Goal: Information Seeking & Learning: Learn about a topic

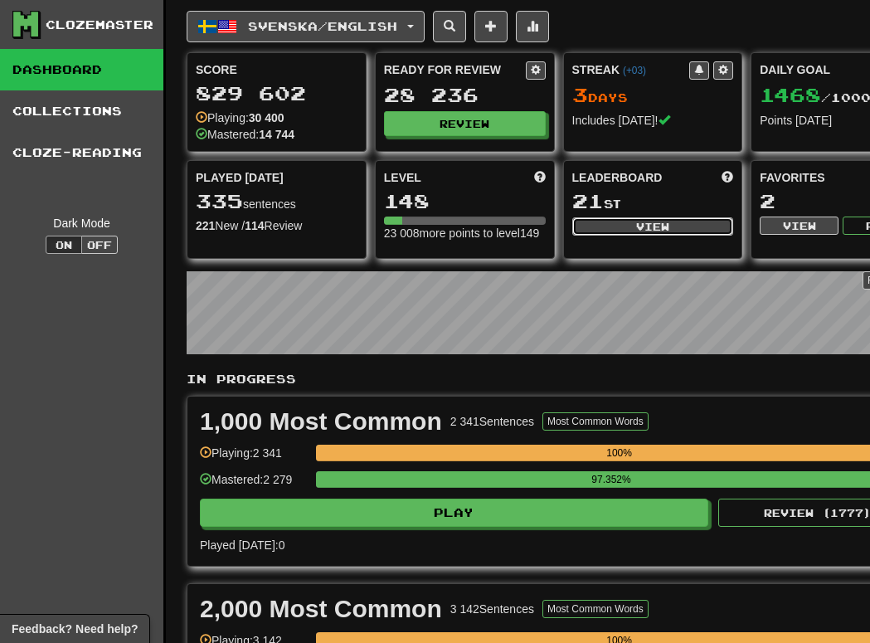
click at [689, 233] on button "View" at bounding box center [653, 226] width 162 height 18
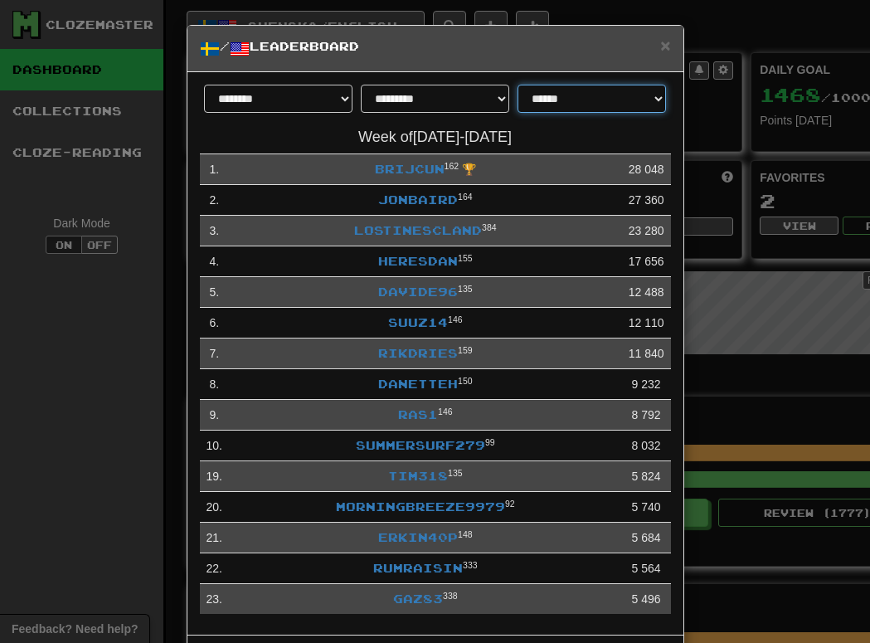
click at [575, 104] on select "**********" at bounding box center [591, 99] width 148 height 28
select select "**********"
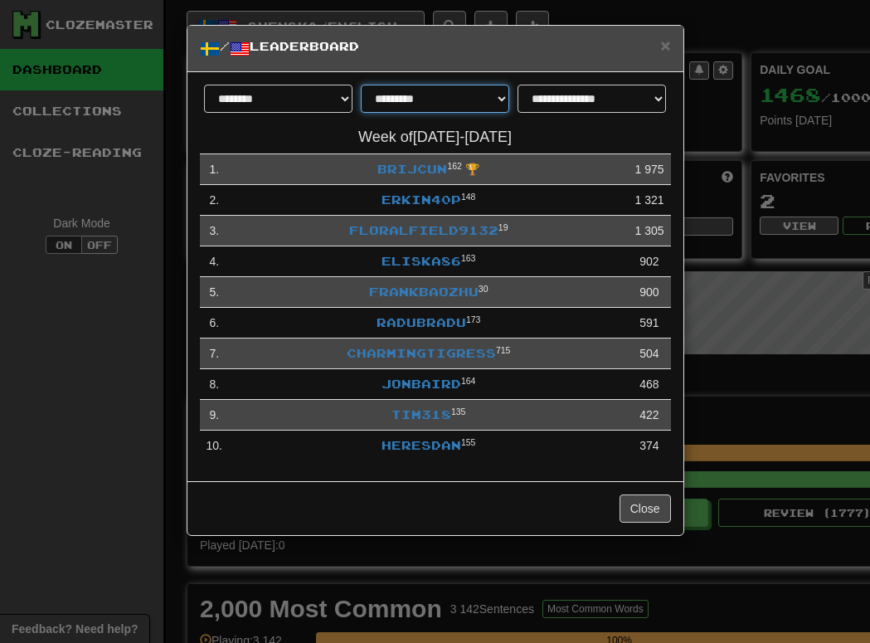
click at [449, 94] on select "**********" at bounding box center [435, 99] width 148 height 28
click at [460, 104] on select "**********" at bounding box center [435, 99] width 148 height 28
select select "********"
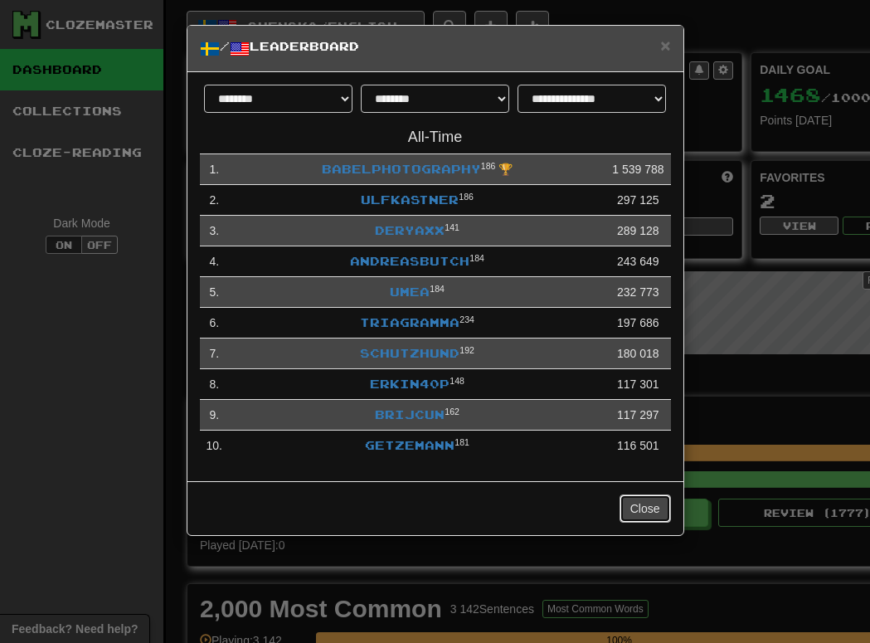
click at [643, 509] on button "Close" at bounding box center [644, 508] width 51 height 28
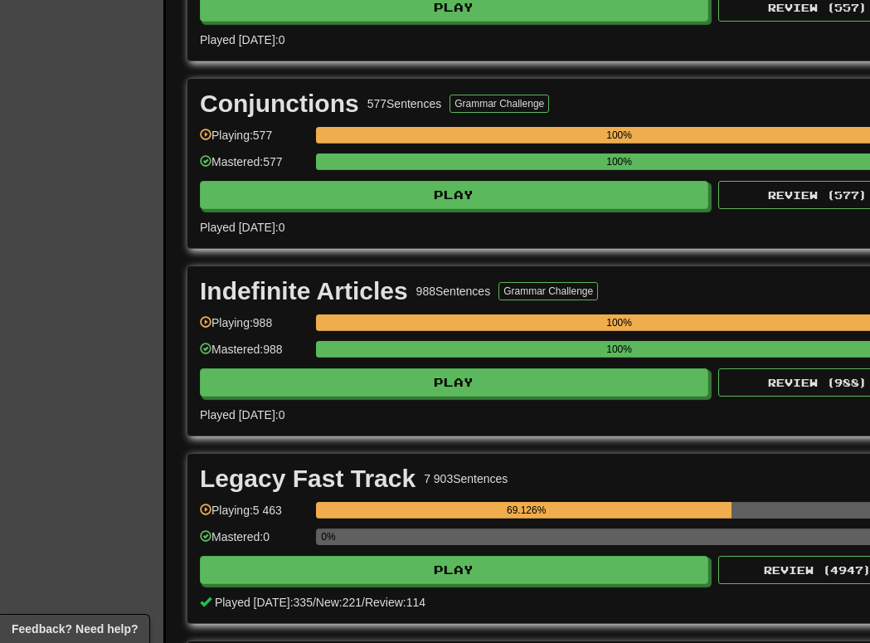
scroll to position [2659, 0]
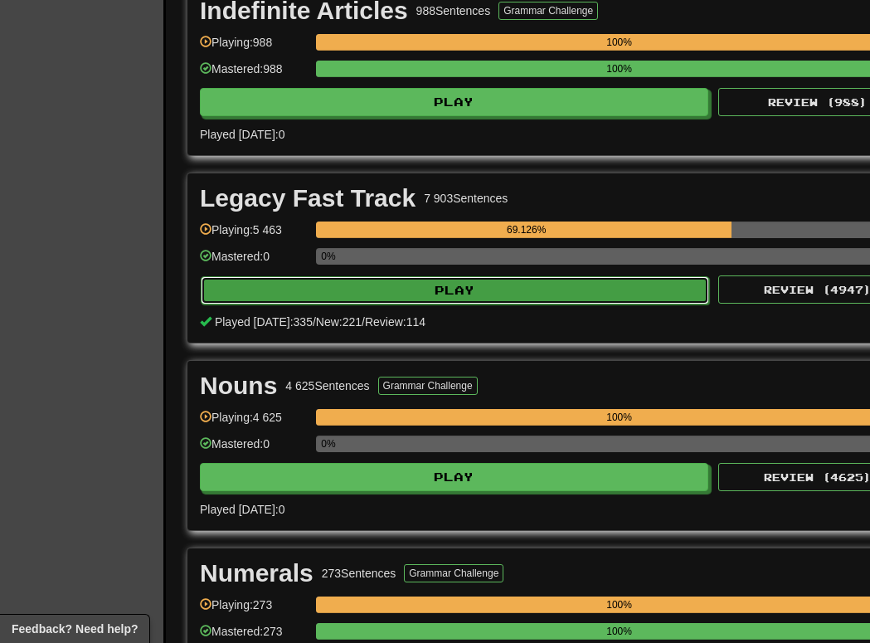
click at [536, 300] on button "Play" at bounding box center [455, 290] width 508 height 28
select select "********"
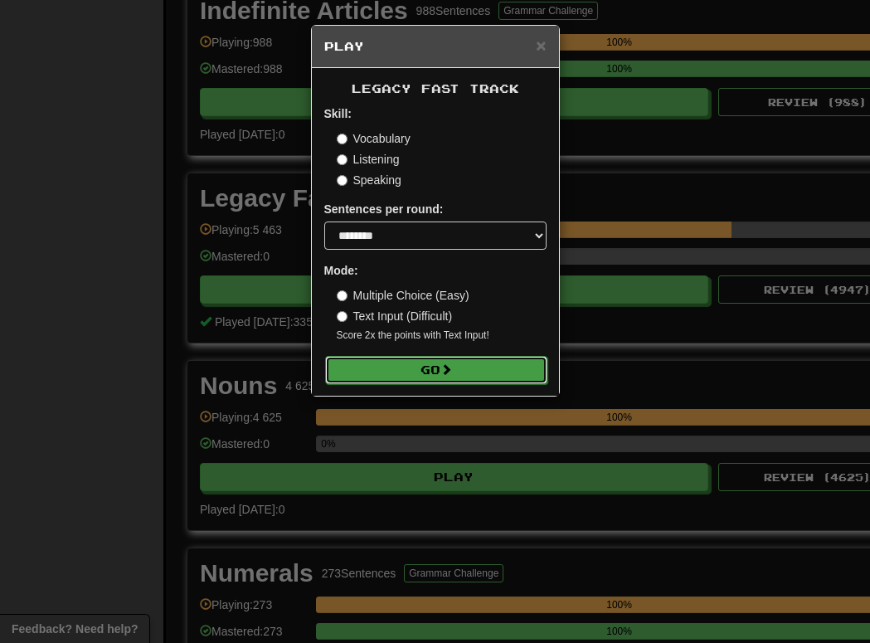
click at [490, 361] on button "Go" at bounding box center [436, 370] width 222 height 28
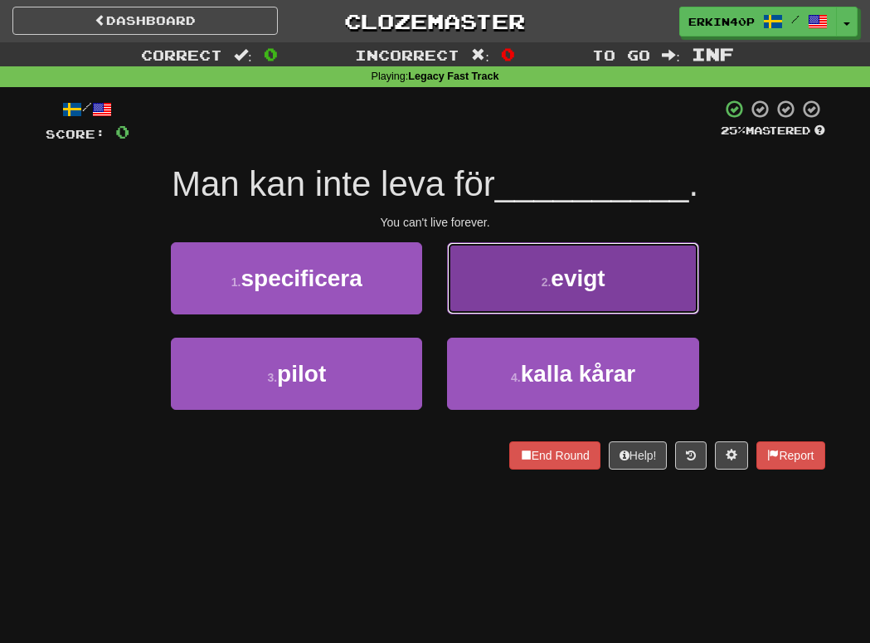
click at [675, 275] on button "2 . evigt" at bounding box center [572, 278] width 251 height 72
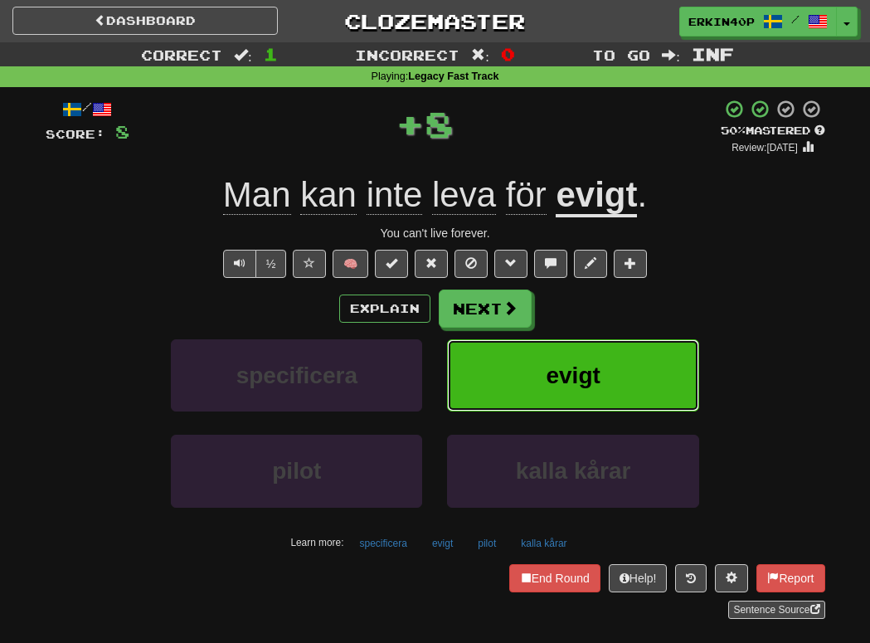
click at [635, 375] on button "evigt" at bounding box center [572, 375] width 251 height 72
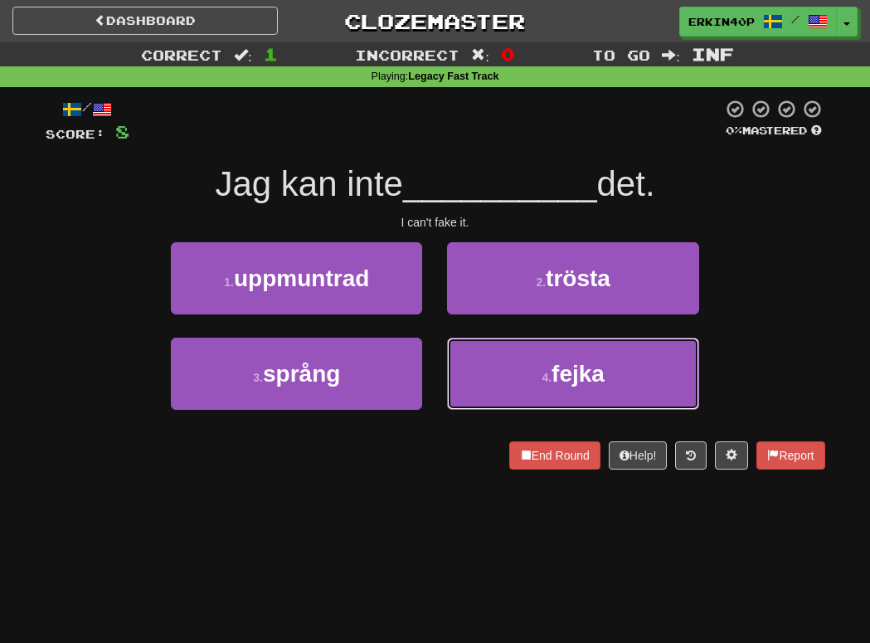
click at [635, 375] on button "4 . fejka" at bounding box center [572, 373] width 251 height 72
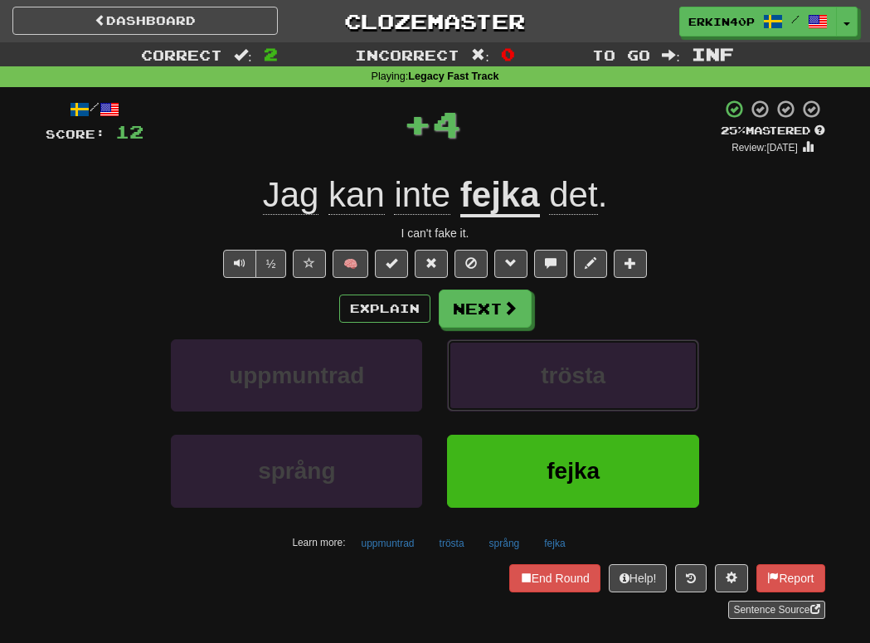
click at [635, 375] on button "trösta" at bounding box center [572, 375] width 251 height 72
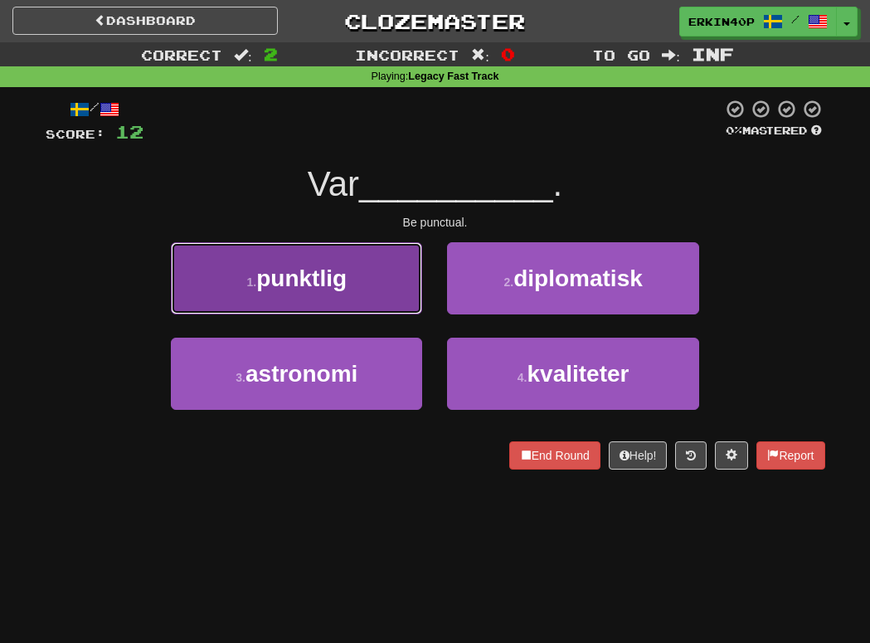
click at [333, 273] on span "punktlig" at bounding box center [301, 278] width 90 height 26
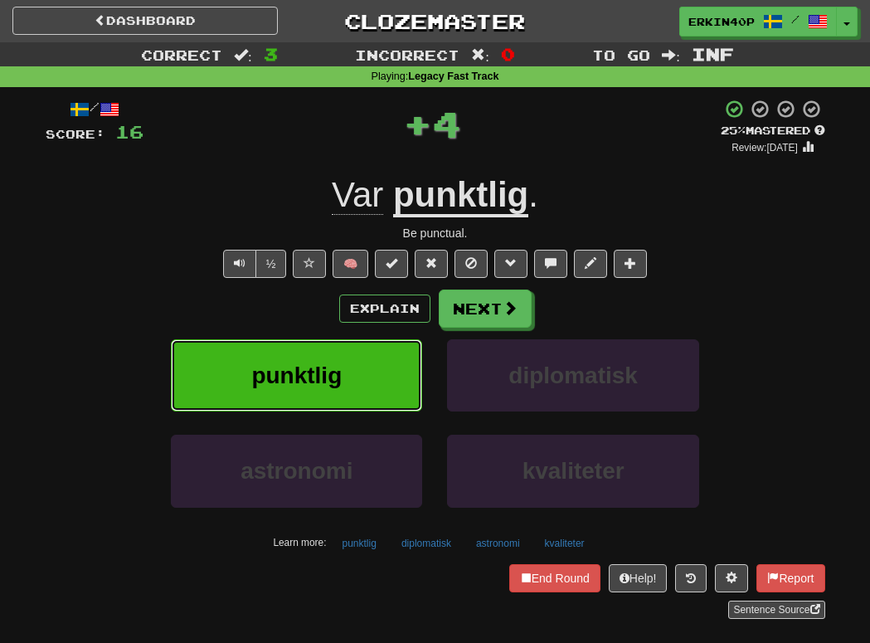
click at [353, 361] on button "punktlig" at bounding box center [296, 375] width 251 height 72
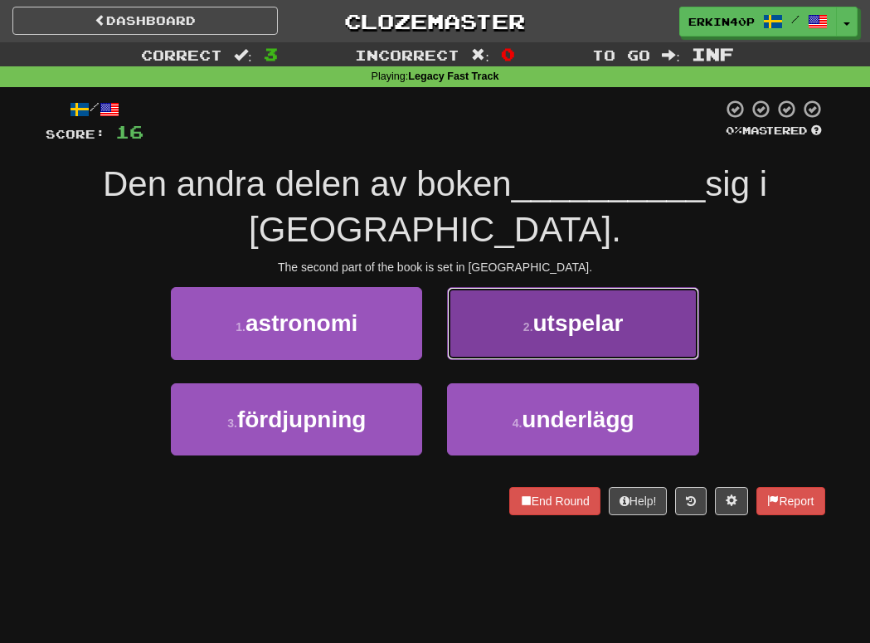
click at [530, 313] on button "2 . utspelar" at bounding box center [572, 323] width 251 height 72
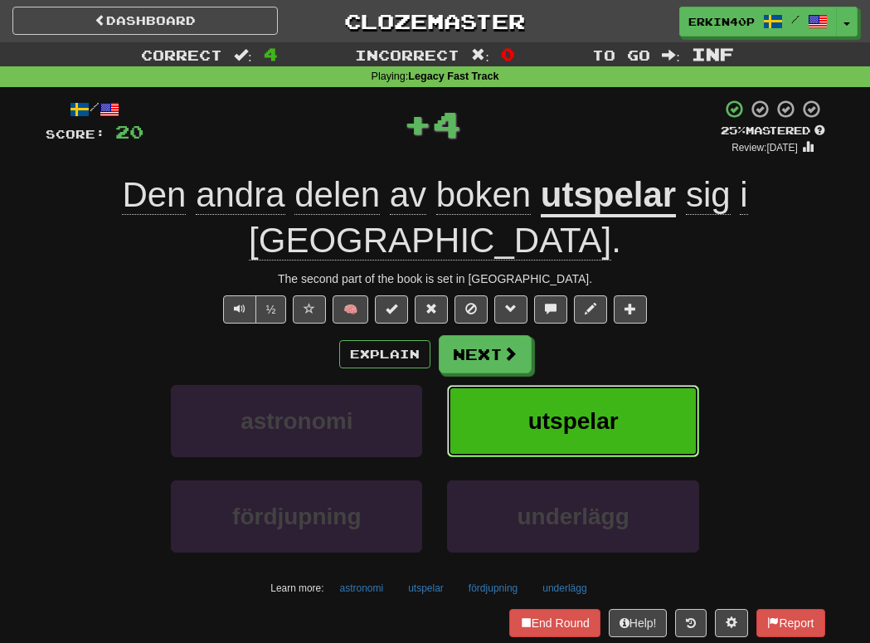
click at [555, 408] on span "utspelar" at bounding box center [573, 421] width 90 height 26
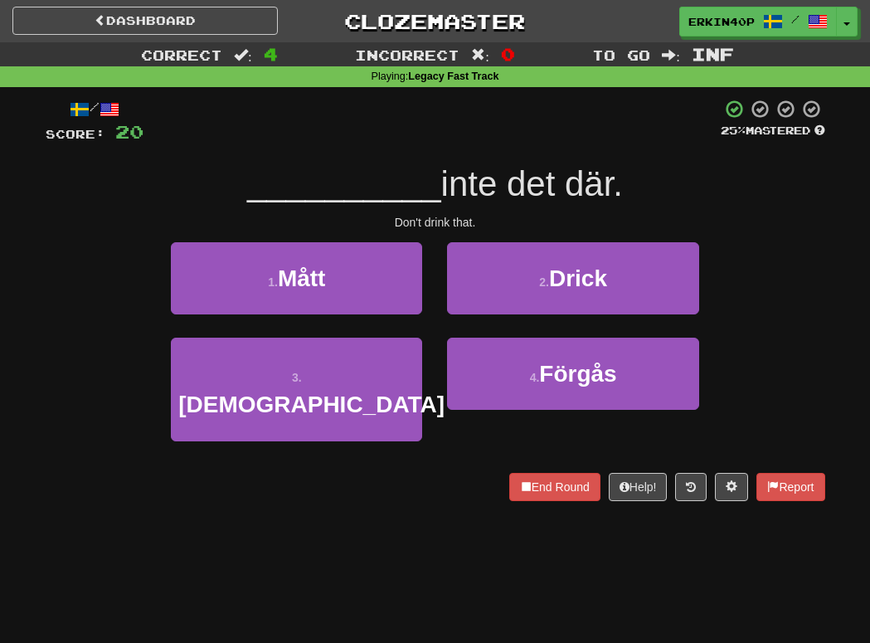
click at [561, 317] on div "2 . Drick" at bounding box center [572, 289] width 276 height 95
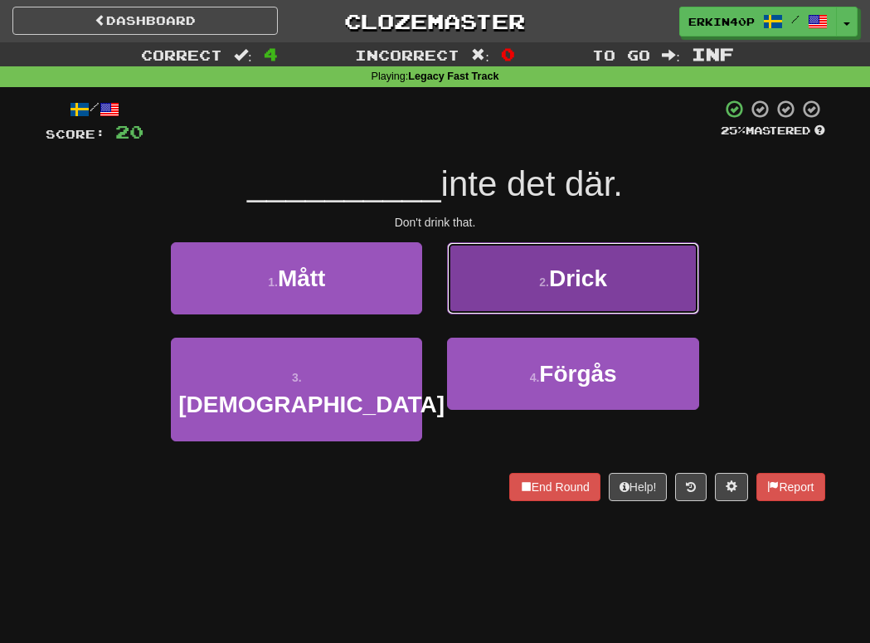
click at [570, 283] on span "Drick" at bounding box center [578, 278] width 58 height 26
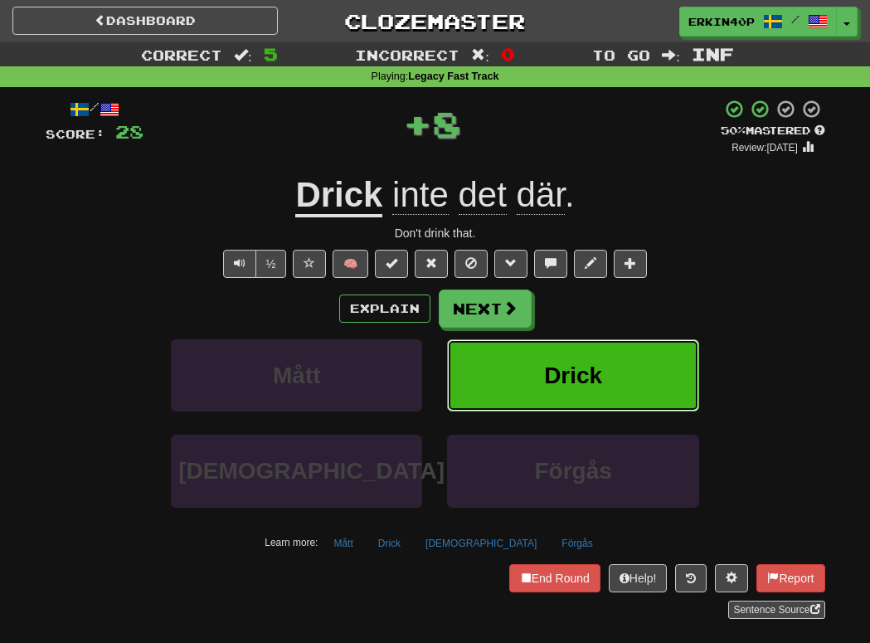
click at [570, 365] on span "Drick" at bounding box center [573, 375] width 58 height 26
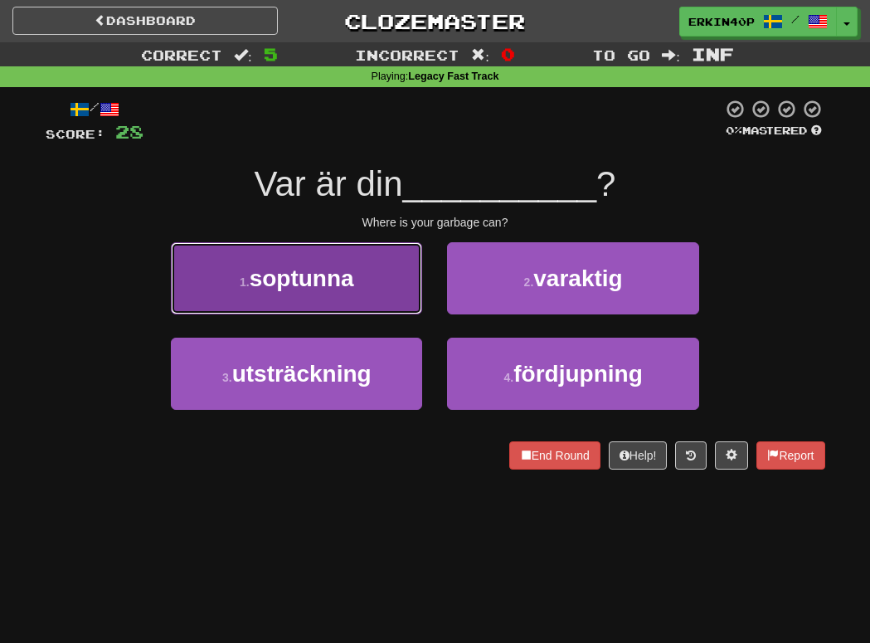
click at [358, 305] on button "1 . soptunna" at bounding box center [296, 278] width 251 height 72
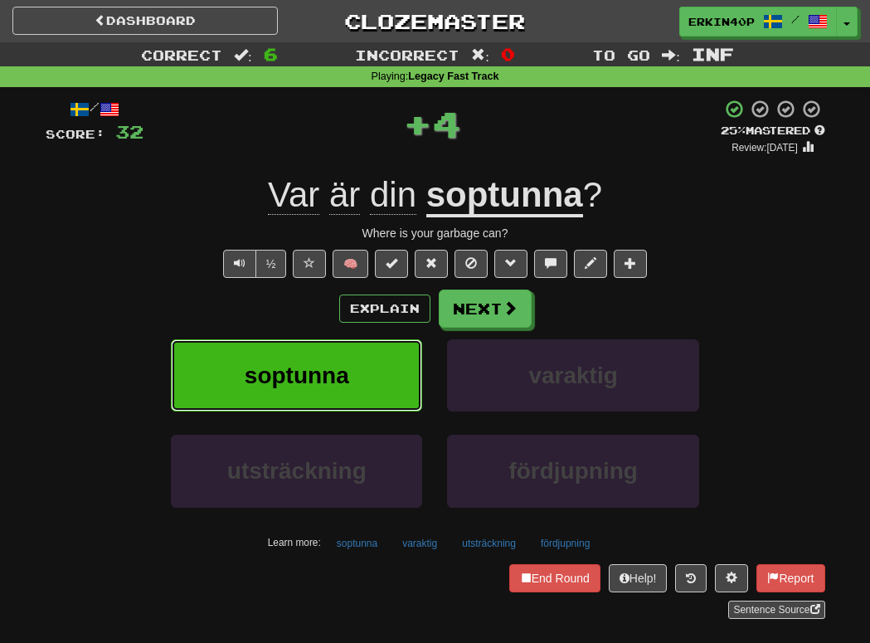
click at [390, 374] on button "soptunna" at bounding box center [296, 375] width 251 height 72
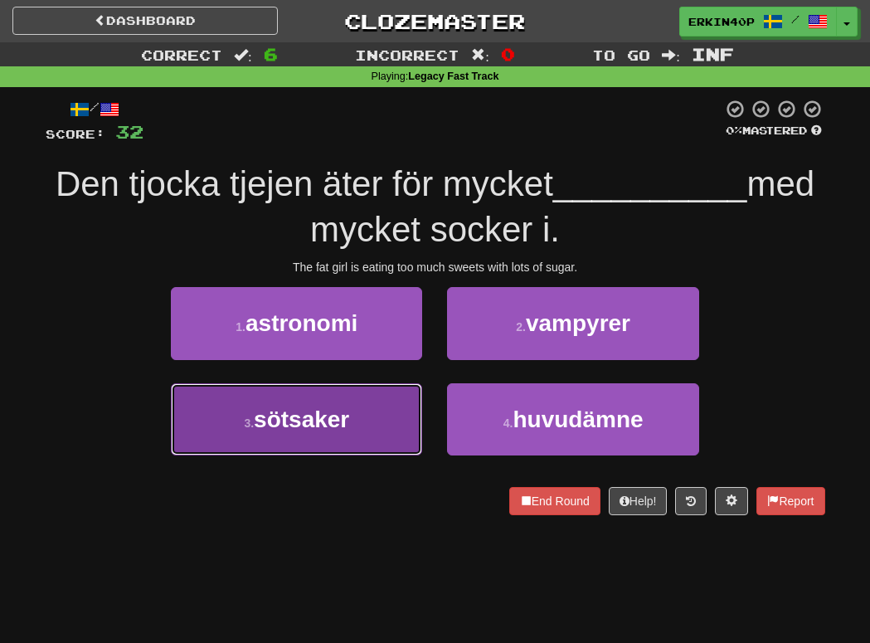
click at [363, 417] on button "3 . sötsaker" at bounding box center [296, 419] width 251 height 72
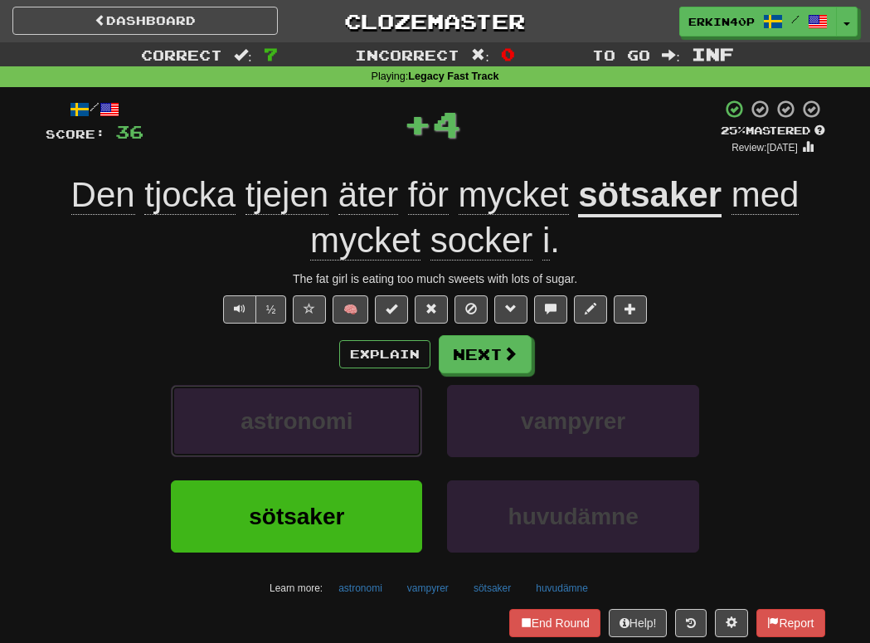
click at [363, 417] on button "astronomi" at bounding box center [296, 421] width 251 height 72
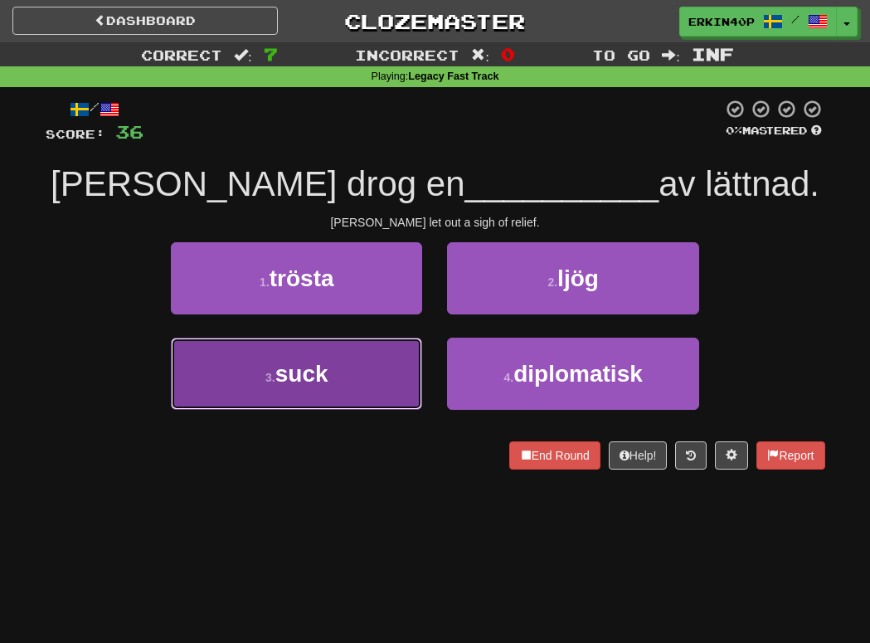
click at [347, 381] on button "3 . suck" at bounding box center [296, 373] width 251 height 72
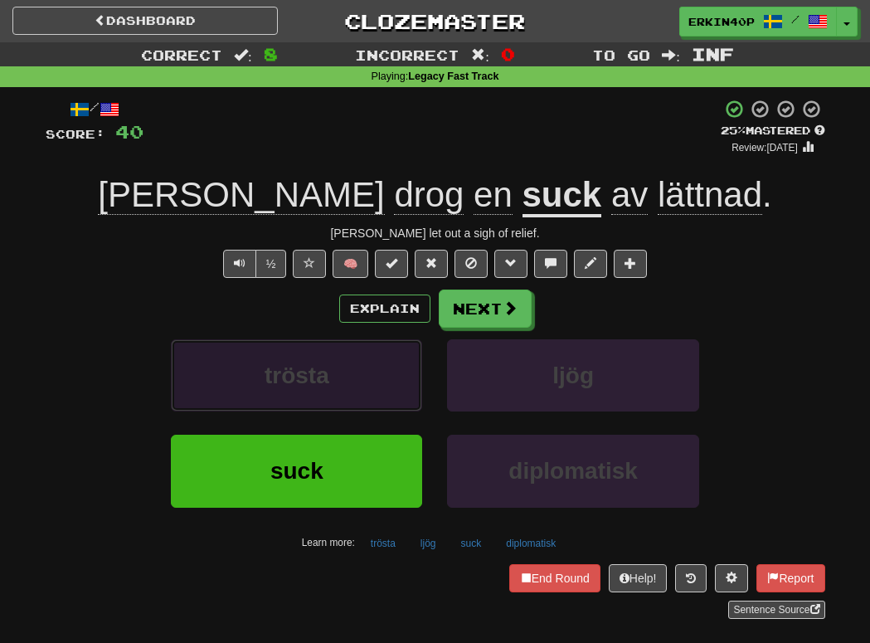
click at [345, 365] on button "trösta" at bounding box center [296, 375] width 251 height 72
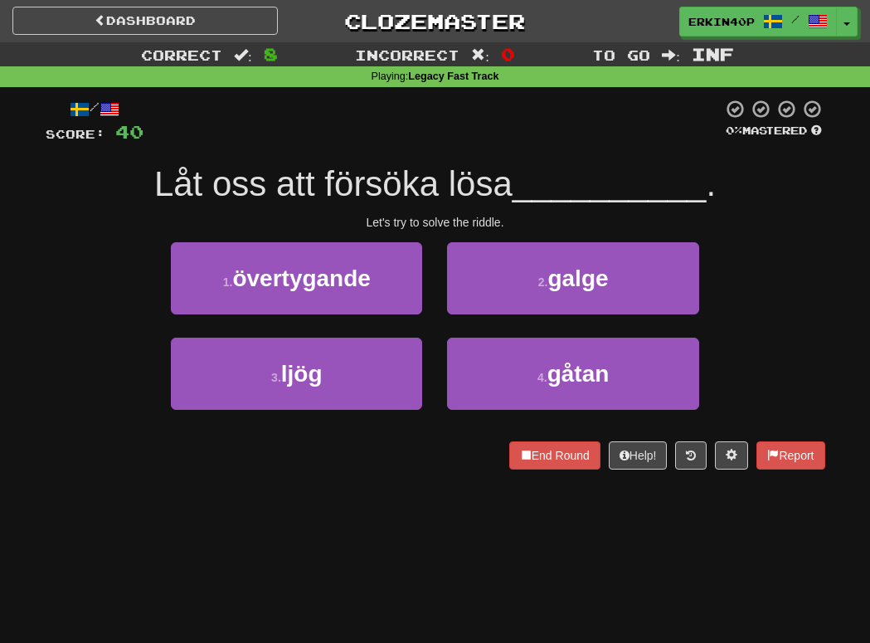
click at [485, 216] on div "Let's try to solve the riddle." at bounding box center [435, 222] width 779 height 17
click at [481, 228] on div at bounding box center [481, 228] width 0 height 0
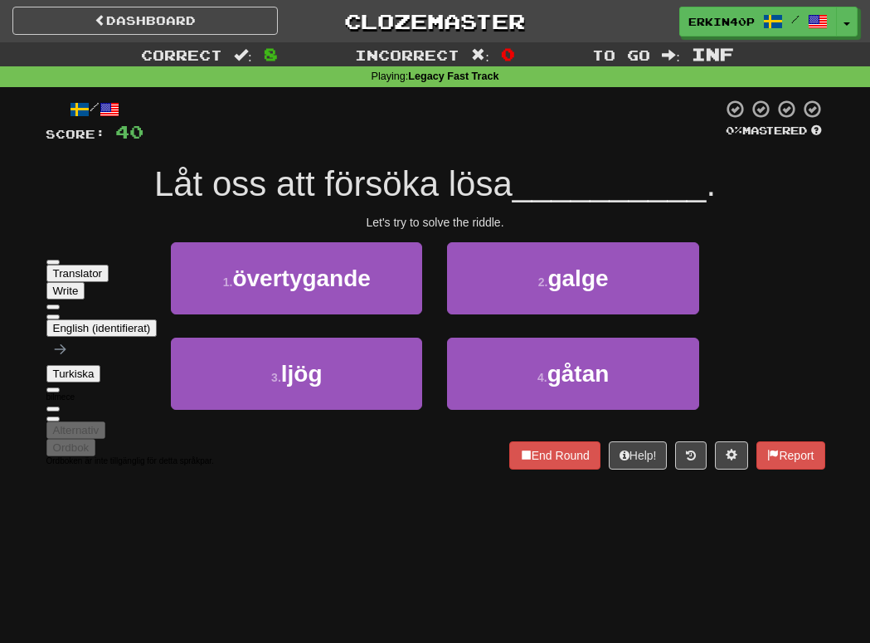
click at [584, 178] on span "__________" at bounding box center [609, 183] width 194 height 39
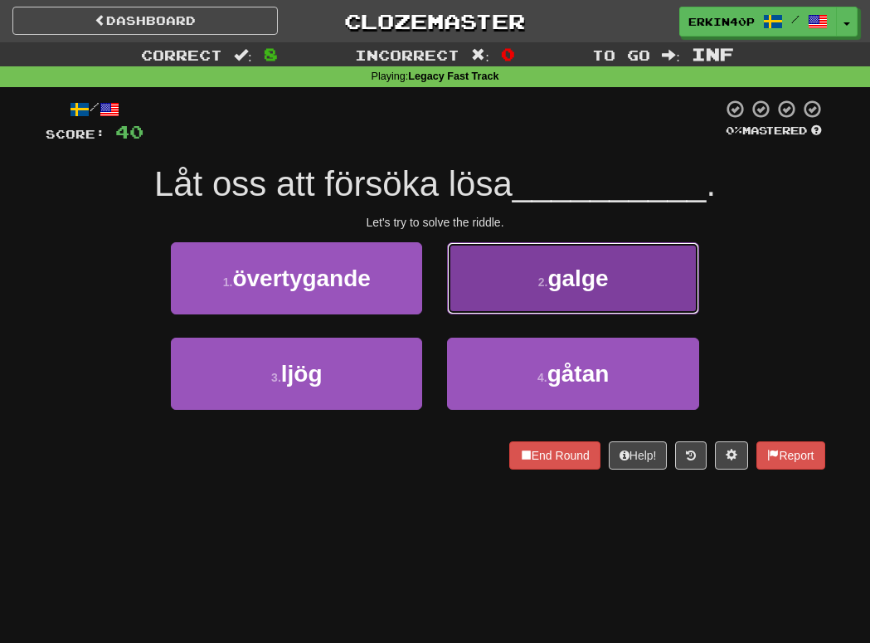
click at [583, 282] on span "galge" at bounding box center [577, 278] width 61 height 26
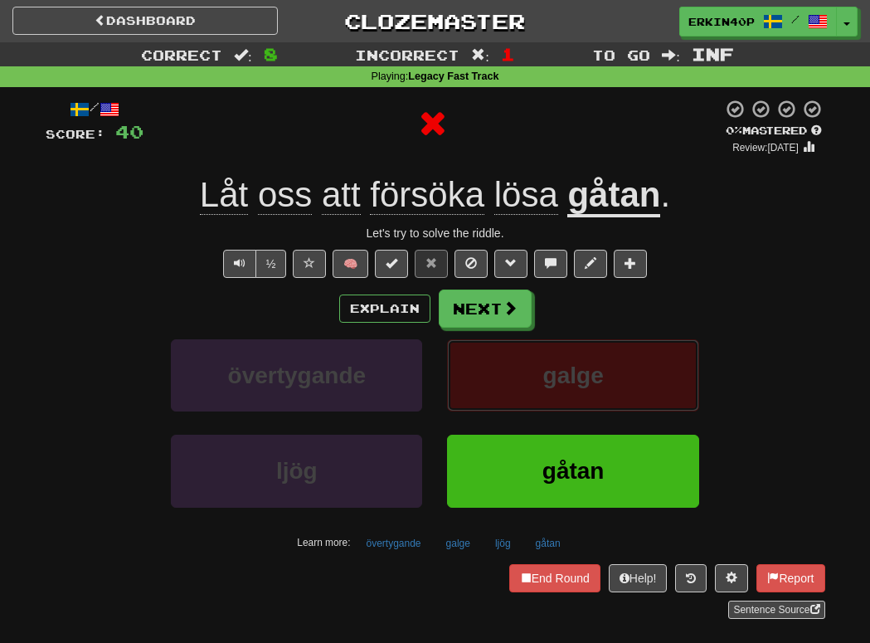
click at [594, 390] on button "galge" at bounding box center [572, 375] width 251 height 72
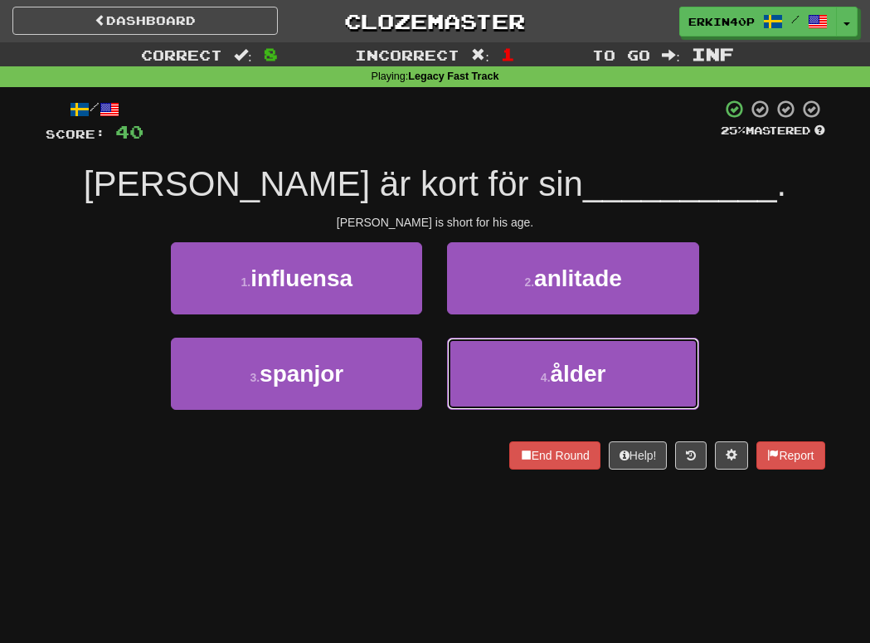
click at [594, 390] on button "4 . ålder" at bounding box center [572, 373] width 251 height 72
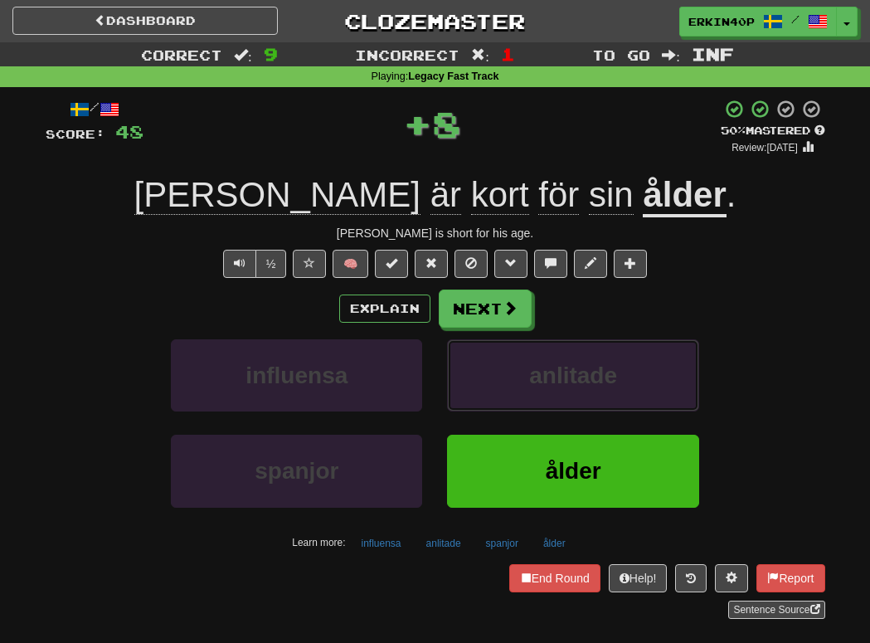
click at [594, 390] on button "anlitade" at bounding box center [572, 375] width 251 height 72
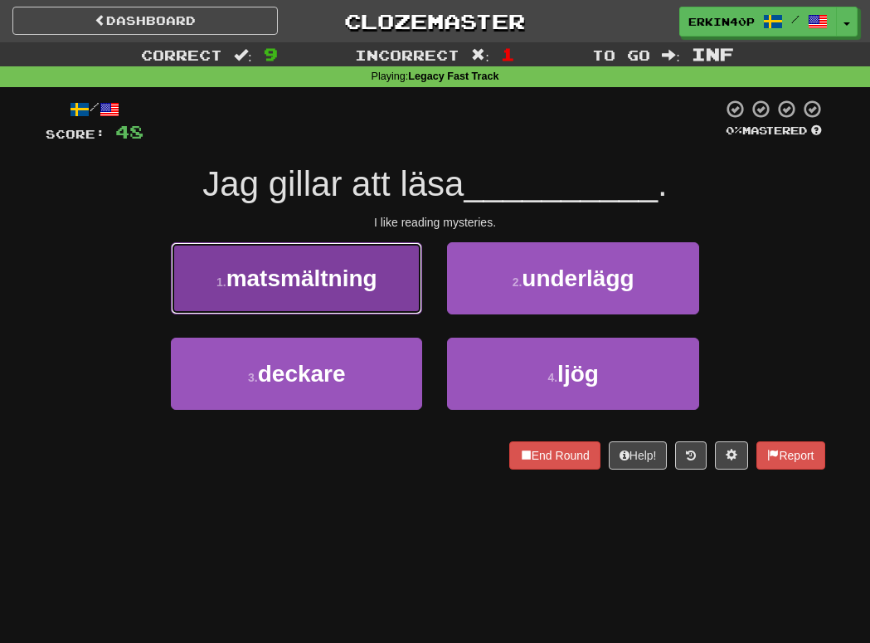
click at [398, 291] on button "1 . matsmältning" at bounding box center [296, 278] width 251 height 72
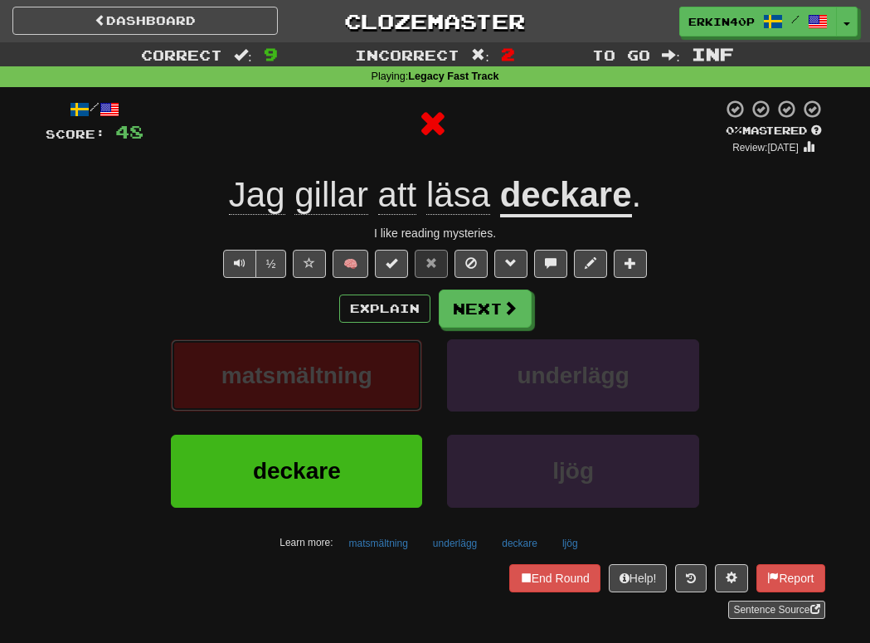
click at [361, 388] on span "matsmältning" at bounding box center [296, 375] width 151 height 26
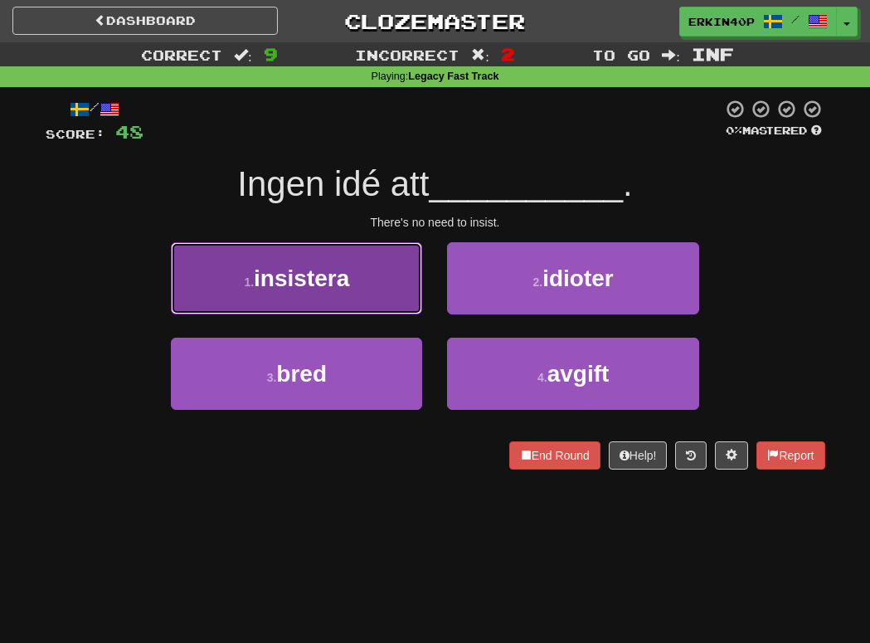
click at [336, 289] on span "insistera" at bounding box center [301, 278] width 95 height 26
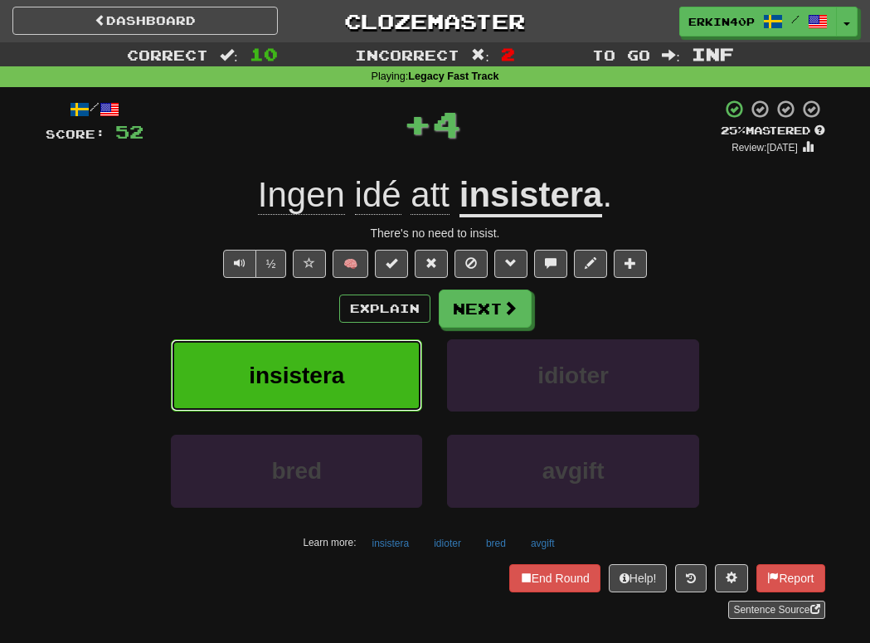
click at [345, 386] on button "insistera" at bounding box center [296, 375] width 251 height 72
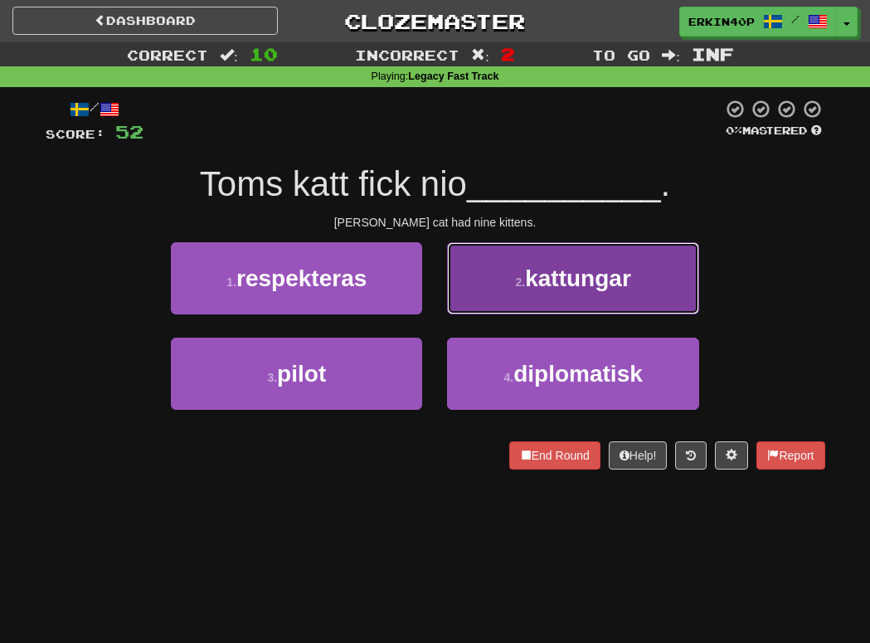
click at [509, 279] on button "2 . kattungar" at bounding box center [572, 278] width 251 height 72
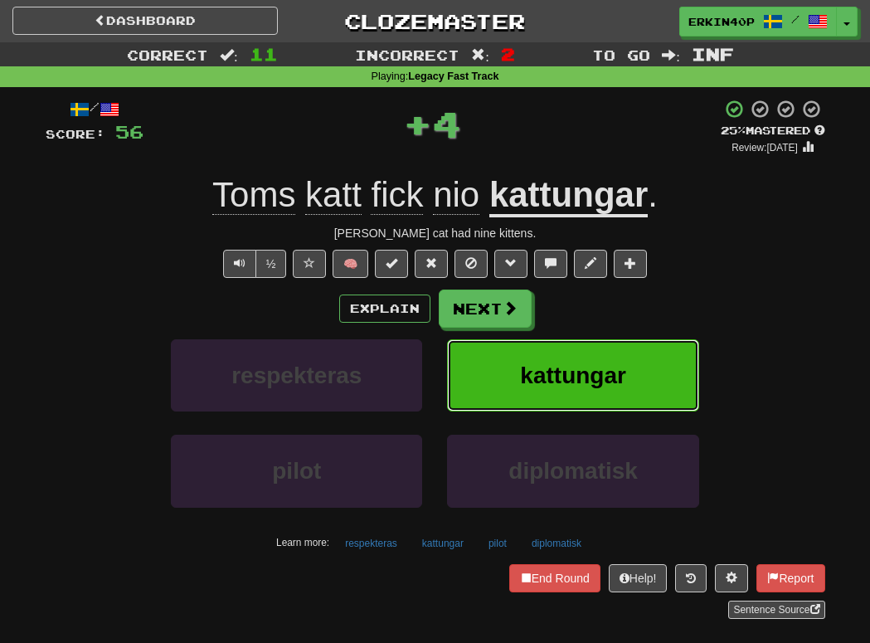
click at [548, 379] on span "kattungar" at bounding box center [573, 375] width 106 height 26
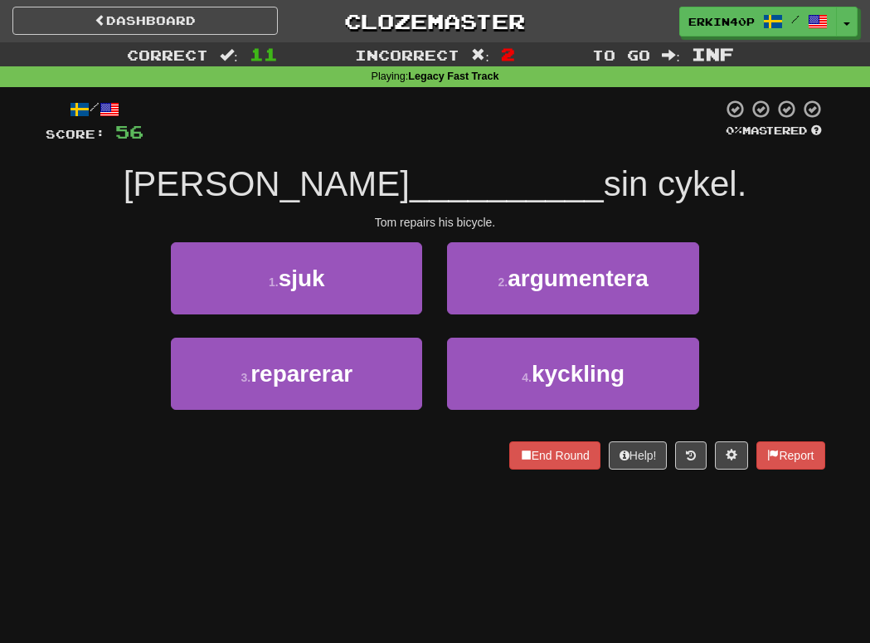
click at [388, 336] on div "1 . sjuk" at bounding box center [296, 289] width 276 height 95
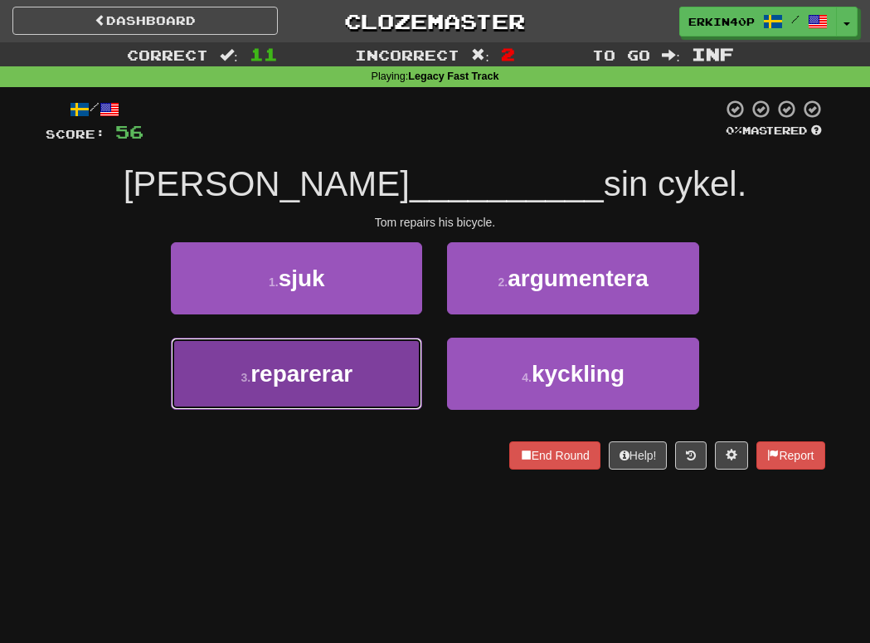
click at [392, 366] on button "3 . reparerar" at bounding box center [296, 373] width 251 height 72
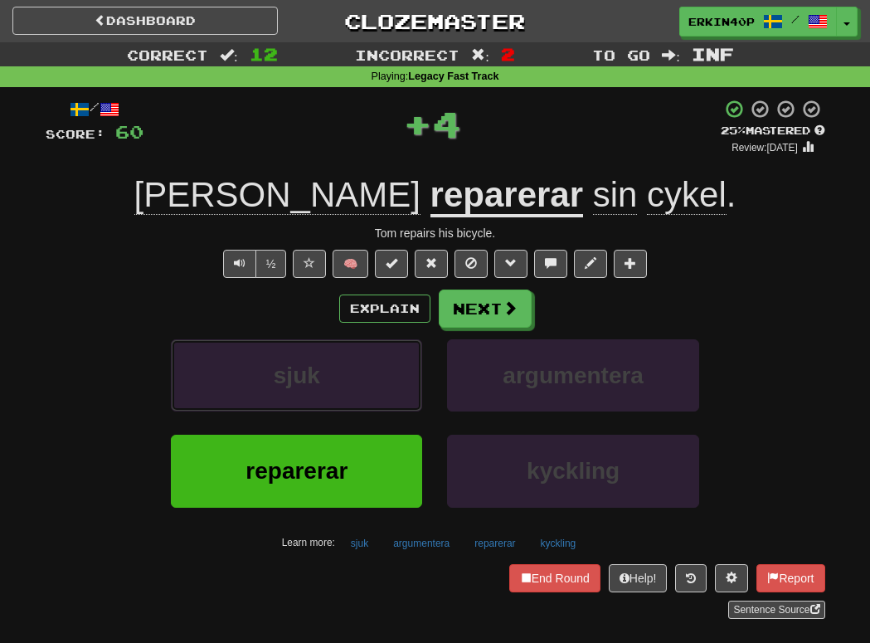
click at [392, 366] on button "sjuk" at bounding box center [296, 375] width 251 height 72
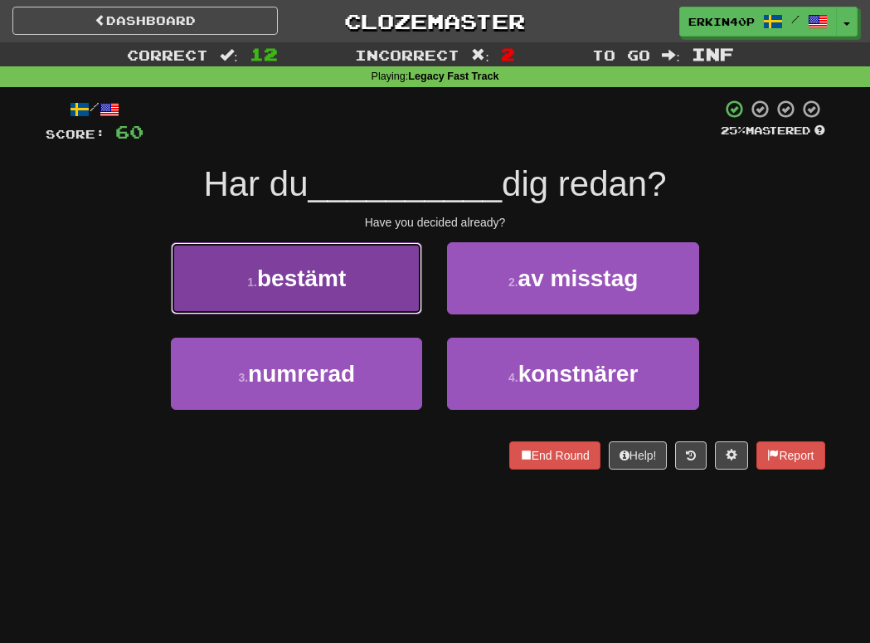
click at [368, 278] on button "1 . bestämt" at bounding box center [296, 278] width 251 height 72
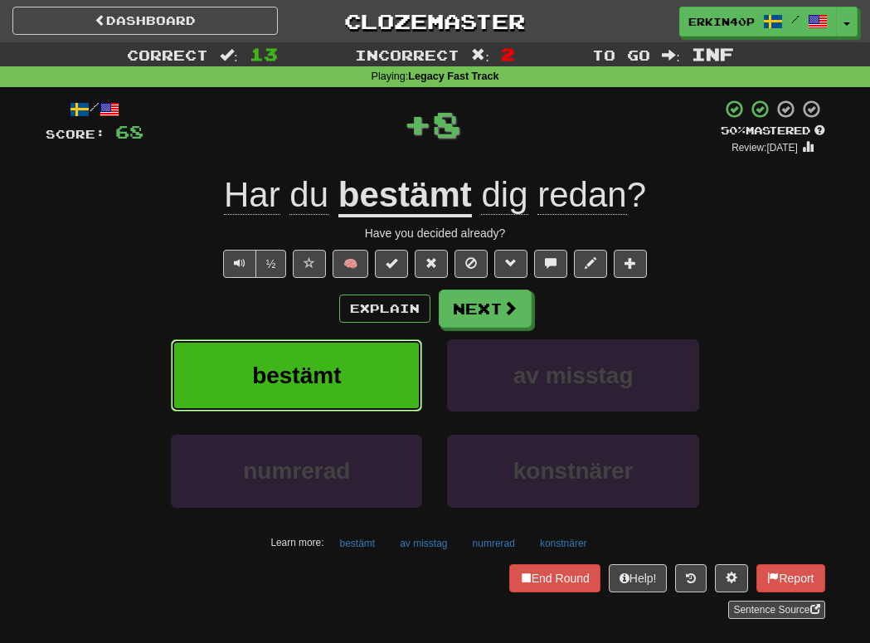
click at [380, 391] on button "bestämt" at bounding box center [296, 375] width 251 height 72
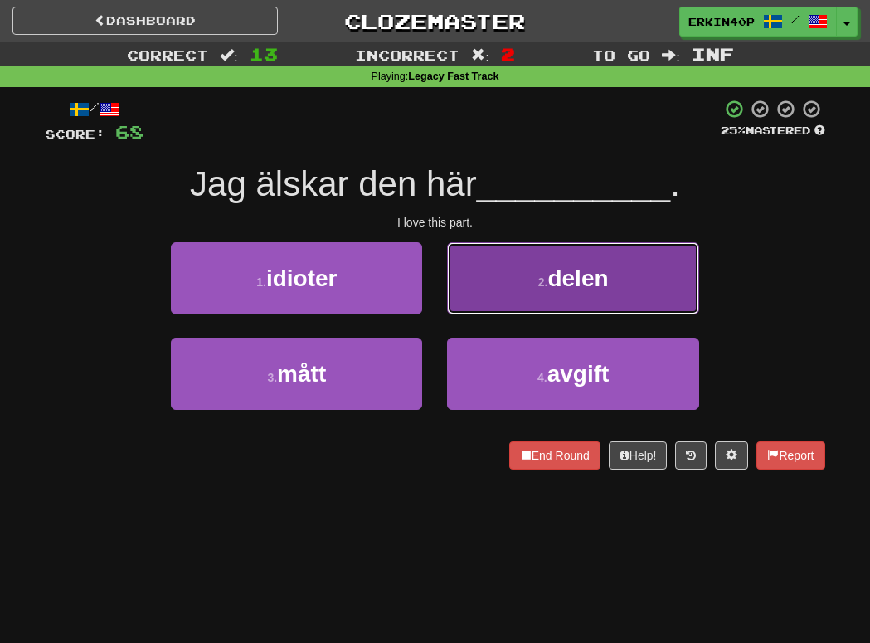
click at [555, 303] on button "2 . delen" at bounding box center [572, 278] width 251 height 72
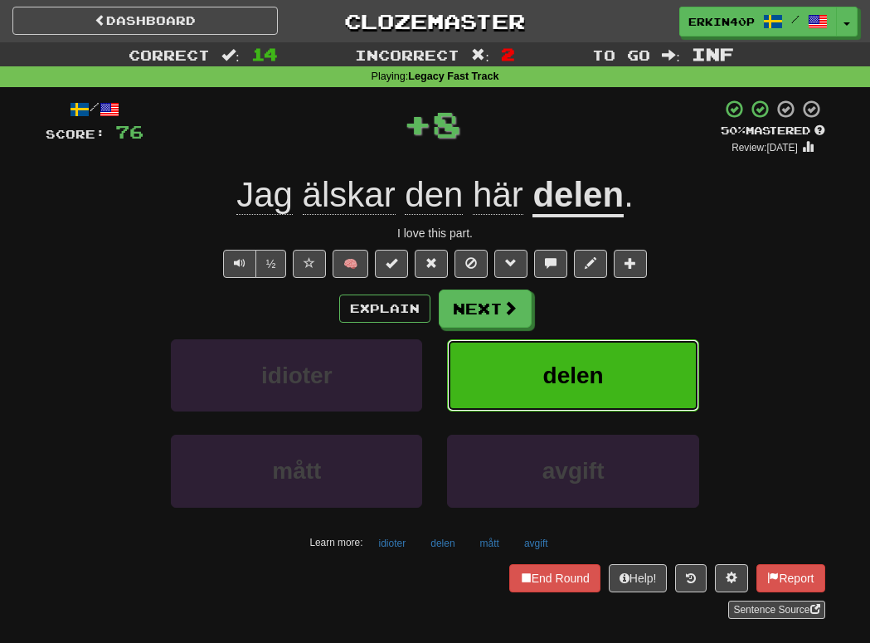
click at [540, 391] on button "delen" at bounding box center [572, 375] width 251 height 72
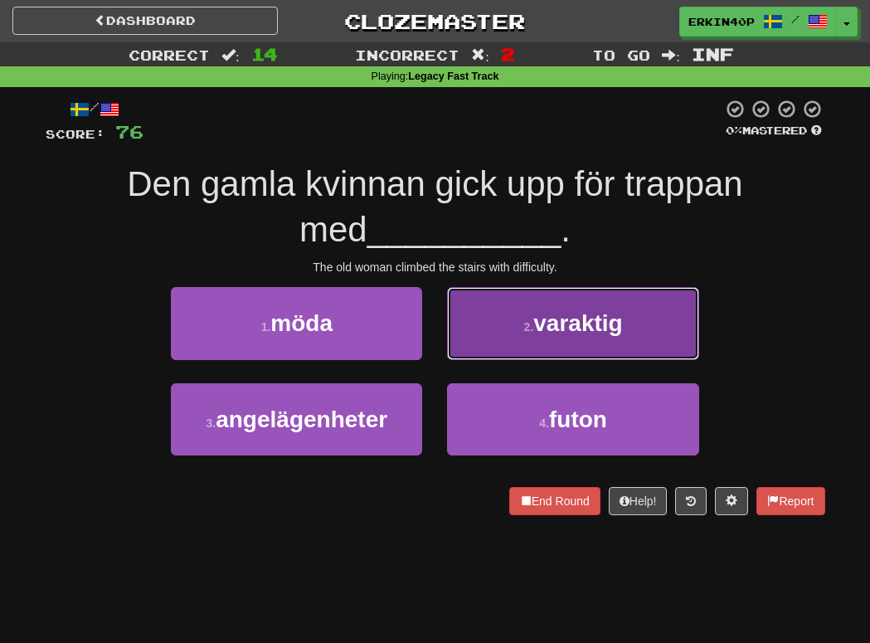
click at [531, 343] on button "2 . varaktig" at bounding box center [572, 323] width 251 height 72
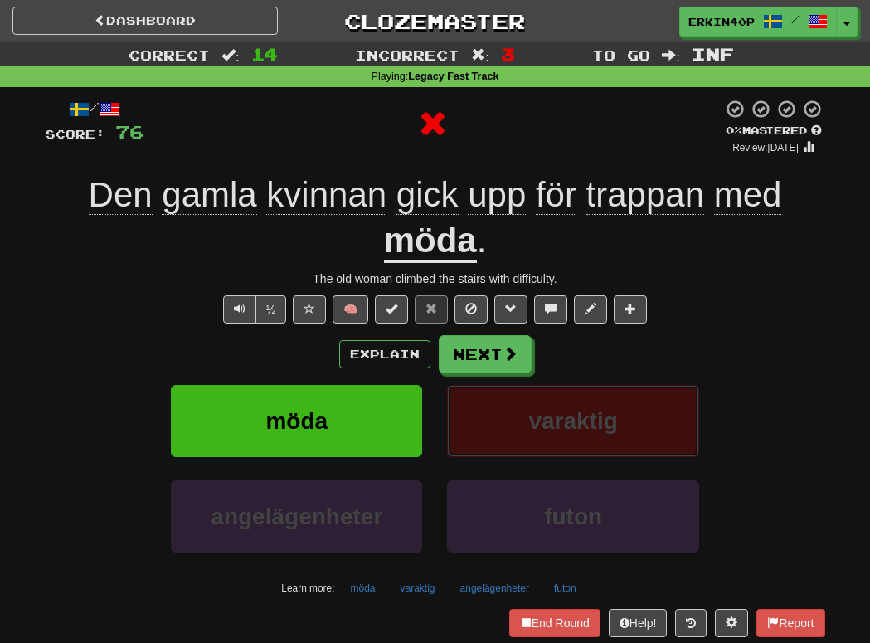
click at [534, 395] on button "varaktig" at bounding box center [572, 421] width 251 height 72
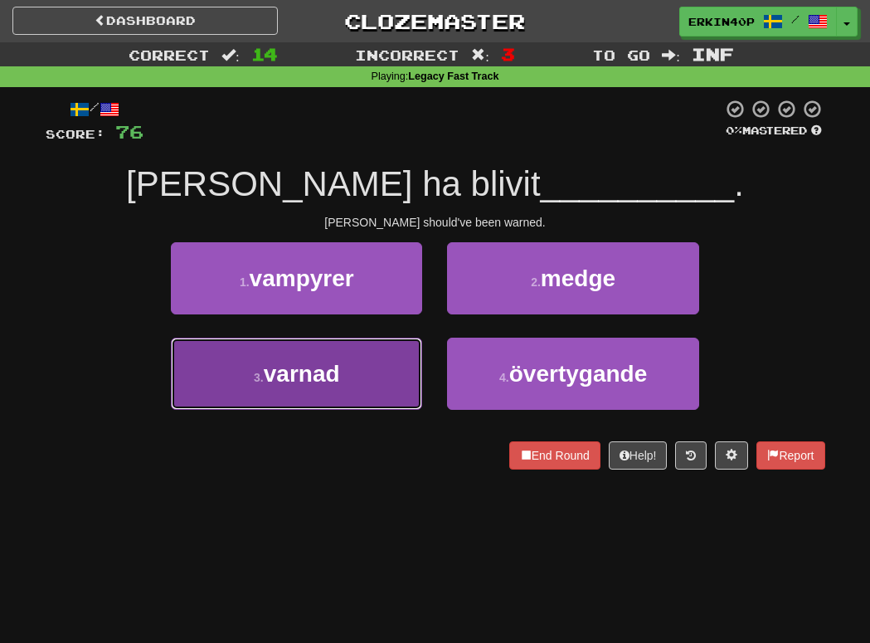
click at [388, 359] on button "3 . varnad" at bounding box center [296, 373] width 251 height 72
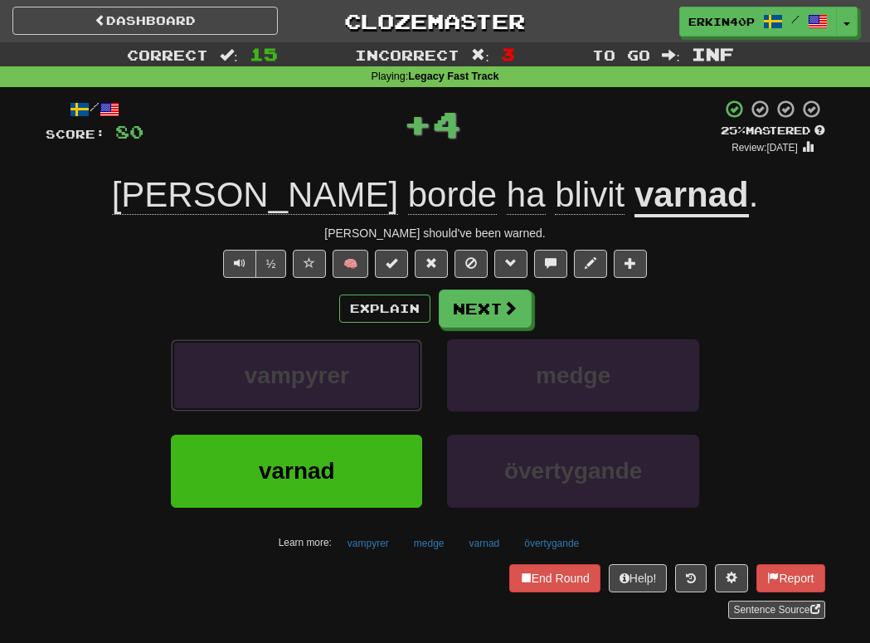
click at [388, 359] on button "vampyrer" at bounding box center [296, 375] width 251 height 72
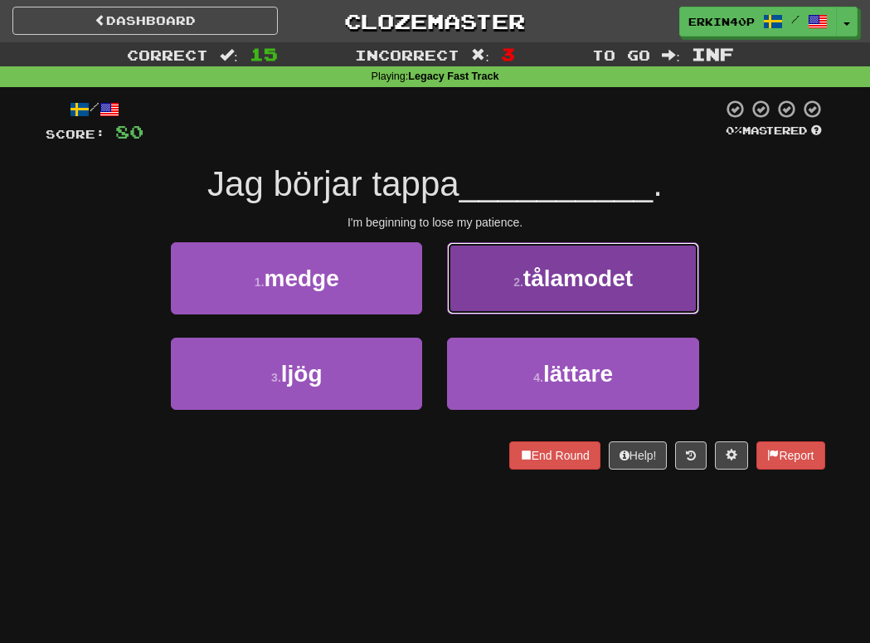
click at [531, 292] on button "2 . tålamodet" at bounding box center [572, 278] width 251 height 72
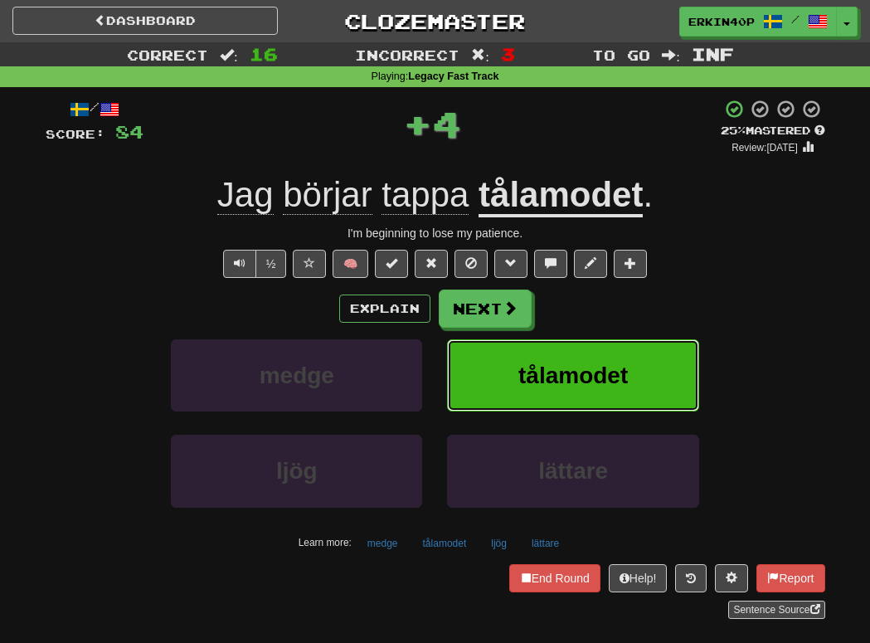
click at [545, 379] on span "tålamodet" at bounding box center [572, 375] width 109 height 26
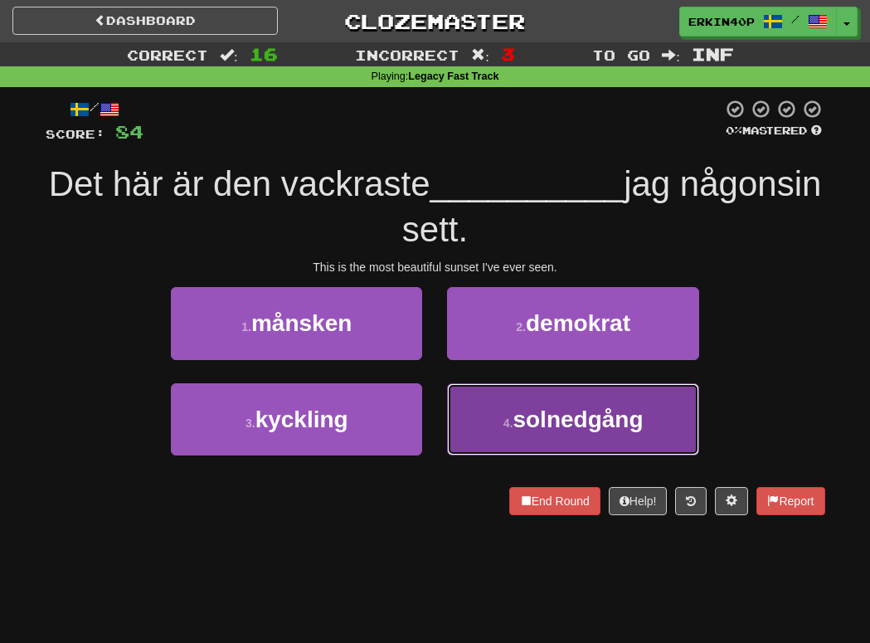
click at [540, 424] on span "solnedgång" at bounding box center [577, 419] width 130 height 26
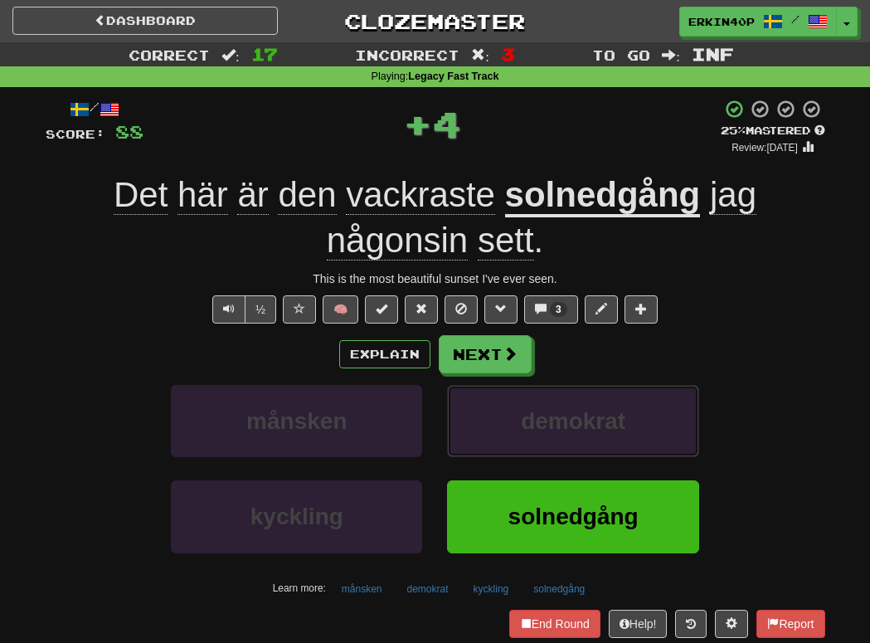
click at [540, 424] on span "demokrat" at bounding box center [573, 421] width 104 height 26
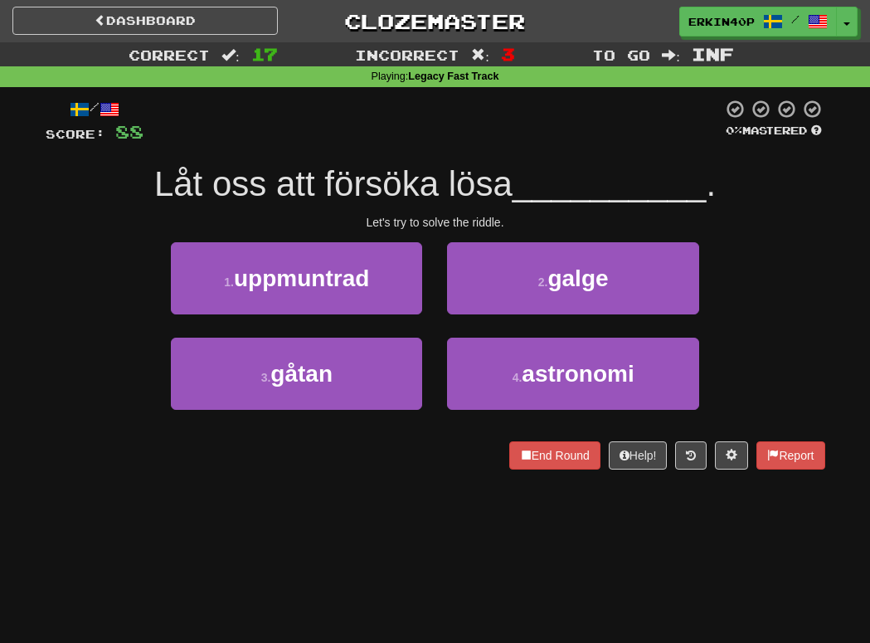
click at [332, 410] on div "3 . gåtan" at bounding box center [296, 384] width 276 height 95
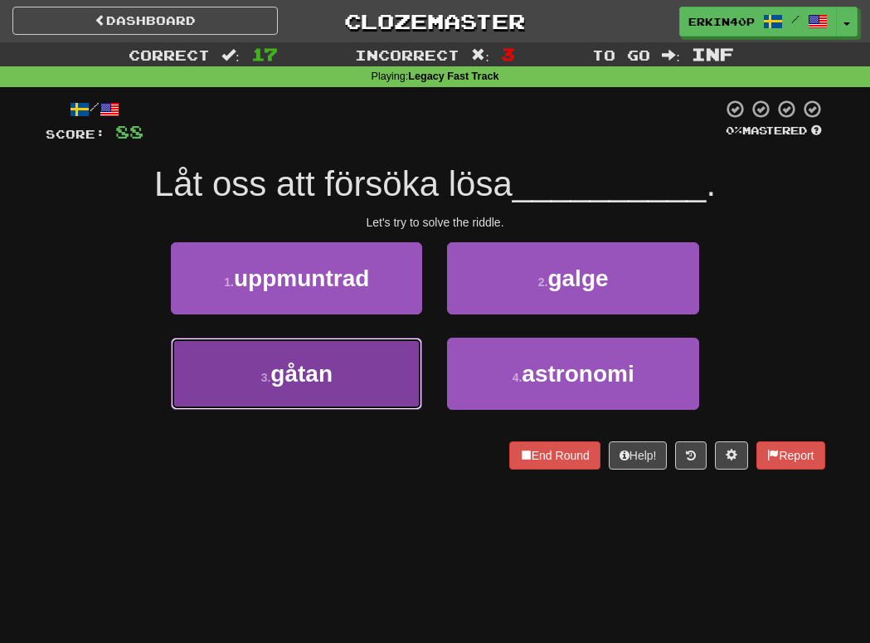
click at [337, 396] on button "3 . gåtan" at bounding box center [296, 373] width 251 height 72
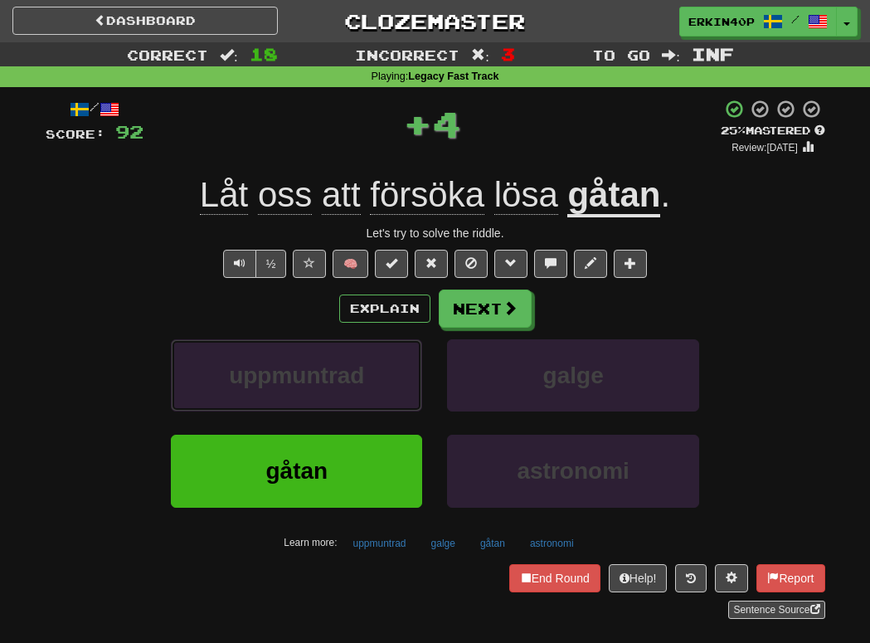
click at [337, 396] on button "uppmuntrad" at bounding box center [296, 375] width 251 height 72
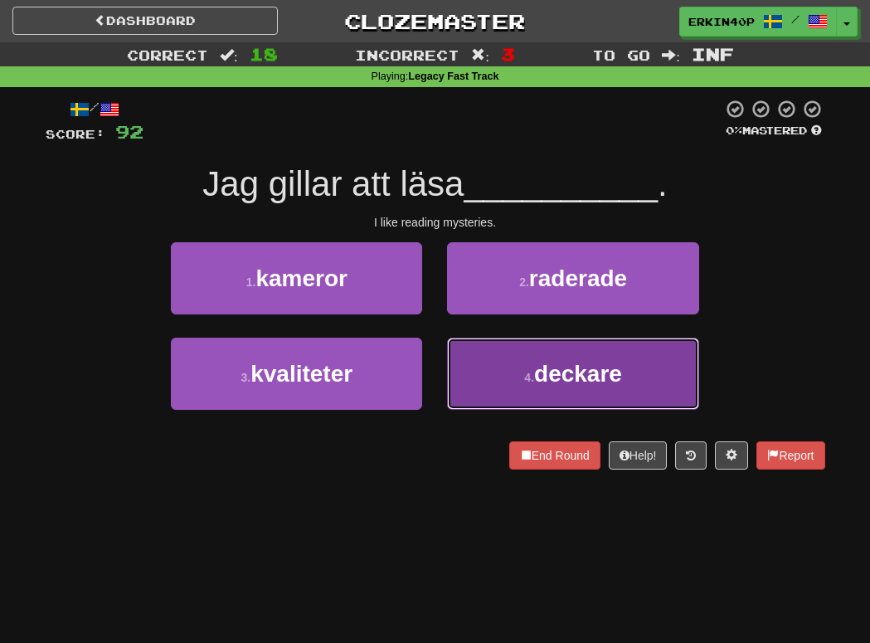
click at [654, 382] on button "4 . deckare" at bounding box center [572, 373] width 251 height 72
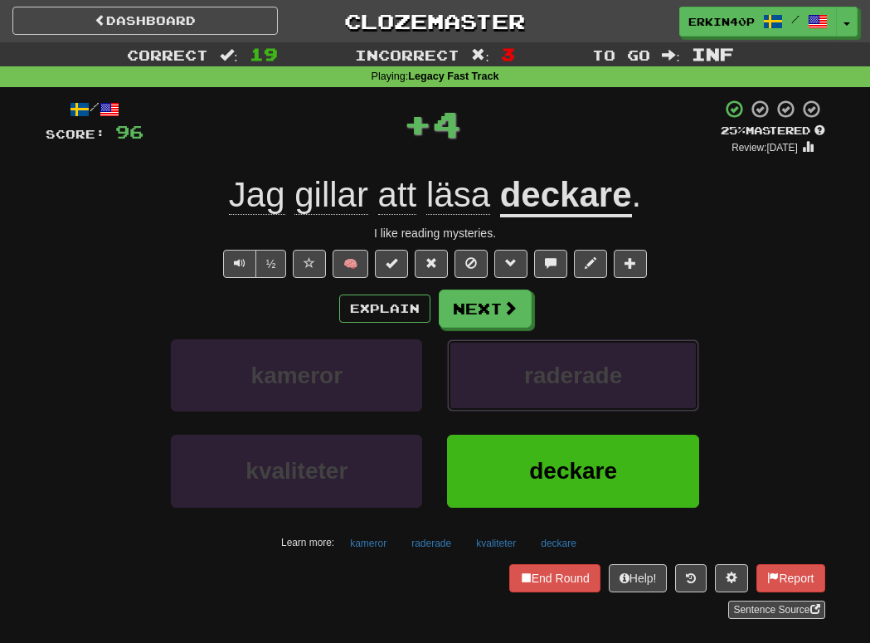
click at [654, 382] on button "raderade" at bounding box center [572, 375] width 251 height 72
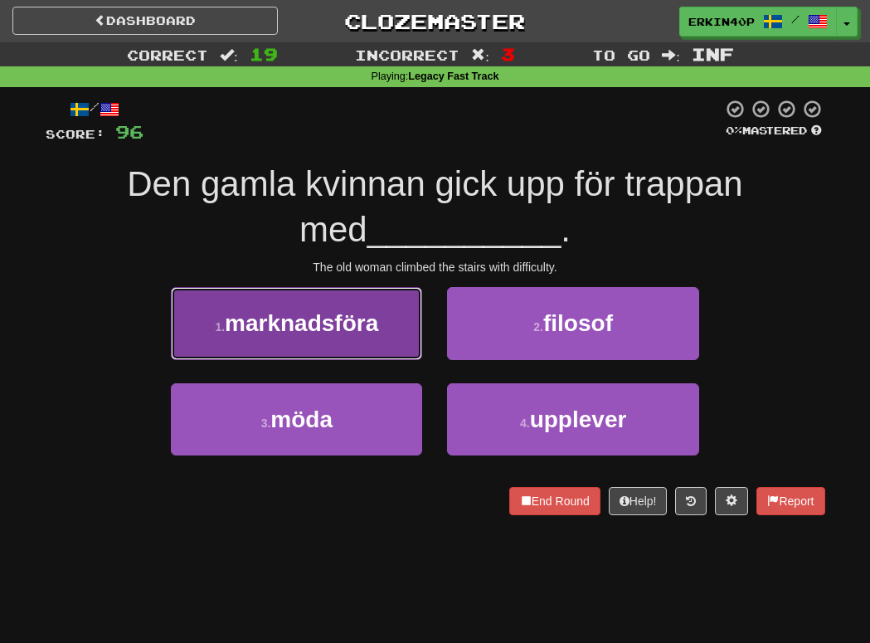
click at [349, 313] on span "marknadsföra" at bounding box center [301, 323] width 153 height 26
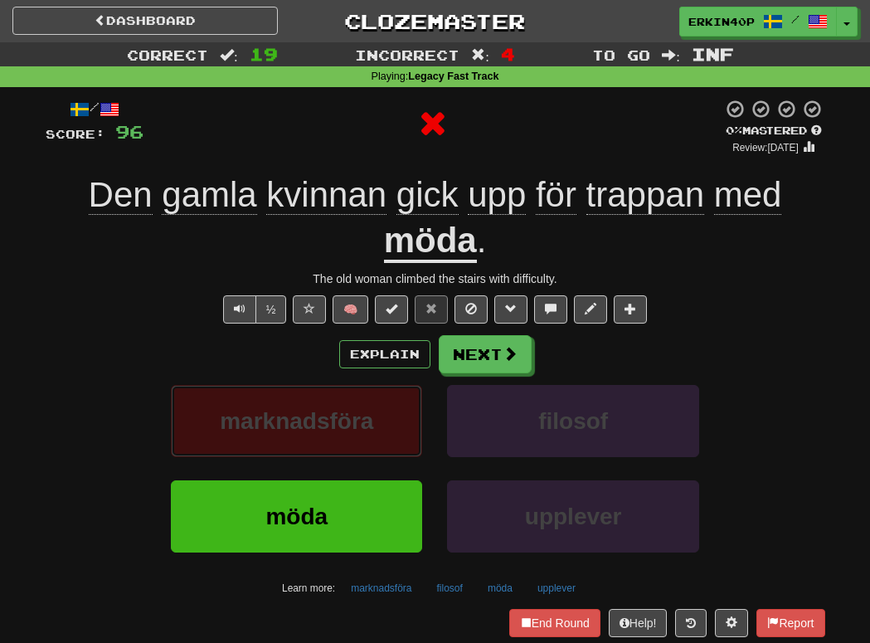
click at [370, 416] on span "marknadsföra" at bounding box center [296, 421] width 153 height 26
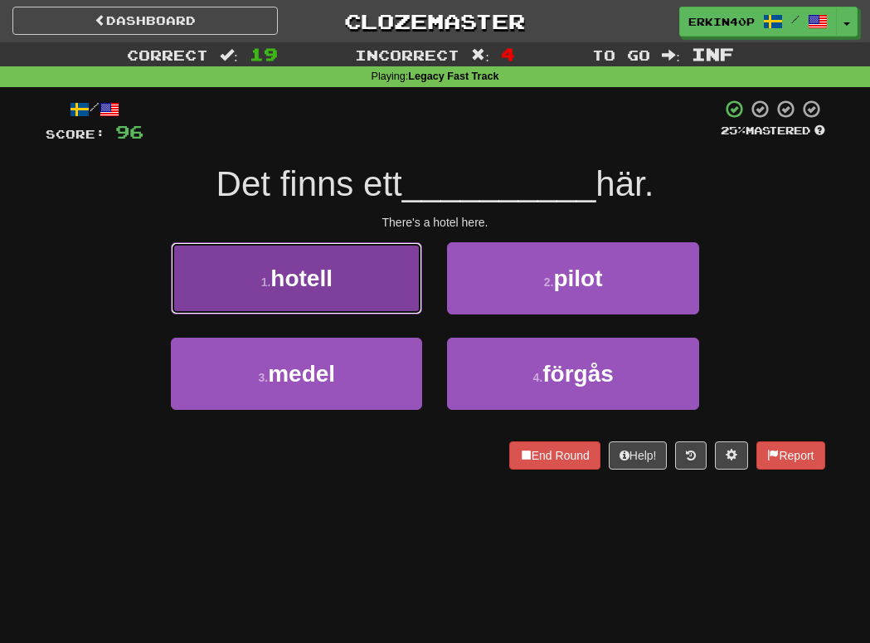
click at [365, 290] on button "1 . hotell" at bounding box center [296, 278] width 251 height 72
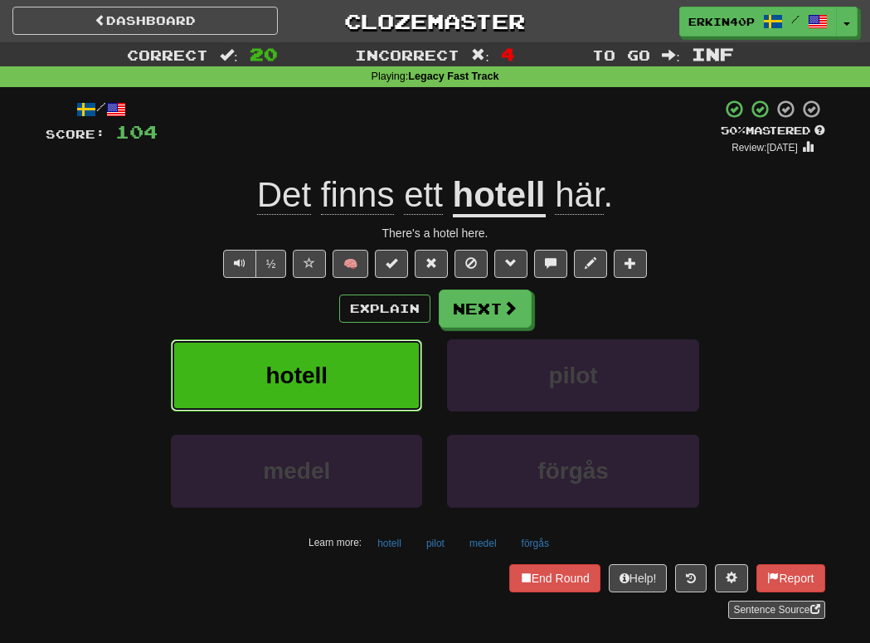
click at [379, 381] on button "hotell" at bounding box center [296, 375] width 251 height 72
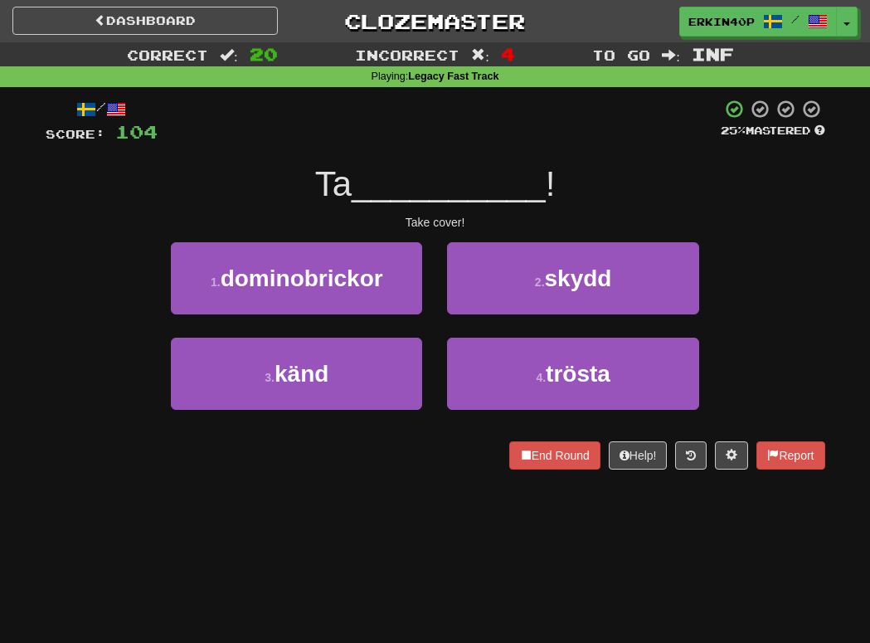
click at [439, 220] on div "Take cover!" at bounding box center [435, 222] width 779 height 17
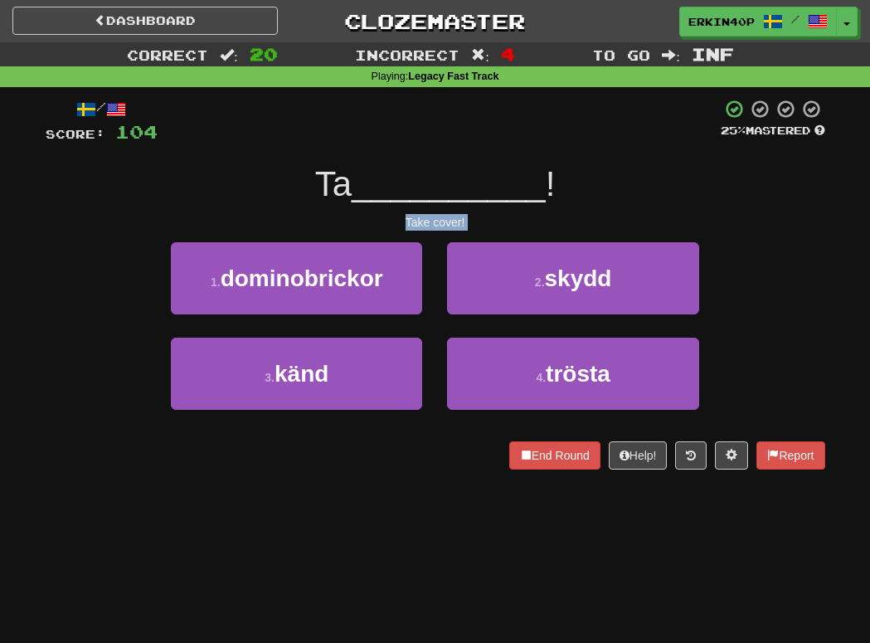
click at [45, 468] on div at bounding box center [45, 468] width 0 height 0
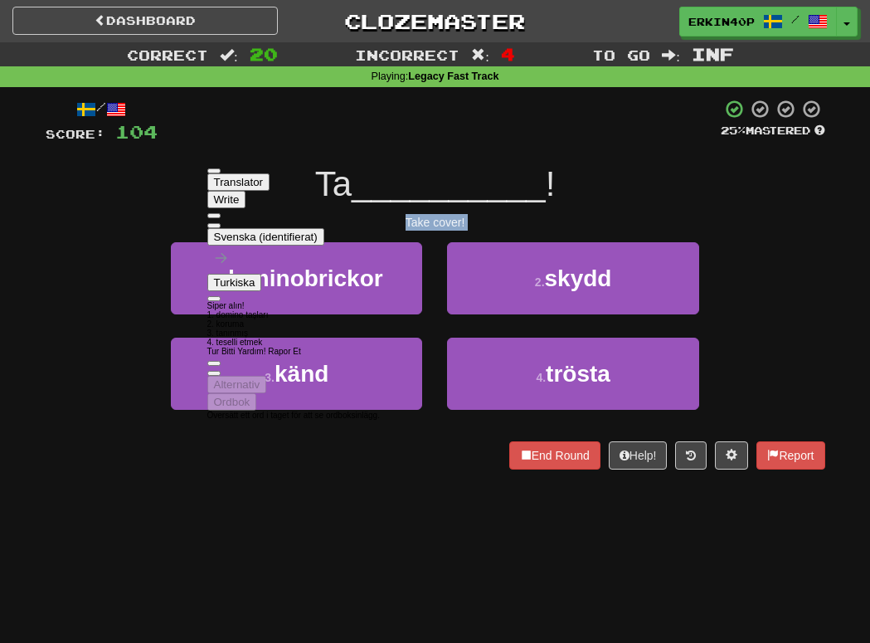
click at [90, 482] on div "/ Score: 104 25 % Mastered Ta __________ ! Take cover! 1 . dominobrickor 2 . sk…" at bounding box center [435, 289] width 779 height 405
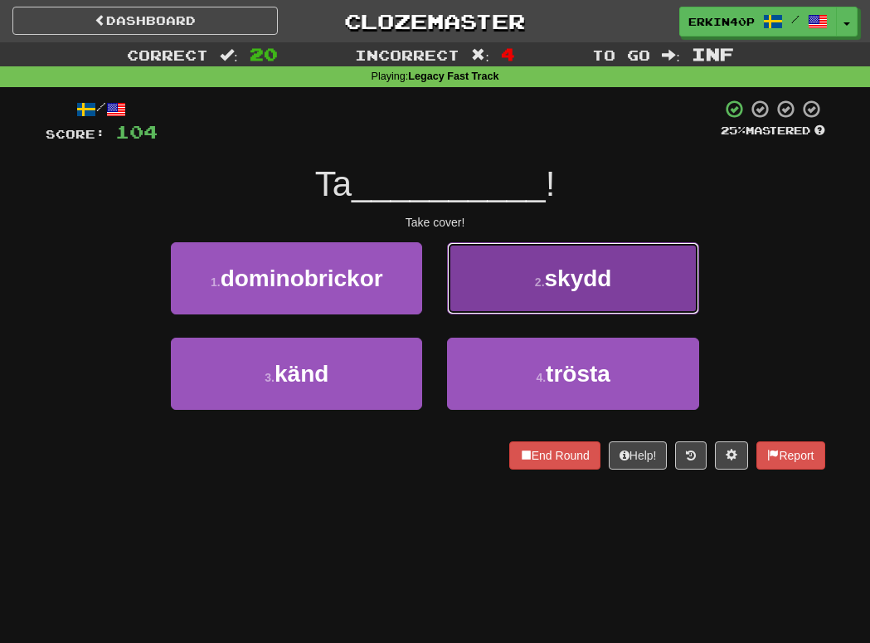
click at [549, 292] on button "2 . skydd" at bounding box center [572, 278] width 251 height 72
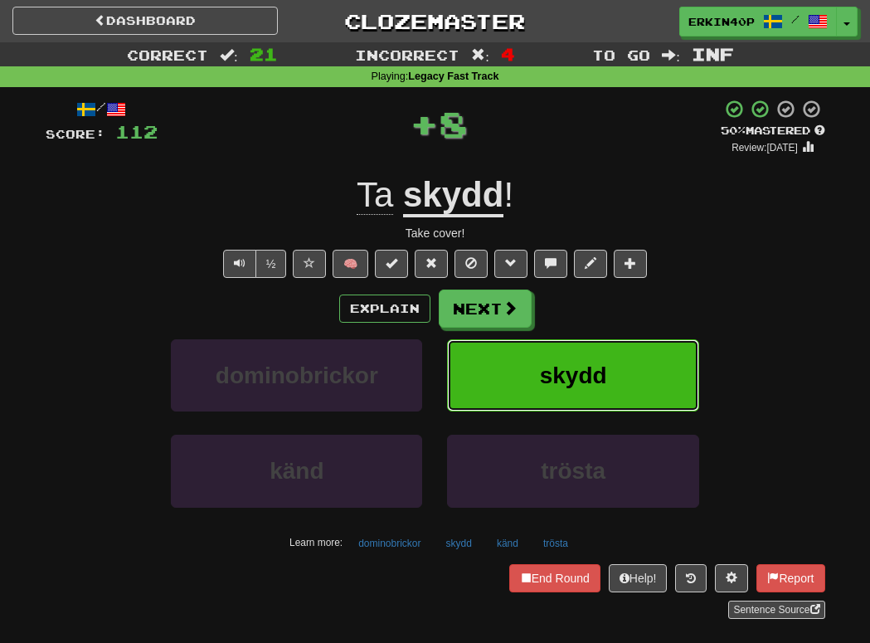
click at [558, 393] on button "skydd" at bounding box center [572, 375] width 251 height 72
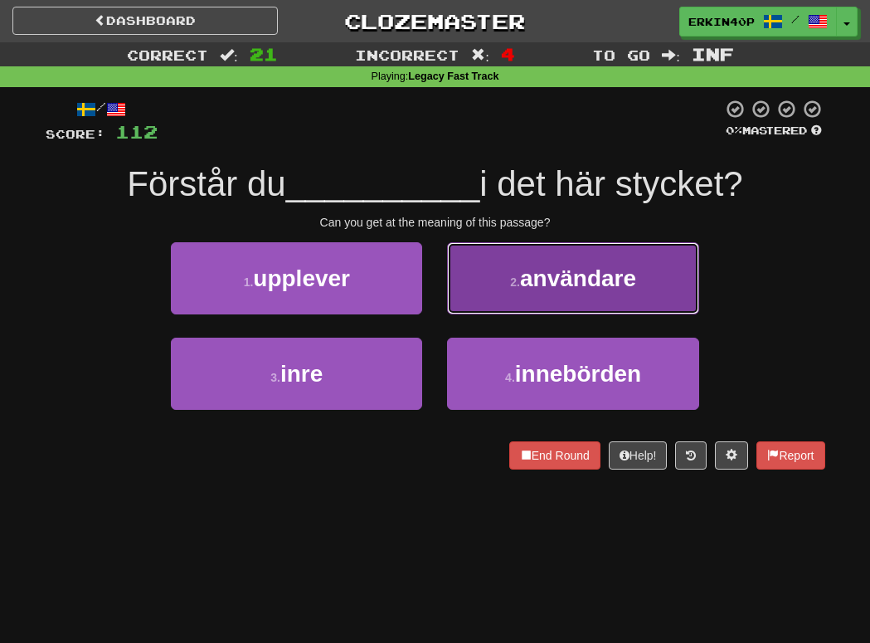
click at [570, 295] on button "2 . användare" at bounding box center [572, 278] width 251 height 72
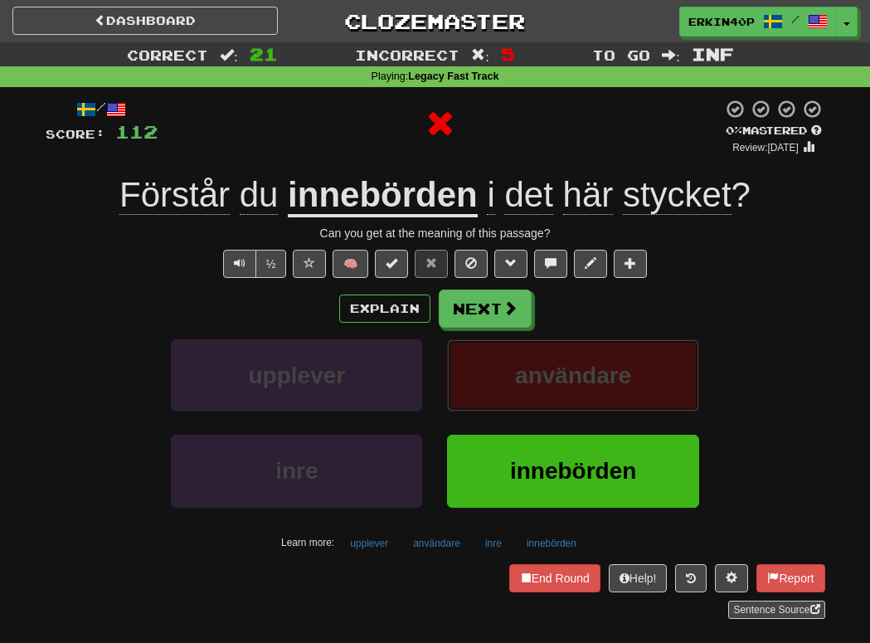
click at [573, 368] on span "användare" at bounding box center [573, 375] width 116 height 26
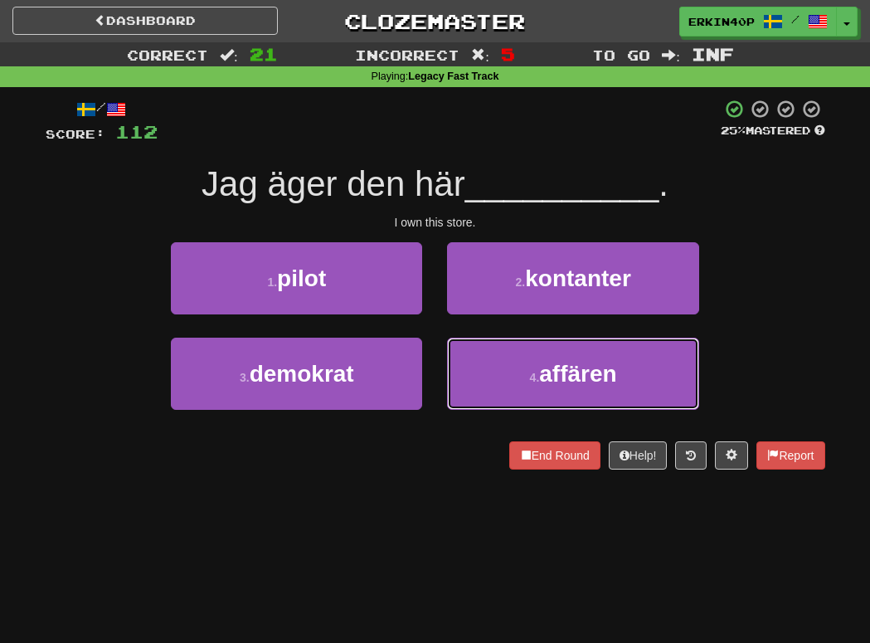
click at [573, 368] on span "affären" at bounding box center [577, 374] width 77 height 26
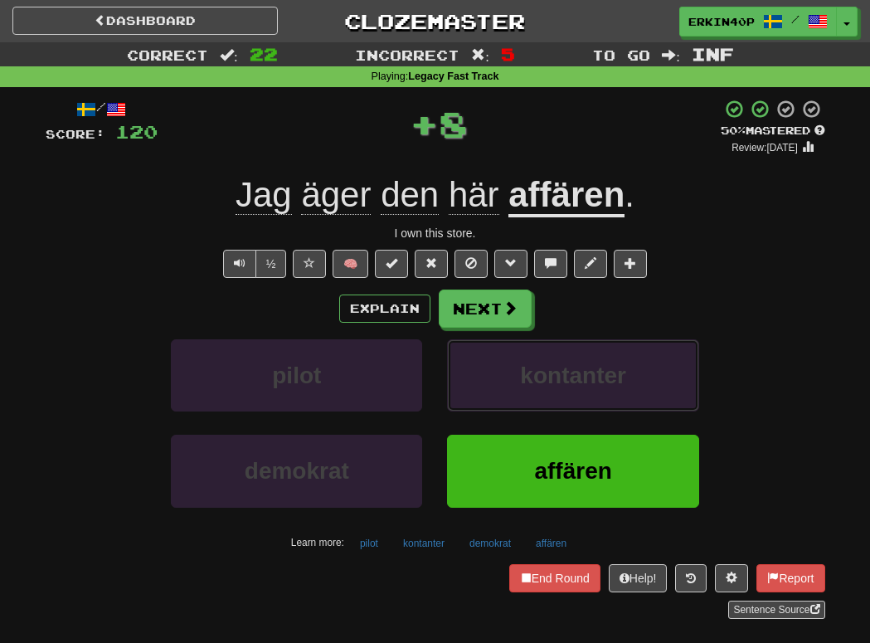
click at [573, 368] on span "kontanter" at bounding box center [573, 375] width 106 height 26
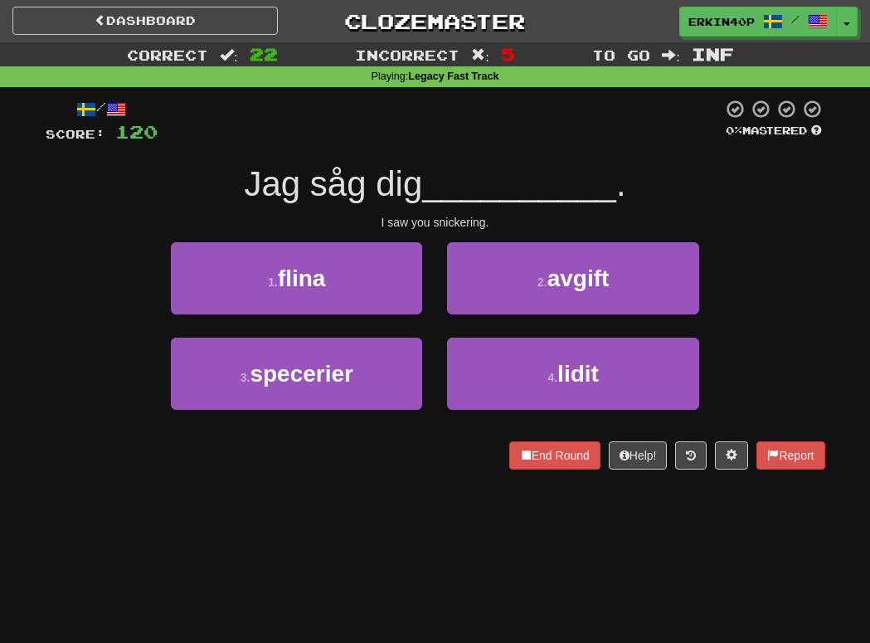
click at [445, 218] on div "I saw you snickering." at bounding box center [435, 222] width 779 height 17
click at [45, 468] on div at bounding box center [45, 468] width 0 height 0
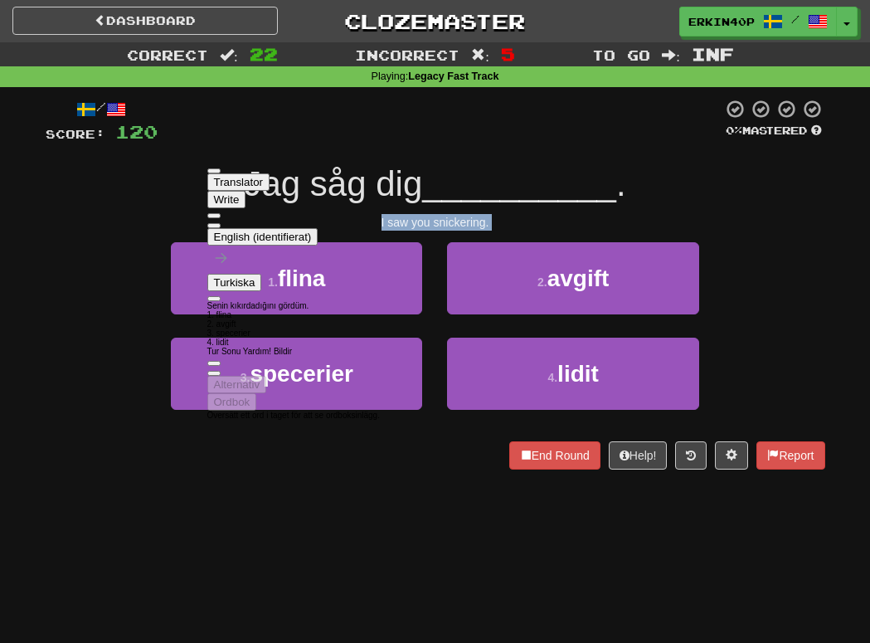
click at [102, 473] on div "/ Score: 120 0 % Mastered Jag såg dig __________ . I saw you snickering. 1 . fl…" at bounding box center [435, 289] width 779 height 405
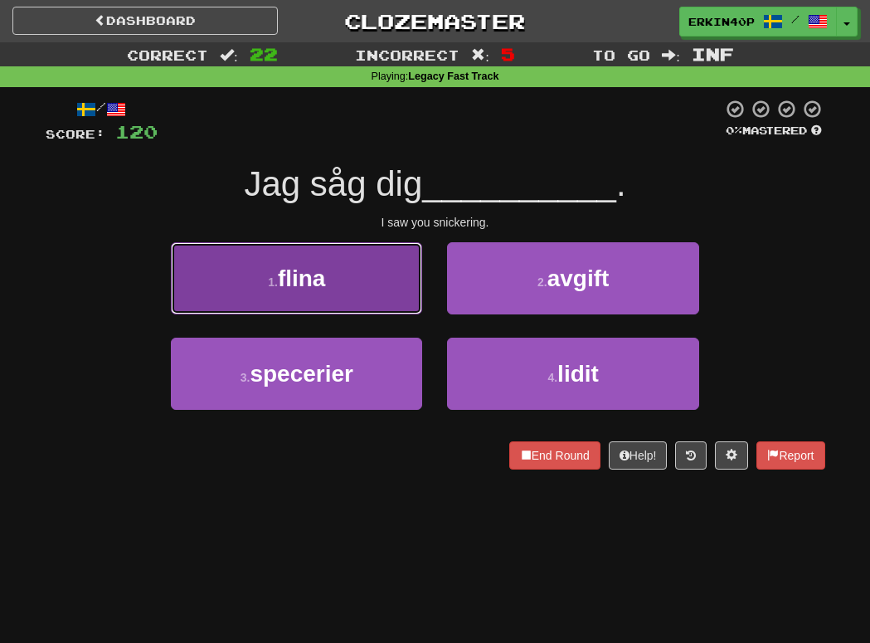
click at [367, 282] on button "1 . flina" at bounding box center [296, 278] width 251 height 72
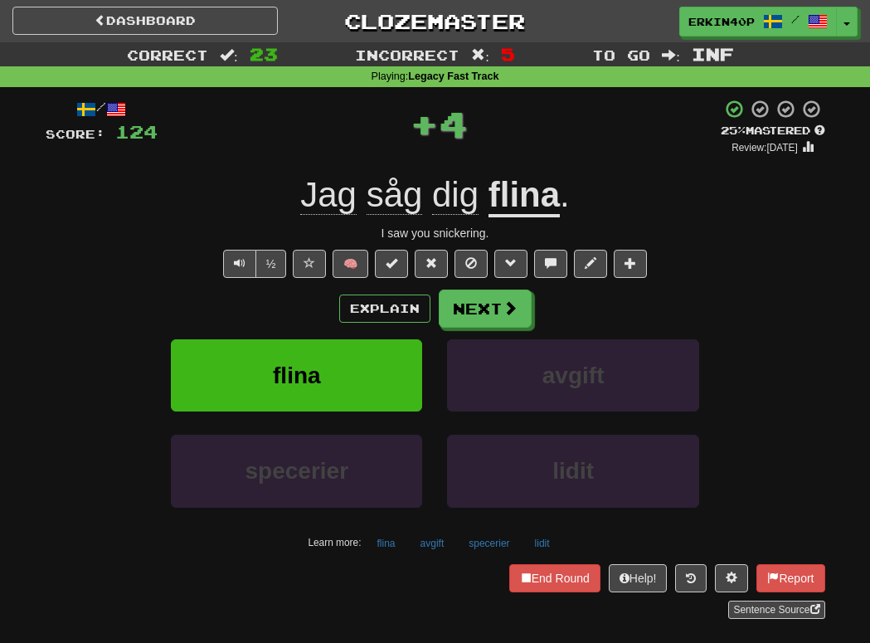
click at [378, 417] on div "flina" at bounding box center [296, 386] width 276 height 95
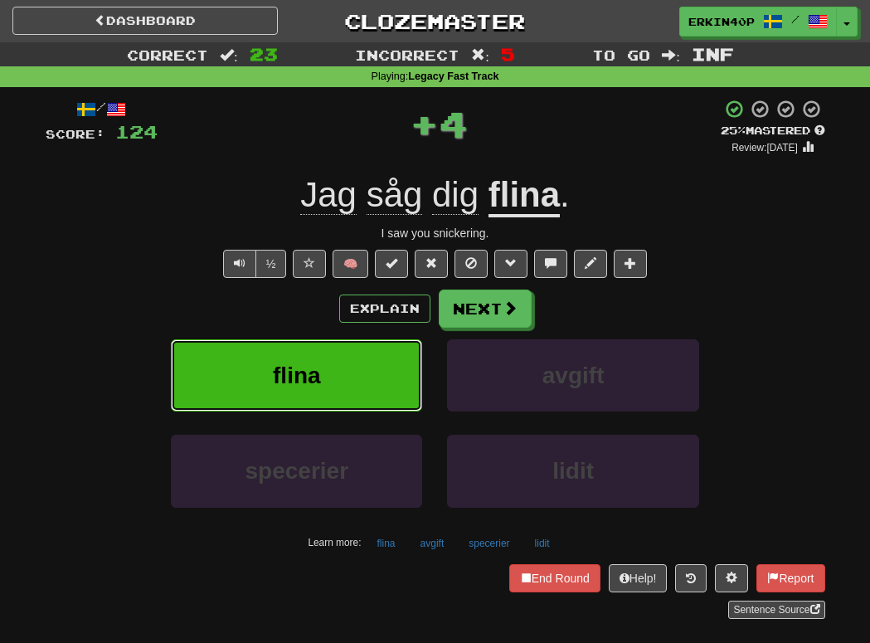
click at [382, 373] on button "flina" at bounding box center [296, 375] width 251 height 72
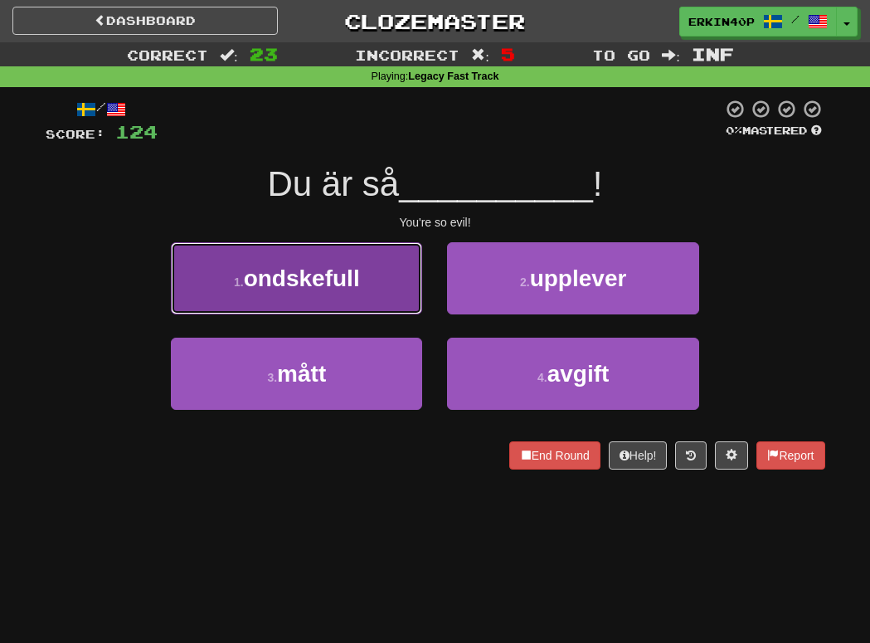
click at [371, 270] on button "1 . ondskefull" at bounding box center [296, 278] width 251 height 72
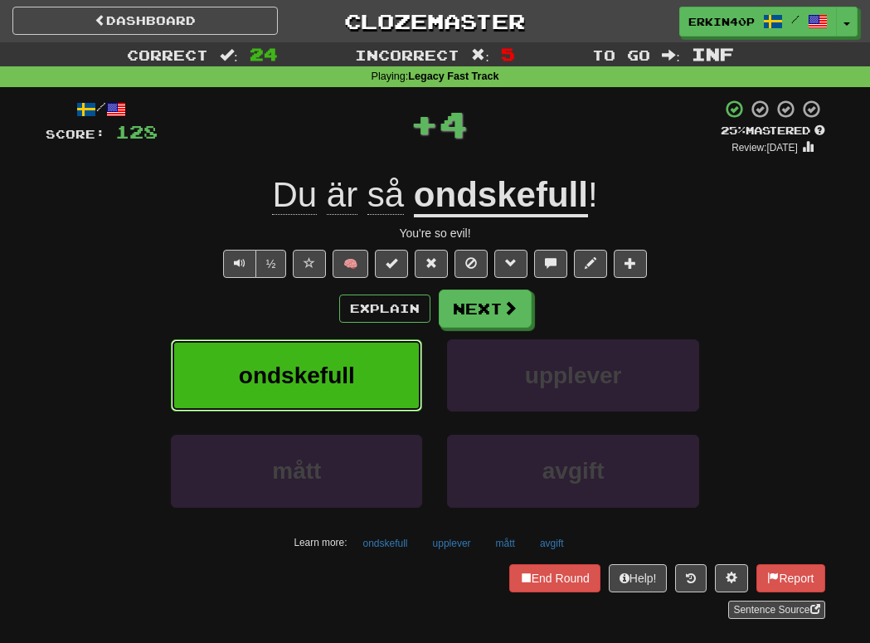
click at [361, 366] on button "ondskefull" at bounding box center [296, 375] width 251 height 72
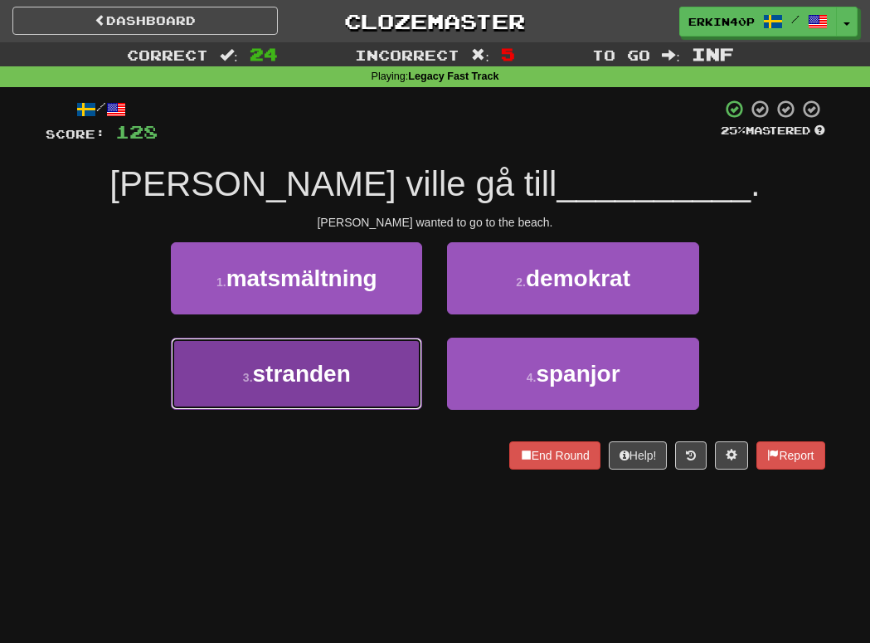
click at [373, 373] on button "3 . stranden" at bounding box center [296, 373] width 251 height 72
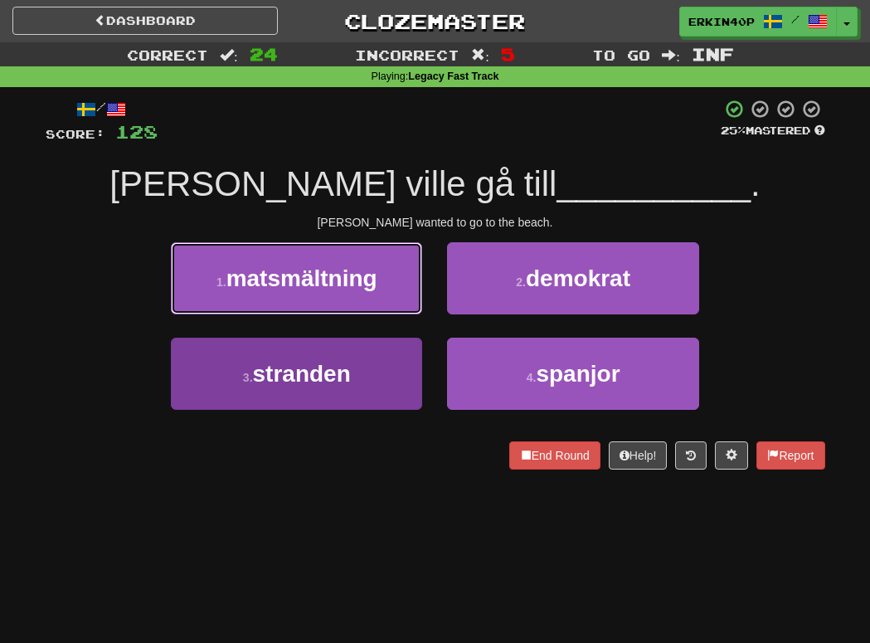
click at [373, 314] on button "1 . matsmältning" at bounding box center [296, 278] width 251 height 72
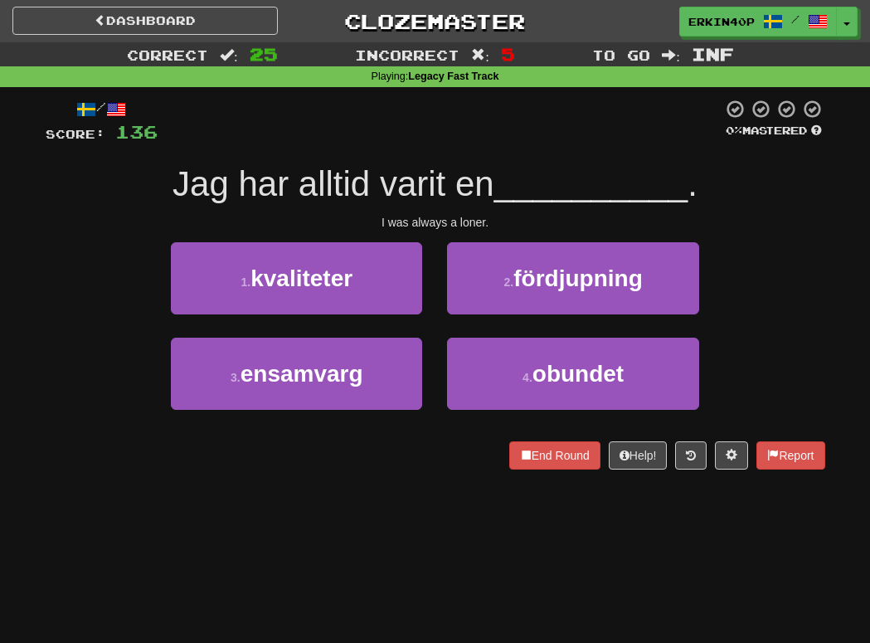
click at [429, 214] on div "I was always a loner." at bounding box center [435, 222] width 779 height 17
click at [45, 468] on div at bounding box center [45, 468] width 0 height 0
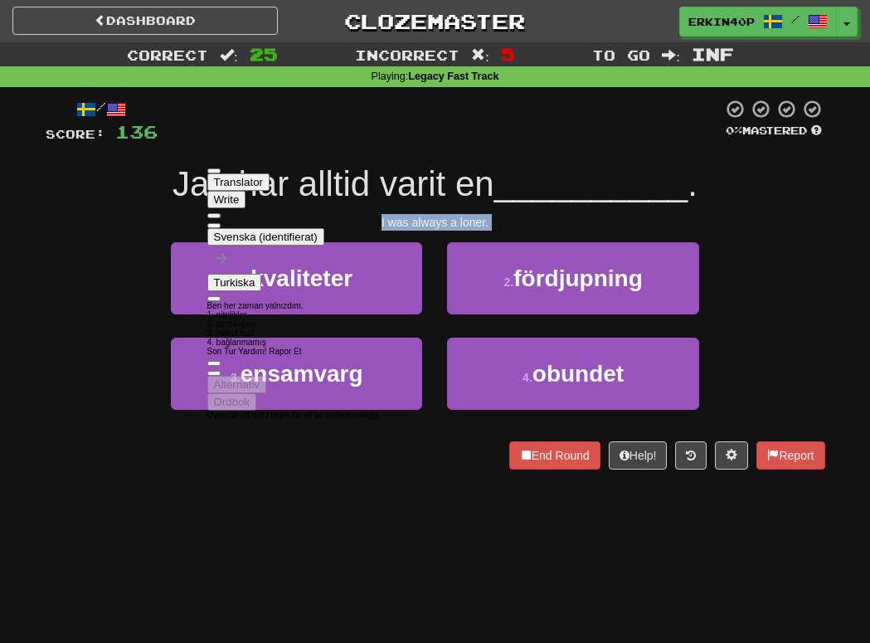
click at [103, 464] on div "End Round Help! Report" at bounding box center [435, 455] width 779 height 28
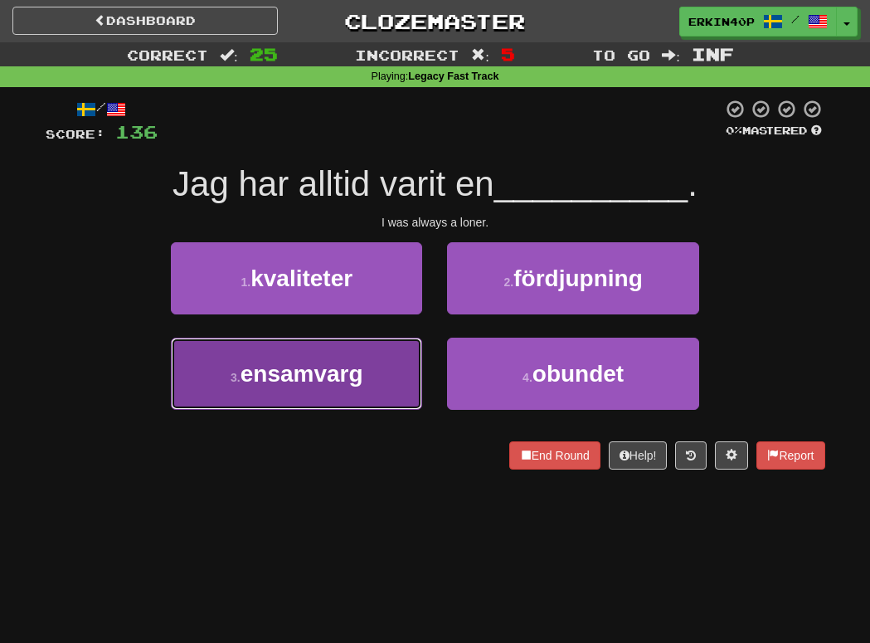
click at [306, 387] on button "3 . ensamvarg" at bounding box center [296, 373] width 251 height 72
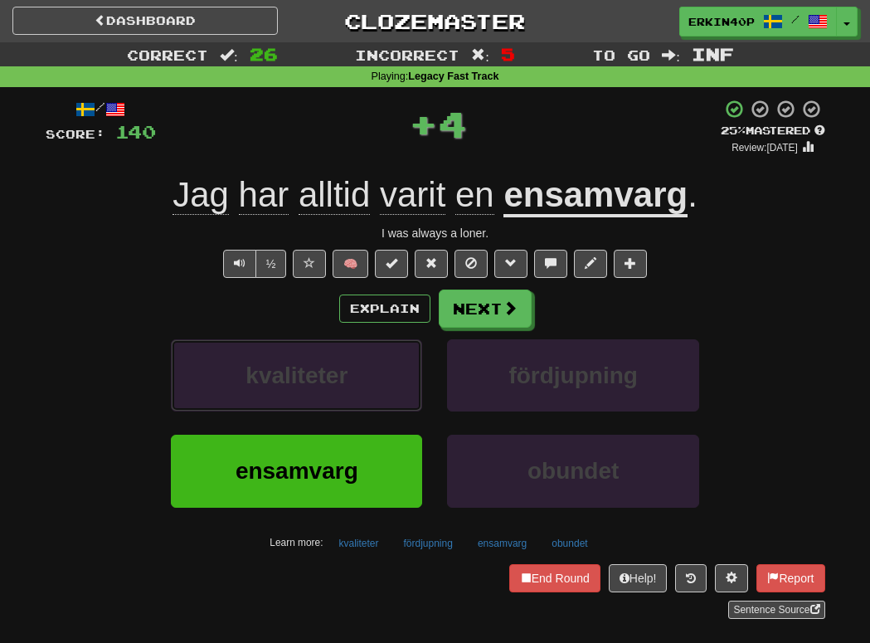
click at [306, 387] on span "kvaliteter" at bounding box center [296, 375] width 102 height 26
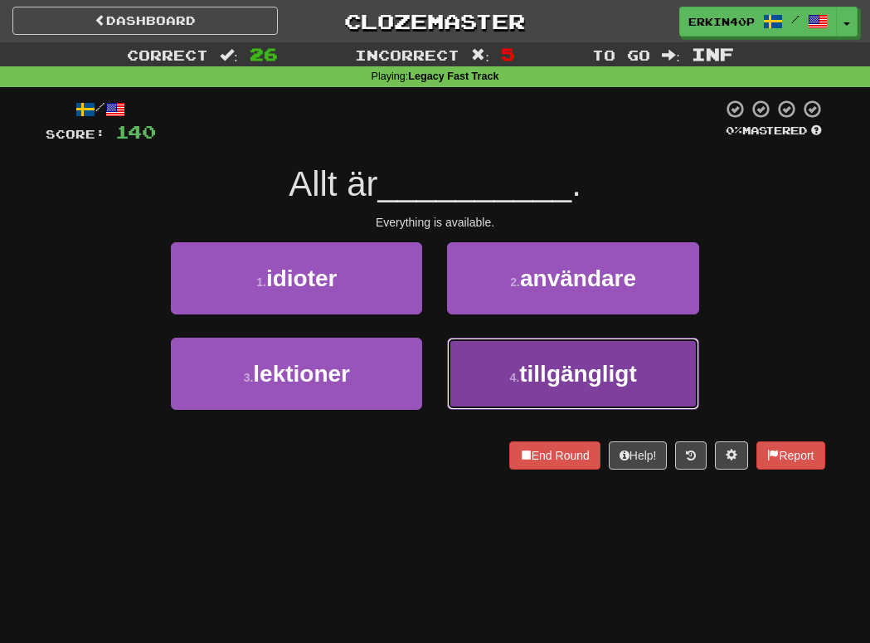
click at [534, 364] on span "tillgängligt" at bounding box center [578, 374] width 118 height 26
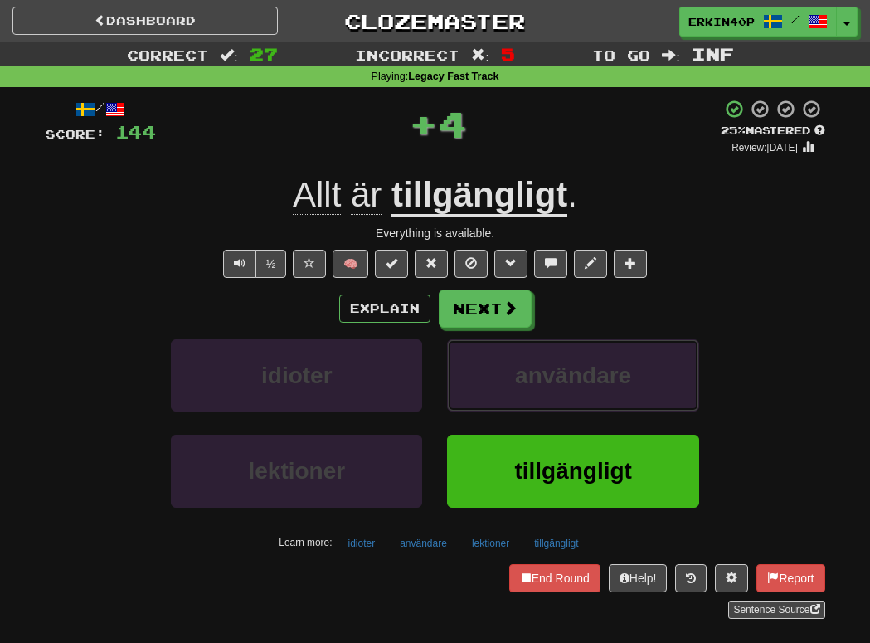
click at [534, 364] on span "användare" at bounding box center [573, 375] width 116 height 26
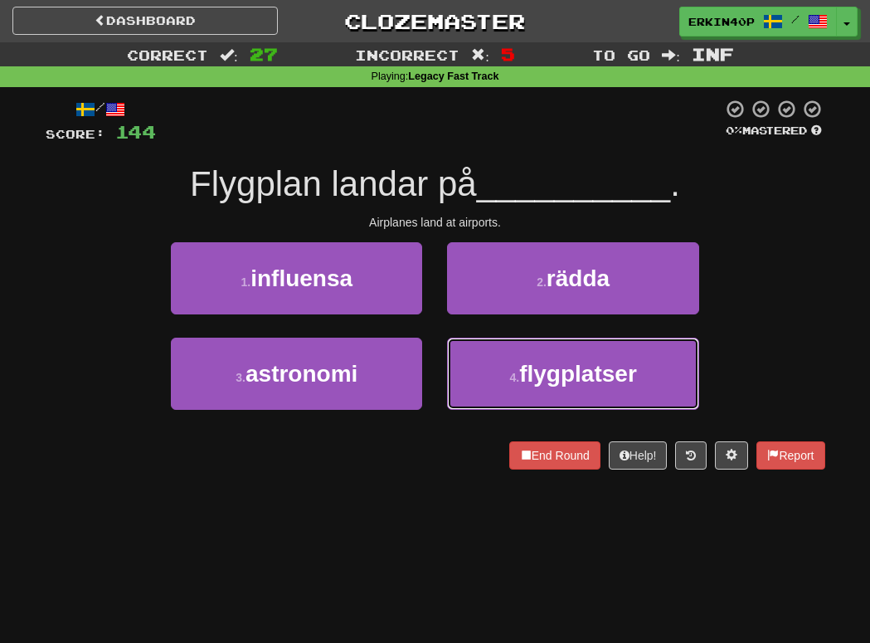
click at [534, 364] on span "flygplatser" at bounding box center [578, 374] width 118 height 26
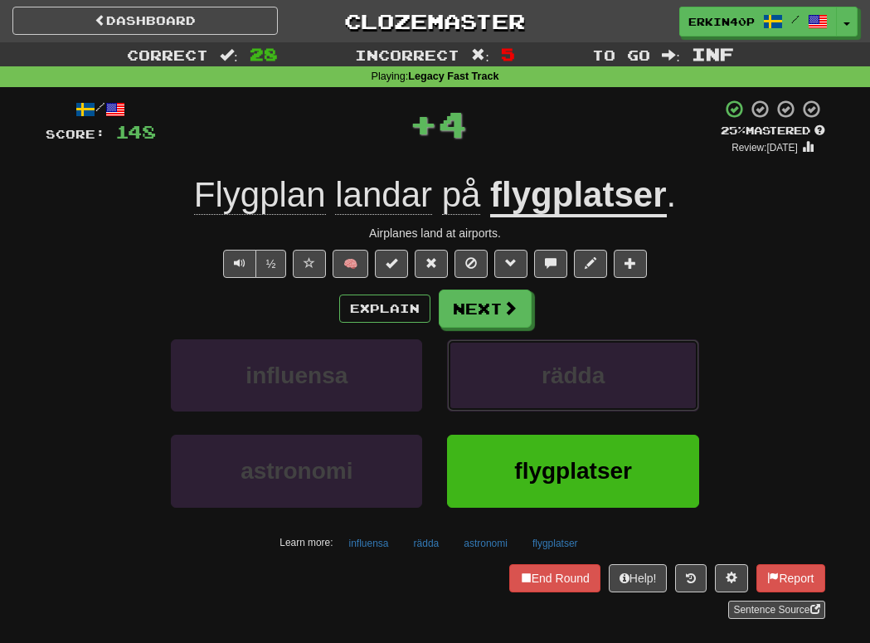
click at [534, 364] on button "rädda" at bounding box center [572, 375] width 251 height 72
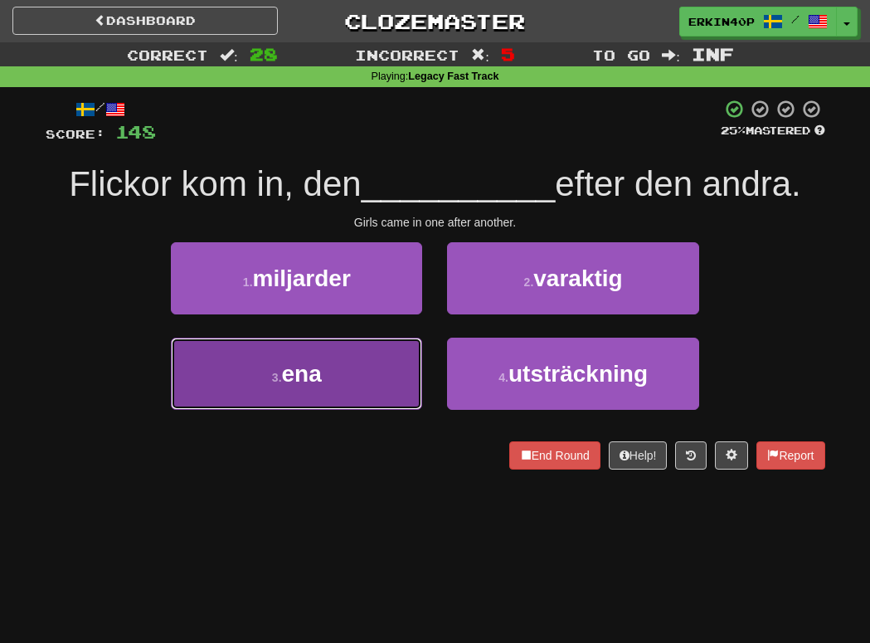
click at [375, 386] on button "3 . ena" at bounding box center [296, 373] width 251 height 72
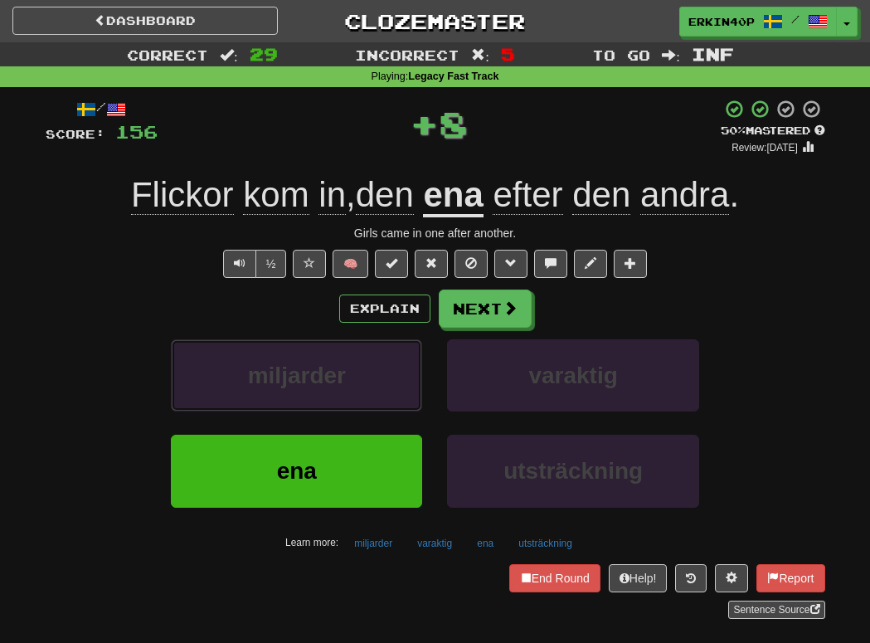
click at [375, 386] on button "miljarder" at bounding box center [296, 375] width 251 height 72
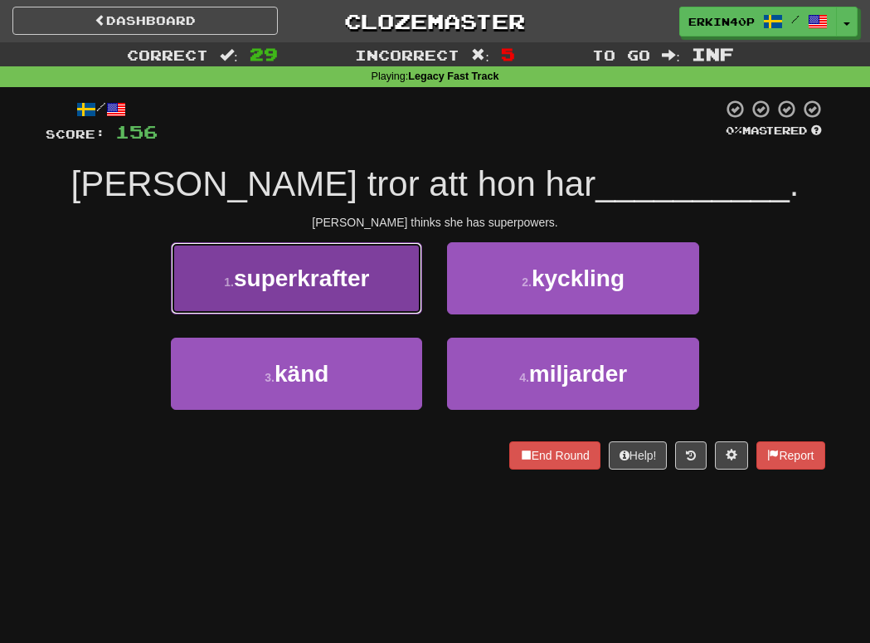
click at [321, 297] on button "1 . superkrafter" at bounding box center [296, 278] width 251 height 72
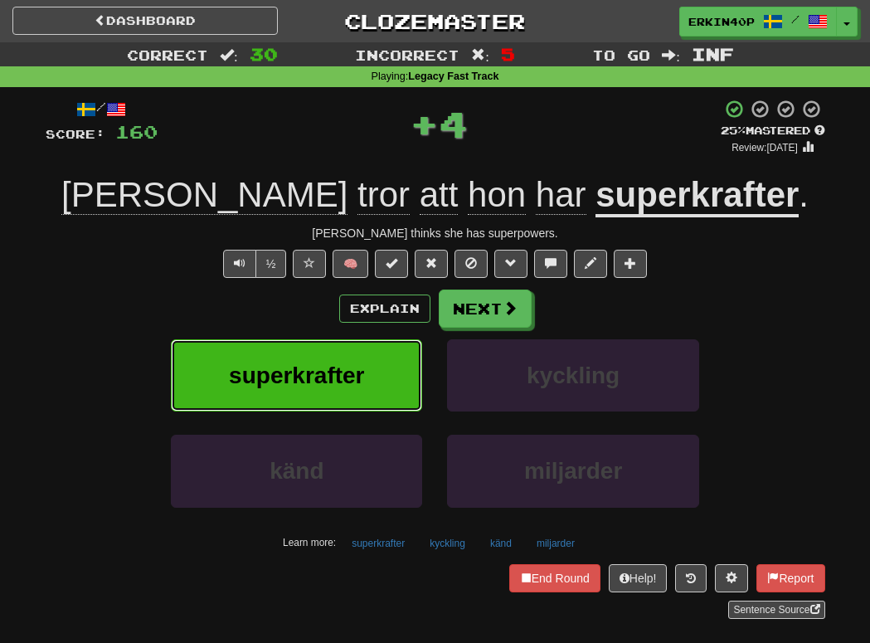
click at [345, 390] on button "superkrafter" at bounding box center [296, 375] width 251 height 72
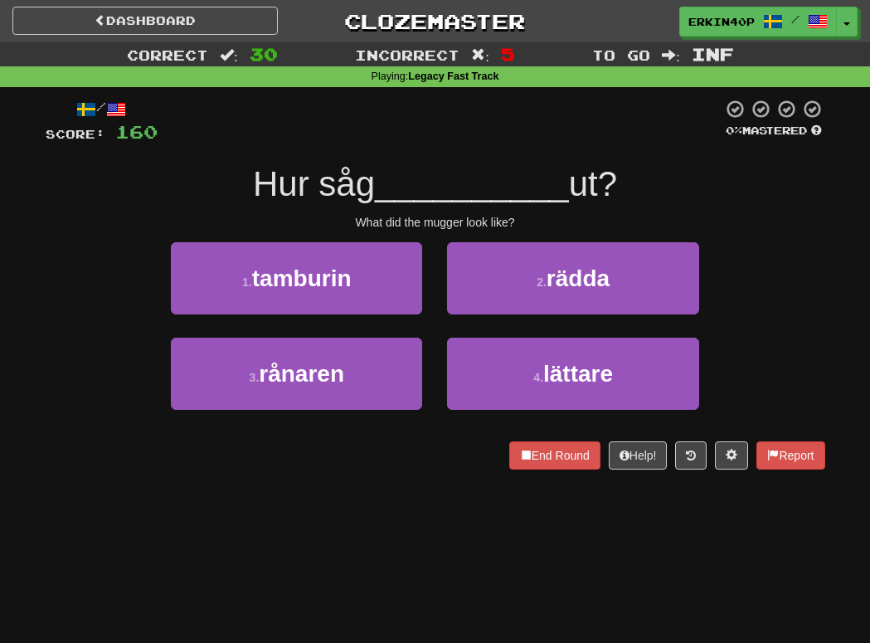
click at [448, 220] on div "What did the mugger look like?" at bounding box center [435, 222] width 779 height 17
click at [45, 468] on div at bounding box center [45, 468] width 0 height 0
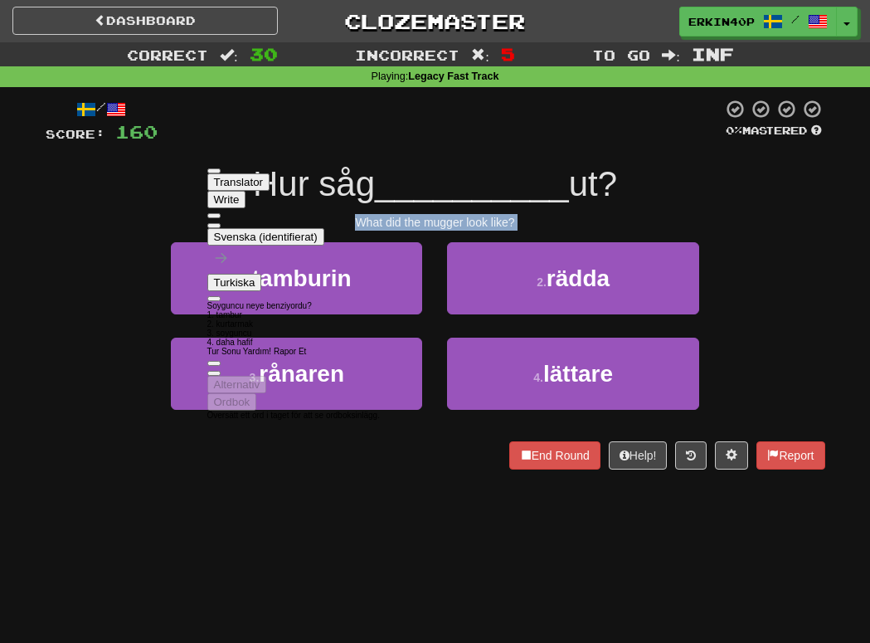
click at [94, 483] on div "/ Score: 160 0 % Mastered Hur såg __________ ut? What did the mugger look like?…" at bounding box center [435, 289] width 779 height 405
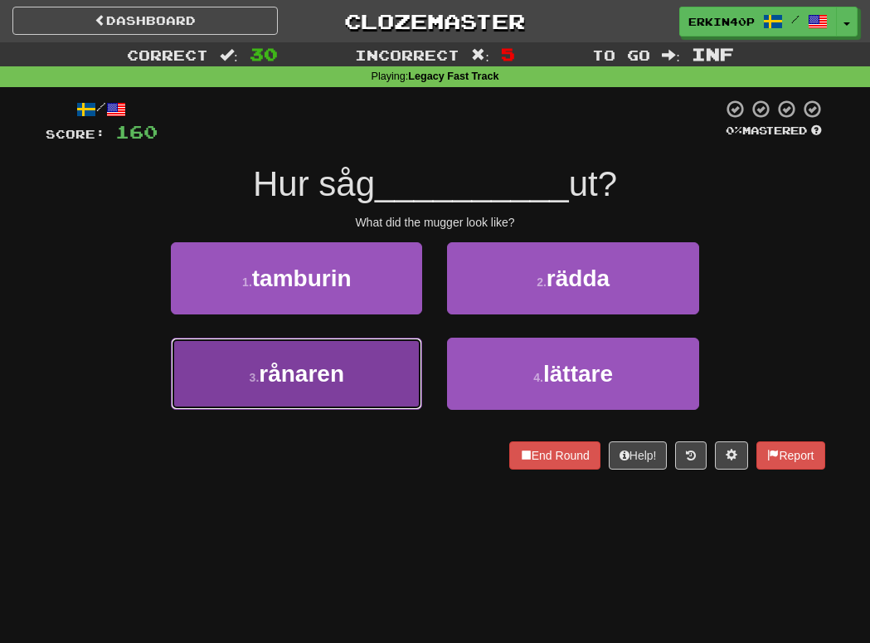
click at [293, 392] on button "3 . rånaren" at bounding box center [296, 373] width 251 height 72
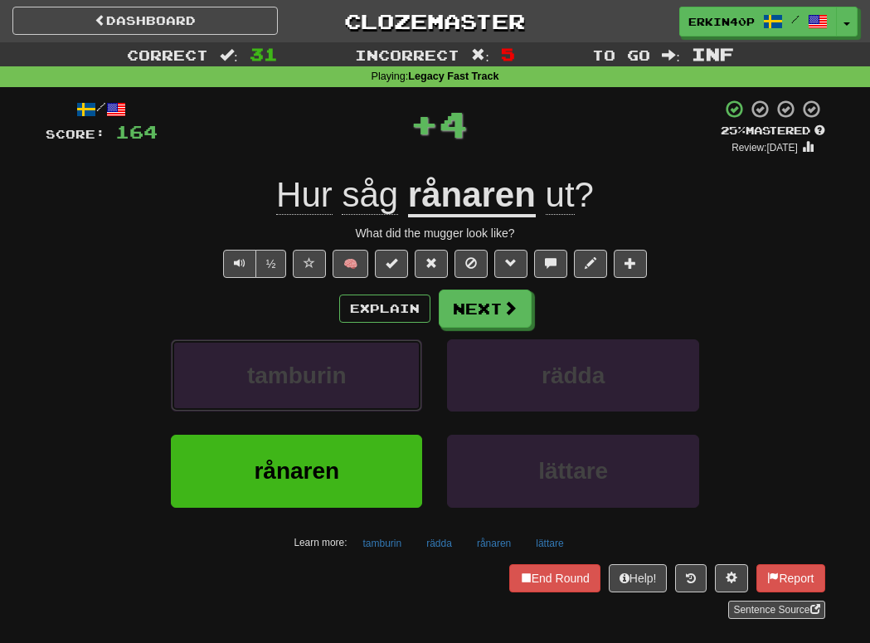
click at [293, 392] on button "tamburin" at bounding box center [296, 375] width 251 height 72
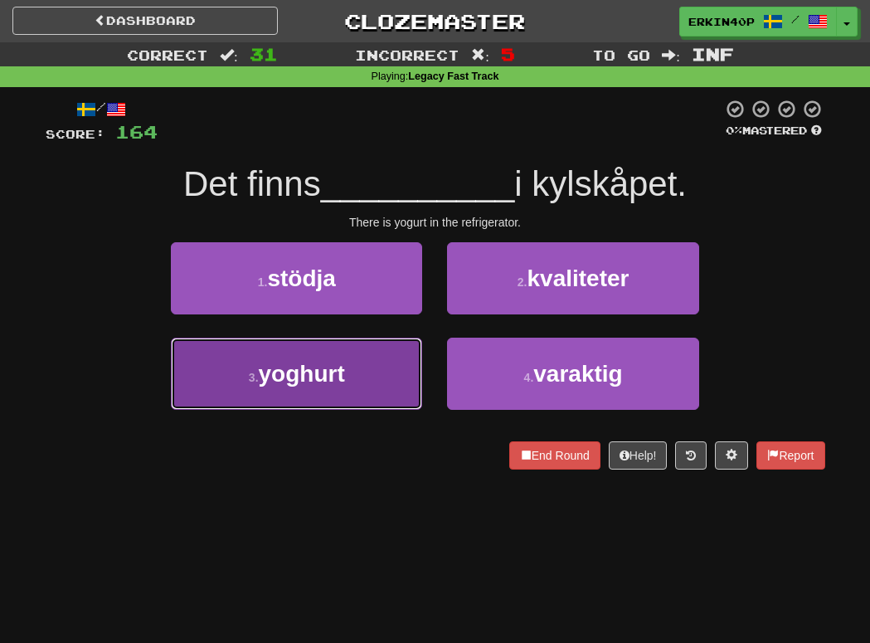
click at [322, 381] on span "yoghurt" at bounding box center [302, 374] width 86 height 26
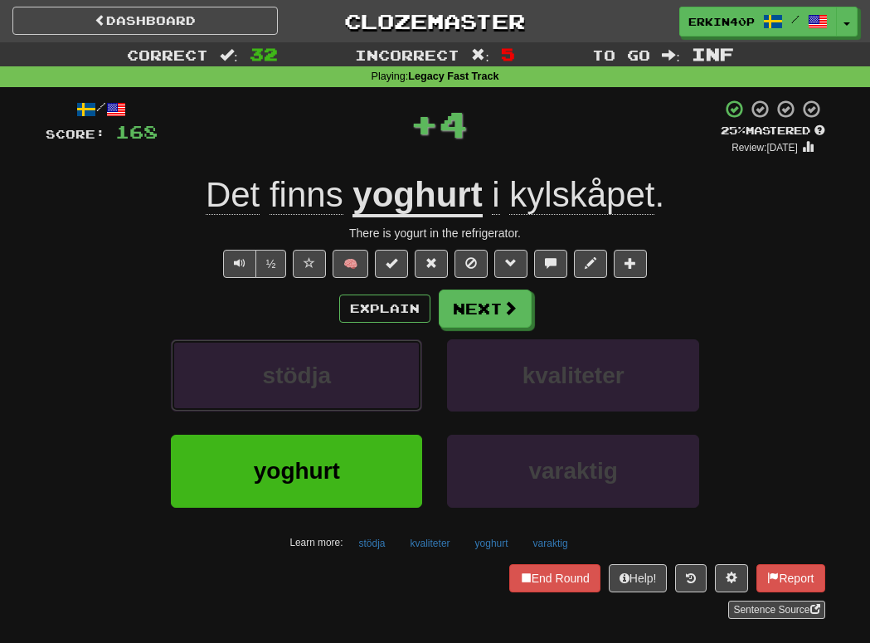
click at [322, 381] on span "stödja" at bounding box center [297, 375] width 68 height 26
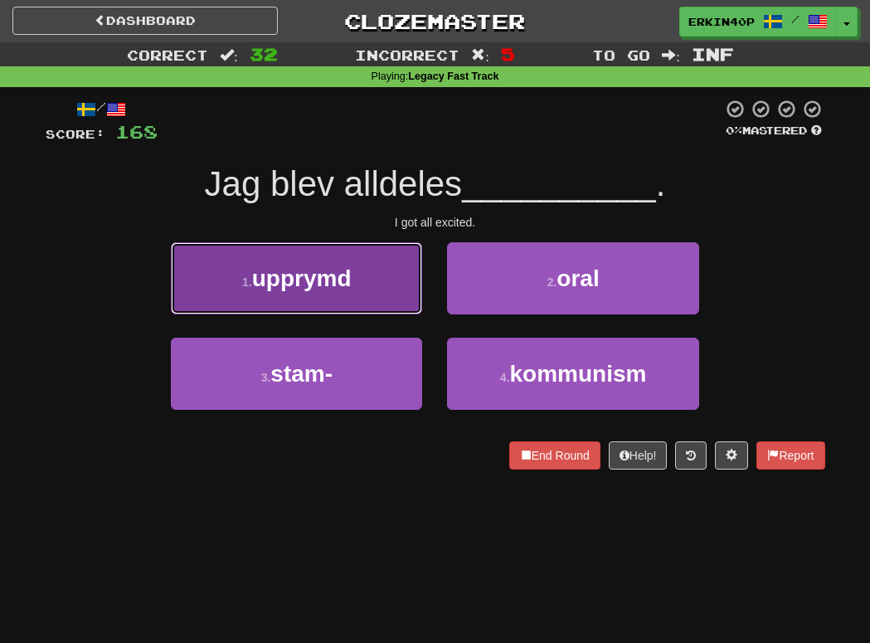
click at [337, 298] on button "1 . upprymd" at bounding box center [296, 278] width 251 height 72
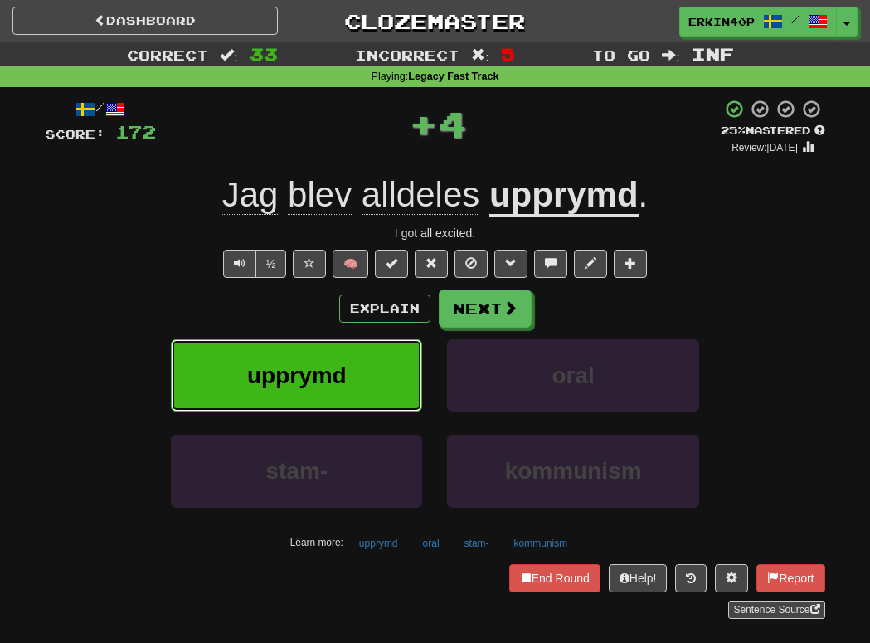
click at [355, 373] on button "upprymd" at bounding box center [296, 375] width 251 height 72
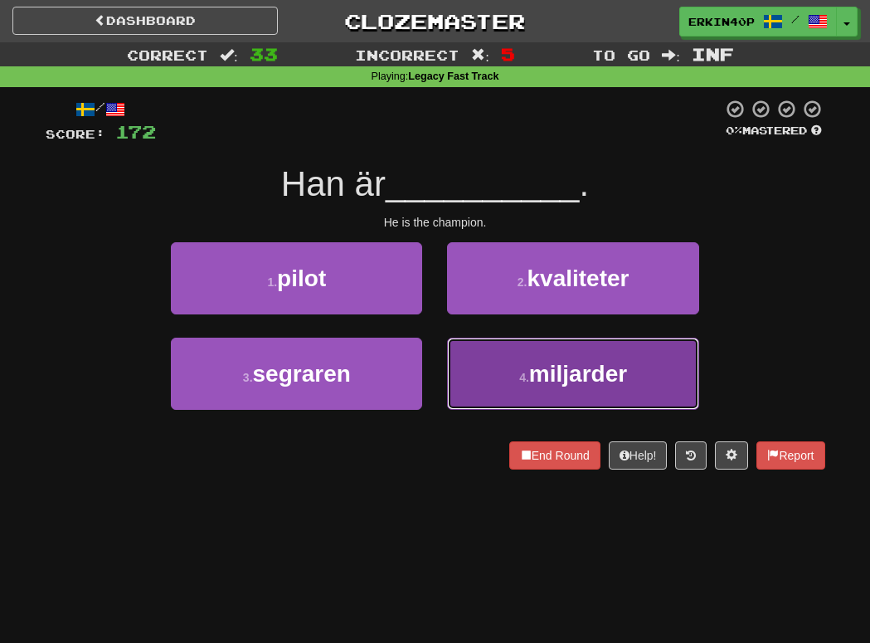
click at [530, 382] on span "miljarder" at bounding box center [578, 374] width 98 height 26
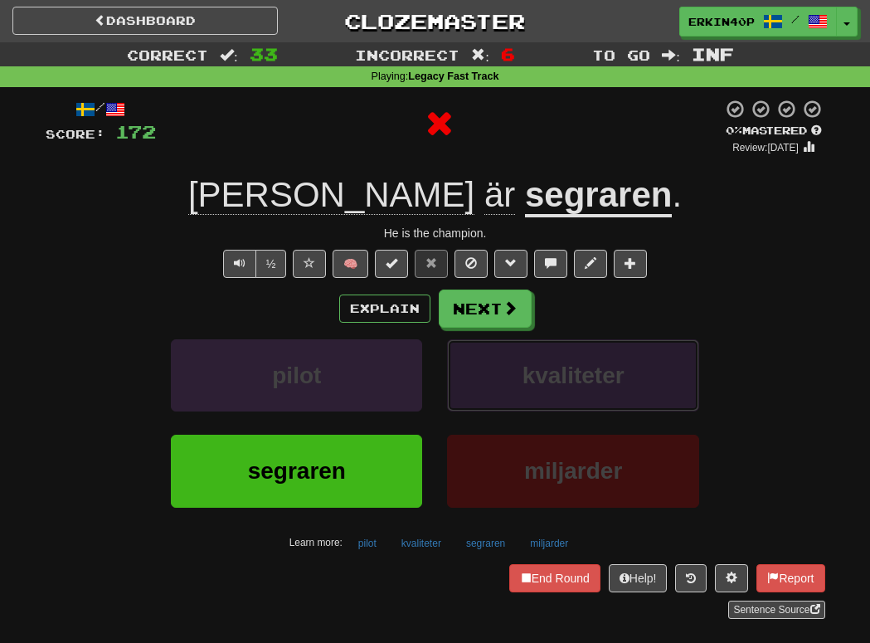
click at [530, 381] on span "kvaliteter" at bounding box center [573, 375] width 102 height 26
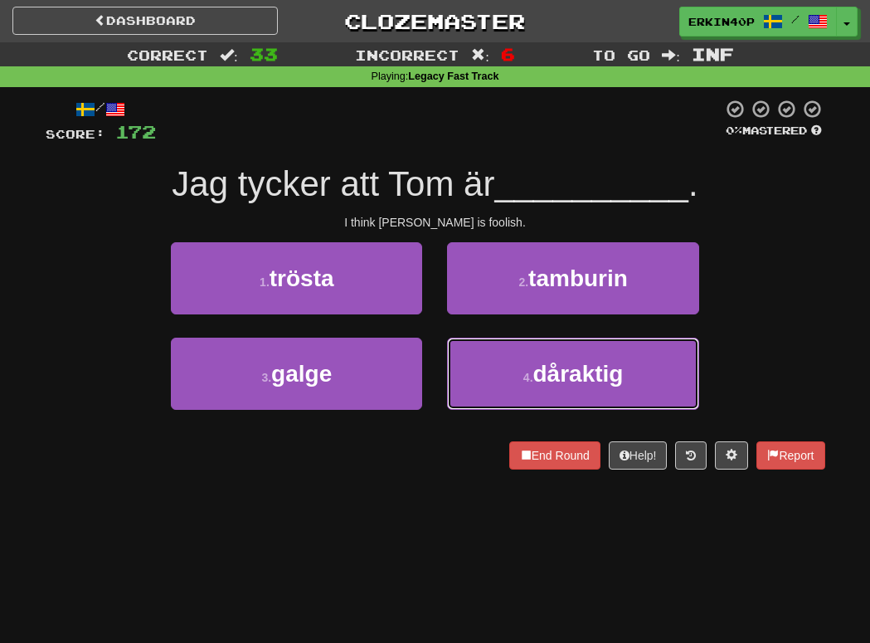
click at [530, 381] on small "4 ." at bounding box center [528, 377] width 10 height 13
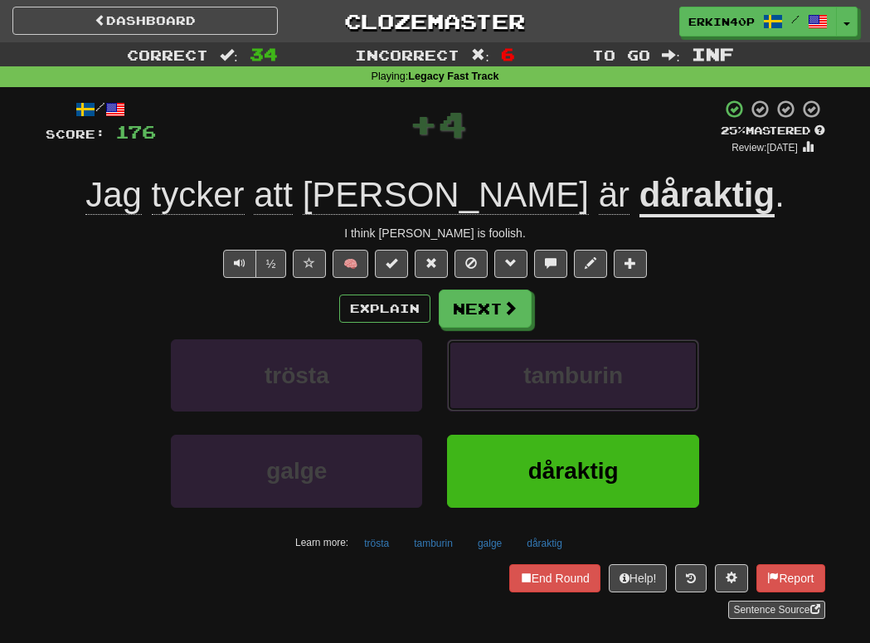
click at [530, 381] on span "tamburin" at bounding box center [572, 375] width 99 height 26
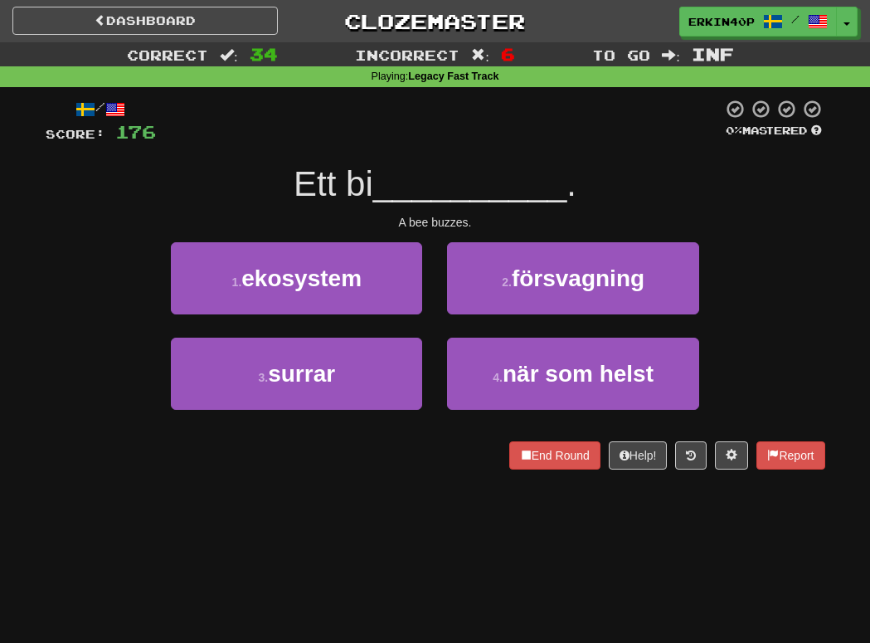
click at [446, 221] on div "A bee buzzes." at bounding box center [435, 222] width 779 height 17
click at [446, 217] on div "A bee buzzes." at bounding box center [435, 222] width 779 height 17
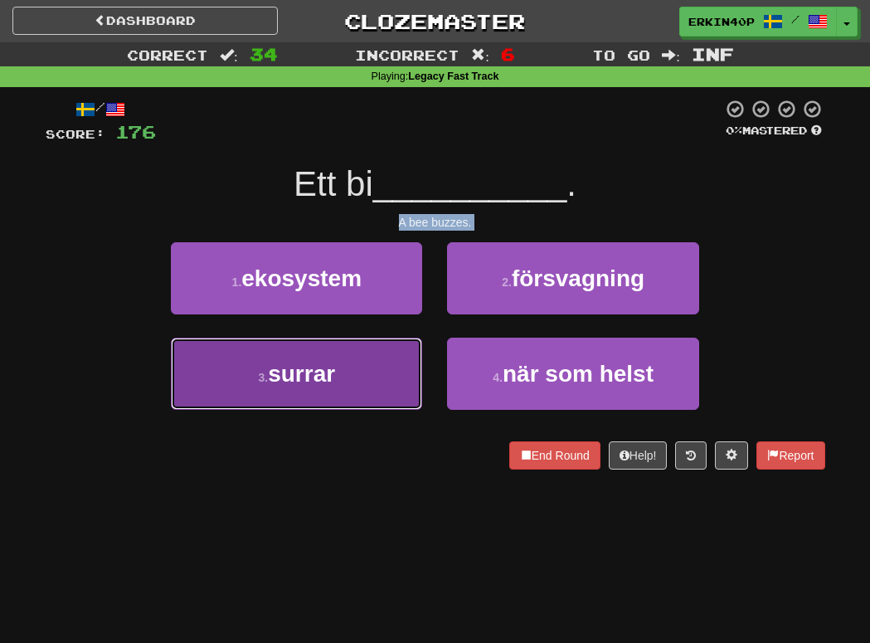
click at [364, 384] on button "3 . surrar" at bounding box center [296, 373] width 251 height 72
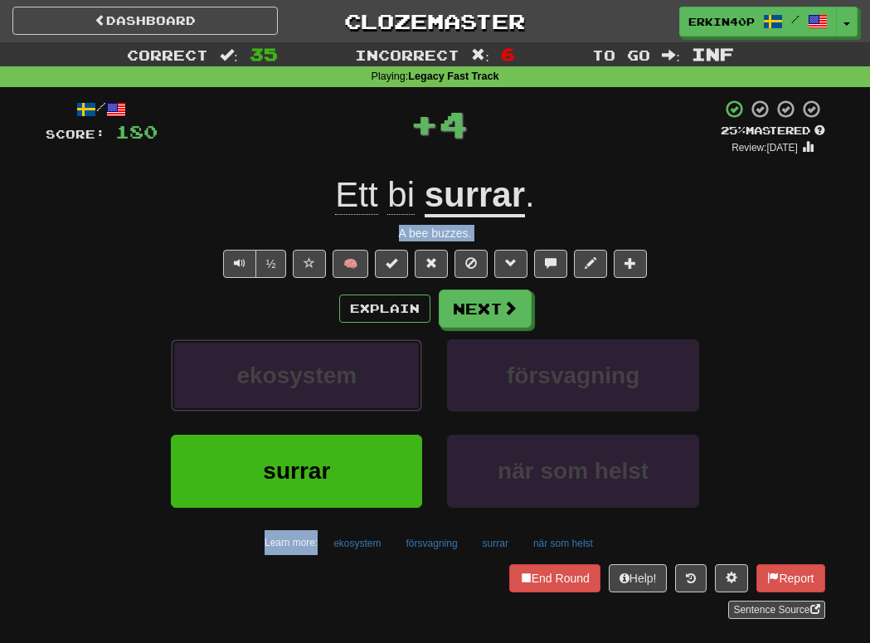
click at [364, 384] on button "ekosystem" at bounding box center [296, 375] width 251 height 72
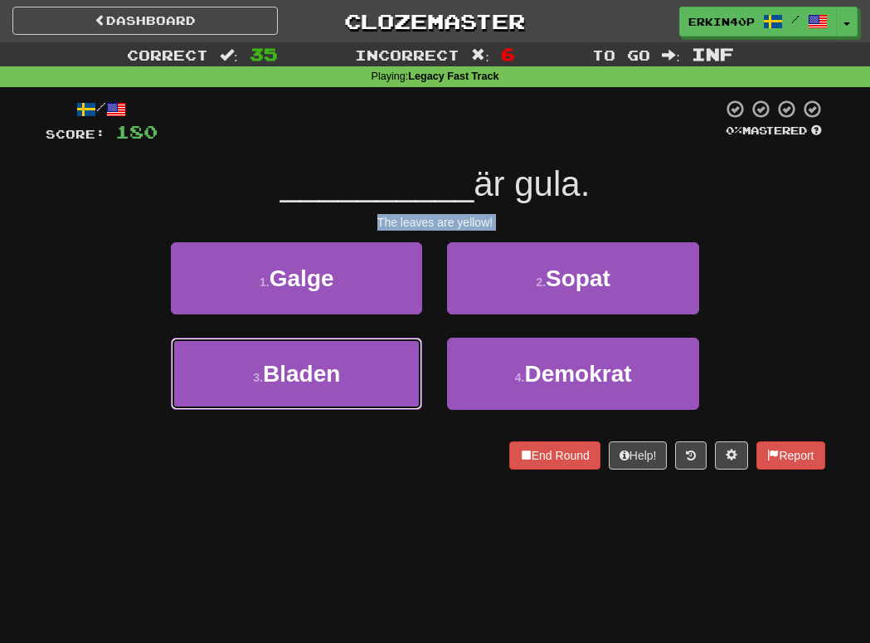
click at [364, 384] on button "3 . Bladen" at bounding box center [296, 373] width 251 height 72
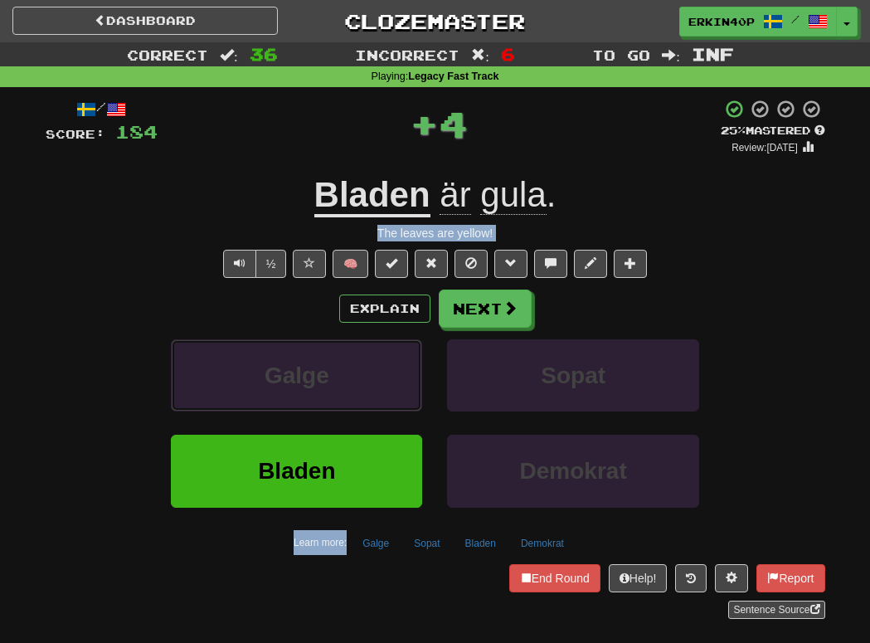
click at [364, 384] on button "Galge" at bounding box center [296, 375] width 251 height 72
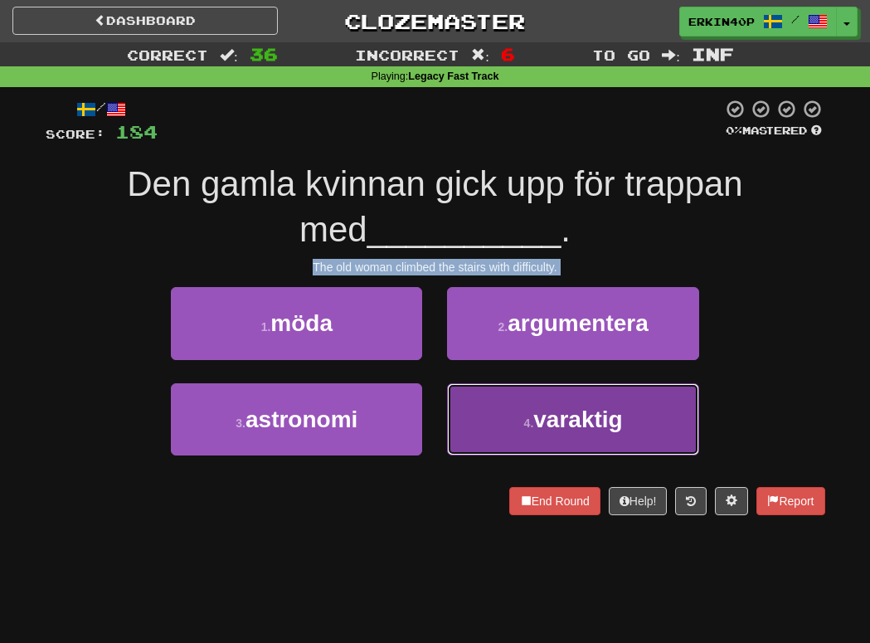
click at [574, 424] on span "varaktig" at bounding box center [577, 419] width 89 height 26
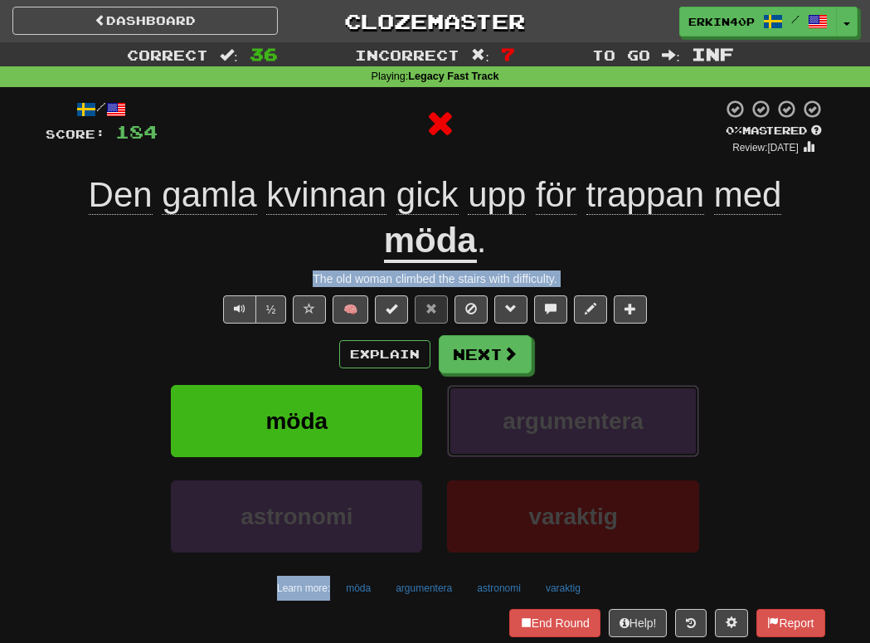
click at [574, 424] on span "argumentera" at bounding box center [572, 421] width 141 height 26
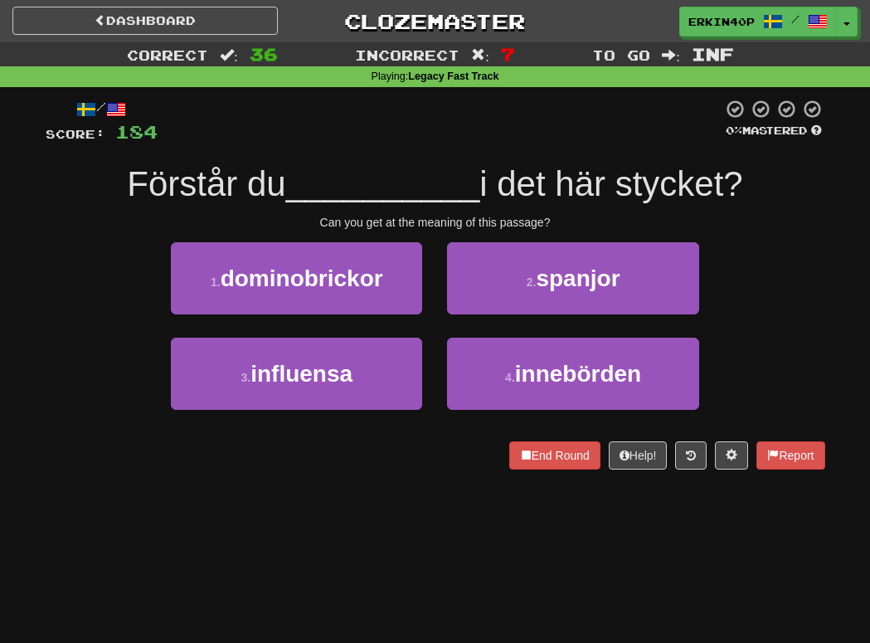
click at [368, 500] on div "Dashboard Clozemaster Erkin40p / Toggle Dropdown Dashboard Leaderboard Activity…" at bounding box center [435, 321] width 870 height 643
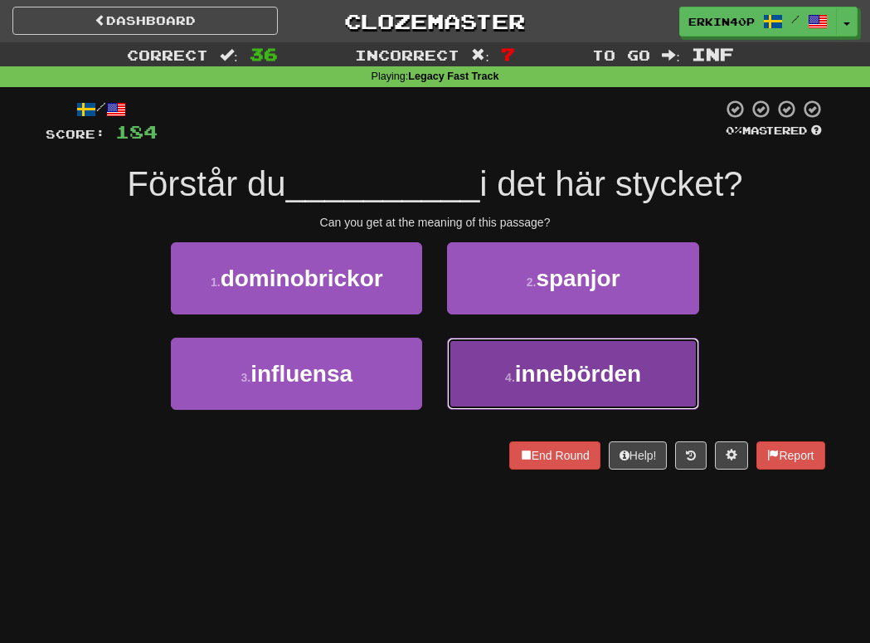
click at [541, 391] on button "4 . innebörden" at bounding box center [572, 373] width 251 height 72
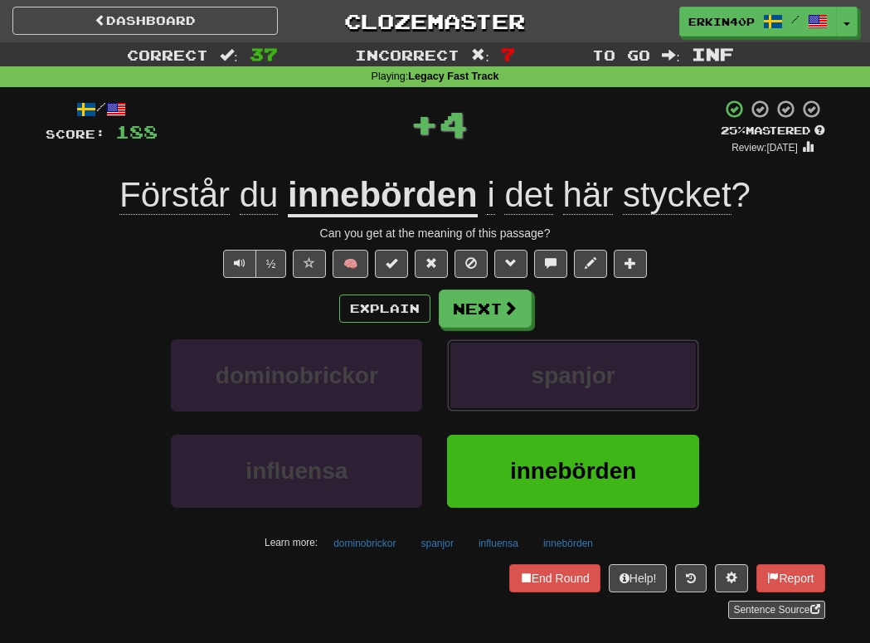
click at [541, 391] on button "spanjor" at bounding box center [572, 375] width 251 height 72
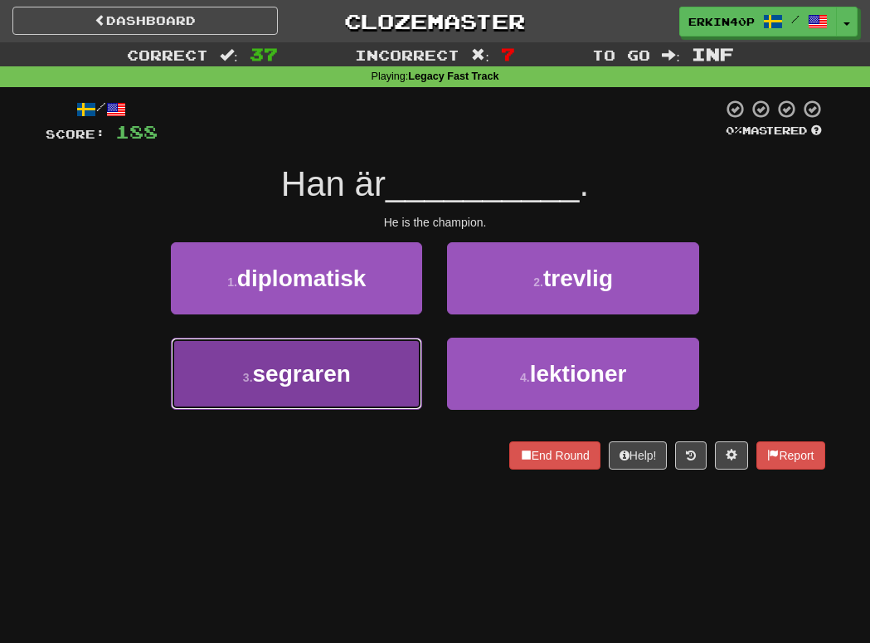
click at [409, 361] on button "3 . segraren" at bounding box center [296, 373] width 251 height 72
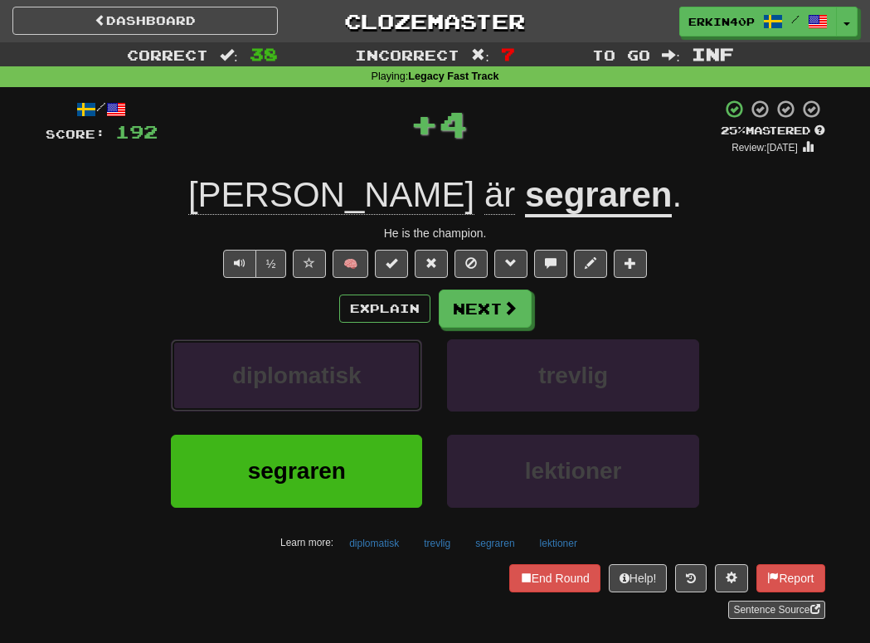
click at [409, 361] on button "diplomatisk" at bounding box center [296, 375] width 251 height 72
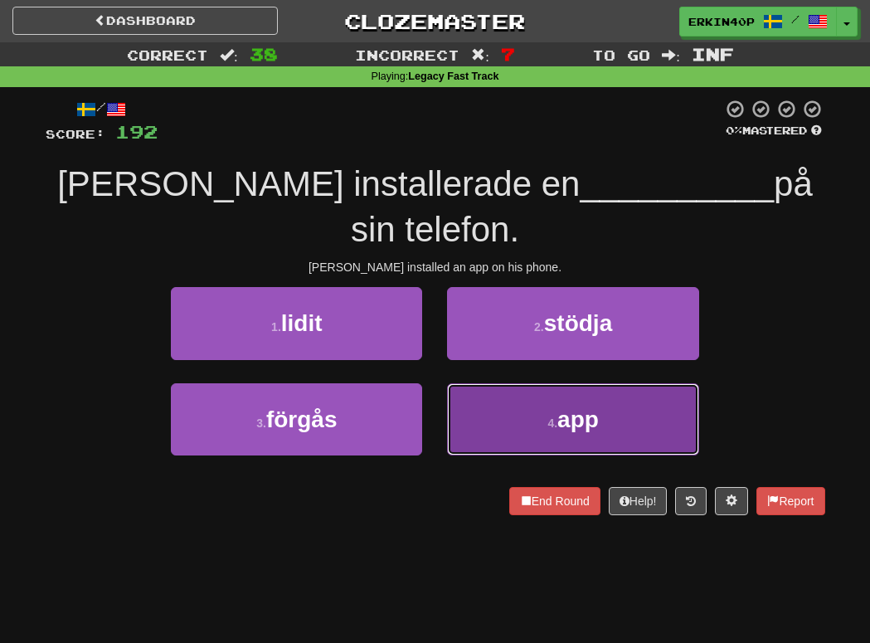
click at [516, 383] on button "4 . app" at bounding box center [572, 419] width 251 height 72
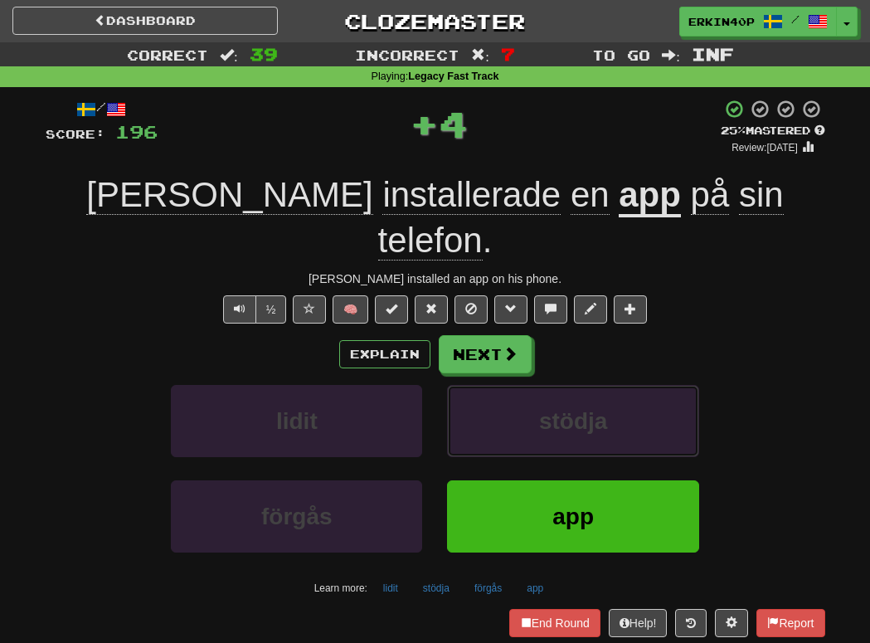
click at [516, 385] on button "stödja" at bounding box center [572, 421] width 251 height 72
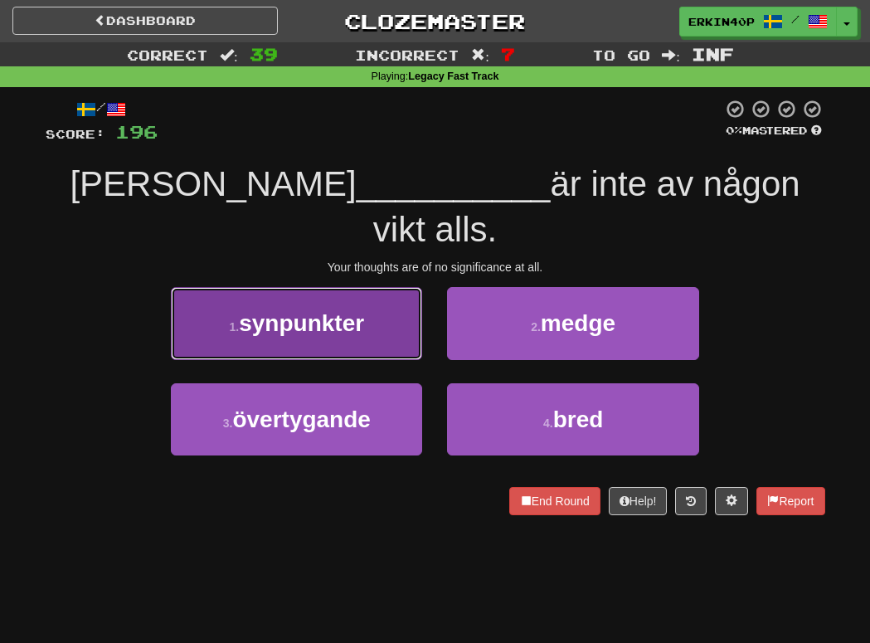
click at [384, 296] on button "1 . synpunkter" at bounding box center [296, 323] width 251 height 72
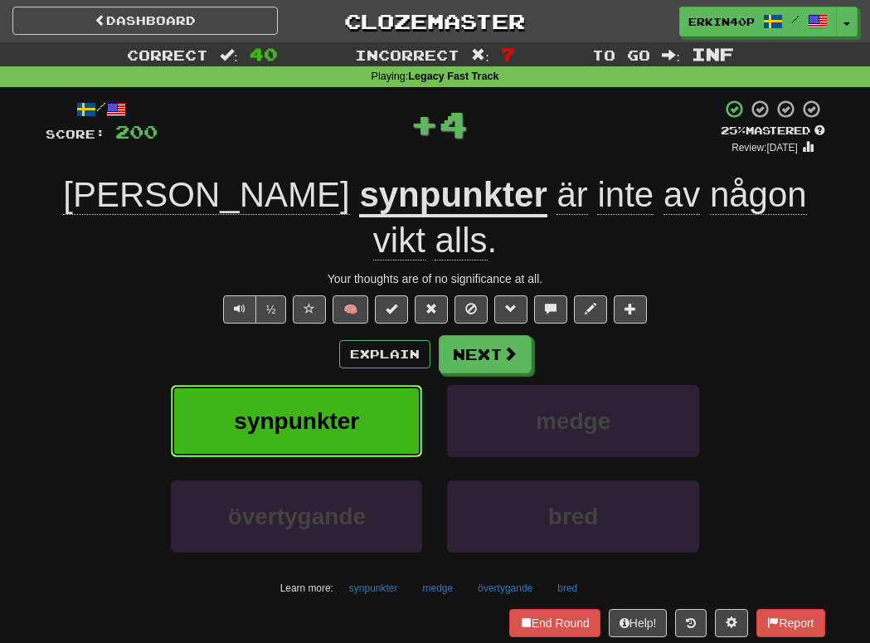
click at [367, 385] on button "synpunkter" at bounding box center [296, 421] width 251 height 72
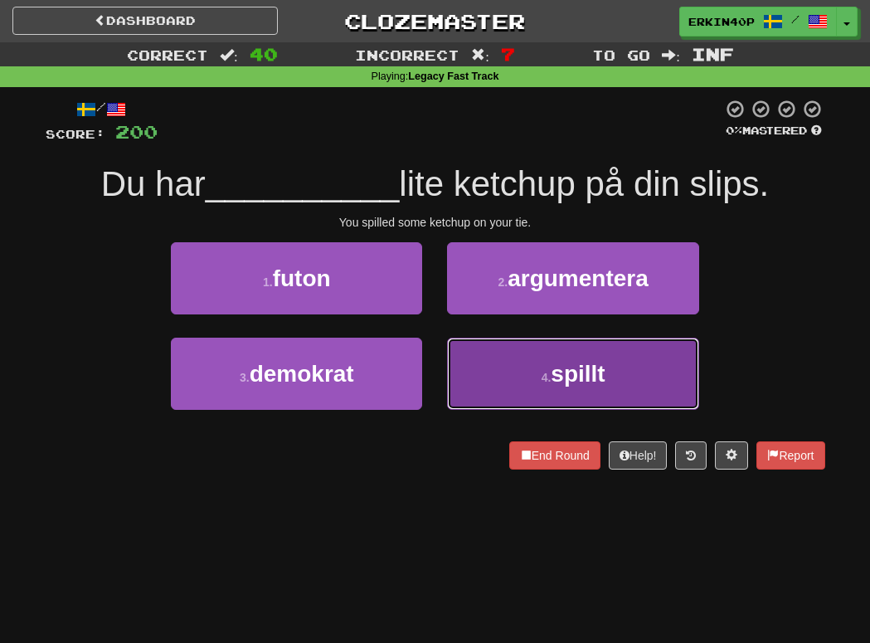
click at [535, 372] on button "4 . spillt" at bounding box center [572, 373] width 251 height 72
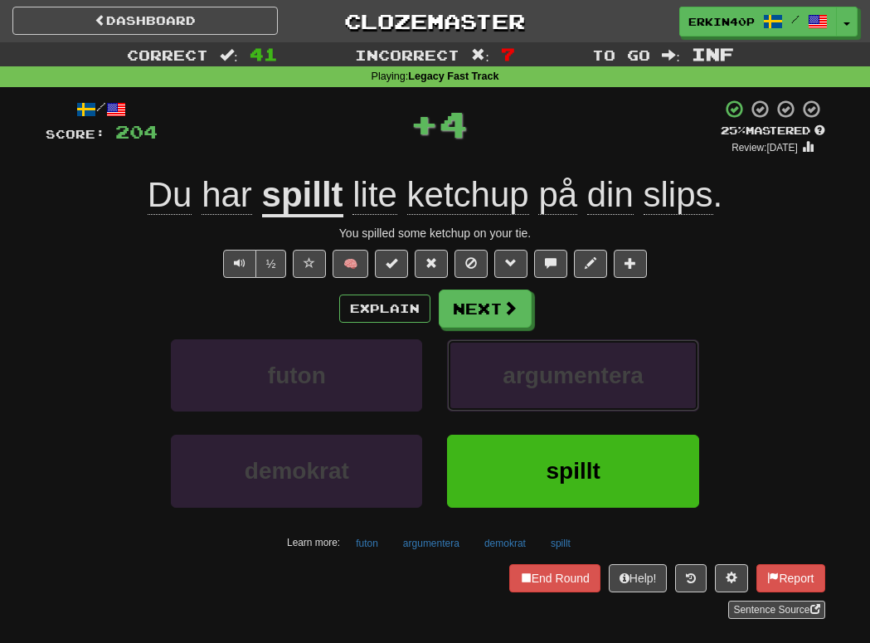
click at [535, 372] on span "argumentera" at bounding box center [572, 375] width 141 height 26
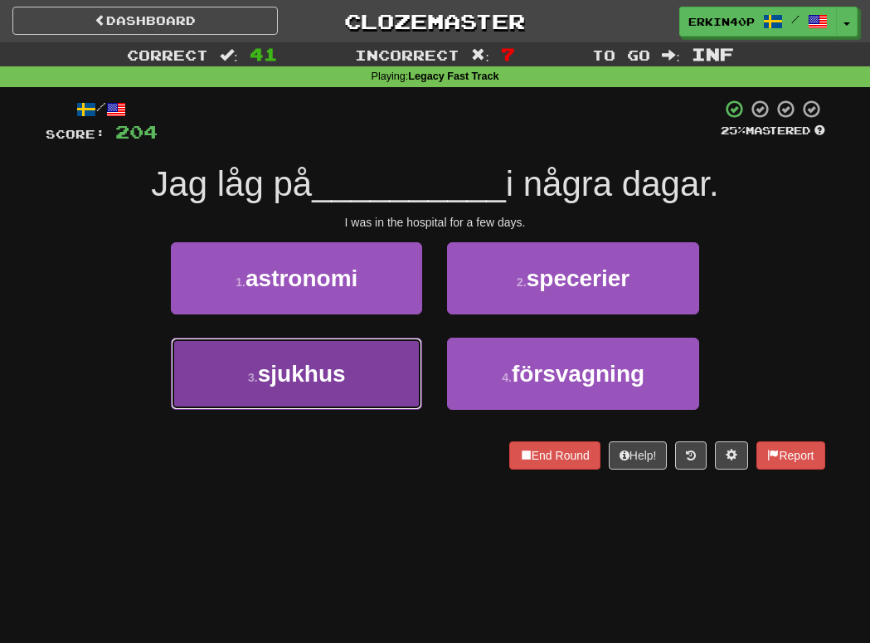
click at [375, 381] on button "3 . sjukhus" at bounding box center [296, 373] width 251 height 72
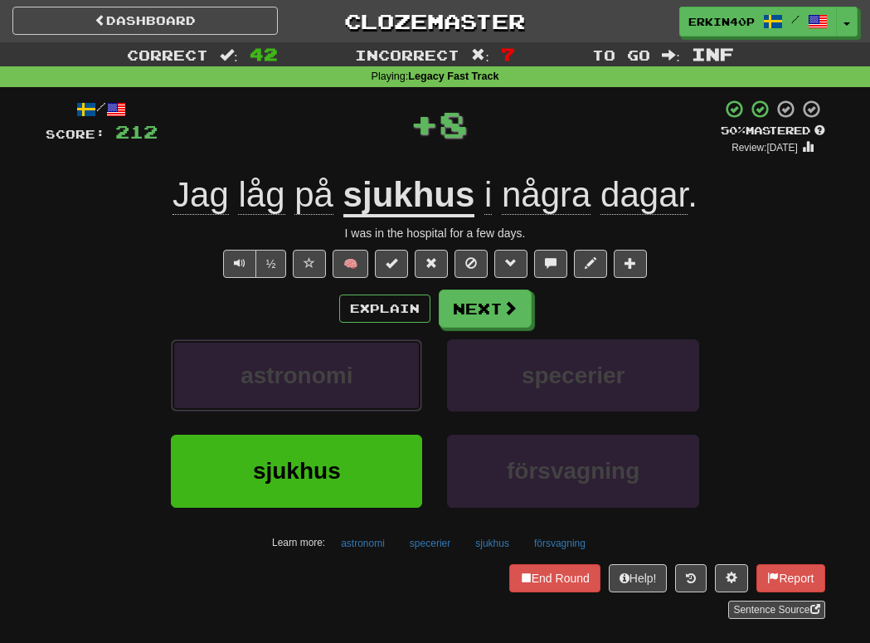
click at [375, 381] on button "astronomi" at bounding box center [296, 375] width 251 height 72
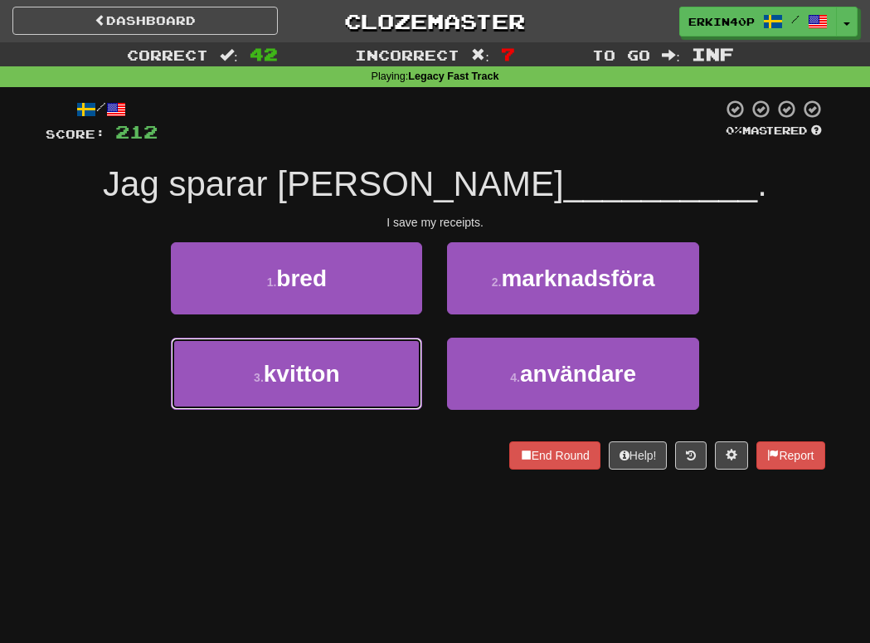
click at [375, 381] on button "3 . kvitton" at bounding box center [296, 373] width 251 height 72
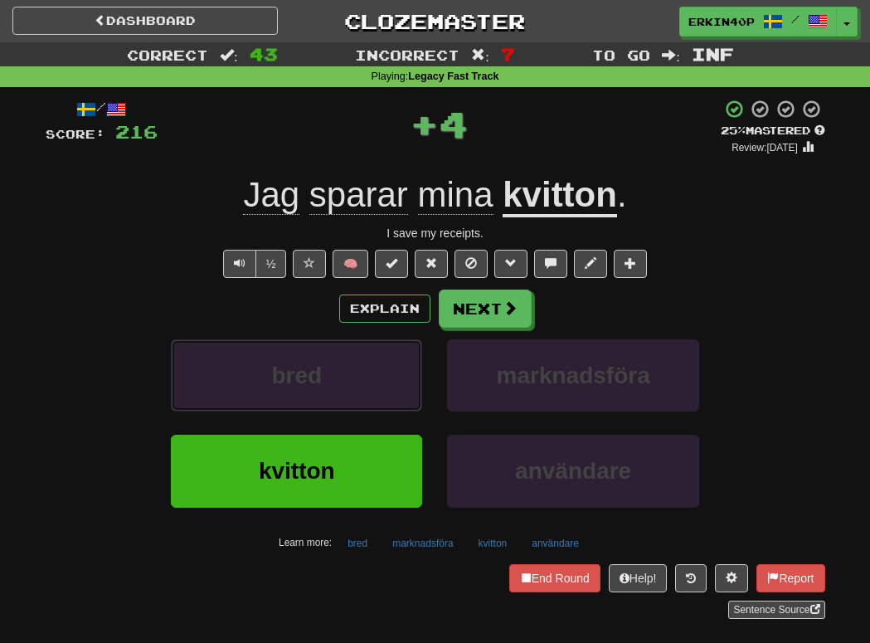
click at [375, 381] on button "bred" at bounding box center [296, 375] width 251 height 72
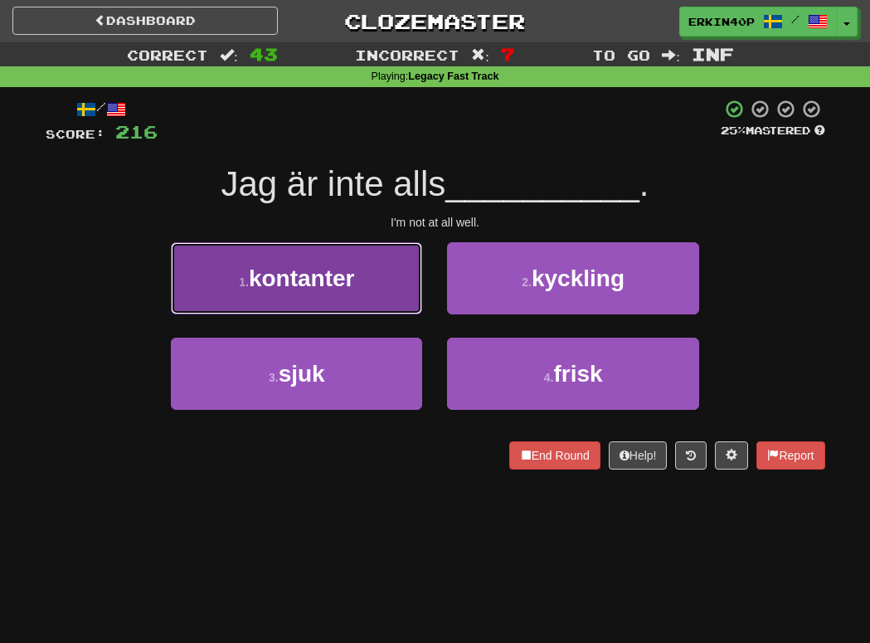
click at [388, 296] on button "1 . kontanter" at bounding box center [296, 278] width 251 height 72
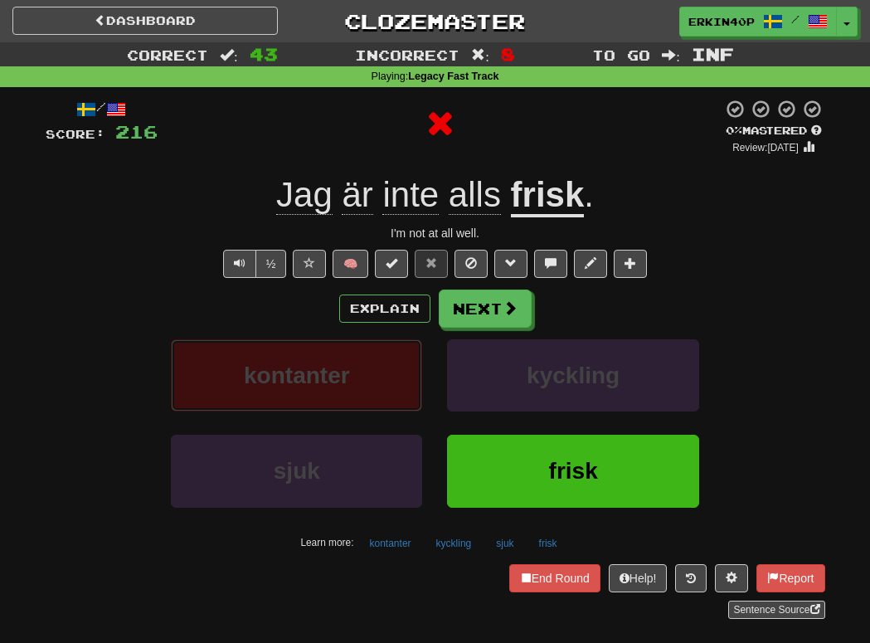
click at [388, 383] on button "kontanter" at bounding box center [296, 375] width 251 height 72
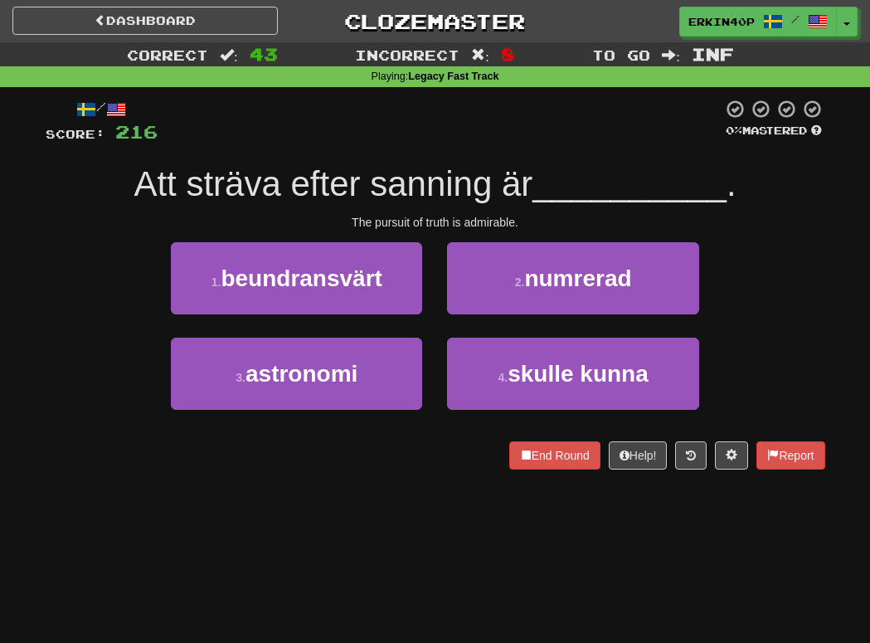
click at [481, 218] on div "The pursuit of truth is admirable." at bounding box center [435, 222] width 779 height 17
click at [45, 468] on div at bounding box center [45, 468] width 0 height 0
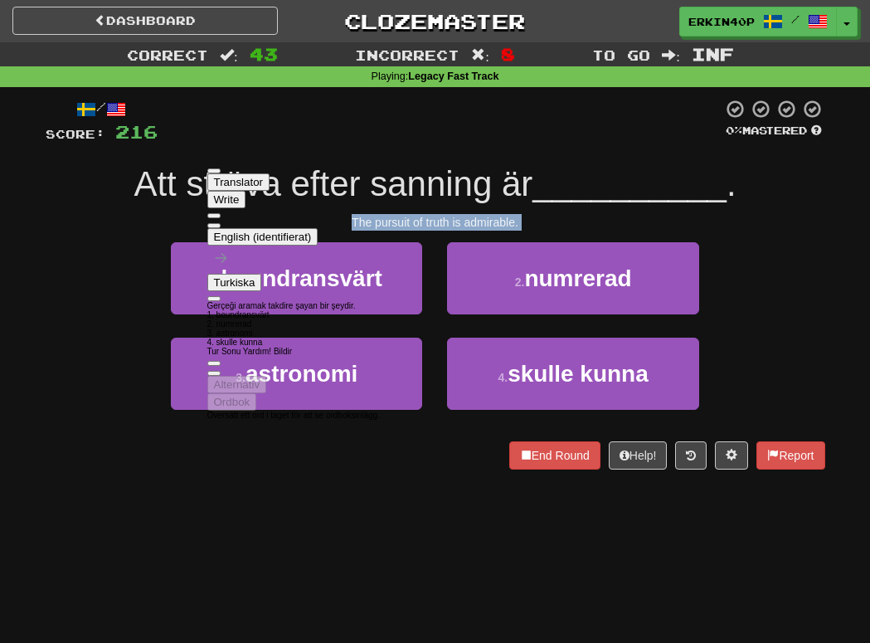
click at [221, 223] on button at bounding box center [213, 225] width 13 height 5
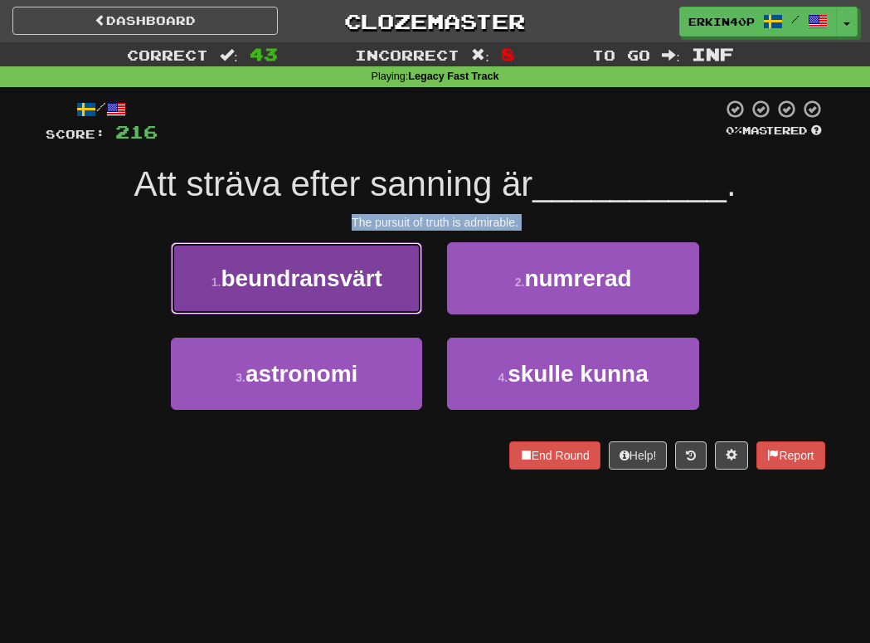
click at [344, 269] on span "beundransvärt" at bounding box center [302, 278] width 162 height 26
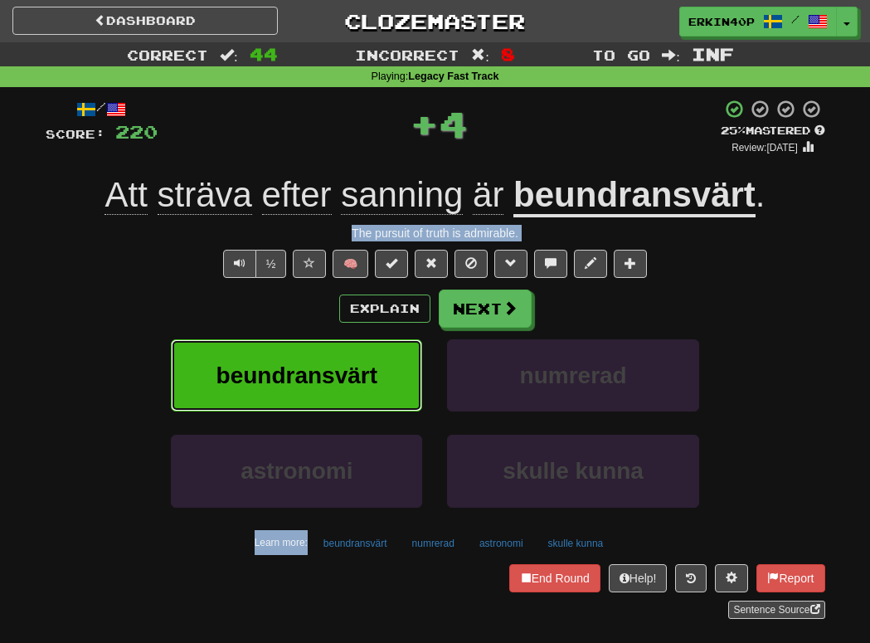
click at [352, 386] on span "beundransvärt" at bounding box center [297, 375] width 162 height 26
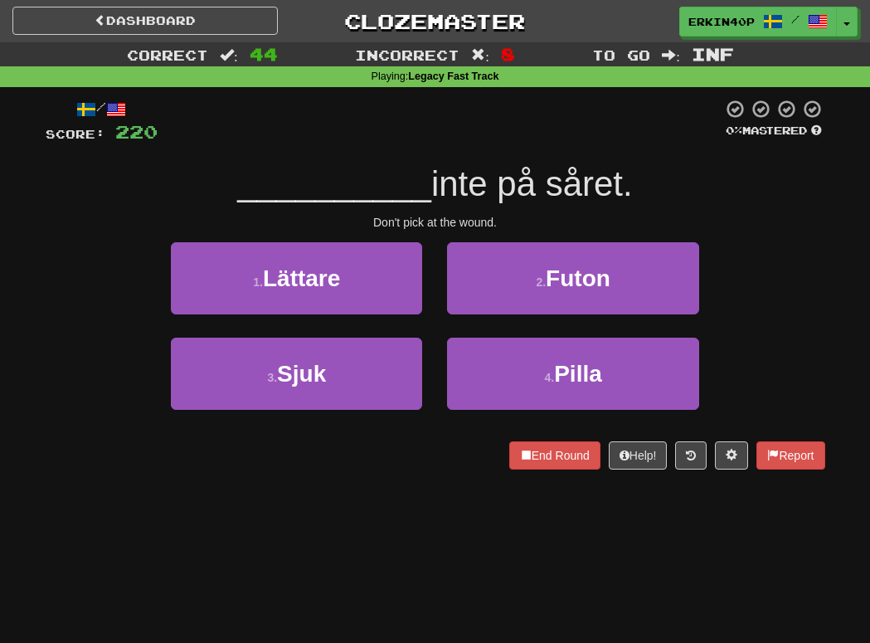
click at [417, 502] on div "Dashboard Clozemaster Erkin40p / Toggle Dropdown Dashboard Leaderboard Activity…" at bounding box center [435, 321] width 870 height 643
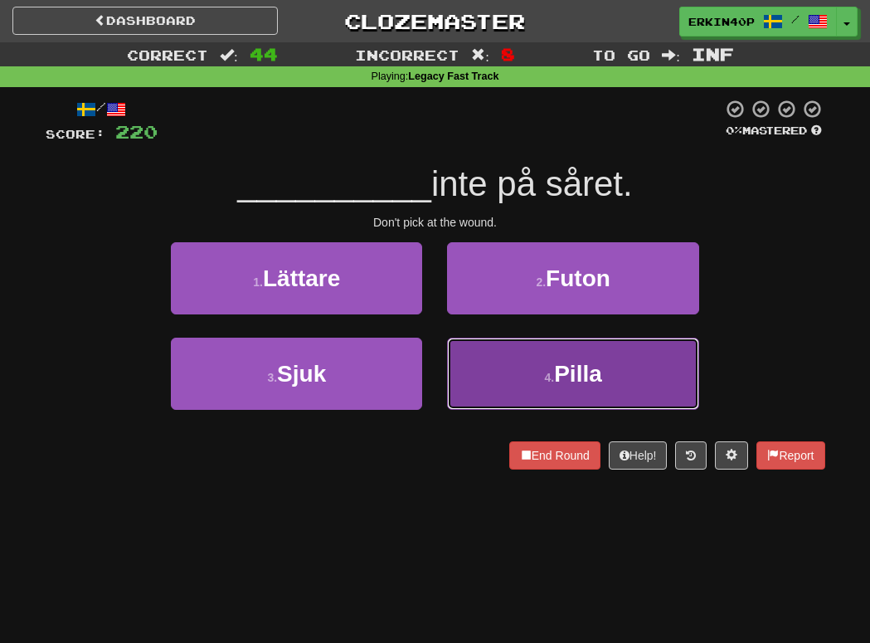
click at [577, 395] on button "4 . Pilla" at bounding box center [572, 373] width 251 height 72
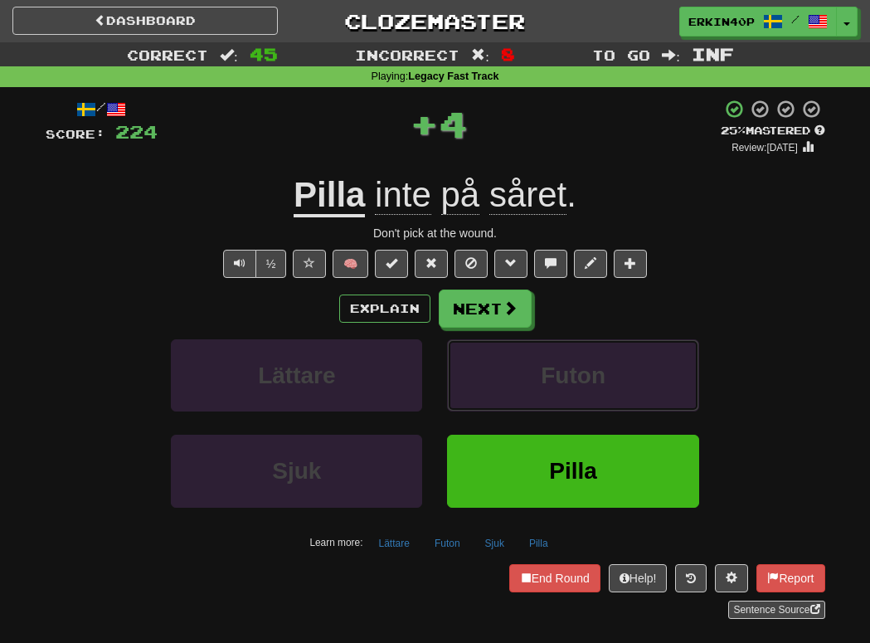
click at [577, 395] on button "Futon" at bounding box center [572, 375] width 251 height 72
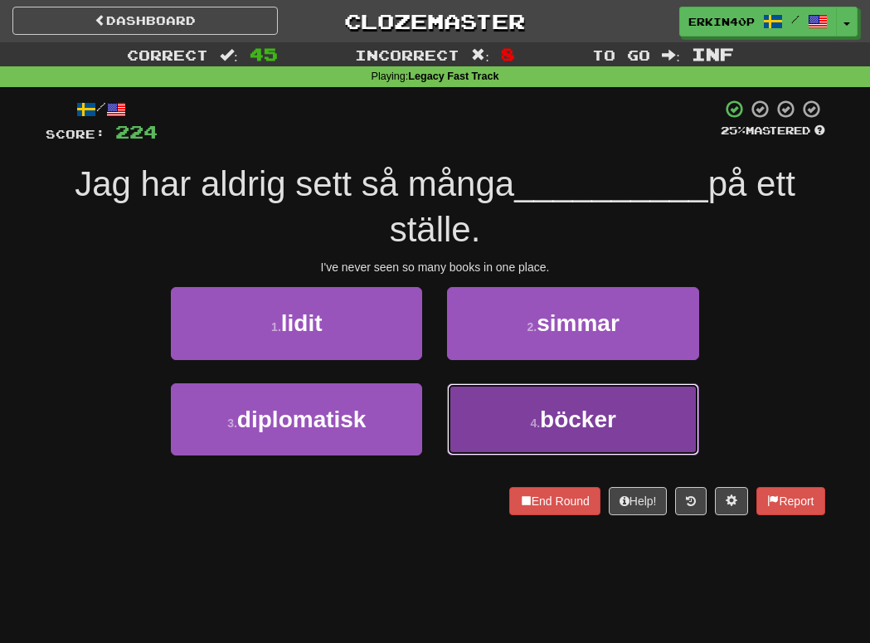
click at [577, 414] on span "böcker" at bounding box center [578, 419] width 76 height 26
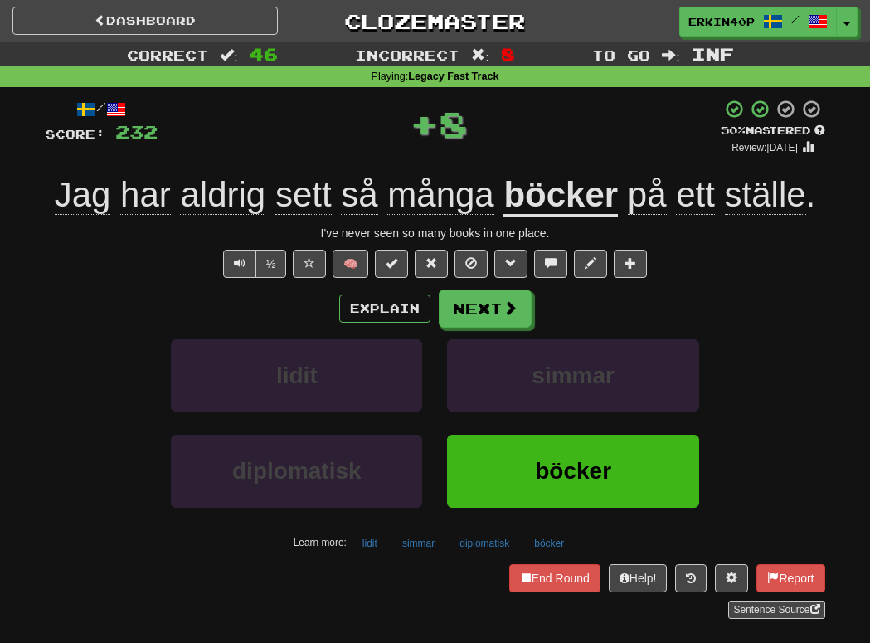
click at [577, 414] on div "simmar" at bounding box center [572, 386] width 276 height 95
click at [571, 358] on button "simmar" at bounding box center [572, 375] width 251 height 72
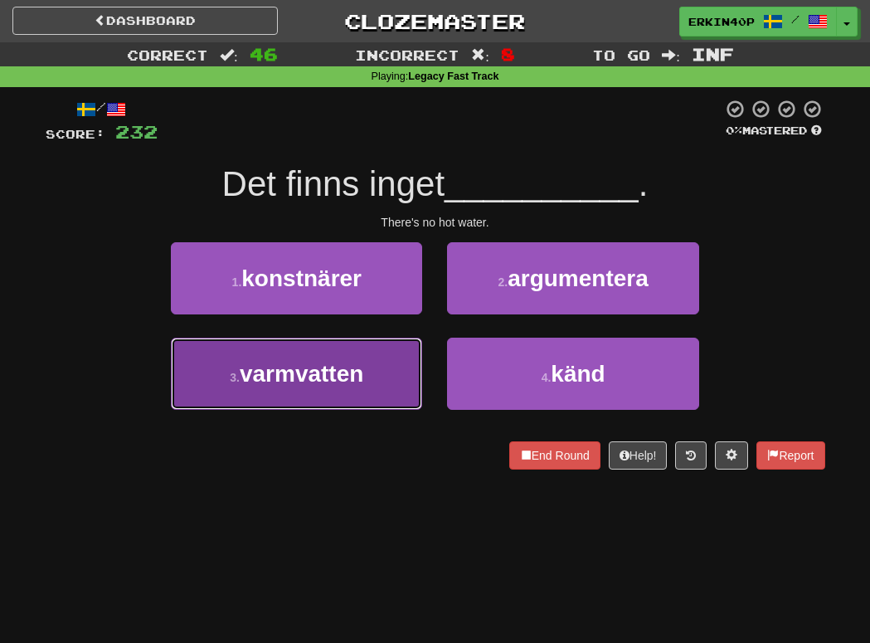
click at [352, 375] on span "varmvatten" at bounding box center [302, 374] width 124 height 26
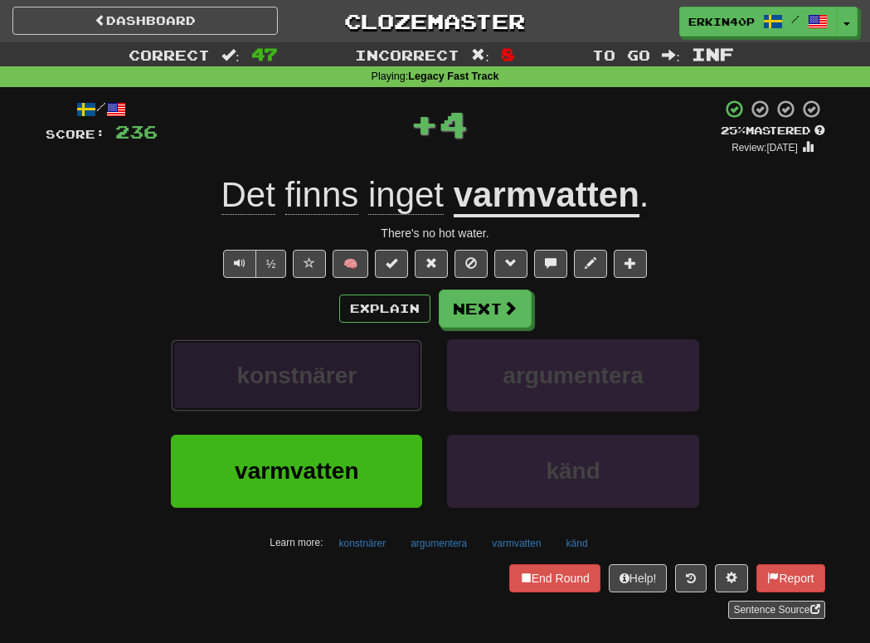
click at [352, 375] on span "konstnärer" at bounding box center [296, 375] width 120 height 26
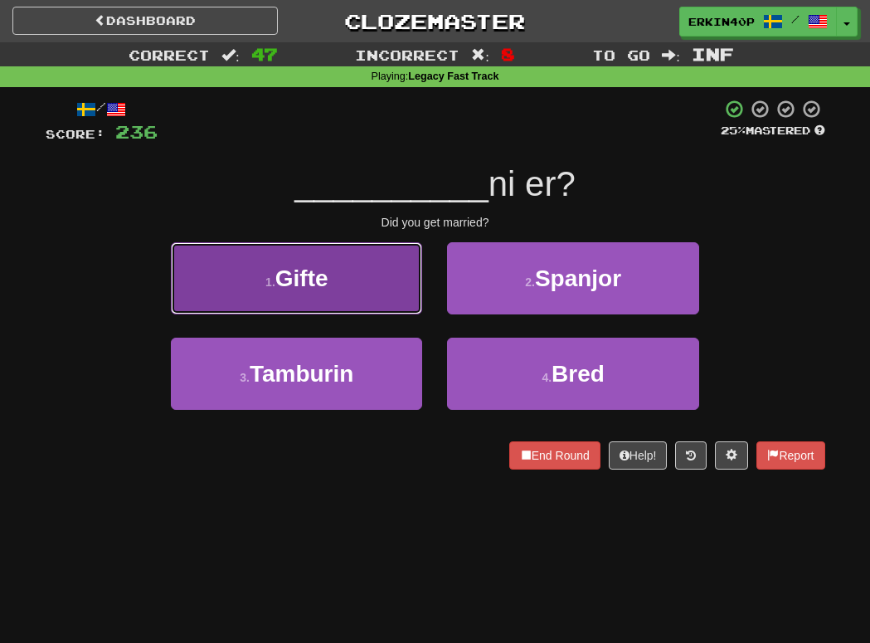
click at [343, 298] on button "1 . Gifte" at bounding box center [296, 278] width 251 height 72
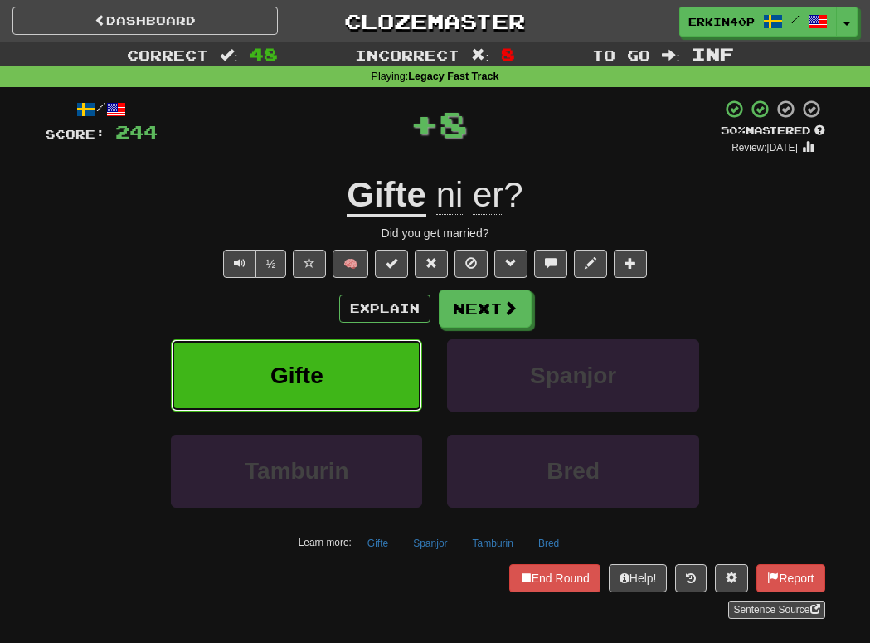
click at [341, 370] on button "Gifte" at bounding box center [296, 375] width 251 height 72
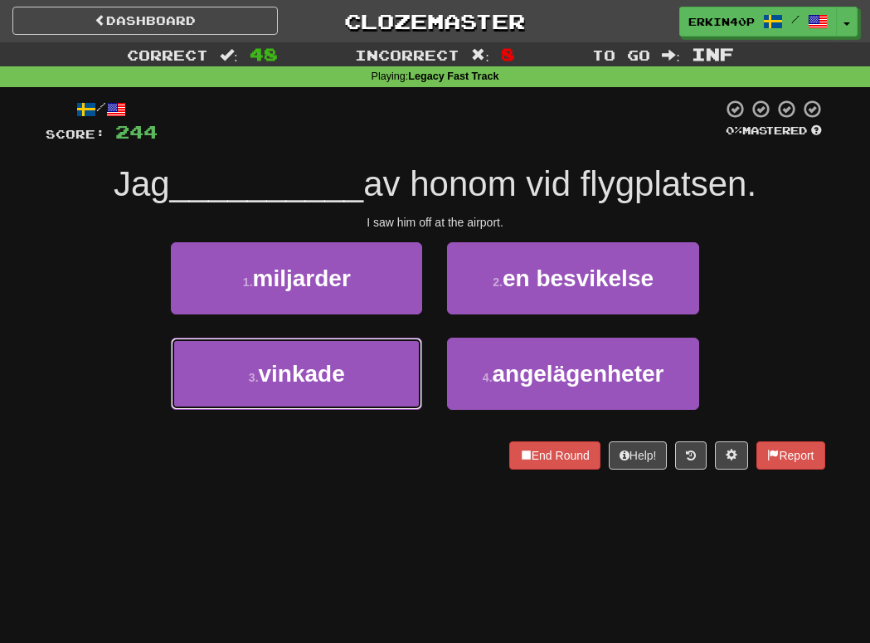
click at [341, 370] on span "vinkade" at bounding box center [302, 374] width 86 height 26
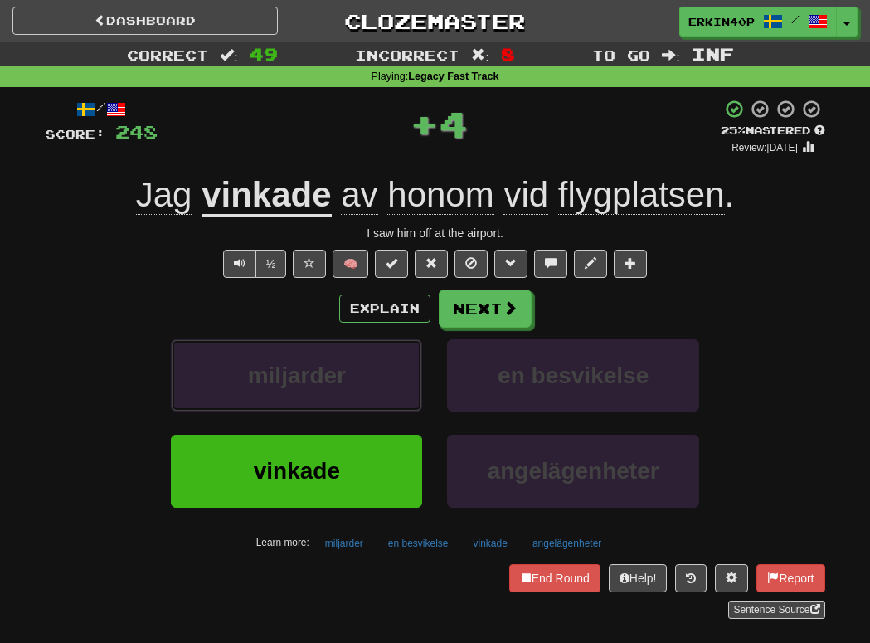
click at [341, 370] on span "miljarder" at bounding box center [297, 375] width 98 height 26
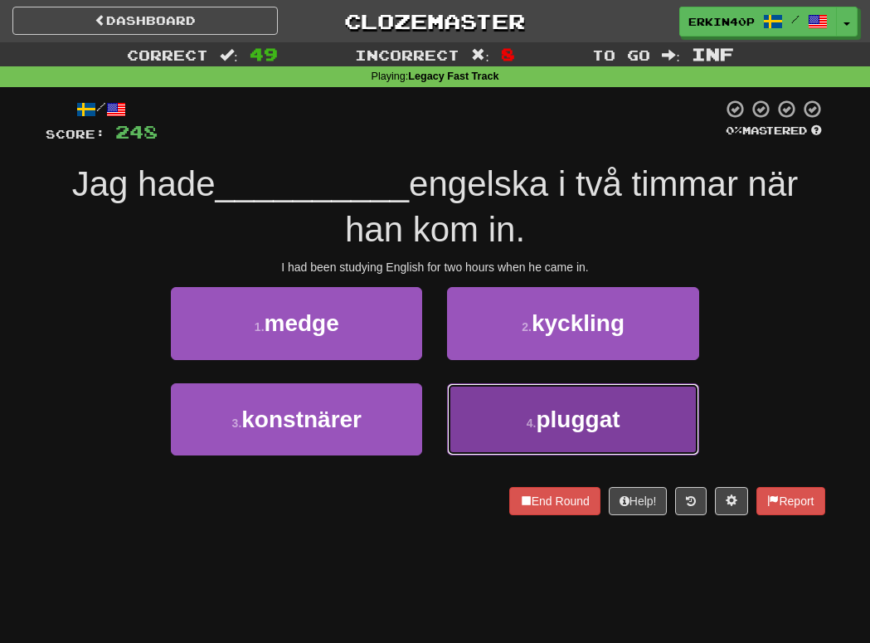
click at [599, 427] on span "pluggat" at bounding box center [578, 419] width 84 height 26
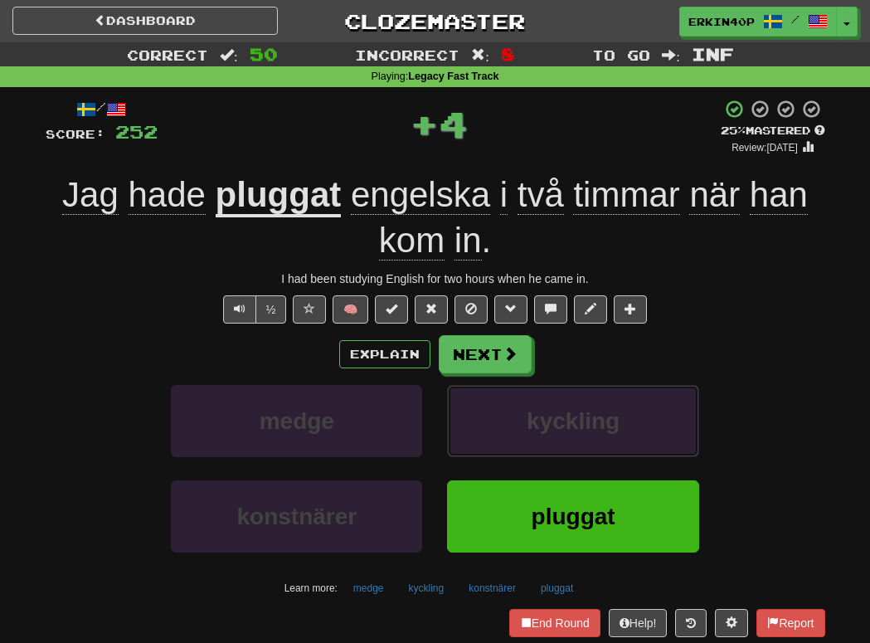
click at [599, 427] on span "kyckling" at bounding box center [572, 421] width 93 height 26
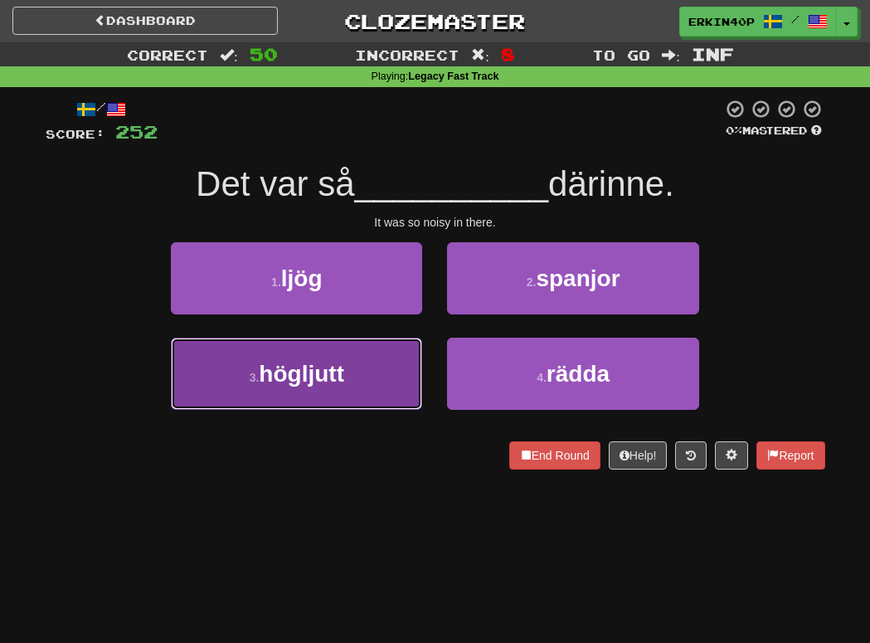
click at [390, 384] on button "3 . högljutt" at bounding box center [296, 373] width 251 height 72
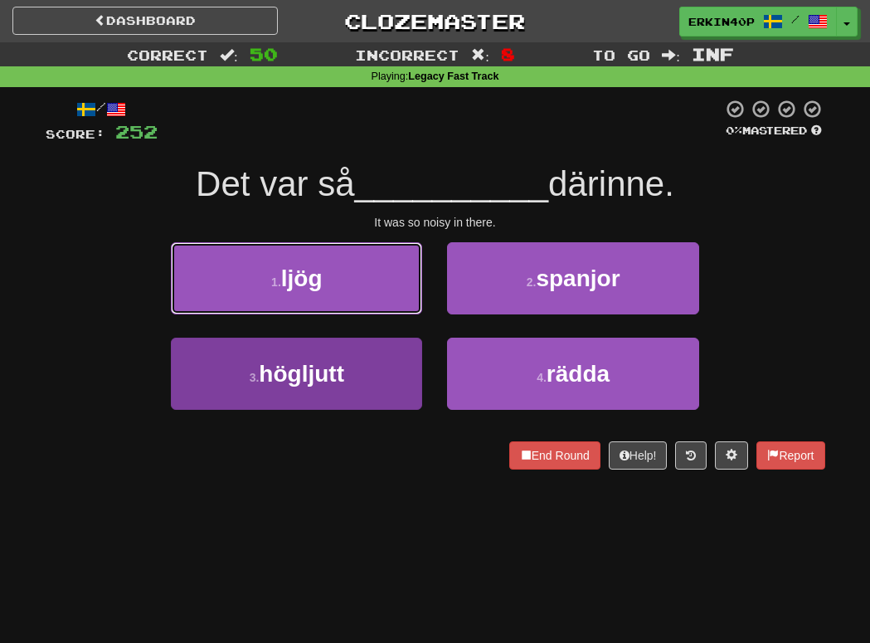
click at [390, 314] on button "1 . ljög" at bounding box center [296, 278] width 251 height 72
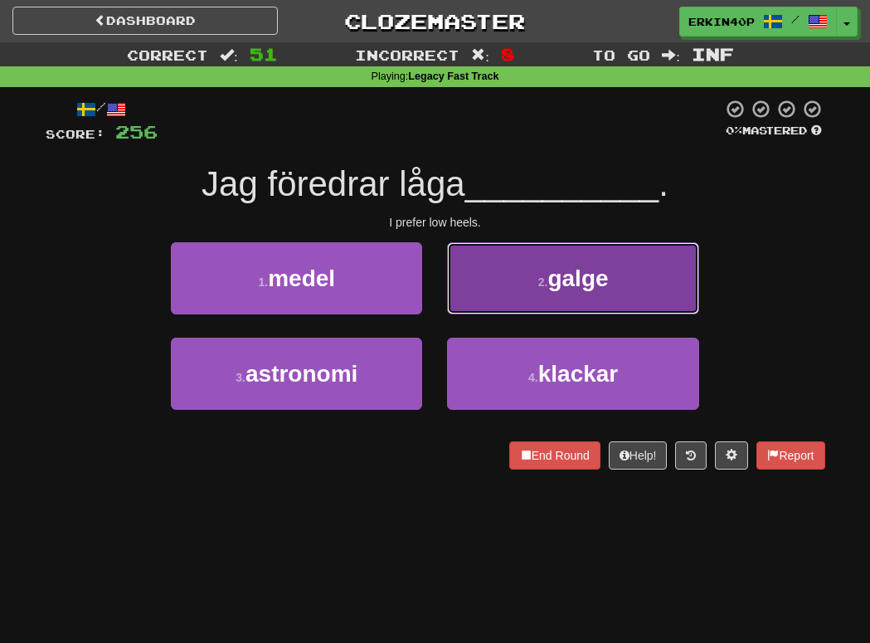
click at [550, 298] on button "2 . galge" at bounding box center [572, 278] width 251 height 72
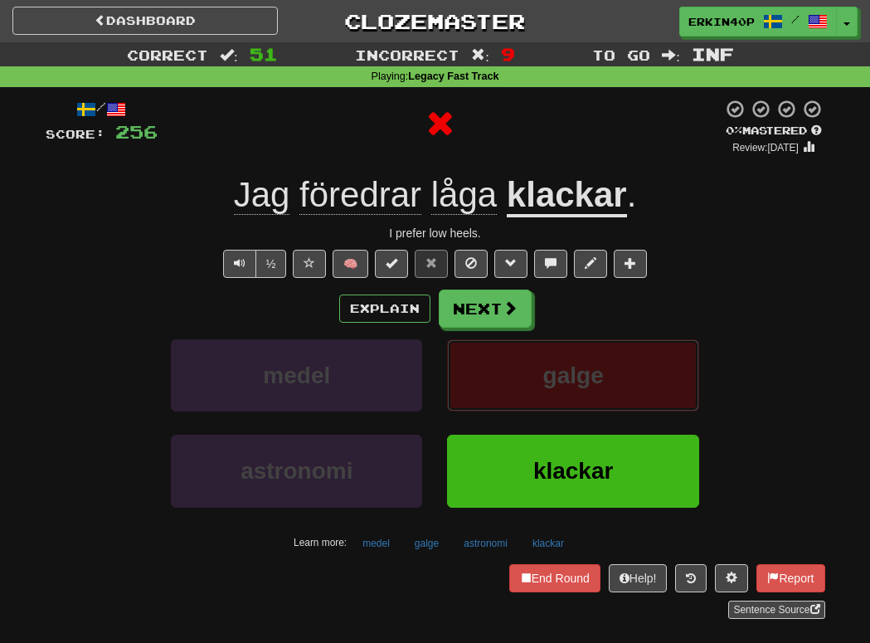
click at [561, 376] on span "galge" at bounding box center [573, 375] width 61 height 26
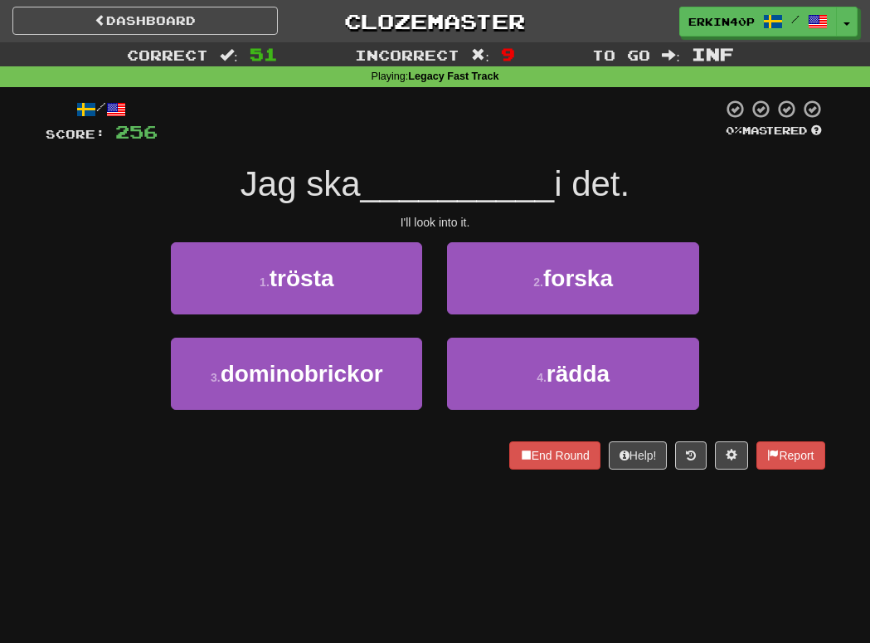
click at [561, 376] on span "rädda" at bounding box center [577, 374] width 63 height 26
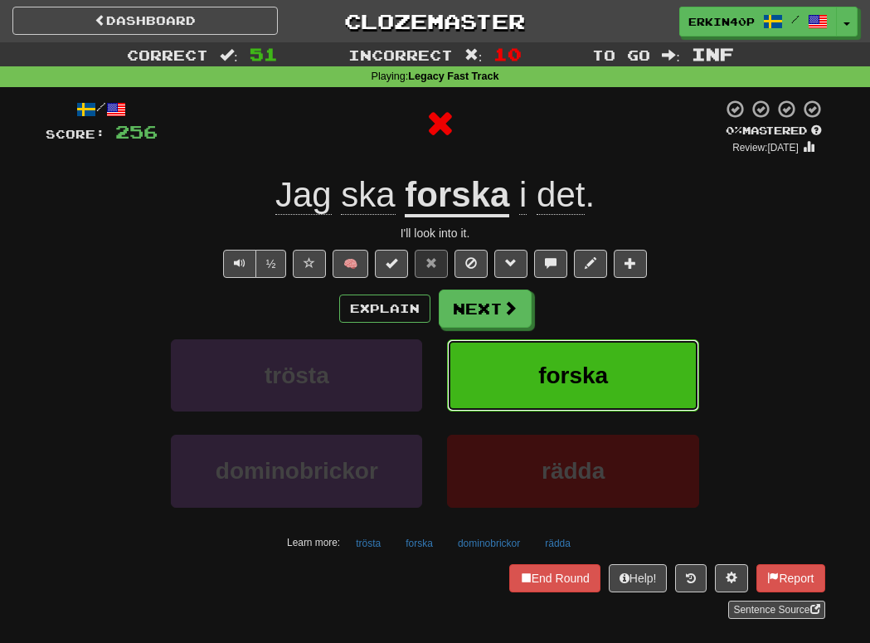
click at [561, 376] on span "forska" at bounding box center [573, 375] width 70 height 26
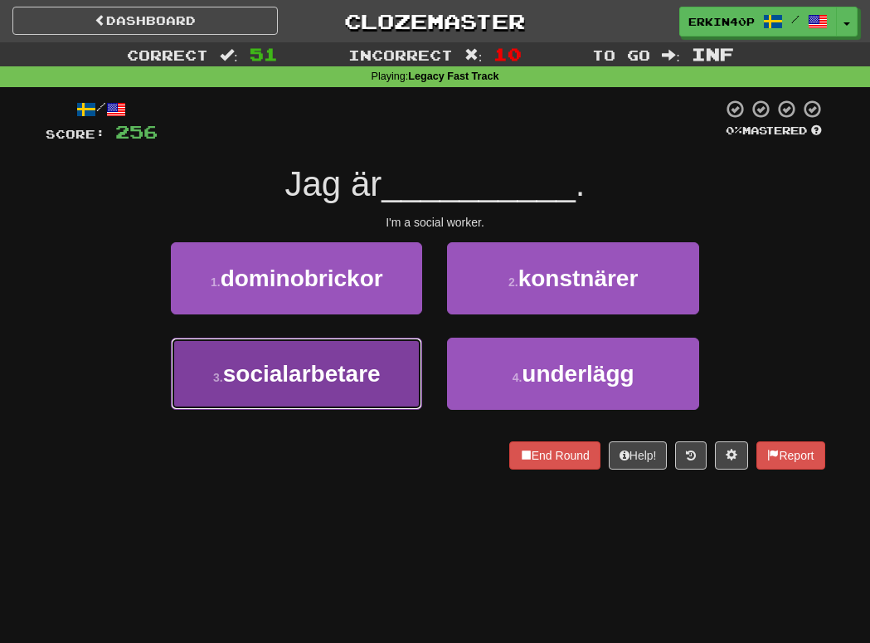
click at [362, 387] on button "3 . socialarbetare" at bounding box center [296, 373] width 251 height 72
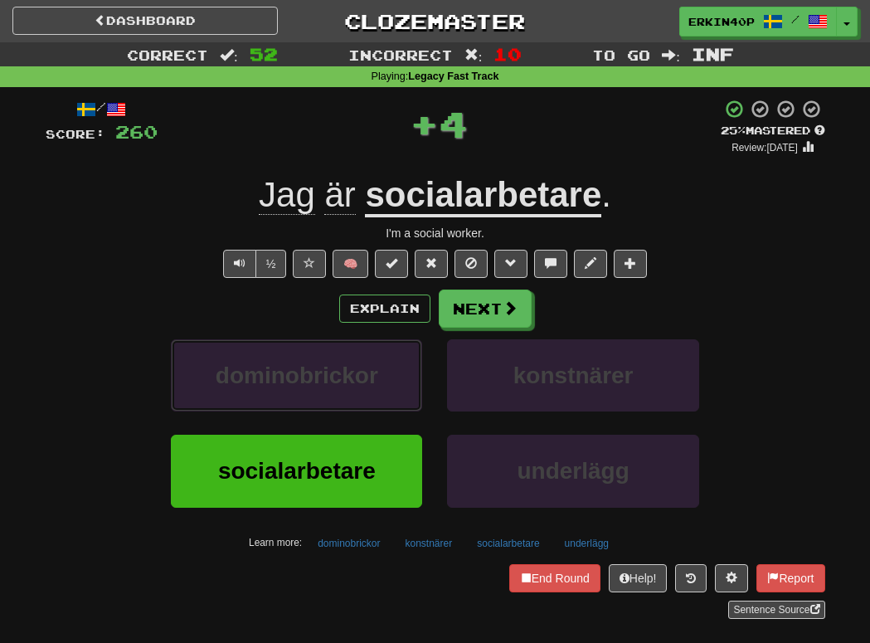
click at [362, 387] on span "dominobrickor" at bounding box center [297, 375] width 162 height 26
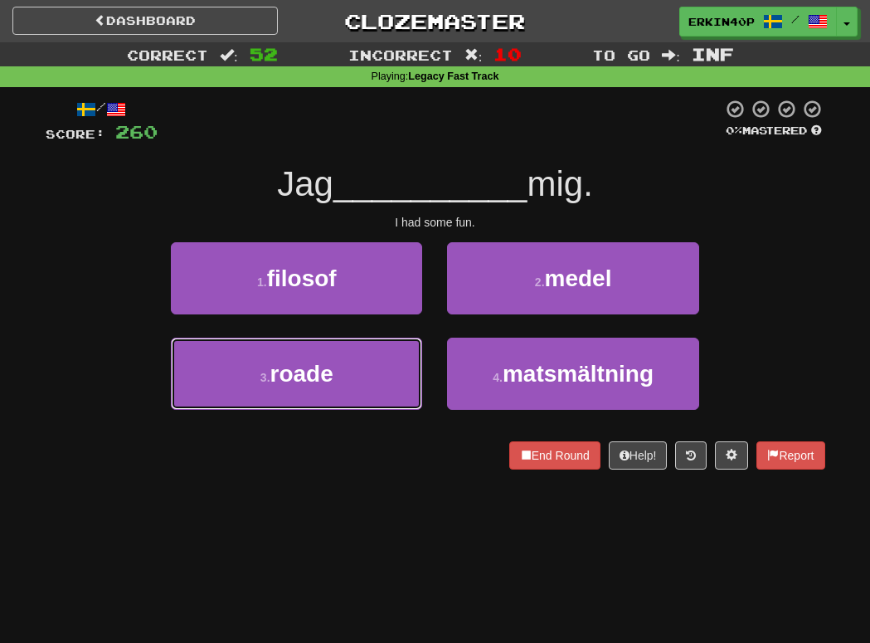
click at [362, 387] on button "3 . roade" at bounding box center [296, 373] width 251 height 72
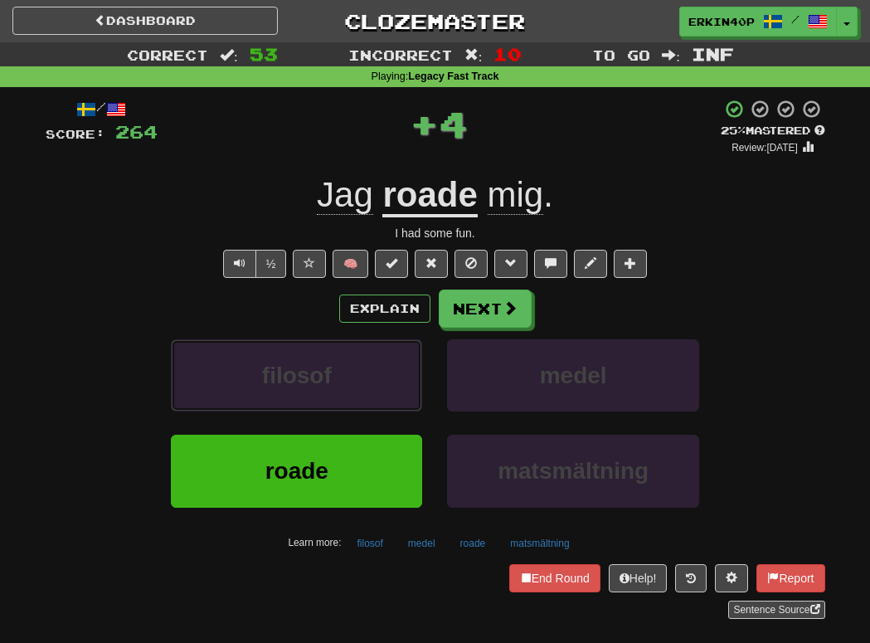
click at [362, 387] on button "filosof" at bounding box center [296, 375] width 251 height 72
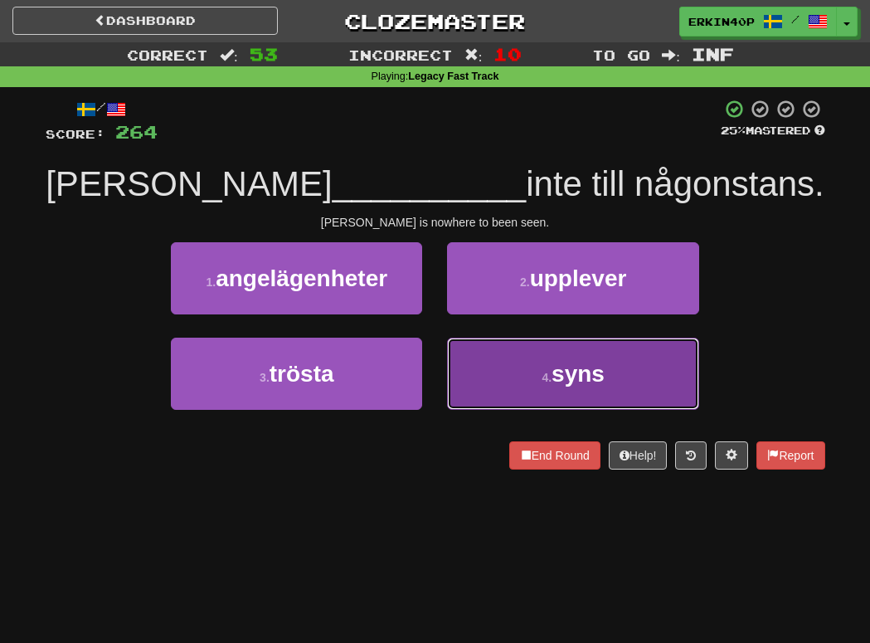
click at [539, 350] on button "4 . syns" at bounding box center [572, 373] width 251 height 72
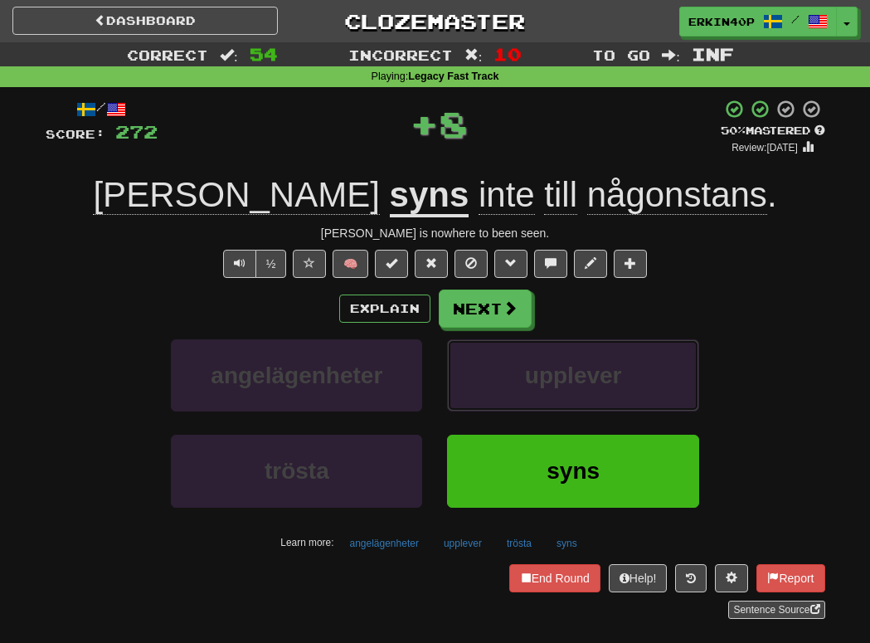
click at [539, 350] on button "upplever" at bounding box center [572, 375] width 251 height 72
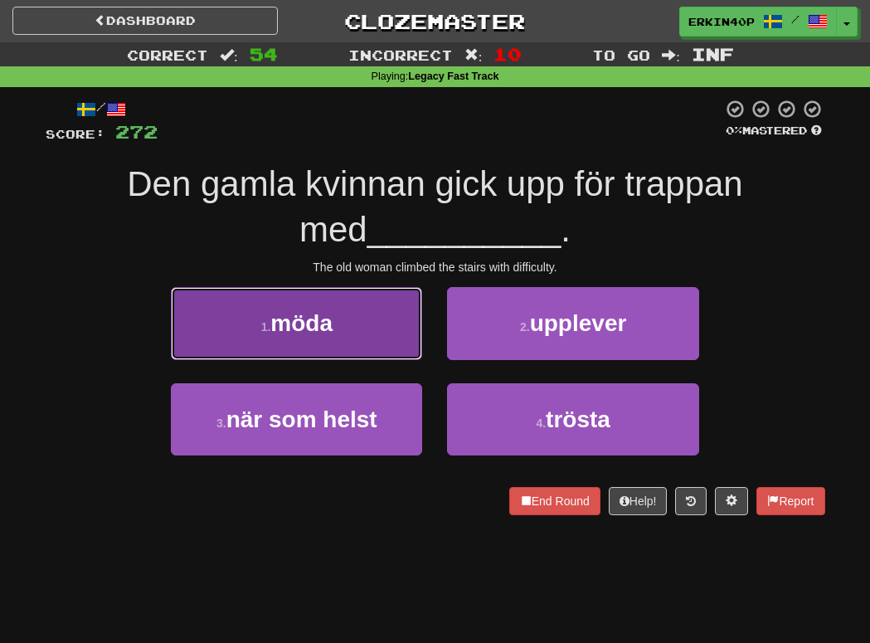
click at [381, 324] on button "1 . möda" at bounding box center [296, 323] width 251 height 72
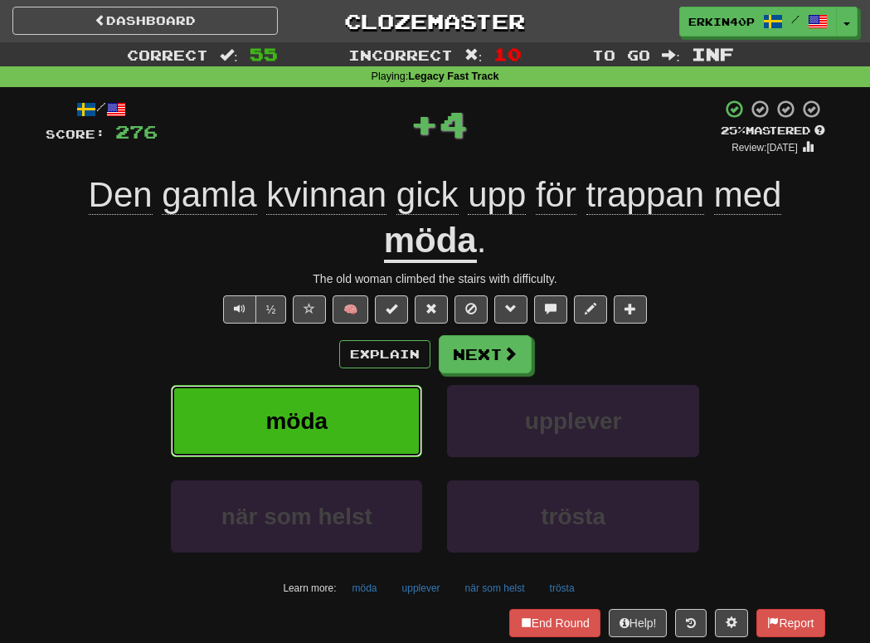
click at [403, 428] on button "möda" at bounding box center [296, 421] width 251 height 72
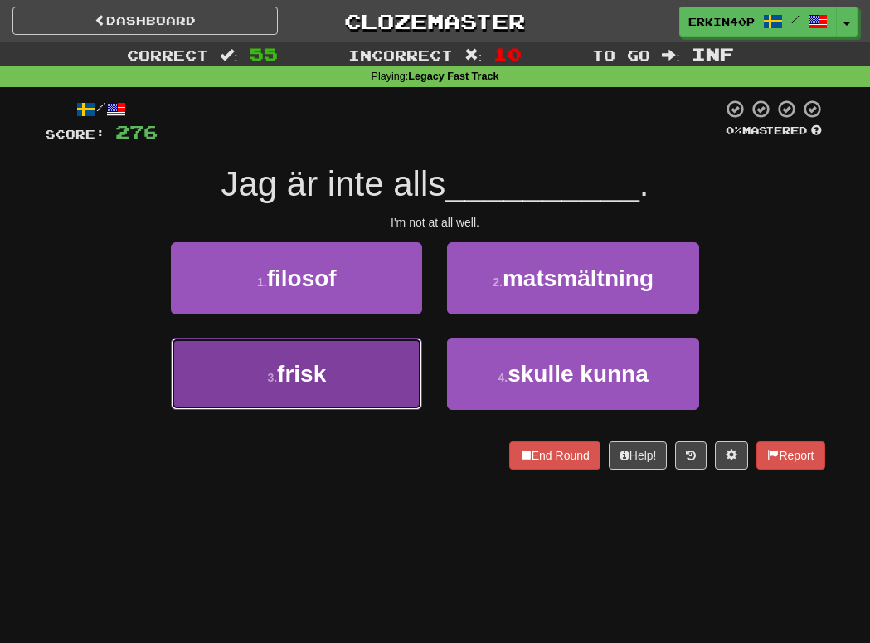
click at [395, 390] on button "3 . frisk" at bounding box center [296, 373] width 251 height 72
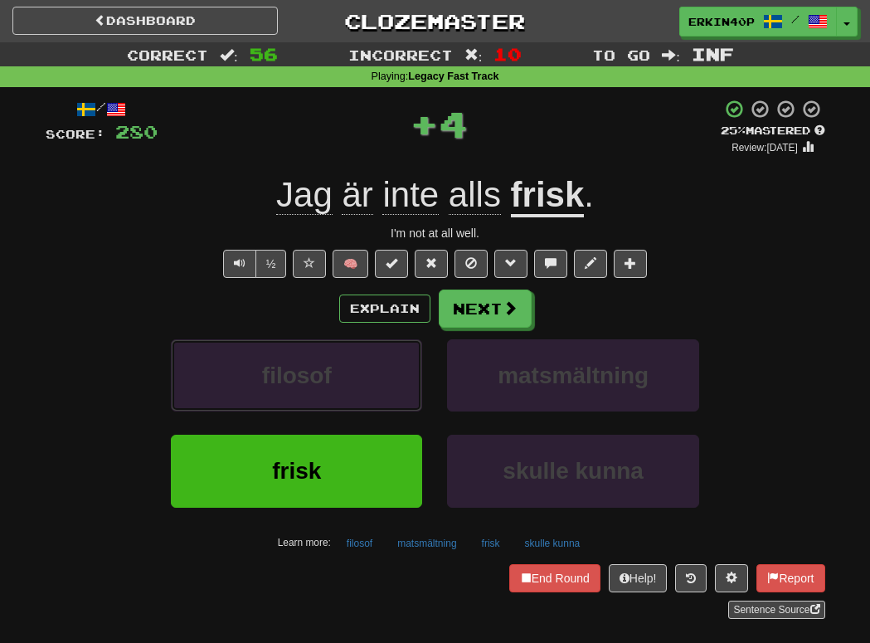
click at [395, 390] on button "filosof" at bounding box center [296, 375] width 251 height 72
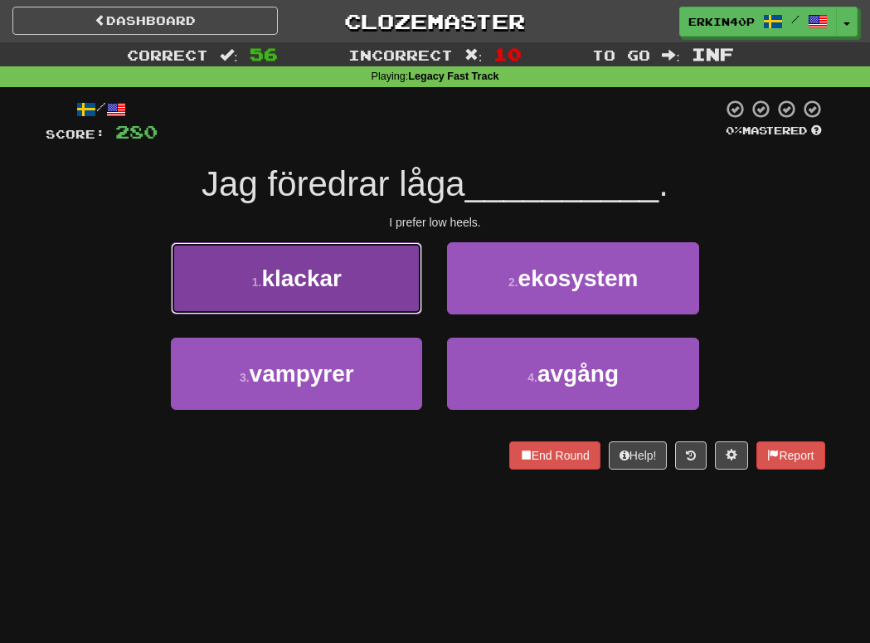
click at [389, 295] on button "1 . klackar" at bounding box center [296, 278] width 251 height 72
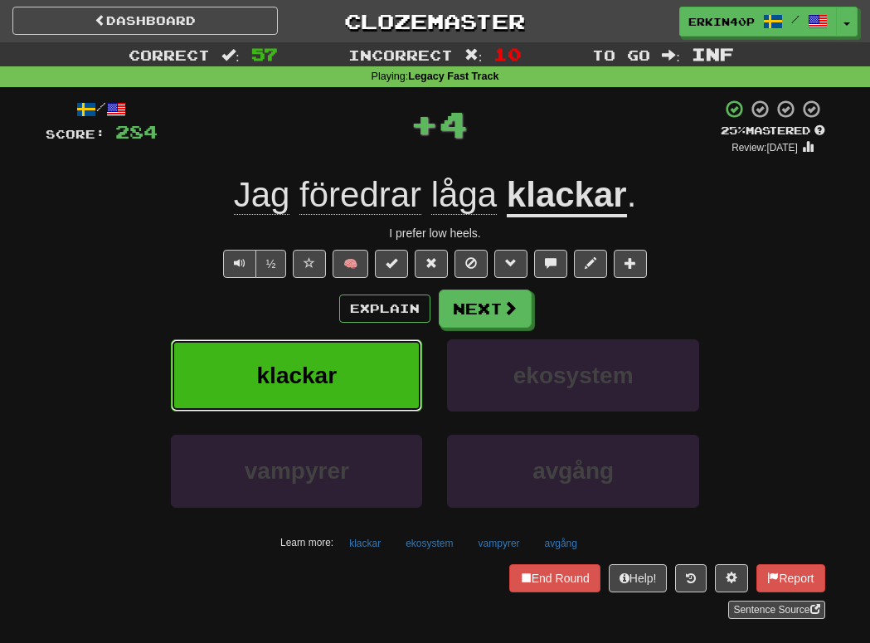
click at [389, 380] on button "klackar" at bounding box center [296, 375] width 251 height 72
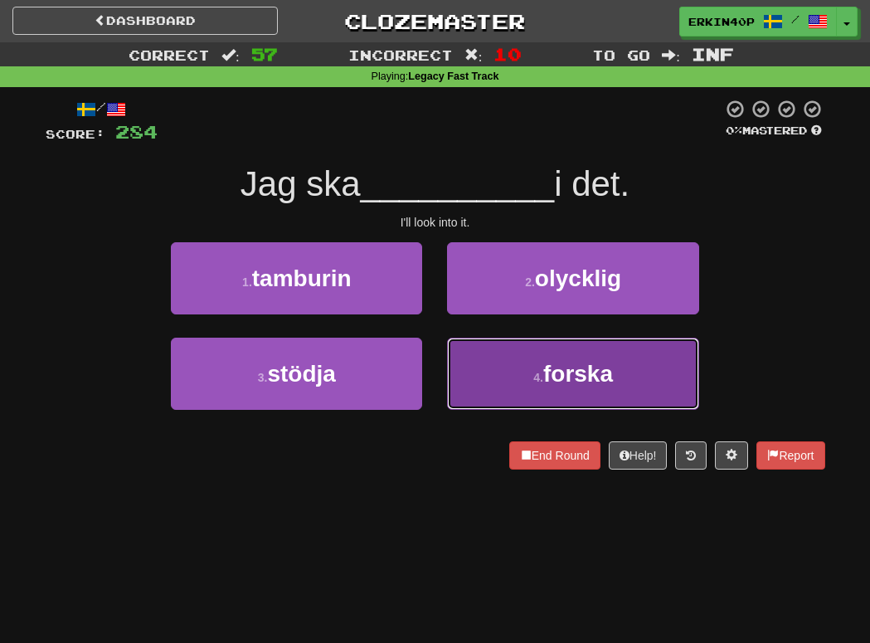
click at [512, 379] on button "4 . forska" at bounding box center [572, 373] width 251 height 72
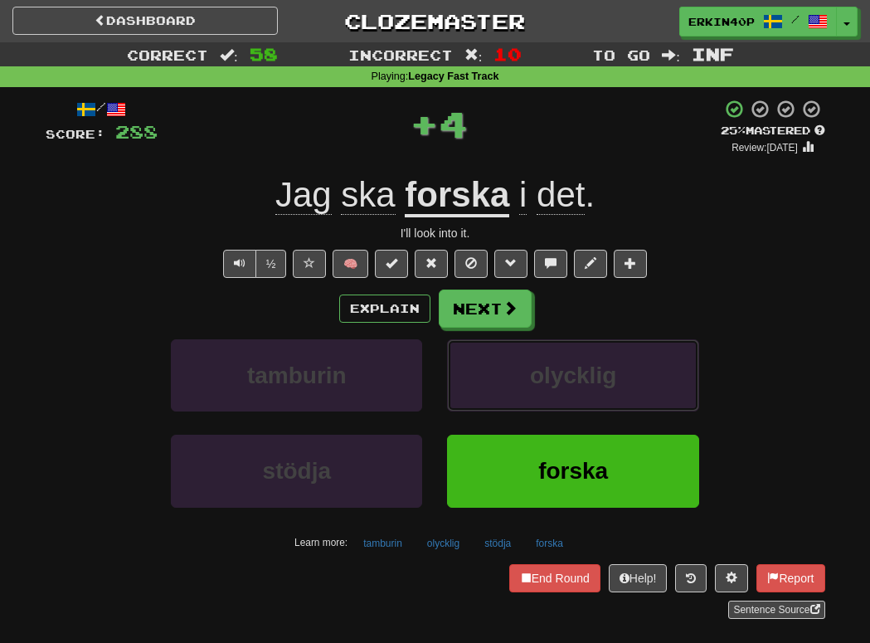
click at [512, 379] on button "olycklig" at bounding box center [572, 375] width 251 height 72
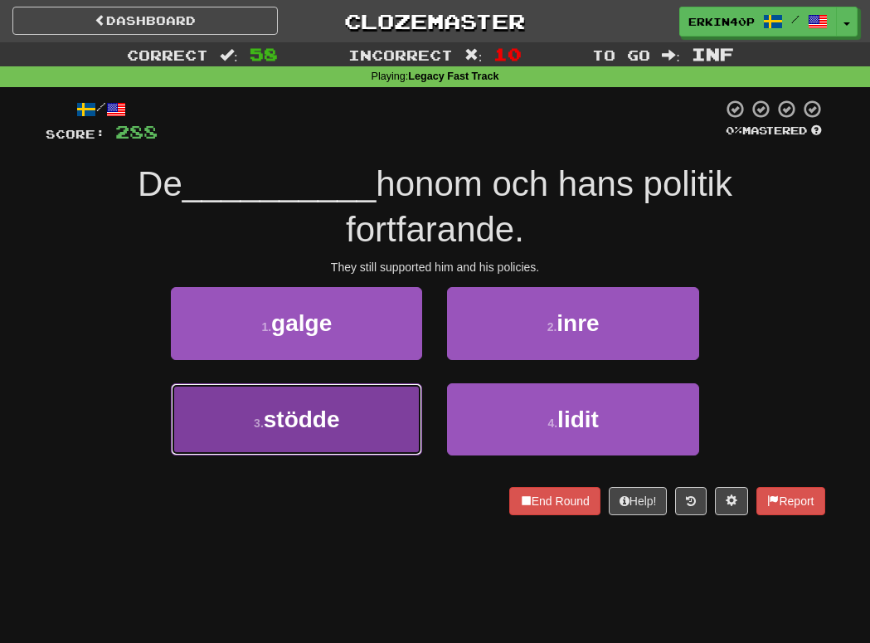
click at [376, 429] on button "3 . stödde" at bounding box center [296, 419] width 251 height 72
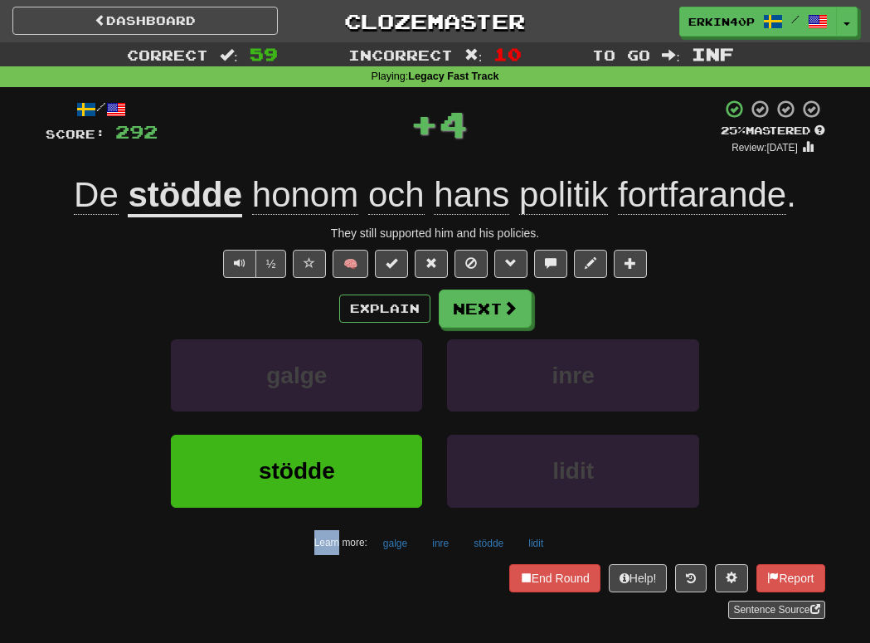
click at [376, 429] on div "galge" at bounding box center [296, 386] width 276 height 95
click at [386, 384] on button "galge" at bounding box center [296, 375] width 251 height 72
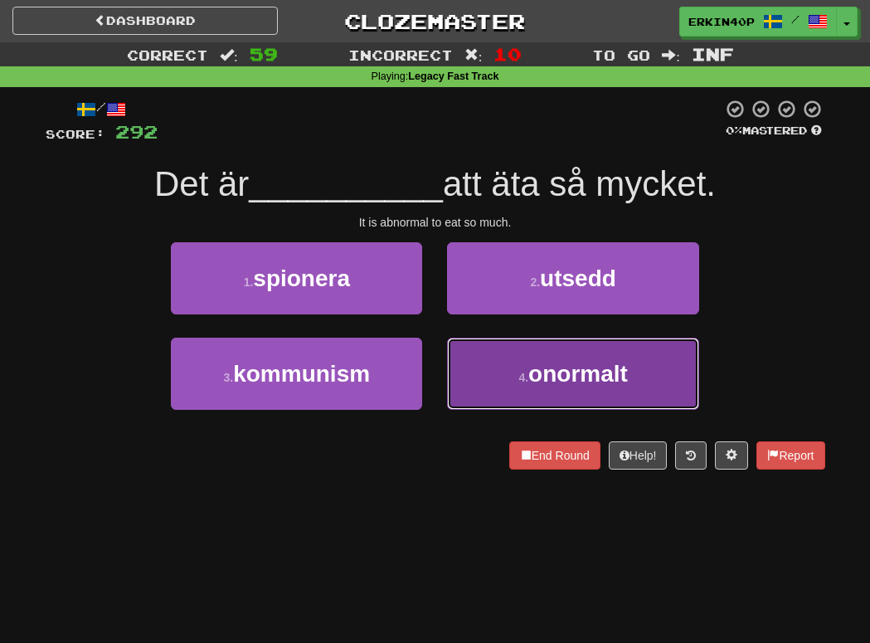
click at [613, 383] on span "onormalt" at bounding box center [577, 374] width 99 height 26
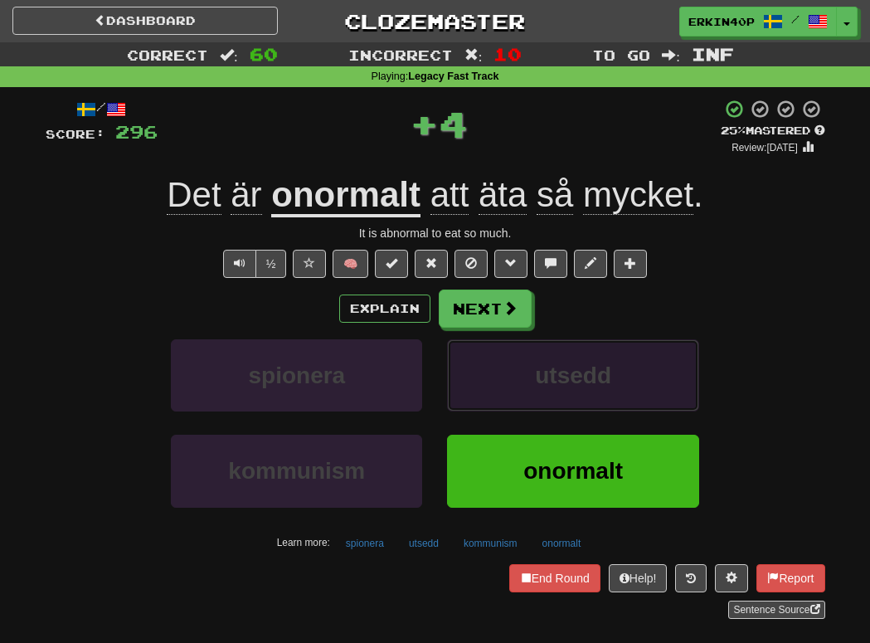
click at [613, 381] on button "utsedd" at bounding box center [572, 375] width 251 height 72
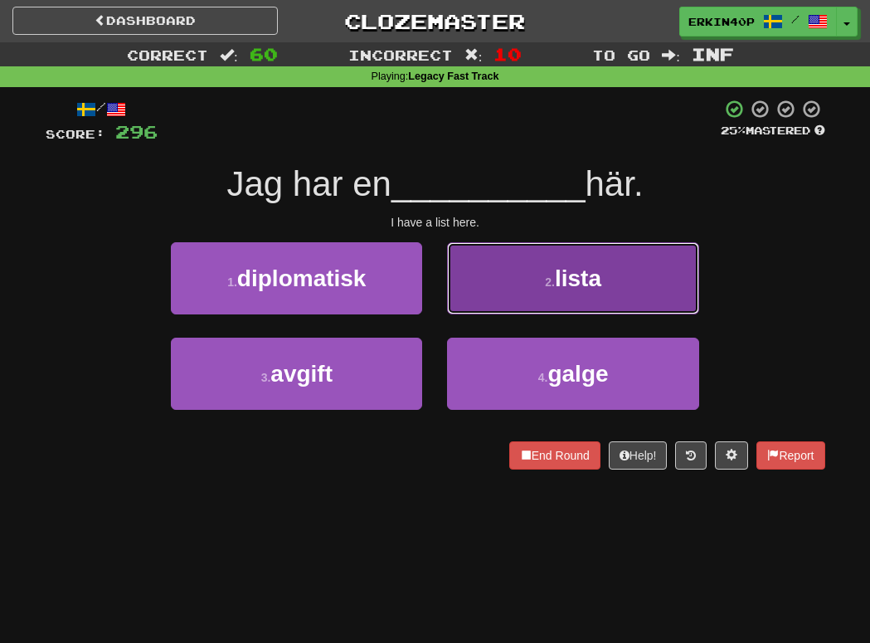
click at [609, 261] on button "2 . lista" at bounding box center [572, 278] width 251 height 72
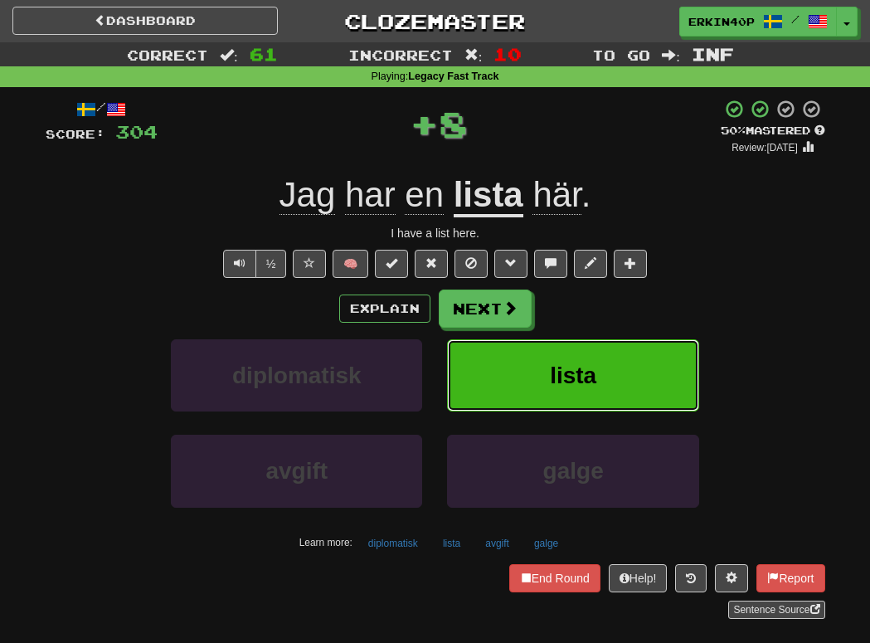
click at [604, 396] on button "lista" at bounding box center [572, 375] width 251 height 72
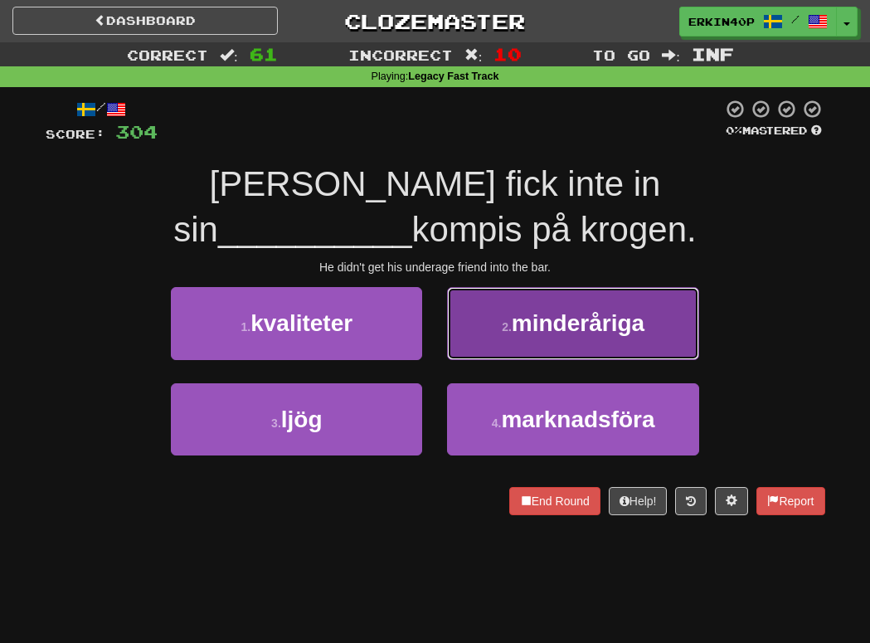
click at [606, 310] on span "minderåriga" at bounding box center [578, 323] width 133 height 26
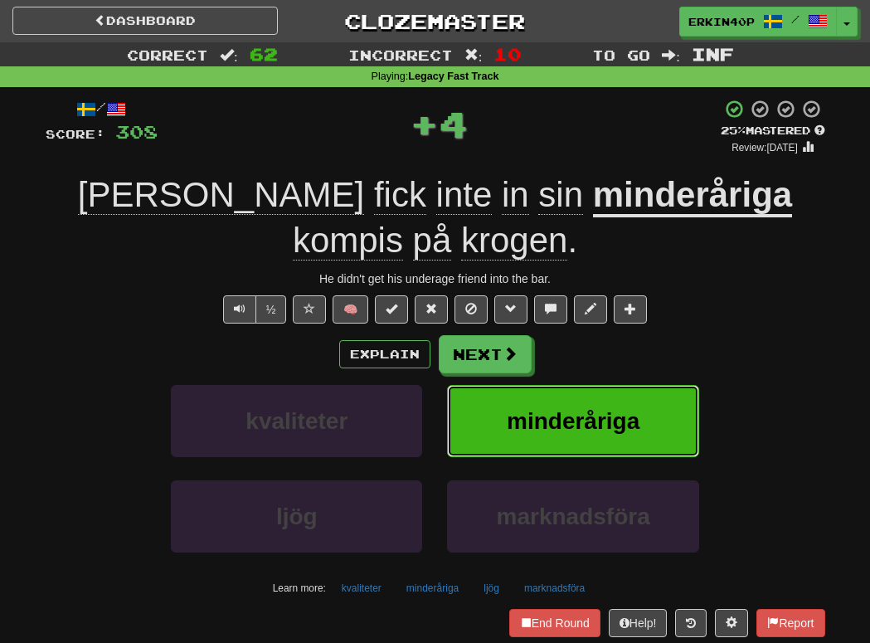
click at [607, 390] on button "minderåriga" at bounding box center [572, 421] width 251 height 72
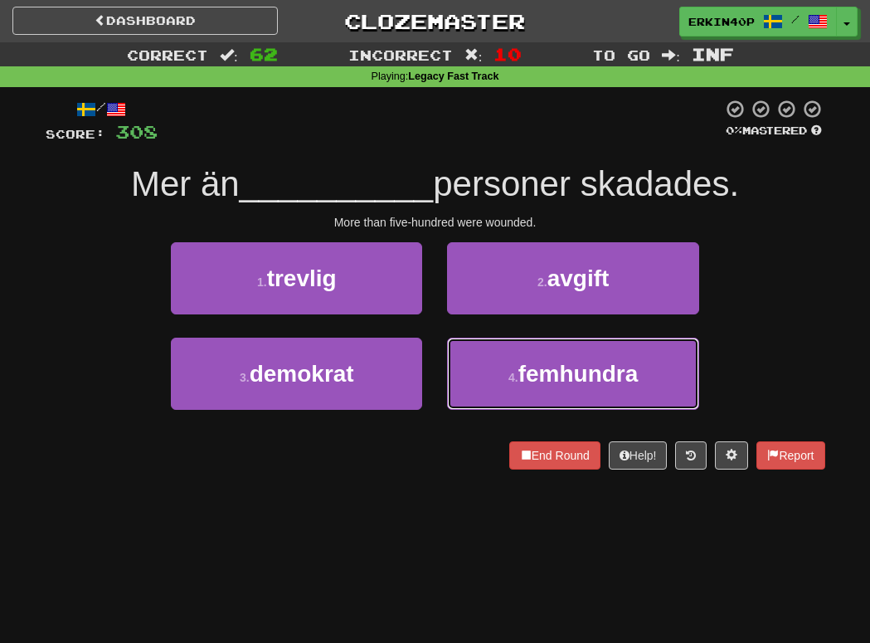
click at [607, 389] on button "4 . femhundra" at bounding box center [572, 373] width 251 height 72
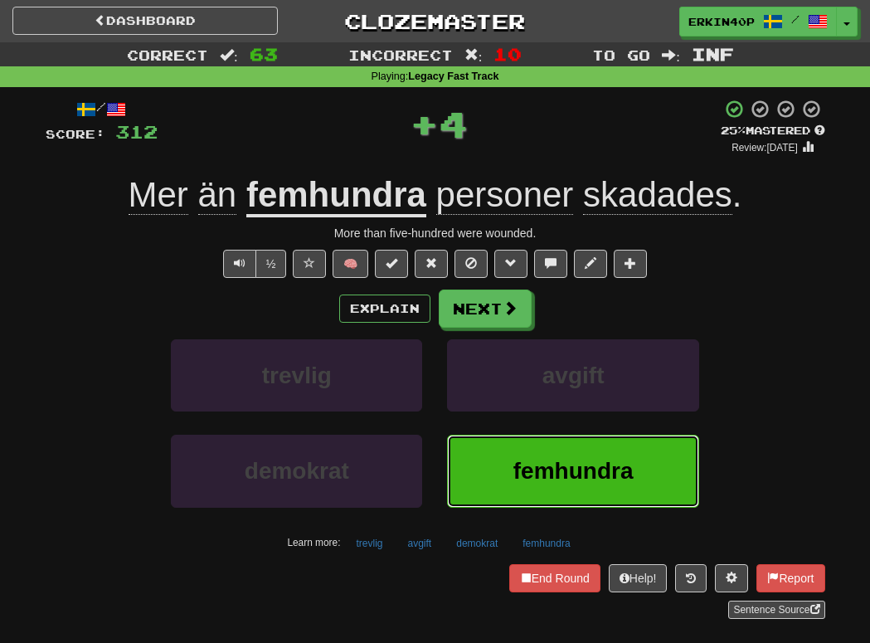
click at [598, 451] on button "femhundra" at bounding box center [572, 470] width 251 height 72
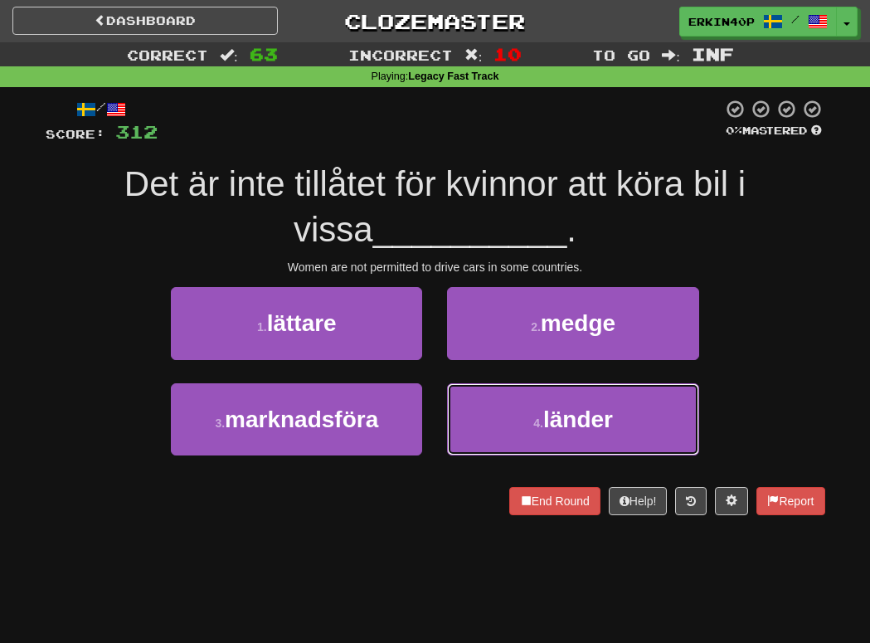
click at [598, 449] on button "4 . länder" at bounding box center [572, 419] width 251 height 72
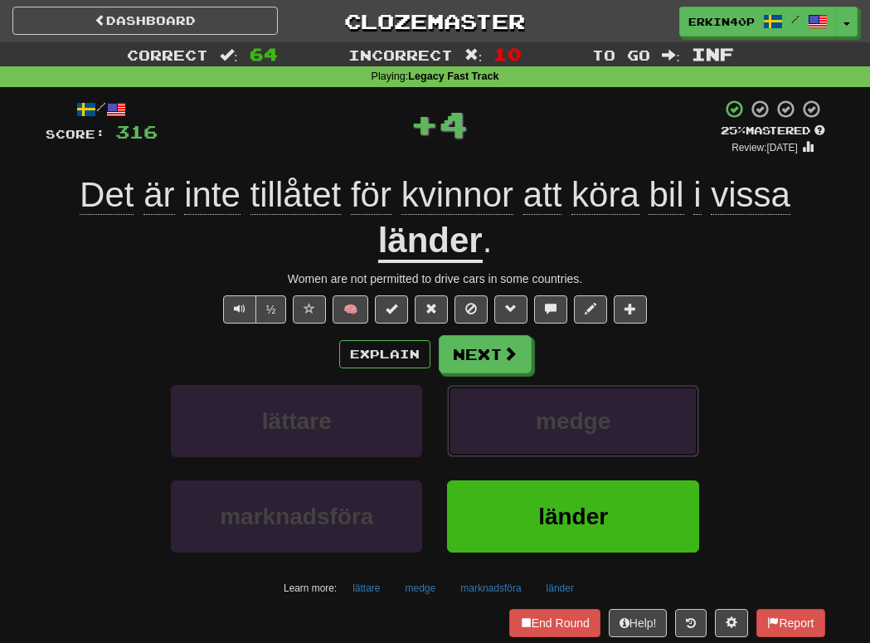
click at [598, 449] on button "medge" at bounding box center [572, 421] width 251 height 72
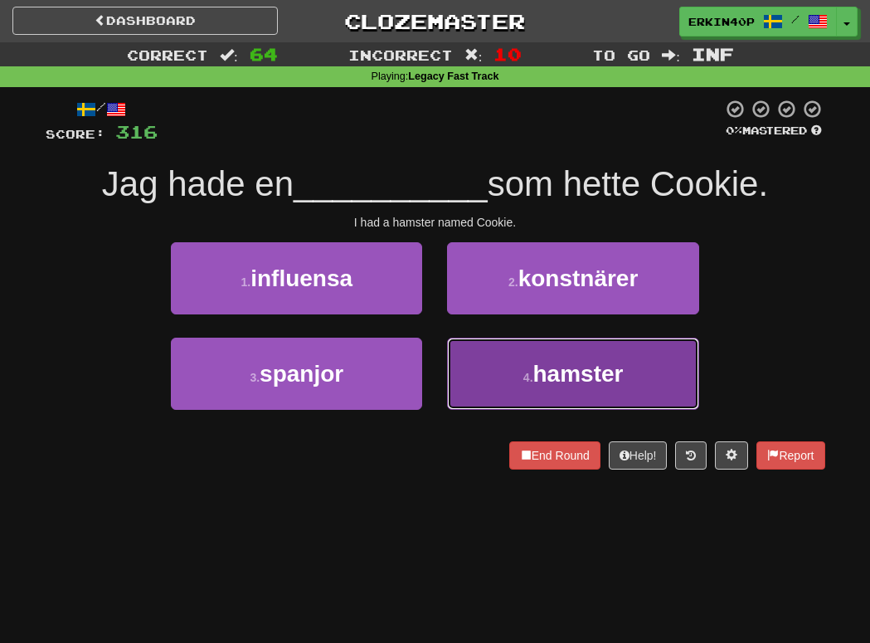
click at [580, 380] on span "hamster" at bounding box center [578, 374] width 90 height 26
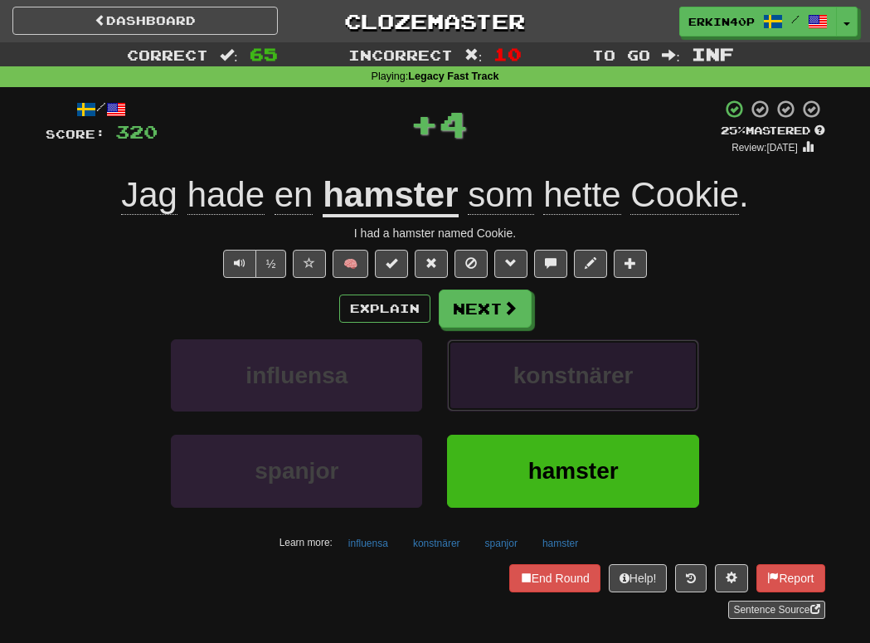
click at [579, 355] on button "konstnärer" at bounding box center [572, 375] width 251 height 72
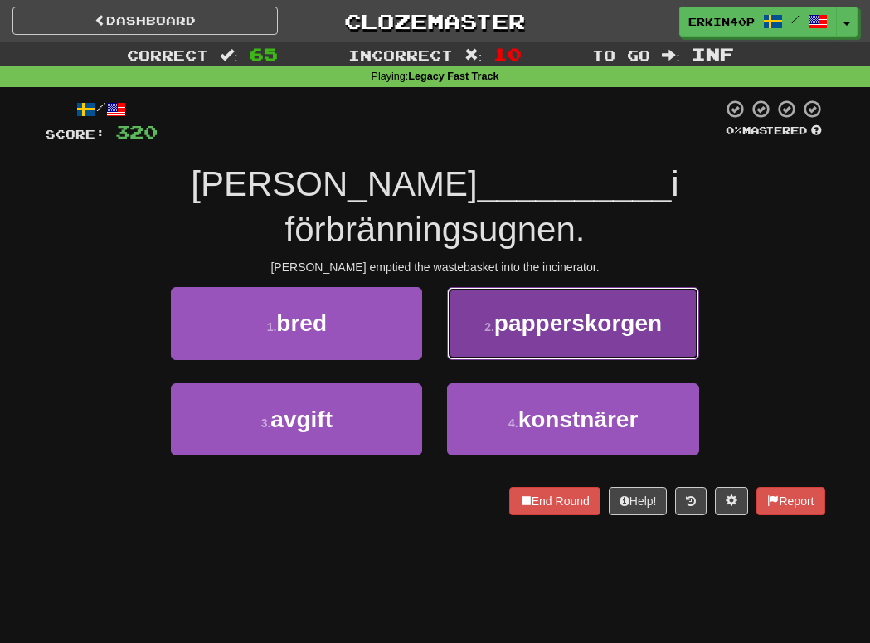
click at [578, 308] on button "2 . papperskorgen" at bounding box center [572, 323] width 251 height 72
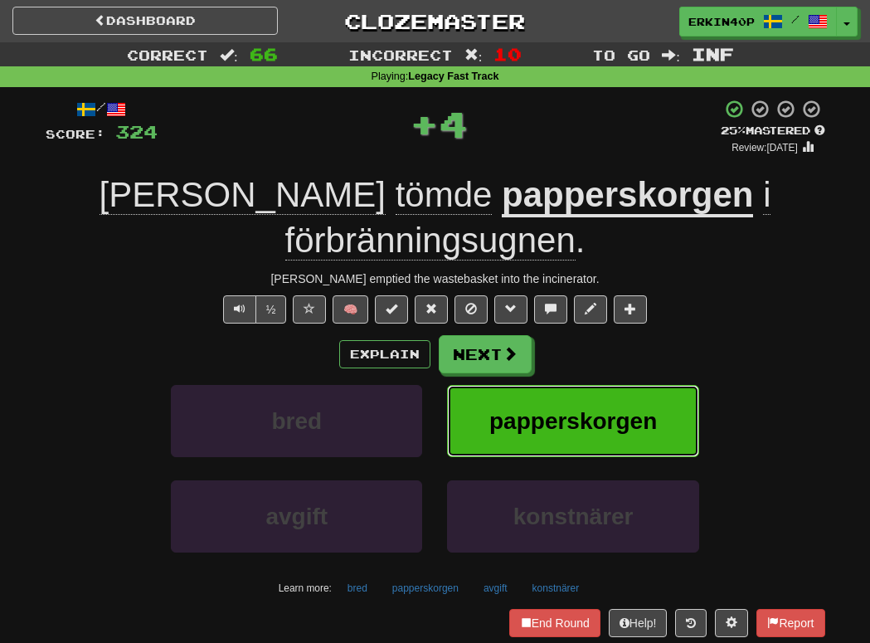
click at [574, 408] on span "papperskorgen" at bounding box center [572, 421] width 167 height 26
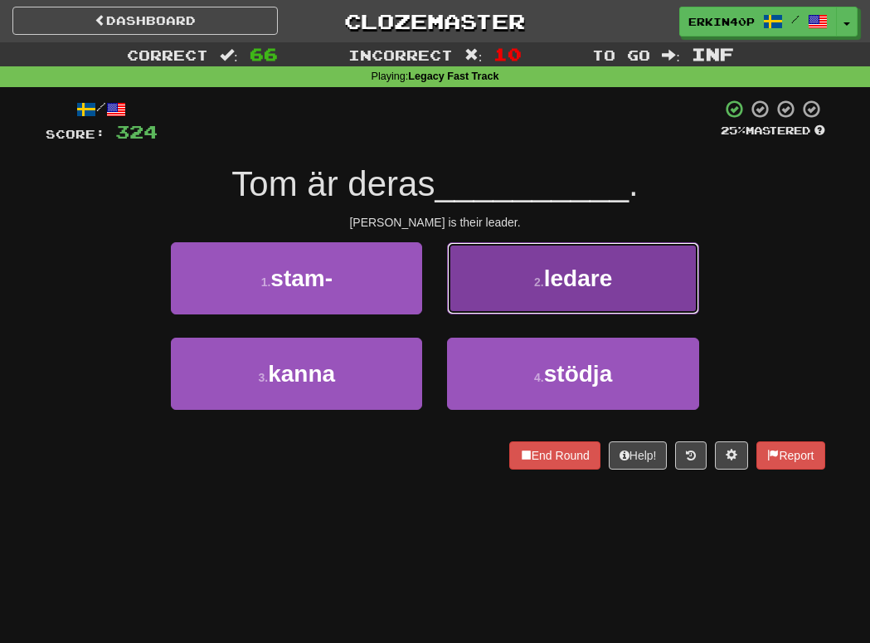
click at [584, 272] on span "ledare" at bounding box center [578, 278] width 69 height 26
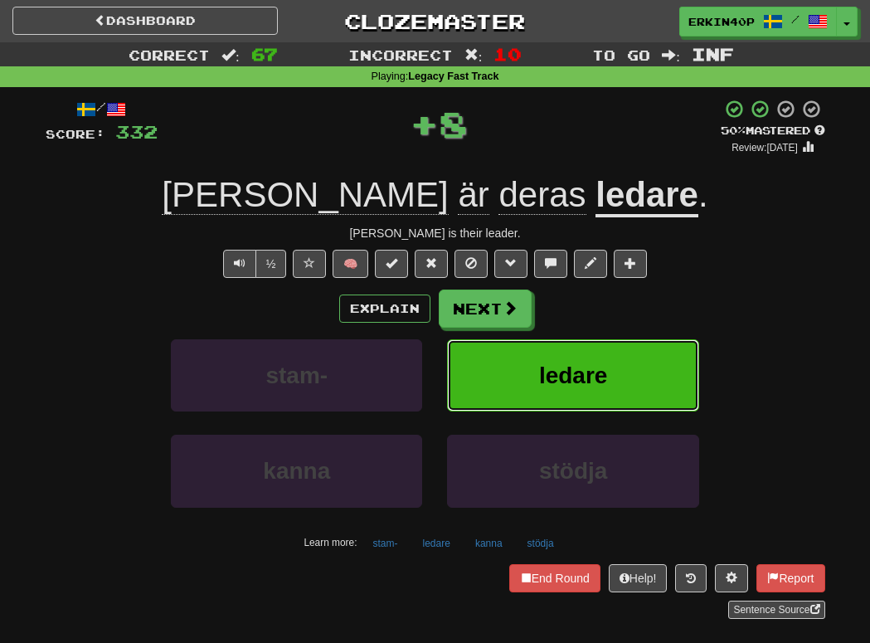
click at [593, 377] on span "ledare" at bounding box center [573, 375] width 69 height 26
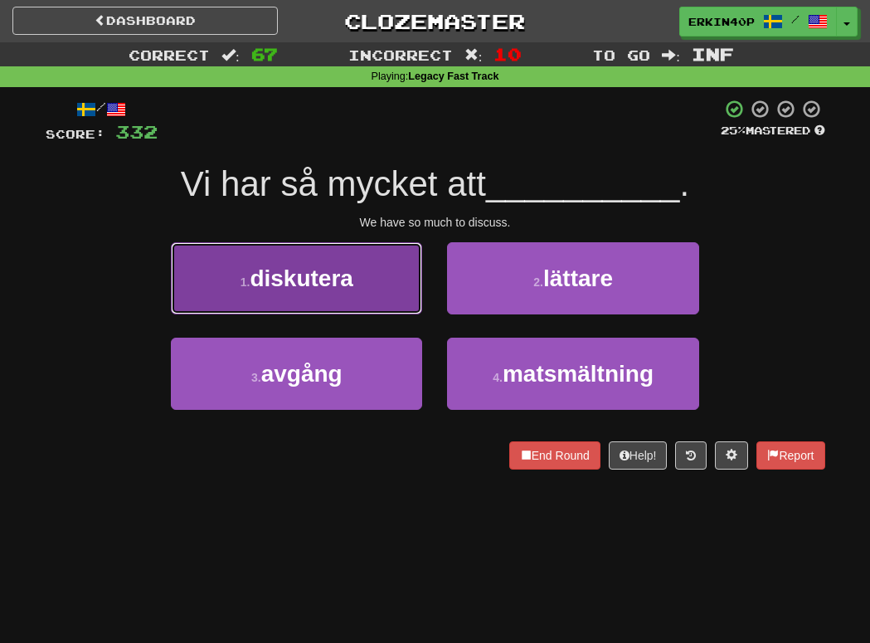
click at [381, 267] on button "1 . diskutera" at bounding box center [296, 278] width 251 height 72
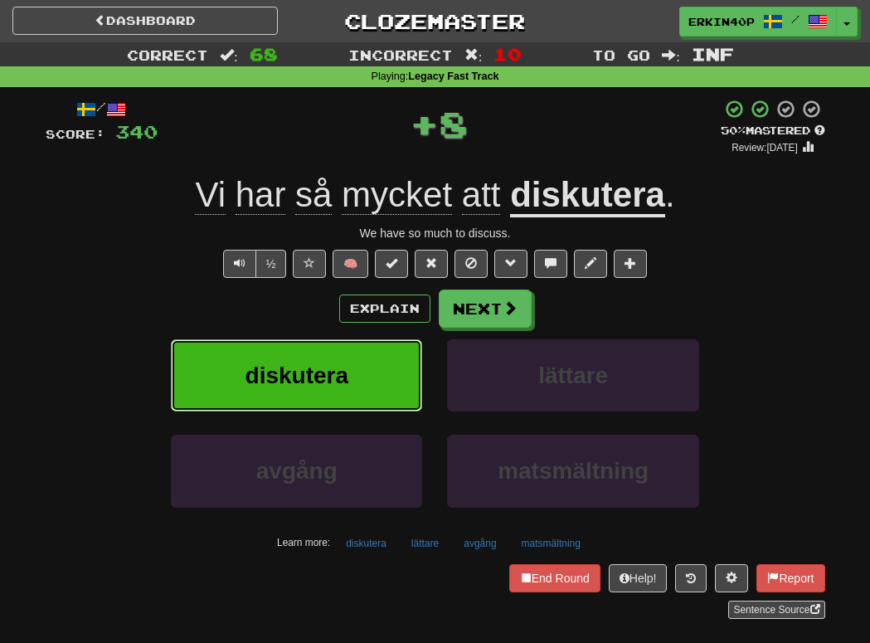
click at [377, 353] on button "diskutera" at bounding box center [296, 375] width 251 height 72
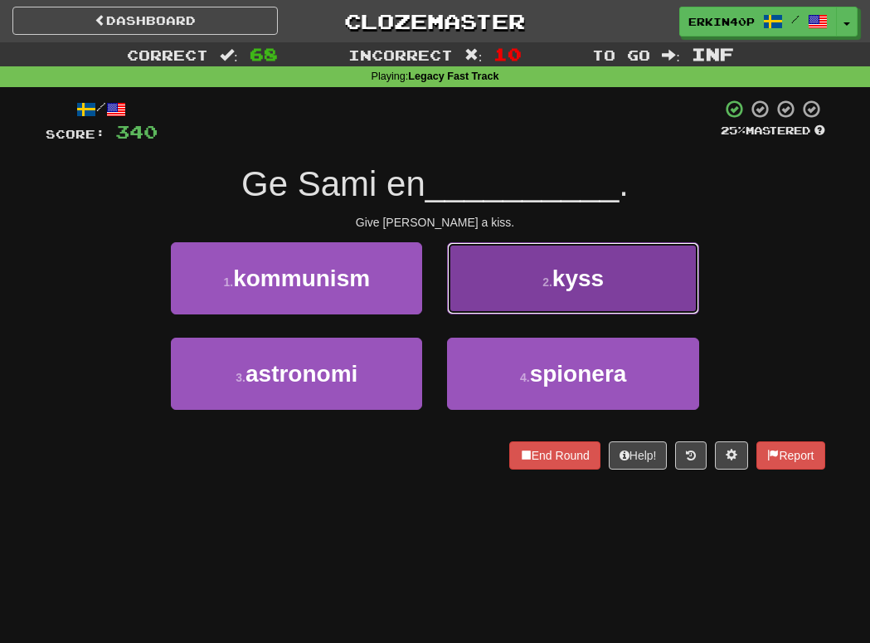
click at [599, 265] on span "kyss" at bounding box center [577, 278] width 51 height 26
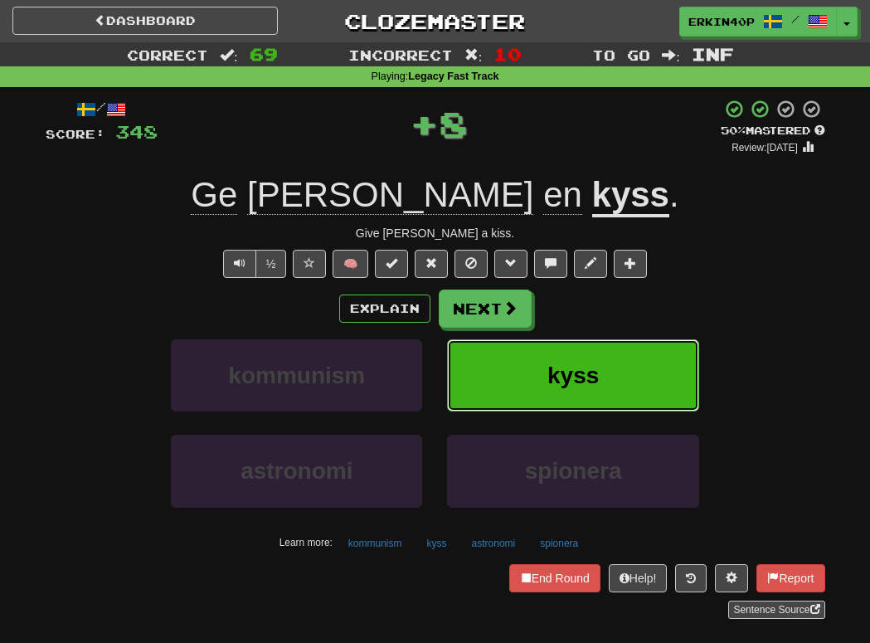
click at [610, 391] on button "kyss" at bounding box center [572, 375] width 251 height 72
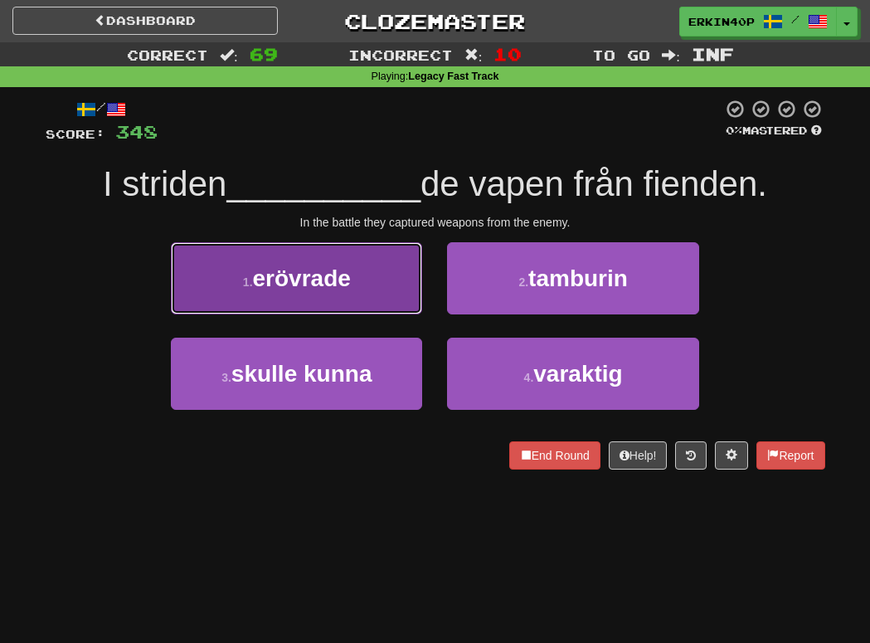
click at [355, 268] on button "1 . erövrade" at bounding box center [296, 278] width 251 height 72
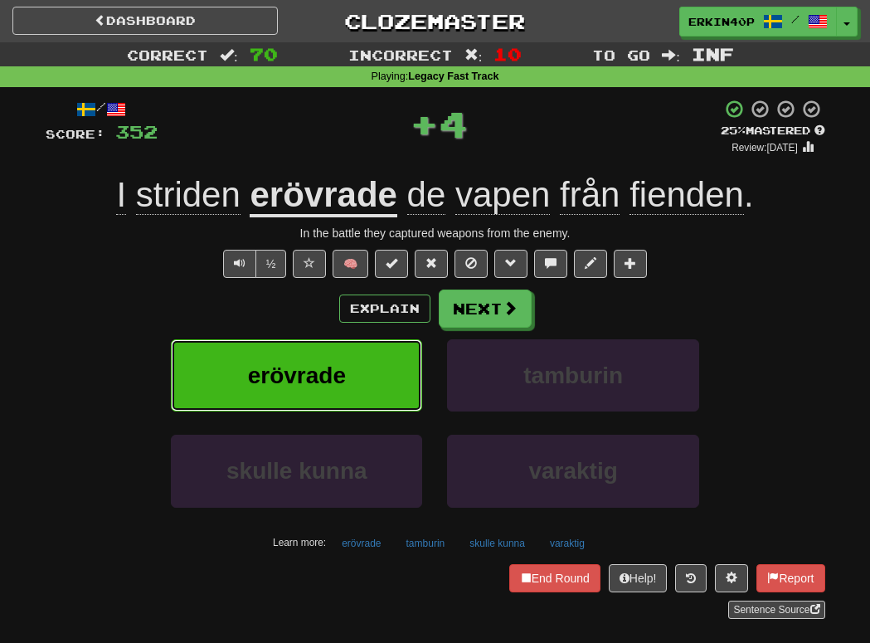
click at [372, 361] on button "erövrade" at bounding box center [296, 375] width 251 height 72
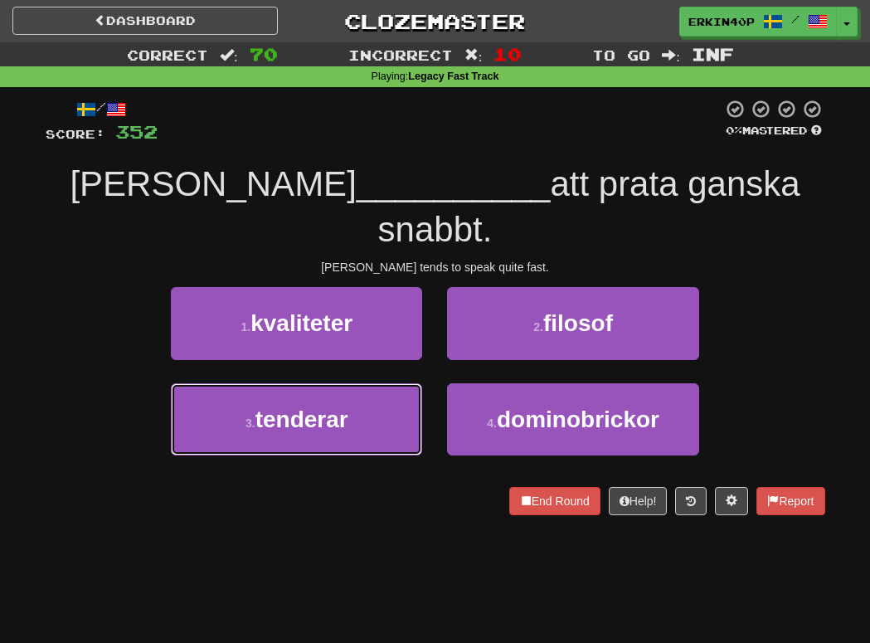
click at [372, 383] on button "3 . tenderar" at bounding box center [296, 419] width 251 height 72
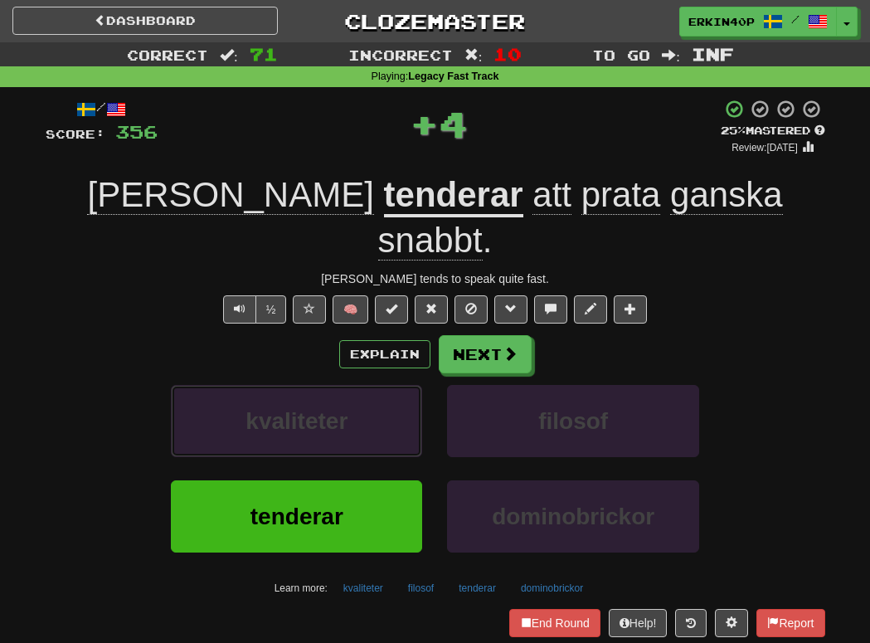
click at [372, 385] on button "kvaliteter" at bounding box center [296, 421] width 251 height 72
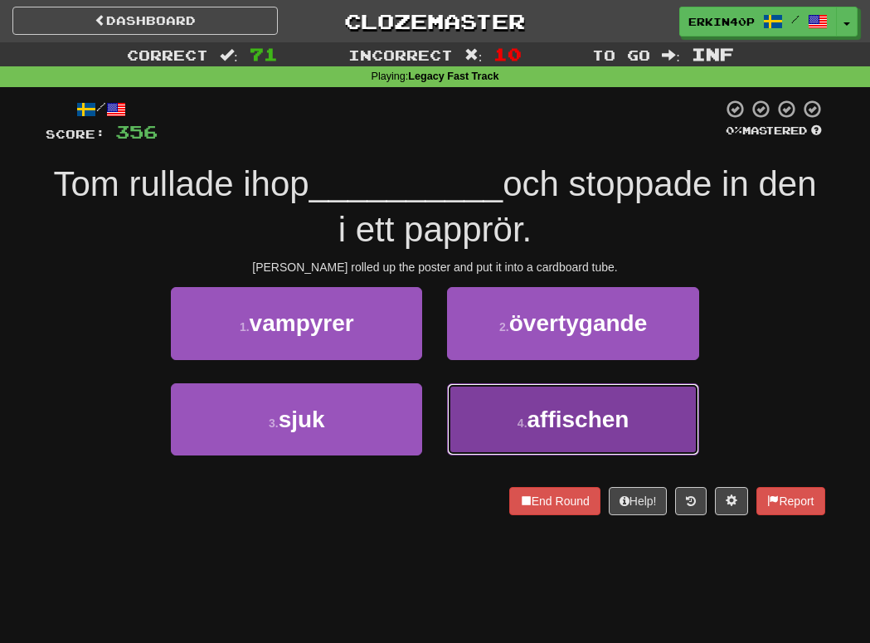
click at [541, 415] on span "affischen" at bounding box center [578, 419] width 102 height 26
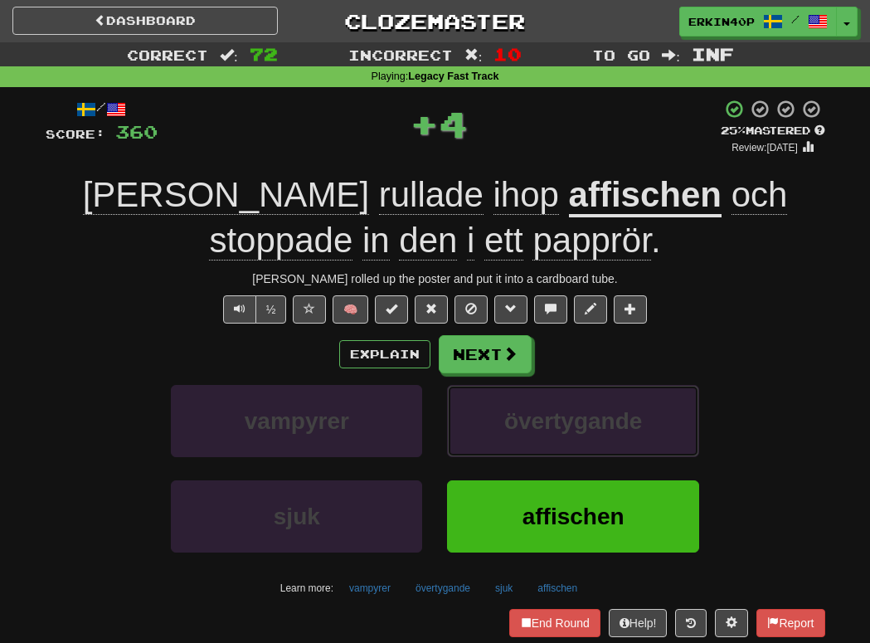
click at [541, 415] on span "övertygande" at bounding box center [573, 421] width 138 height 26
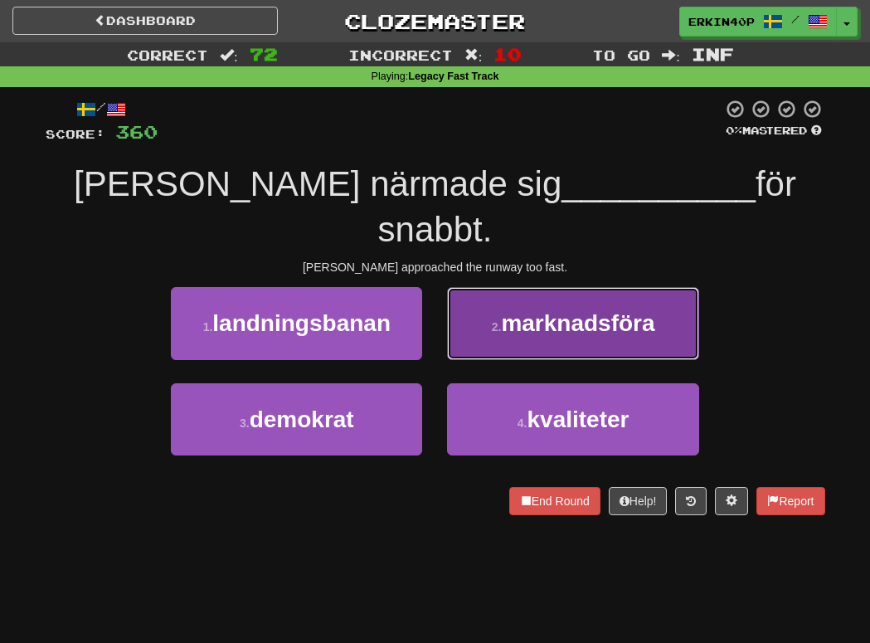
click at [576, 310] on span "marknadsföra" at bounding box center [577, 323] width 153 height 26
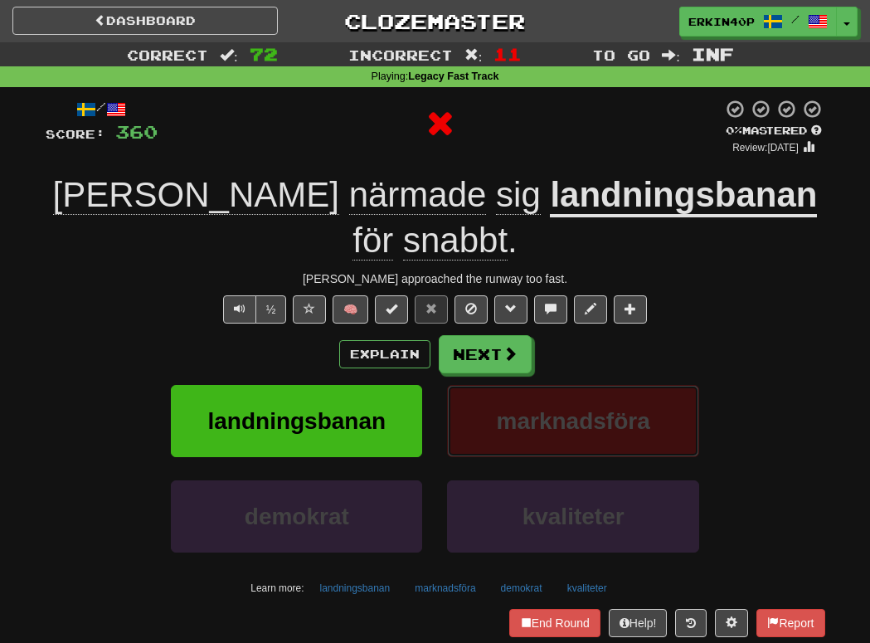
click at [587, 408] on span "marknadsföra" at bounding box center [573, 421] width 153 height 26
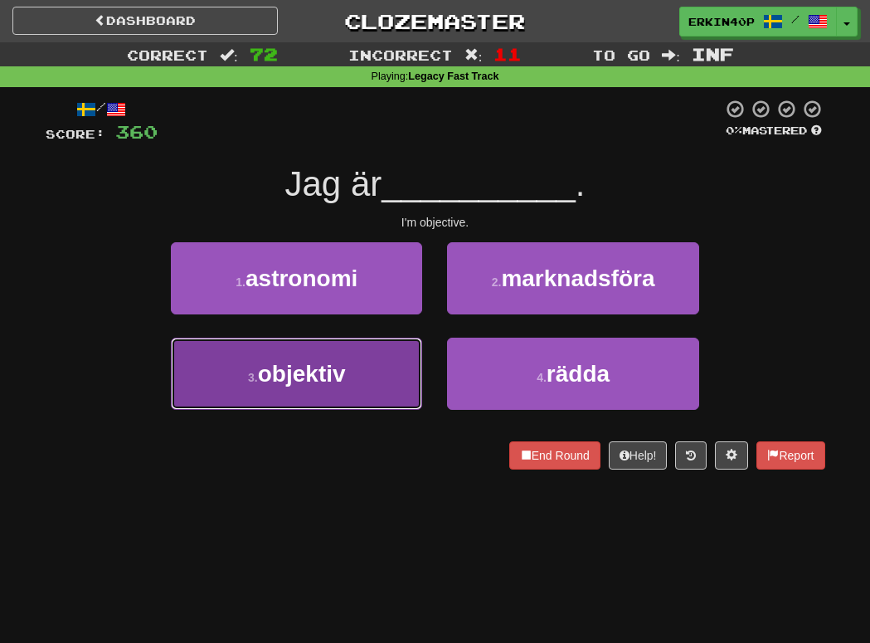
click at [365, 356] on button "3 . objektiv" at bounding box center [296, 373] width 251 height 72
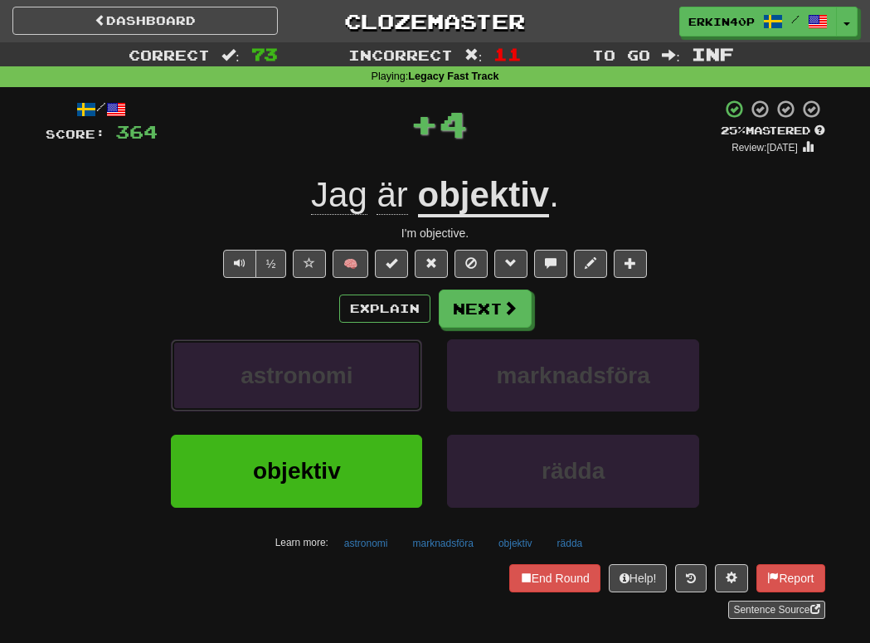
click at [365, 356] on button "astronomi" at bounding box center [296, 375] width 251 height 72
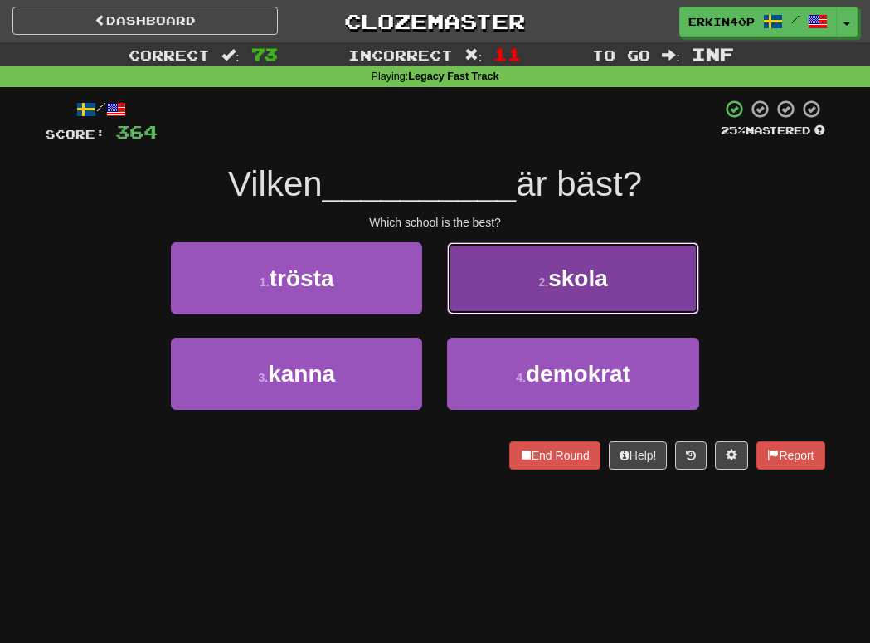
click at [597, 278] on span "skola" at bounding box center [578, 278] width 60 height 26
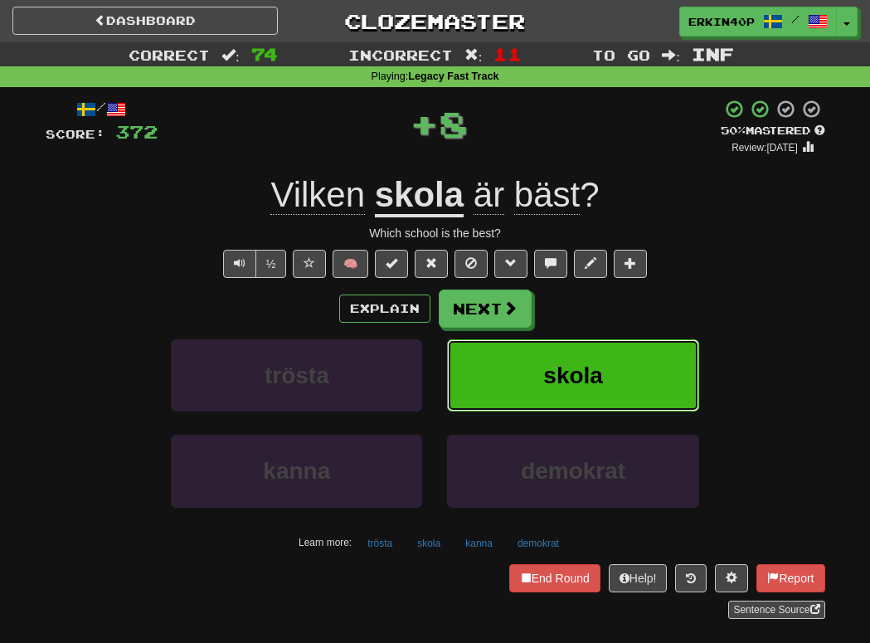
click at [609, 384] on button "skola" at bounding box center [572, 375] width 251 height 72
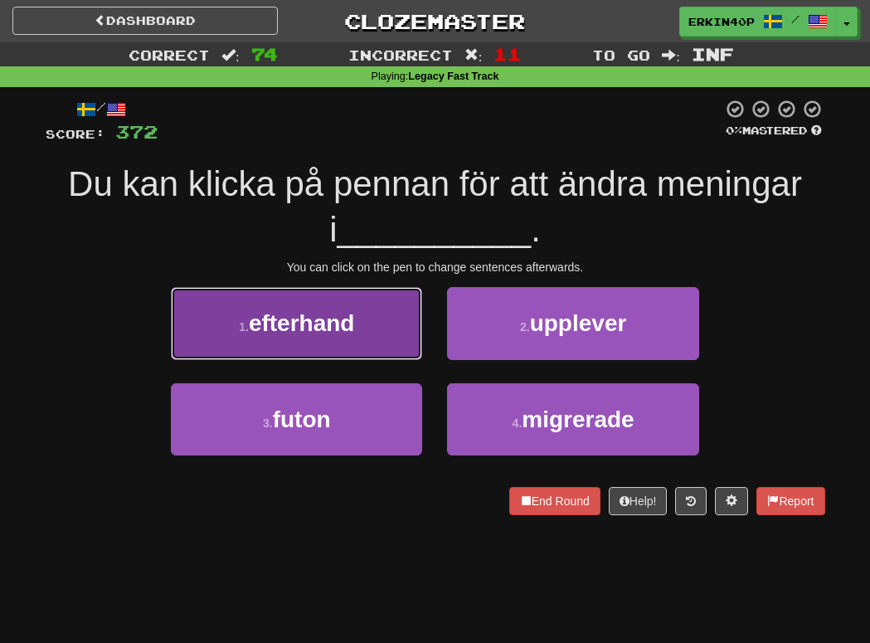
click at [373, 334] on button "1 . efterhand" at bounding box center [296, 323] width 251 height 72
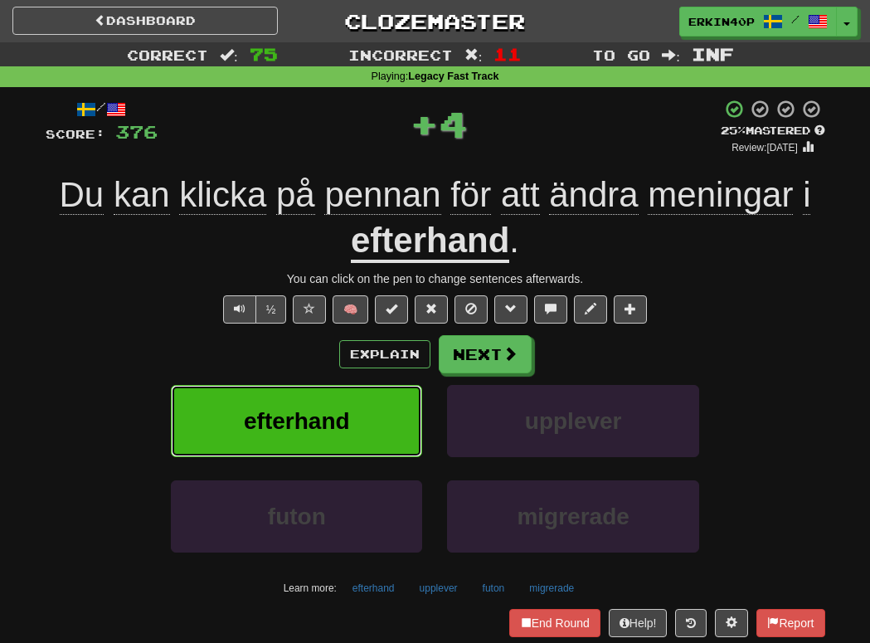
click at [372, 407] on button "efterhand" at bounding box center [296, 421] width 251 height 72
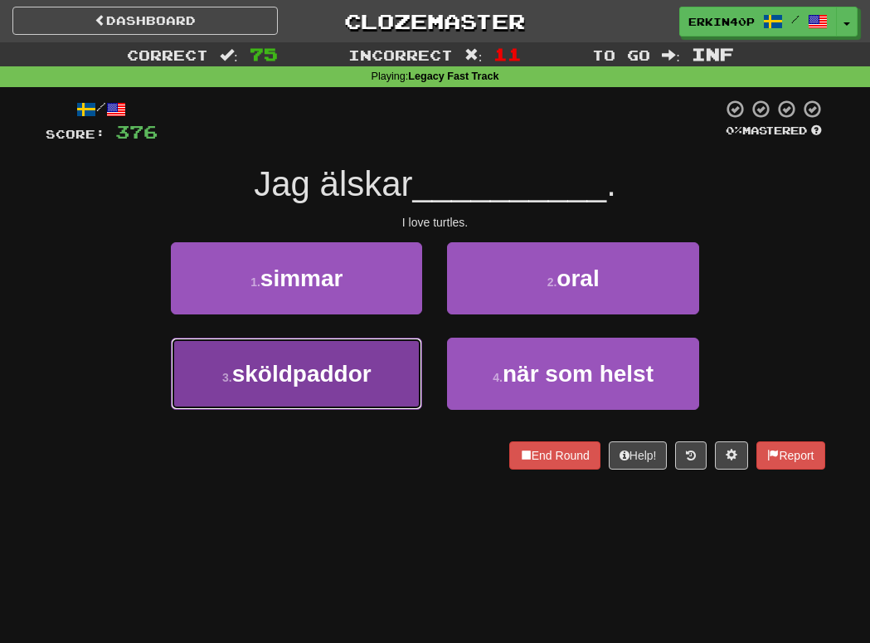
click at [373, 383] on button "3 . sköldpaddor" at bounding box center [296, 373] width 251 height 72
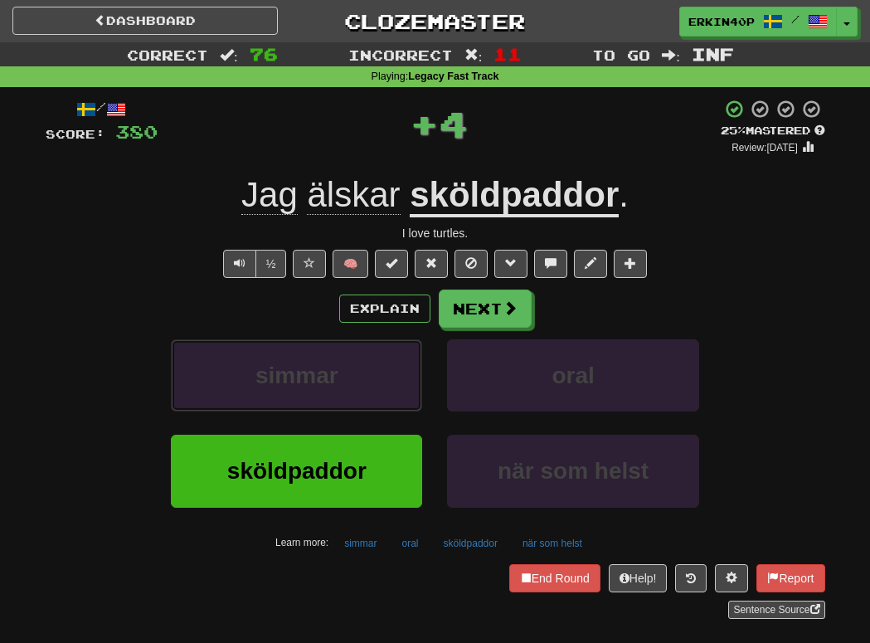
click at [373, 383] on button "simmar" at bounding box center [296, 375] width 251 height 72
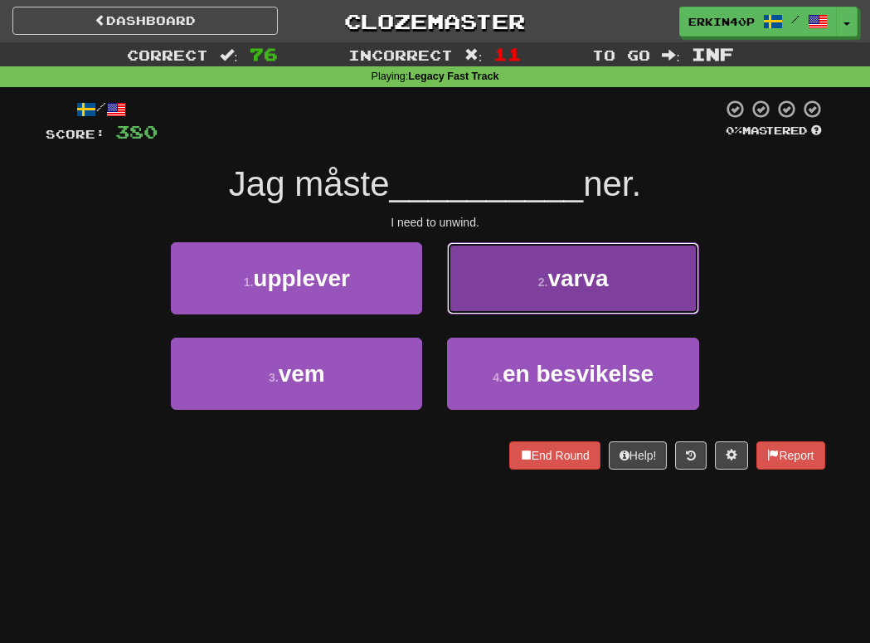
drag, startPoint x: 496, startPoint y: 285, endPoint x: 496, endPoint y: 298, distance: 12.4
click at [496, 298] on button "2 . varva" at bounding box center [572, 278] width 251 height 72
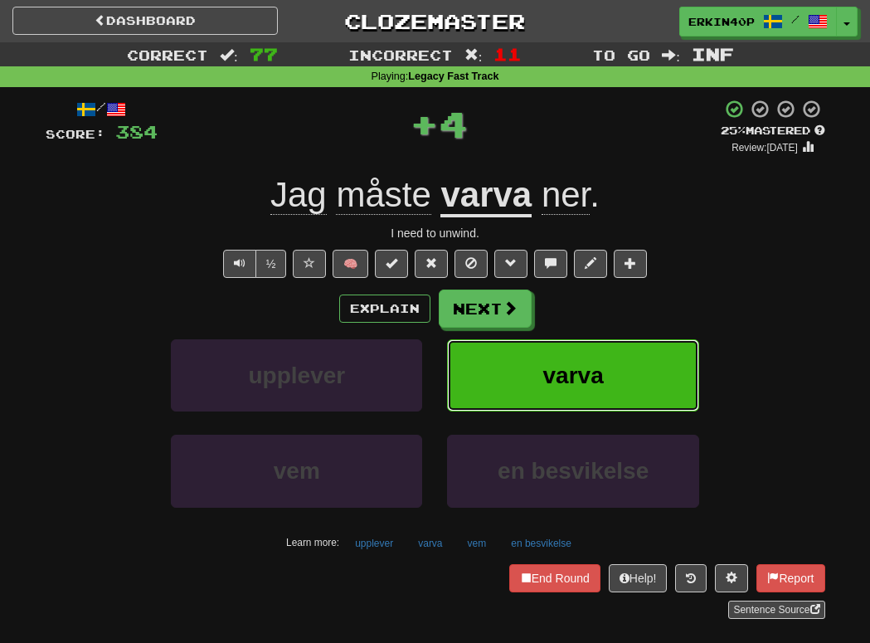
click at [521, 376] on button "varva" at bounding box center [572, 375] width 251 height 72
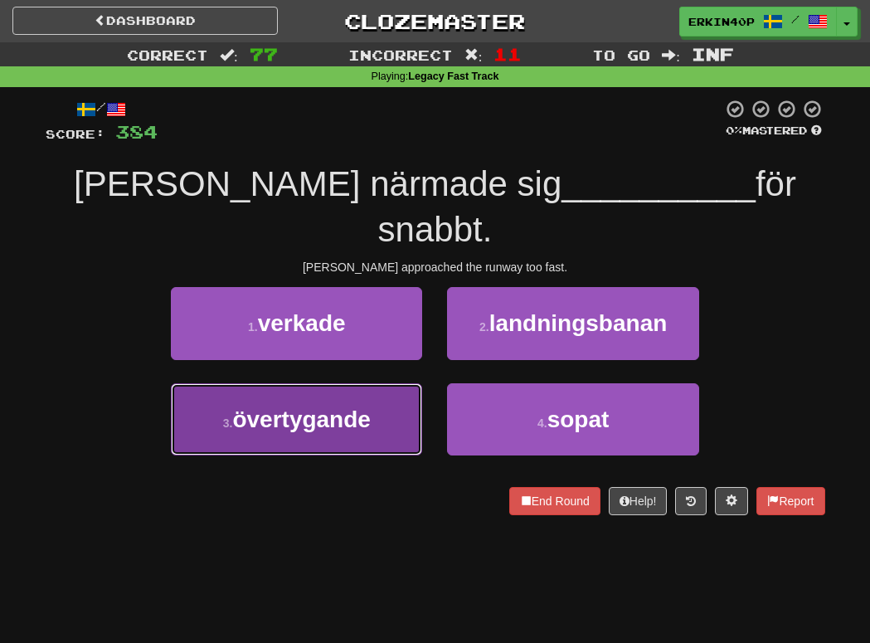
click at [358, 406] on span "övertygande" at bounding box center [301, 419] width 138 height 26
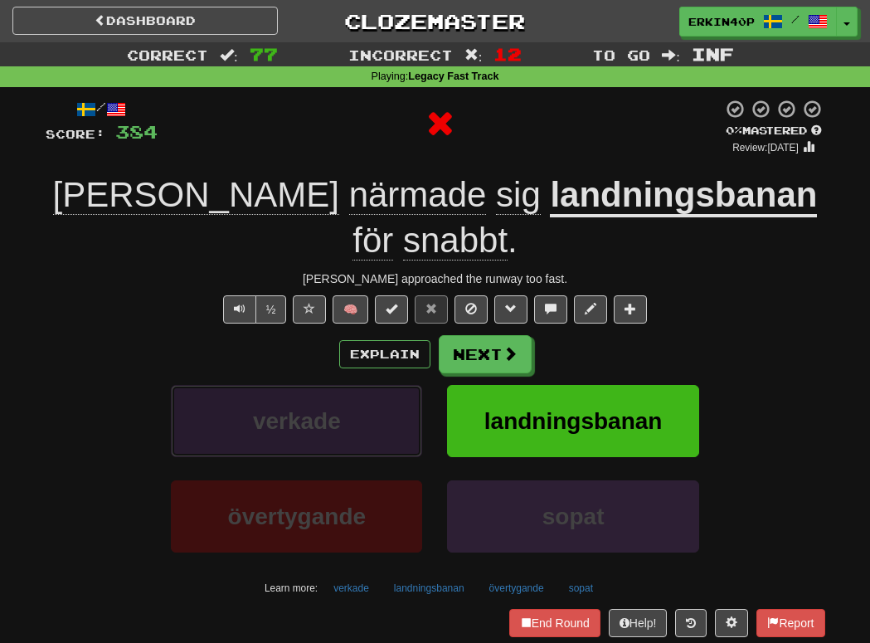
click at [361, 385] on button "verkade" at bounding box center [296, 421] width 251 height 72
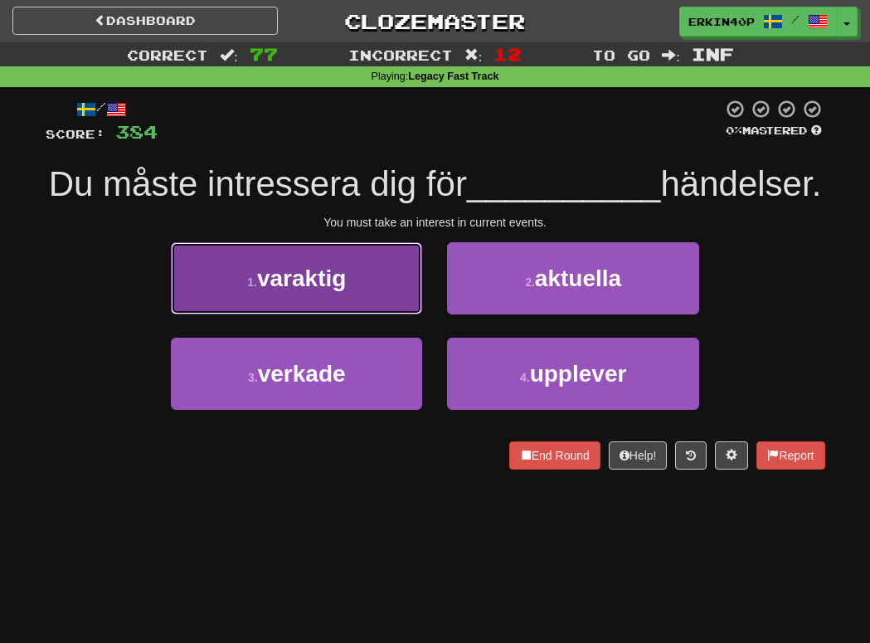
click at [366, 268] on button "1 . varaktig" at bounding box center [296, 278] width 251 height 72
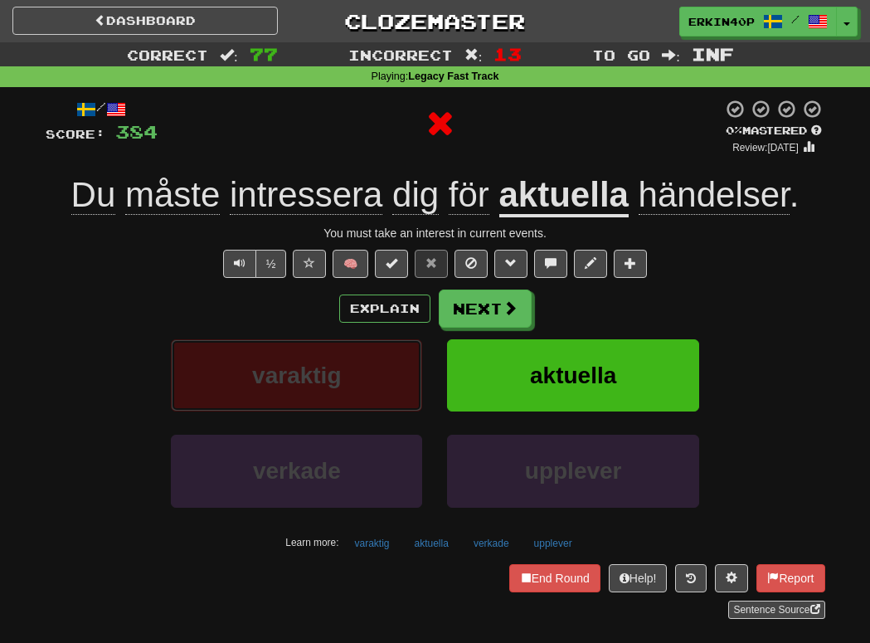
click at [387, 342] on button "varaktig" at bounding box center [296, 375] width 251 height 72
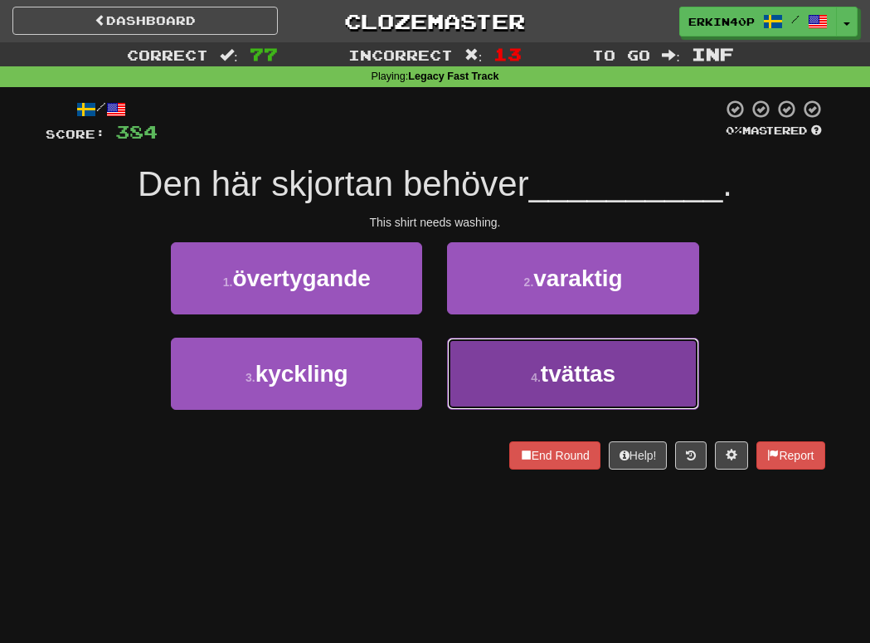
click at [498, 390] on button "4 . tvättas" at bounding box center [572, 373] width 251 height 72
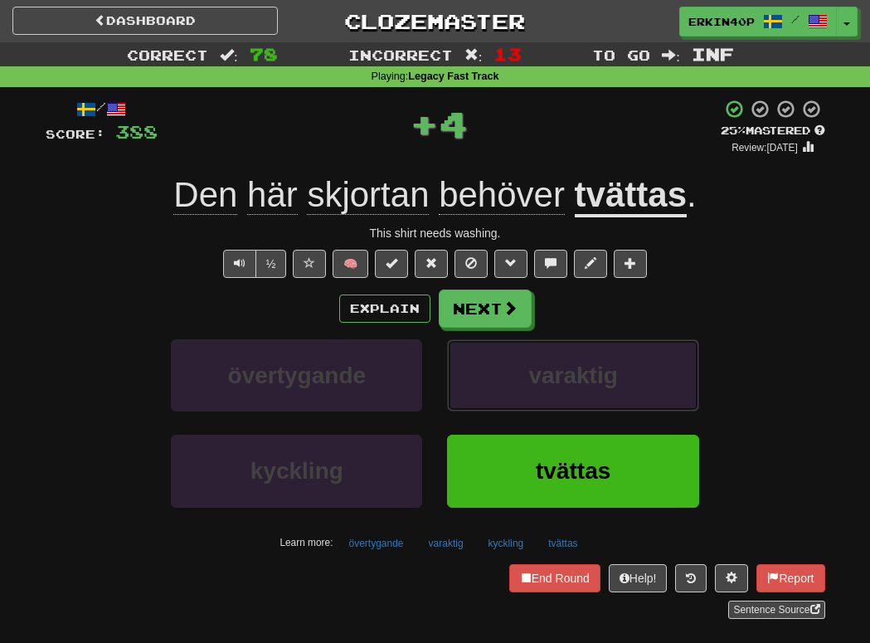
click at [498, 390] on button "varaktig" at bounding box center [572, 375] width 251 height 72
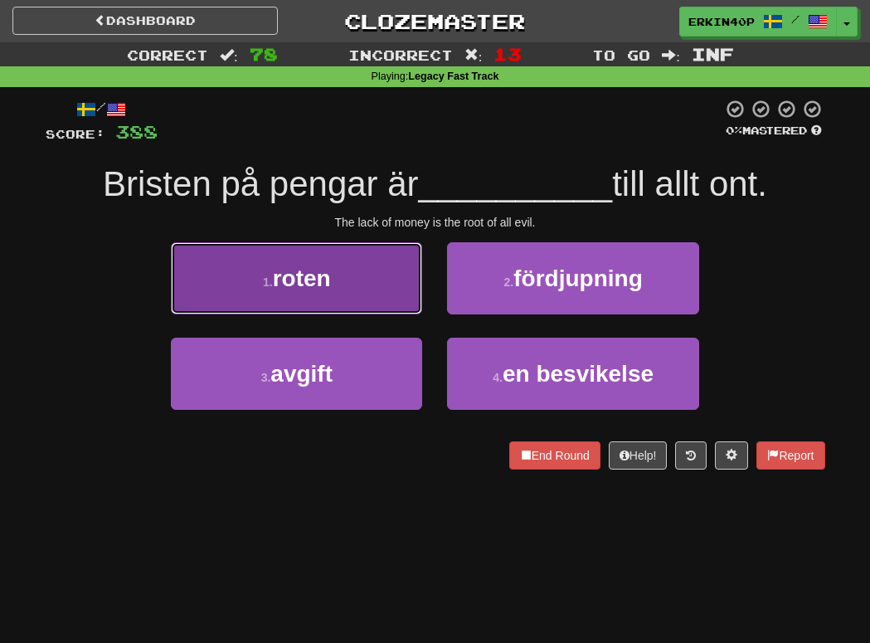
click at [387, 275] on button "1 . roten" at bounding box center [296, 278] width 251 height 72
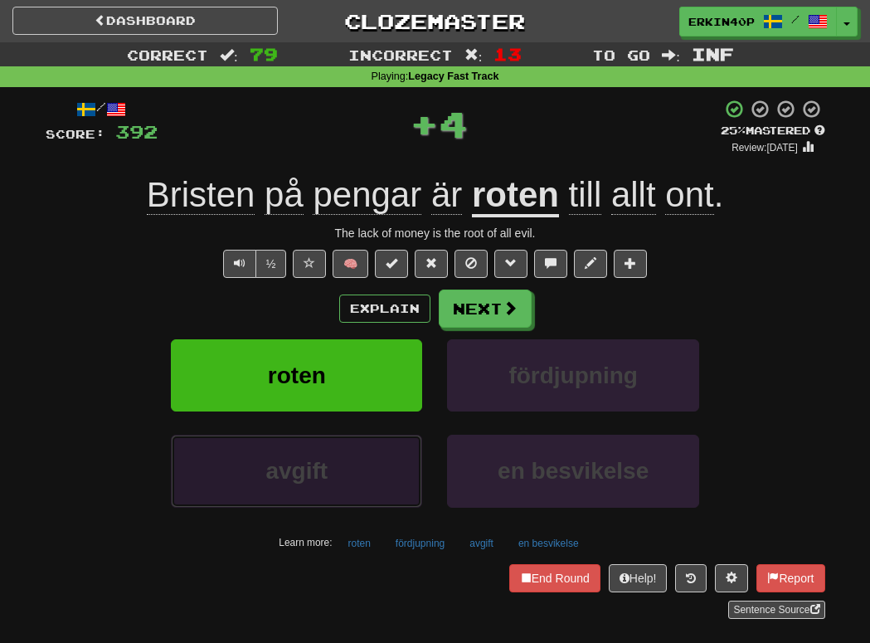
drag, startPoint x: 386, startPoint y: 465, endPoint x: 386, endPoint y: 433, distance: 32.3
click at [386, 461] on button "avgift" at bounding box center [296, 470] width 251 height 72
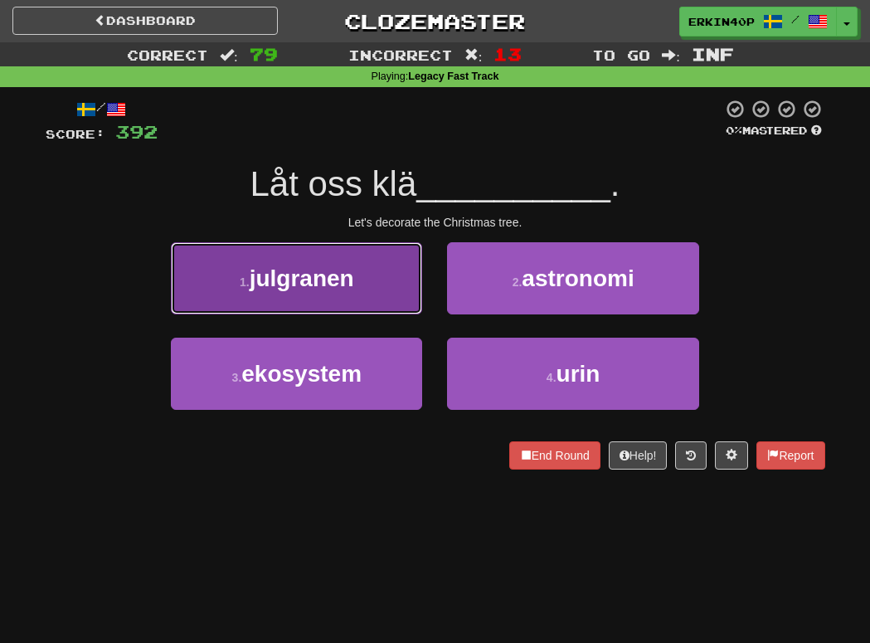
click at [363, 299] on button "1 . julgranen" at bounding box center [296, 278] width 251 height 72
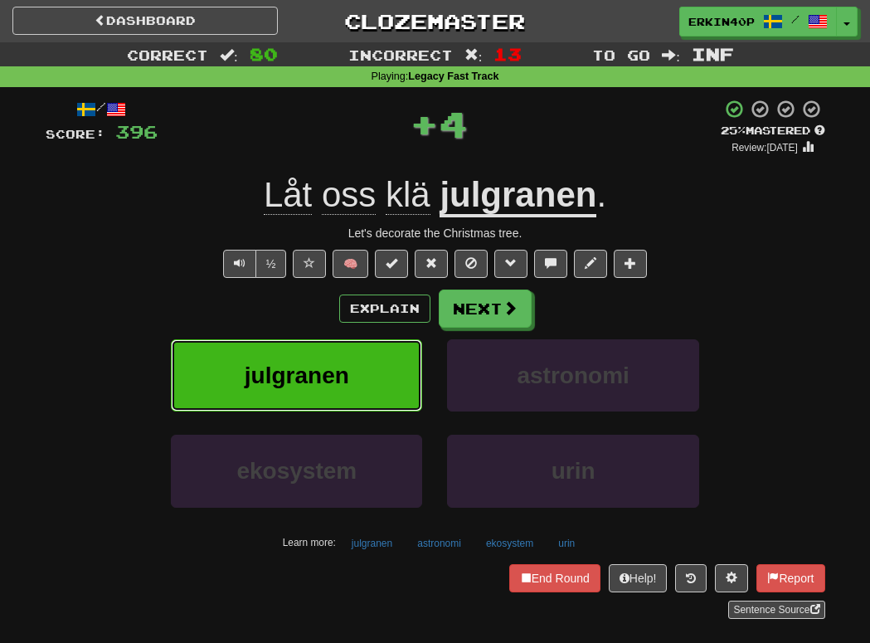
click at [389, 371] on button "julgranen" at bounding box center [296, 375] width 251 height 72
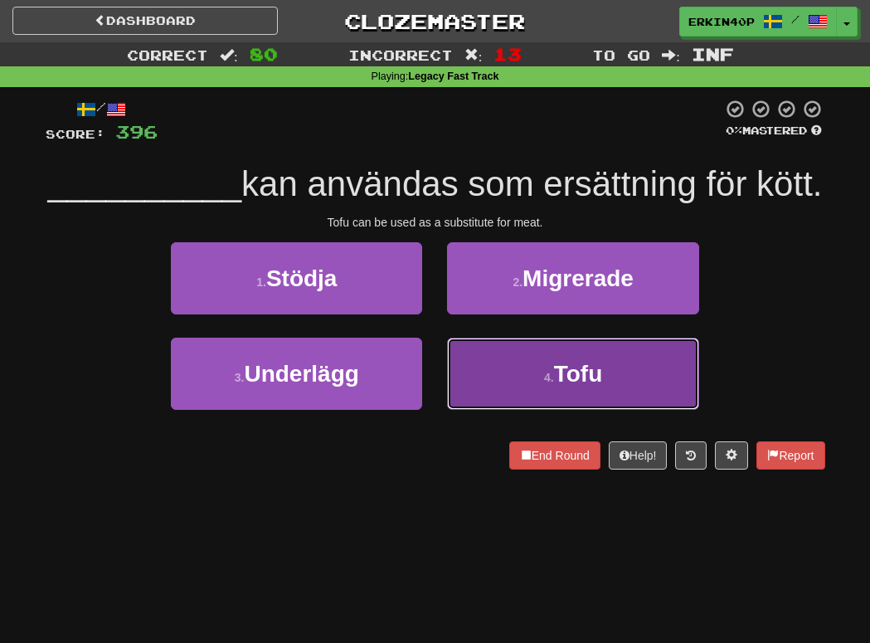
click at [504, 378] on button "4 . Tofu" at bounding box center [572, 373] width 251 height 72
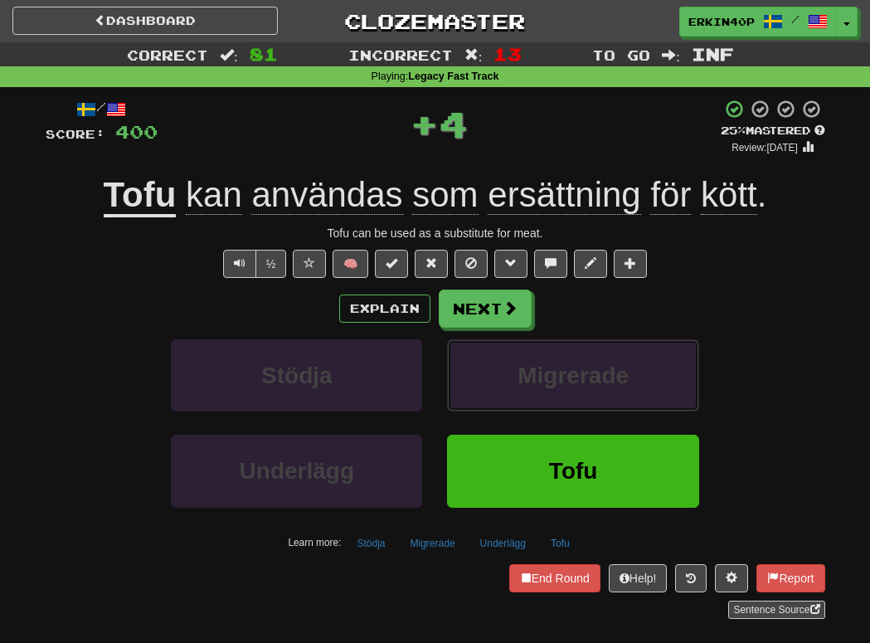
click at [504, 378] on button "Migrerade" at bounding box center [572, 375] width 251 height 72
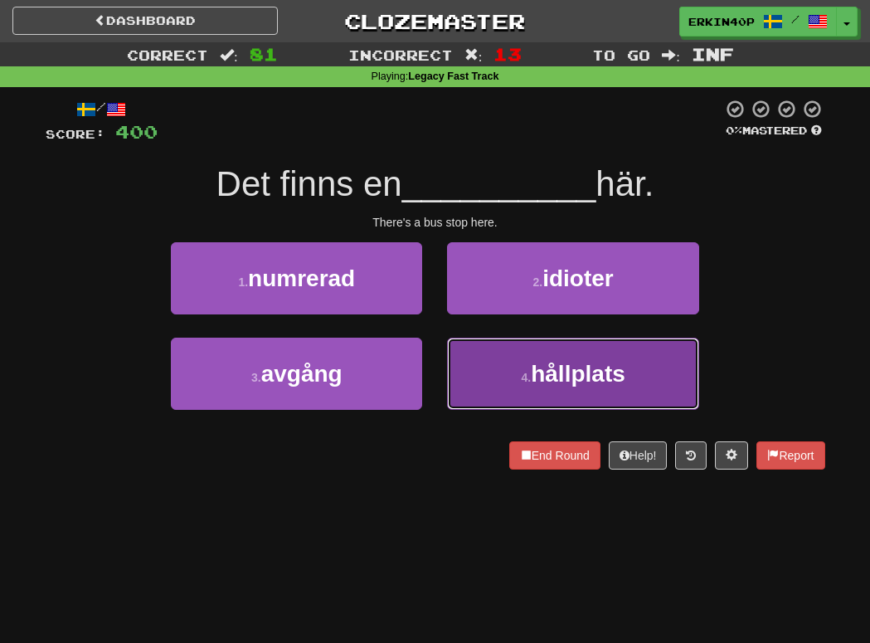
click at [525, 371] on small "4 ." at bounding box center [526, 377] width 10 height 13
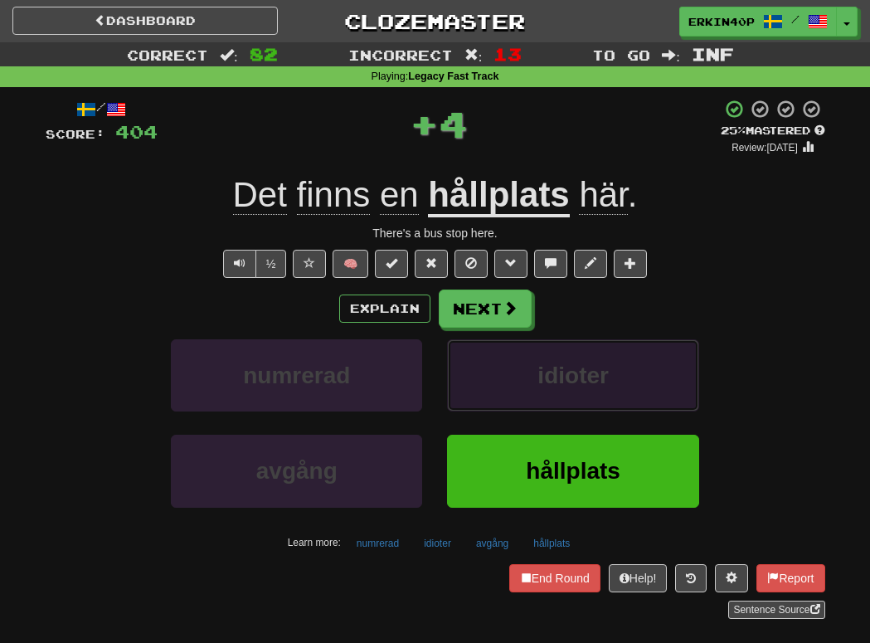
click at [525, 371] on button "idioter" at bounding box center [572, 375] width 251 height 72
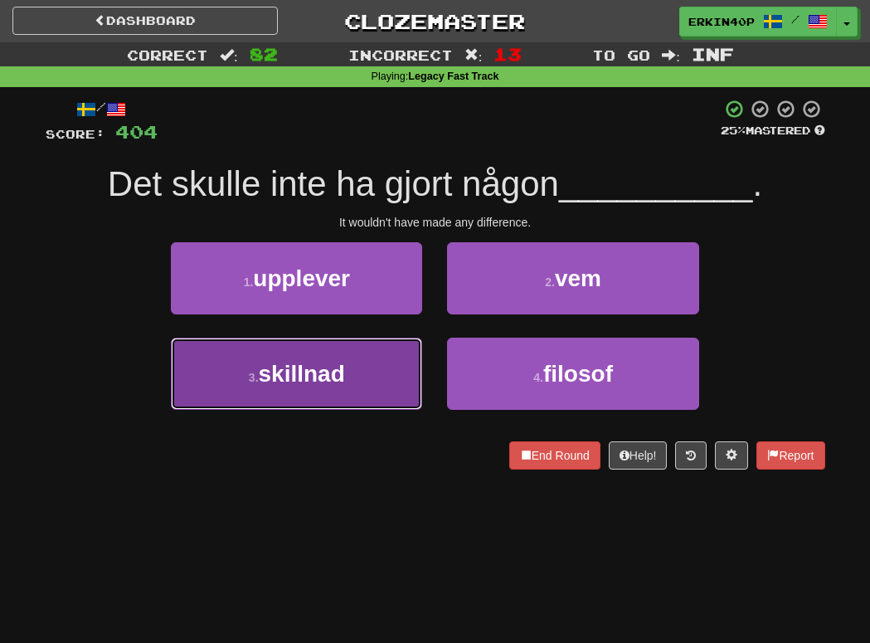
click at [379, 401] on button "3 . skillnad" at bounding box center [296, 373] width 251 height 72
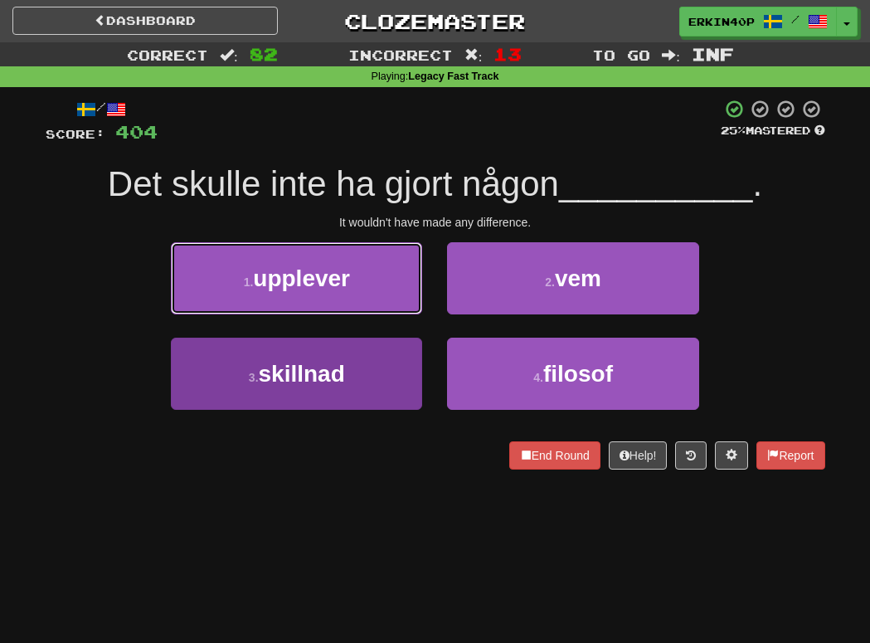
click at [379, 314] on button "1 . upplever" at bounding box center [296, 278] width 251 height 72
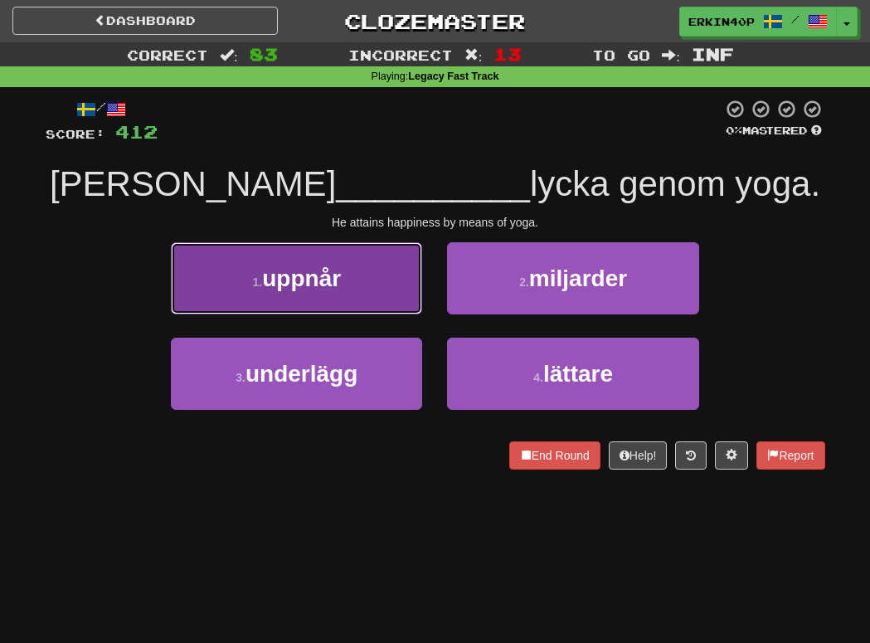
click at [352, 285] on button "1 . uppnår" at bounding box center [296, 278] width 251 height 72
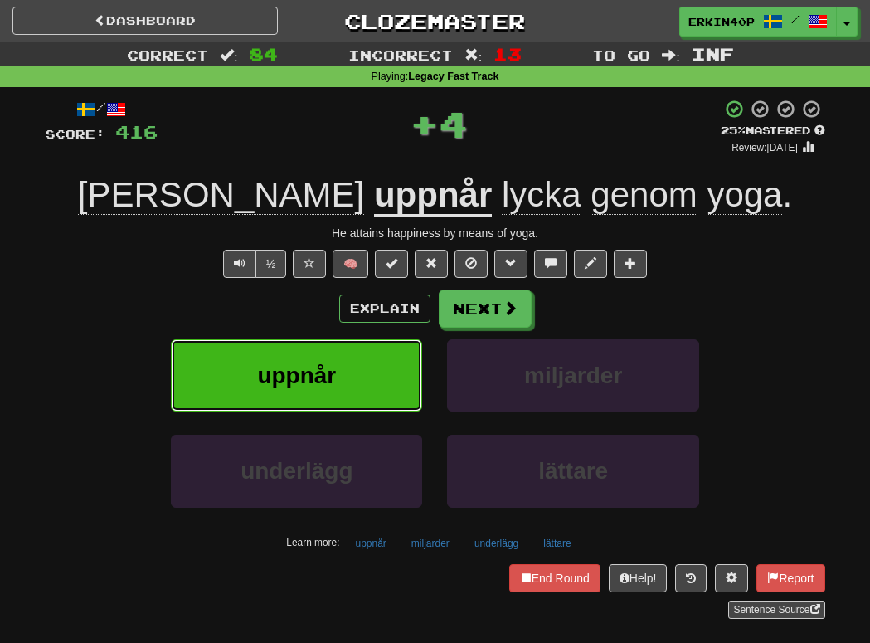
click at [375, 367] on button "uppnår" at bounding box center [296, 375] width 251 height 72
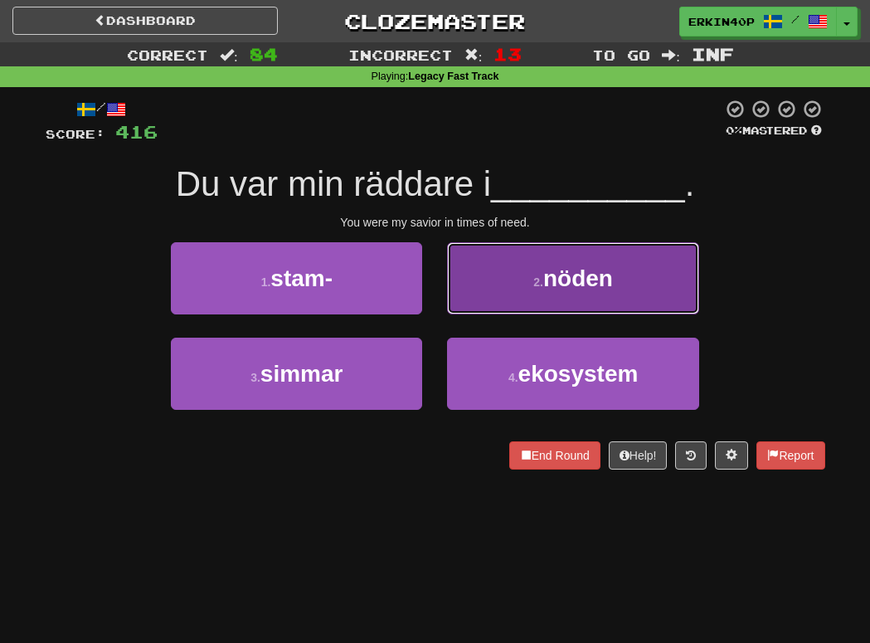
click at [492, 286] on button "2 . nöden" at bounding box center [572, 278] width 251 height 72
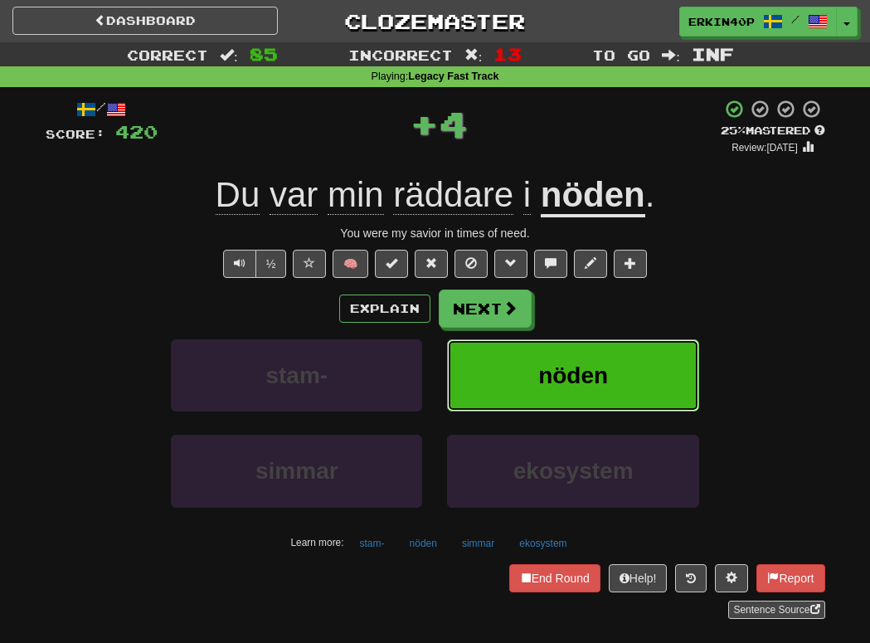
click at [534, 371] on button "nöden" at bounding box center [572, 375] width 251 height 72
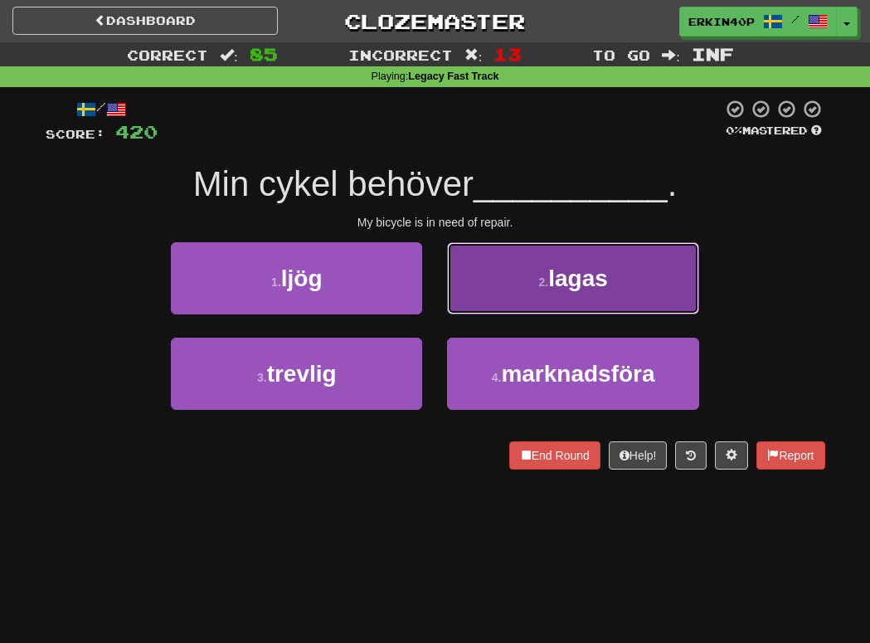
click at [586, 255] on button "2 . lagas" at bounding box center [572, 278] width 251 height 72
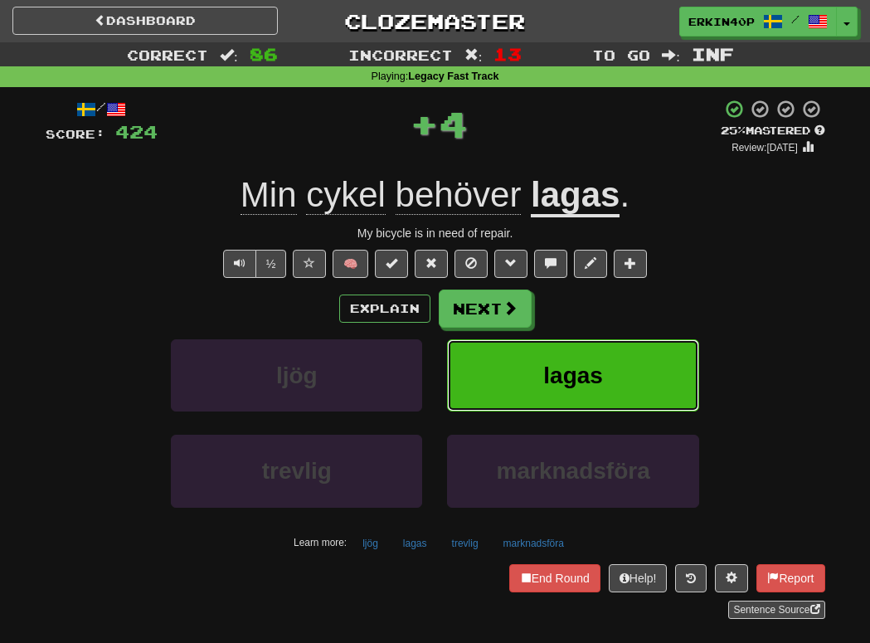
click at [582, 380] on span "lagas" at bounding box center [573, 375] width 60 height 26
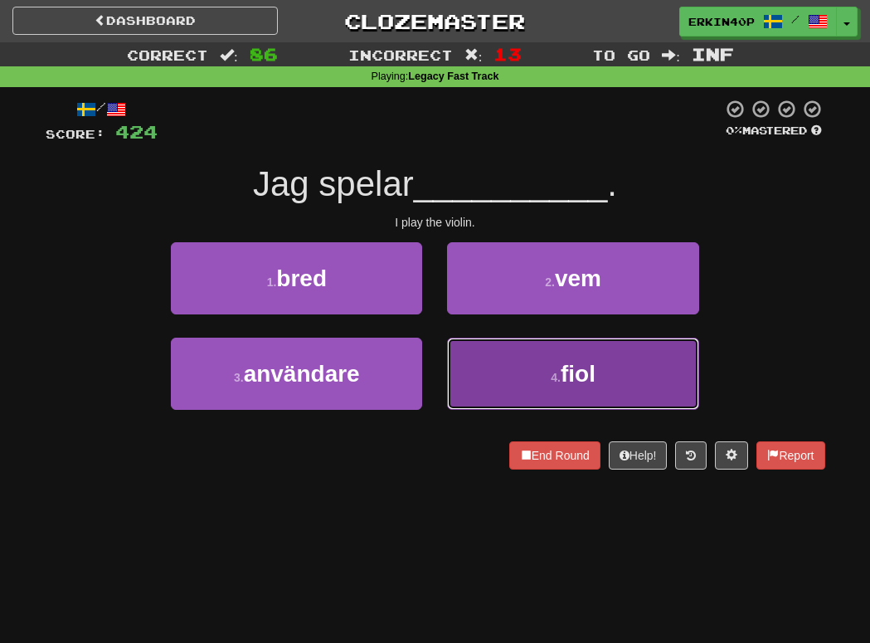
click at [507, 369] on button "4 . fiol" at bounding box center [572, 373] width 251 height 72
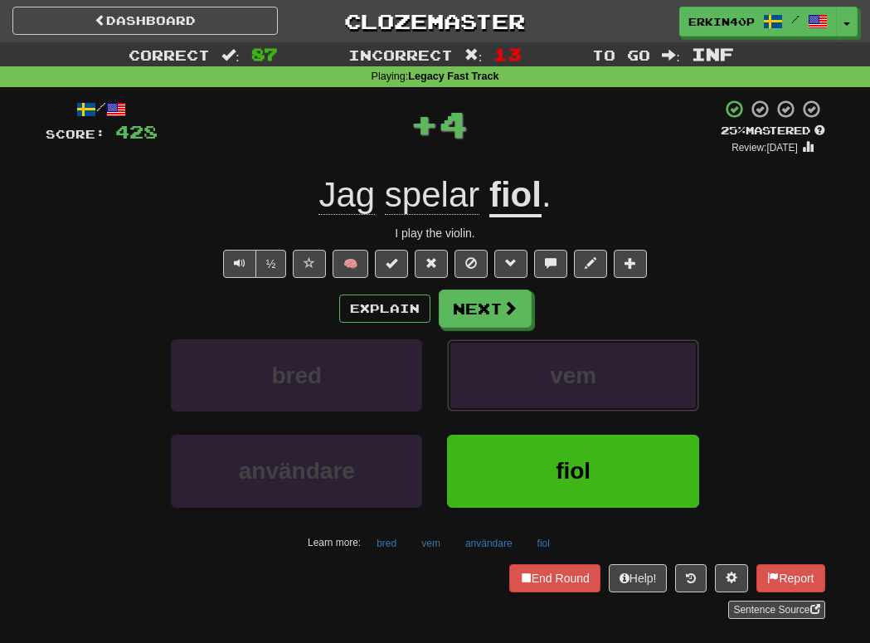
click at [507, 369] on button "vem" at bounding box center [572, 375] width 251 height 72
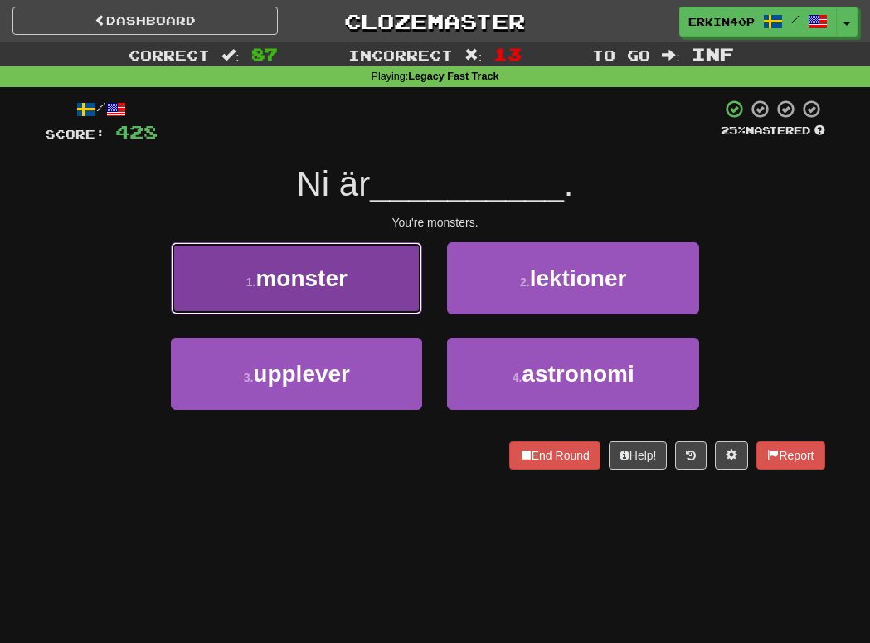
click at [338, 273] on span "monster" at bounding box center [300, 278] width 91 height 26
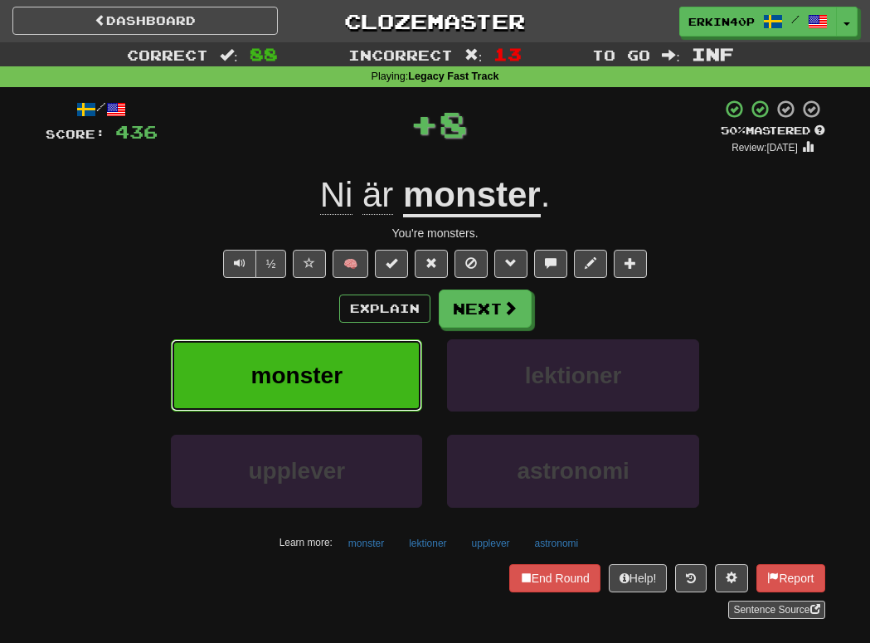
click at [360, 363] on button "monster" at bounding box center [296, 375] width 251 height 72
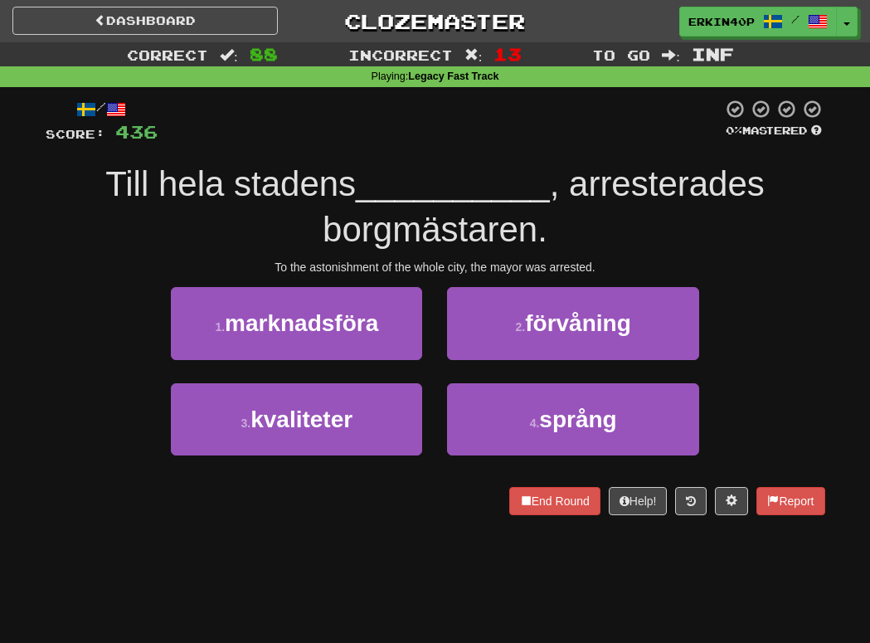
click at [364, 266] on div "To the astonishment of the whole city, the mayor was arrested." at bounding box center [435, 267] width 779 height 17
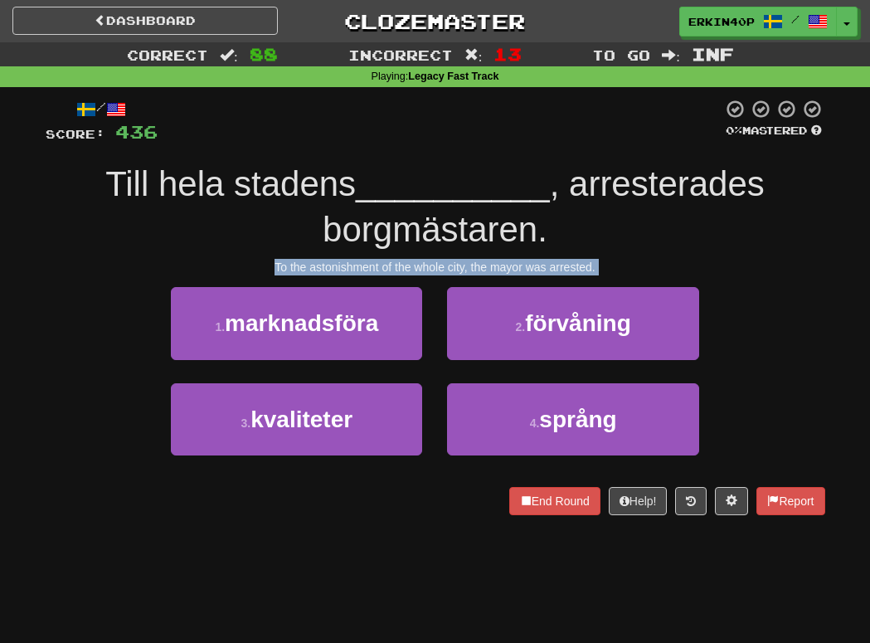
click at [364, 266] on div "To the astonishment of the whole city, the mayor was arrested." at bounding box center [435, 267] width 779 height 17
click at [45, 514] on div at bounding box center [45, 514] width 0 height 0
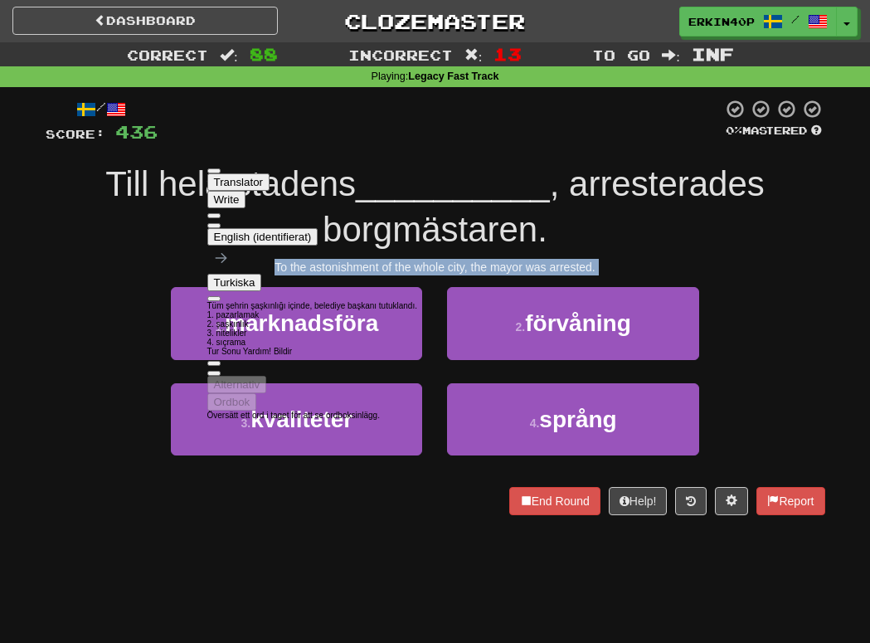
click at [90, 521] on div "/ Score: 436 0 % Mastered Till hela stadens __________ , arresterades borgmästa…" at bounding box center [435, 312] width 779 height 450
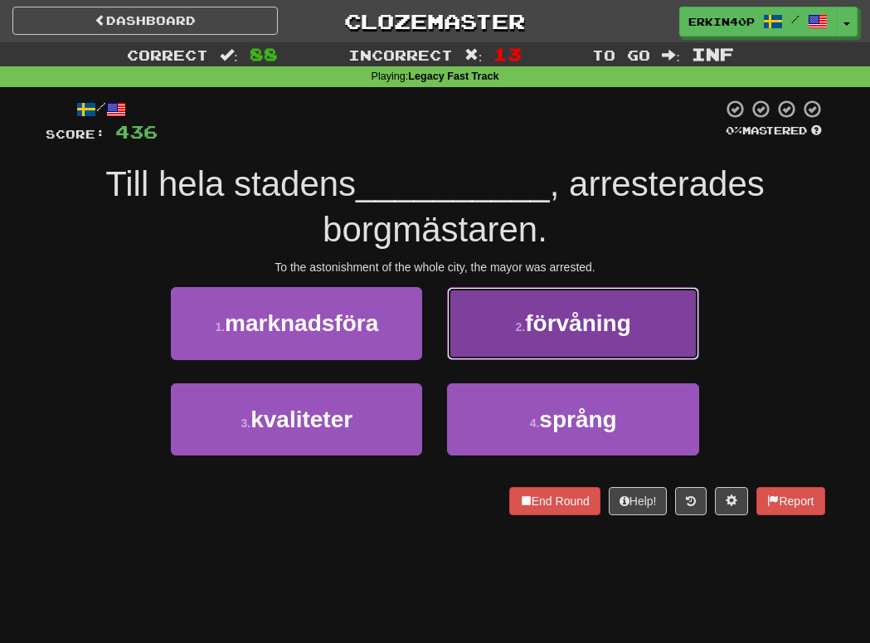
click at [591, 328] on span "förvåning" at bounding box center [578, 323] width 106 height 26
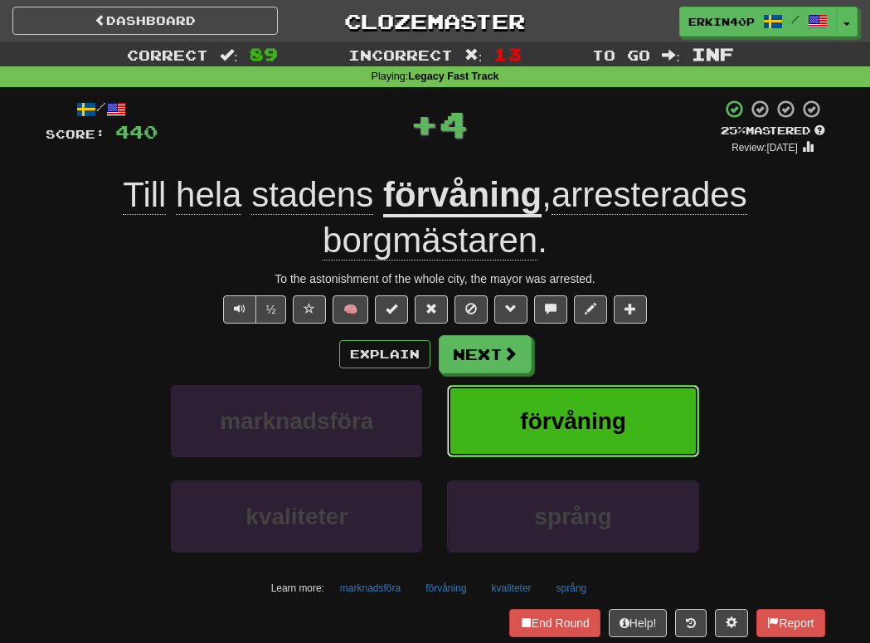
click at [576, 448] on button "förvåning" at bounding box center [572, 421] width 251 height 72
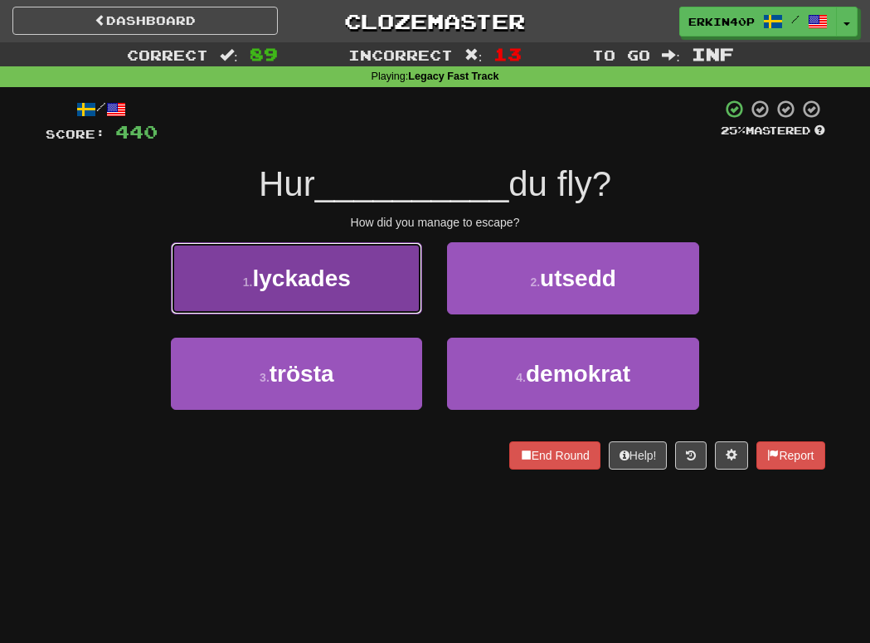
click at [342, 279] on span "lyckades" at bounding box center [302, 278] width 98 height 26
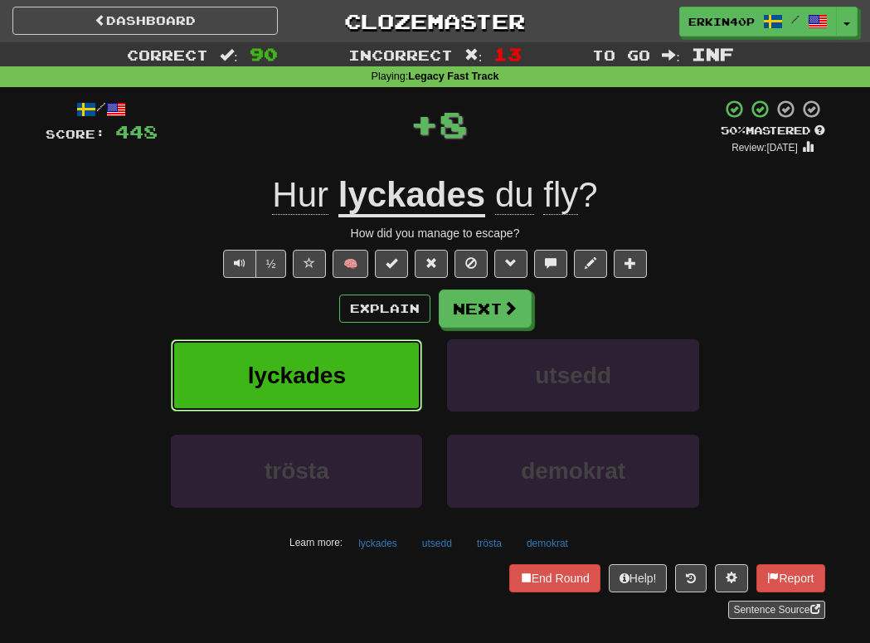
click at [351, 379] on button "lyckades" at bounding box center [296, 375] width 251 height 72
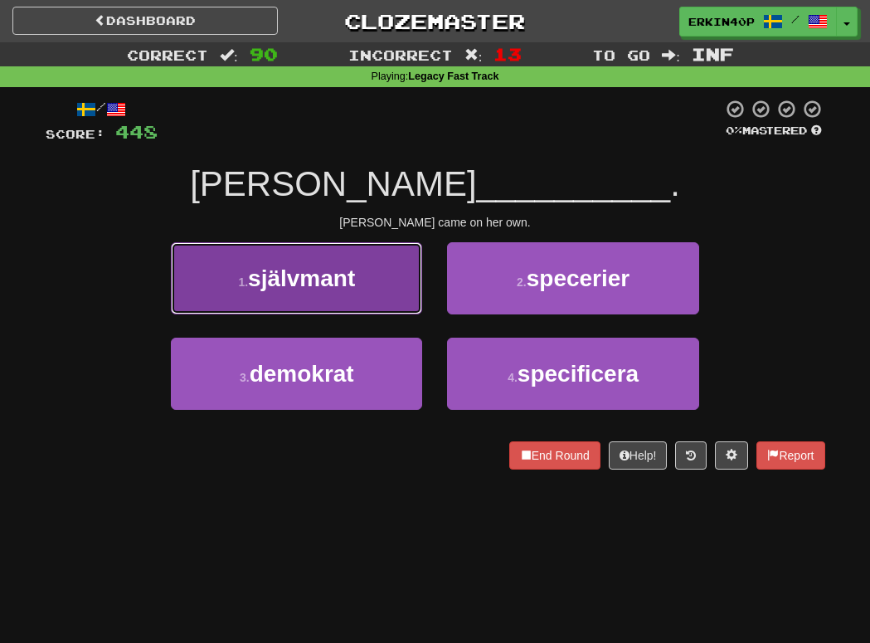
click at [350, 291] on button "1 . självmant" at bounding box center [296, 278] width 251 height 72
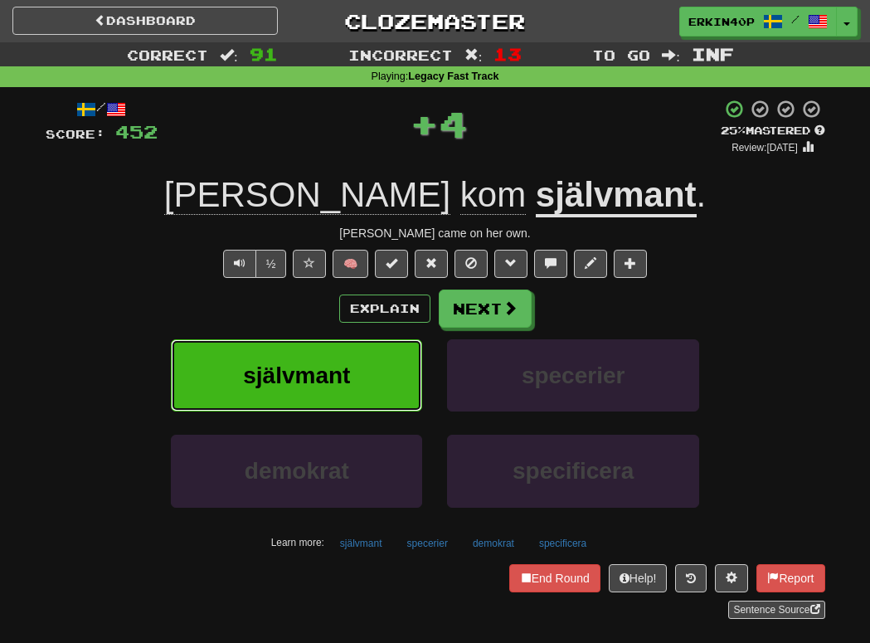
click at [350, 356] on button "självmant" at bounding box center [296, 375] width 251 height 72
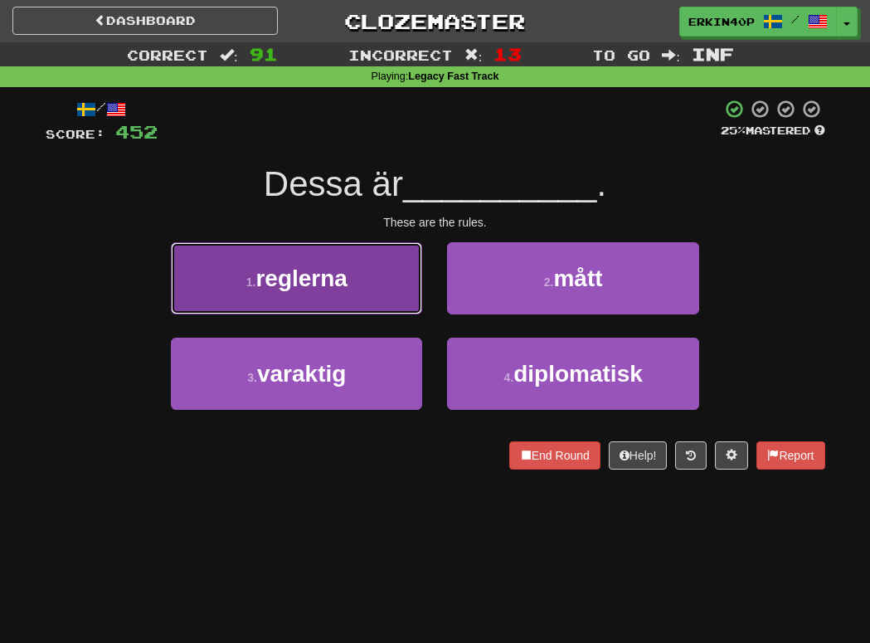
click at [347, 293] on button "1 . reglerna" at bounding box center [296, 278] width 251 height 72
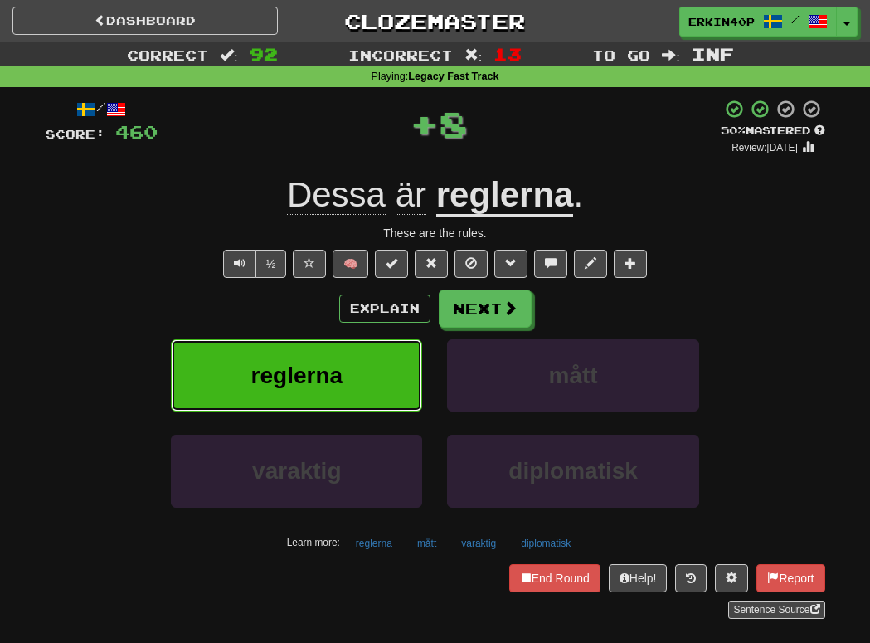
click at [352, 375] on button "reglerna" at bounding box center [296, 375] width 251 height 72
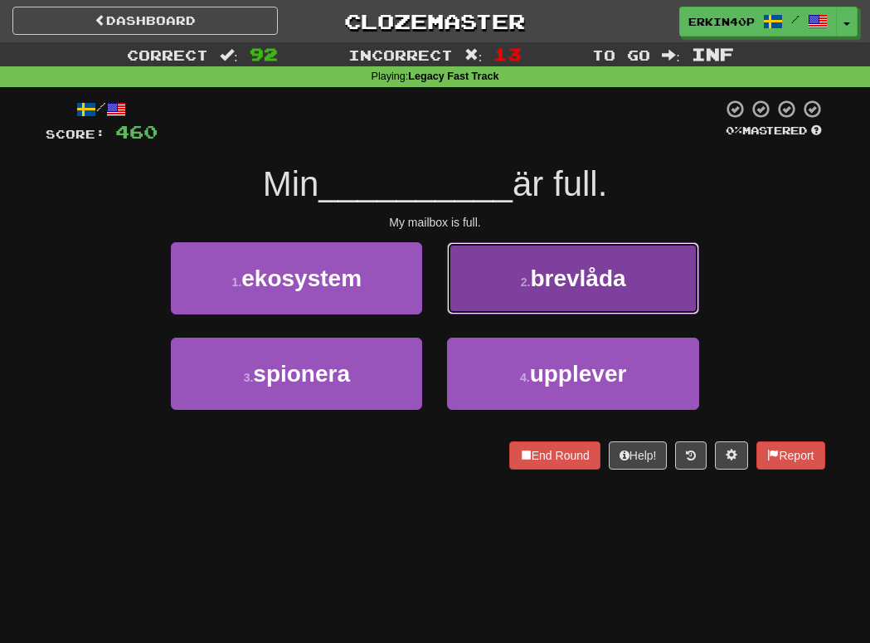
click at [533, 265] on span "brevlåda" at bounding box center [577, 278] width 95 height 26
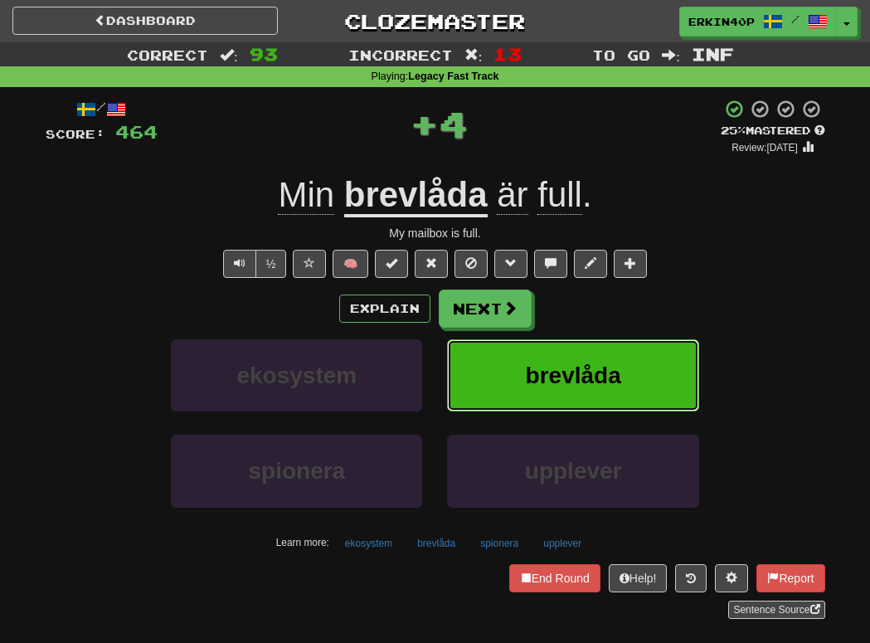
click at [559, 382] on span "brevlåda" at bounding box center [573, 375] width 95 height 26
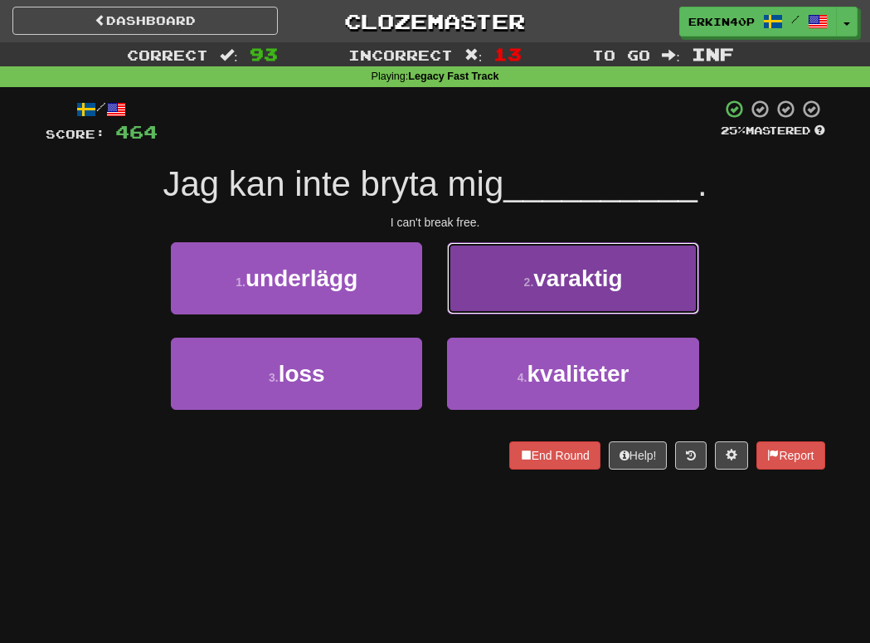
click at [585, 286] on span "varaktig" at bounding box center [577, 278] width 89 height 26
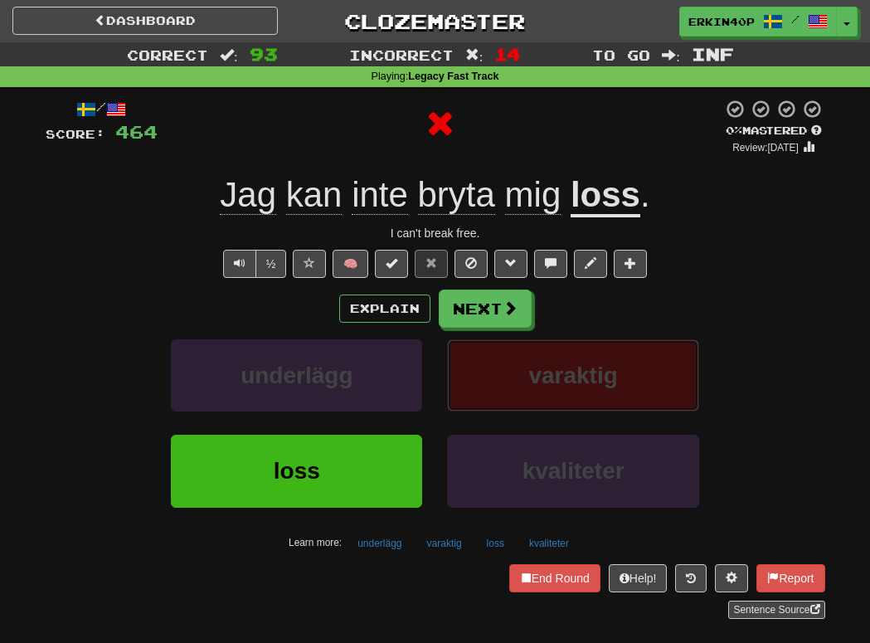
click at [572, 369] on span "varaktig" at bounding box center [572, 375] width 89 height 26
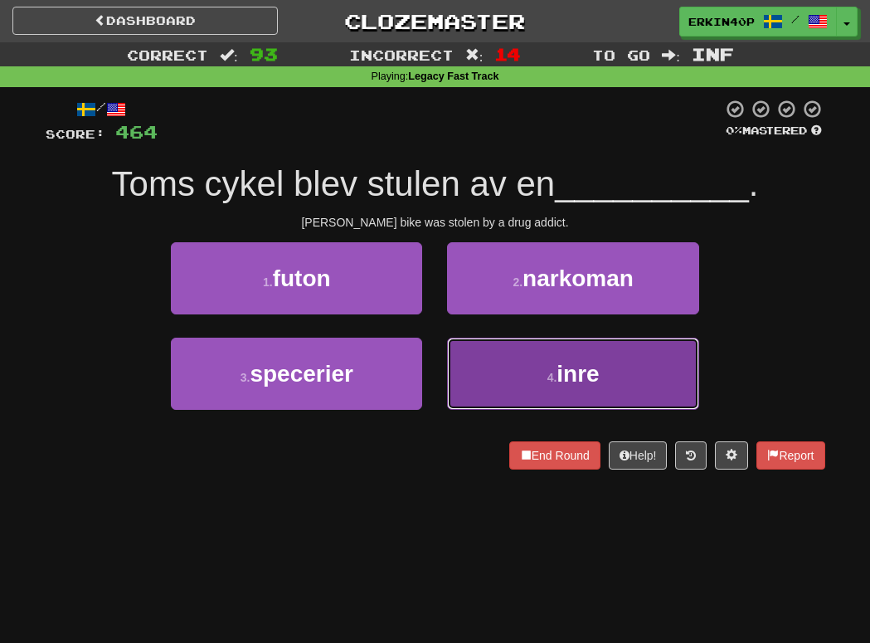
click at [555, 355] on button "4 . inre" at bounding box center [572, 373] width 251 height 72
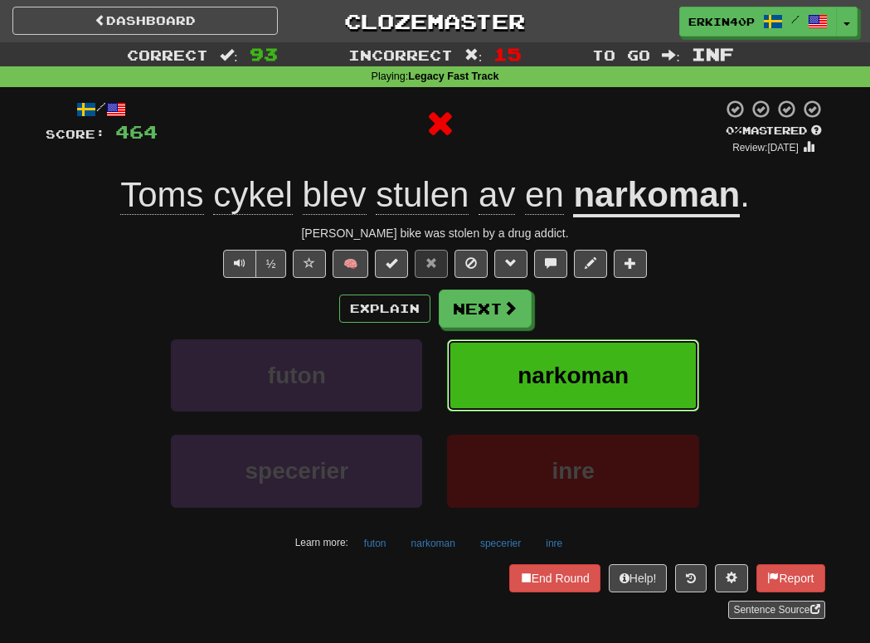
click at [555, 352] on button "narkoman" at bounding box center [572, 375] width 251 height 72
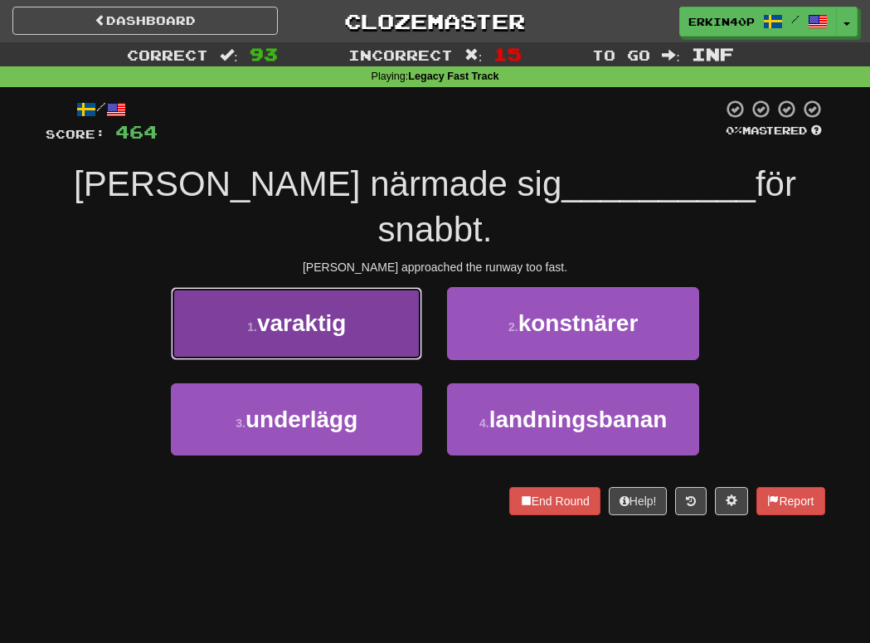
click at [331, 298] on button "1 . varaktig" at bounding box center [296, 323] width 251 height 72
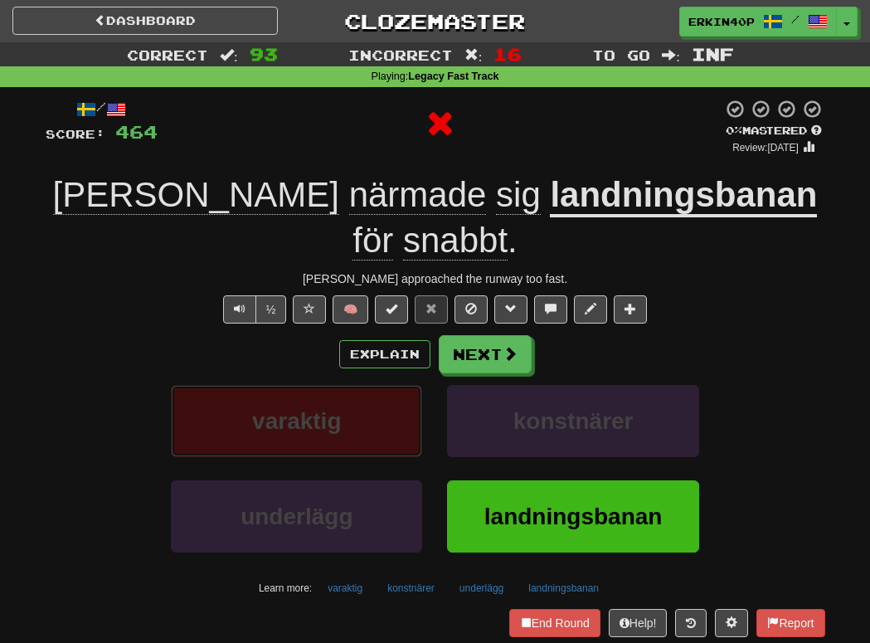
click at [339, 398] on button "varaktig" at bounding box center [296, 421] width 251 height 72
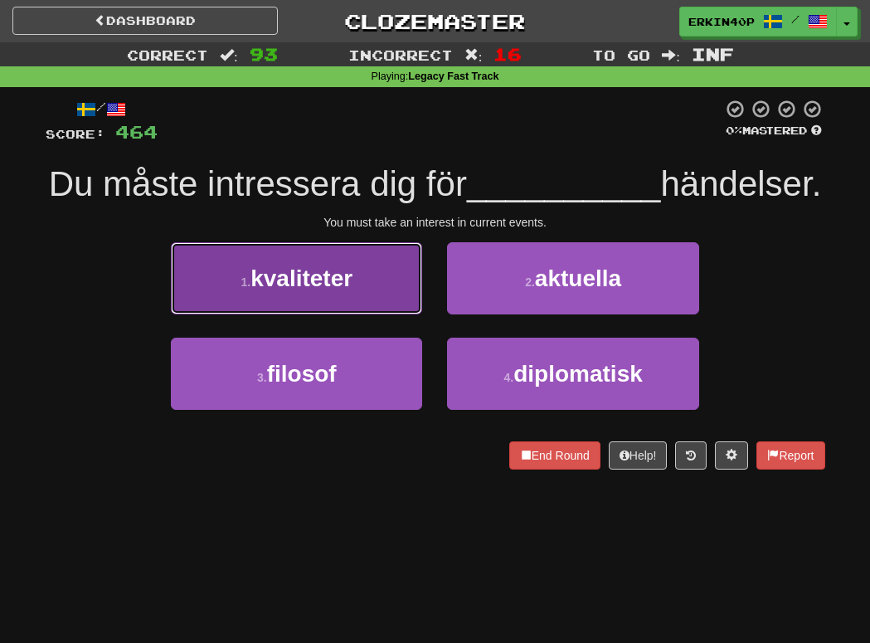
click at [314, 273] on span "kvaliteter" at bounding box center [301, 278] width 102 height 26
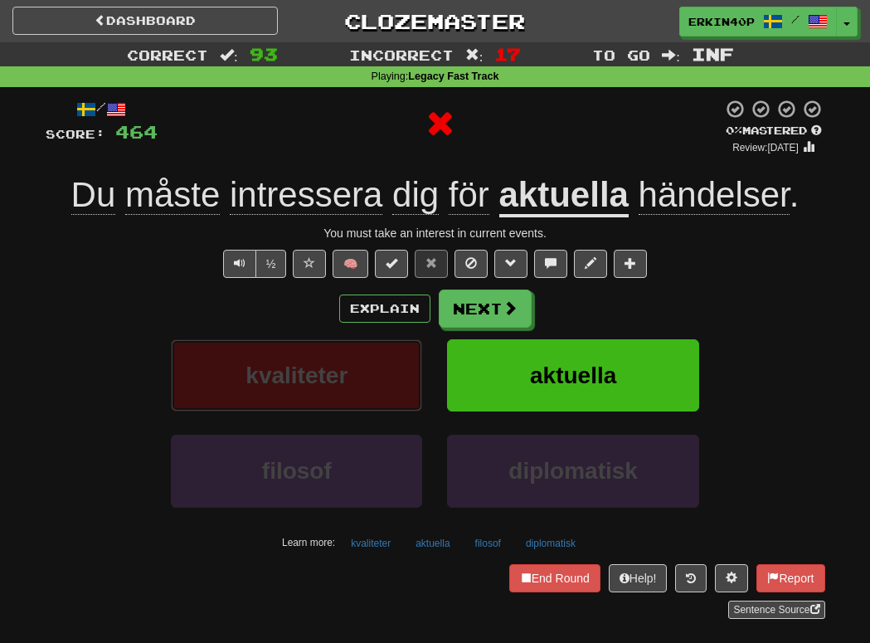
click at [315, 371] on span "kvaliteter" at bounding box center [296, 375] width 102 height 26
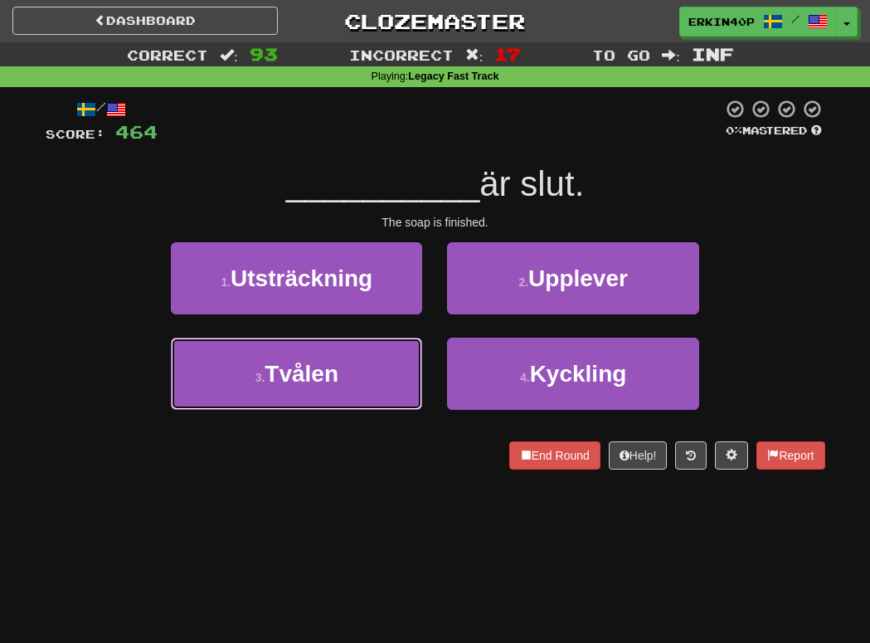
click at [315, 371] on span "Tvålen" at bounding box center [301, 374] width 74 height 26
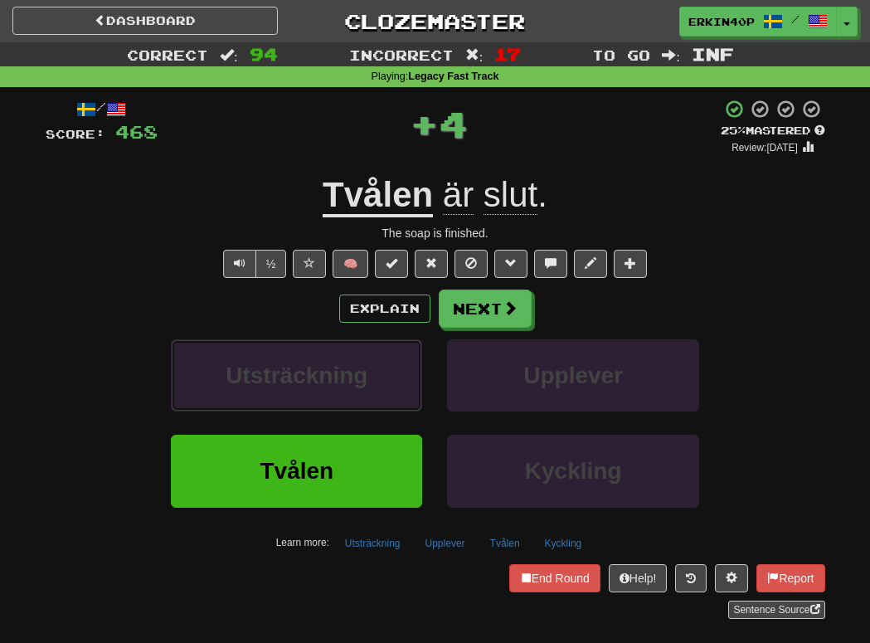
click at [315, 371] on span "Utsträckning" at bounding box center [296, 375] width 142 height 26
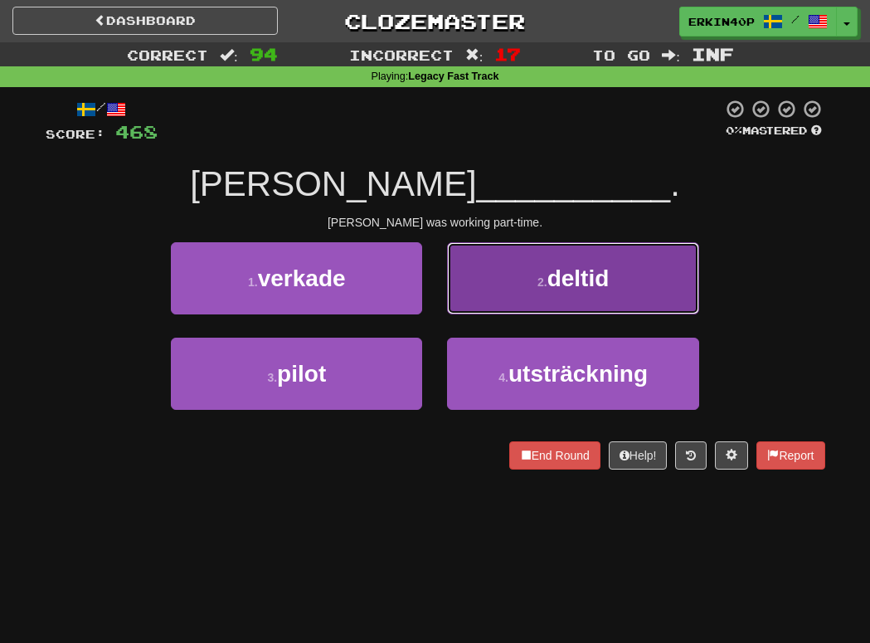
click at [560, 306] on button "2 . deltid" at bounding box center [572, 278] width 251 height 72
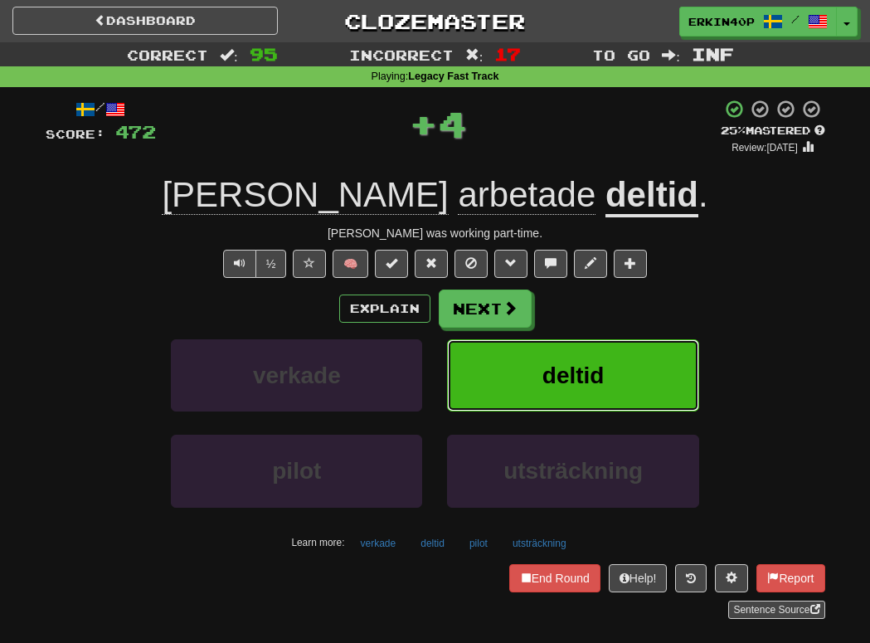
click at [571, 366] on span "deltid" at bounding box center [573, 375] width 62 height 26
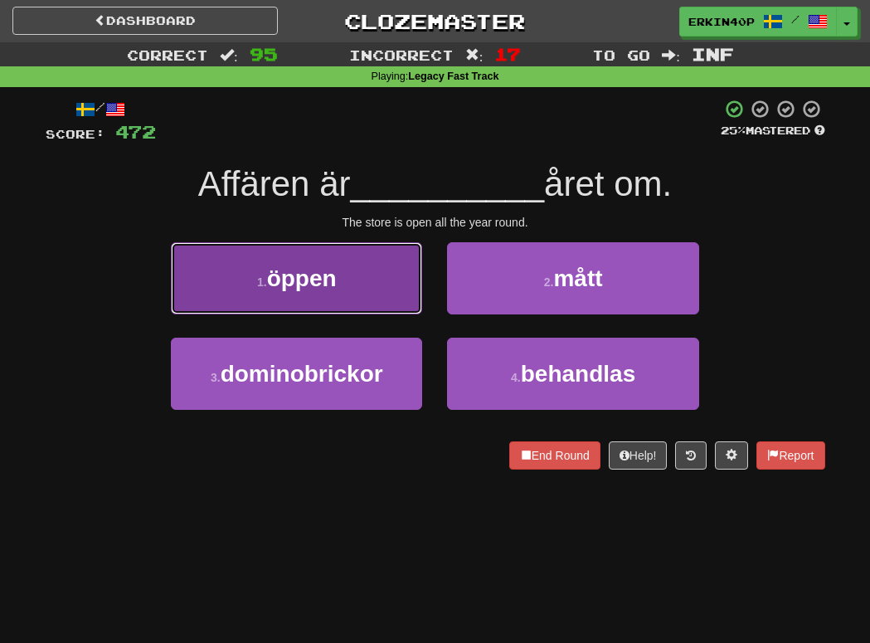
click at [394, 253] on button "1 . öppen" at bounding box center [296, 278] width 251 height 72
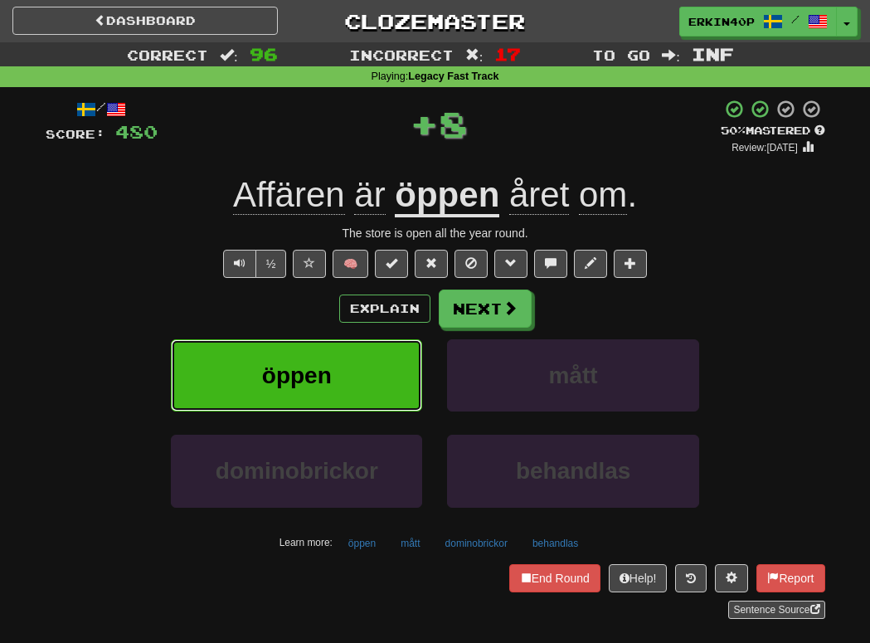
click at [417, 362] on button "öppen" at bounding box center [296, 375] width 251 height 72
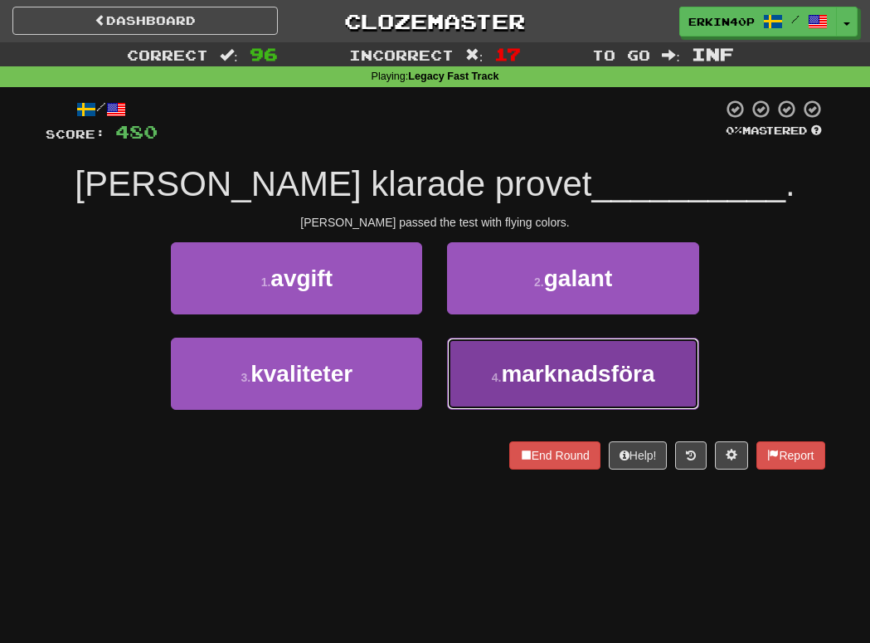
click at [521, 363] on span "marknadsföra" at bounding box center [577, 374] width 153 height 26
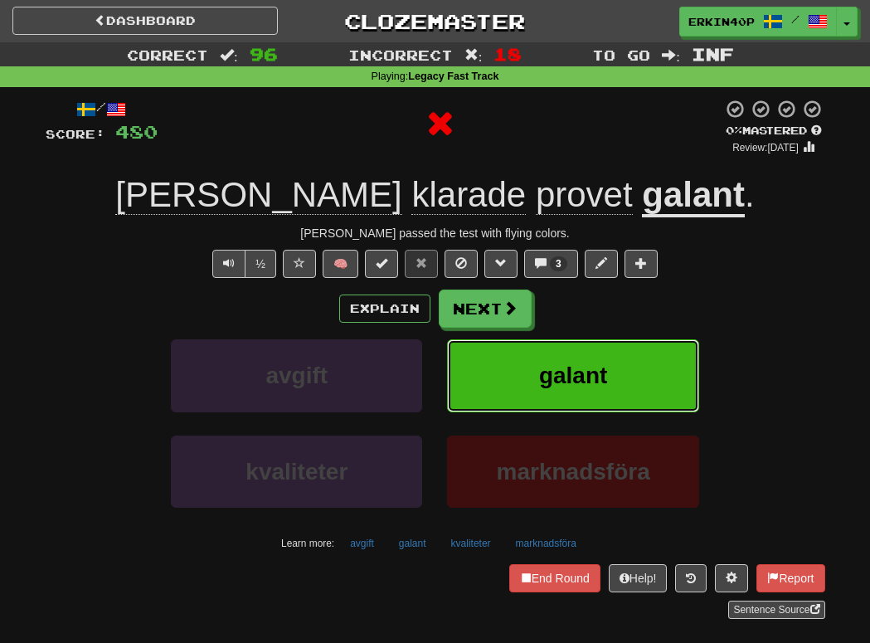
click at [521, 363] on button "galant" at bounding box center [572, 375] width 251 height 72
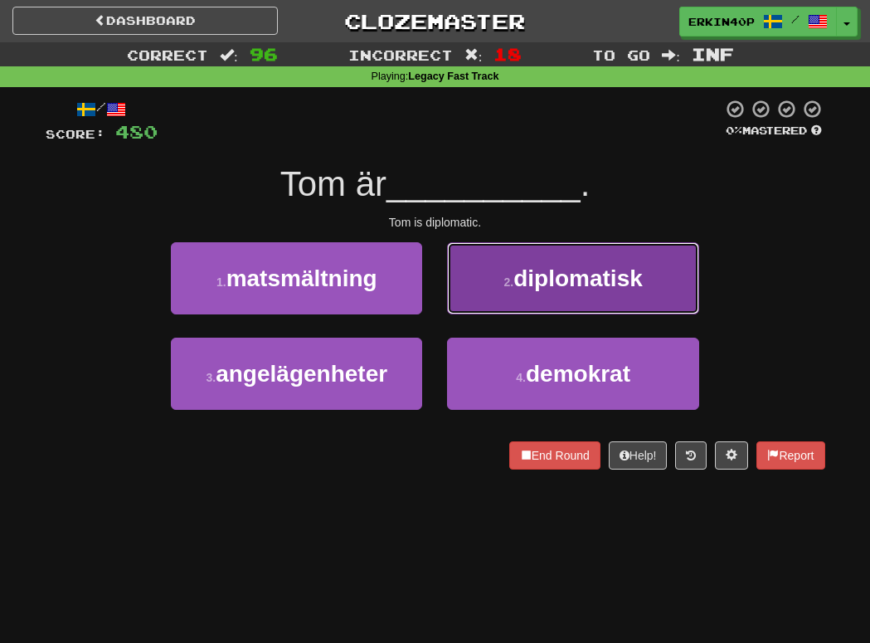
click at [550, 274] on span "diplomatisk" at bounding box center [577, 278] width 129 height 26
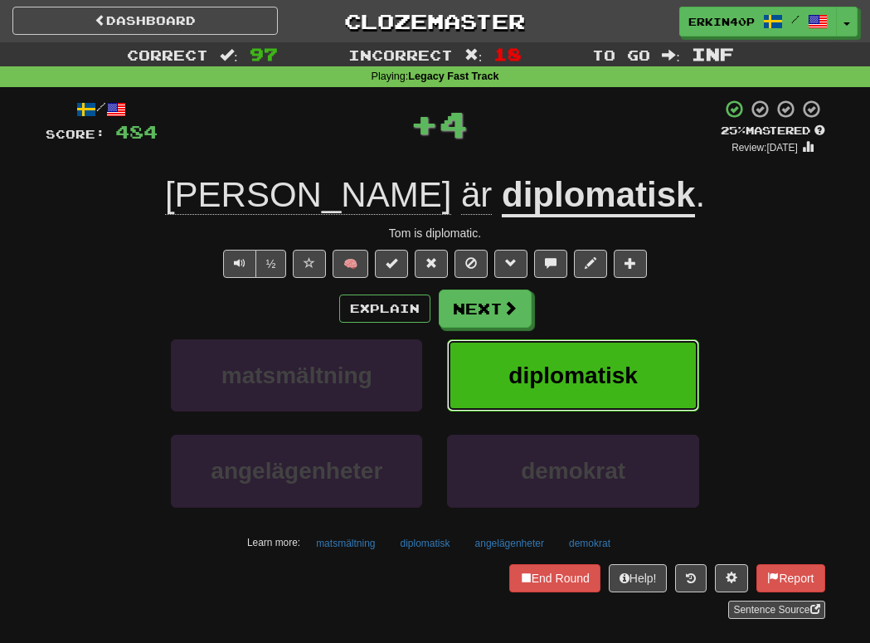
click at [565, 357] on button "diplomatisk" at bounding box center [572, 375] width 251 height 72
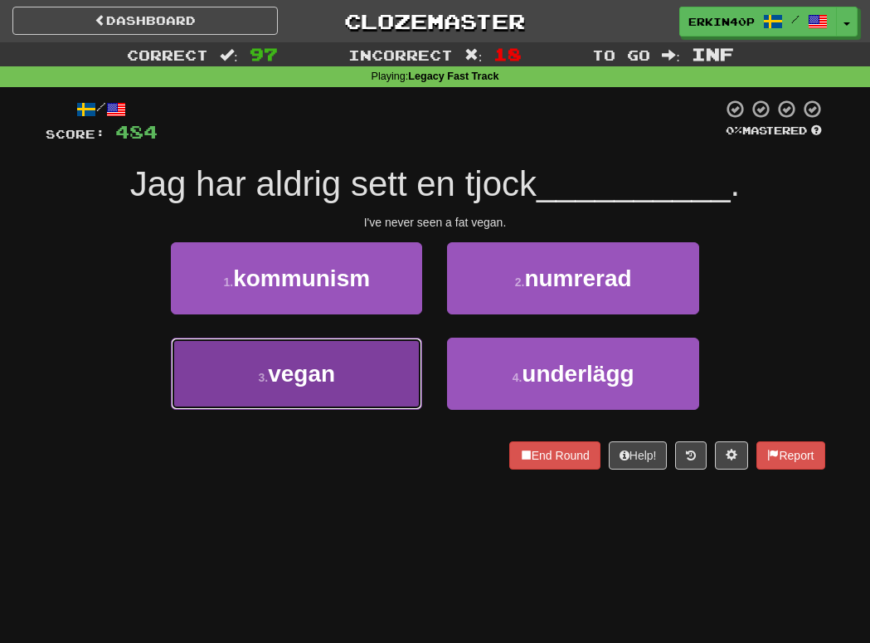
click at [394, 352] on button "3 . vegan" at bounding box center [296, 373] width 251 height 72
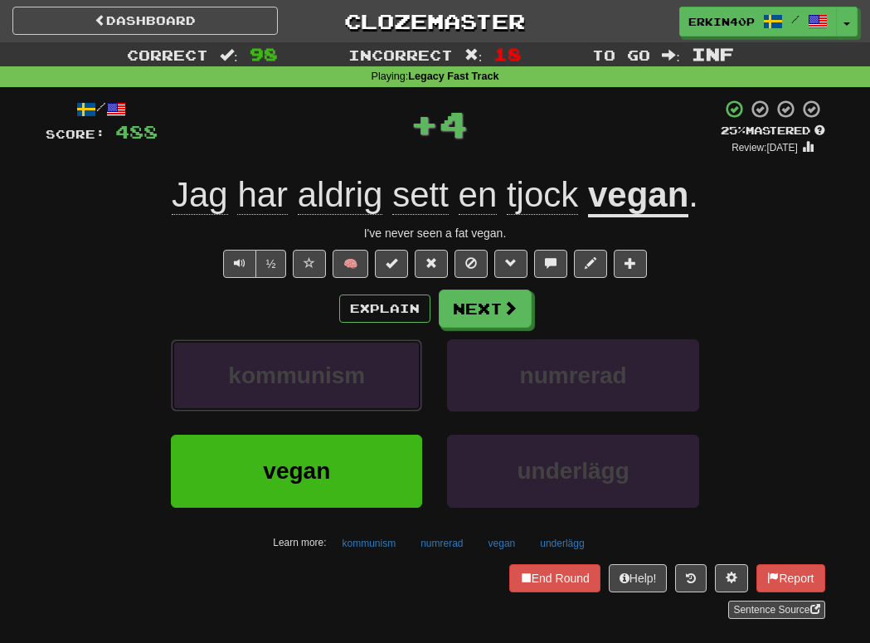
click at [394, 352] on button "kommunism" at bounding box center [296, 375] width 251 height 72
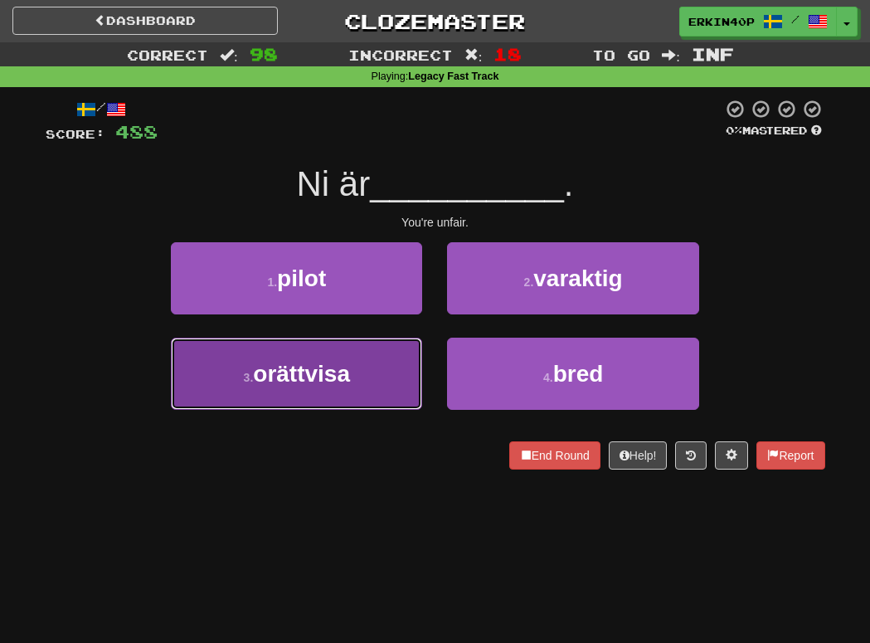
click at [356, 368] on button "3 . orättvisa" at bounding box center [296, 373] width 251 height 72
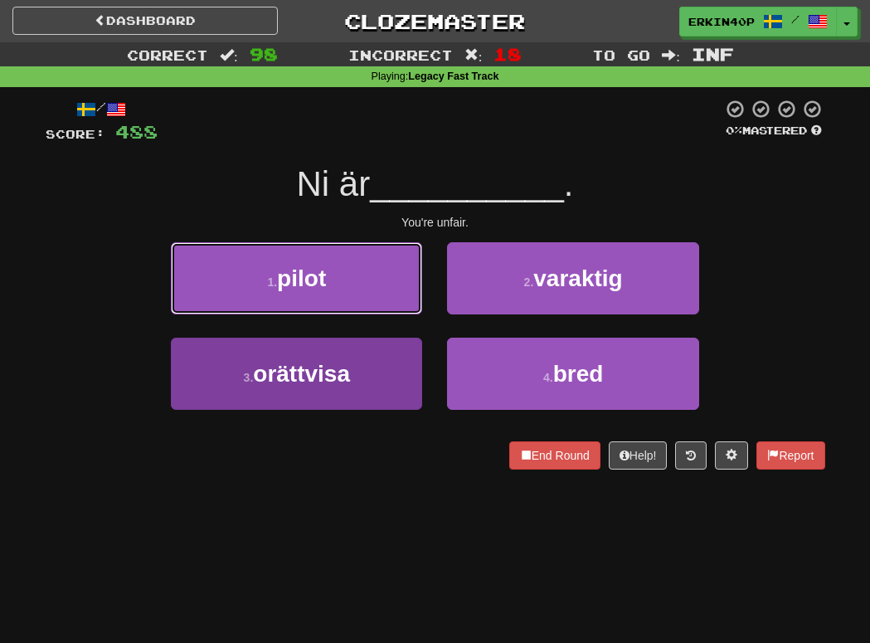
click at [356, 314] on button "1 . pilot" at bounding box center [296, 278] width 251 height 72
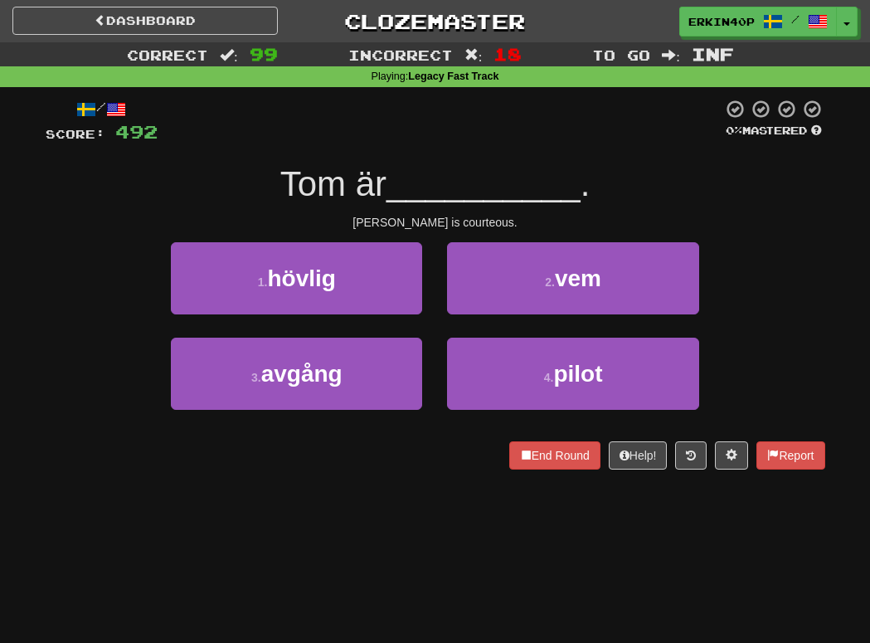
click at [439, 211] on div "/ Score: 492 0 % Mastered Tom är __________ . Tom is courteous. 1 . hövlig 2 . …" at bounding box center [435, 284] width 779 height 371
click at [440, 221] on div "Tom is courteous." at bounding box center [435, 222] width 779 height 17
click at [457, 228] on div at bounding box center [457, 228] width 0 height 0
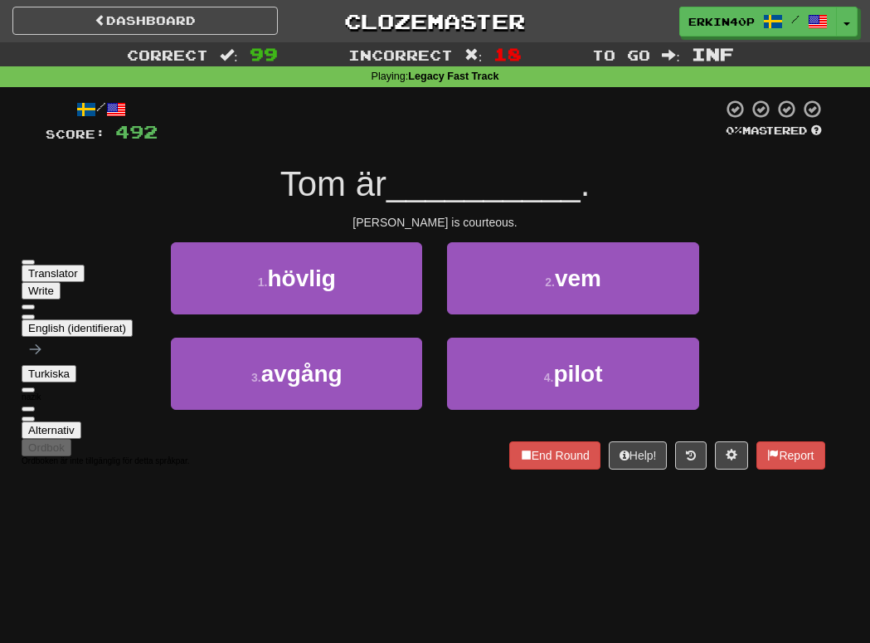
drag, startPoint x: 381, startPoint y: 274, endPoint x: 460, endPoint y: 275, distance: 79.6
click at [189, 299] on div at bounding box center [105, 309] width 167 height 20
click at [538, 206] on div "Tom är __________ ." at bounding box center [435, 185] width 779 height 46
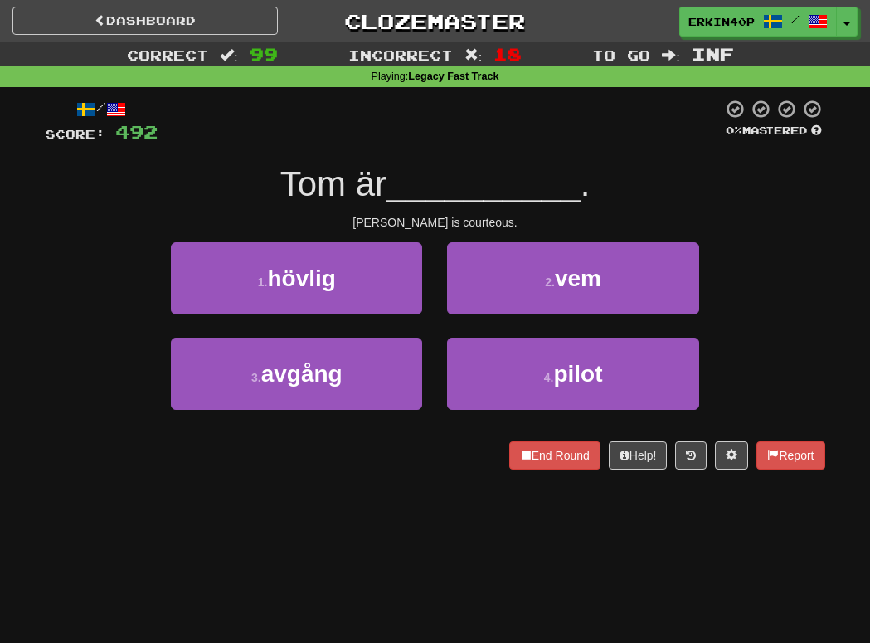
click at [444, 215] on div "Tom is courteous." at bounding box center [435, 222] width 779 height 17
click at [45, 468] on div at bounding box center [45, 468] width 0 height 0
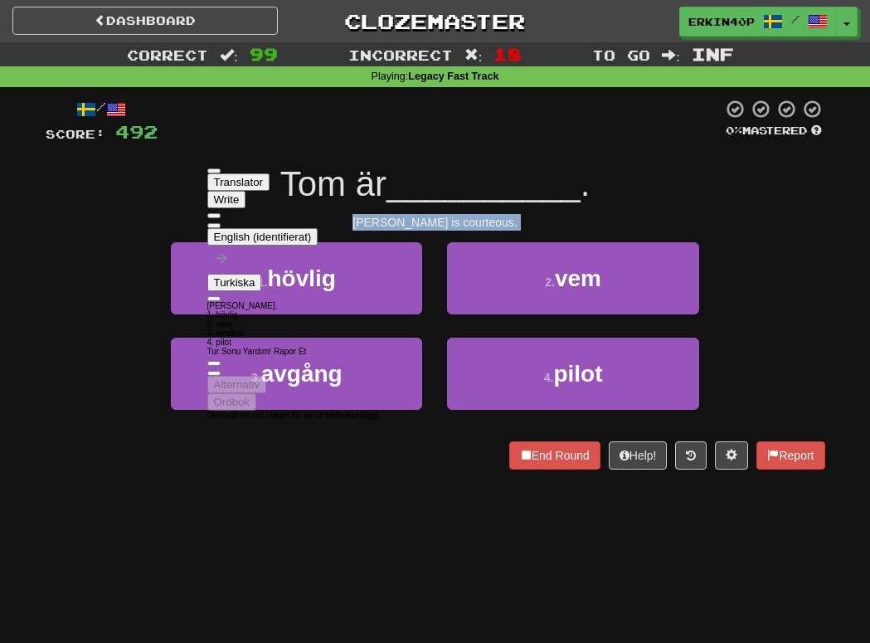
click at [87, 489] on div "/ Score: 492 0 % Mastered Tom är __________ . Tom is courteous. 1 . hövlig 2 . …" at bounding box center [435, 289] width 779 height 405
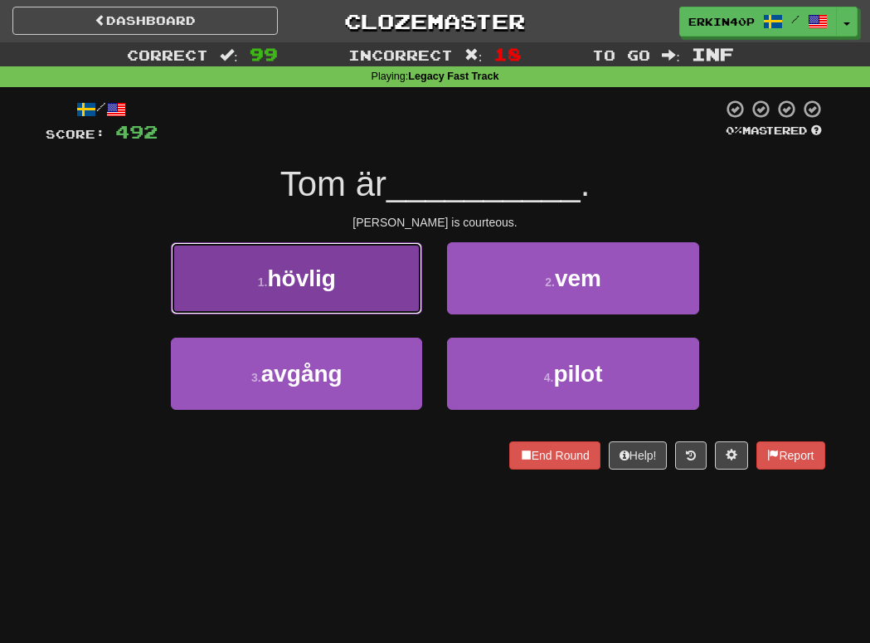
click at [292, 287] on span "hövlig" at bounding box center [301, 278] width 68 height 26
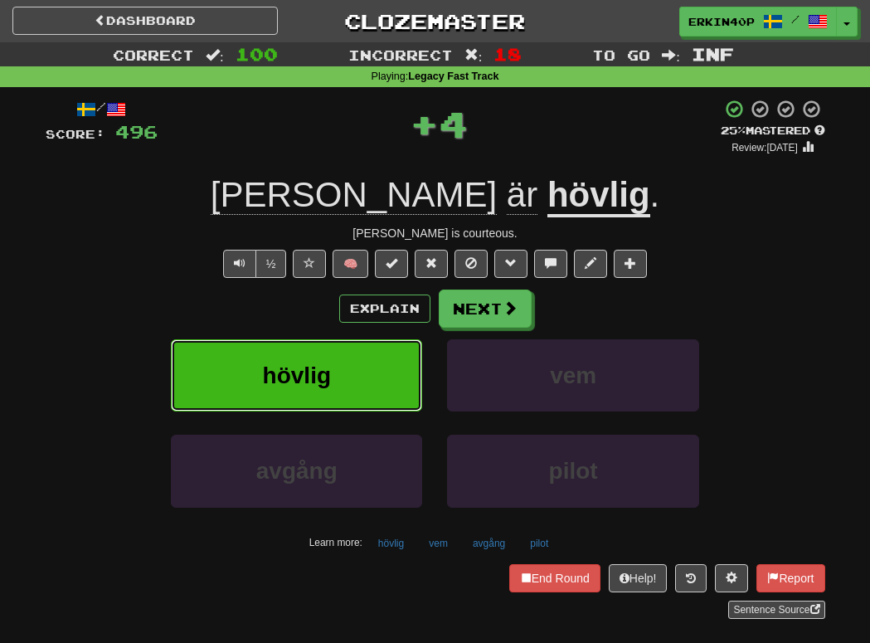
click at [297, 374] on span "hövlig" at bounding box center [297, 375] width 68 height 26
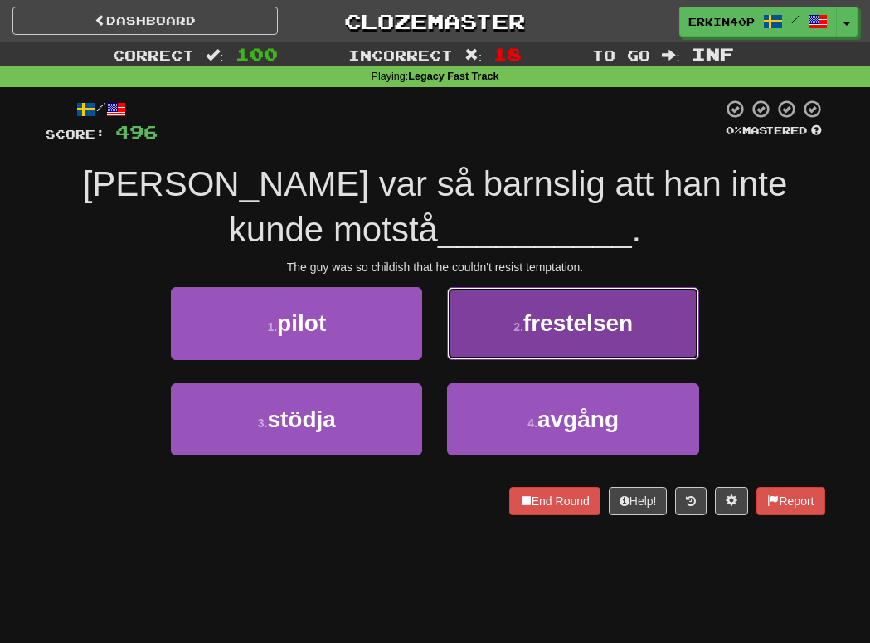
click at [553, 332] on span "frestelsen" at bounding box center [577, 323] width 109 height 26
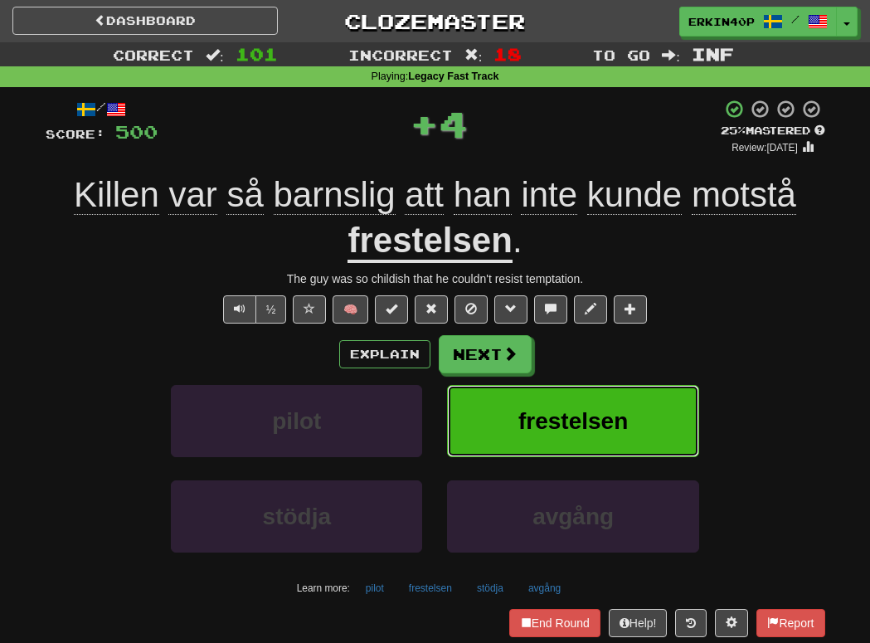
click at [577, 429] on span "frestelsen" at bounding box center [572, 421] width 109 height 26
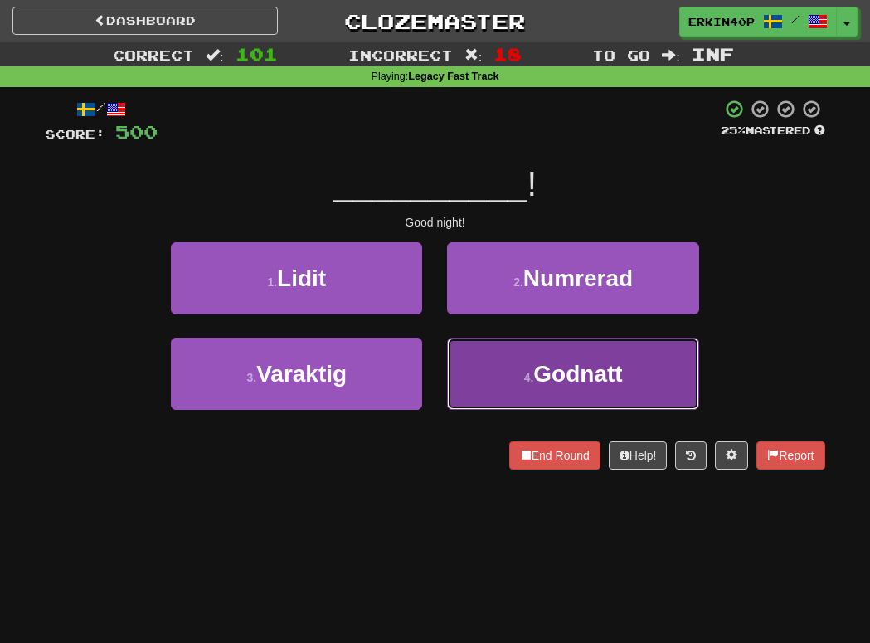
click at [571, 377] on span "Godnatt" at bounding box center [577, 374] width 89 height 26
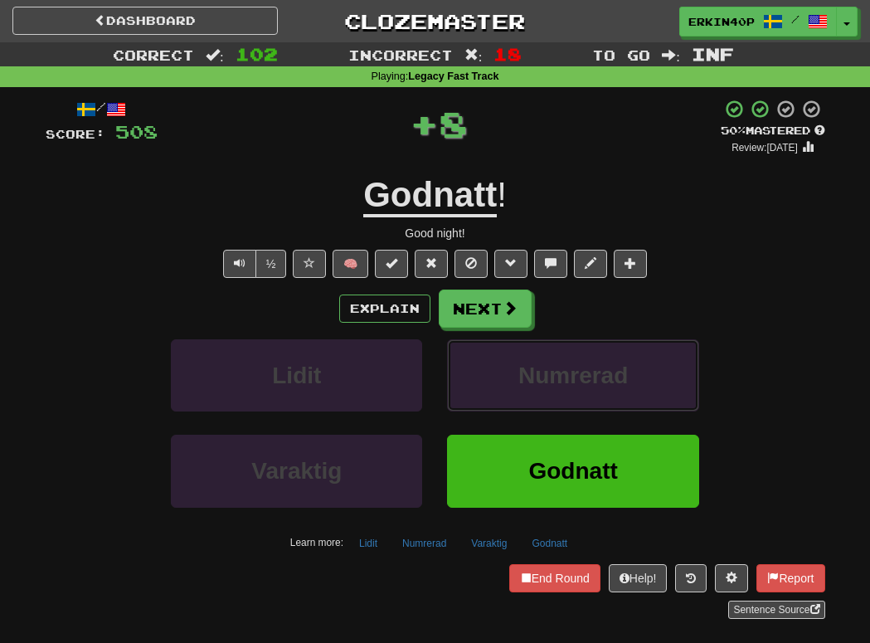
click at [571, 377] on span "Numrerad" at bounding box center [572, 375] width 109 height 26
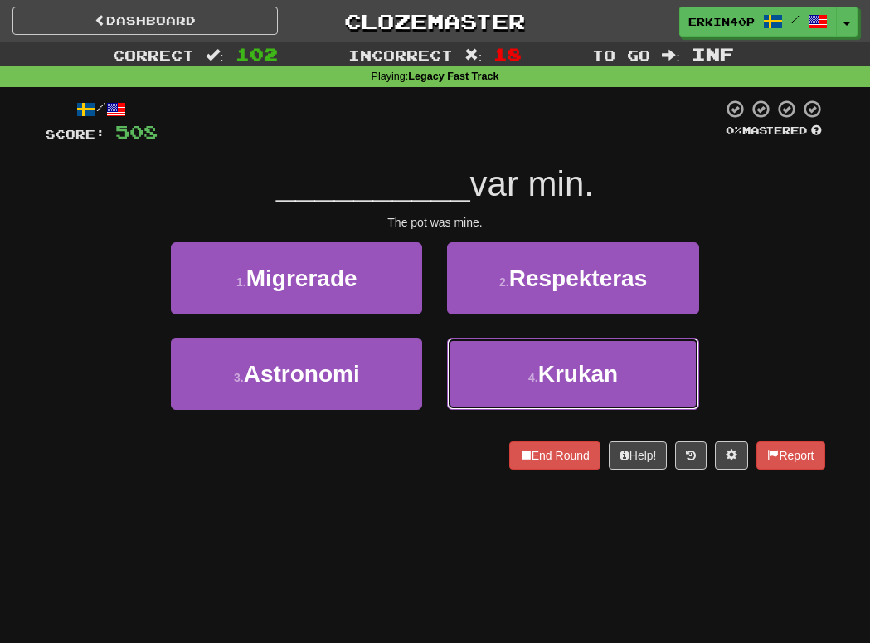
click at [571, 377] on span "Krukan" at bounding box center [578, 374] width 80 height 26
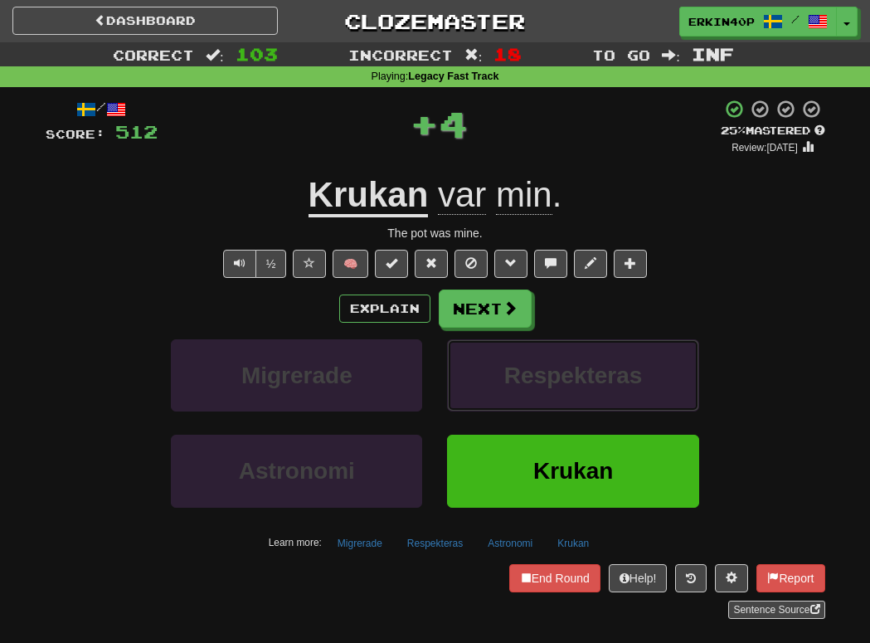
click at [571, 377] on span "Respekteras" at bounding box center [573, 375] width 138 height 26
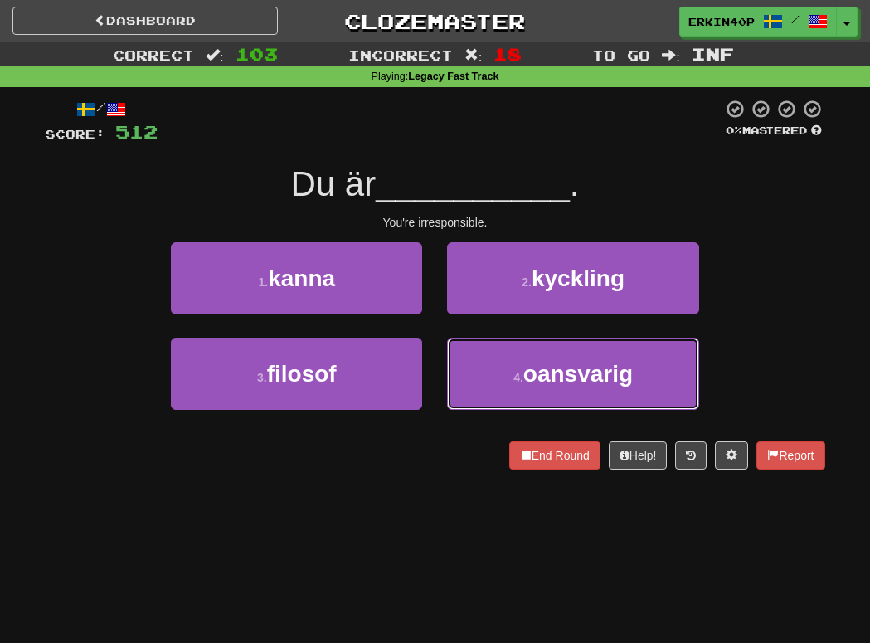
click at [571, 377] on span "oansvarig" at bounding box center [577, 374] width 109 height 26
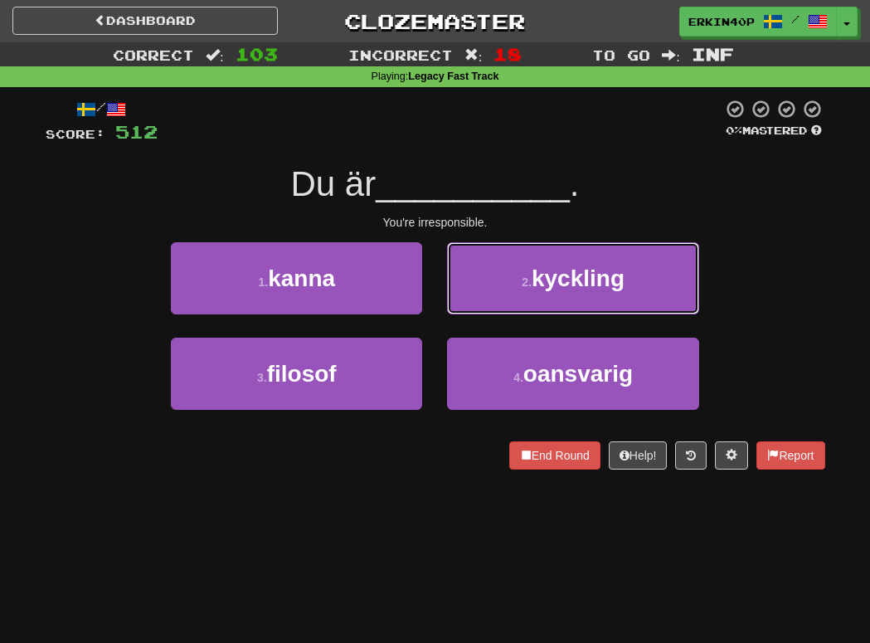
click at [571, 291] on span "kyckling" at bounding box center [577, 278] width 93 height 26
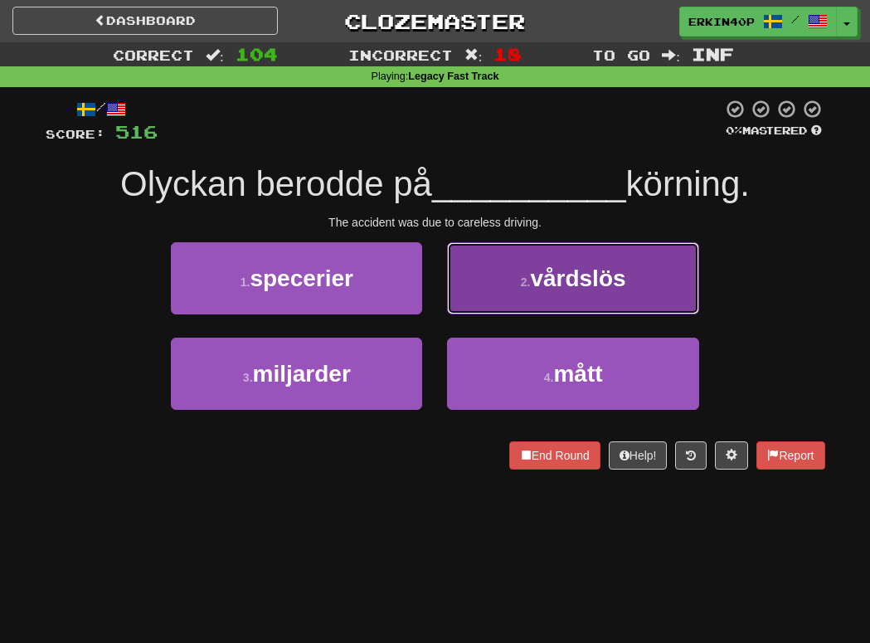
click at [575, 248] on button "2 . vårdslös" at bounding box center [572, 278] width 251 height 72
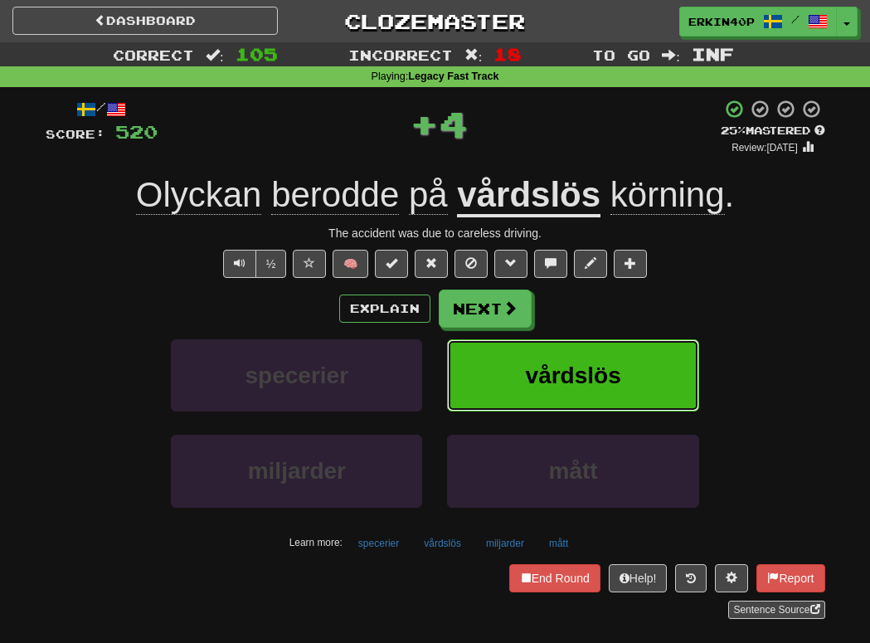
click at [580, 347] on button "vårdslös" at bounding box center [572, 375] width 251 height 72
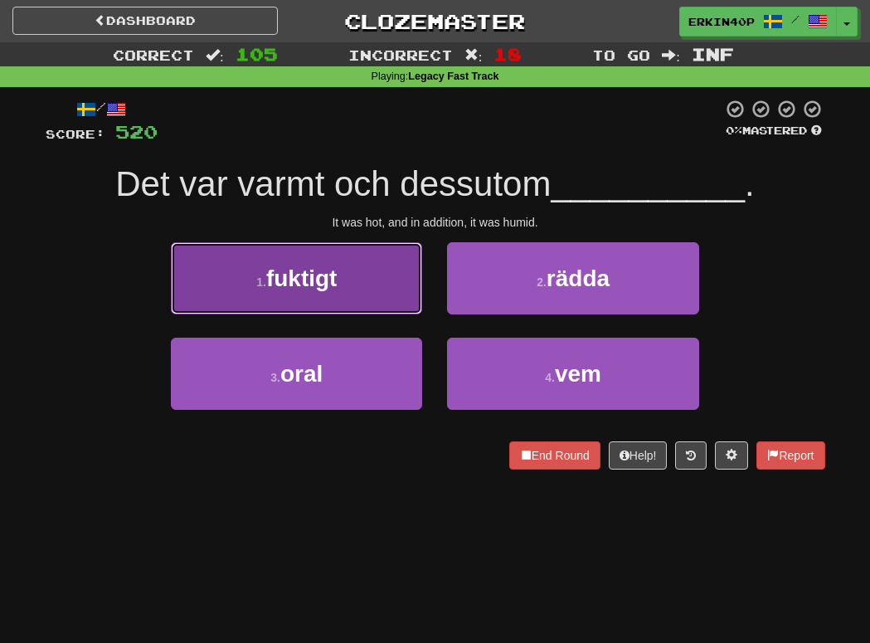
click at [320, 296] on button "1 . fuktigt" at bounding box center [296, 278] width 251 height 72
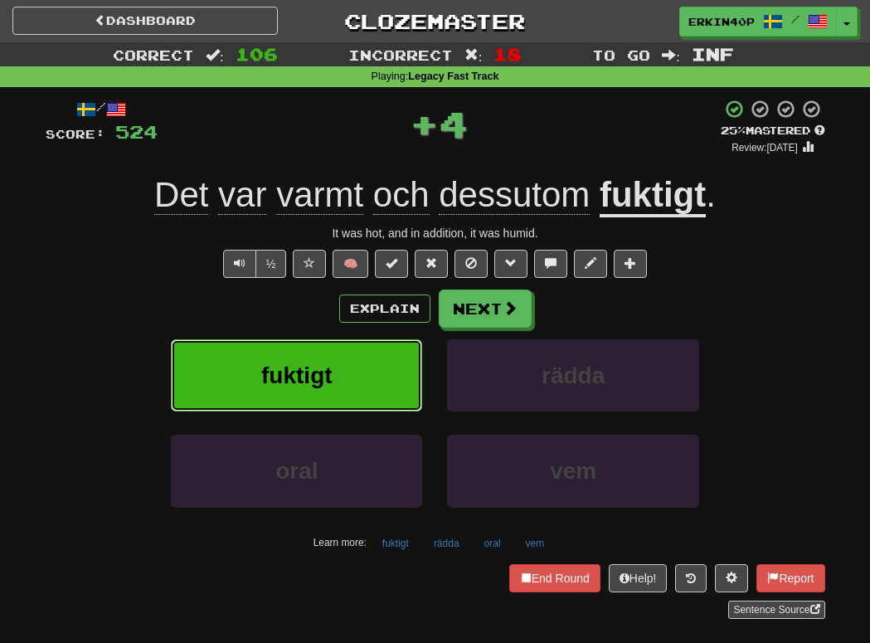
click at [335, 378] on button "fuktigt" at bounding box center [296, 375] width 251 height 72
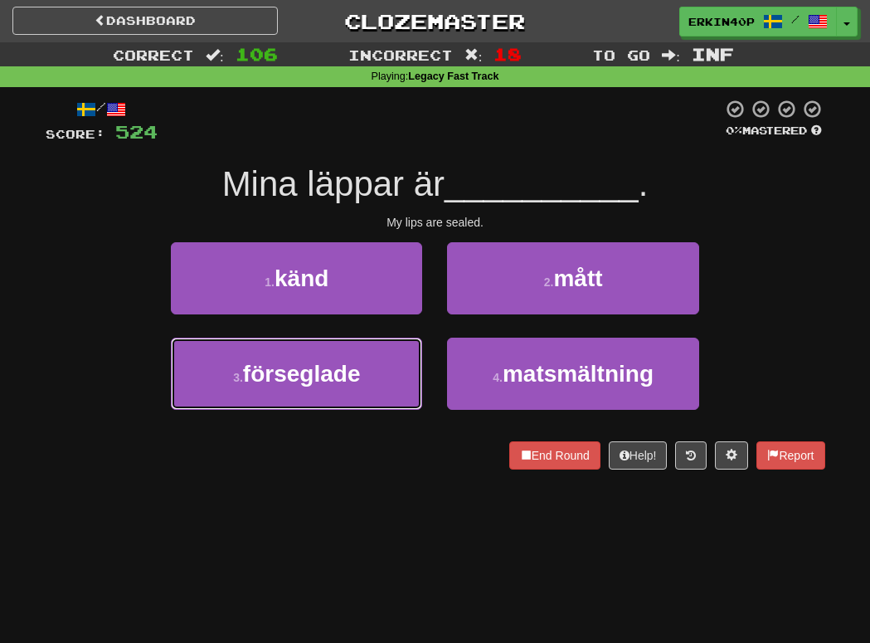
click at [335, 377] on span "förseglade" at bounding box center [302, 374] width 118 height 26
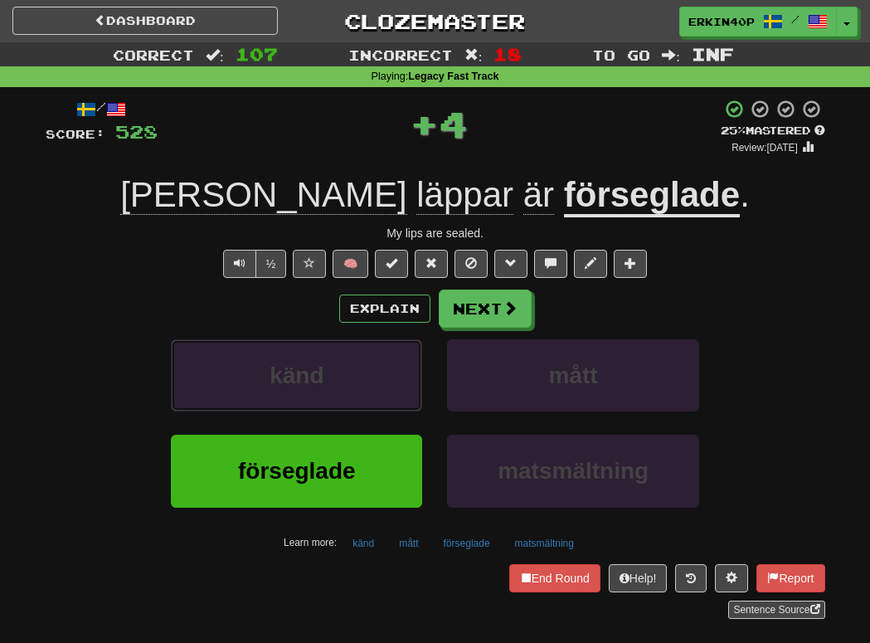
click at [335, 377] on button "känd" at bounding box center [296, 375] width 251 height 72
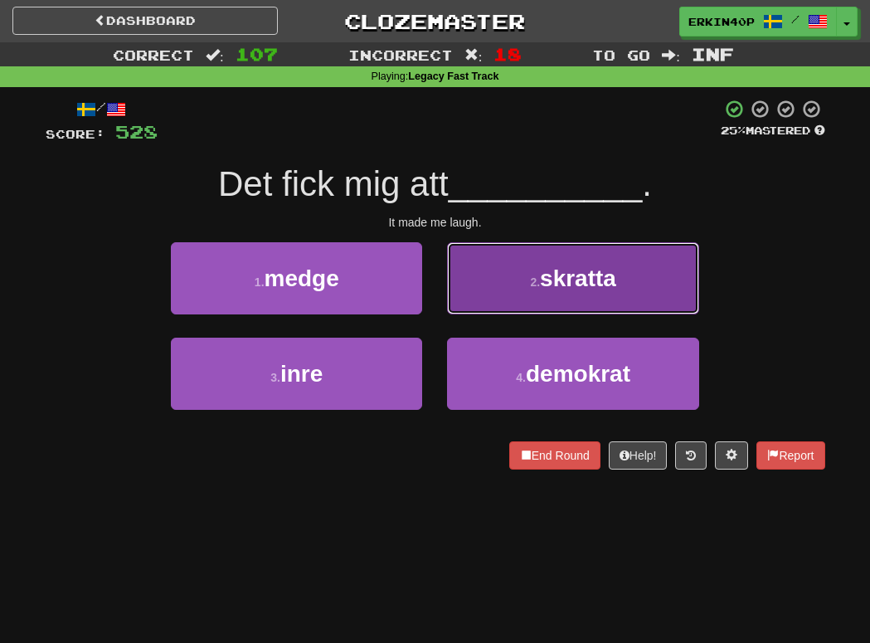
click at [530, 277] on small "2 ." at bounding box center [535, 281] width 10 height 13
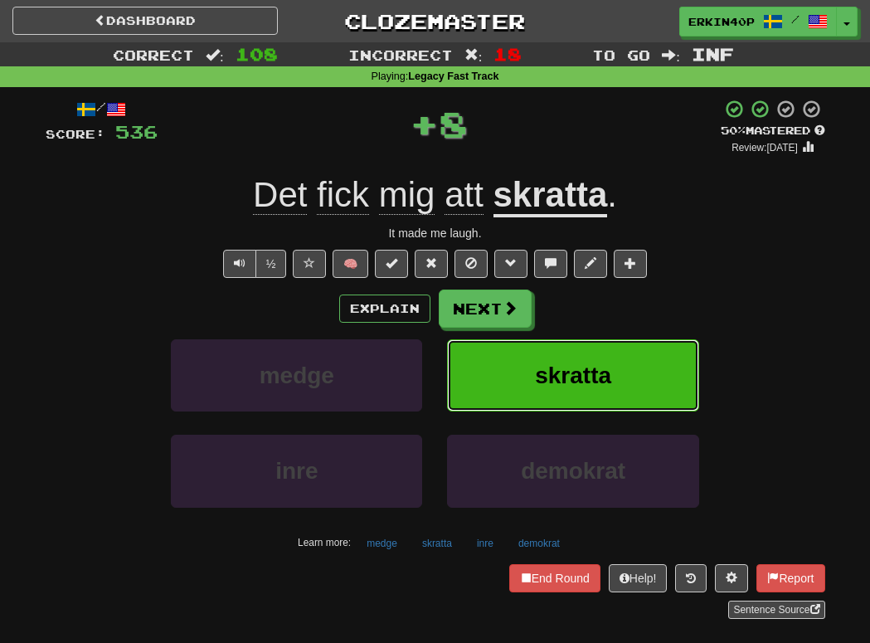
click at [550, 397] on button "skratta" at bounding box center [572, 375] width 251 height 72
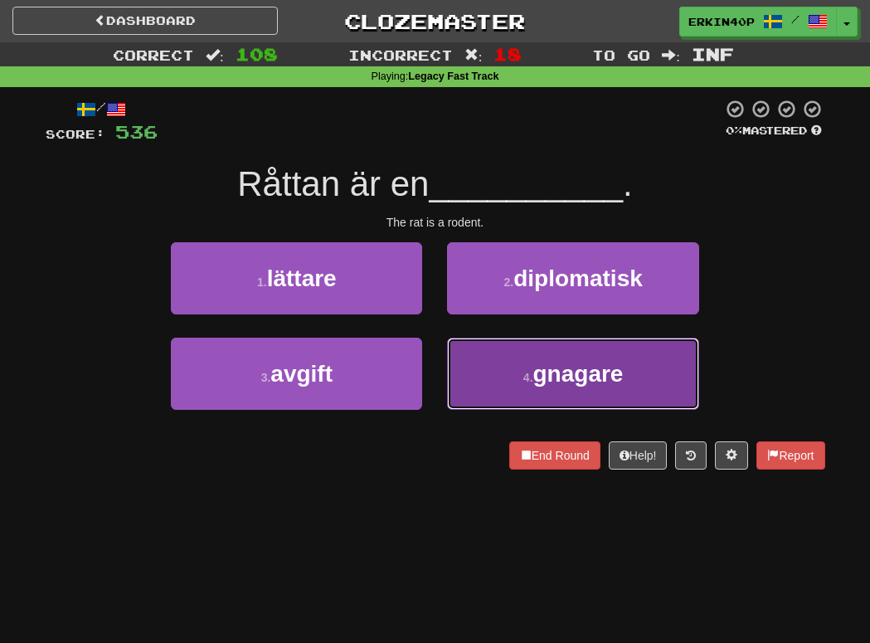
click at [548, 381] on span "gnagare" at bounding box center [578, 374] width 90 height 26
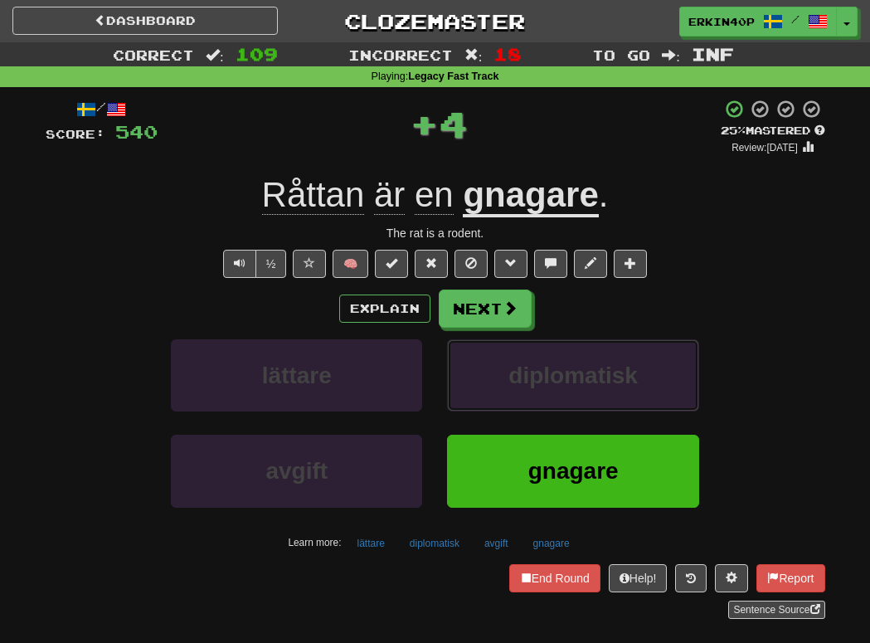
click at [548, 381] on span "diplomatisk" at bounding box center [572, 375] width 129 height 26
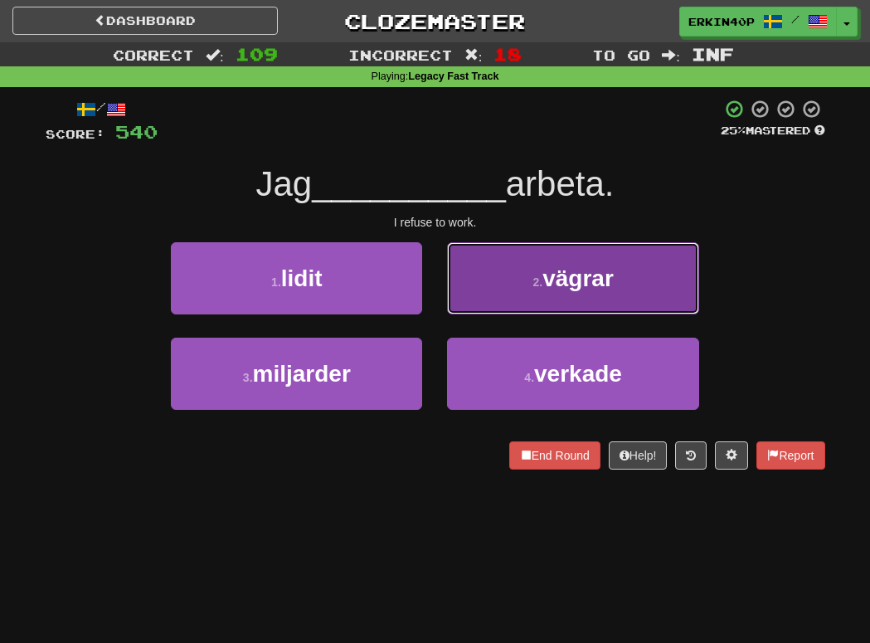
click at [544, 289] on span "vägrar" at bounding box center [577, 278] width 71 height 26
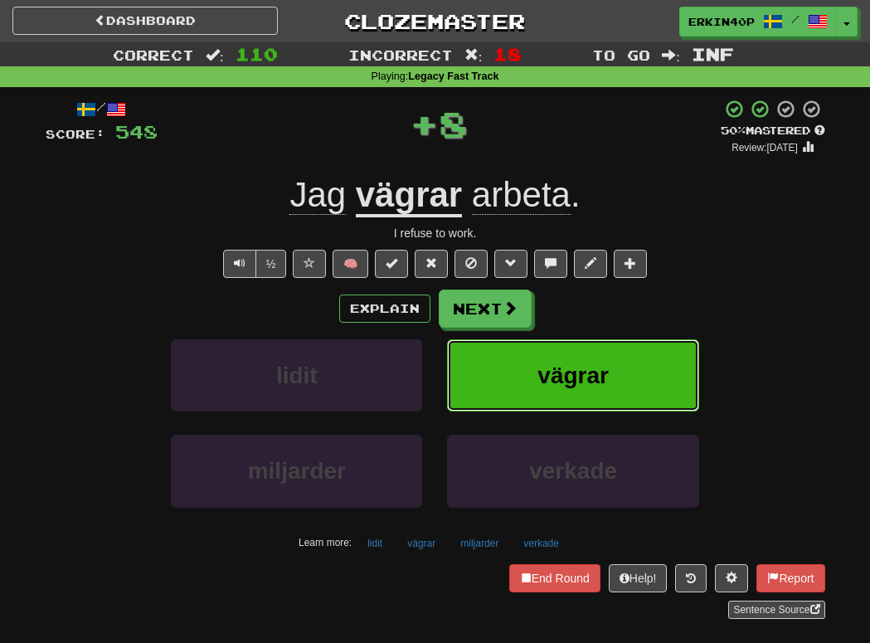
click at [550, 367] on span "vägrar" at bounding box center [572, 375] width 71 height 26
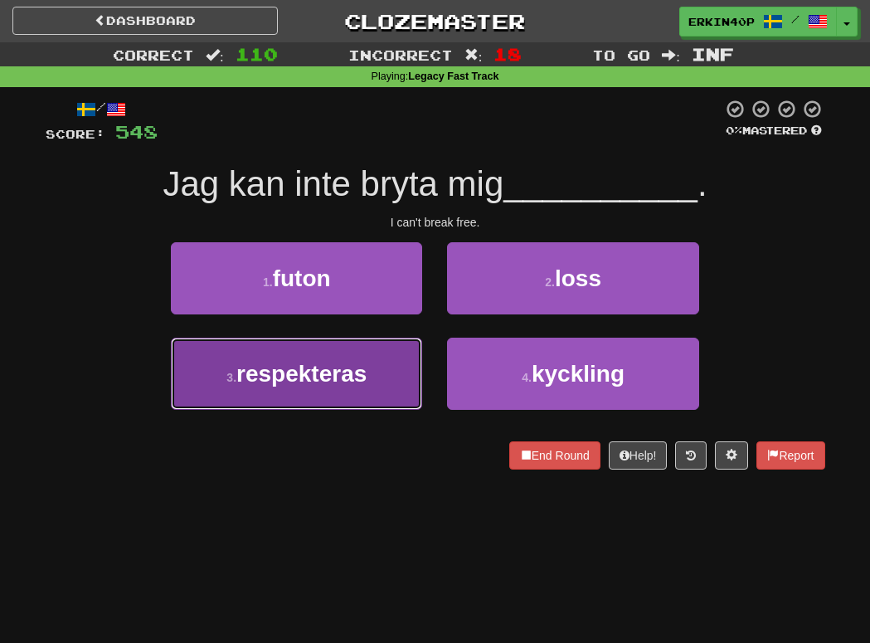
click at [354, 355] on button "3 . respekteras" at bounding box center [296, 373] width 251 height 72
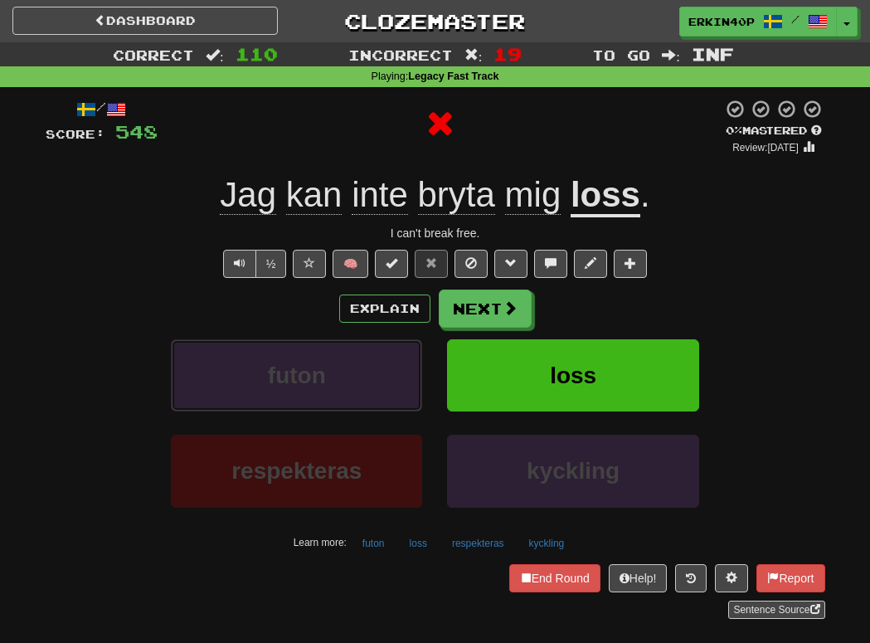
click at [354, 355] on button "futon" at bounding box center [296, 375] width 251 height 72
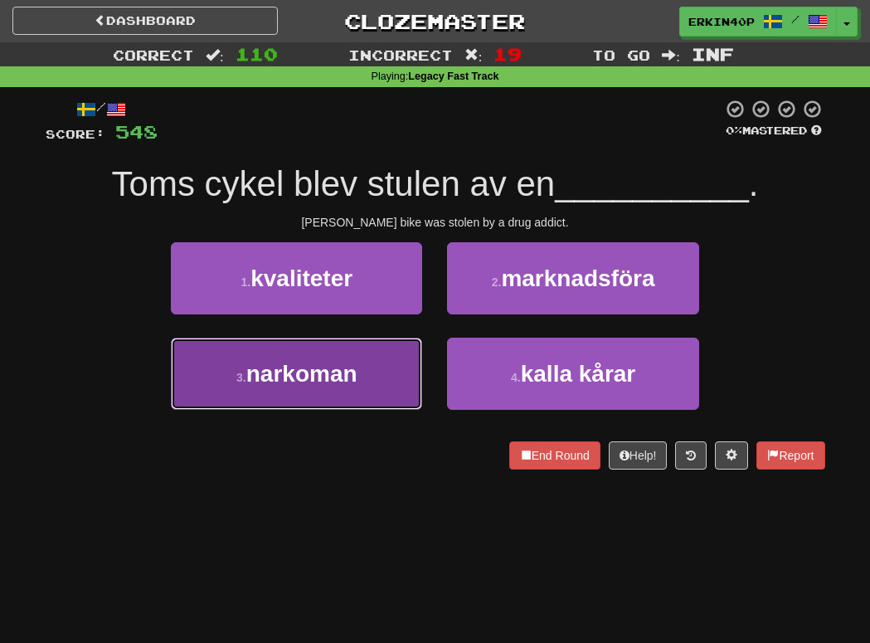
click at [376, 371] on button "3 . narkoman" at bounding box center [296, 373] width 251 height 72
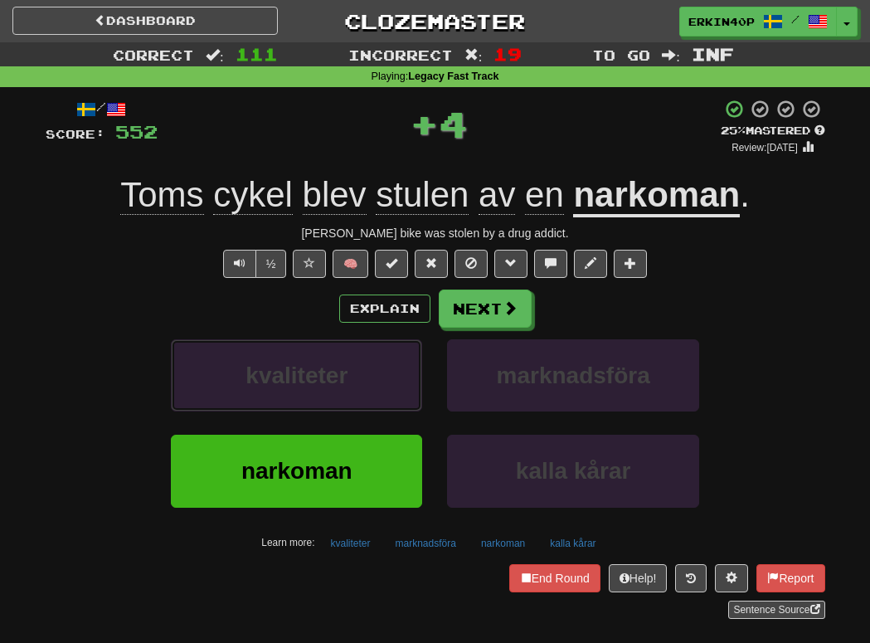
click at [376, 371] on button "kvaliteter" at bounding box center [296, 375] width 251 height 72
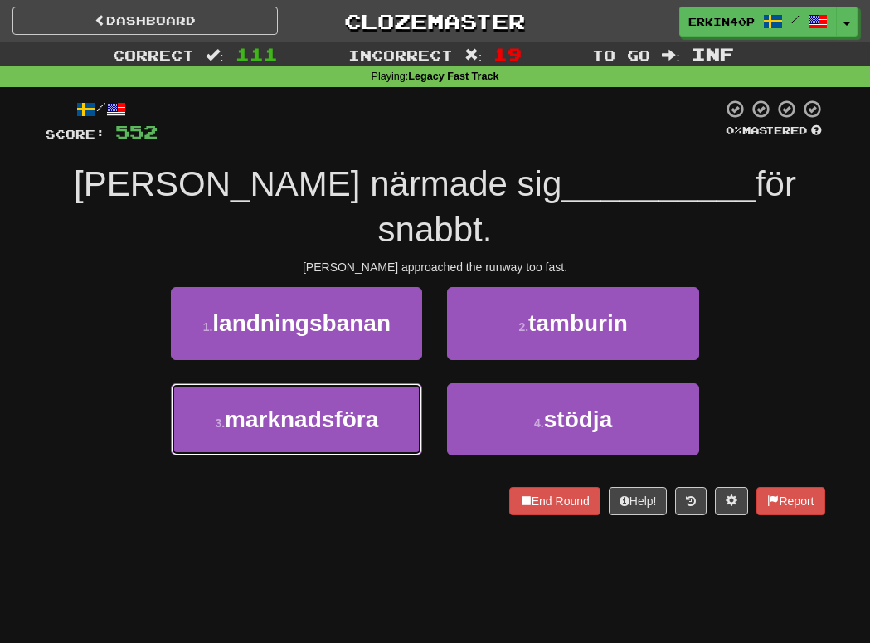
click at [376, 406] on span "marknadsföra" at bounding box center [301, 419] width 153 height 26
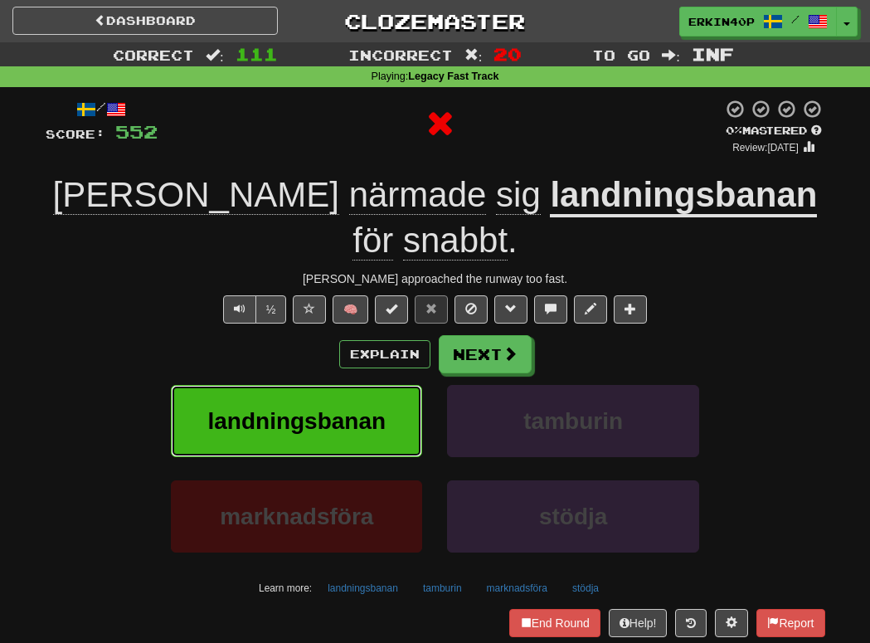
click at [376, 408] on span "landningsbanan" at bounding box center [296, 421] width 178 height 26
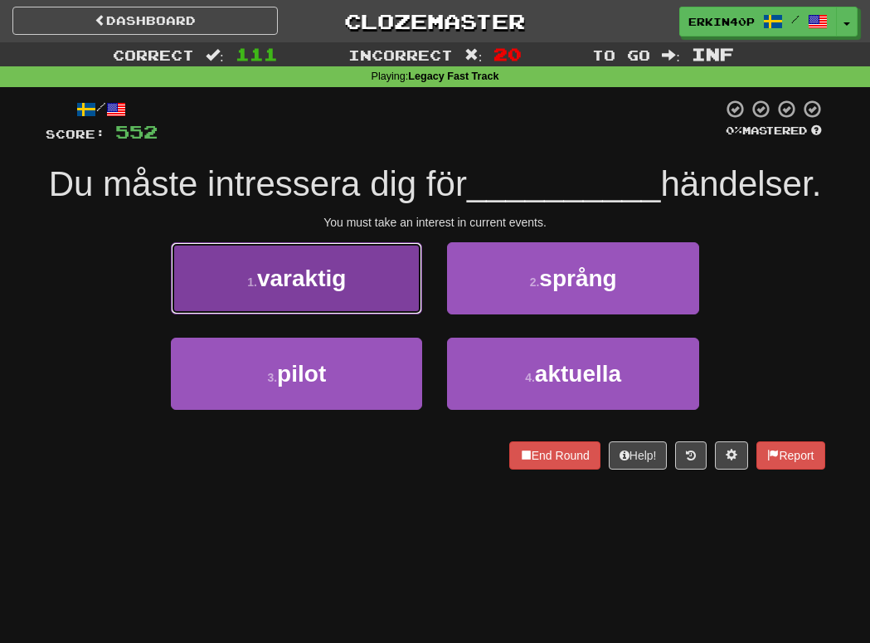
click at [386, 279] on button "1 . varaktig" at bounding box center [296, 278] width 251 height 72
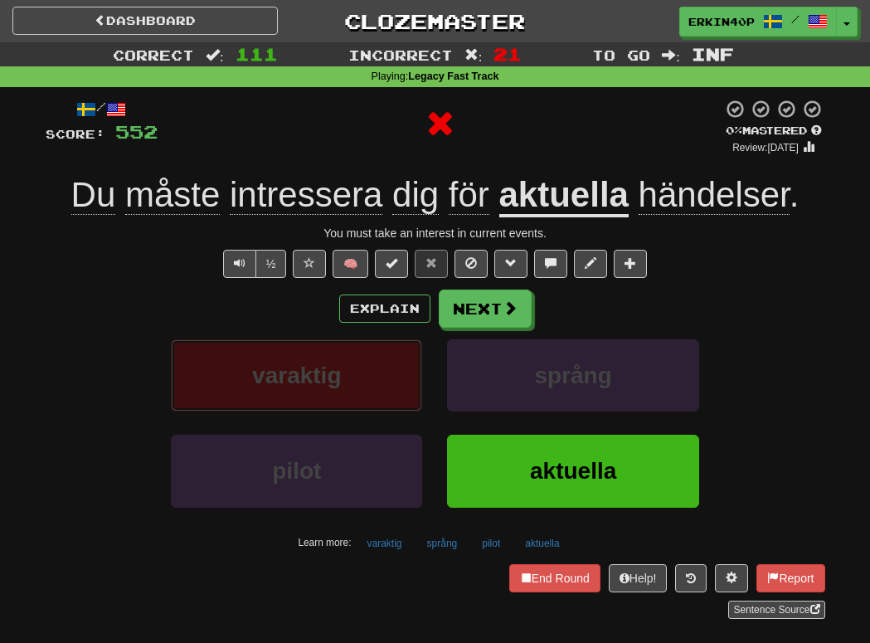
click at [371, 379] on button "varaktig" at bounding box center [296, 375] width 251 height 72
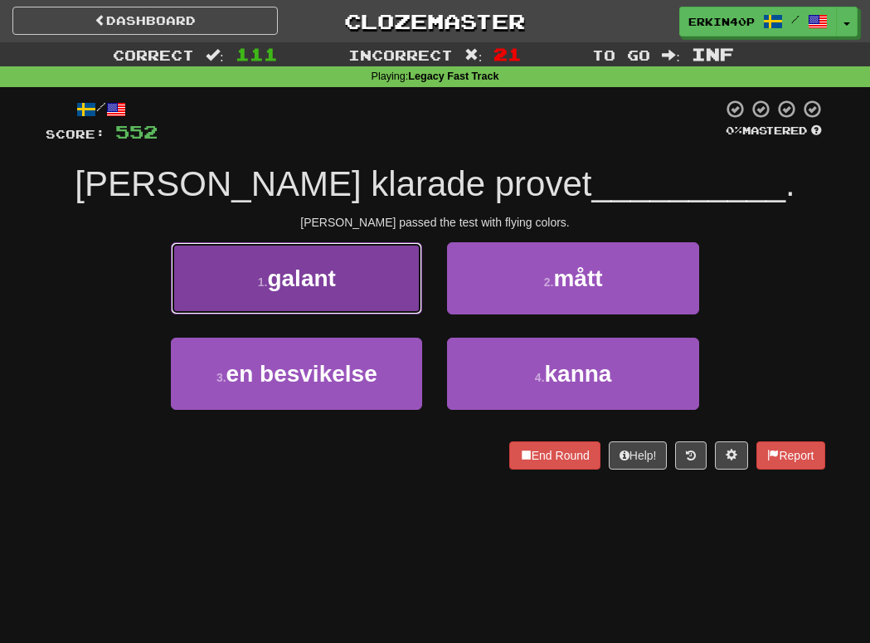
click at [370, 293] on button "1 . galant" at bounding box center [296, 278] width 251 height 72
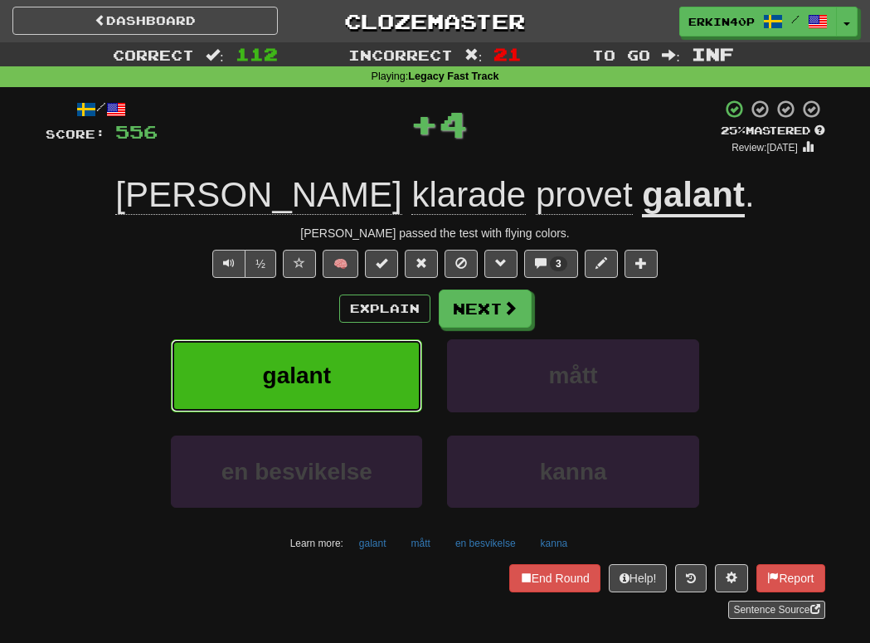
click at [356, 394] on button "galant" at bounding box center [296, 375] width 251 height 72
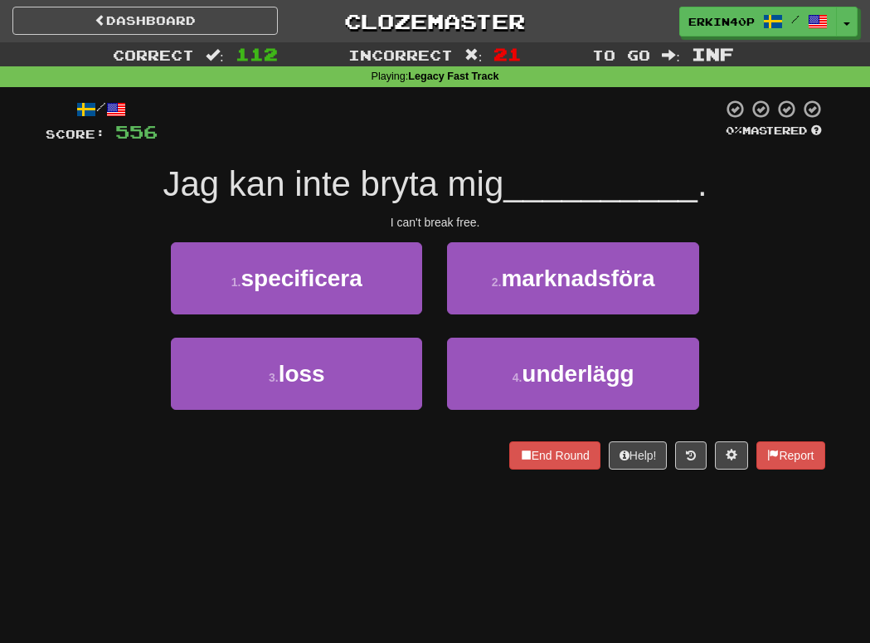
click at [436, 221] on div "I can't break free." at bounding box center [435, 222] width 779 height 17
click at [45, 468] on div at bounding box center [45, 468] width 0 height 0
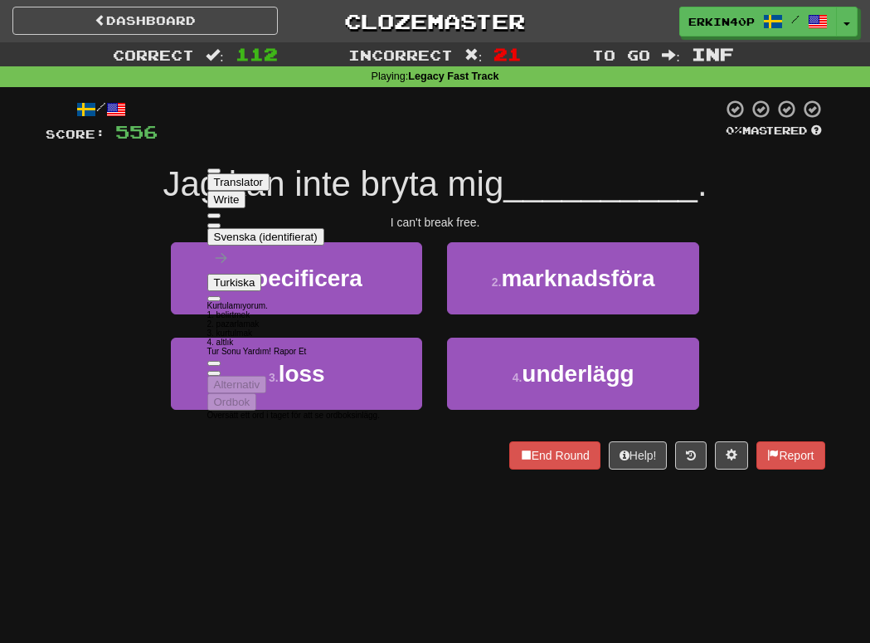
click at [91, 497] on div "Dashboard Clozemaster Erkin40p / Toggle Dropdown Dashboard Leaderboard Activity…" at bounding box center [435, 321] width 870 height 643
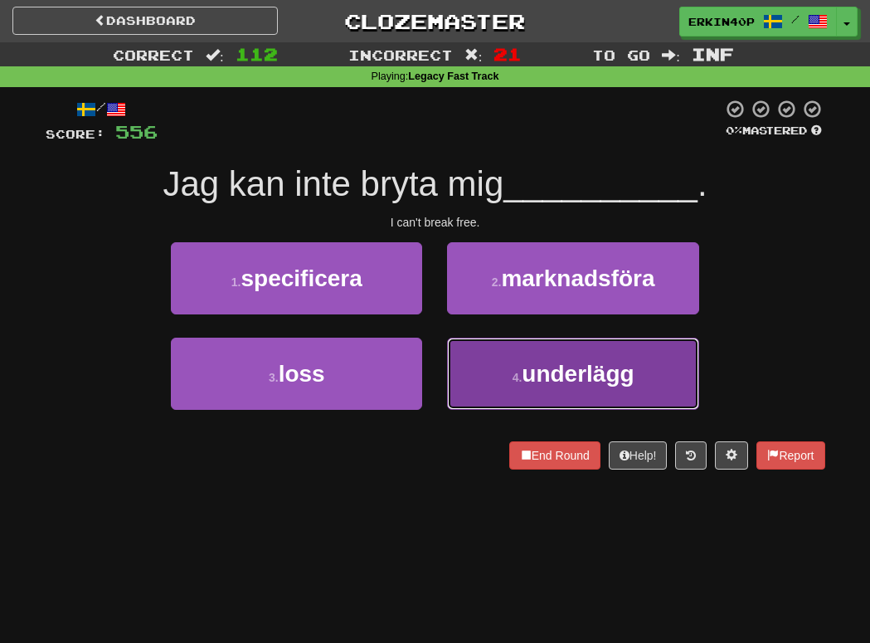
click at [531, 369] on span "underlägg" at bounding box center [577, 374] width 112 height 26
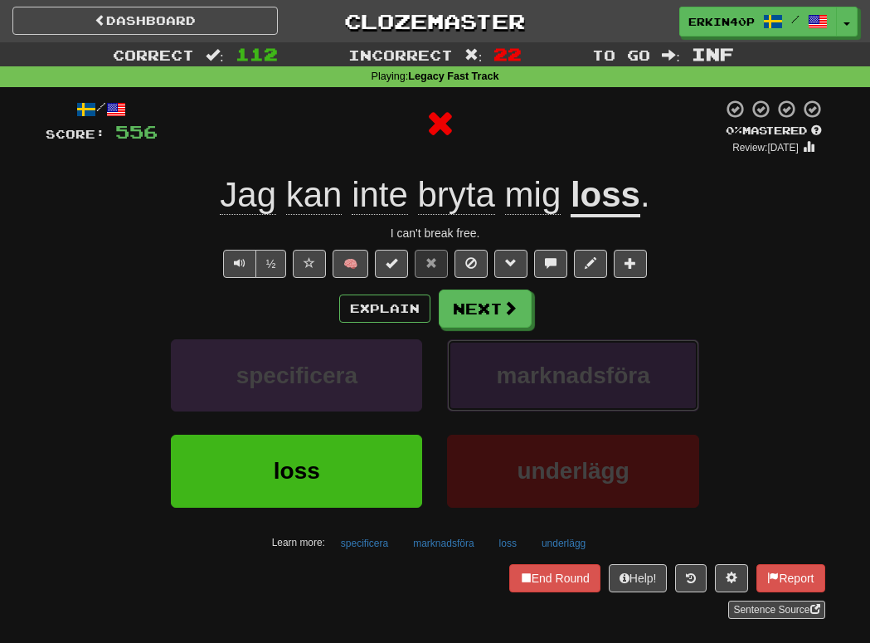
click at [539, 391] on button "marknadsföra" at bounding box center [572, 375] width 251 height 72
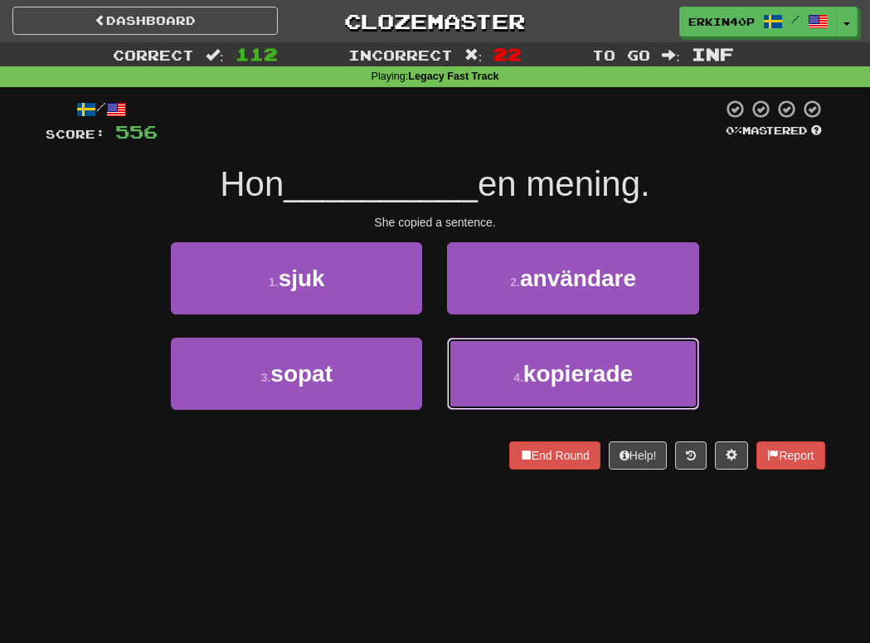
click at [539, 391] on button "4 . kopierade" at bounding box center [572, 373] width 251 height 72
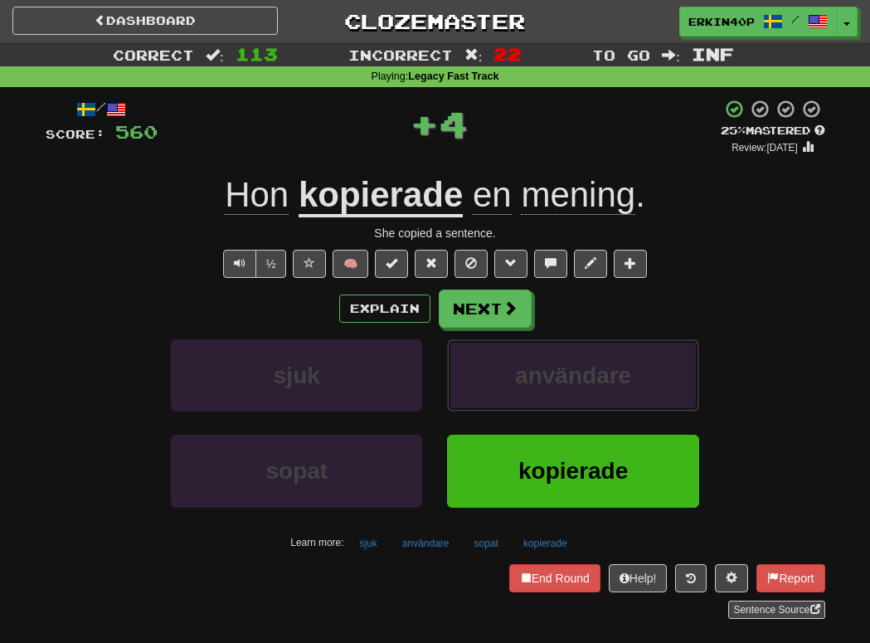
click at [539, 391] on button "användare" at bounding box center [572, 375] width 251 height 72
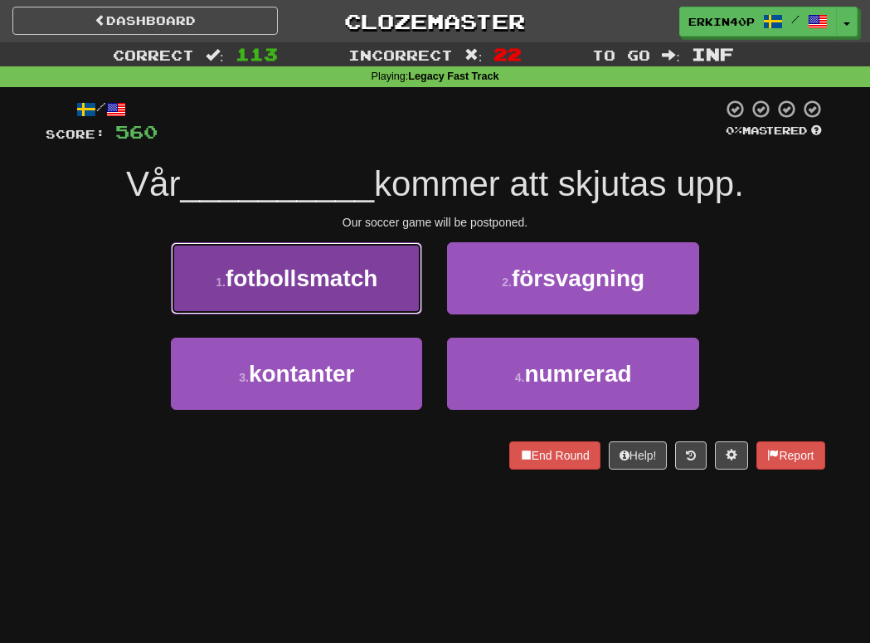
click at [415, 279] on button "1 . fotbollsmatch" at bounding box center [296, 278] width 251 height 72
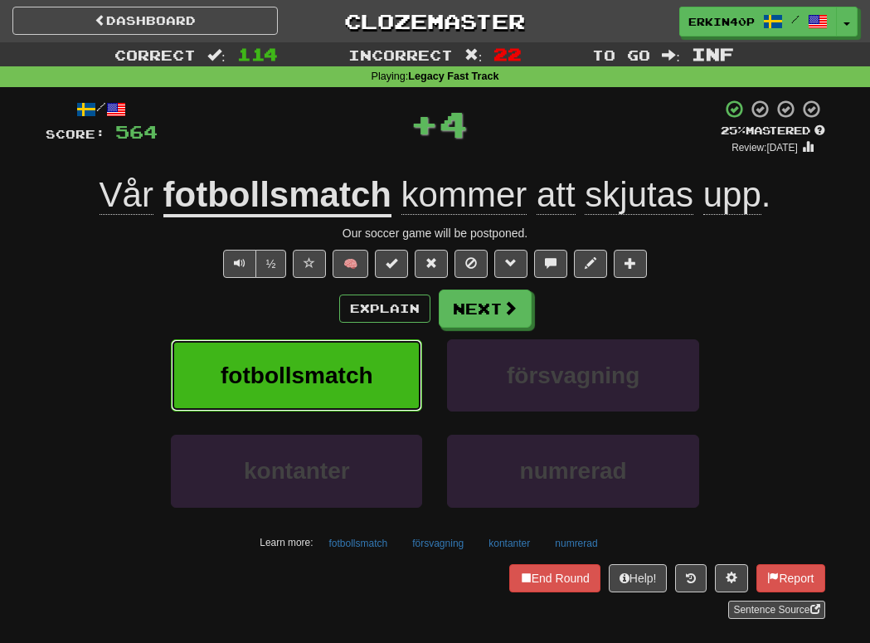
click at [397, 374] on button "fotbollsmatch" at bounding box center [296, 375] width 251 height 72
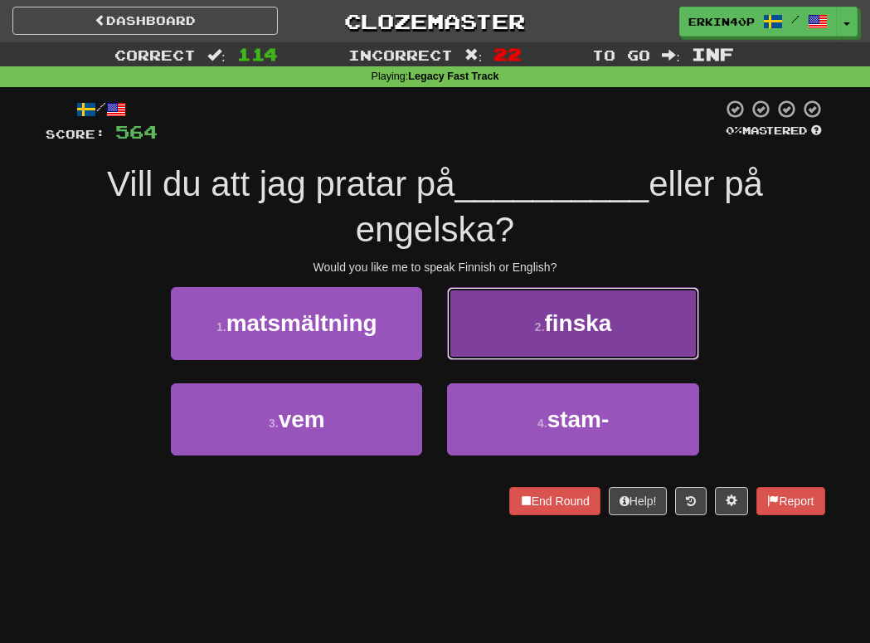
click at [516, 346] on button "2 . finska" at bounding box center [572, 323] width 251 height 72
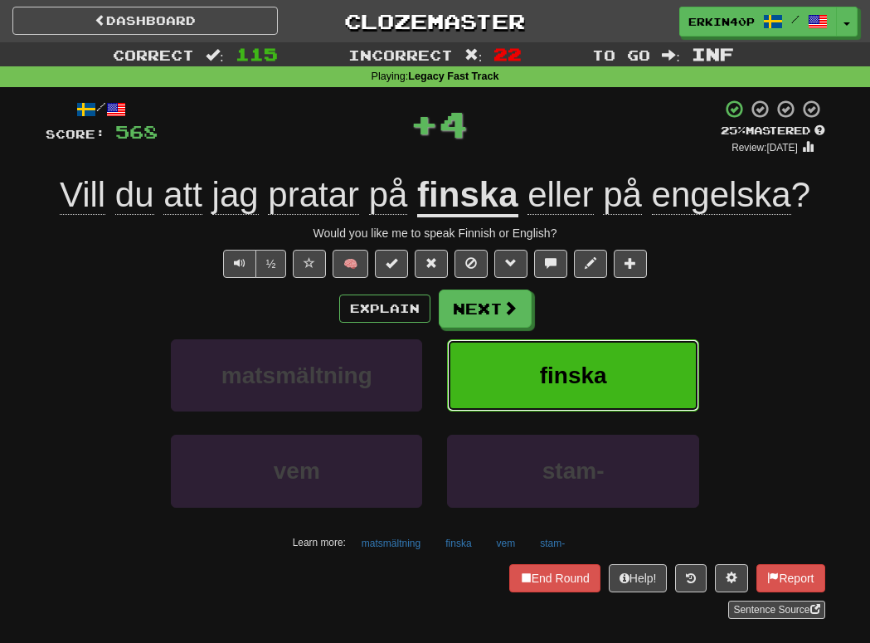
click at [540, 387] on span "finska" at bounding box center [573, 375] width 67 height 26
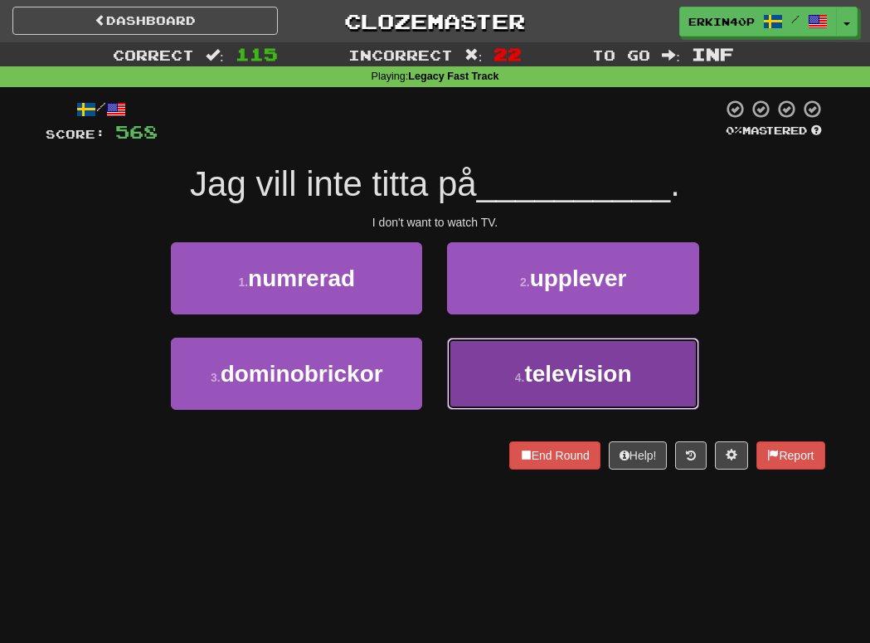
click at [499, 337] on button "4 . television" at bounding box center [572, 373] width 251 height 72
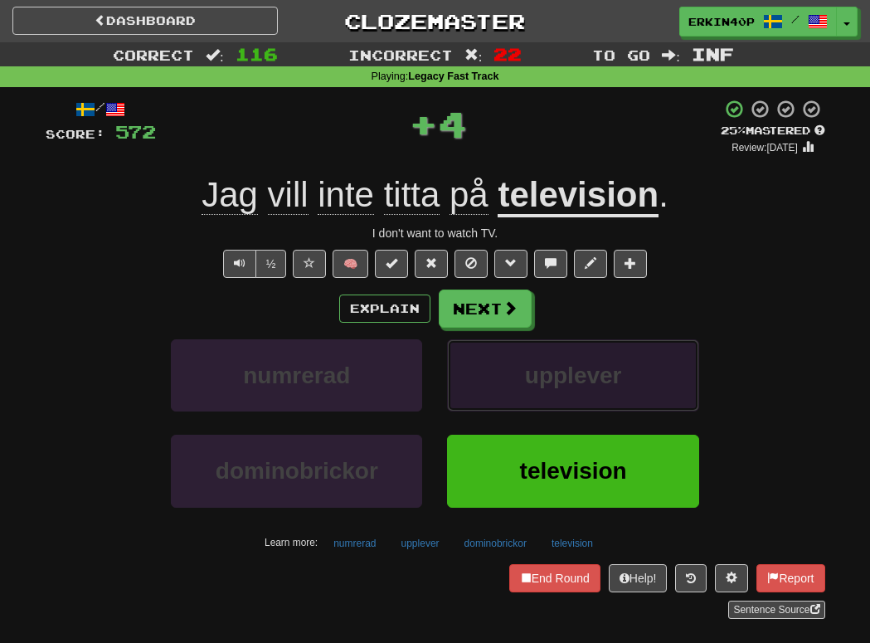
click at [499, 341] on button "upplever" at bounding box center [572, 375] width 251 height 72
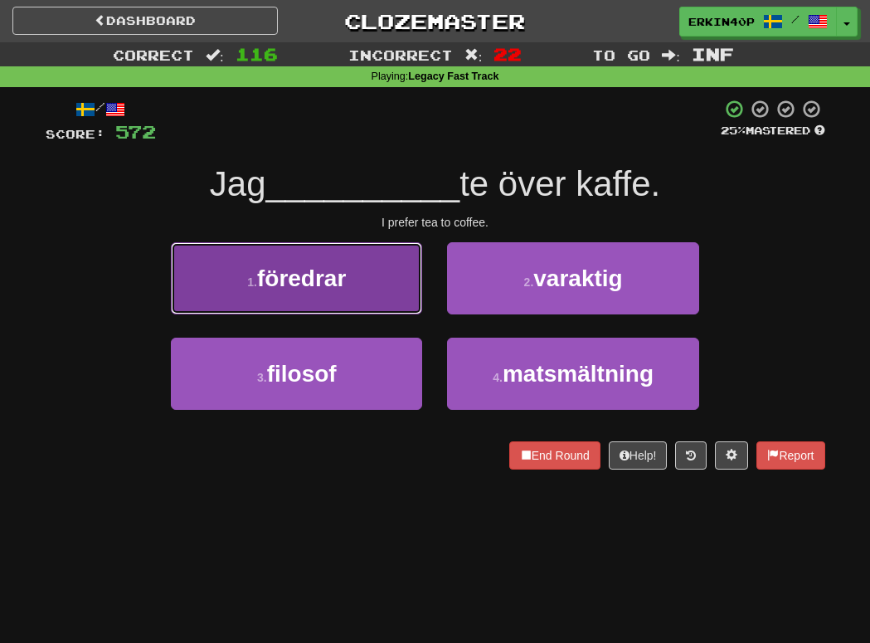
click at [368, 283] on button "1 . föredrar" at bounding box center [296, 278] width 251 height 72
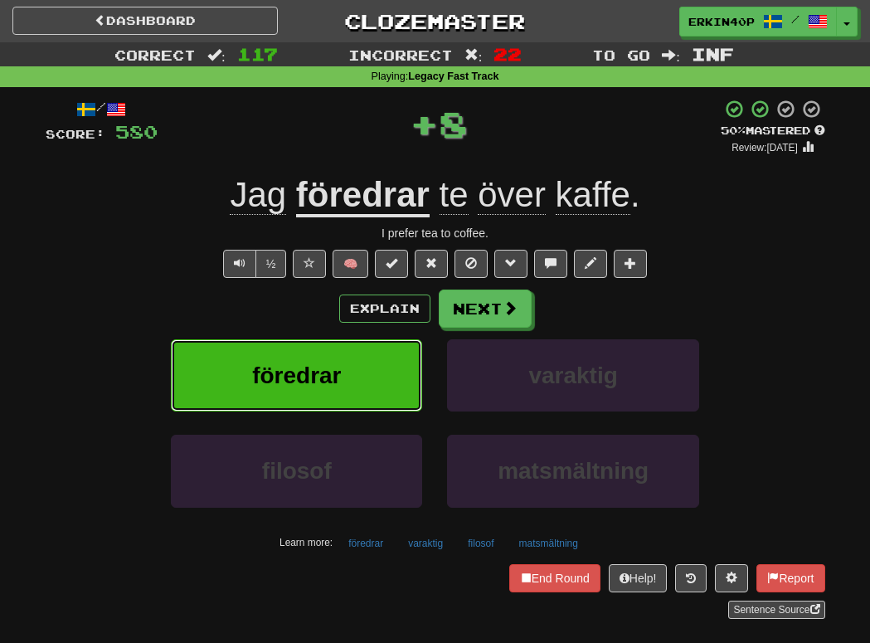
click at [363, 403] on button "föredrar" at bounding box center [296, 375] width 251 height 72
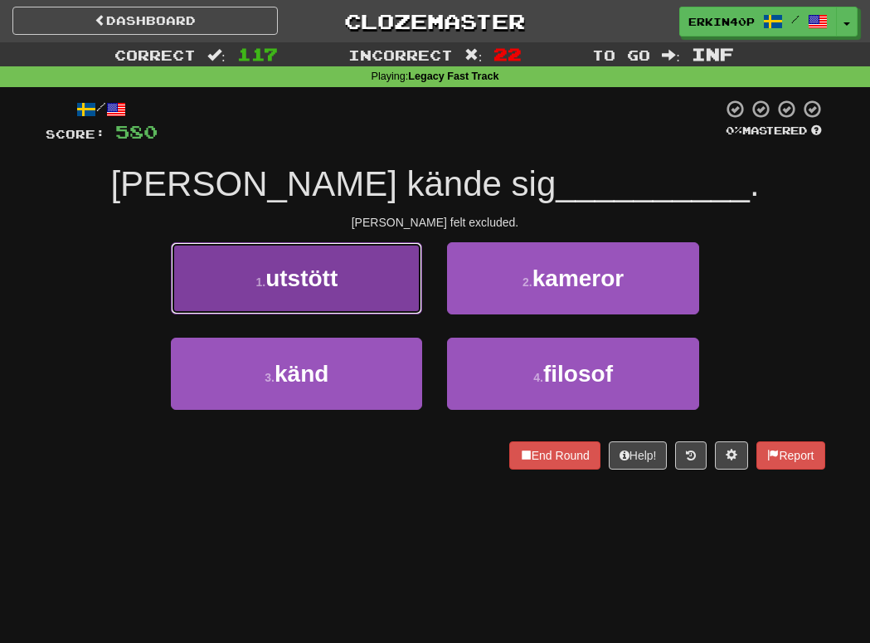
click at [356, 263] on button "1 . utstött" at bounding box center [296, 278] width 251 height 72
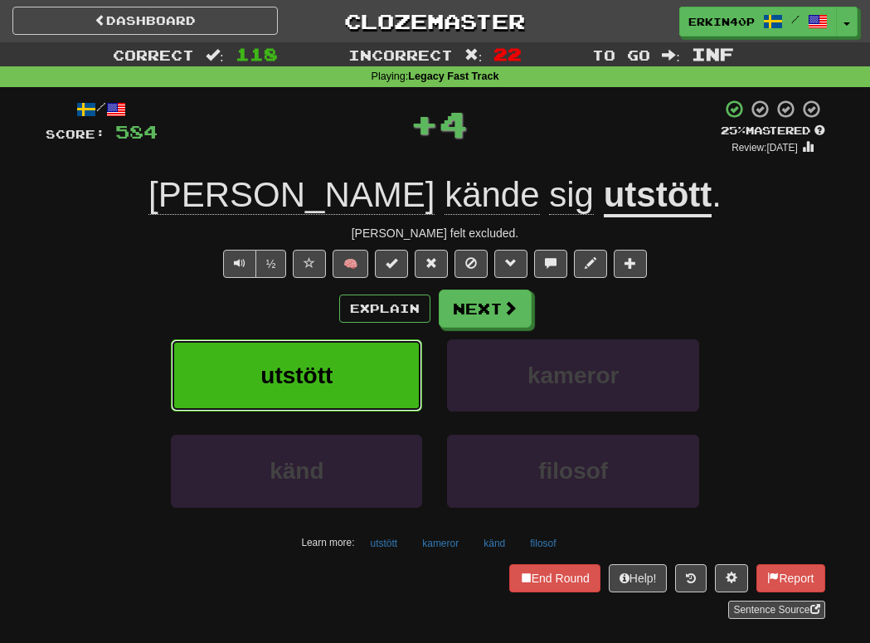
click at [360, 360] on button "utstött" at bounding box center [296, 375] width 251 height 72
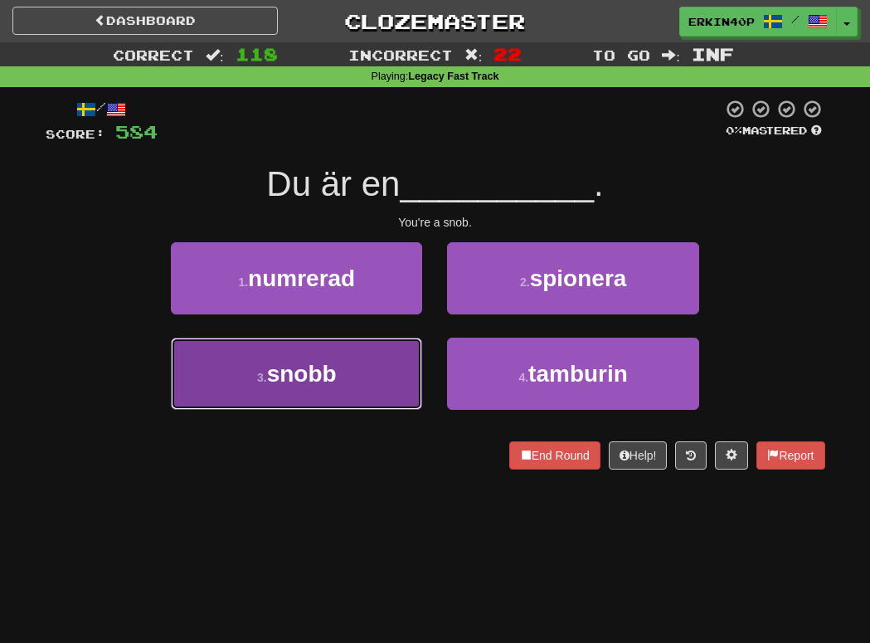
click at [356, 365] on button "3 . snobb" at bounding box center [296, 373] width 251 height 72
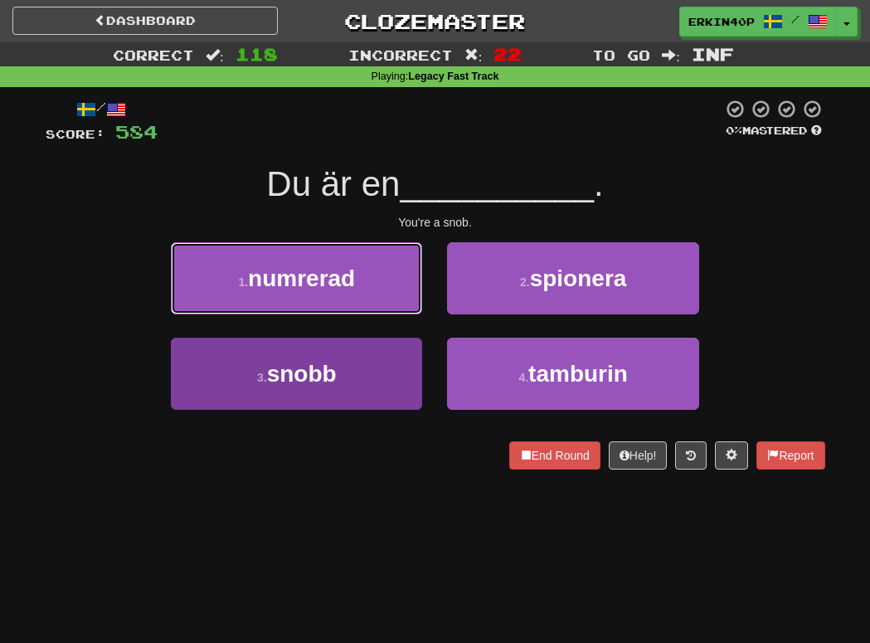
click at [356, 314] on button "1 . numrerad" at bounding box center [296, 278] width 251 height 72
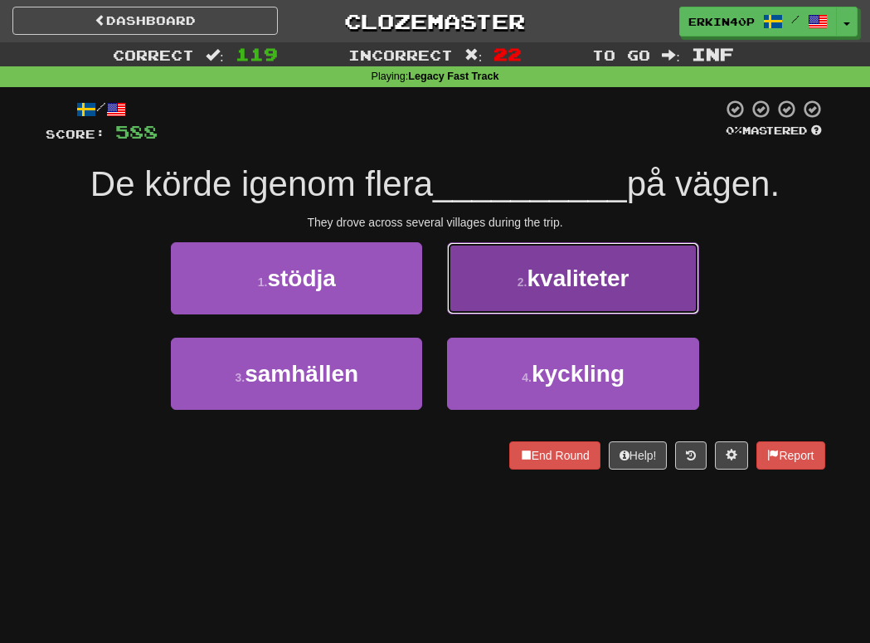
click at [545, 289] on span "kvaliteter" at bounding box center [578, 278] width 102 height 26
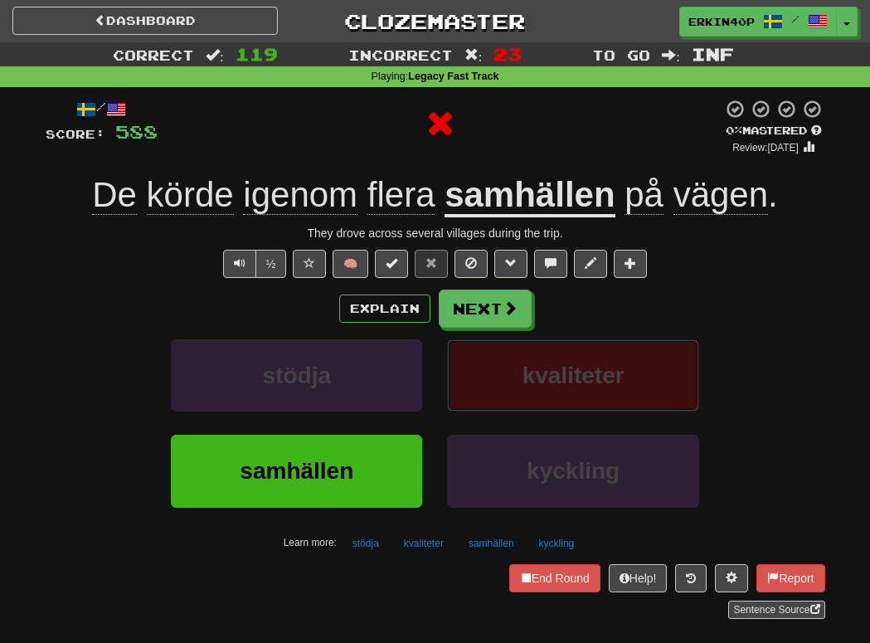
click at [541, 404] on button "kvaliteter" at bounding box center [572, 375] width 251 height 72
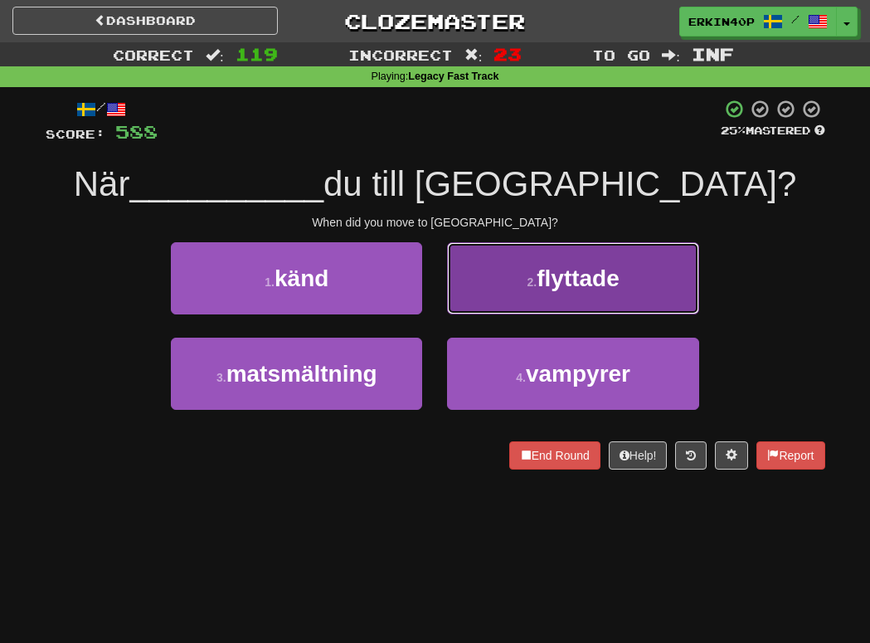
click at [557, 261] on button "2 . flyttade" at bounding box center [572, 278] width 251 height 72
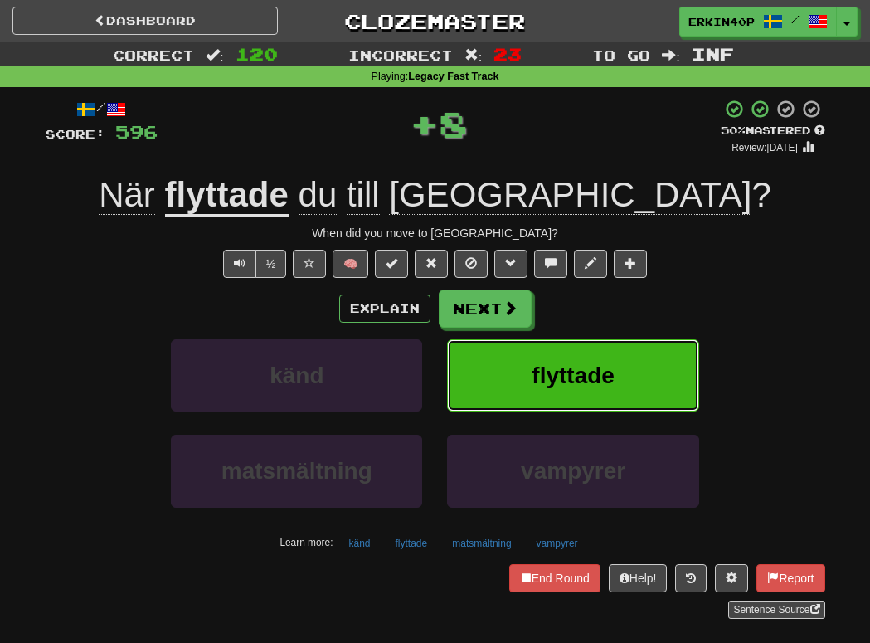
click at [553, 361] on button "flyttade" at bounding box center [572, 375] width 251 height 72
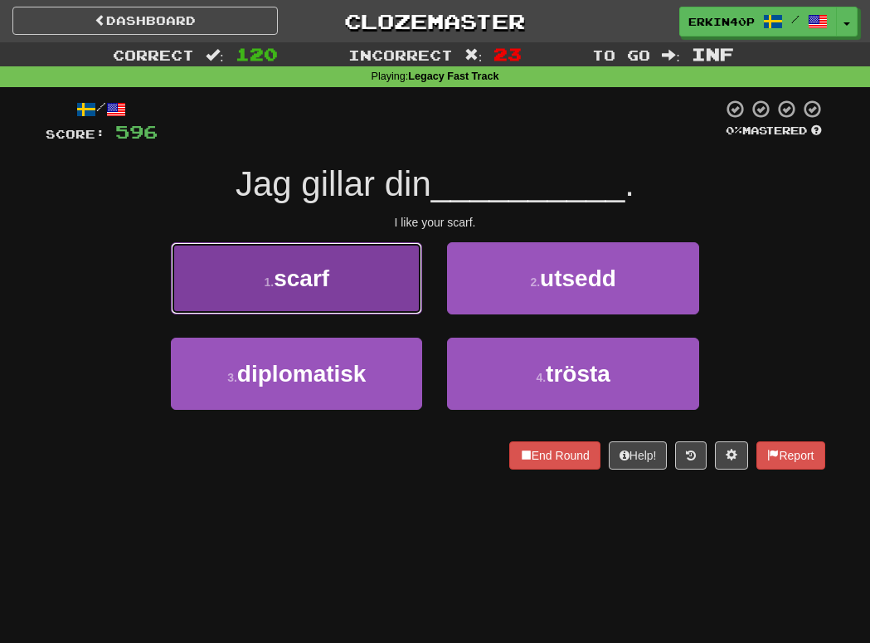
click at [388, 273] on button "1 . scarf" at bounding box center [296, 278] width 251 height 72
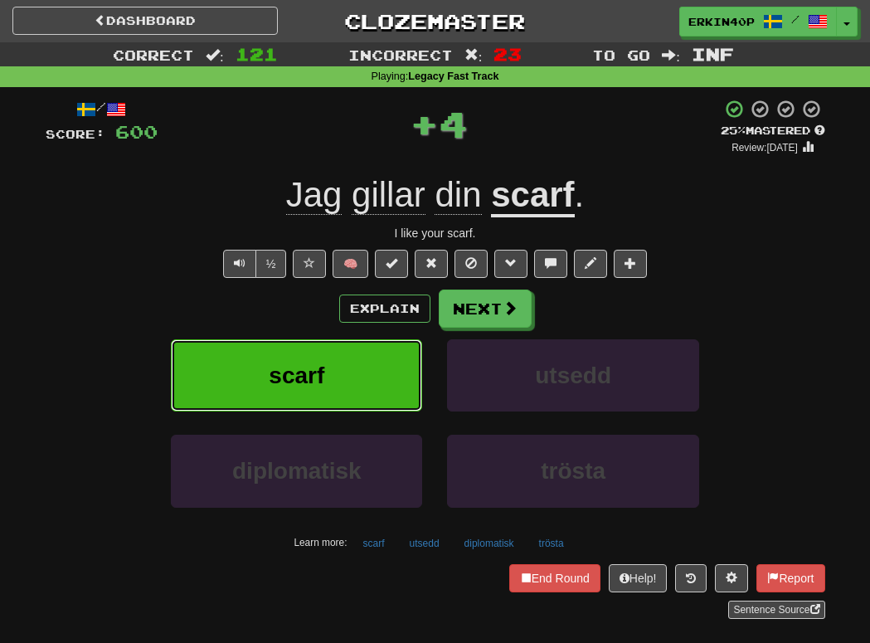
click at [379, 388] on button "scarf" at bounding box center [296, 375] width 251 height 72
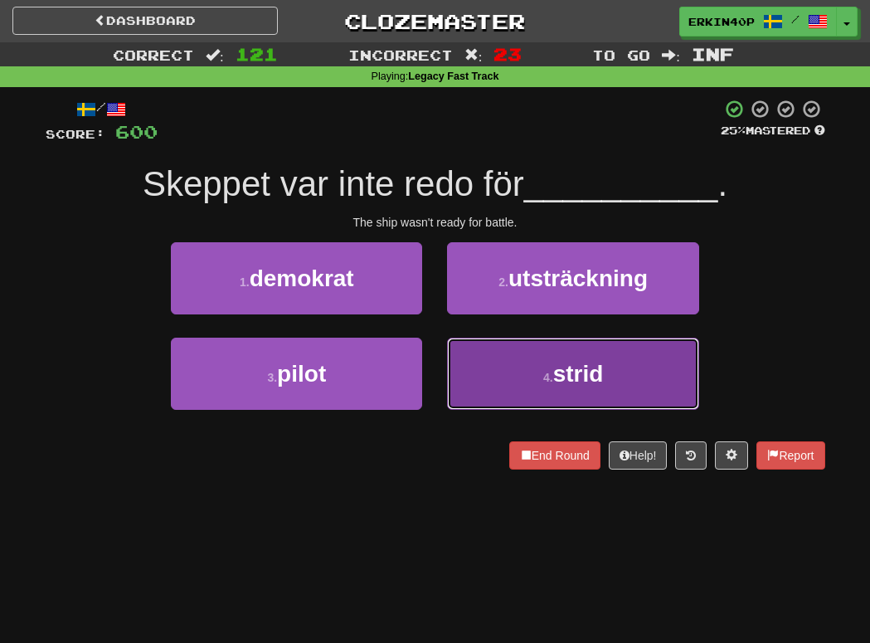
click at [547, 378] on small "4 ." at bounding box center [548, 377] width 10 height 13
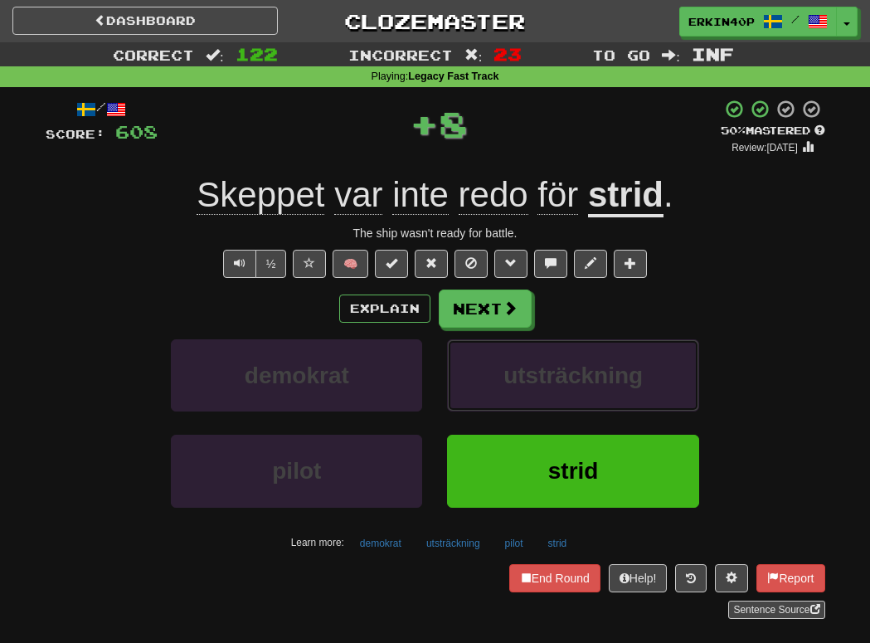
click at [547, 378] on span "utsträckning" at bounding box center [572, 375] width 139 height 26
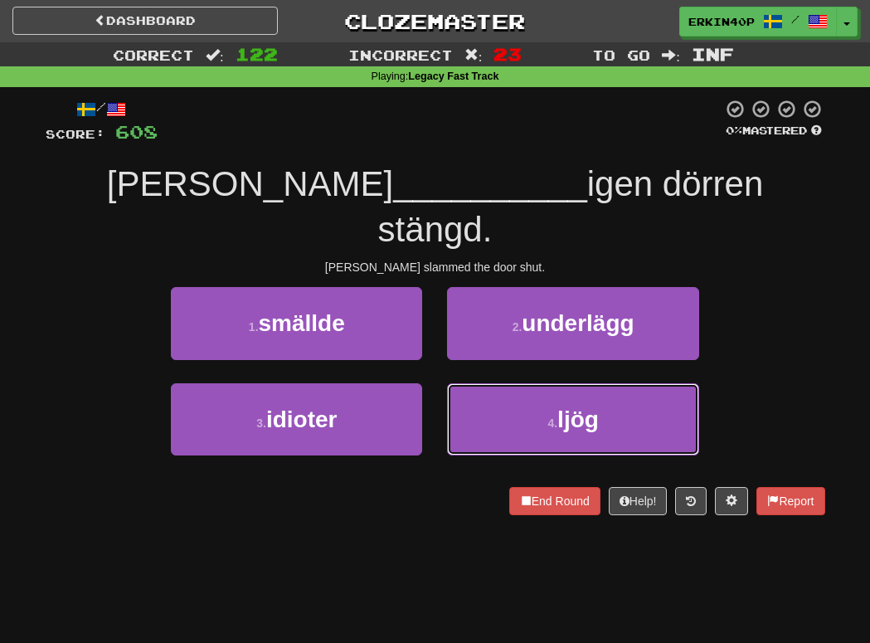
click at [547, 416] on small "4 ." at bounding box center [552, 422] width 10 height 13
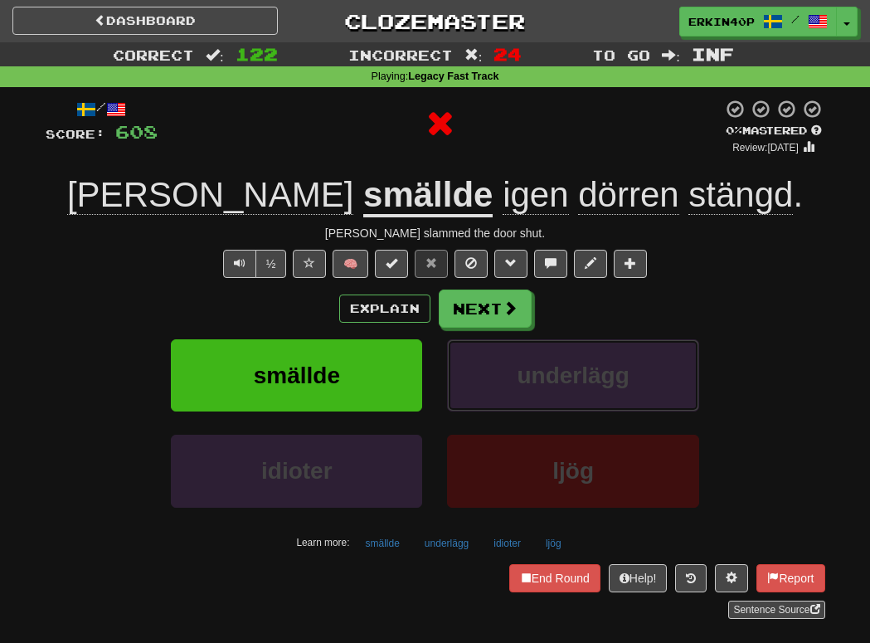
click at [547, 378] on span "underlägg" at bounding box center [572, 375] width 112 height 26
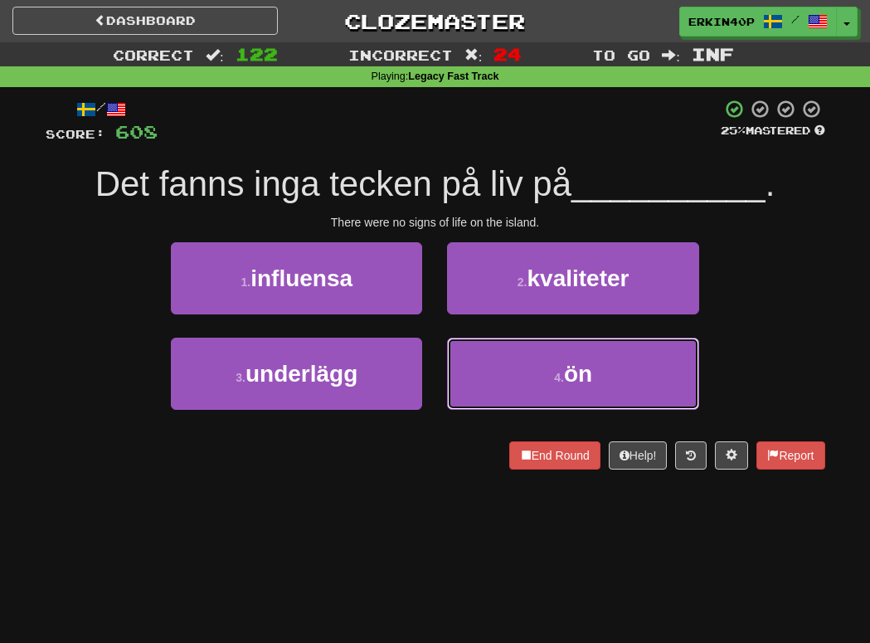
click at [547, 378] on button "4 . ön" at bounding box center [572, 373] width 251 height 72
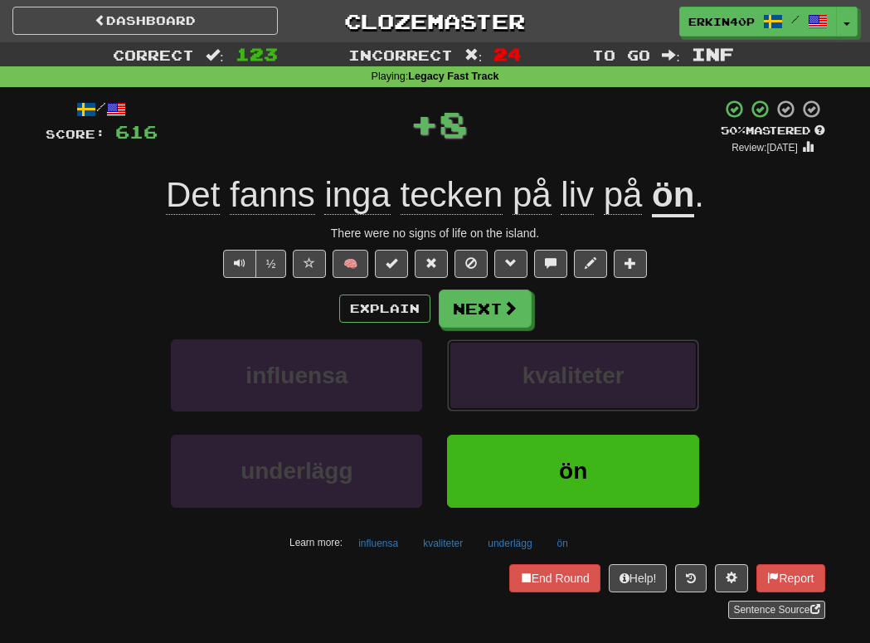
click at [547, 378] on span "kvaliteter" at bounding box center [573, 375] width 102 height 26
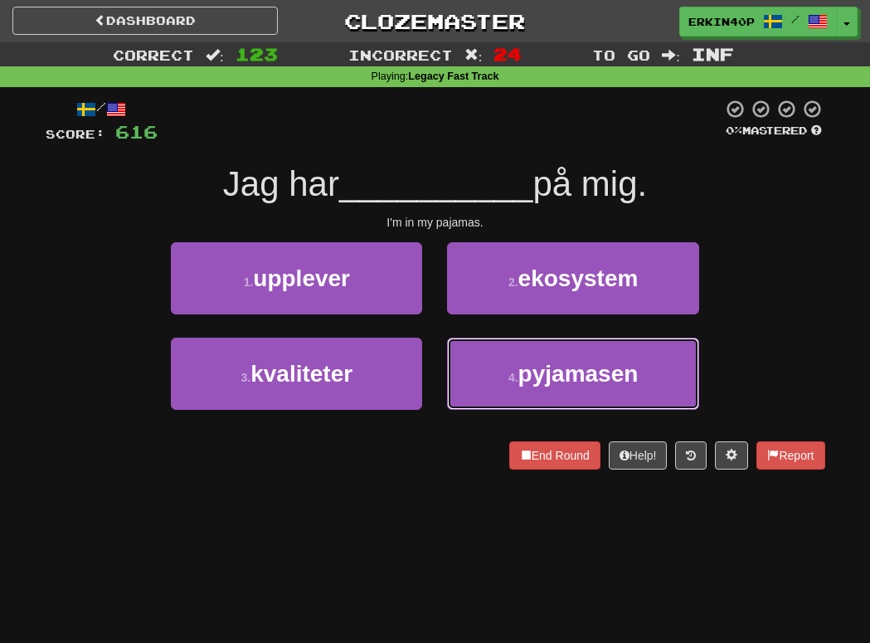
click at [547, 378] on span "pyjamasen" at bounding box center [578, 374] width 120 height 26
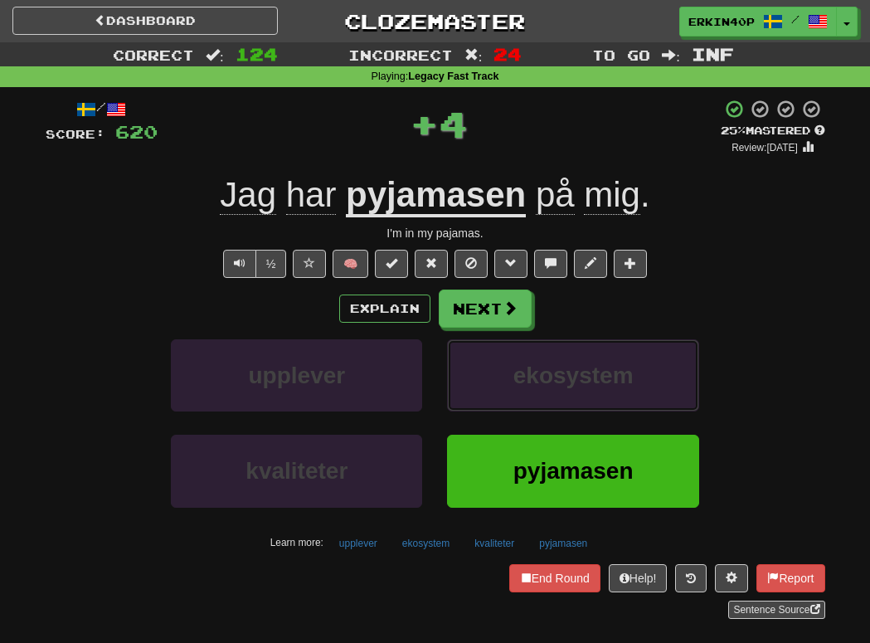
click at [547, 378] on span "ekosystem" at bounding box center [573, 375] width 120 height 26
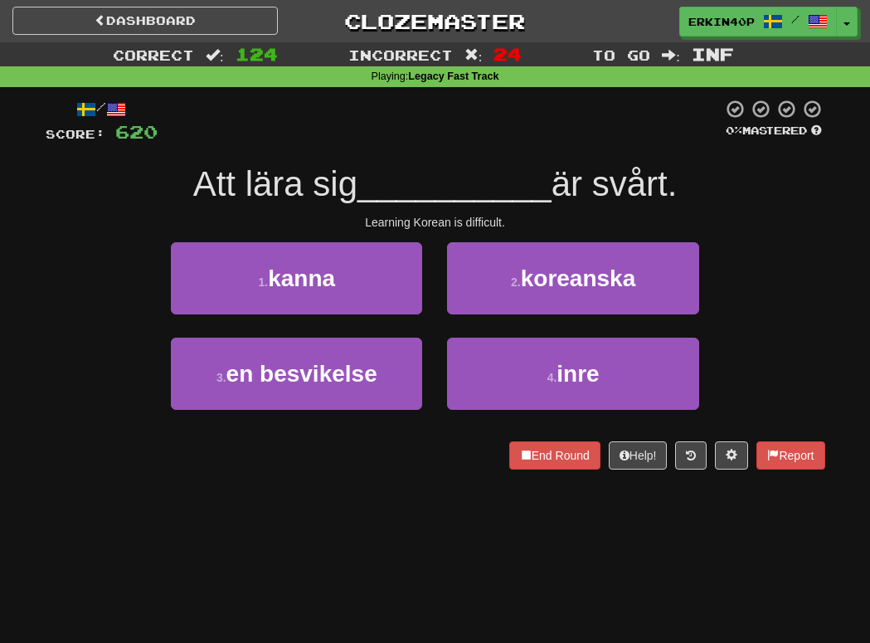
click at [532, 235] on div "/ Score: 620 0 % Mastered Att lära sig __________ är svårt. Learning Korean is …" at bounding box center [435, 284] width 779 height 371
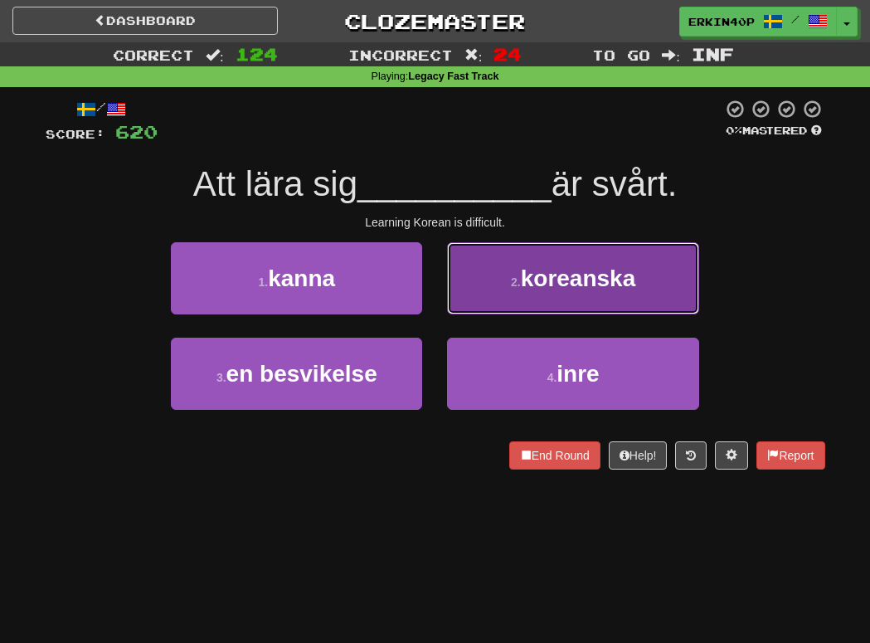
click at [532, 277] on span "koreanska" at bounding box center [578, 278] width 115 height 26
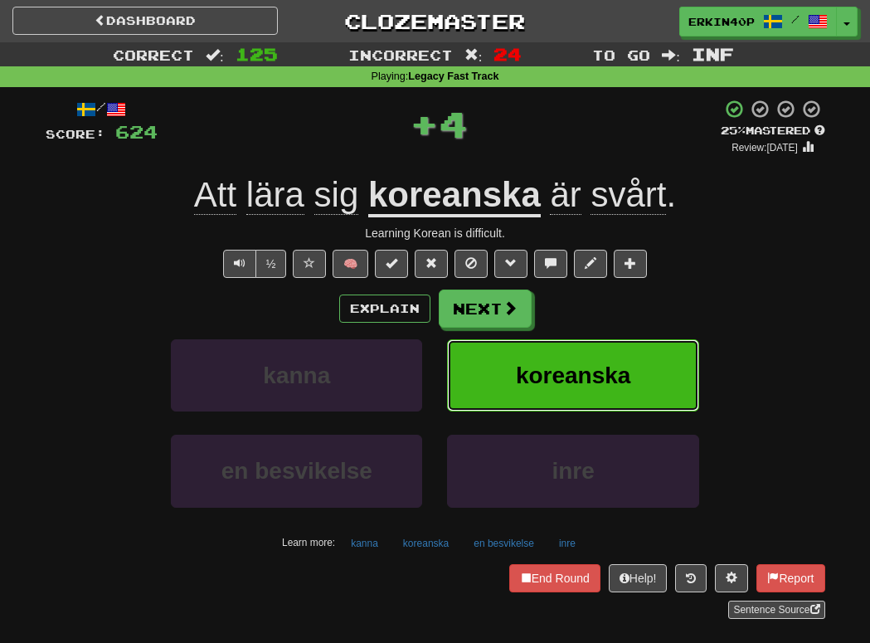
click at [539, 364] on span "koreanska" at bounding box center [573, 375] width 115 height 26
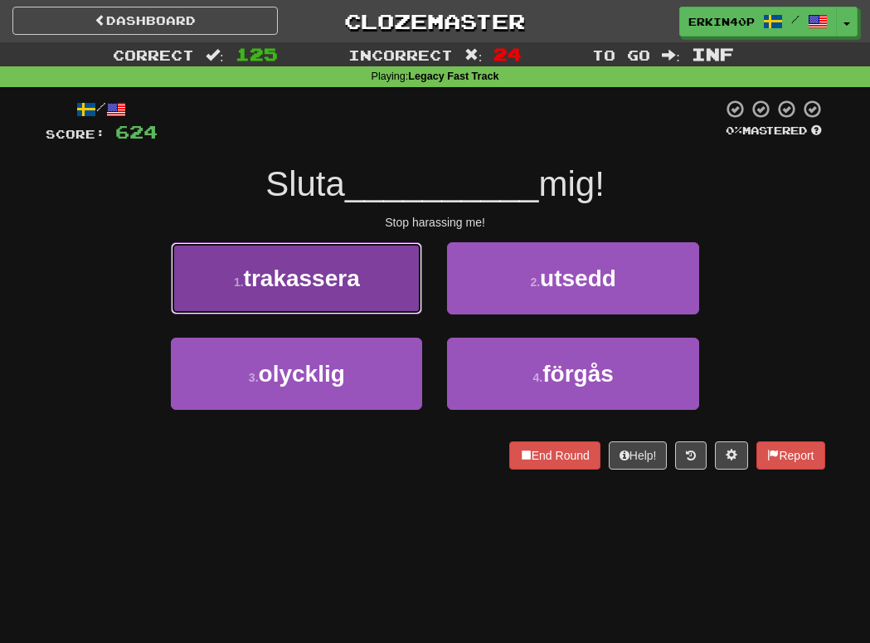
click at [346, 293] on button "1 . trakassera" at bounding box center [296, 278] width 251 height 72
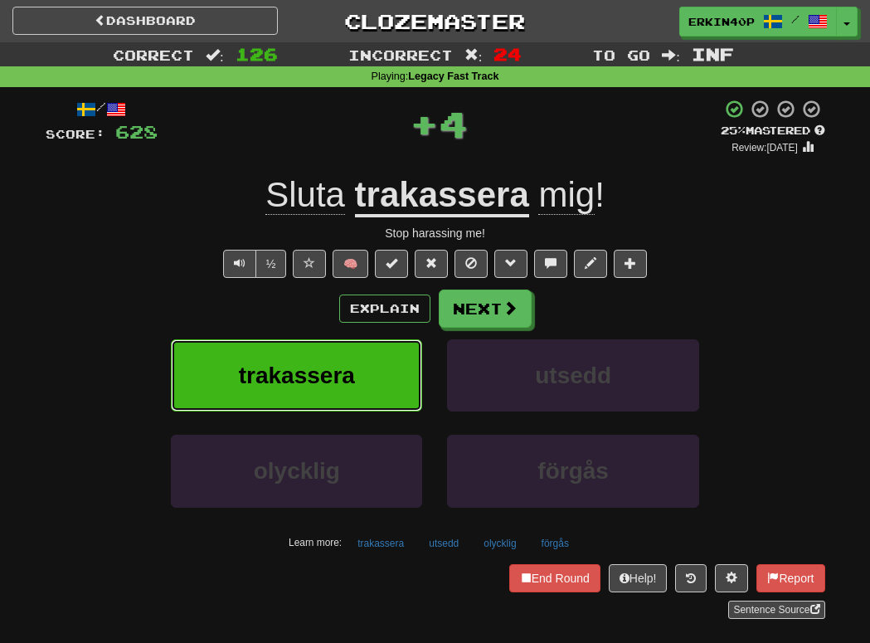
click at [353, 377] on span "trakassera" at bounding box center [297, 375] width 116 height 26
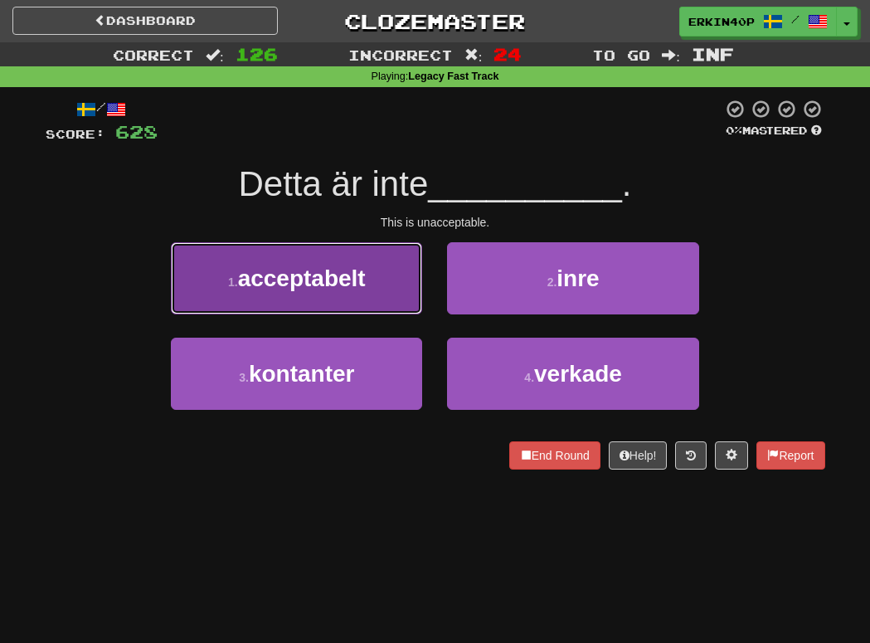
click at [351, 283] on span "acceptabelt" at bounding box center [302, 278] width 128 height 26
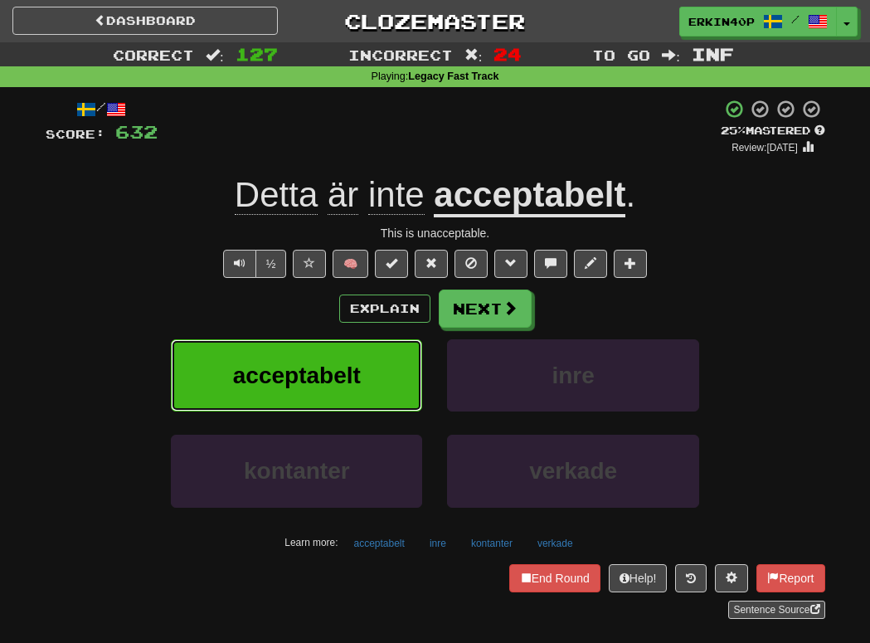
click at [337, 339] on button "acceptabelt" at bounding box center [296, 375] width 251 height 72
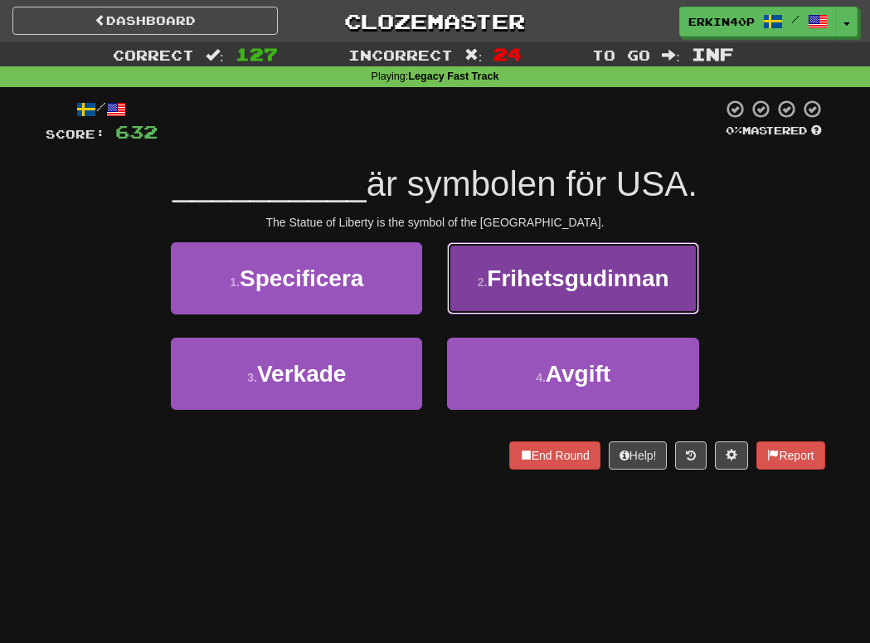
click at [504, 298] on button "2 . Frihetsgudinnan" at bounding box center [572, 278] width 251 height 72
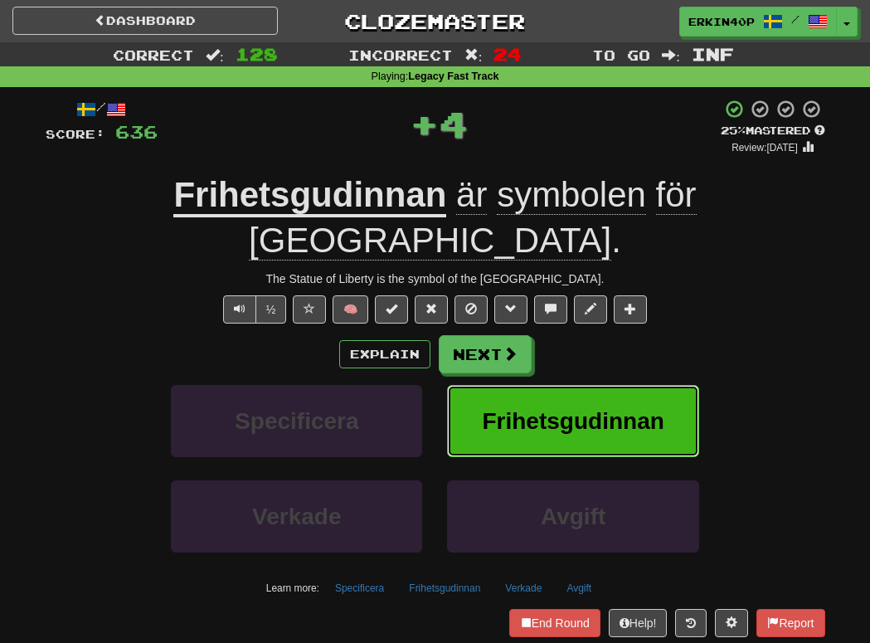
click at [516, 408] on span "Frihetsgudinnan" at bounding box center [573, 421] width 182 height 26
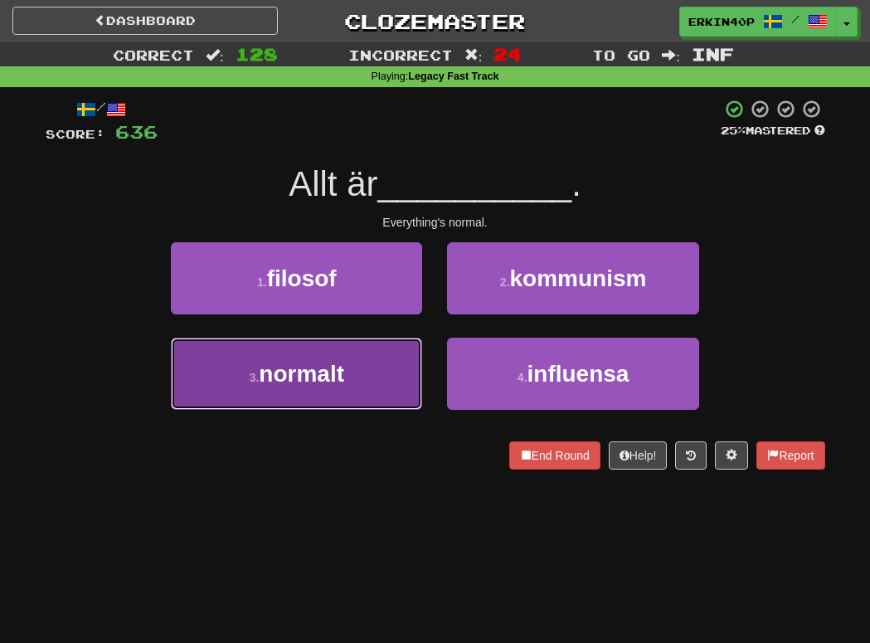
click at [379, 362] on button "3 . normalt" at bounding box center [296, 373] width 251 height 72
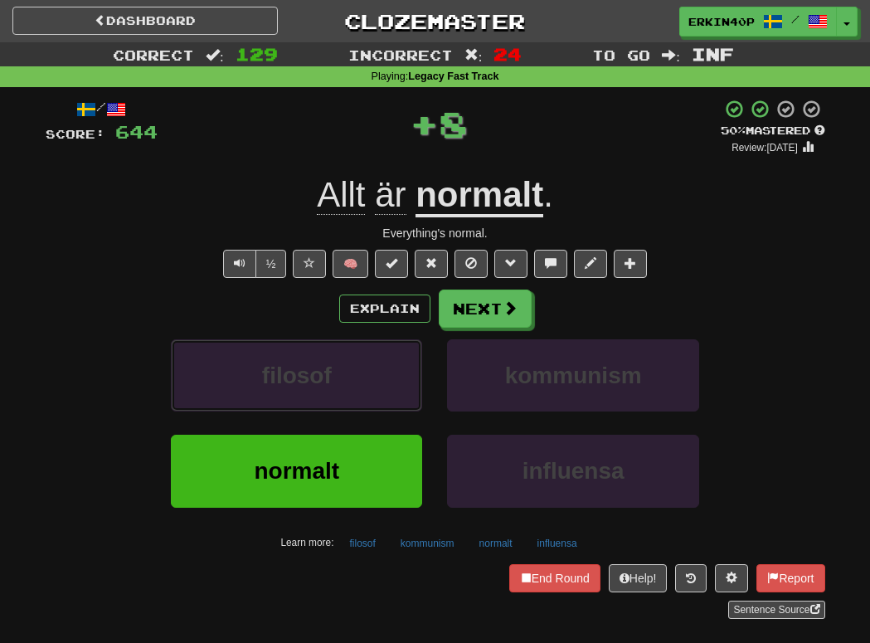
click at [379, 362] on button "filosof" at bounding box center [296, 375] width 251 height 72
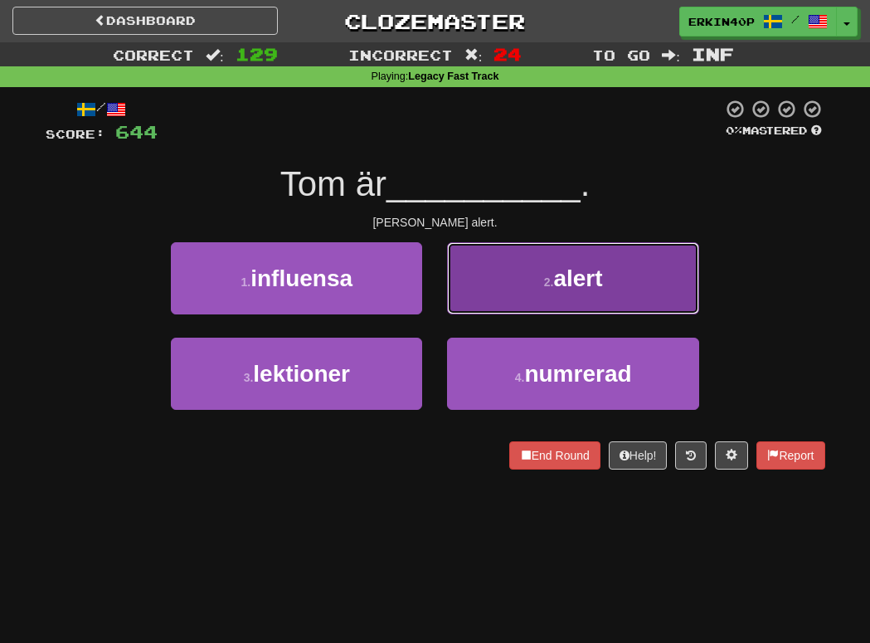
click at [560, 292] on button "2 . alert" at bounding box center [572, 278] width 251 height 72
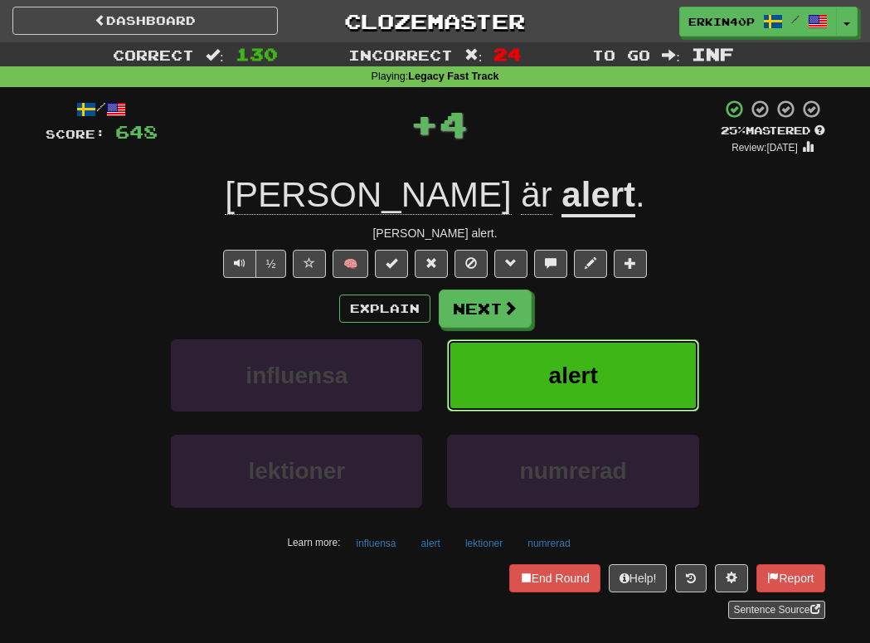
click at [560, 381] on span "alert" at bounding box center [573, 375] width 49 height 26
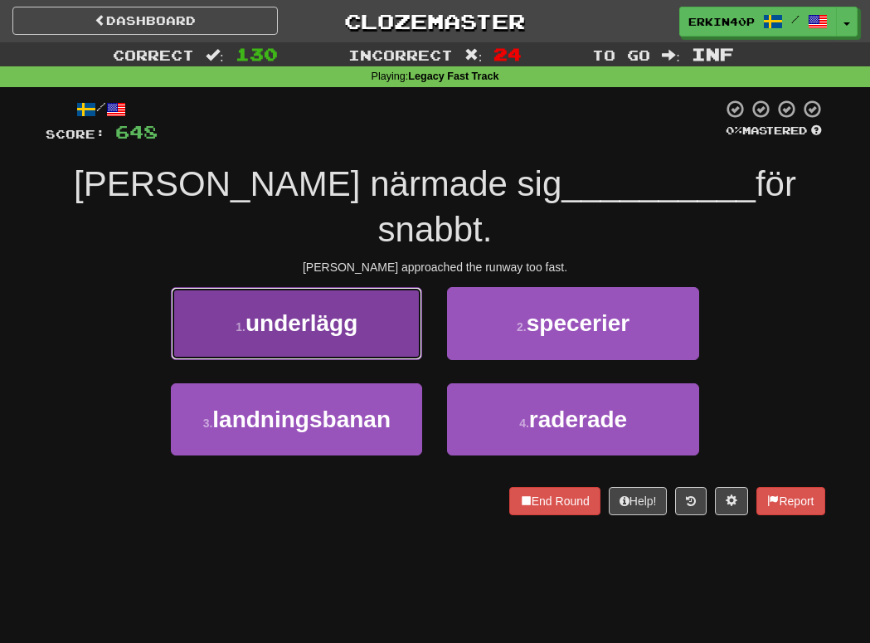
click at [247, 310] on span "underlägg" at bounding box center [301, 323] width 112 height 26
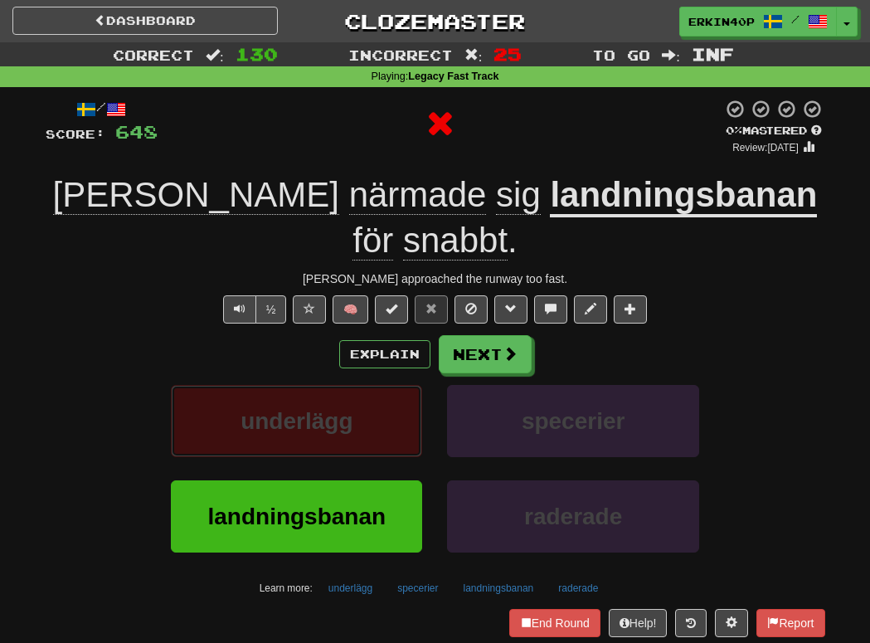
click at [276, 408] on span "underlägg" at bounding box center [296, 421] width 112 height 26
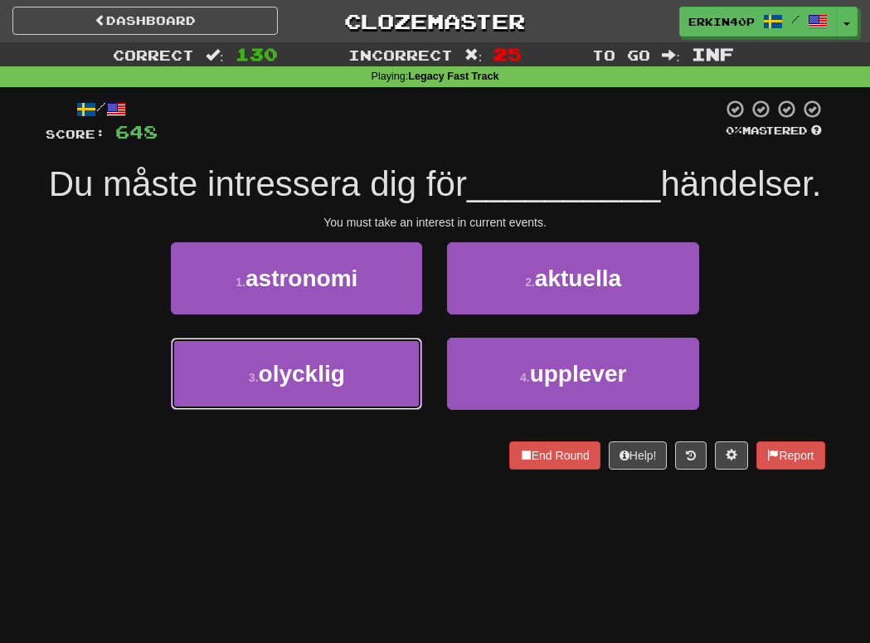
click at [276, 376] on span "olycklig" at bounding box center [302, 374] width 86 height 26
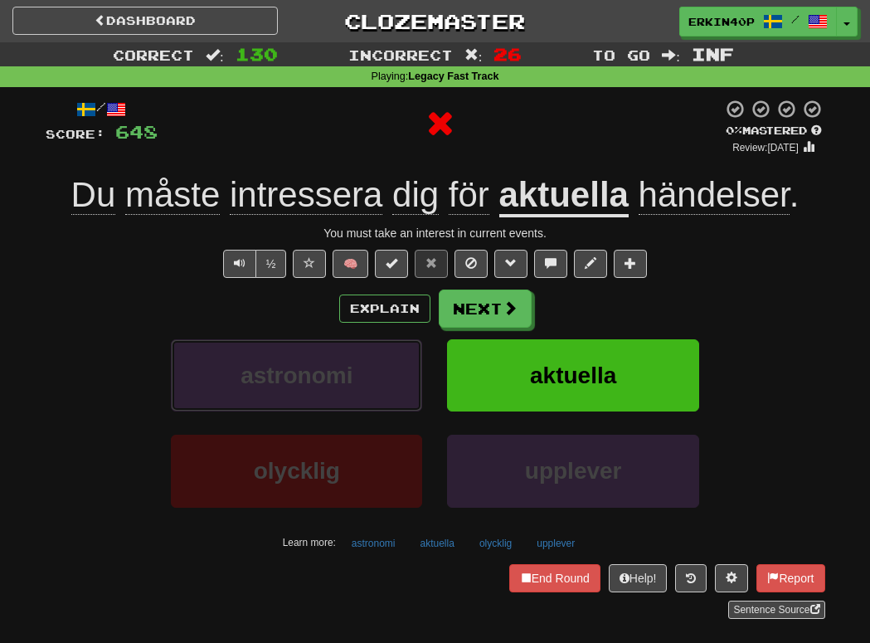
click at [276, 376] on span "astronomi" at bounding box center [296, 375] width 112 height 26
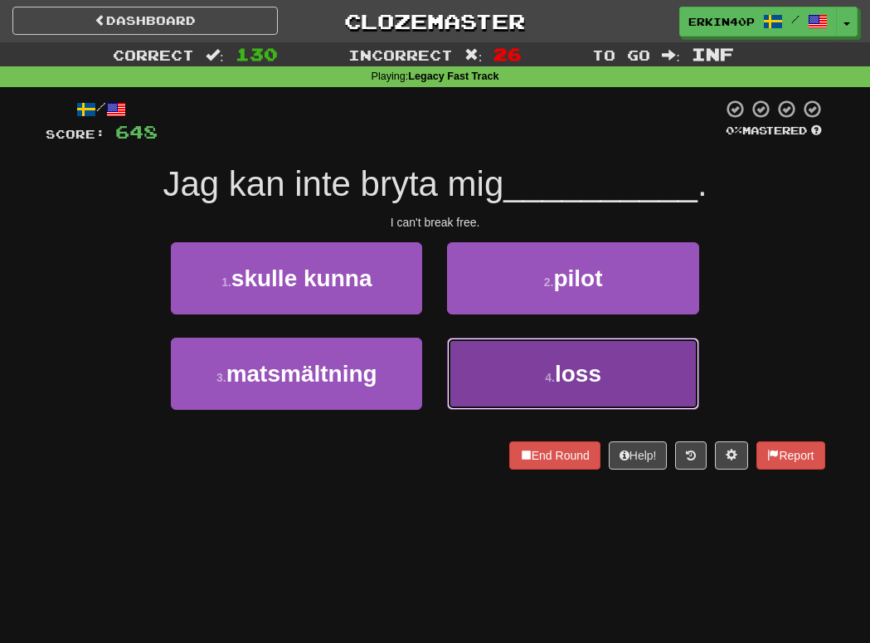
click at [491, 377] on button "4 . loss" at bounding box center [572, 373] width 251 height 72
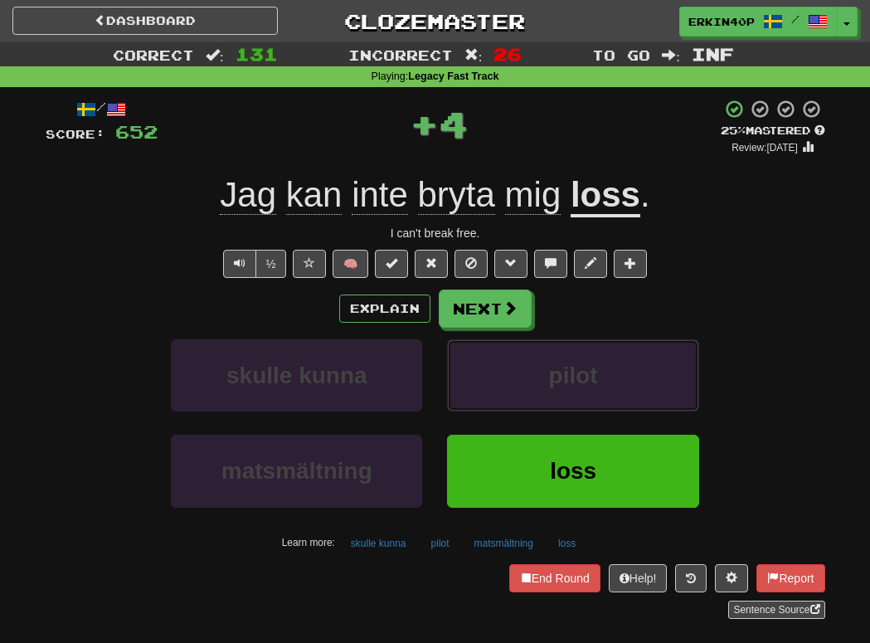
click at [491, 377] on button "pilot" at bounding box center [572, 375] width 251 height 72
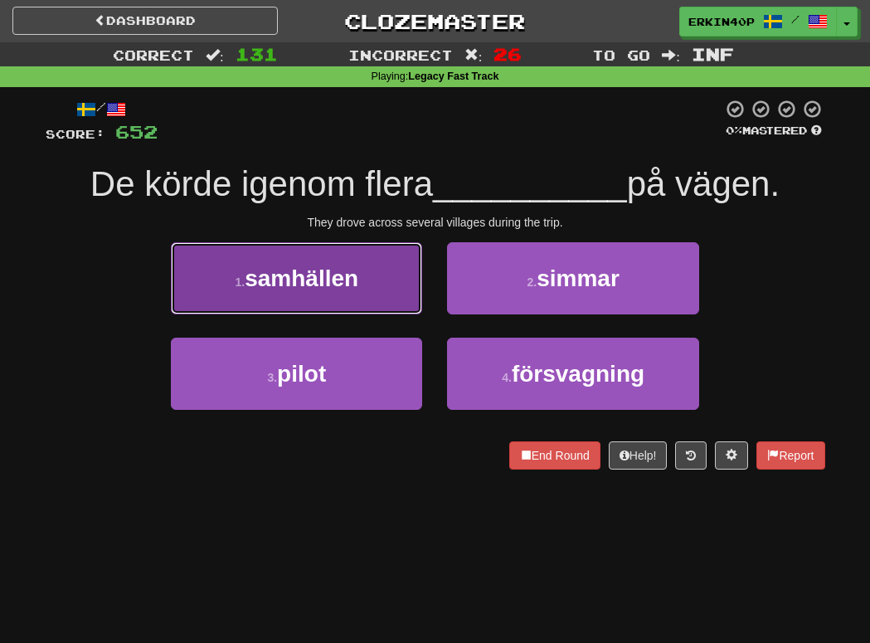
click at [340, 281] on span "samhällen" at bounding box center [302, 278] width 114 height 26
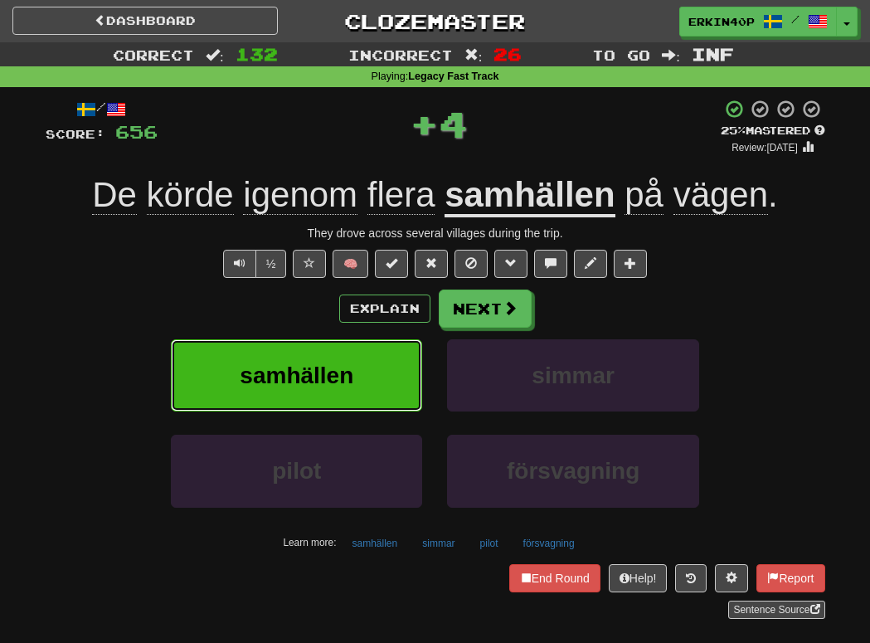
click at [368, 372] on button "samhällen" at bounding box center [296, 375] width 251 height 72
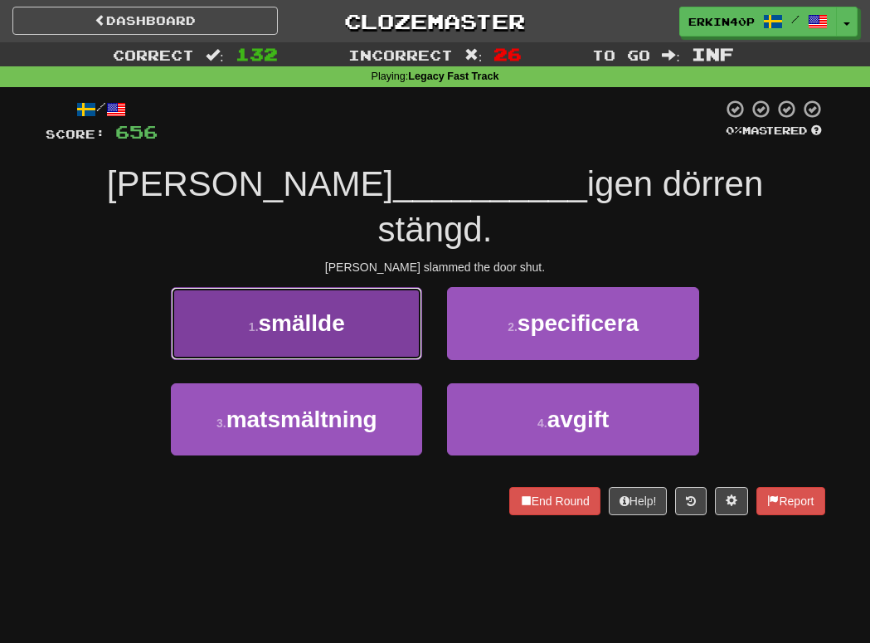
click at [363, 299] on button "1 . smällde" at bounding box center [296, 323] width 251 height 72
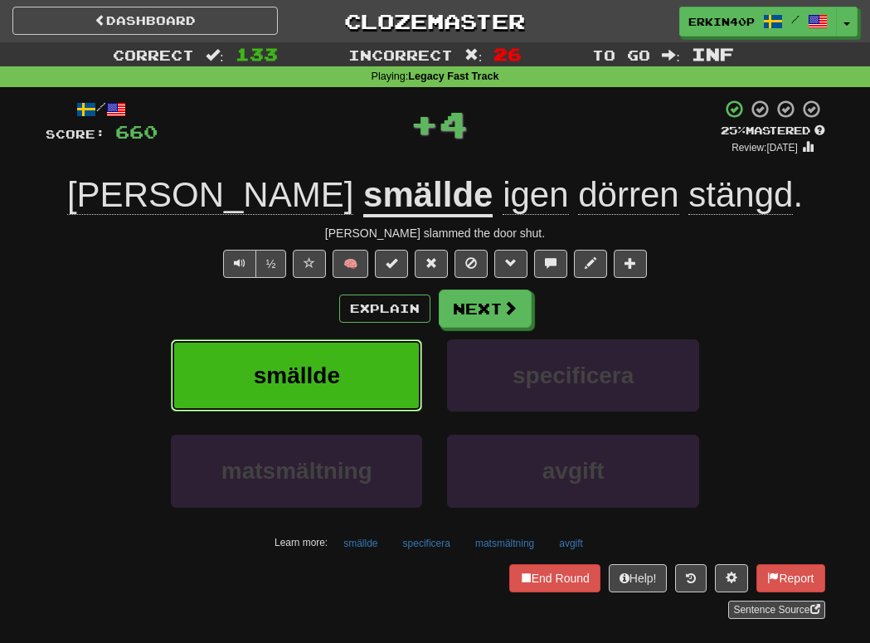
click at [361, 388] on button "smällde" at bounding box center [296, 375] width 251 height 72
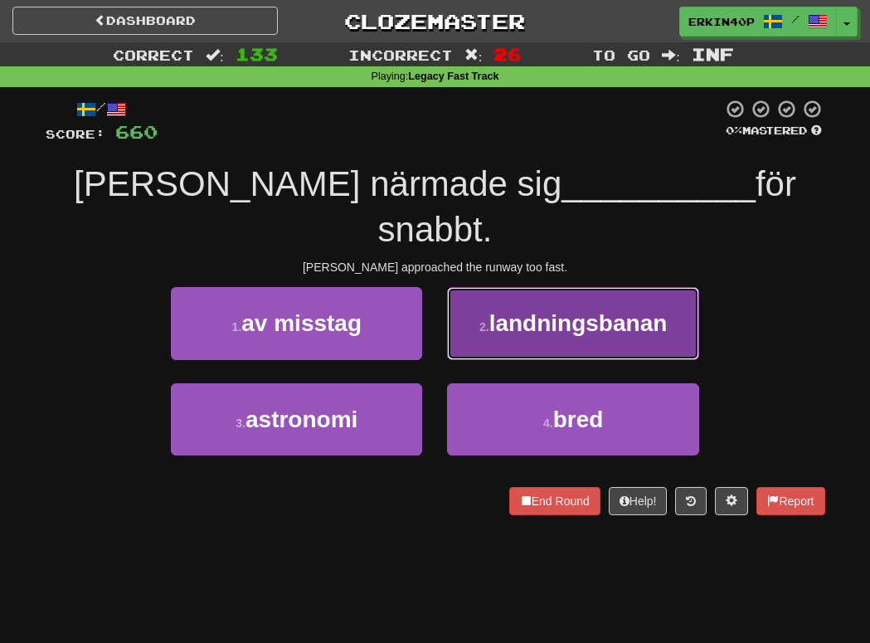
click at [530, 301] on button "2 . landningsbanan" at bounding box center [572, 323] width 251 height 72
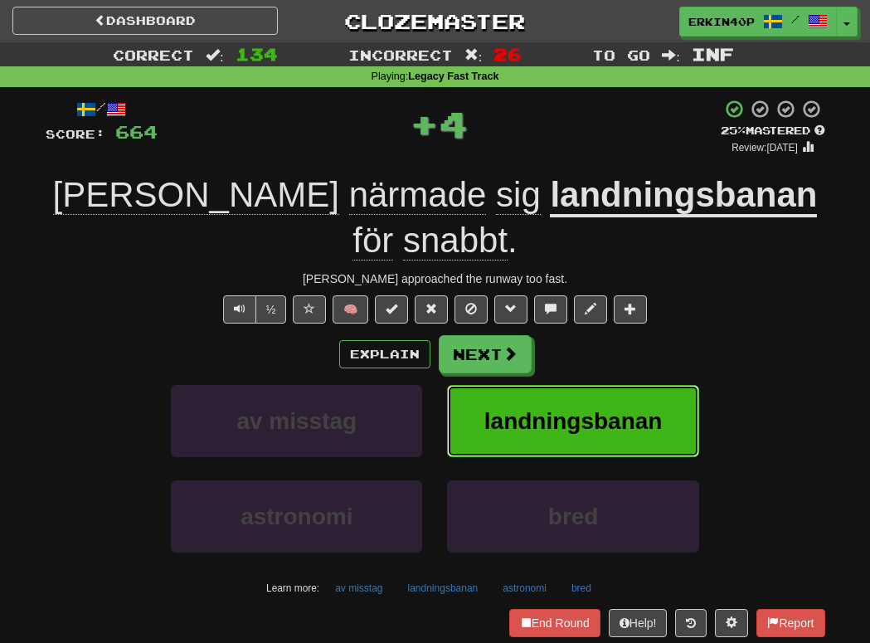
click at [555, 399] on button "landningsbanan" at bounding box center [572, 421] width 251 height 72
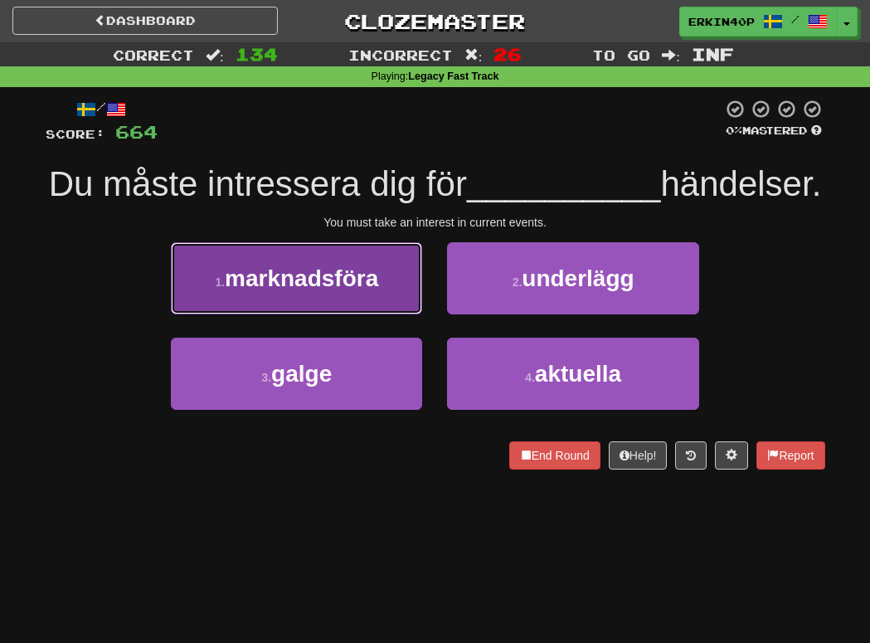
click at [328, 269] on span "marknadsföra" at bounding box center [301, 278] width 153 height 26
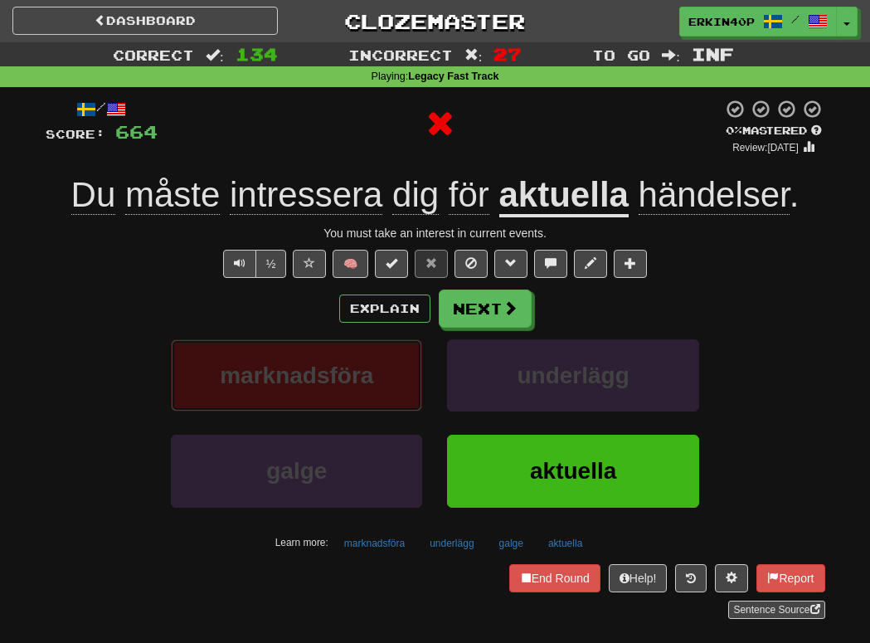
click at [369, 378] on span "marknadsföra" at bounding box center [296, 375] width 153 height 26
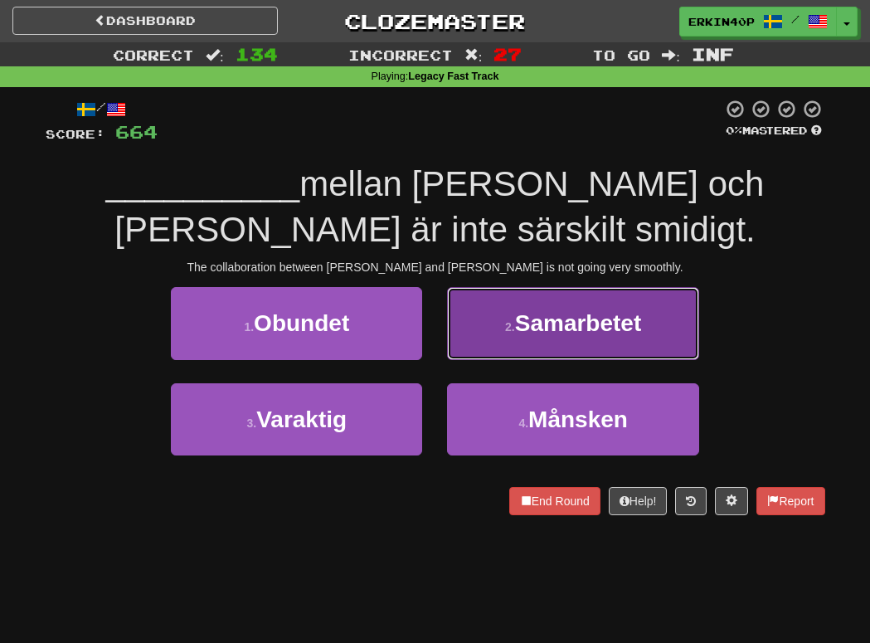
click at [528, 340] on button "2 . Samarbetet" at bounding box center [572, 323] width 251 height 72
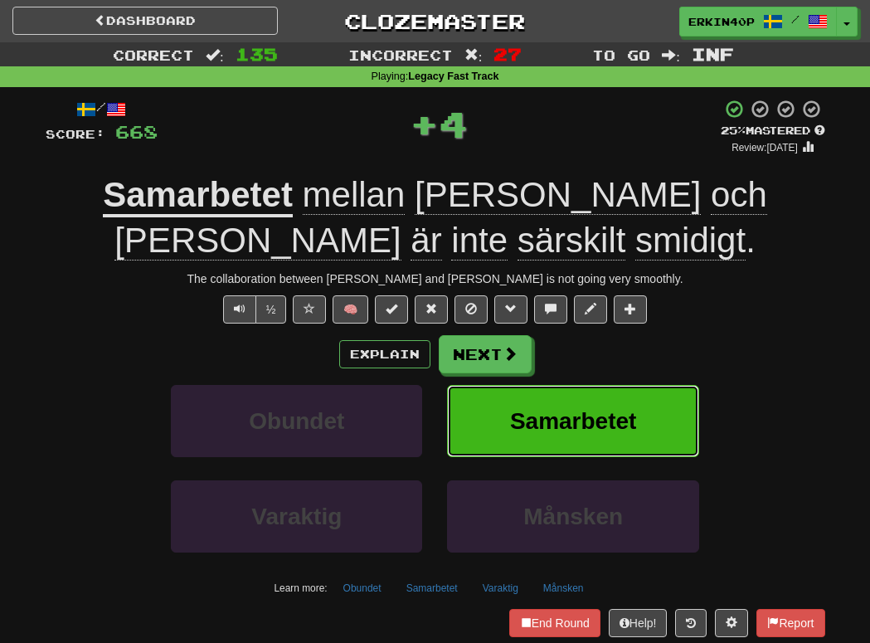
click at [527, 424] on span "Samarbetet" at bounding box center [573, 421] width 127 height 26
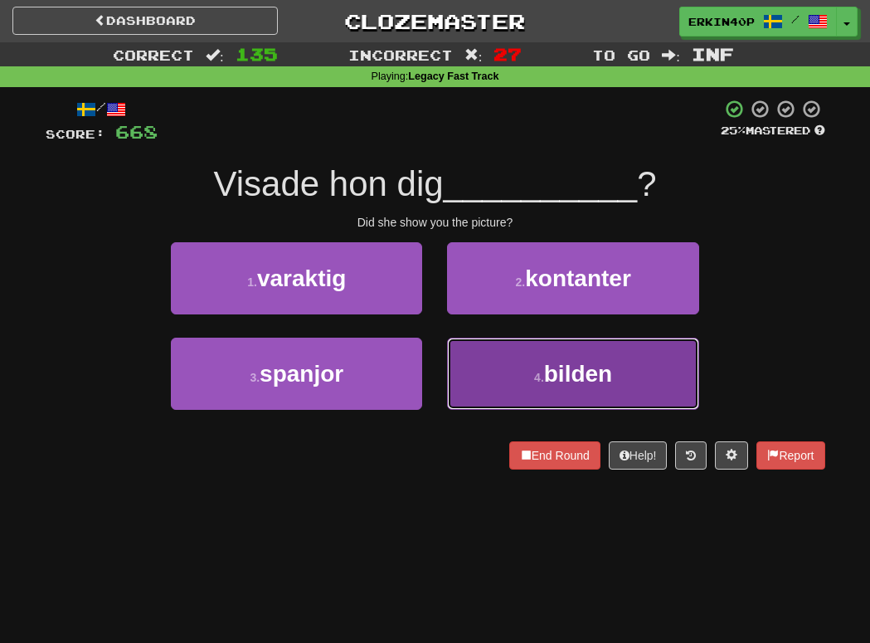
click at [521, 381] on button "4 . bilden" at bounding box center [572, 373] width 251 height 72
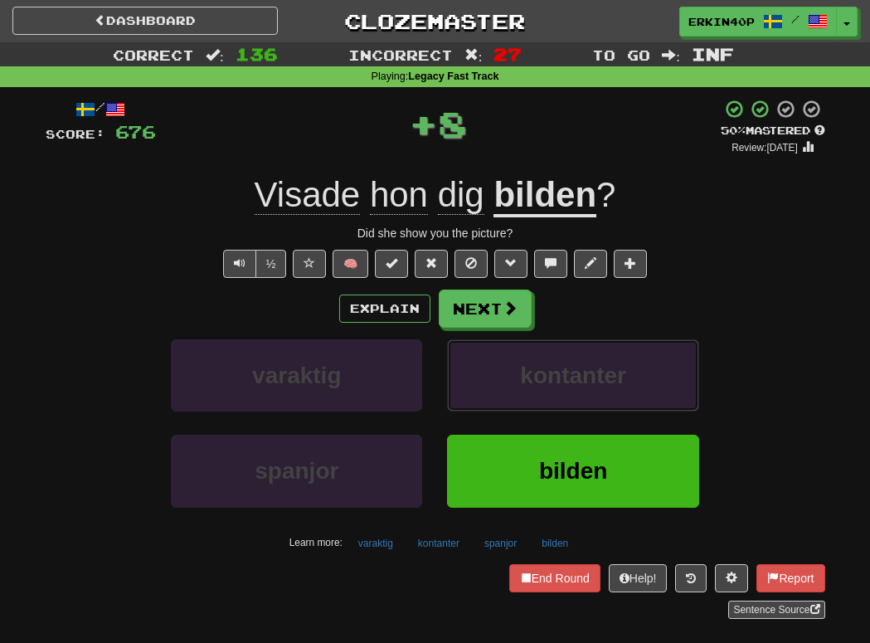
click at [521, 381] on span "kontanter" at bounding box center [573, 375] width 106 height 26
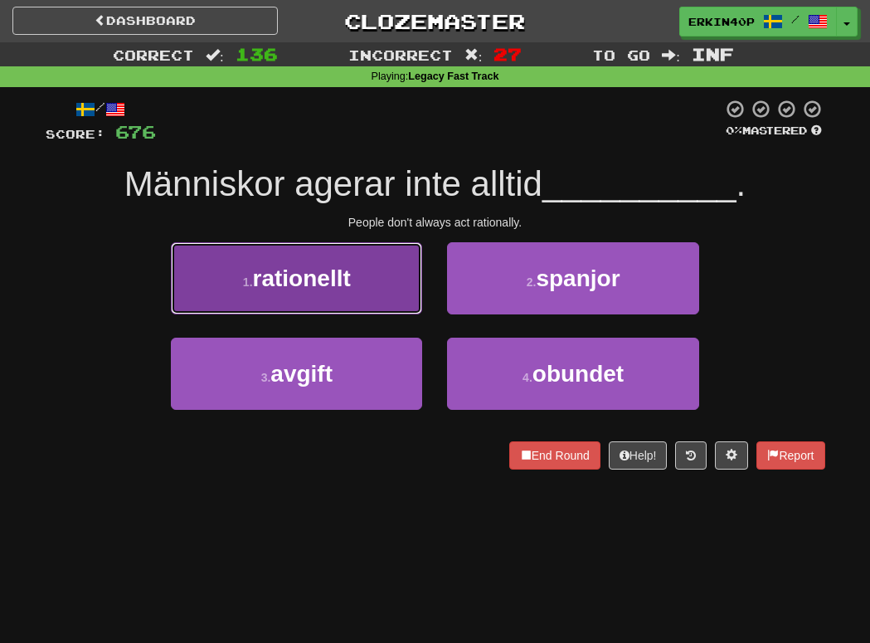
click at [378, 270] on button "1 . rationellt" at bounding box center [296, 278] width 251 height 72
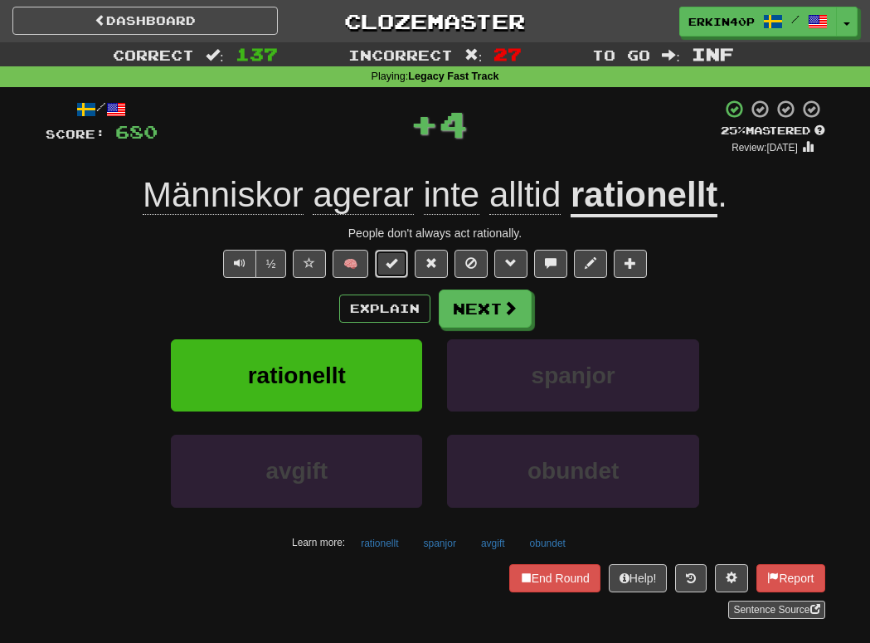
click at [378, 270] on button at bounding box center [391, 264] width 33 height 28
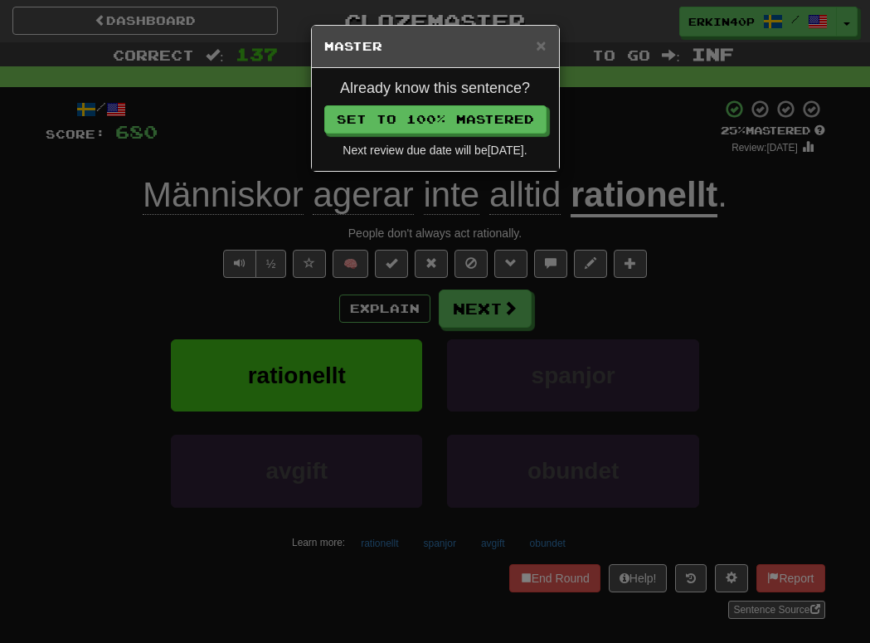
click at [388, 376] on div "× Master Already know this sentence? Set to 100% Mastered Next review due date …" at bounding box center [435, 321] width 870 height 643
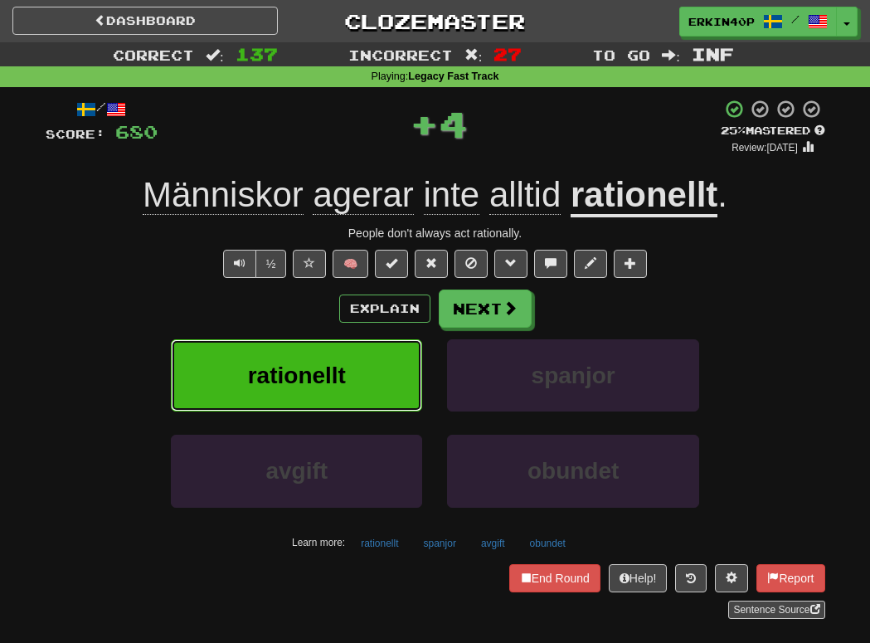
click at [388, 376] on button "rationellt" at bounding box center [296, 375] width 251 height 72
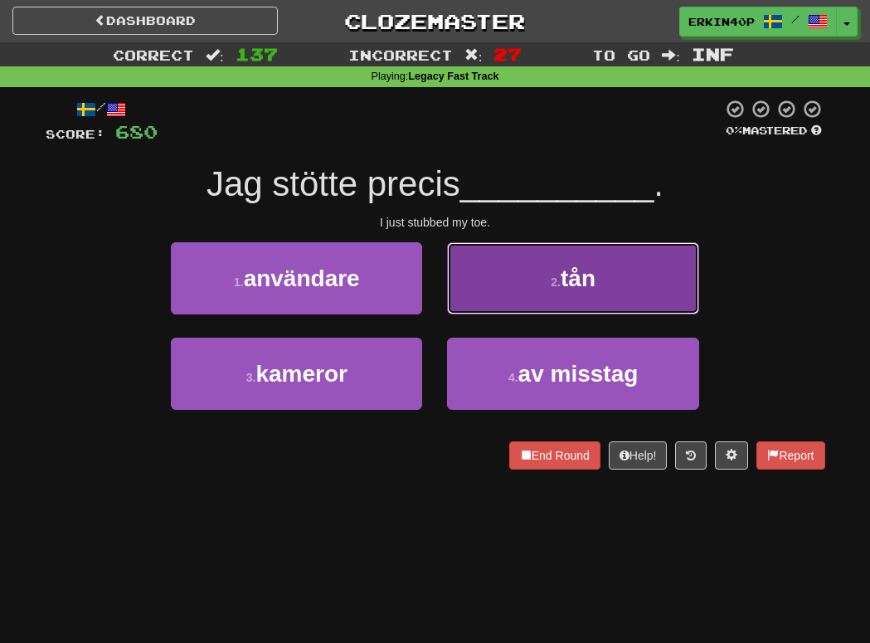
click at [555, 298] on button "2 . tån" at bounding box center [572, 278] width 251 height 72
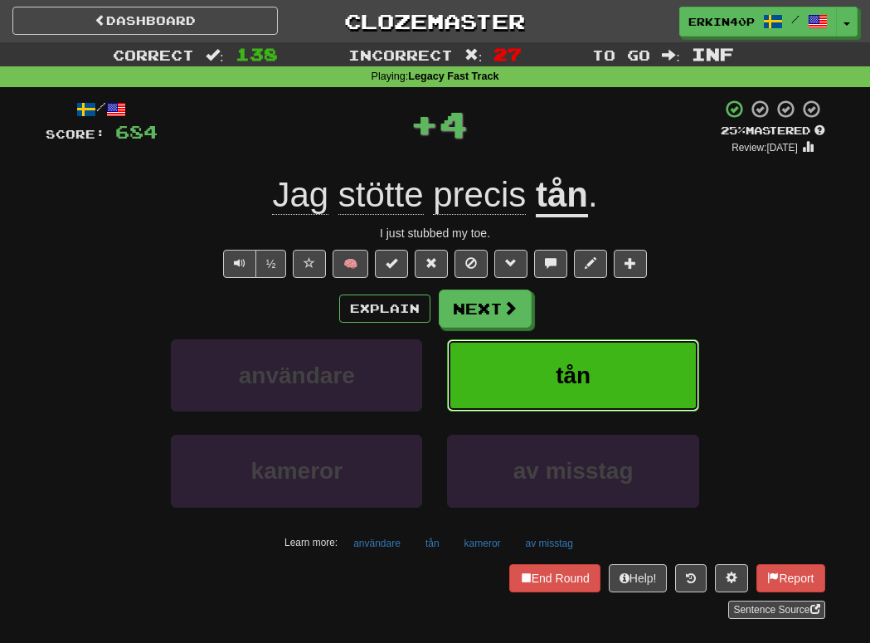
click at [555, 383] on span "tån" at bounding box center [572, 375] width 35 height 26
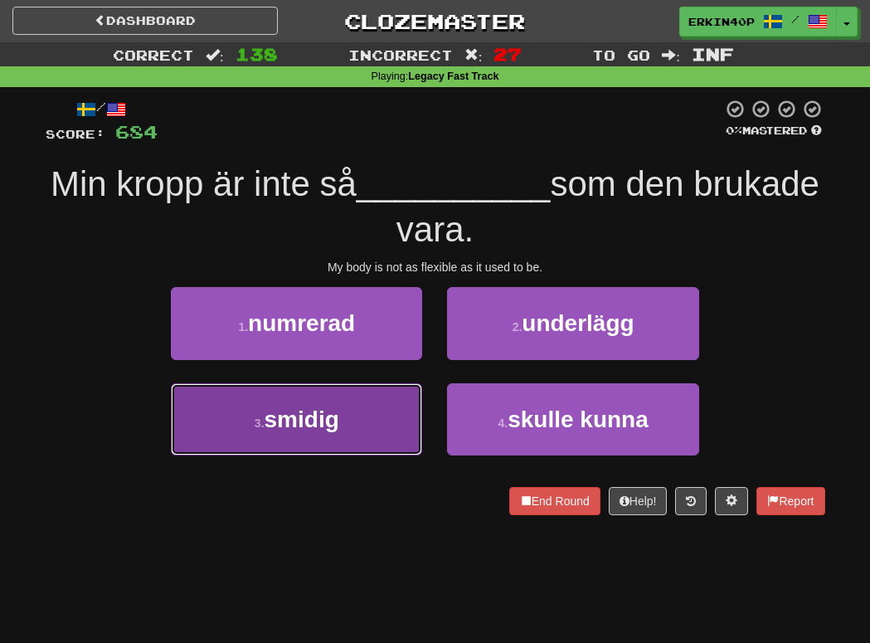
click at [387, 396] on button "3 . smidig" at bounding box center [296, 419] width 251 height 72
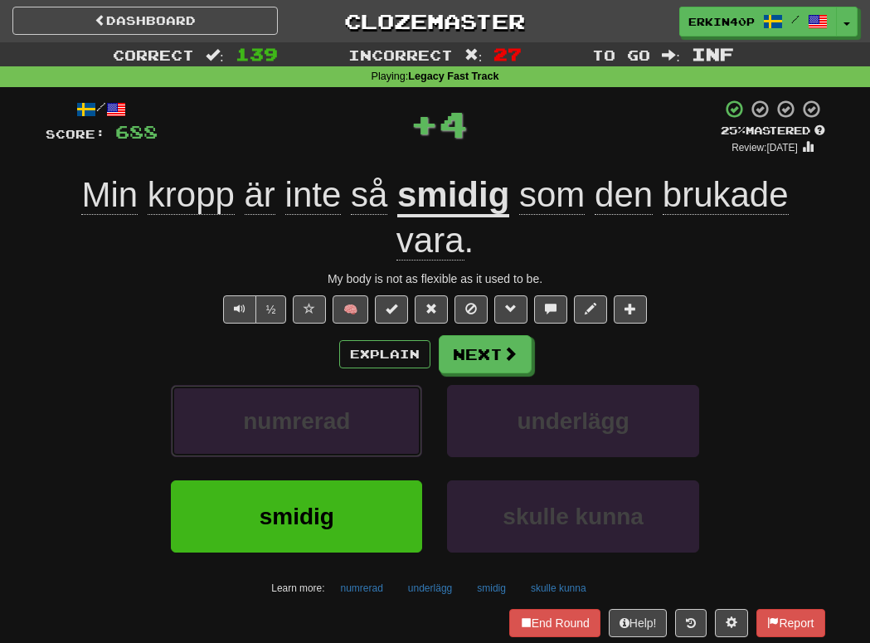
click at [387, 396] on button "numrerad" at bounding box center [296, 421] width 251 height 72
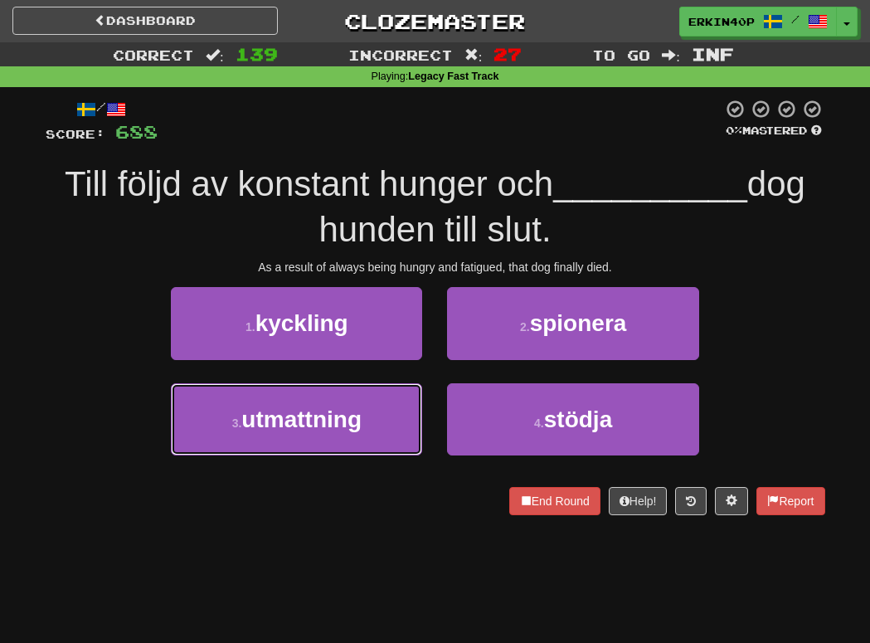
click at [387, 396] on button "3 . utmattning" at bounding box center [296, 419] width 251 height 72
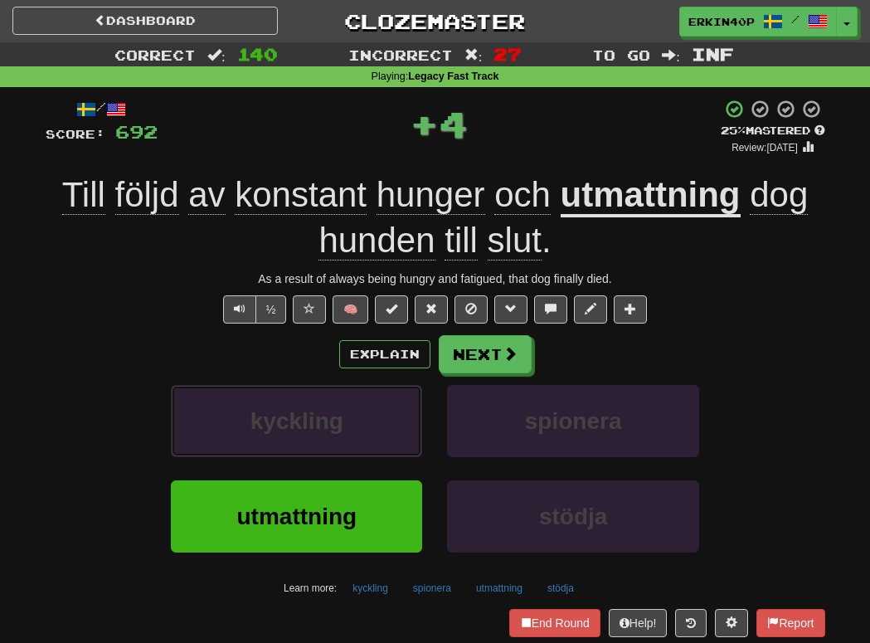
click at [387, 396] on button "kyckling" at bounding box center [296, 421] width 251 height 72
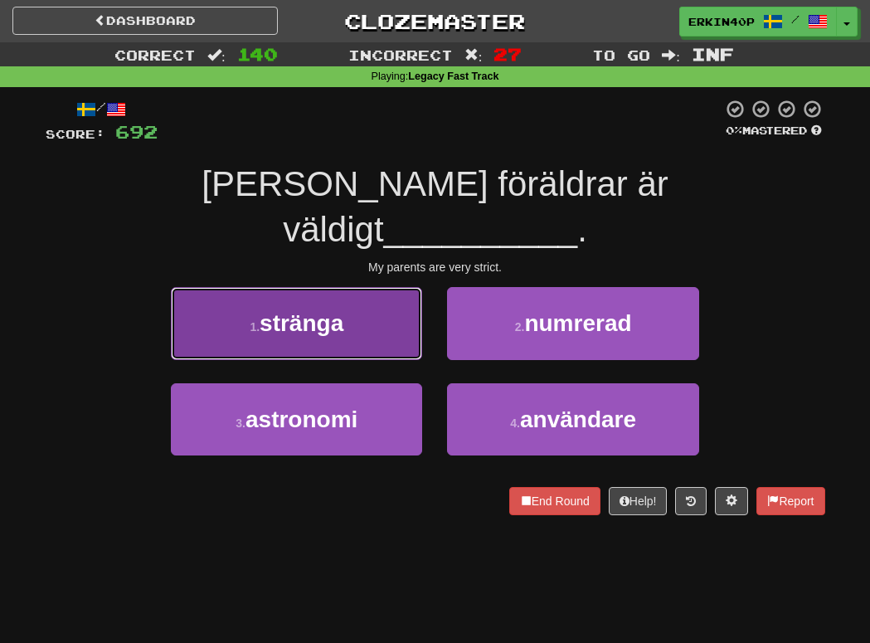
click at [365, 287] on button "1 . stränga" at bounding box center [296, 323] width 251 height 72
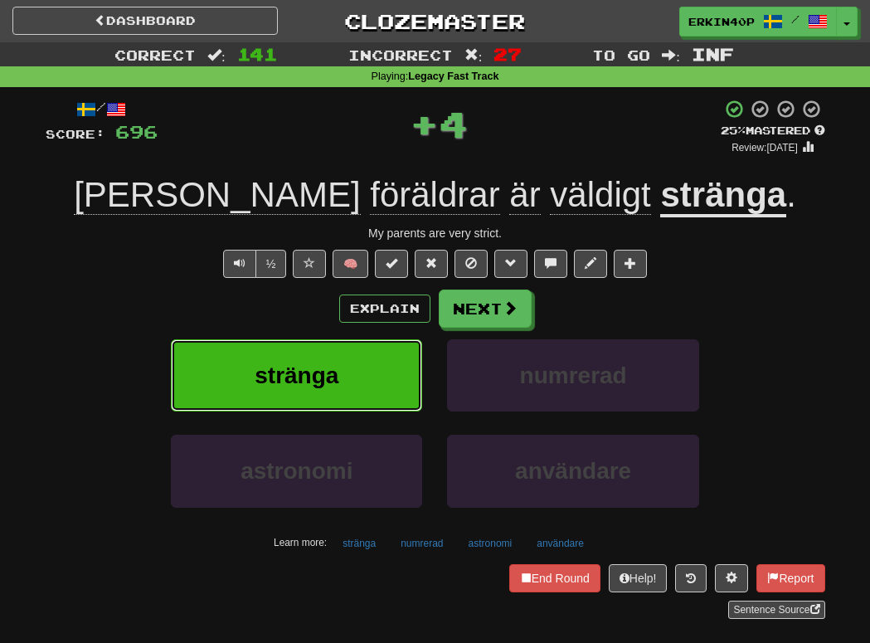
click at [375, 400] on button "stränga" at bounding box center [296, 375] width 251 height 72
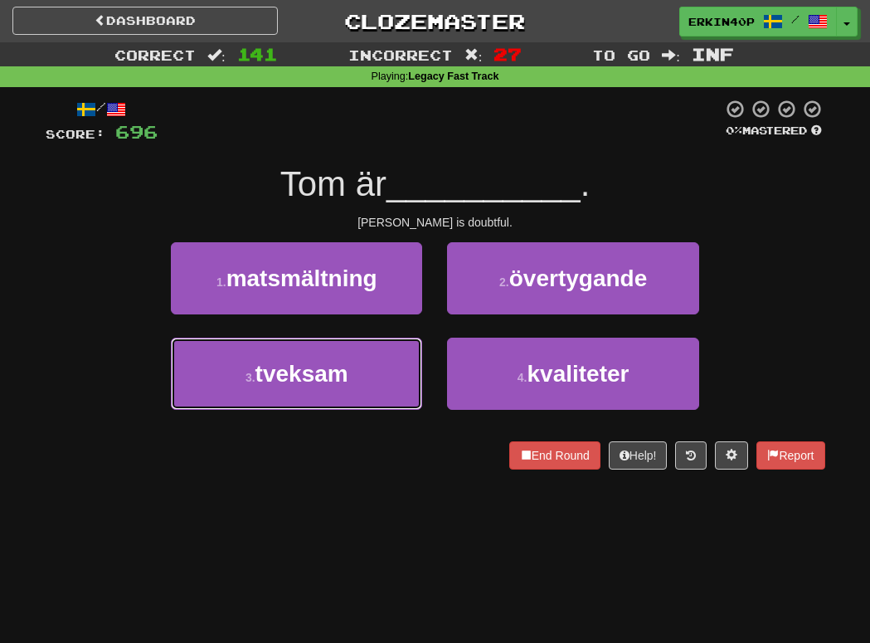
click at [375, 400] on button "3 . tveksam" at bounding box center [296, 373] width 251 height 72
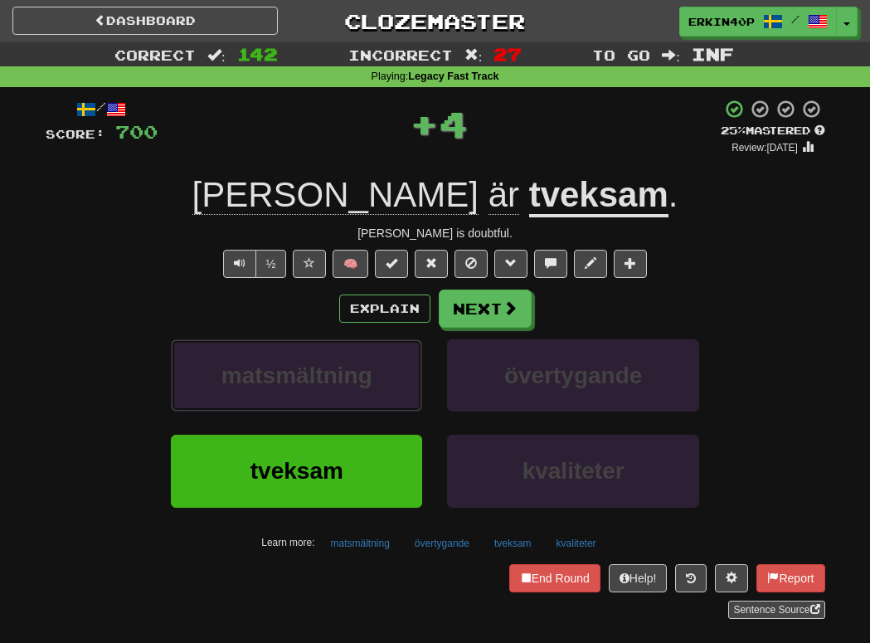
click at [375, 400] on button "matsmältning" at bounding box center [296, 375] width 251 height 72
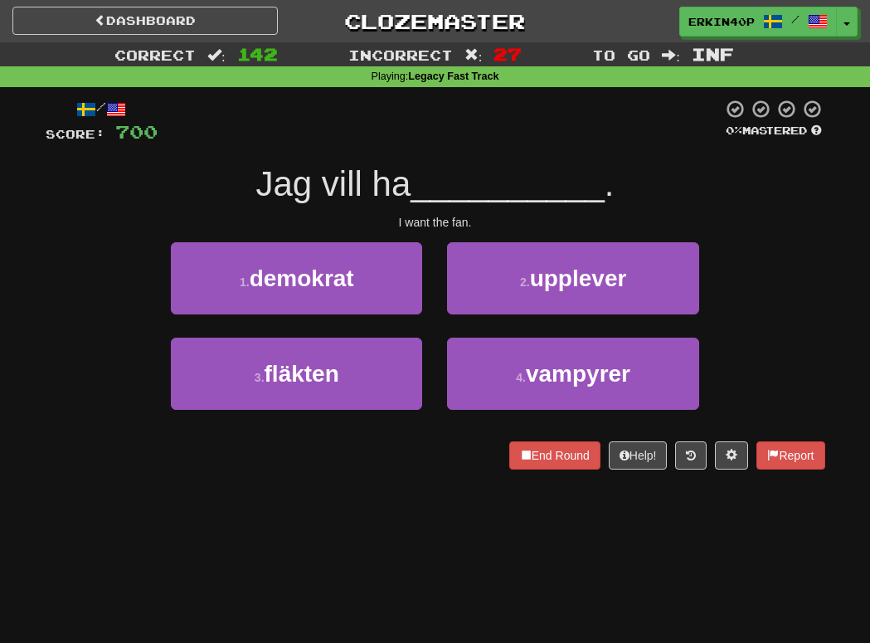
click at [422, 221] on div "I want the fan." at bounding box center [435, 222] width 779 height 17
click at [45, 468] on div at bounding box center [45, 468] width 0 height 0
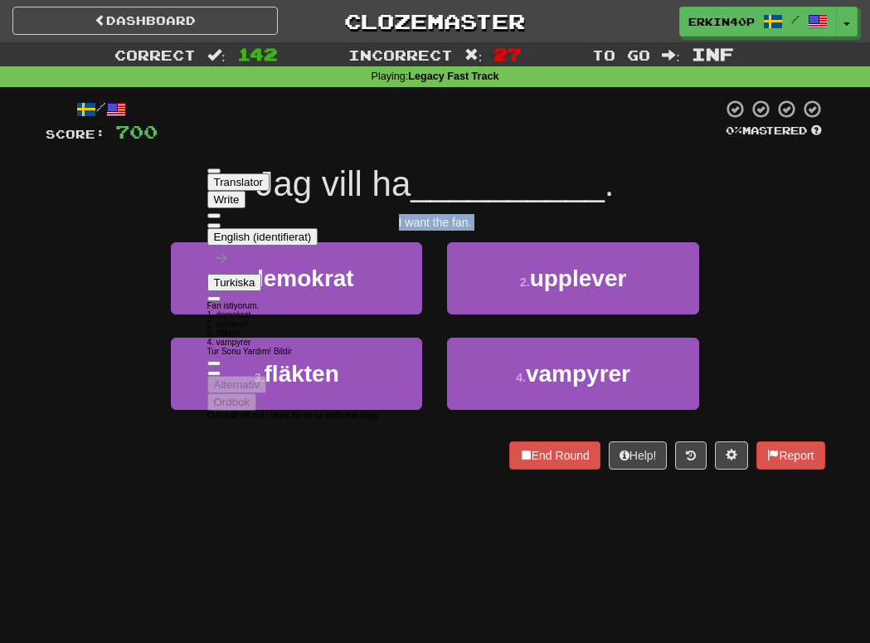
click at [78, 444] on div "End Round Help! Report" at bounding box center [435, 455] width 779 height 28
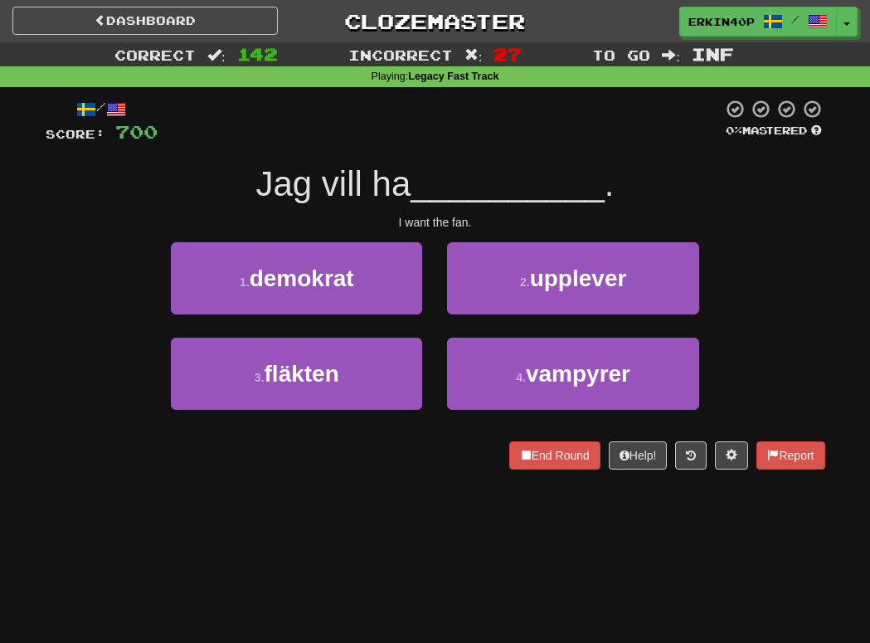
click at [262, 428] on div "3 . fläkten" at bounding box center [296, 384] width 276 height 95
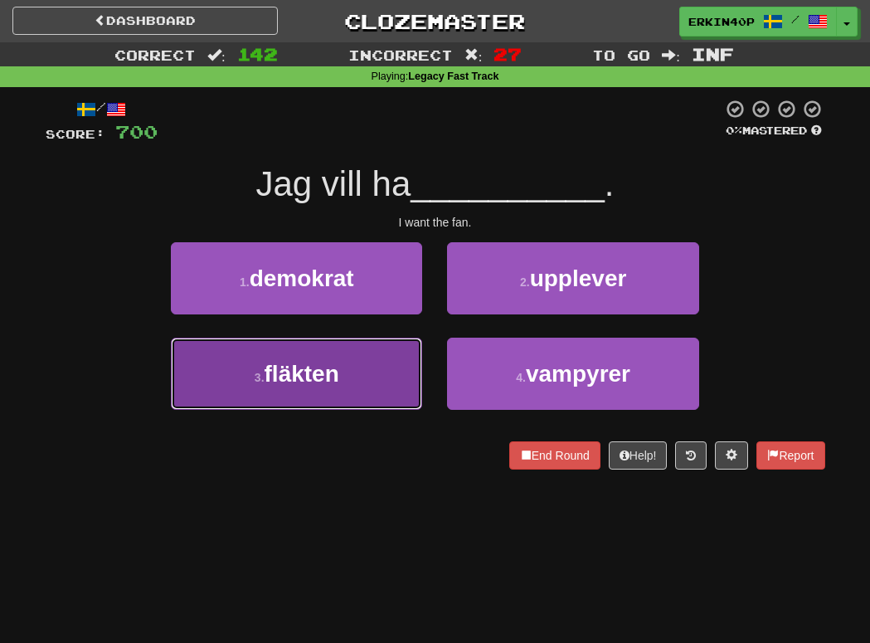
click at [274, 390] on button "3 . fläkten" at bounding box center [296, 373] width 251 height 72
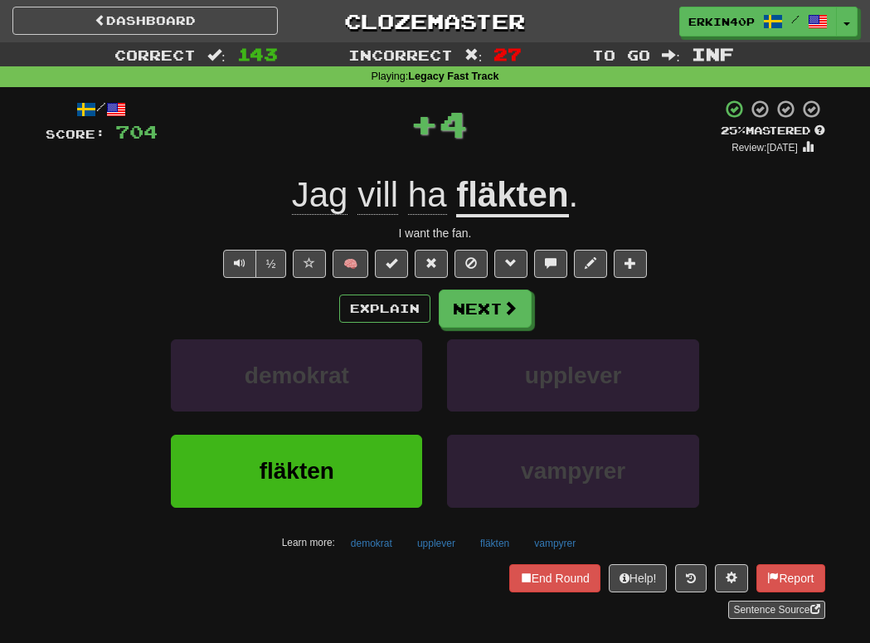
click at [496, 210] on u "fläkten" at bounding box center [512, 196] width 112 height 42
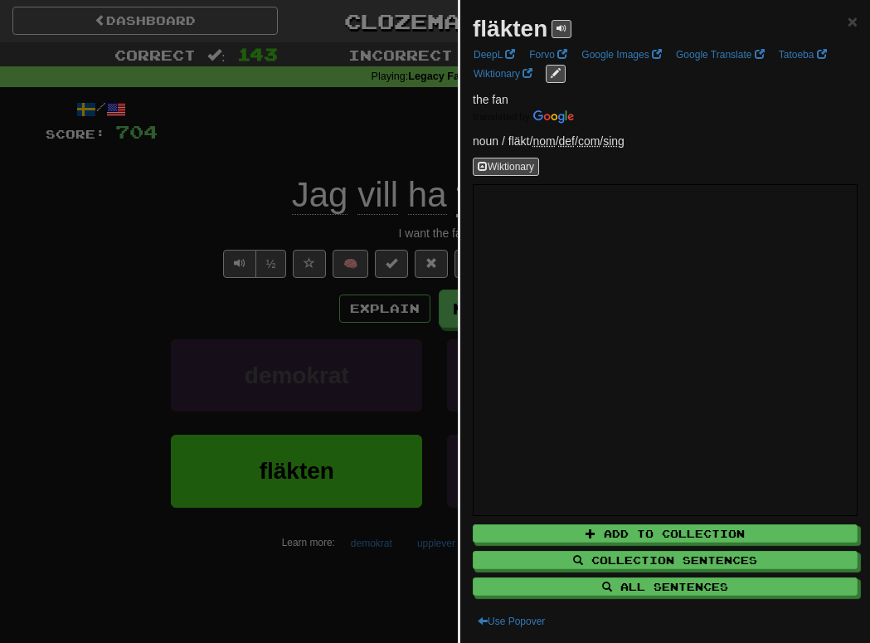
drag, startPoint x: 309, startPoint y: 195, endPoint x: 174, endPoint y: 217, distance: 137.0
click at [173, 218] on div at bounding box center [435, 321] width 870 height 643
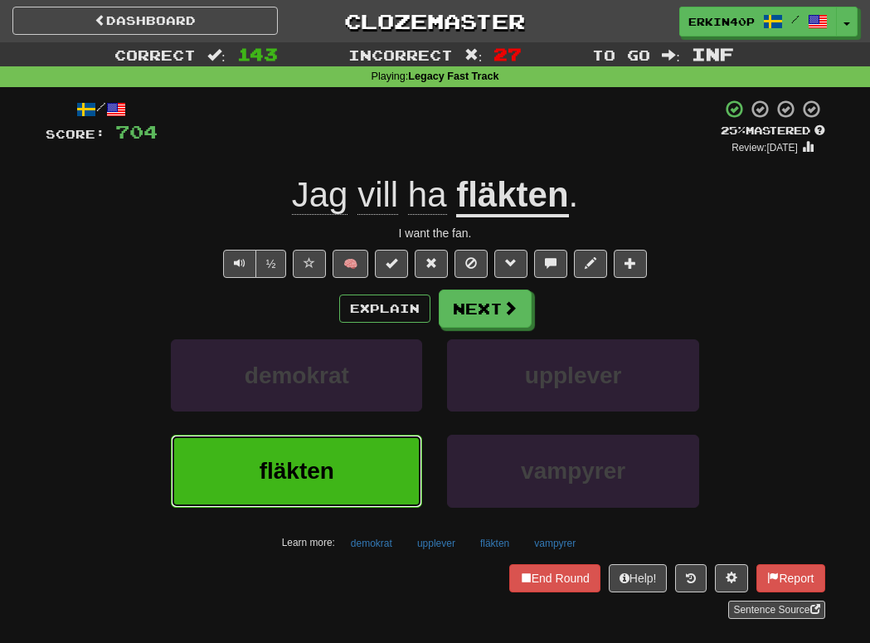
click at [281, 473] on span "fläkten" at bounding box center [296, 471] width 75 height 26
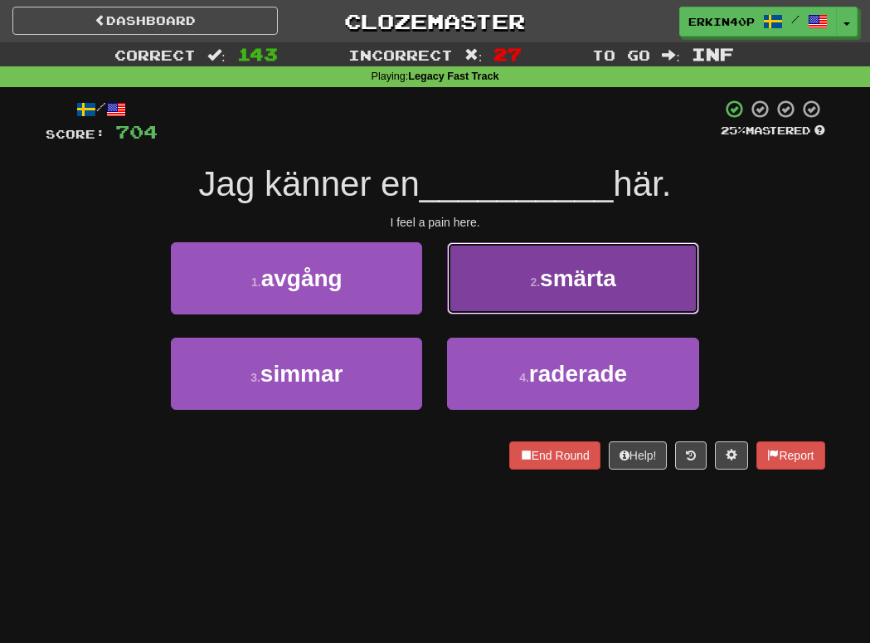
click at [609, 292] on button "2 . smärta" at bounding box center [572, 278] width 251 height 72
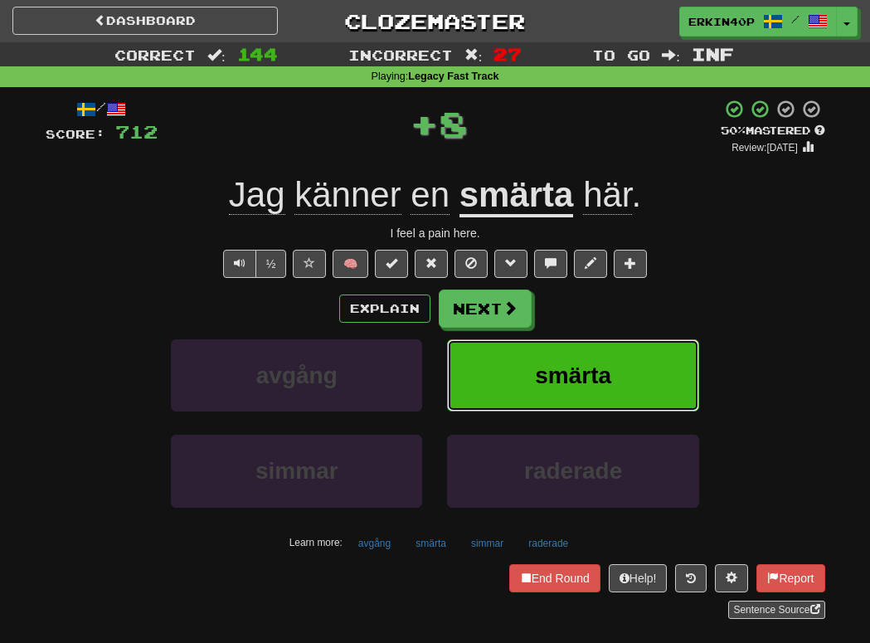
click at [604, 390] on button "smärta" at bounding box center [572, 375] width 251 height 72
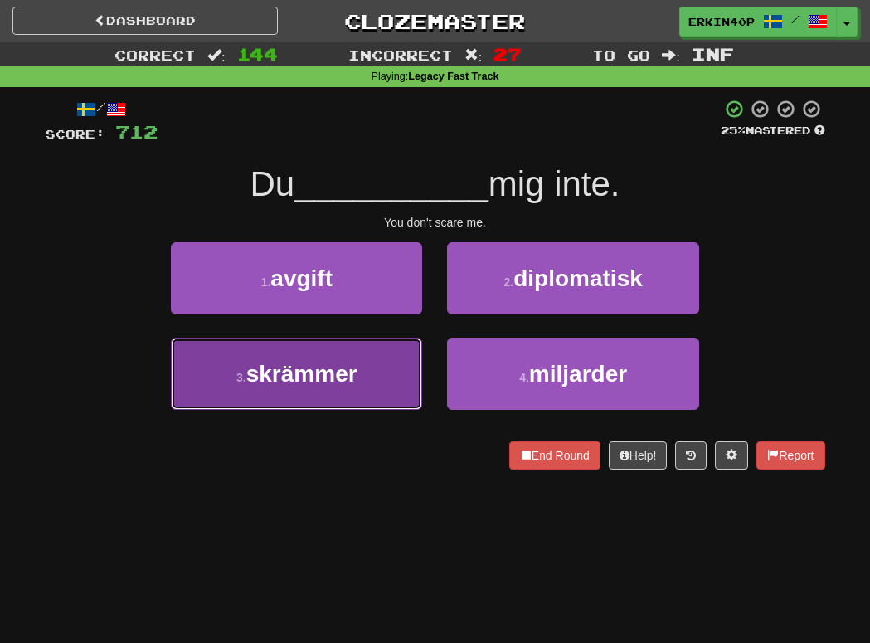
click at [364, 388] on button "3 . skrämmer" at bounding box center [296, 373] width 251 height 72
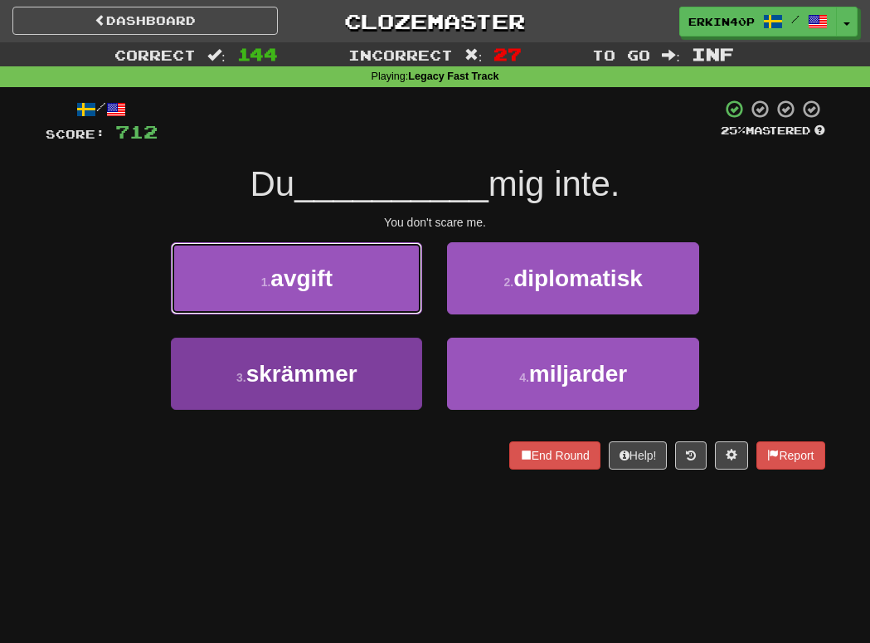
click at [364, 314] on button "1 . avgift" at bounding box center [296, 278] width 251 height 72
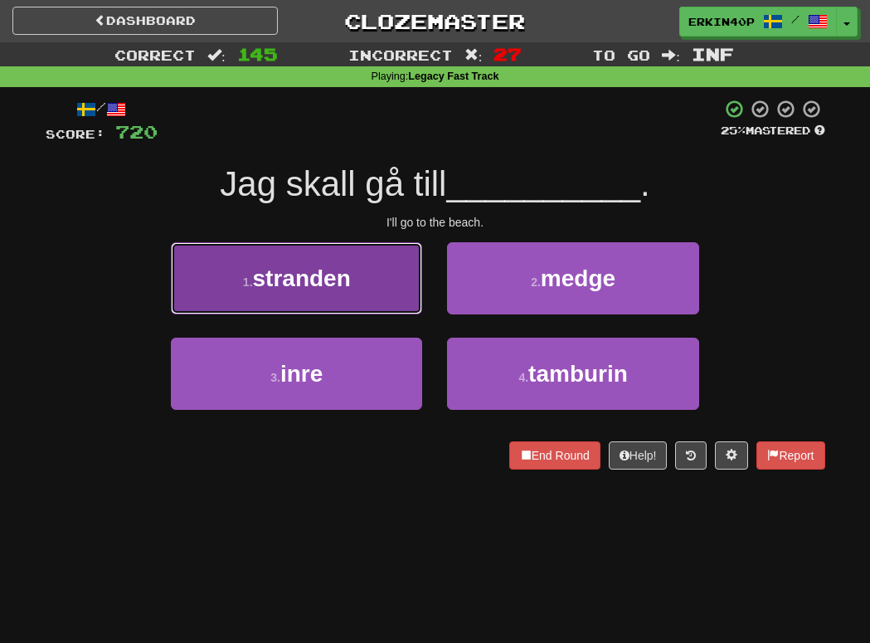
click at [335, 277] on span "stranden" at bounding box center [302, 278] width 98 height 26
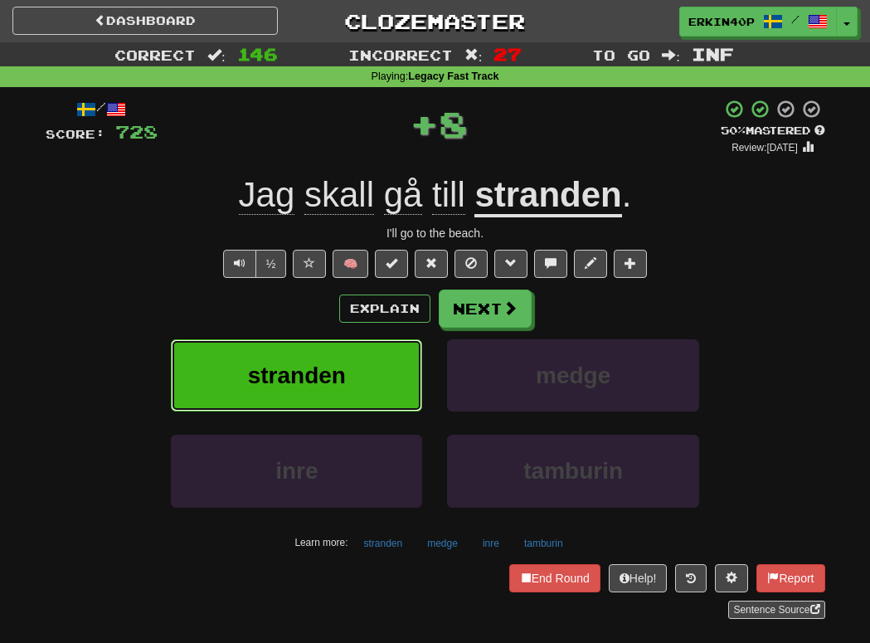
click at [342, 370] on span "stranden" at bounding box center [297, 375] width 98 height 26
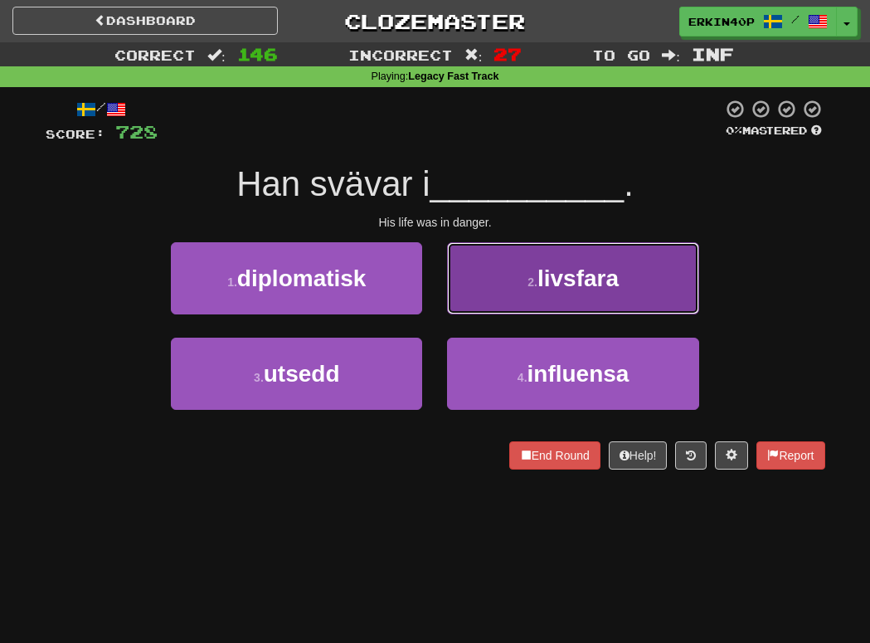
click at [647, 288] on button "2 . livsfara" at bounding box center [572, 278] width 251 height 72
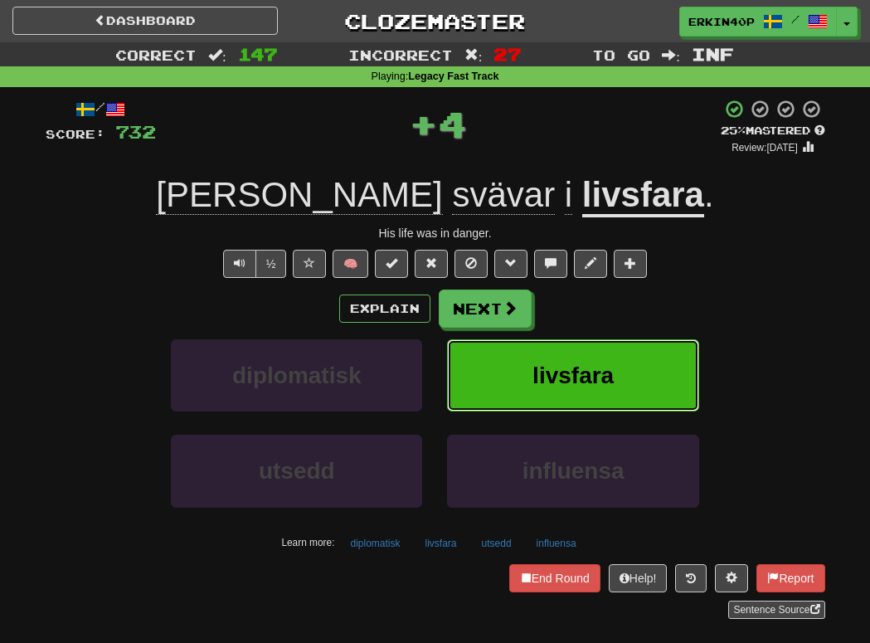
click at [623, 371] on button "livsfara" at bounding box center [572, 375] width 251 height 72
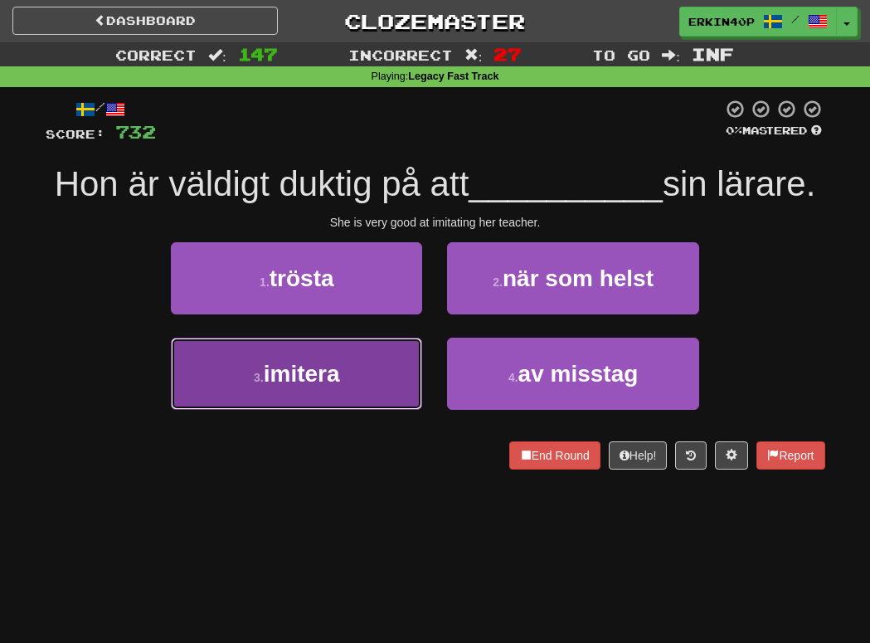
click at [330, 404] on button "3 . imitera" at bounding box center [296, 373] width 251 height 72
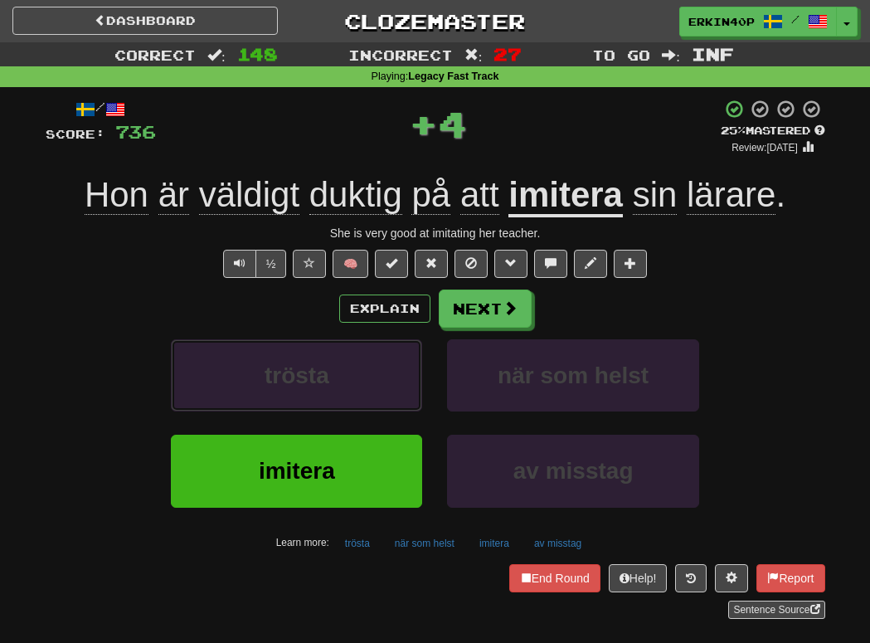
click at [330, 404] on button "trösta" at bounding box center [296, 375] width 251 height 72
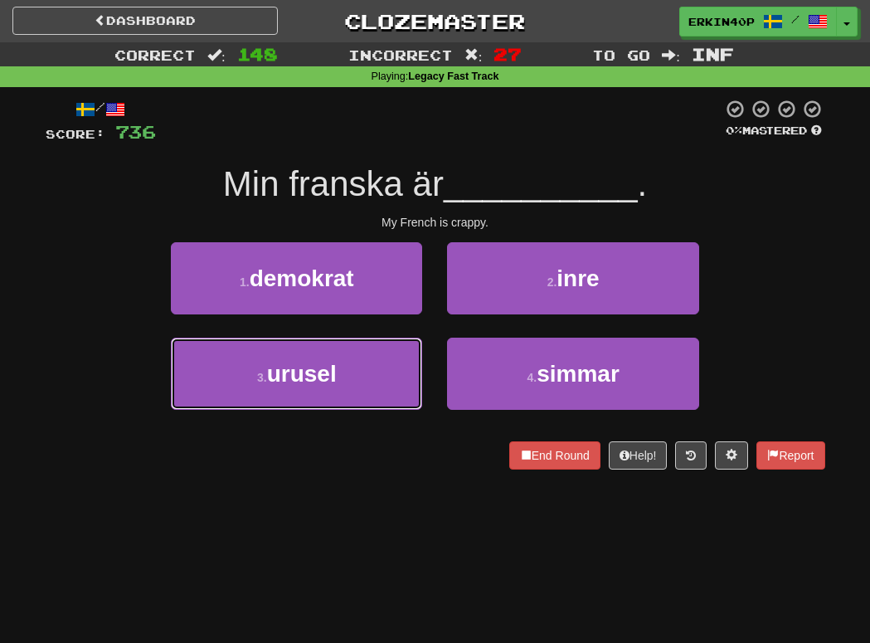
click at [330, 404] on button "3 . urusel" at bounding box center [296, 373] width 251 height 72
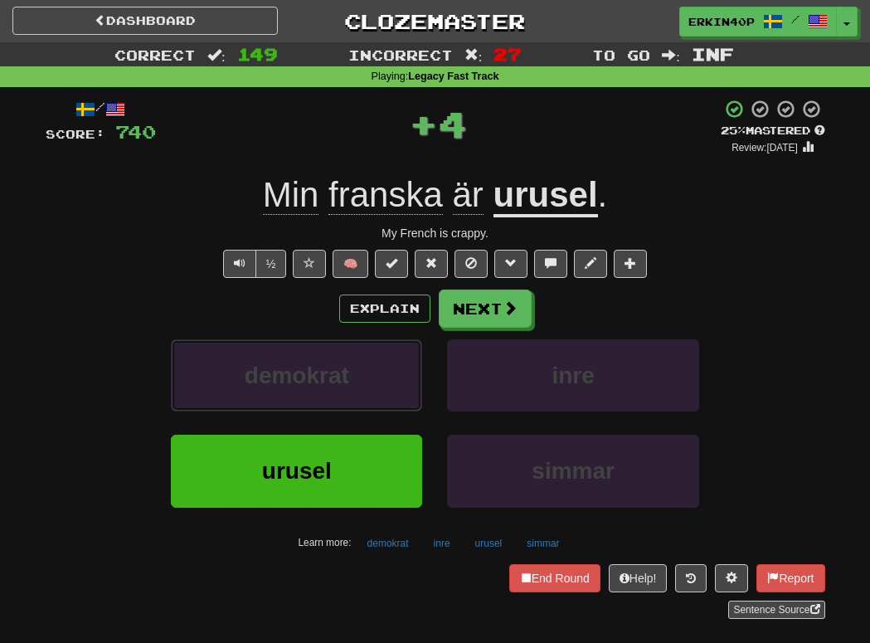
click at [330, 404] on button "demokrat" at bounding box center [296, 375] width 251 height 72
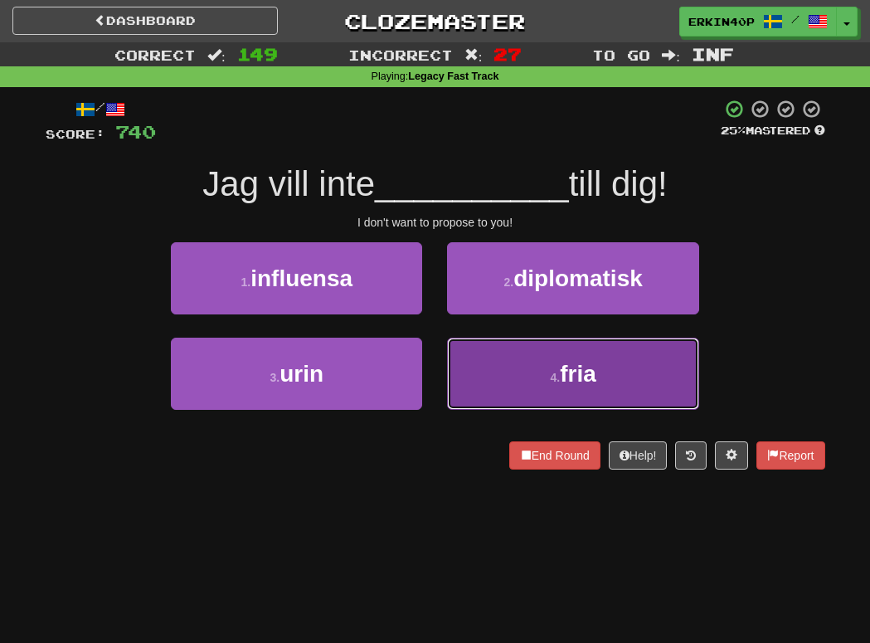
click at [596, 366] on span "fria" at bounding box center [578, 374] width 36 height 26
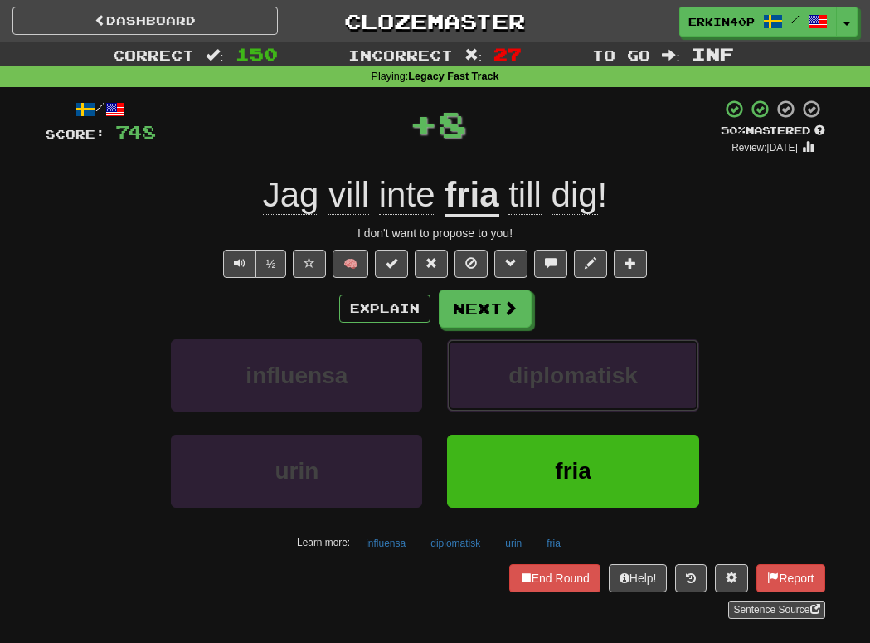
click at [597, 366] on span "diplomatisk" at bounding box center [572, 375] width 129 height 26
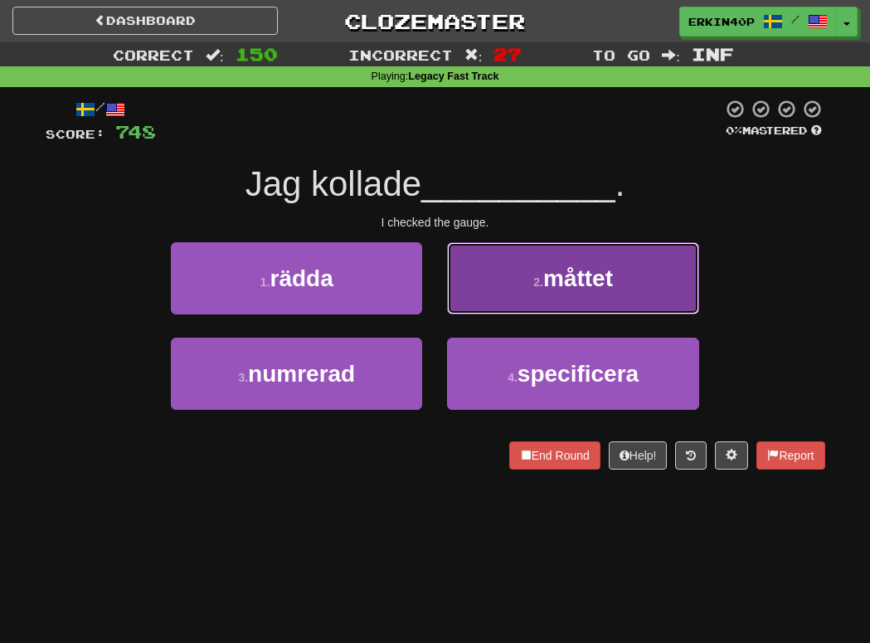
click at [526, 304] on button "2 . måttet" at bounding box center [572, 278] width 251 height 72
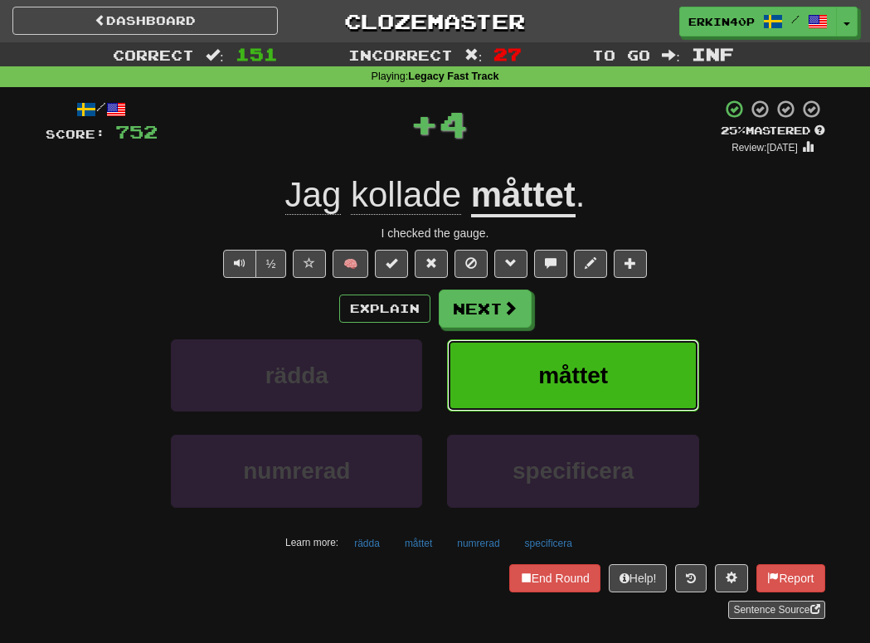
click at [569, 368] on span "måttet" at bounding box center [573, 375] width 70 height 26
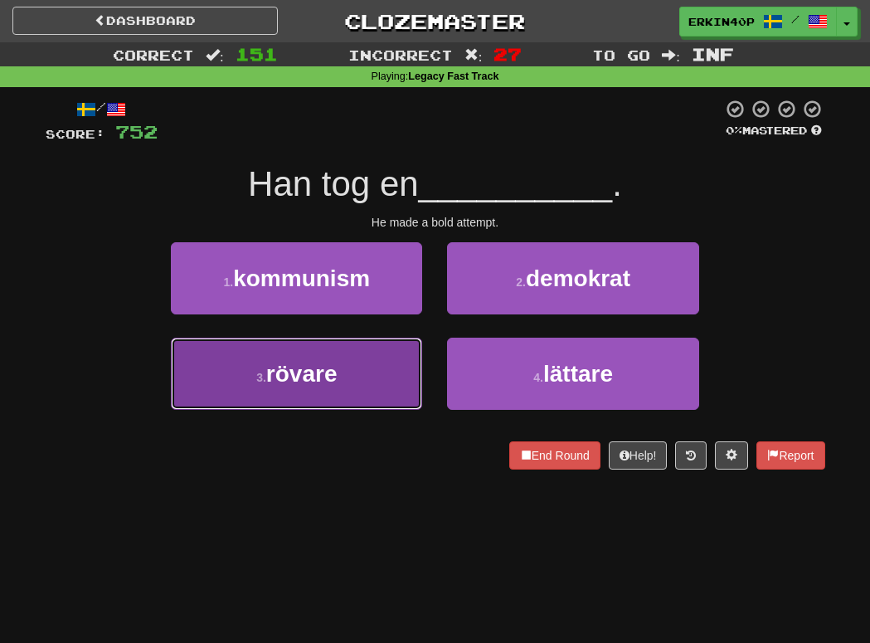
click at [381, 364] on button "3 . rövare" at bounding box center [296, 373] width 251 height 72
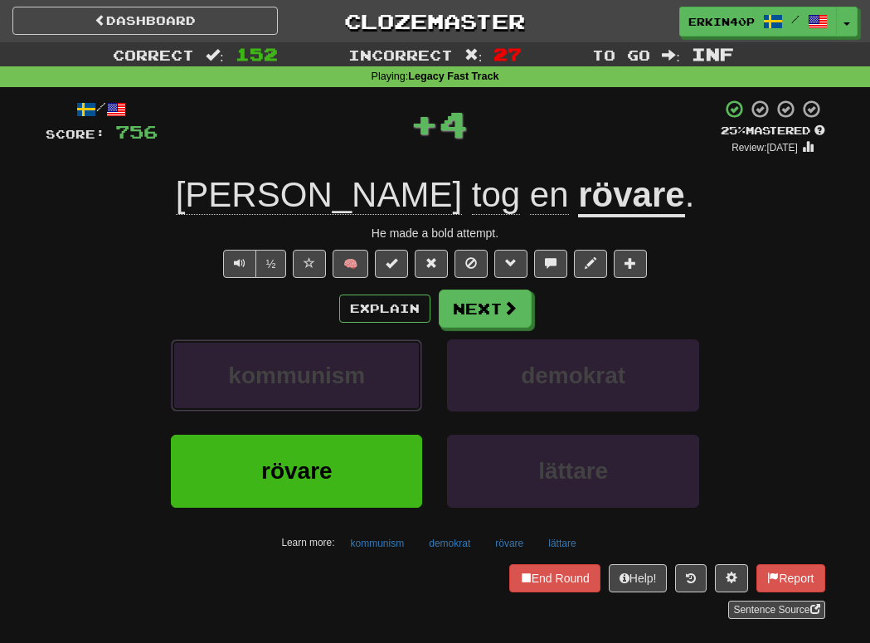
click at [381, 364] on button "kommunism" at bounding box center [296, 375] width 251 height 72
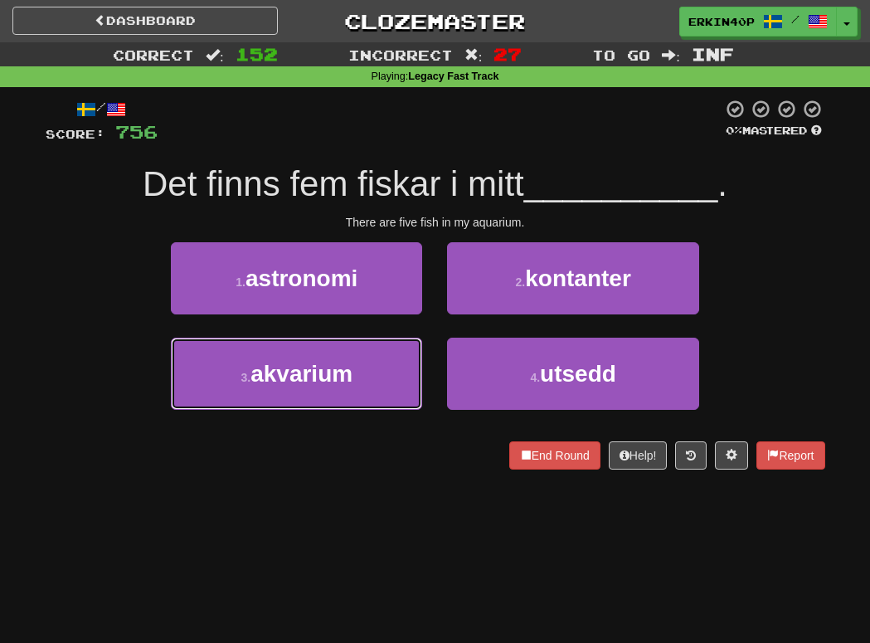
click at [381, 364] on button "3 . akvarium" at bounding box center [296, 373] width 251 height 72
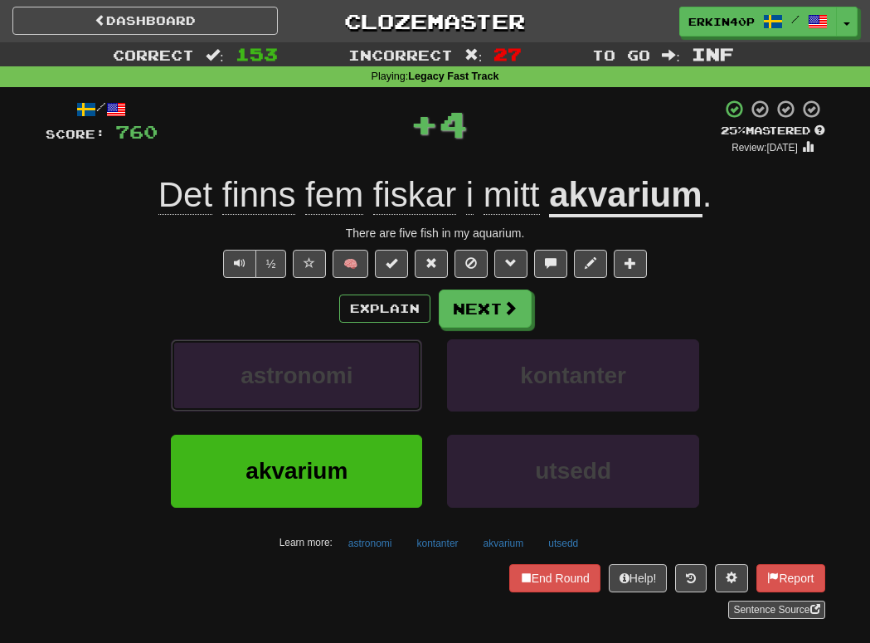
click at [381, 364] on button "astronomi" at bounding box center [296, 375] width 251 height 72
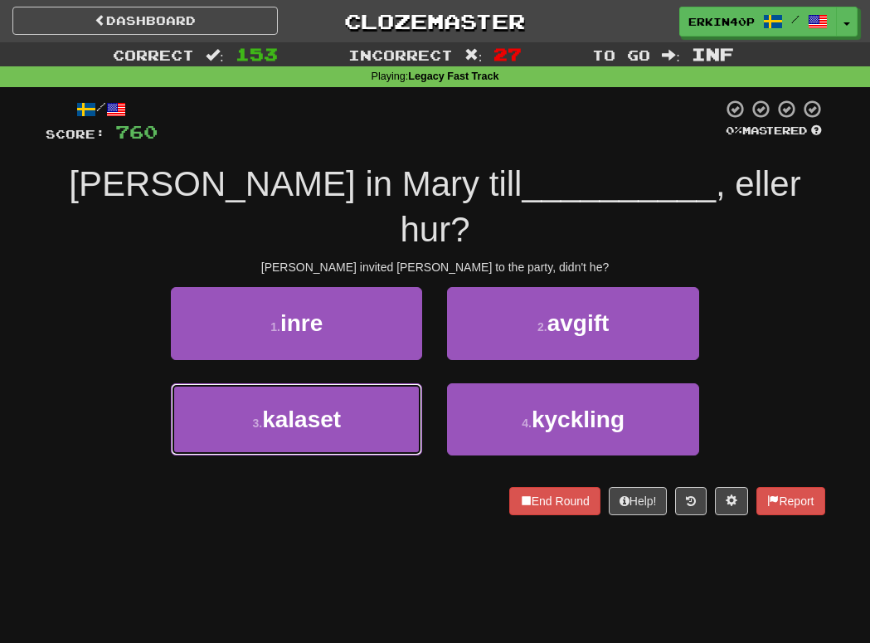
click at [381, 383] on button "3 . kalaset" at bounding box center [296, 419] width 251 height 72
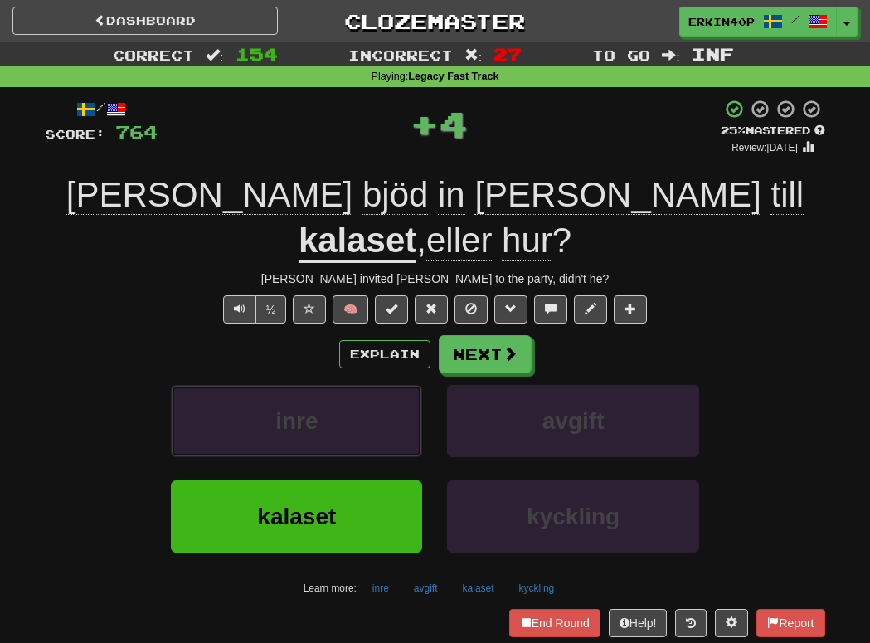
click at [381, 385] on button "inre" at bounding box center [296, 421] width 251 height 72
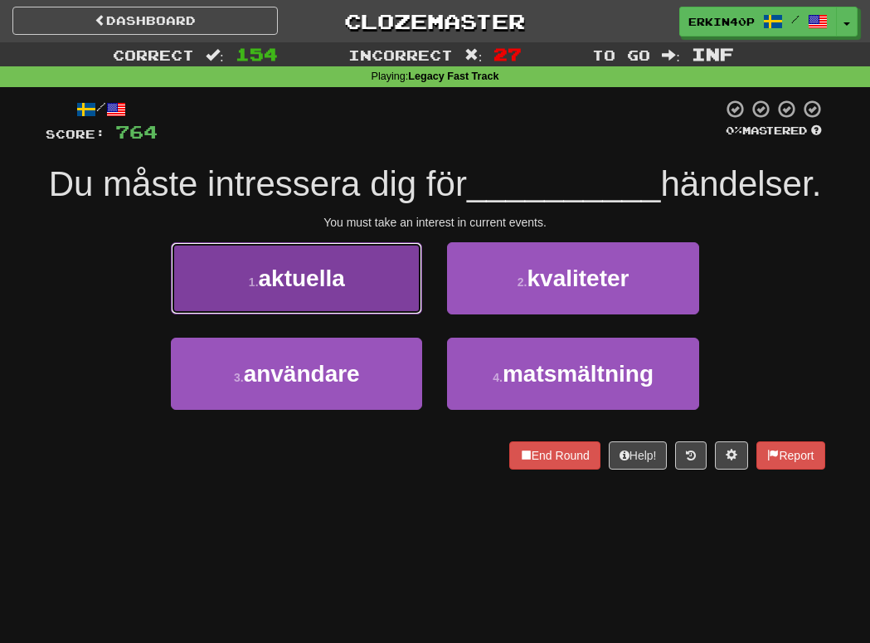
click at [368, 295] on button "1 . aktuella" at bounding box center [296, 278] width 251 height 72
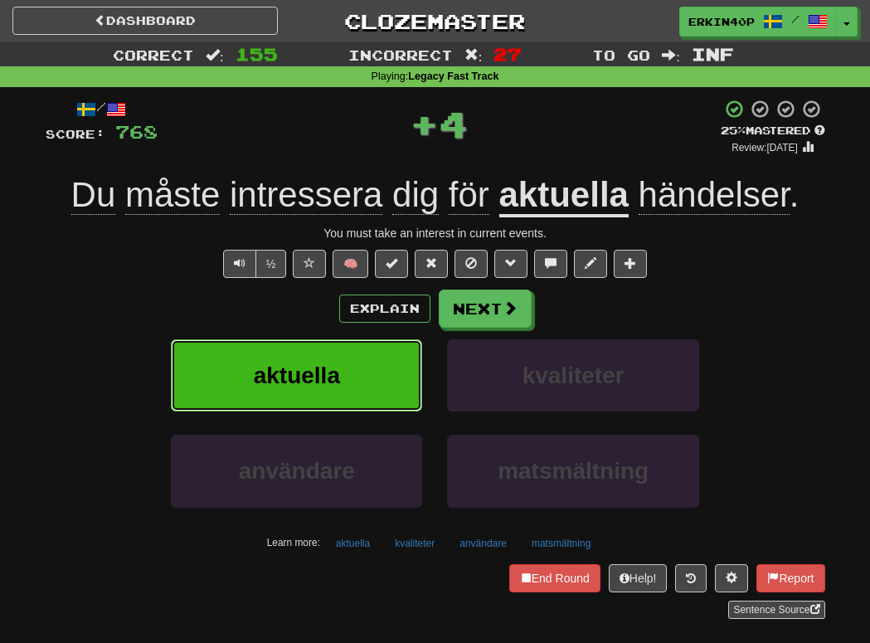
click at [362, 372] on button "aktuella" at bounding box center [296, 375] width 251 height 72
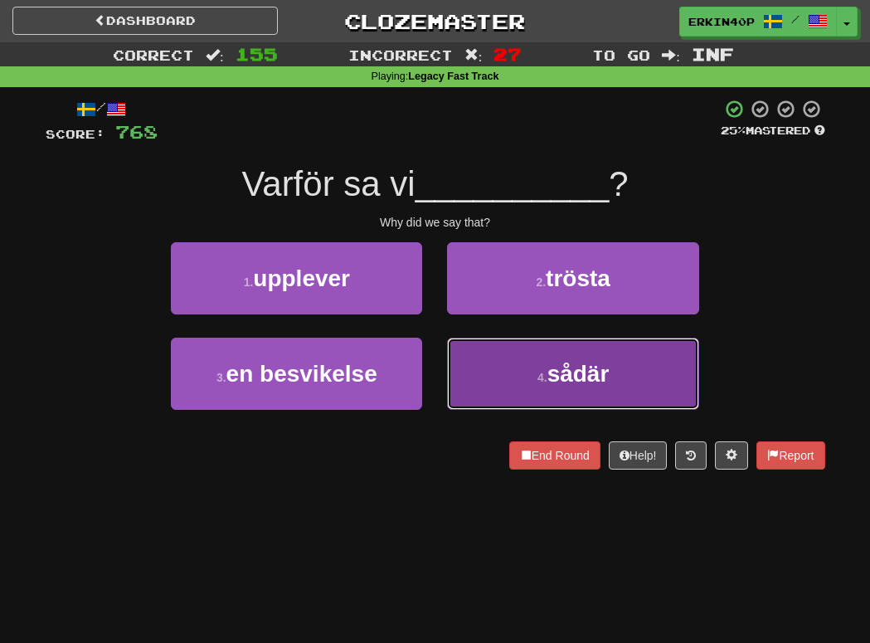
click at [559, 376] on span "sådär" at bounding box center [578, 374] width 62 height 26
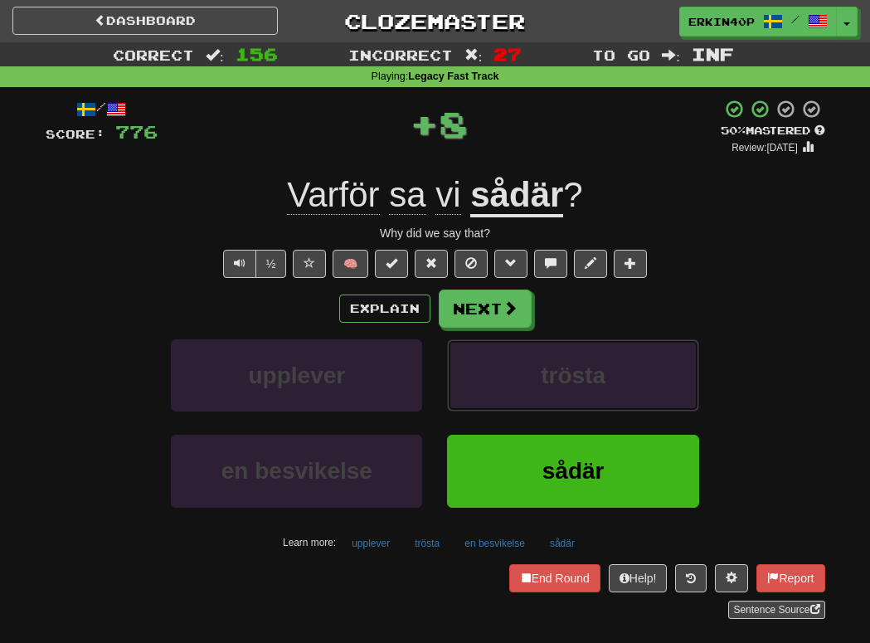
click at [559, 376] on span "trösta" at bounding box center [573, 375] width 65 height 26
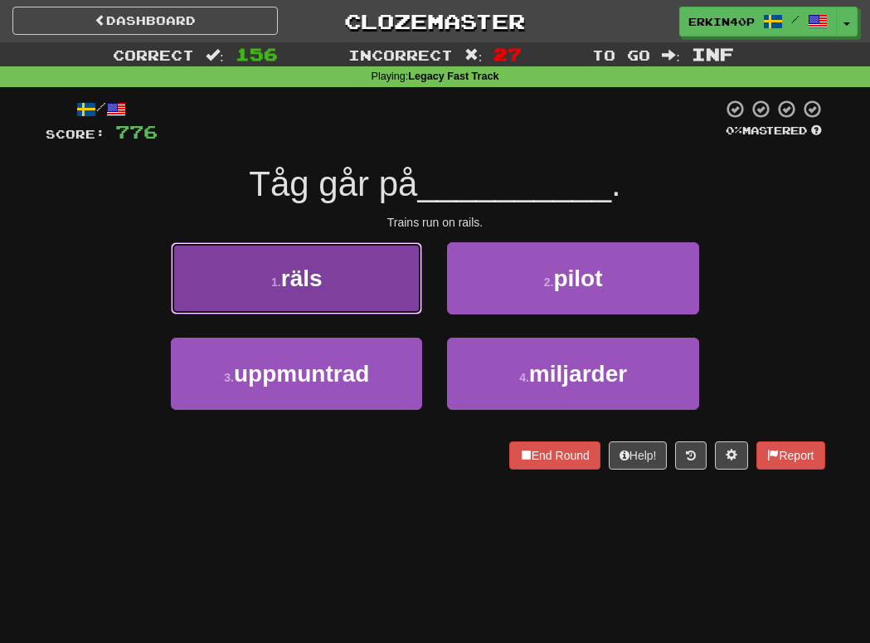
click at [338, 283] on button "1 . räls" at bounding box center [296, 278] width 251 height 72
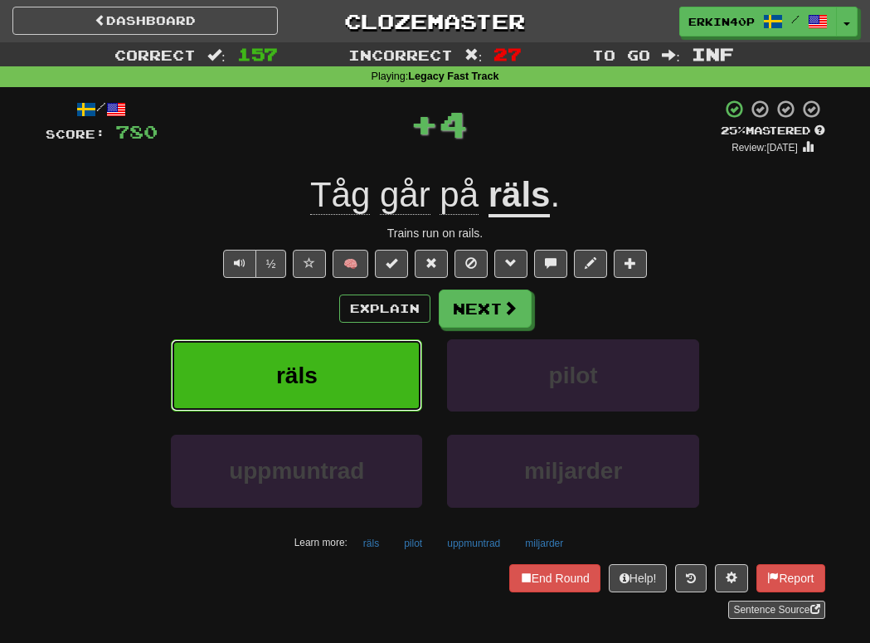
click at [370, 371] on button "räls" at bounding box center [296, 375] width 251 height 72
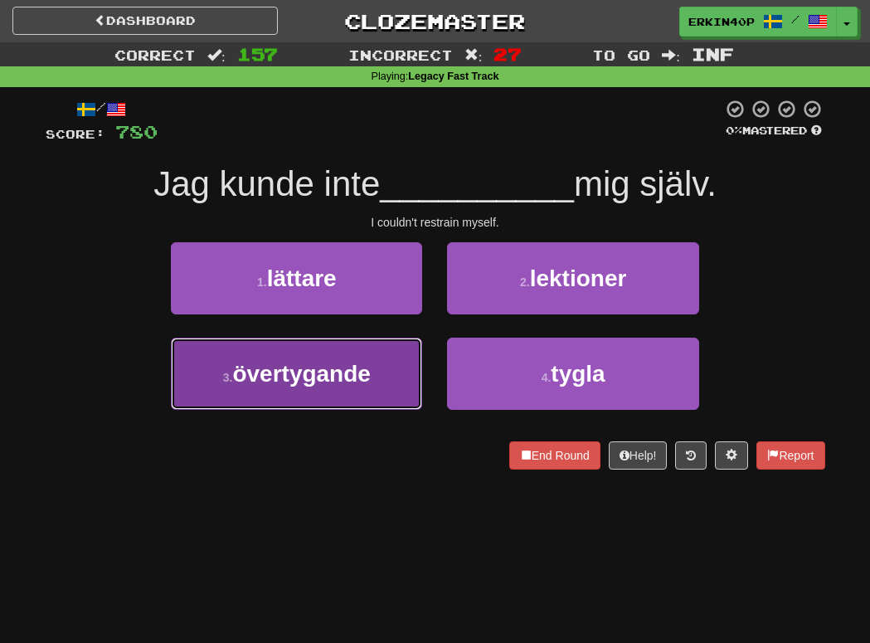
click at [355, 366] on span "övertygande" at bounding box center [301, 374] width 138 height 26
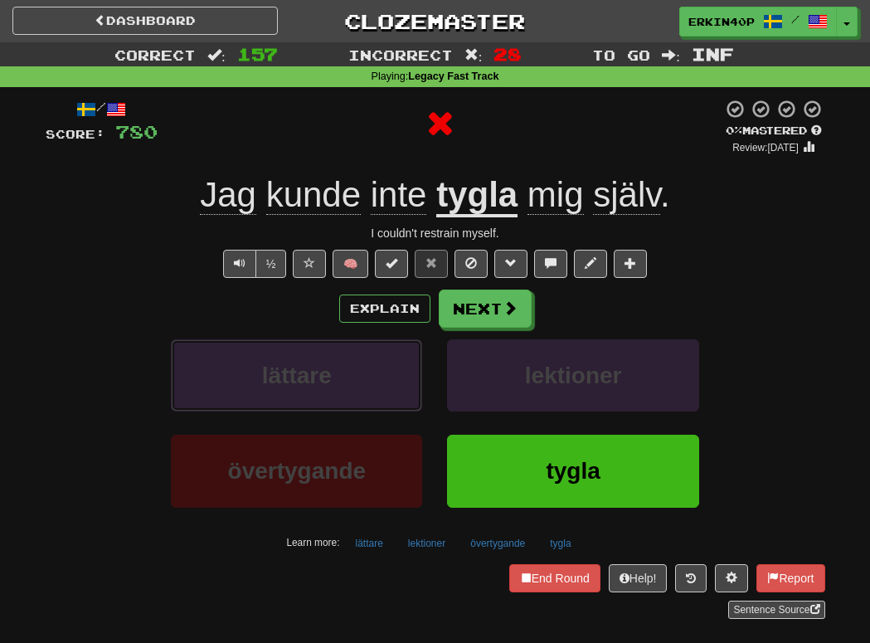
click at [355, 366] on button "lättare" at bounding box center [296, 375] width 251 height 72
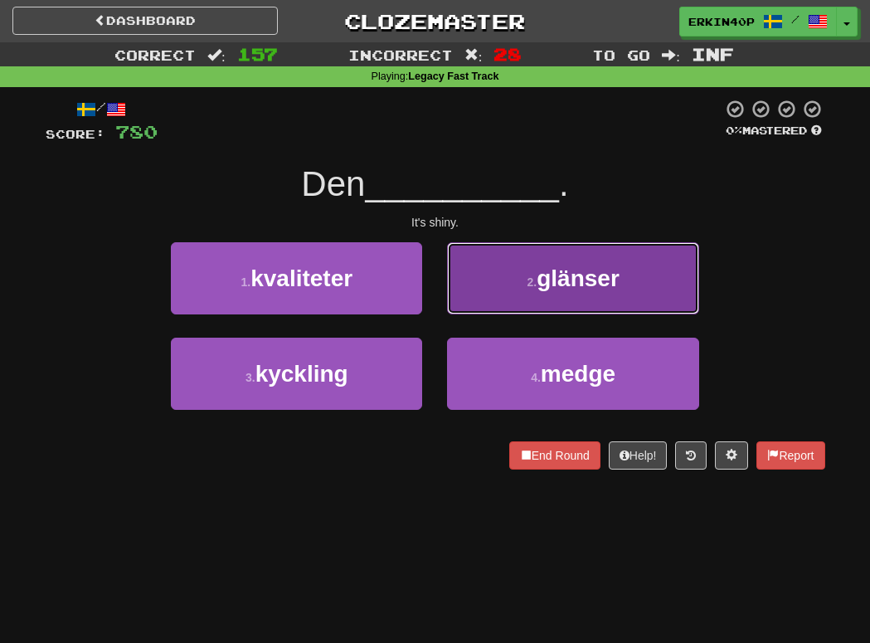
click at [513, 293] on button "2 . glänser" at bounding box center [572, 278] width 251 height 72
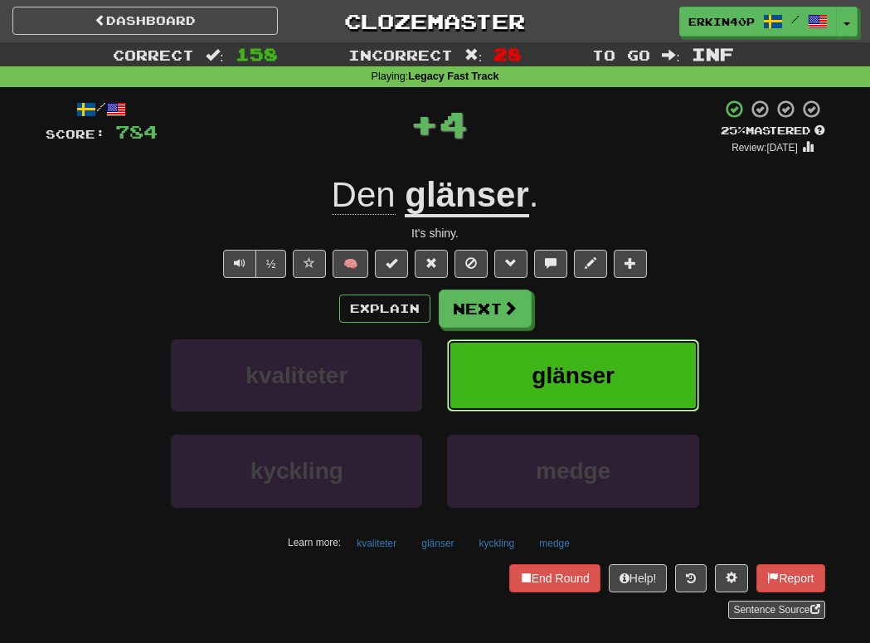
click at [516, 353] on button "glänser" at bounding box center [572, 375] width 251 height 72
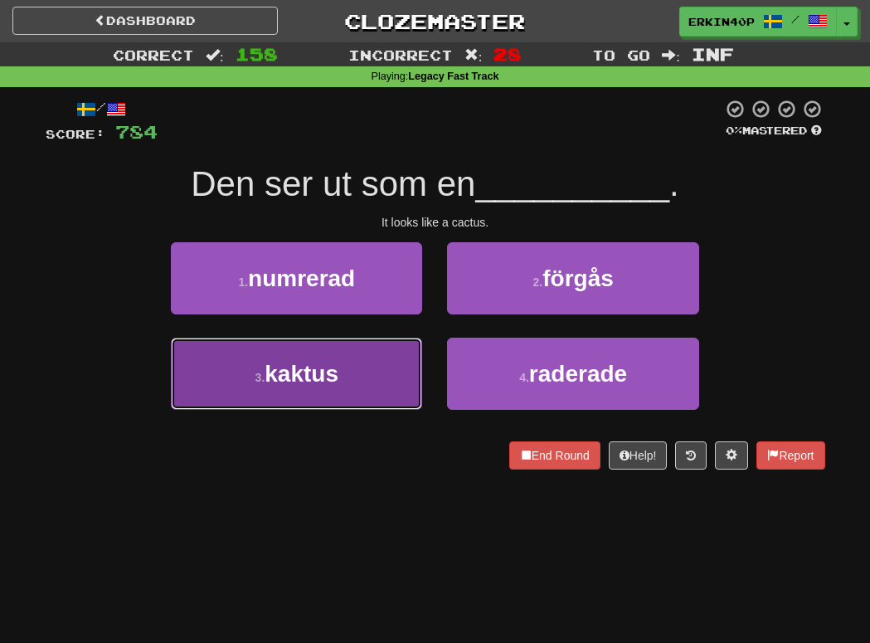
click at [416, 376] on button "3 . kaktus" at bounding box center [296, 373] width 251 height 72
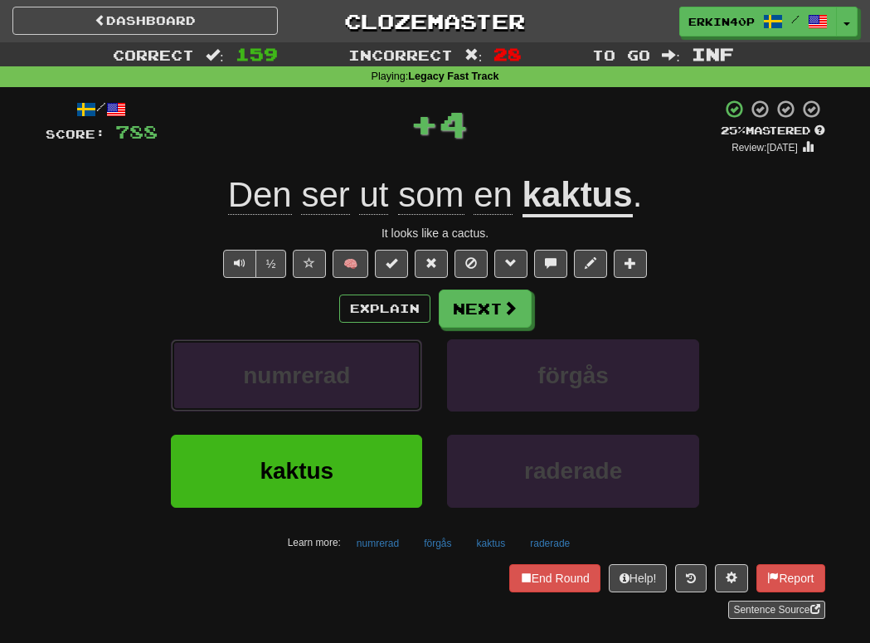
click at [416, 376] on button "numrerad" at bounding box center [296, 375] width 251 height 72
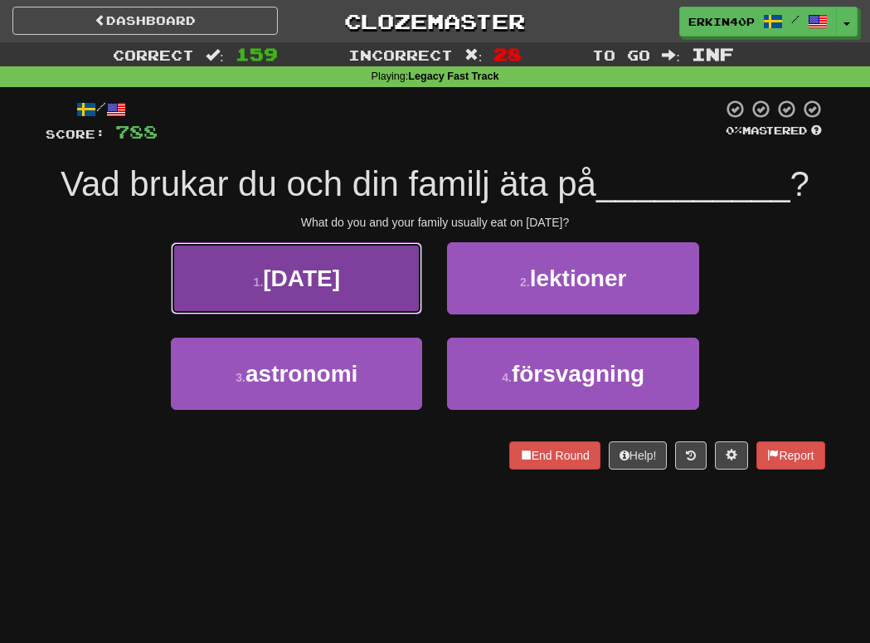
click at [380, 296] on button "1 . juldagen" at bounding box center [296, 278] width 251 height 72
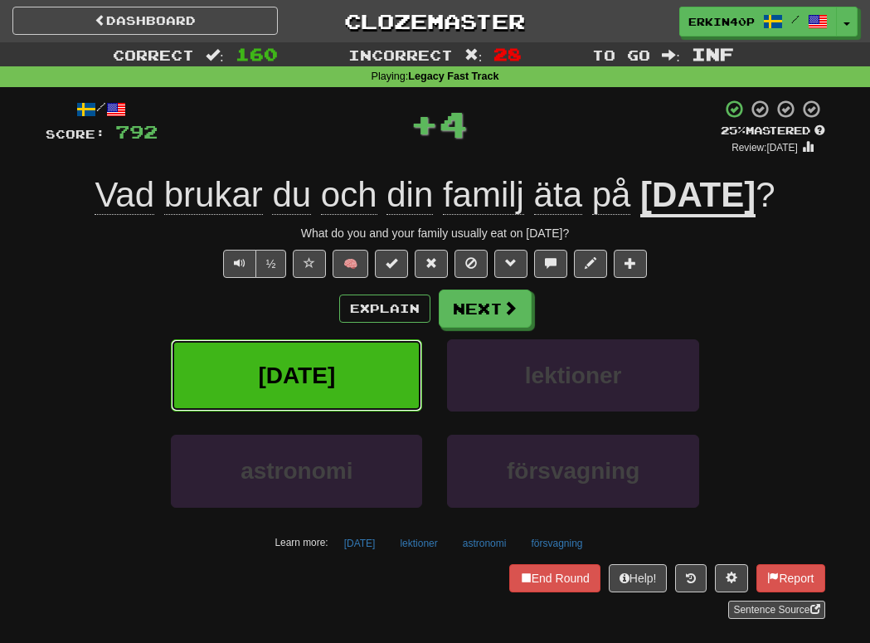
click at [365, 363] on button "juldagen" at bounding box center [296, 375] width 251 height 72
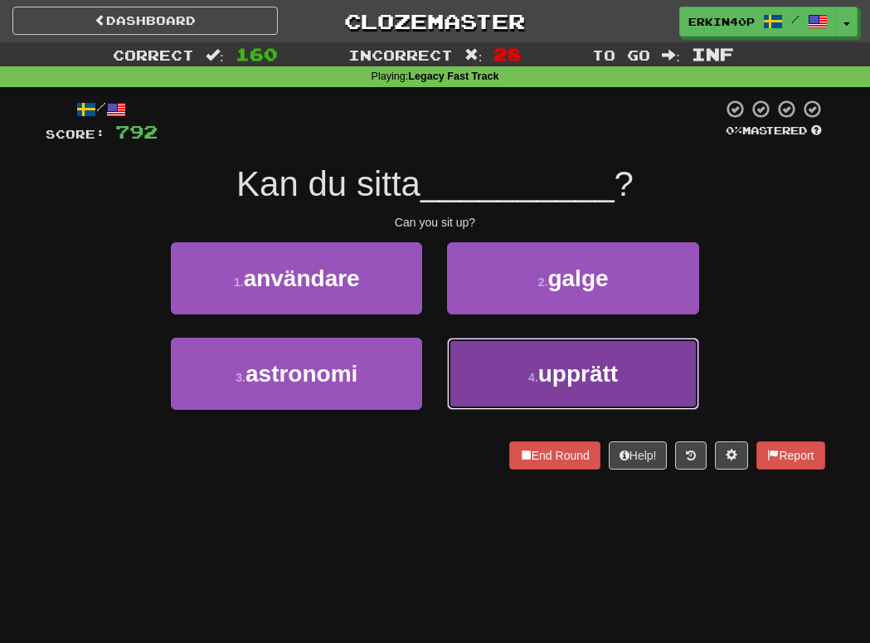
click at [529, 393] on button "4 . upprätt" at bounding box center [572, 373] width 251 height 72
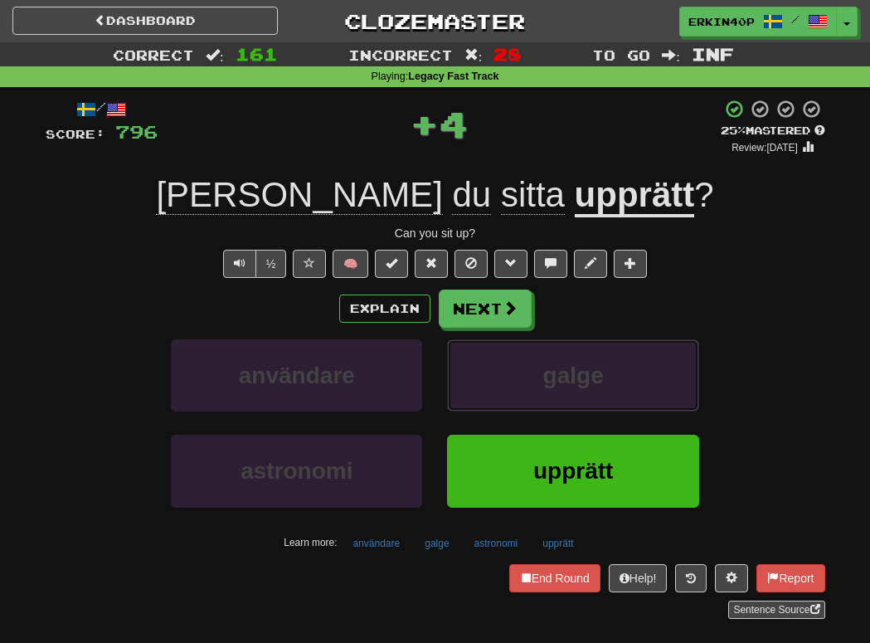
click at [529, 393] on button "galge" at bounding box center [572, 375] width 251 height 72
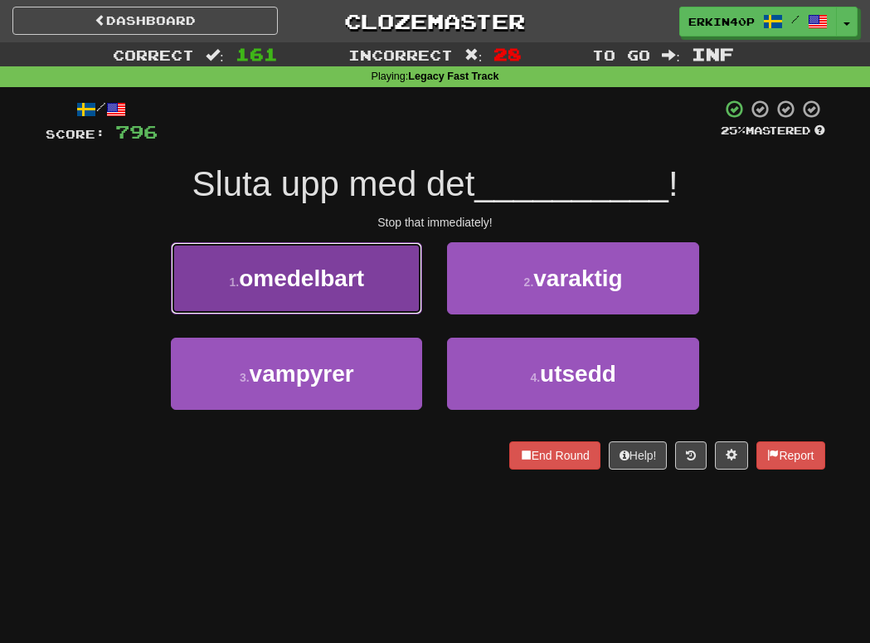
click at [332, 302] on button "1 . omedelbart" at bounding box center [296, 278] width 251 height 72
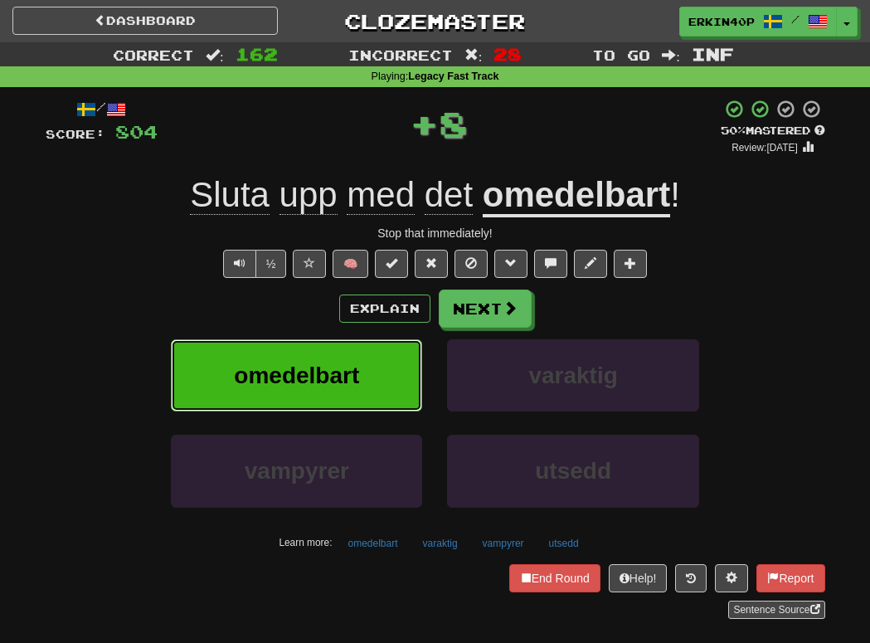
click at [341, 390] on button "omedelbart" at bounding box center [296, 375] width 251 height 72
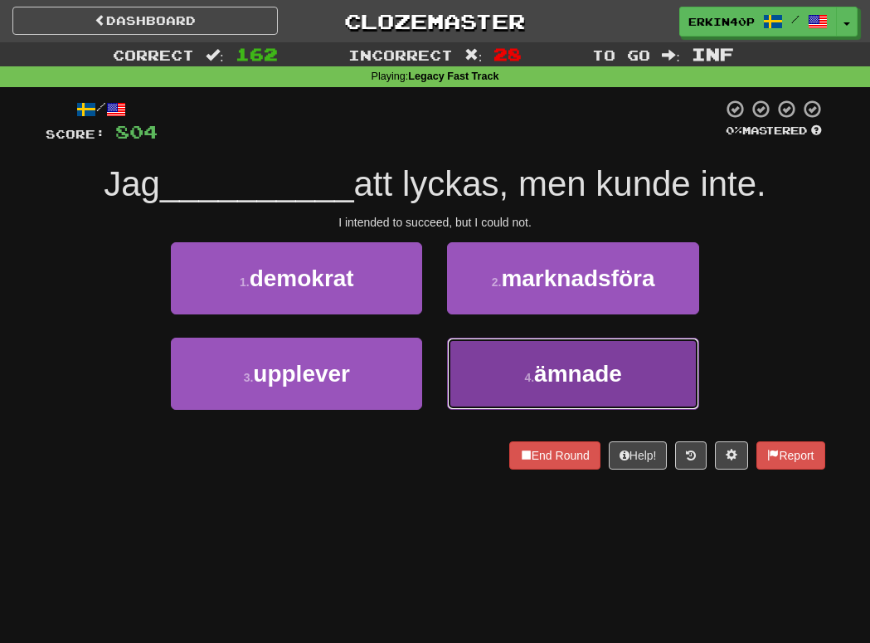
click at [544, 340] on button "4 . ämnade" at bounding box center [572, 373] width 251 height 72
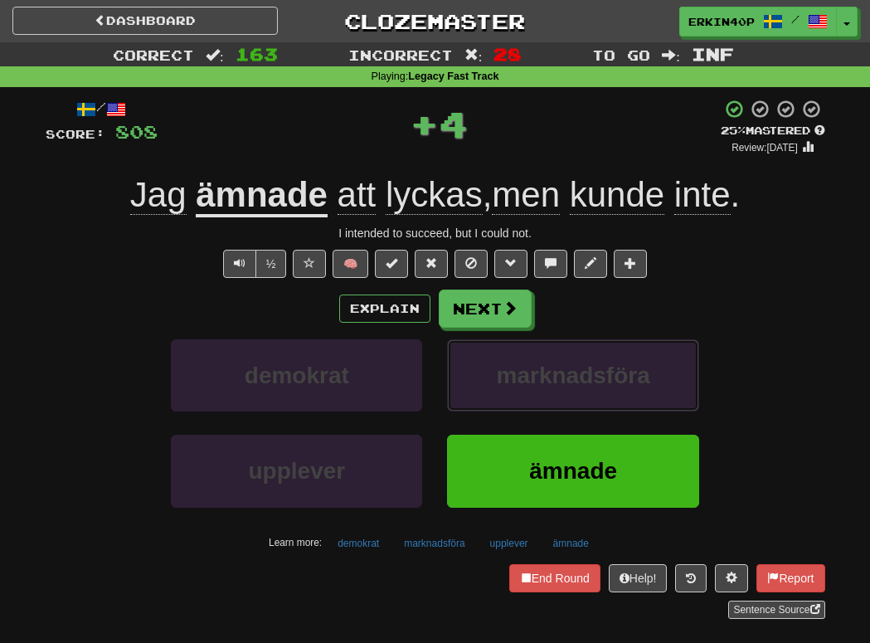
click at [544, 340] on button "marknadsföra" at bounding box center [572, 375] width 251 height 72
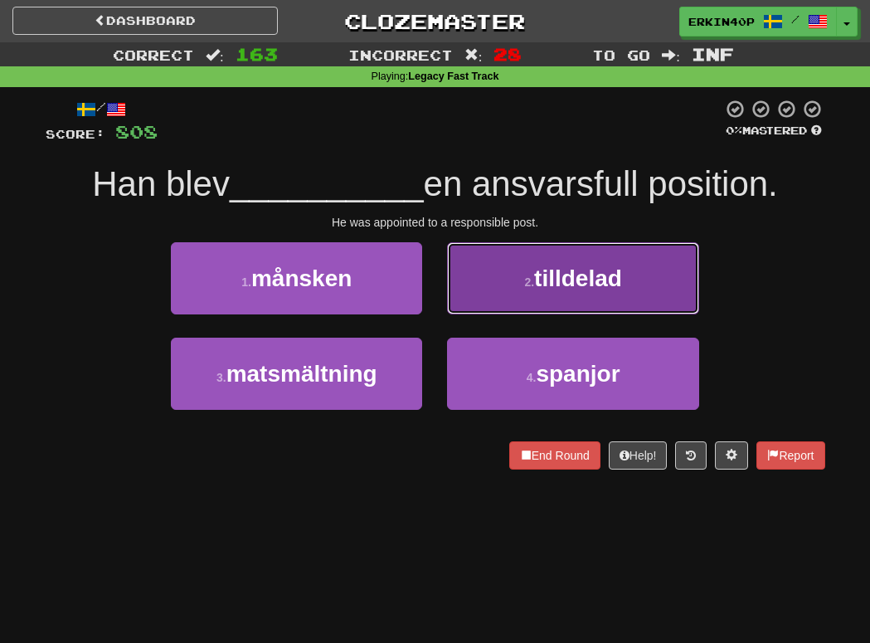
click at [570, 299] on button "2 . tilldelad" at bounding box center [572, 278] width 251 height 72
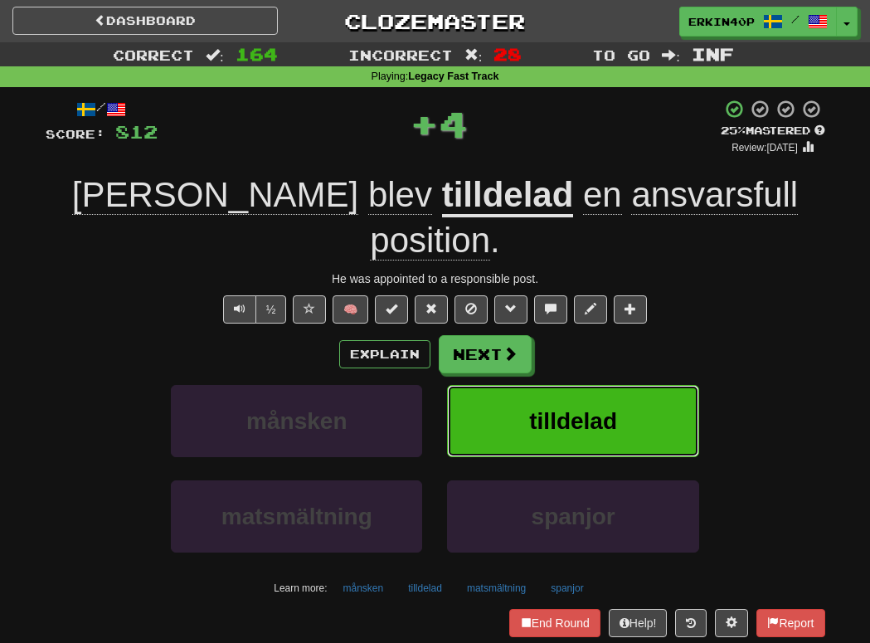
click at [557, 408] on span "tilldelad" at bounding box center [573, 421] width 88 height 26
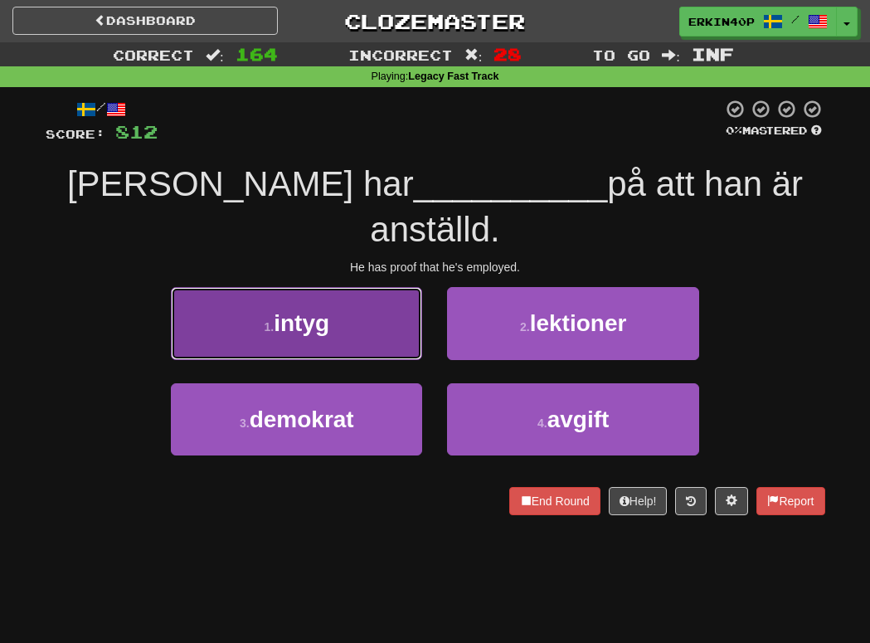
click at [366, 299] on button "1 . intyg" at bounding box center [296, 323] width 251 height 72
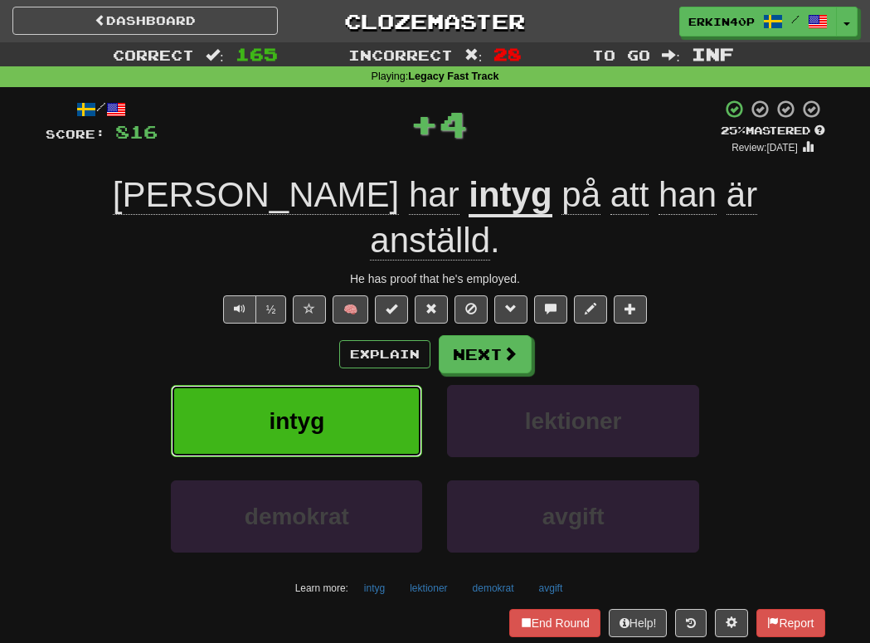
click at [361, 385] on button "intyg" at bounding box center [296, 421] width 251 height 72
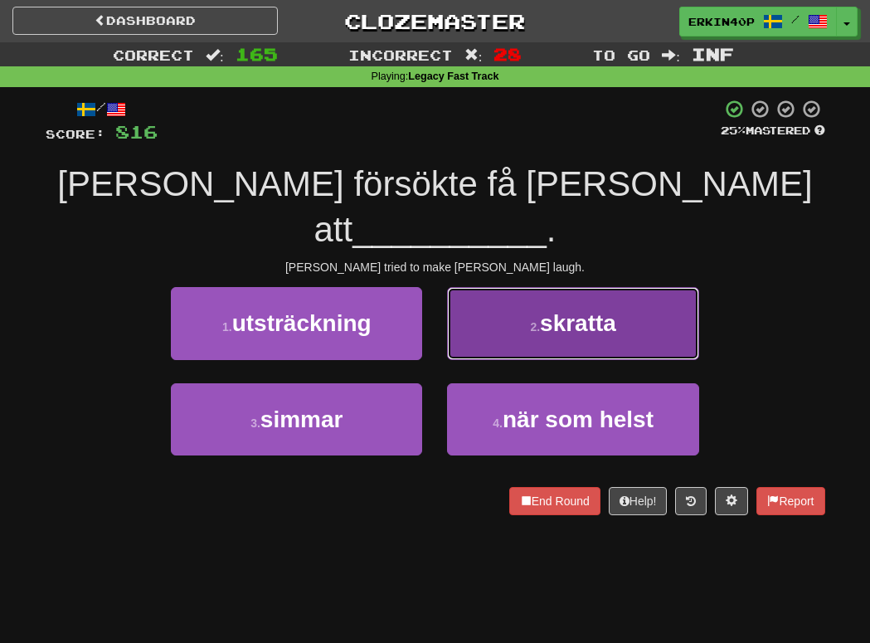
click at [591, 310] on span "skratta" at bounding box center [578, 323] width 76 height 26
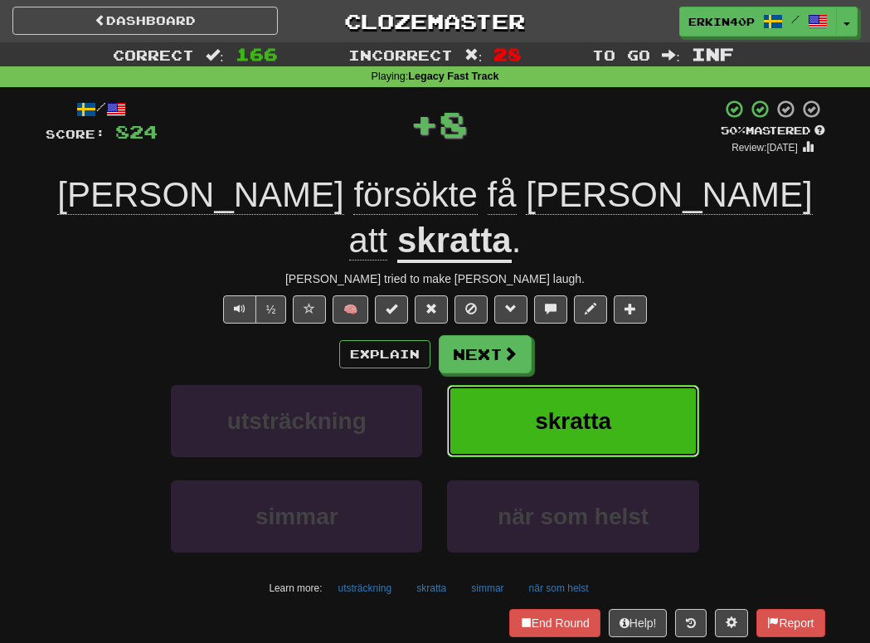
click at [593, 393] on button "skratta" at bounding box center [572, 421] width 251 height 72
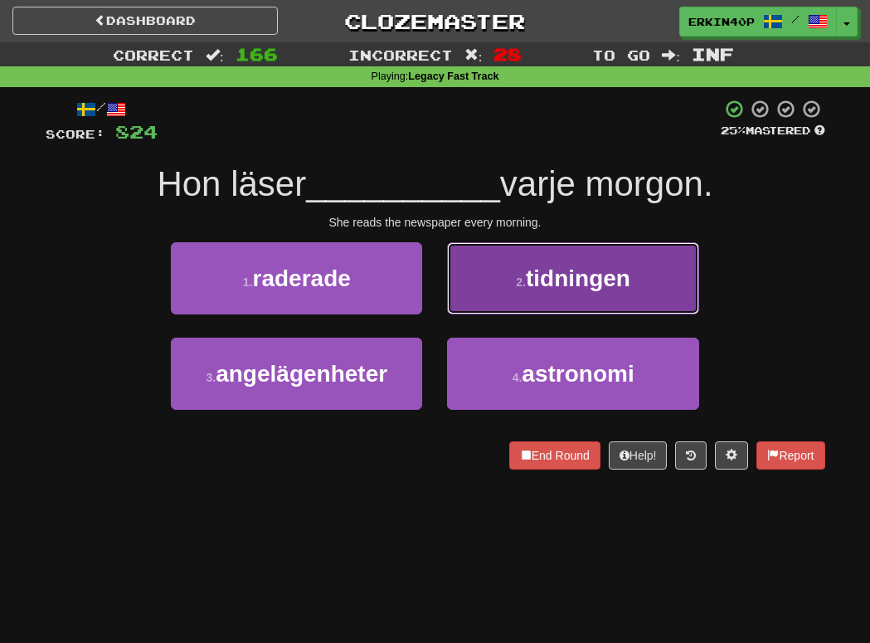
click at [584, 282] on span "tidningen" at bounding box center [578, 278] width 104 height 26
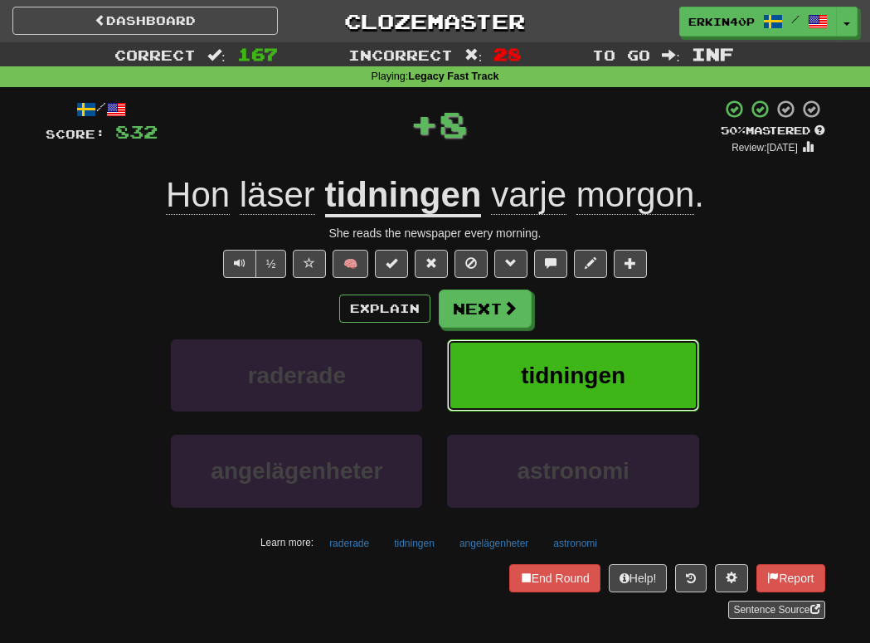
click at [599, 390] on button "tidningen" at bounding box center [572, 375] width 251 height 72
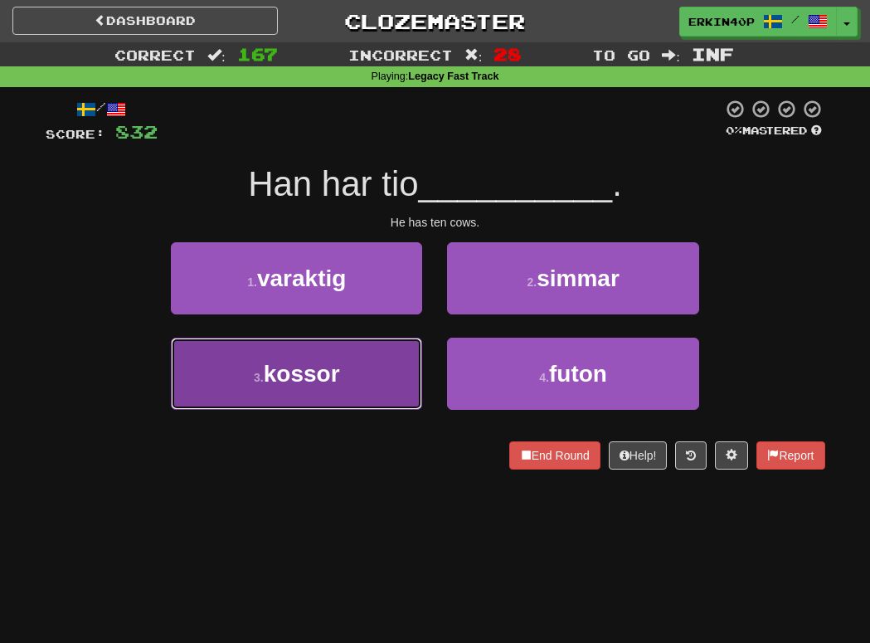
click at [318, 382] on span "kossor" at bounding box center [302, 374] width 76 height 26
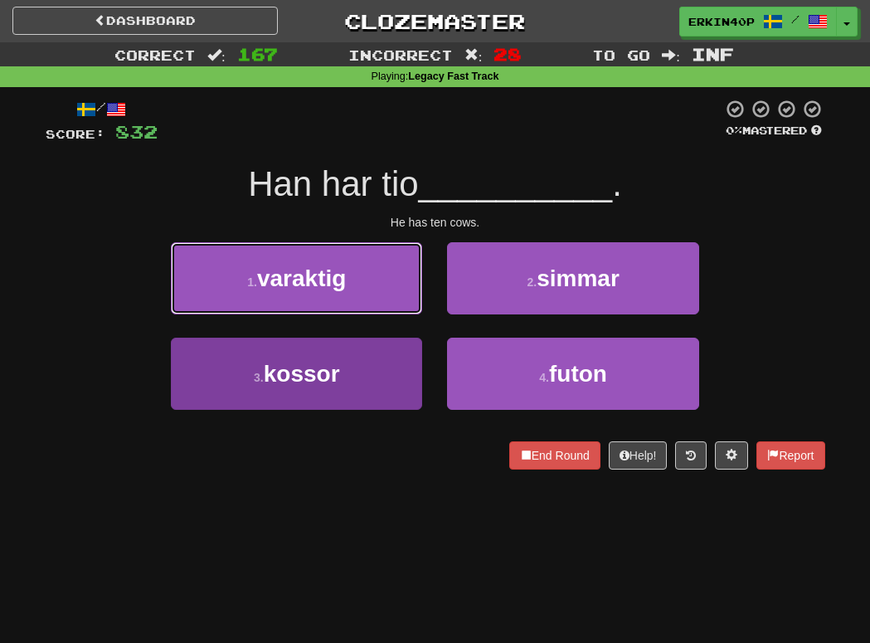
click at [318, 291] on span "varaktig" at bounding box center [301, 278] width 89 height 26
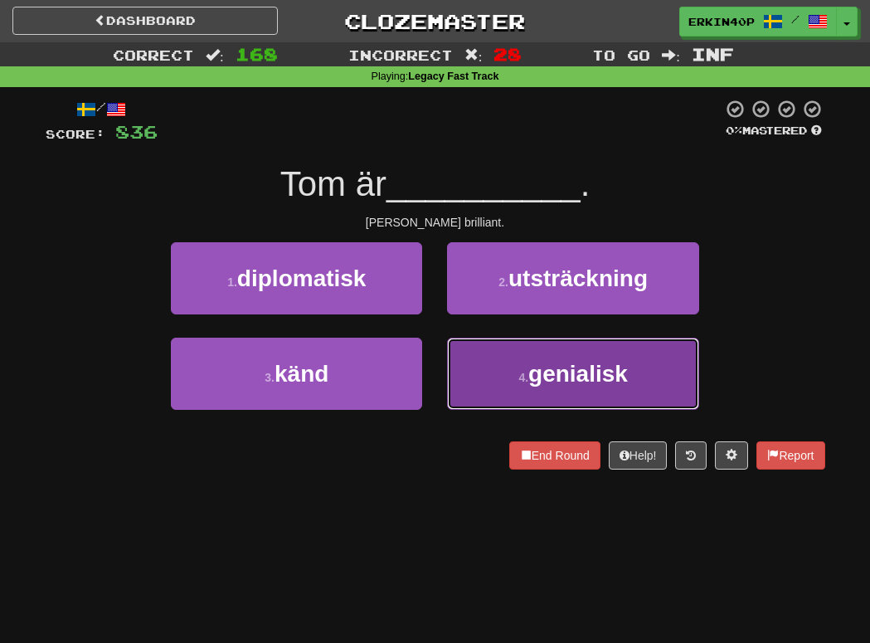
click at [525, 352] on button "4 . genialisk" at bounding box center [572, 373] width 251 height 72
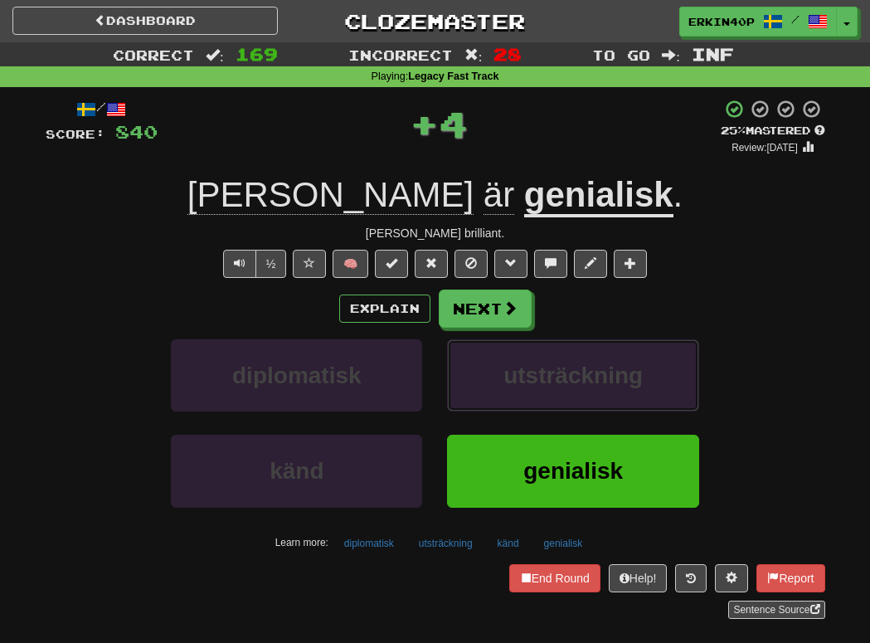
click at [525, 352] on button "utsträckning" at bounding box center [572, 375] width 251 height 72
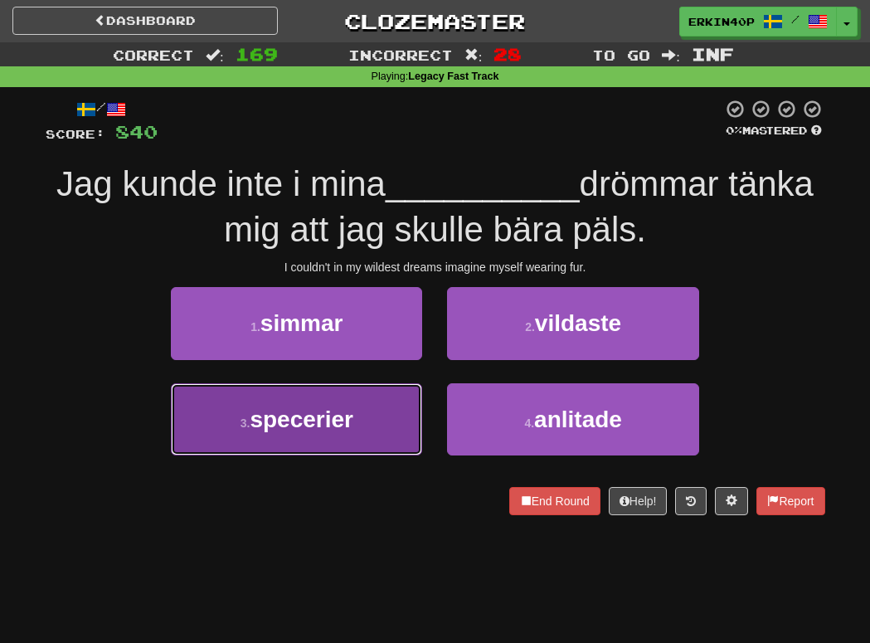
click at [403, 390] on button "3 . specerier" at bounding box center [296, 419] width 251 height 72
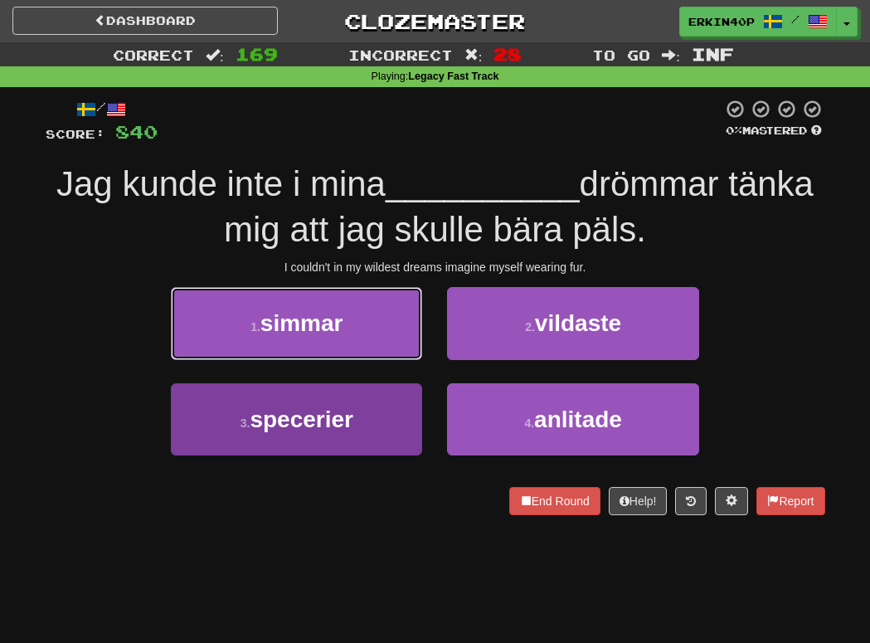
click at [403, 359] on button "1 . simmar" at bounding box center [296, 323] width 251 height 72
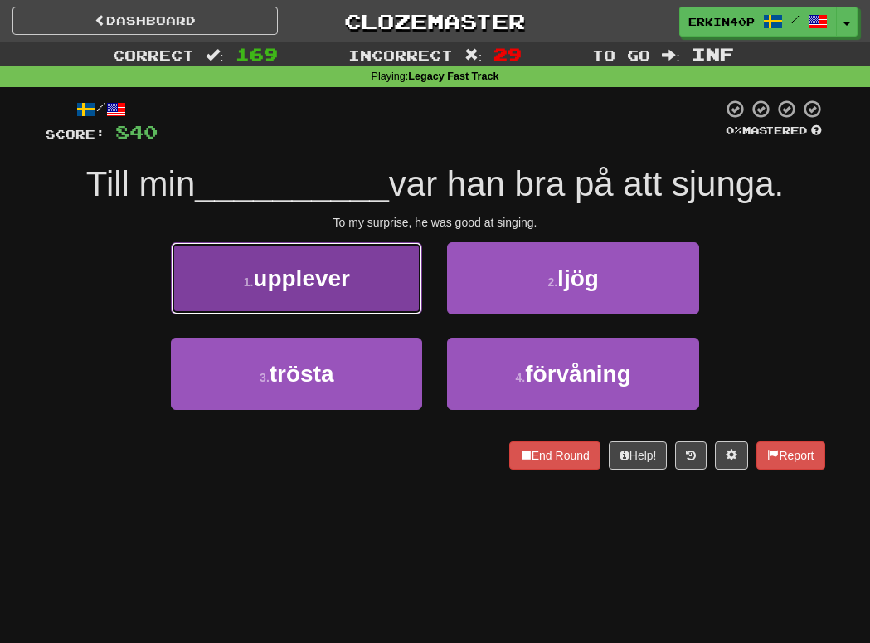
click at [365, 278] on button "1 . upplever" at bounding box center [296, 278] width 251 height 72
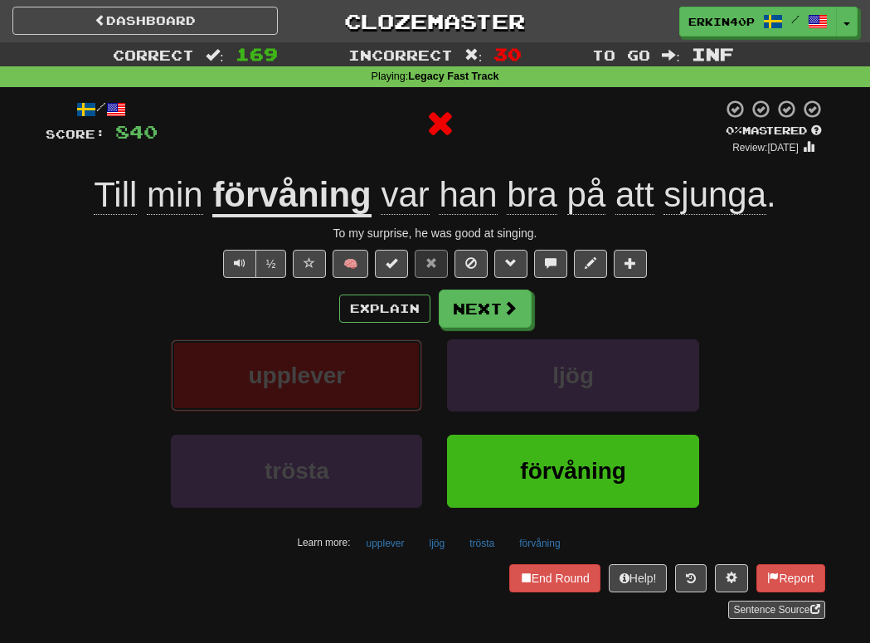
click at [368, 381] on button "upplever" at bounding box center [296, 375] width 251 height 72
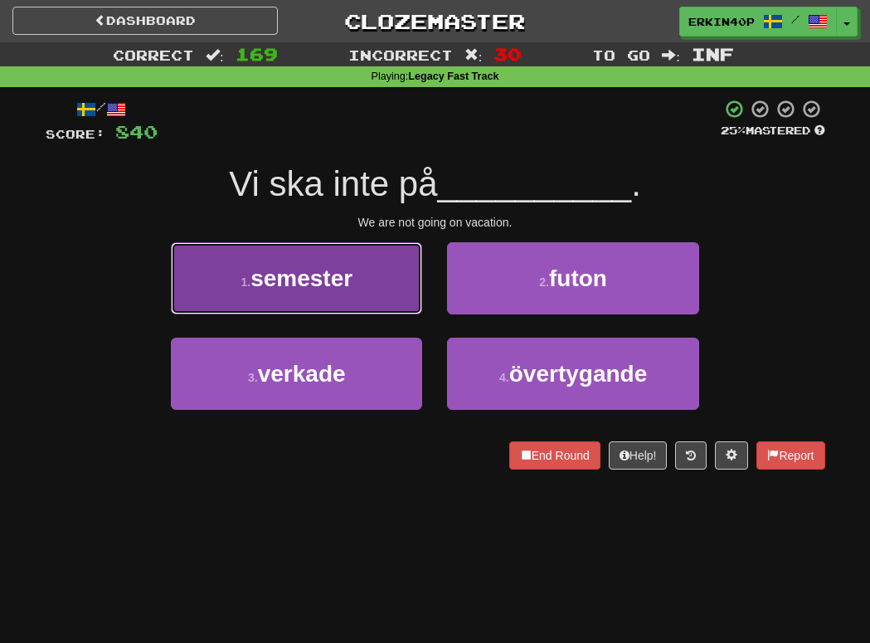
click at [380, 312] on button "1 . semester" at bounding box center [296, 278] width 251 height 72
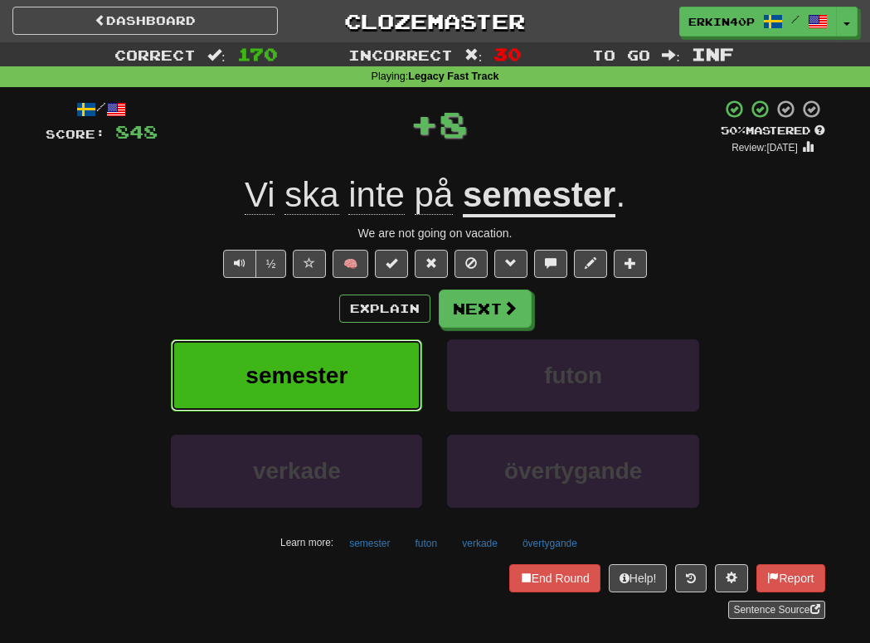
click at [380, 371] on button "semester" at bounding box center [296, 375] width 251 height 72
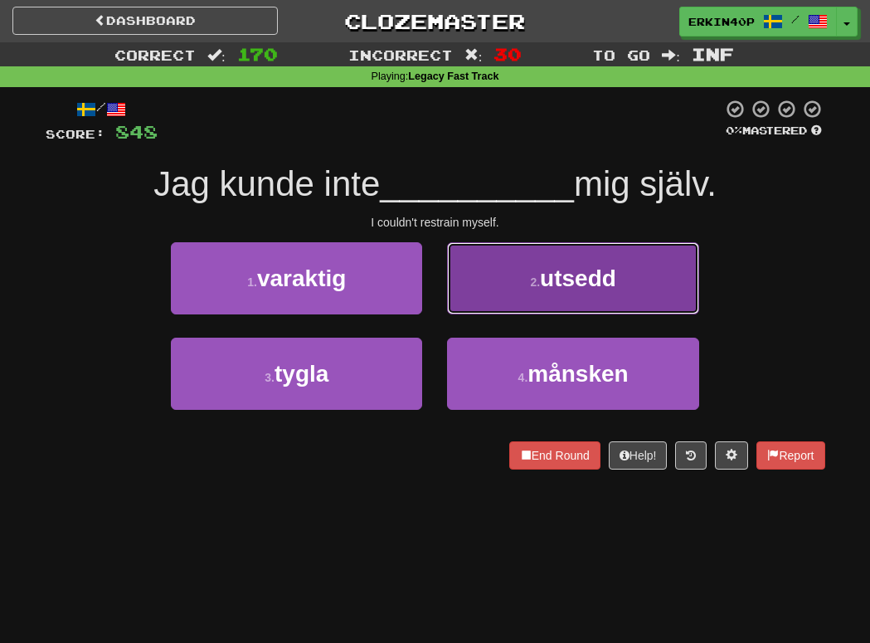
click at [512, 289] on button "2 . utsedd" at bounding box center [572, 278] width 251 height 72
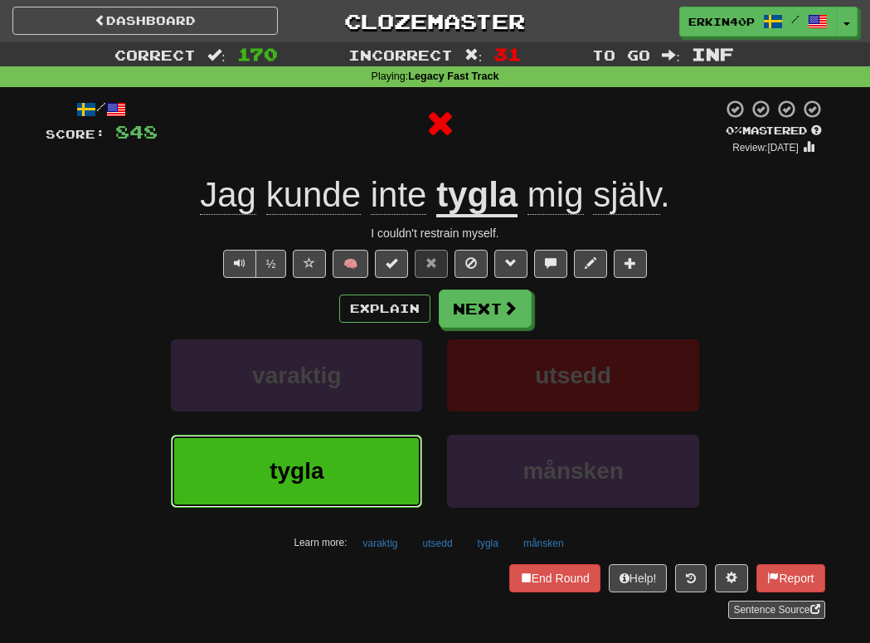
click at [375, 453] on button "tygla" at bounding box center [296, 470] width 251 height 72
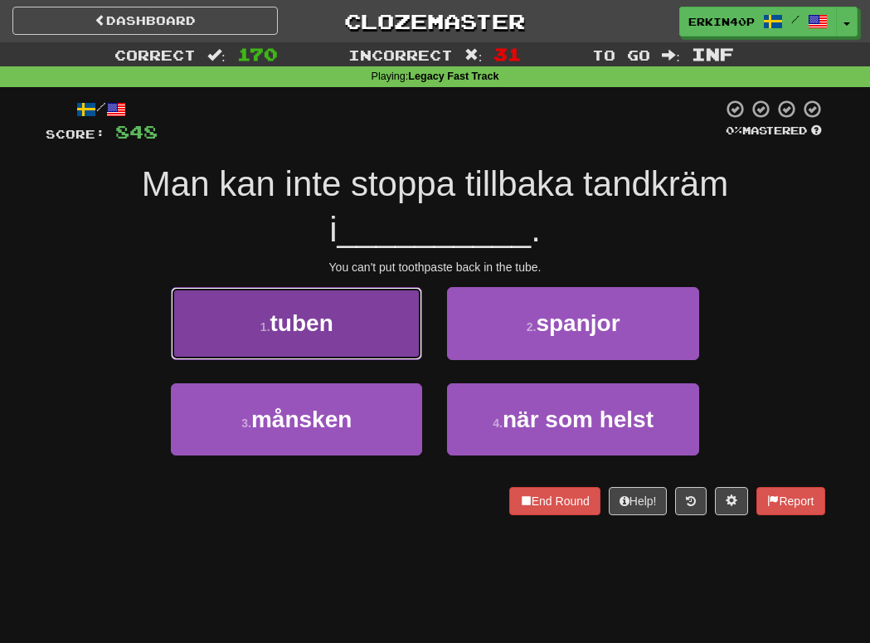
click at [352, 331] on button "1 . tuben" at bounding box center [296, 323] width 251 height 72
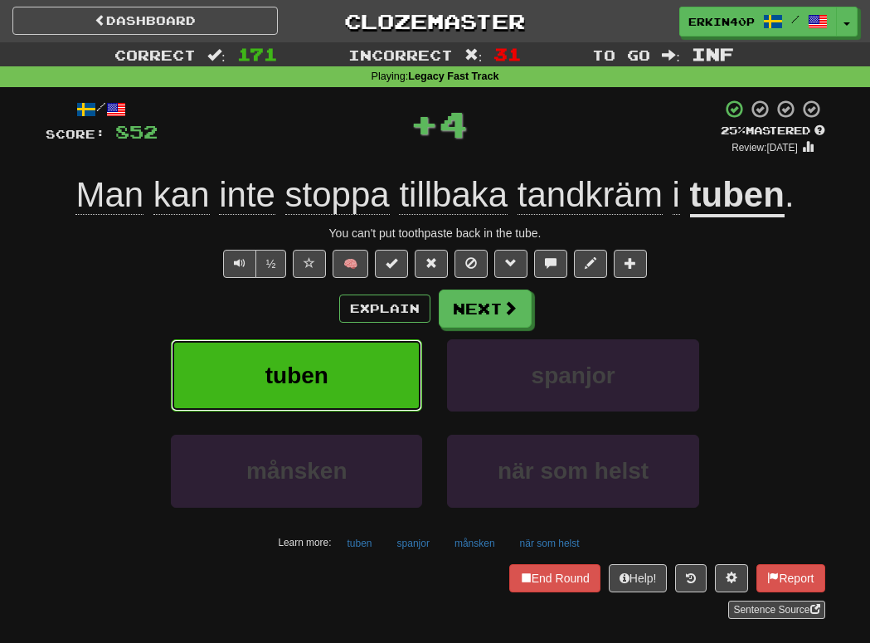
click at [349, 367] on button "tuben" at bounding box center [296, 375] width 251 height 72
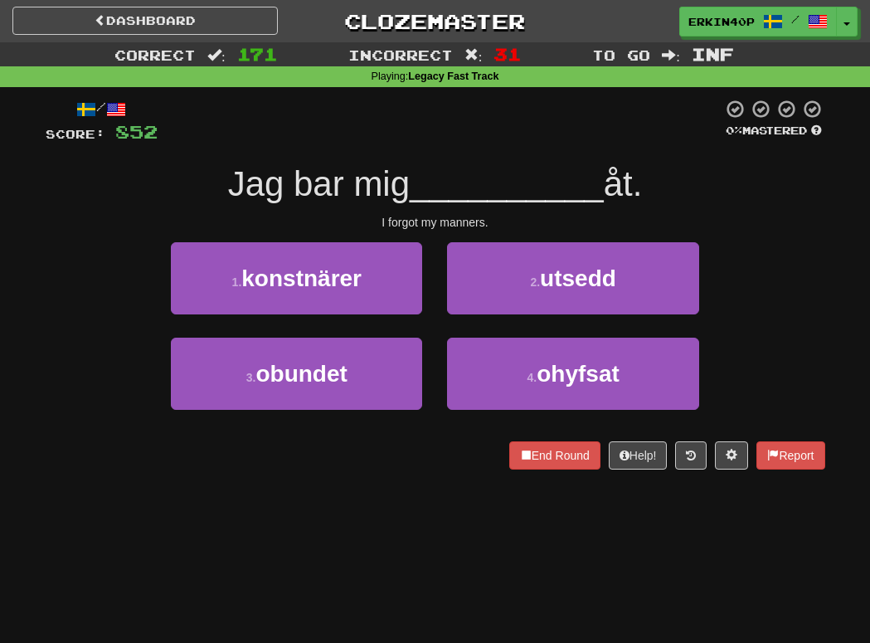
click at [410, 222] on div "I forgot my manners." at bounding box center [435, 222] width 779 height 17
click at [45, 468] on div at bounding box center [45, 468] width 0 height 0
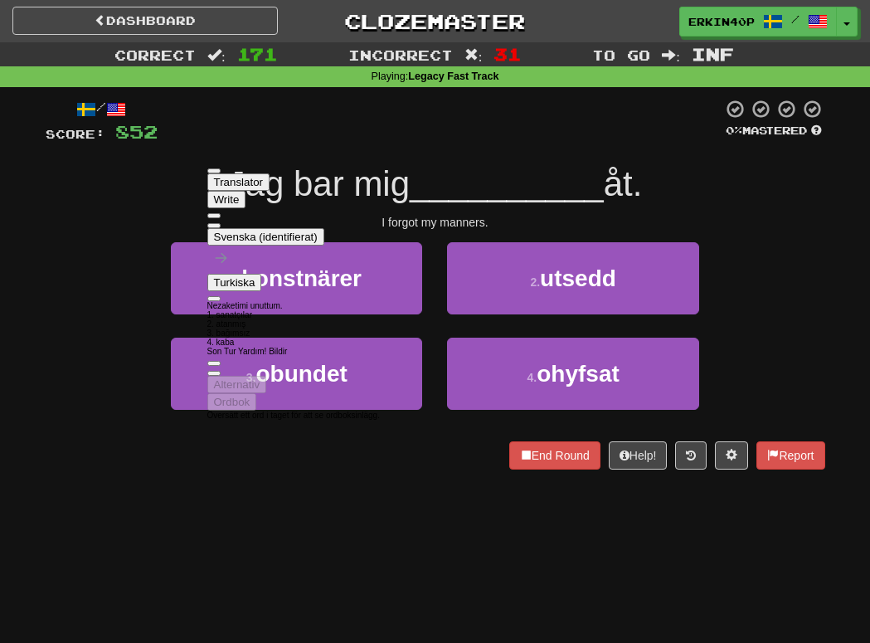
click at [123, 439] on div "/ Score: 852 0 % Mastered Jag bar mig __________ åt. I forgot my manners. 1 . k…" at bounding box center [435, 284] width 779 height 371
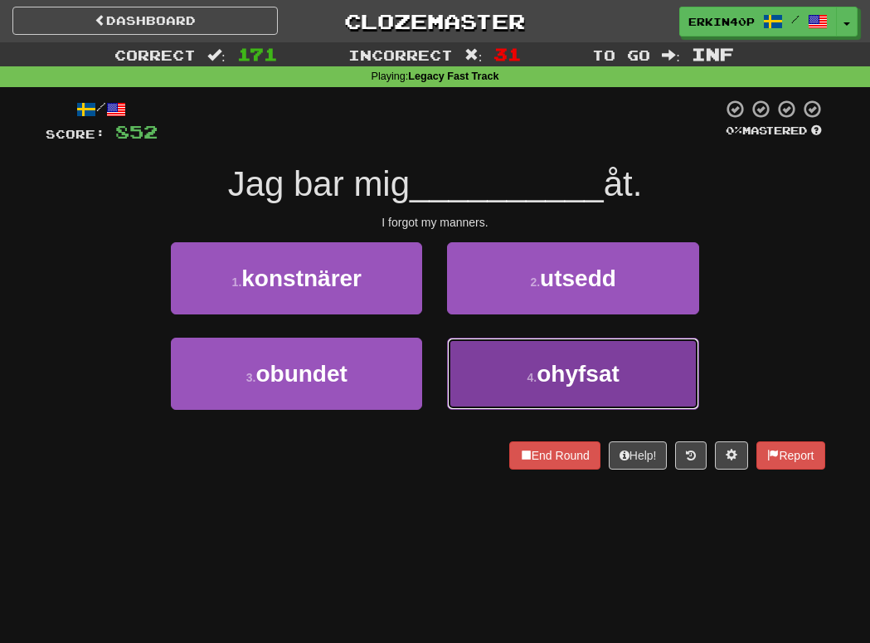
click at [518, 361] on button "4 . ohyfsat" at bounding box center [572, 373] width 251 height 72
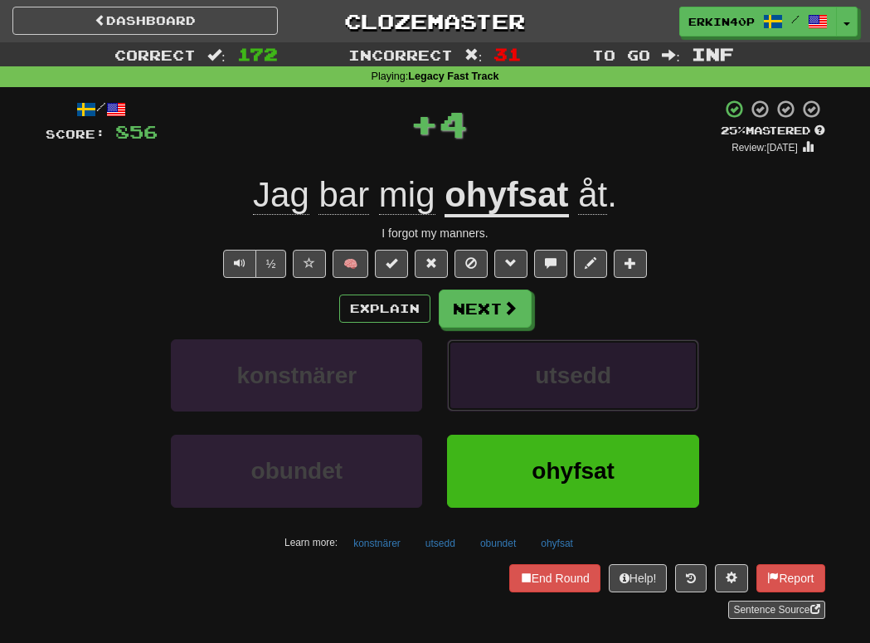
click at [516, 359] on button "utsedd" at bounding box center [572, 375] width 251 height 72
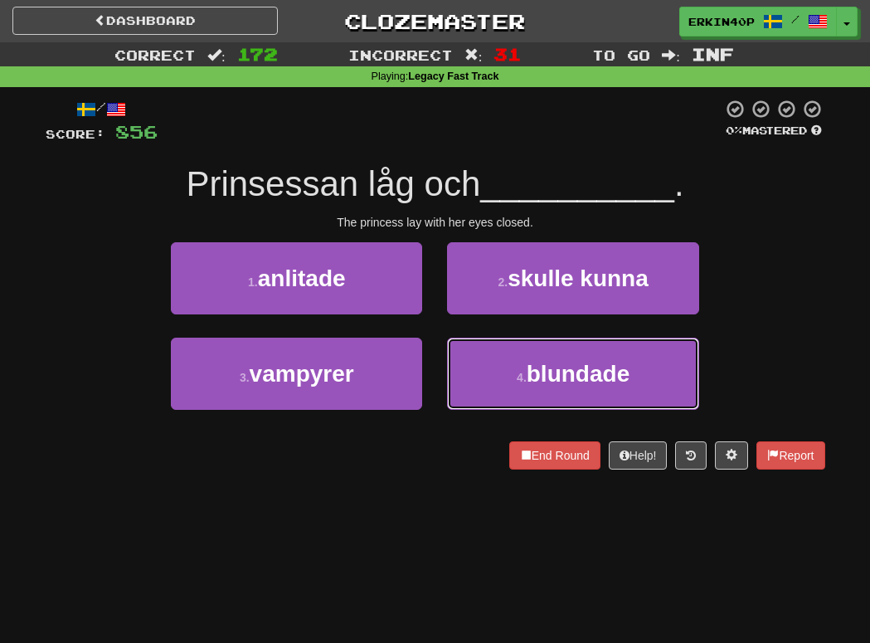
click at [516, 359] on button "4 . blundade" at bounding box center [572, 373] width 251 height 72
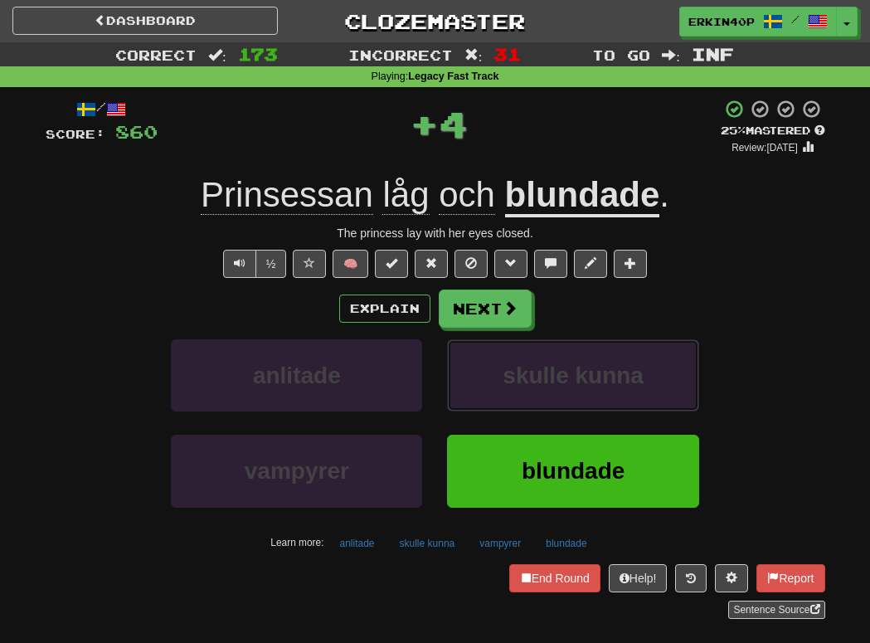
click at [516, 359] on button "skulle kunna" at bounding box center [572, 375] width 251 height 72
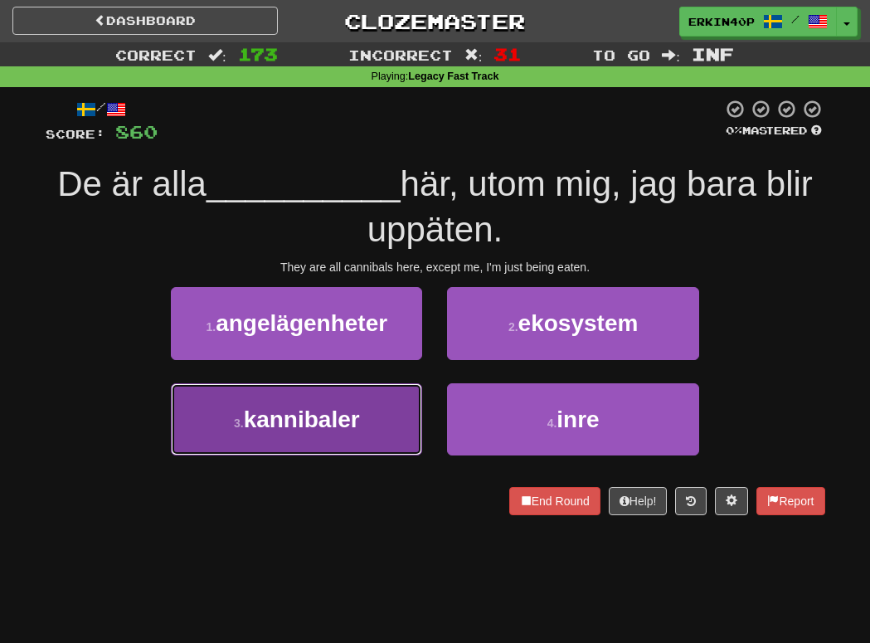
click at [401, 414] on button "3 . kannibaler" at bounding box center [296, 419] width 251 height 72
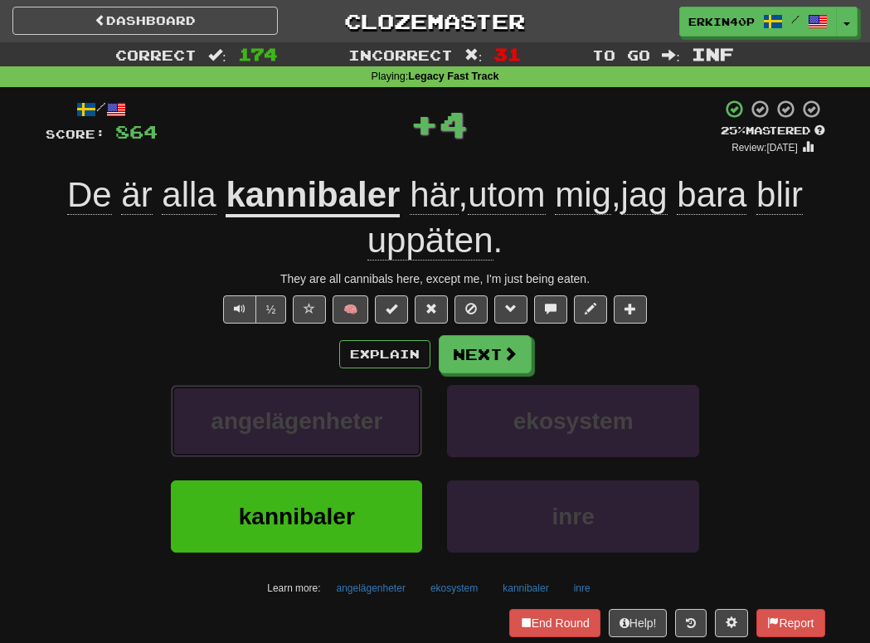
click at [401, 414] on button "angelägenheter" at bounding box center [296, 421] width 251 height 72
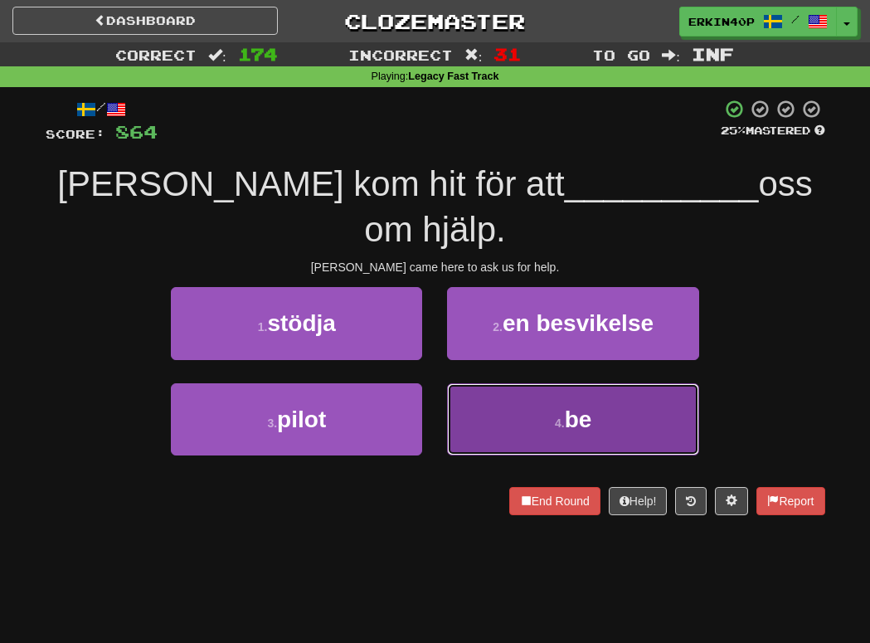
click at [510, 383] on button "4 . be" at bounding box center [572, 419] width 251 height 72
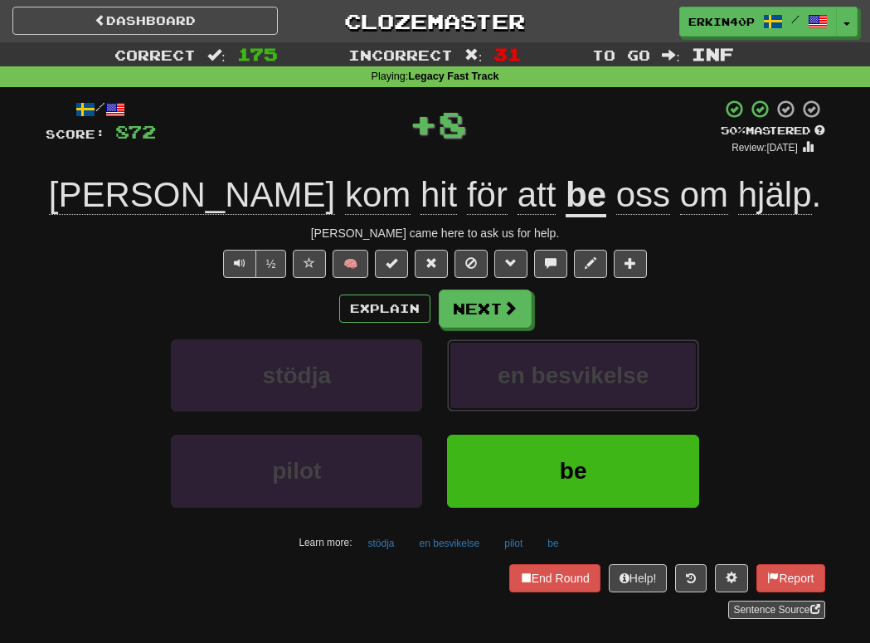
click at [510, 369] on span "en besvikelse" at bounding box center [572, 375] width 151 height 26
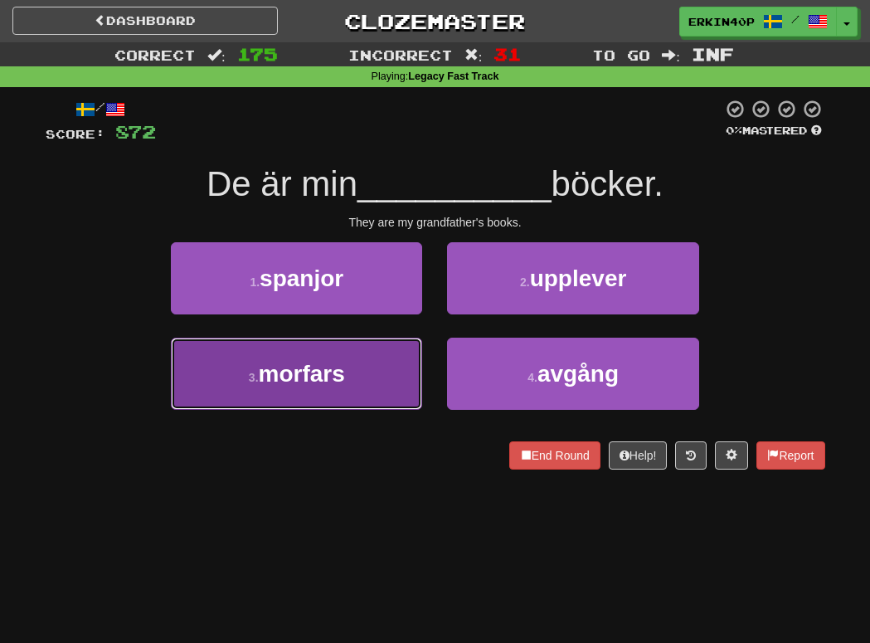
click at [374, 366] on button "3 . morfars" at bounding box center [296, 373] width 251 height 72
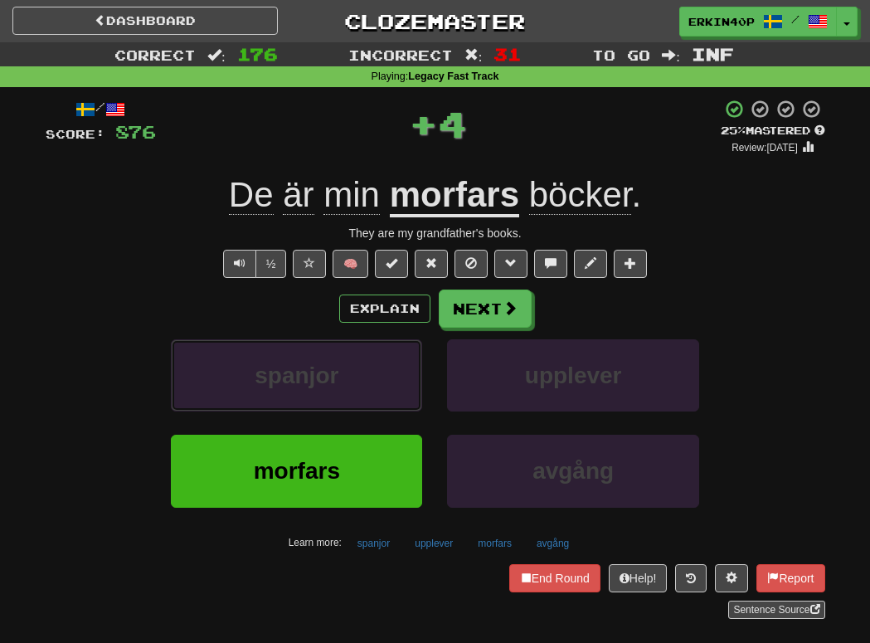
click at [374, 366] on button "spanjor" at bounding box center [296, 375] width 251 height 72
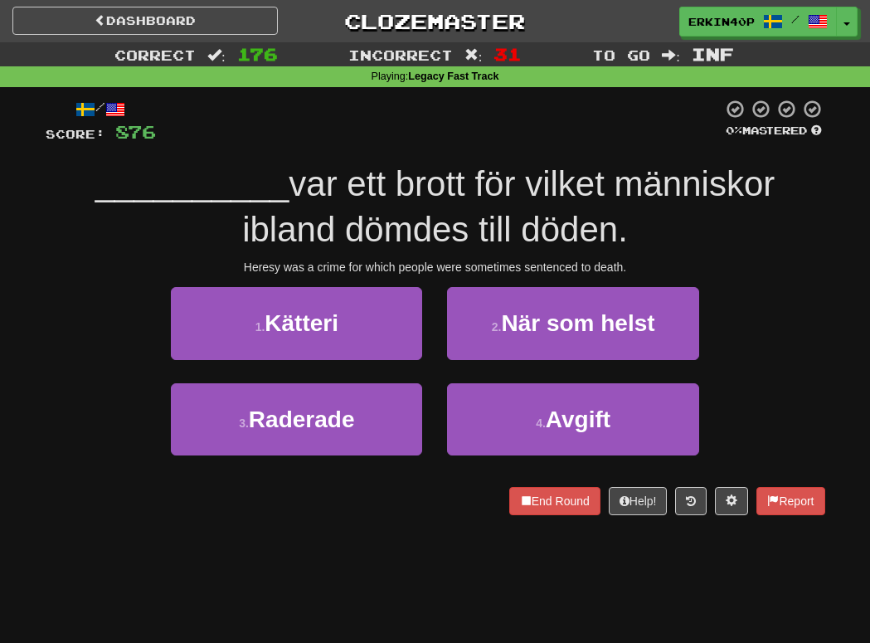
click at [257, 264] on div "Heresy was a crime for which people were sometimes sentenced to death." at bounding box center [435, 267] width 779 height 17
click at [257, 273] on div at bounding box center [257, 273] width 0 height 0
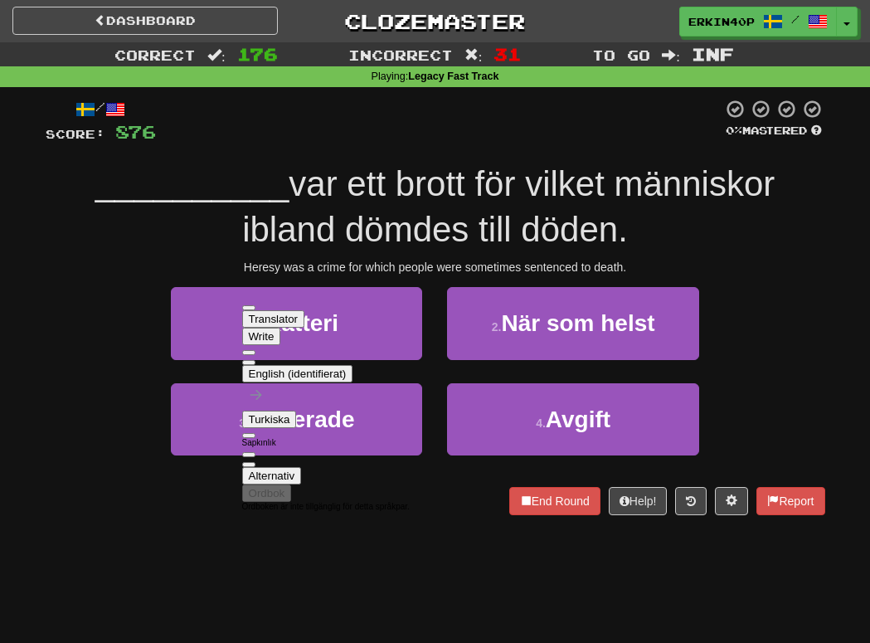
click at [298, 266] on div "Heresy was a crime for which people were sometimes sentenced to death." at bounding box center [435, 267] width 779 height 17
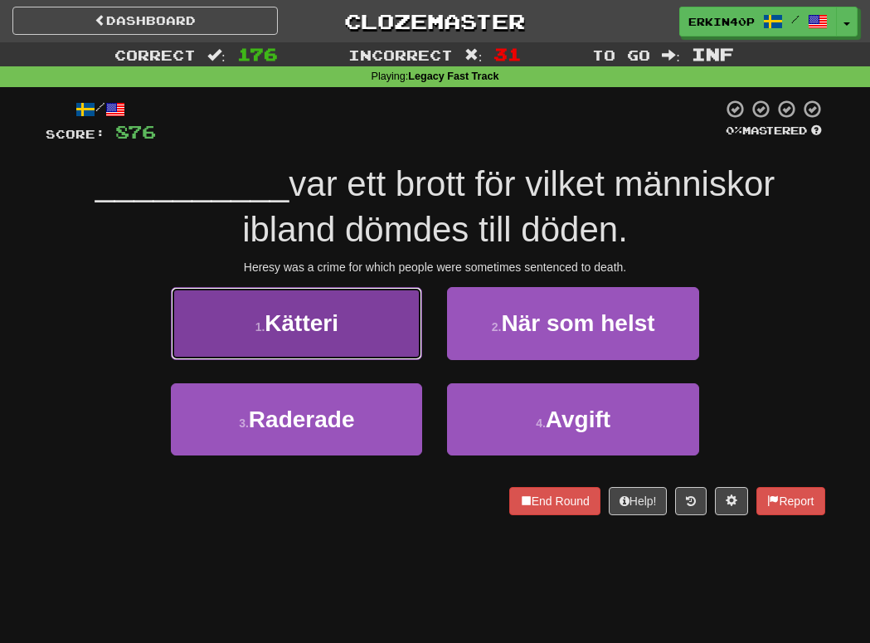
click at [321, 312] on span "Kätteri" at bounding box center [301, 323] width 74 height 26
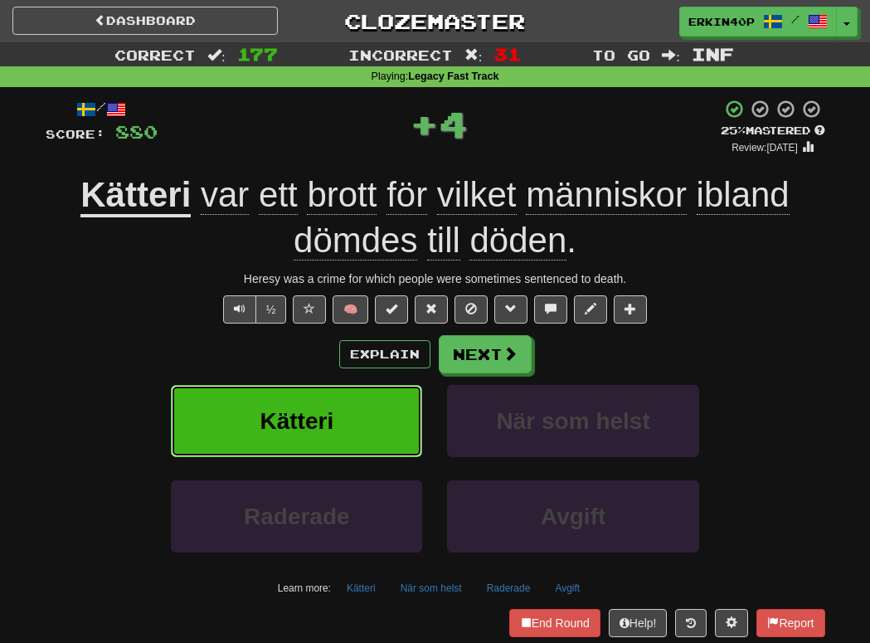
click at [320, 433] on span "Kätteri" at bounding box center [296, 421] width 74 height 26
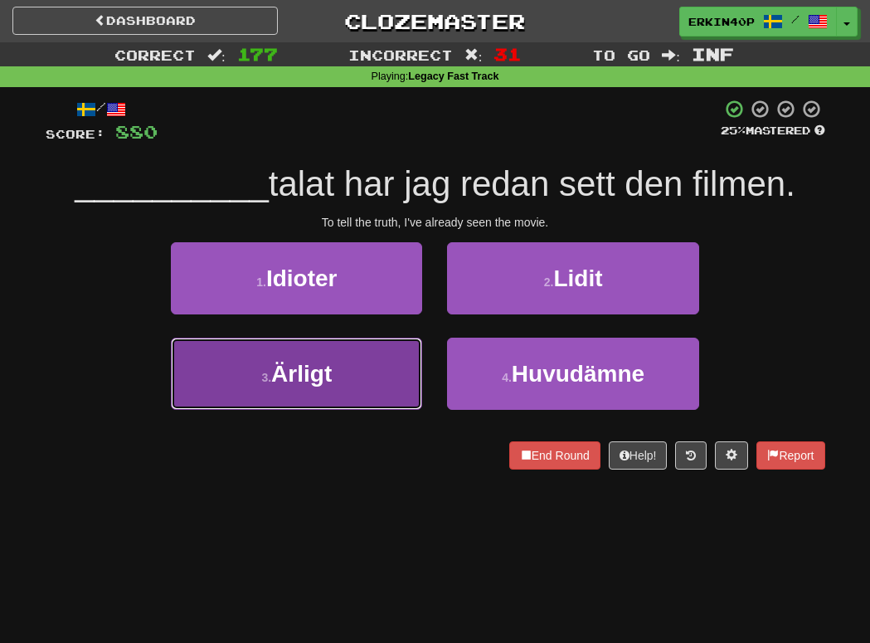
click at [318, 385] on span "Ärligt" at bounding box center [301, 374] width 61 height 26
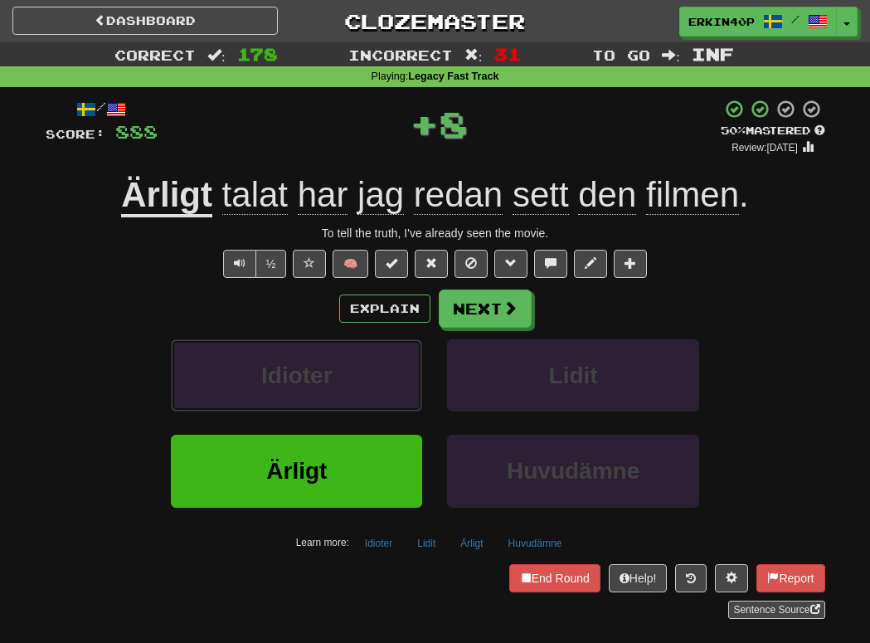
click at [318, 385] on span "Idioter" at bounding box center [296, 375] width 71 height 26
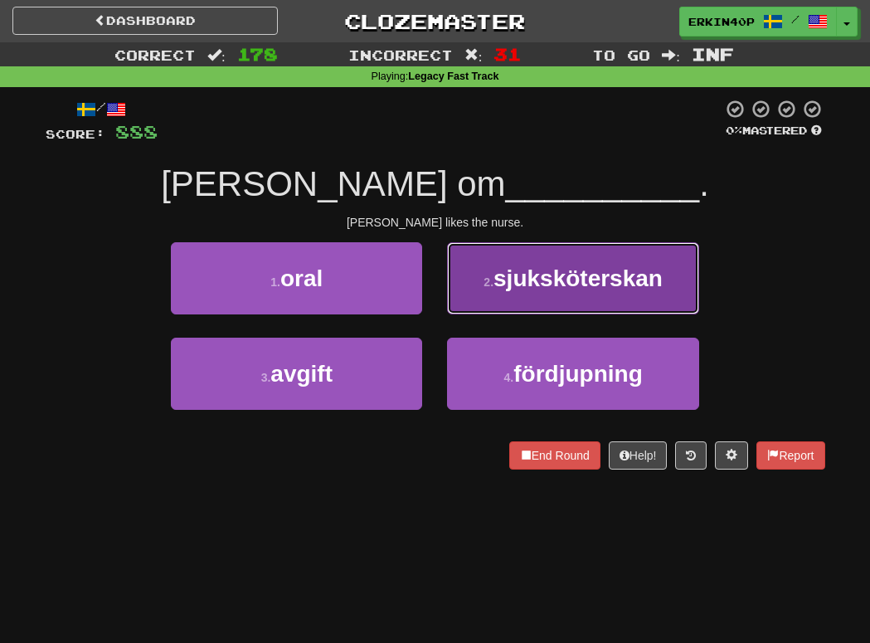
click at [556, 307] on button "2 . sjuksköterskan" at bounding box center [572, 278] width 251 height 72
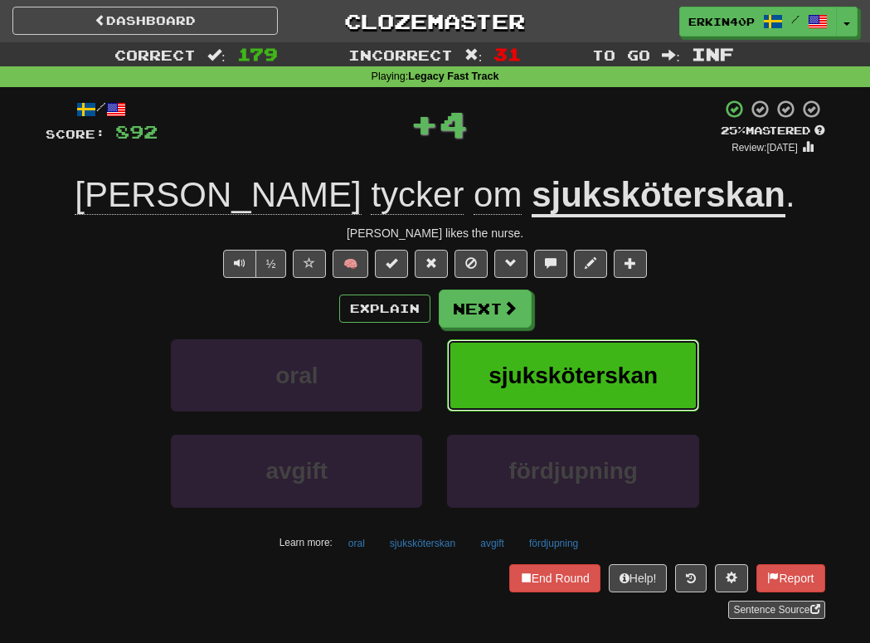
click at [555, 377] on span "sjuksköterskan" at bounding box center [572, 375] width 169 height 26
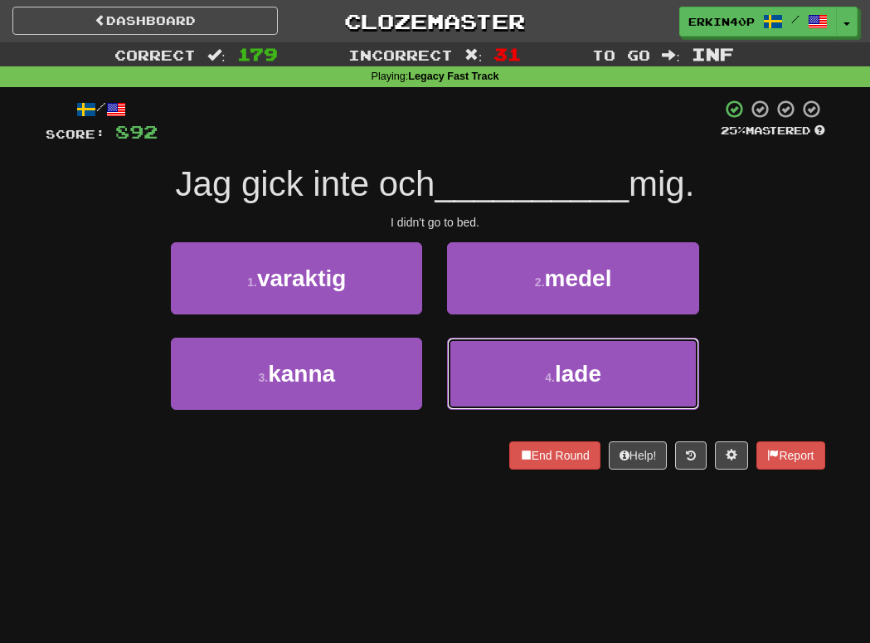
click at [555, 377] on span "lade" at bounding box center [578, 374] width 46 height 26
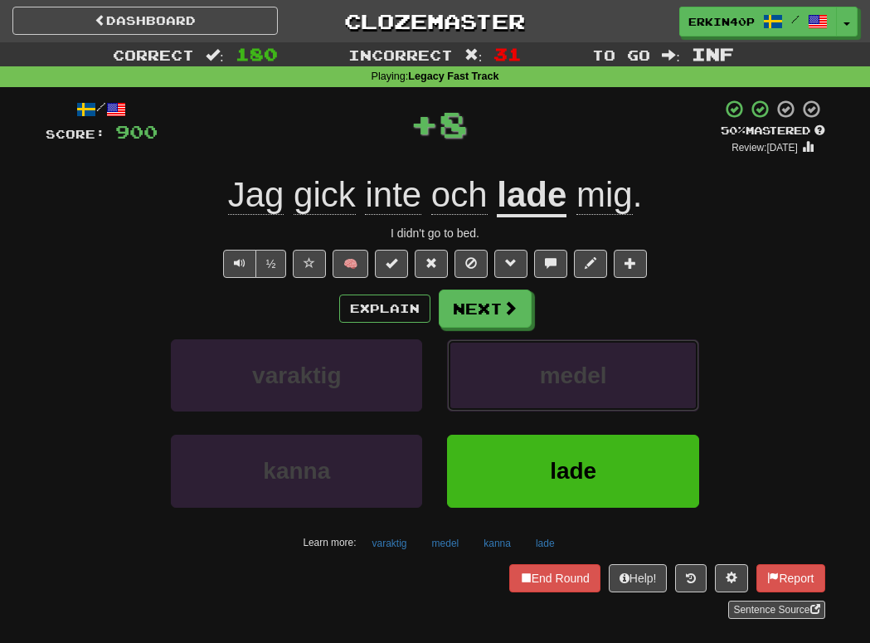
click at [555, 377] on span "medel" at bounding box center [573, 375] width 67 height 26
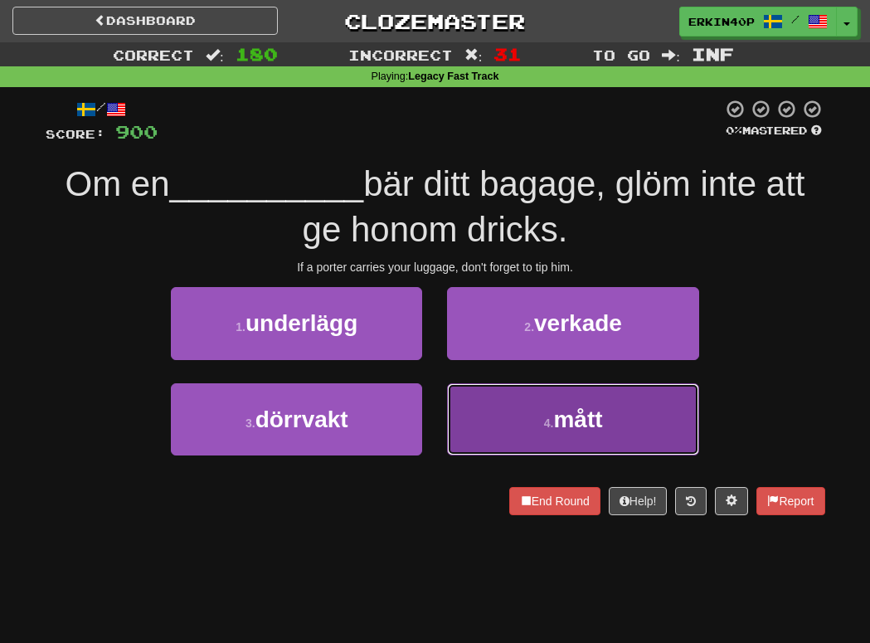
click at [517, 415] on button "4 . mått" at bounding box center [572, 419] width 251 height 72
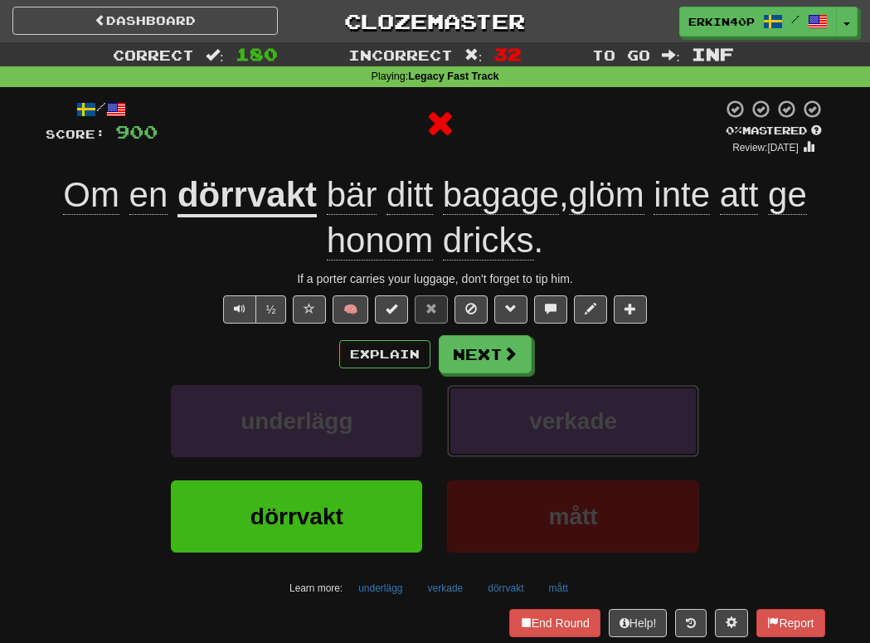
click at [517, 415] on button "verkade" at bounding box center [572, 421] width 251 height 72
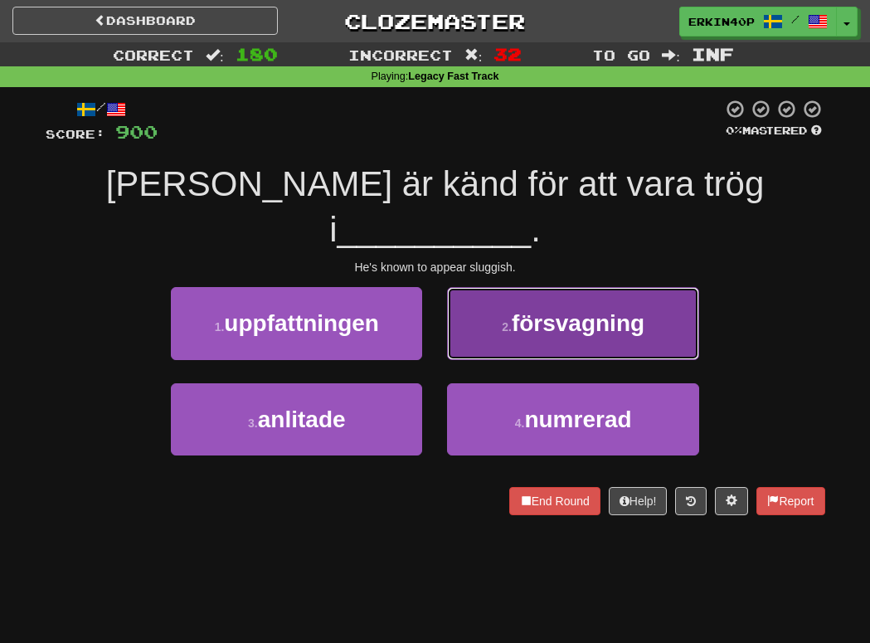
click at [575, 310] on span "försvagning" at bounding box center [578, 323] width 133 height 26
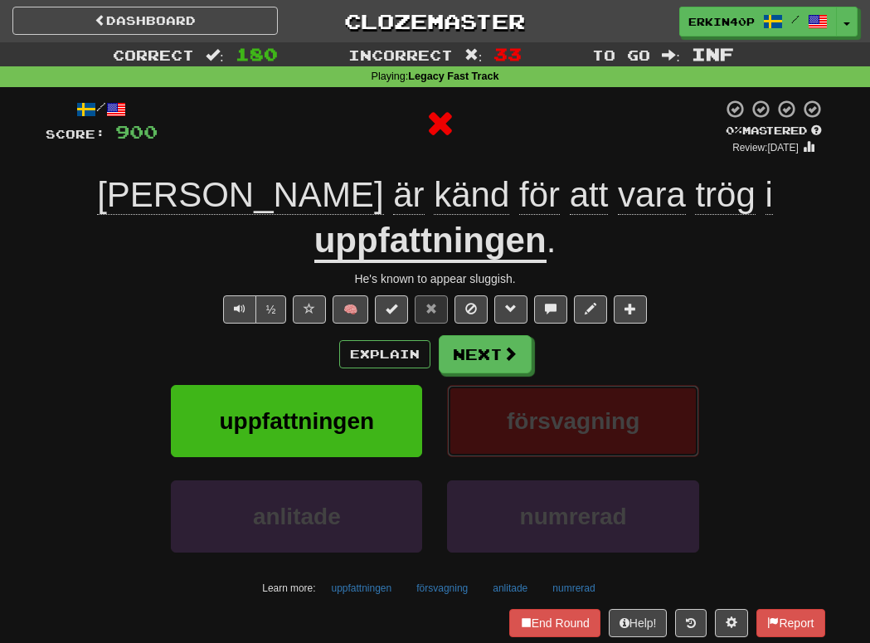
click at [552, 401] on button "försvagning" at bounding box center [572, 421] width 251 height 72
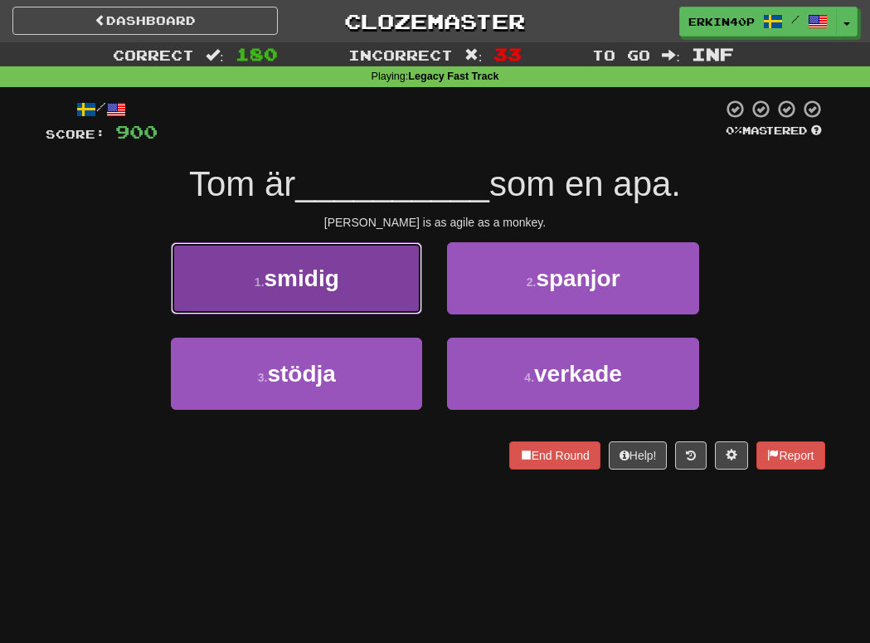
click at [372, 288] on button "1 . smidig" at bounding box center [296, 278] width 251 height 72
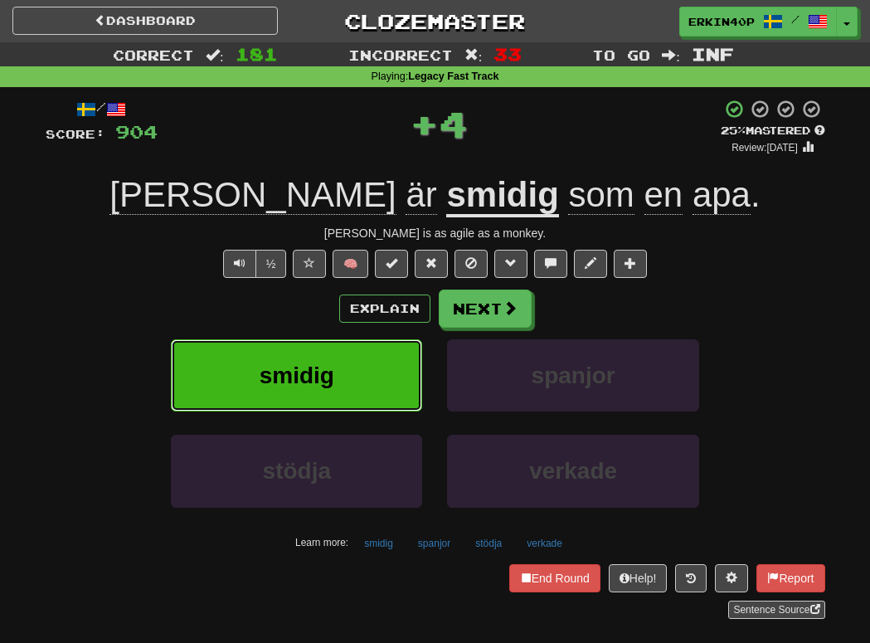
click at [391, 378] on button "smidig" at bounding box center [296, 375] width 251 height 72
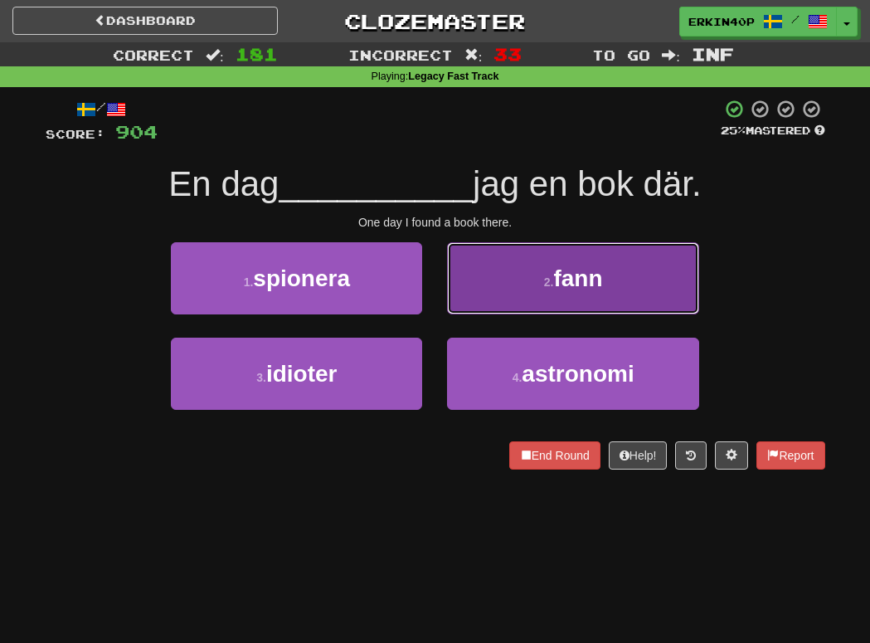
click at [588, 288] on span "fann" at bounding box center [577, 278] width 49 height 26
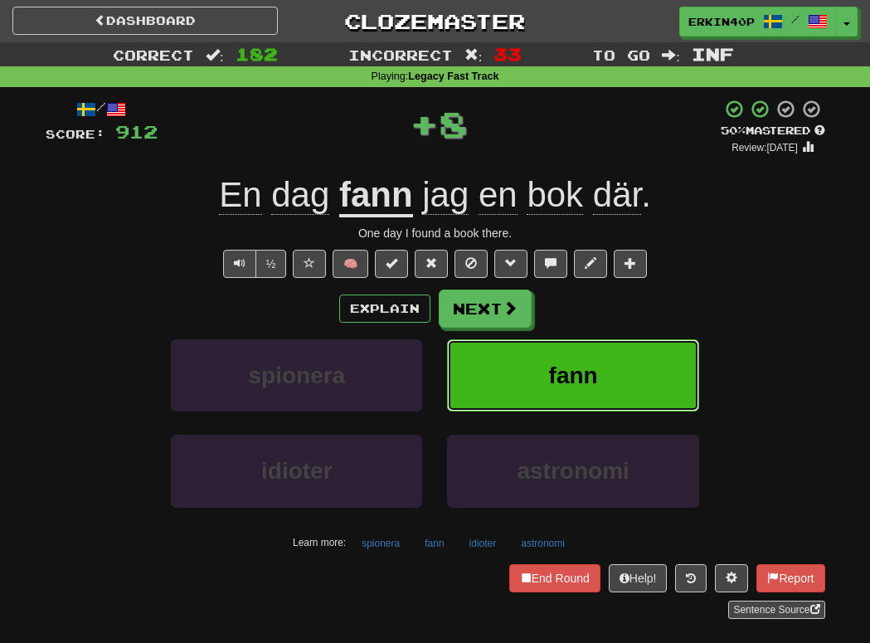
click at [589, 383] on span "fann" at bounding box center [573, 375] width 49 height 26
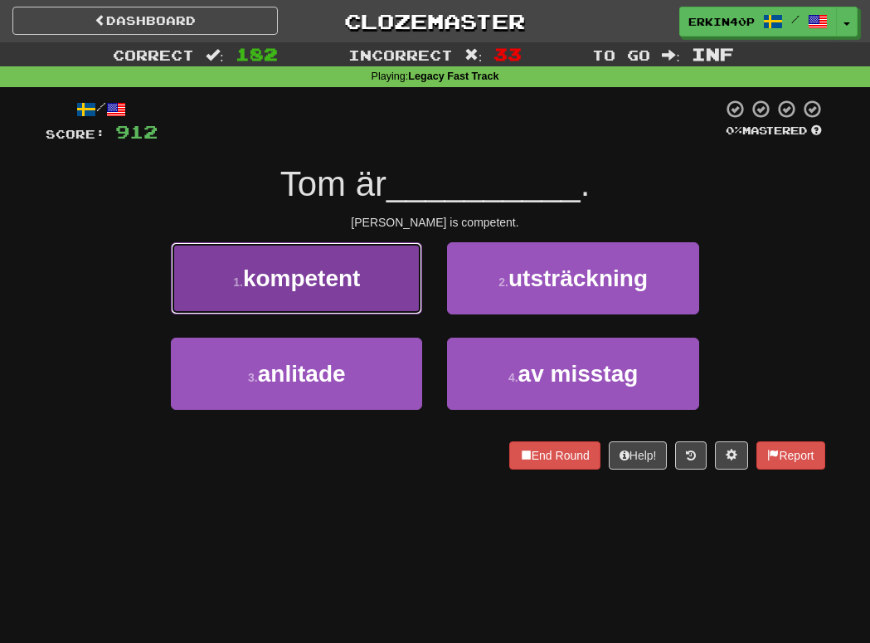
click at [365, 272] on button "1 . kompetent" at bounding box center [296, 278] width 251 height 72
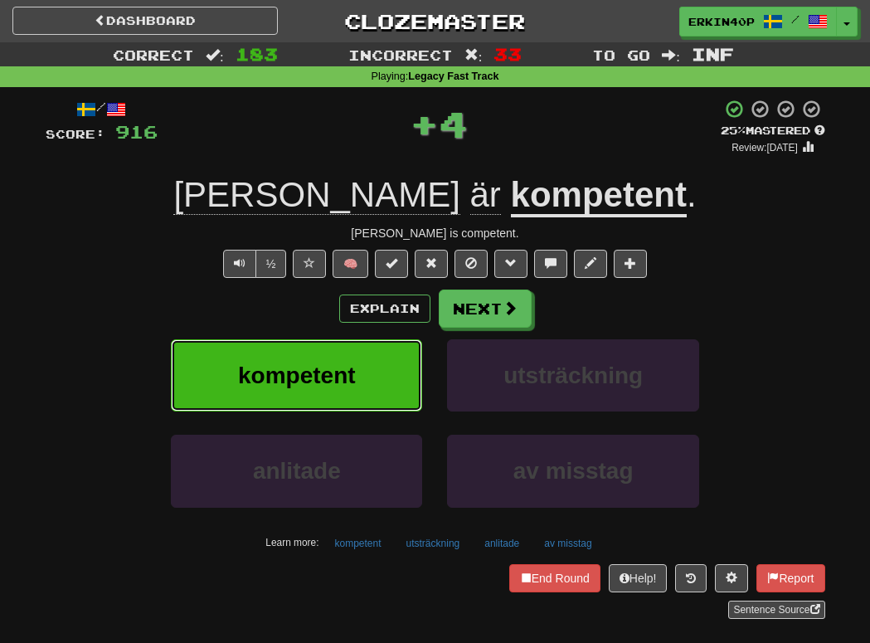
click at [372, 377] on button "kompetent" at bounding box center [296, 375] width 251 height 72
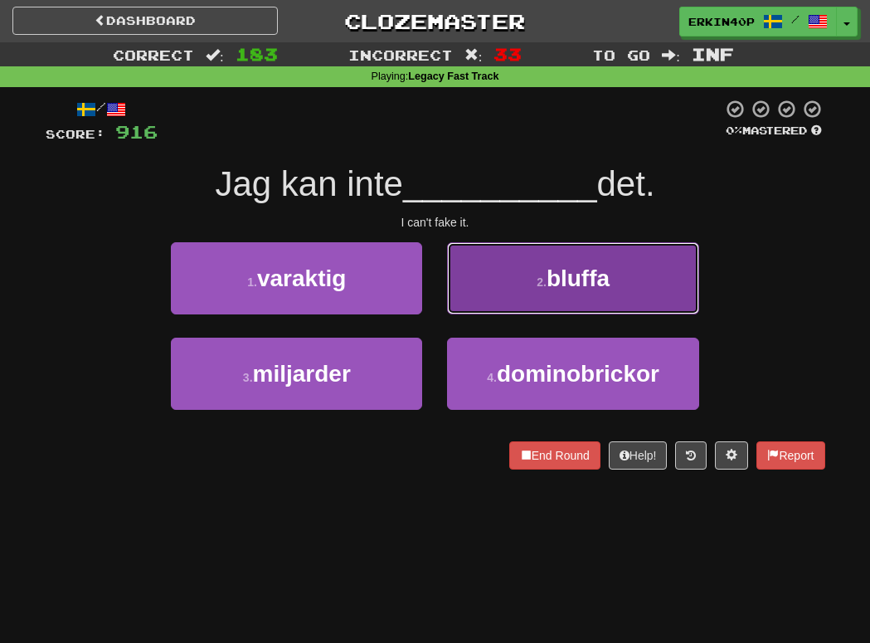
click at [604, 285] on span "bluffa" at bounding box center [577, 278] width 63 height 26
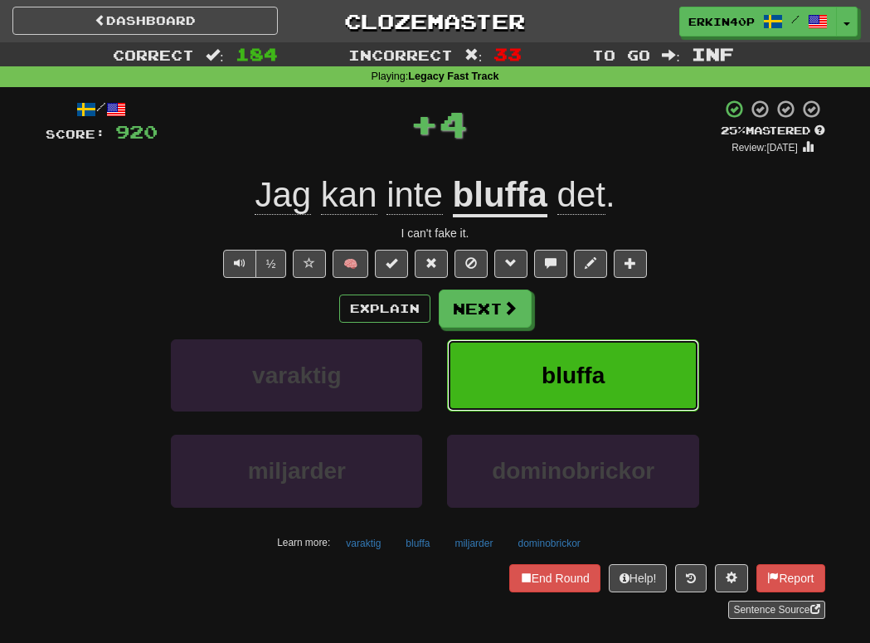
click at [588, 369] on span "bluffa" at bounding box center [572, 375] width 63 height 26
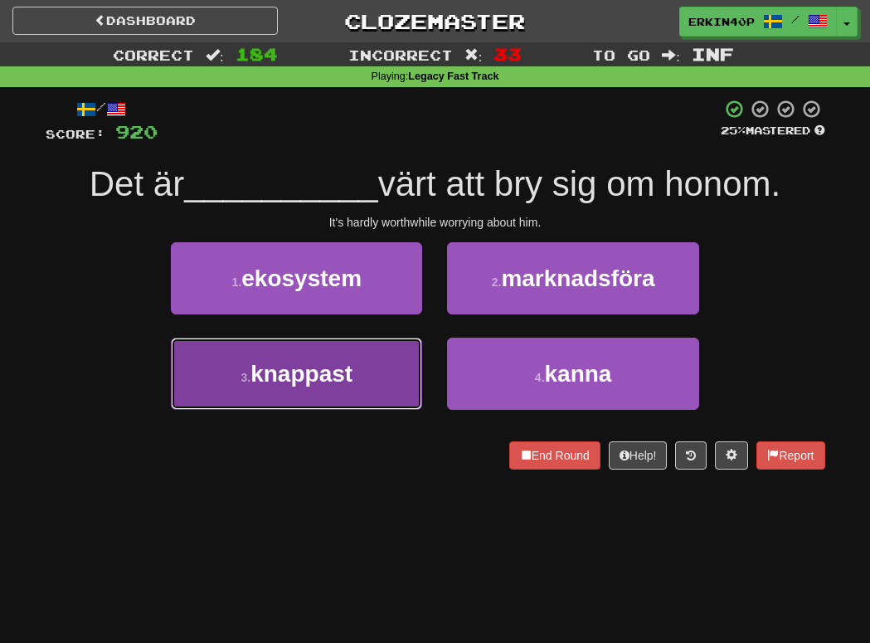
click at [350, 376] on span "knappast" at bounding box center [301, 374] width 102 height 26
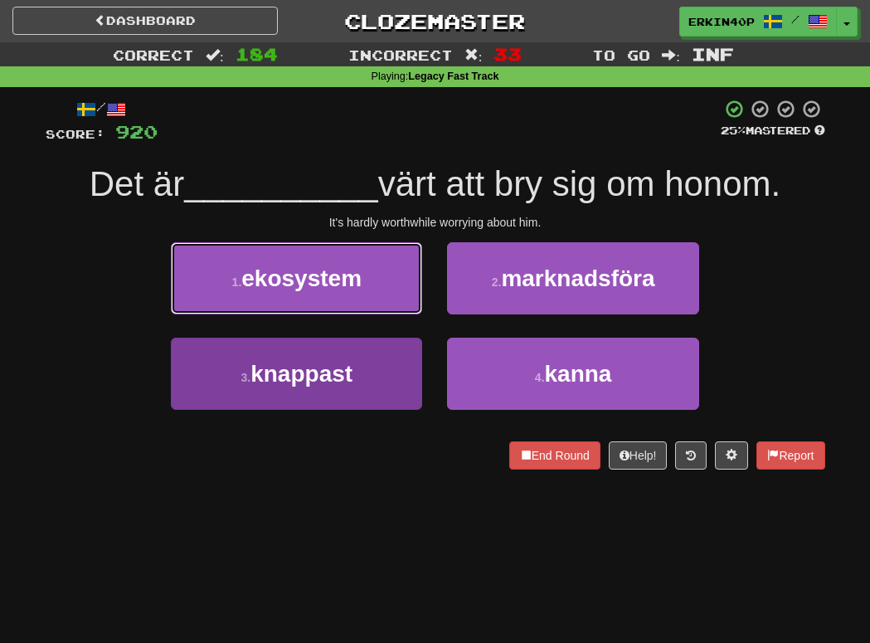
click at [350, 291] on span "ekosystem" at bounding box center [301, 278] width 120 height 26
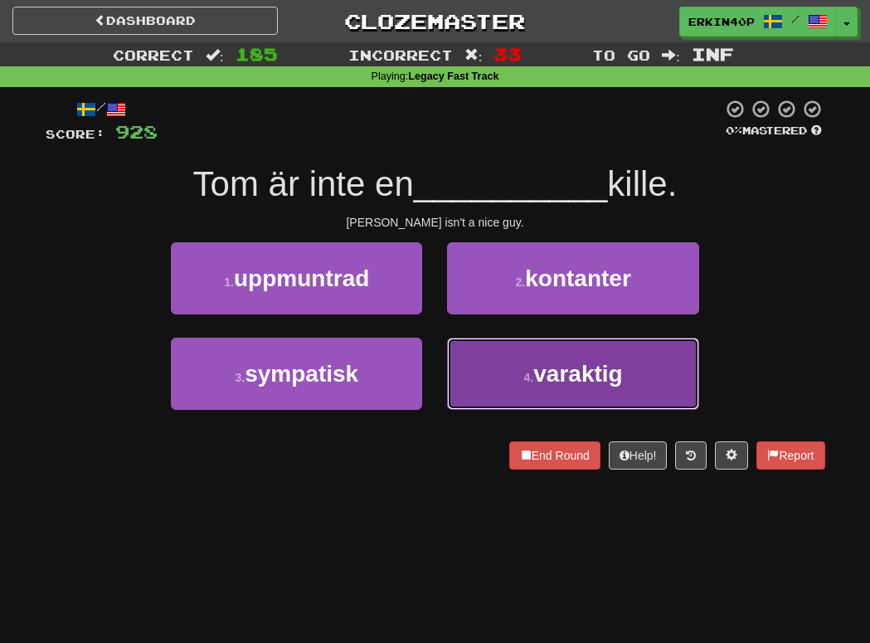
click at [529, 366] on button "4 . varaktig" at bounding box center [572, 373] width 251 height 72
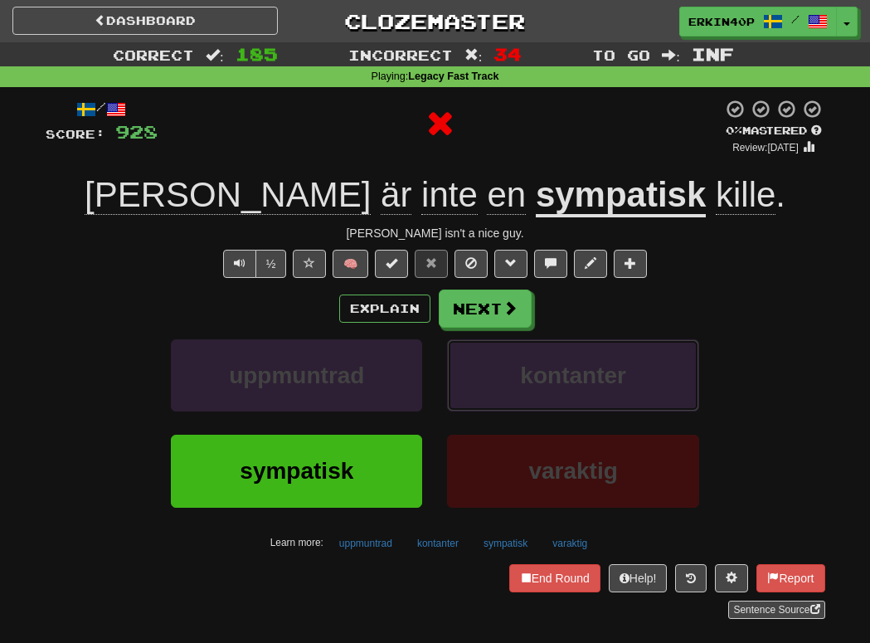
click at [529, 366] on span "kontanter" at bounding box center [573, 375] width 106 height 26
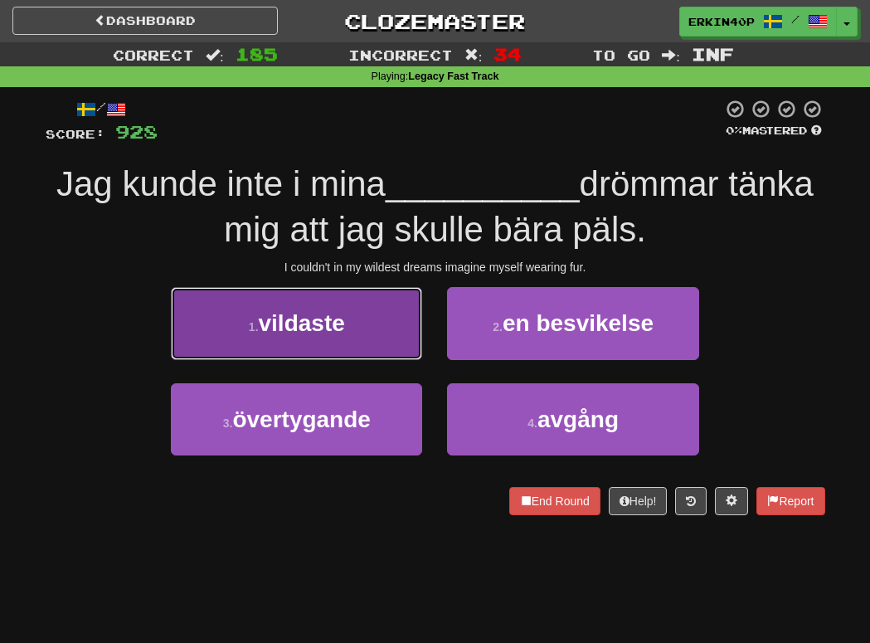
click at [385, 341] on button "1 . vildaste" at bounding box center [296, 323] width 251 height 72
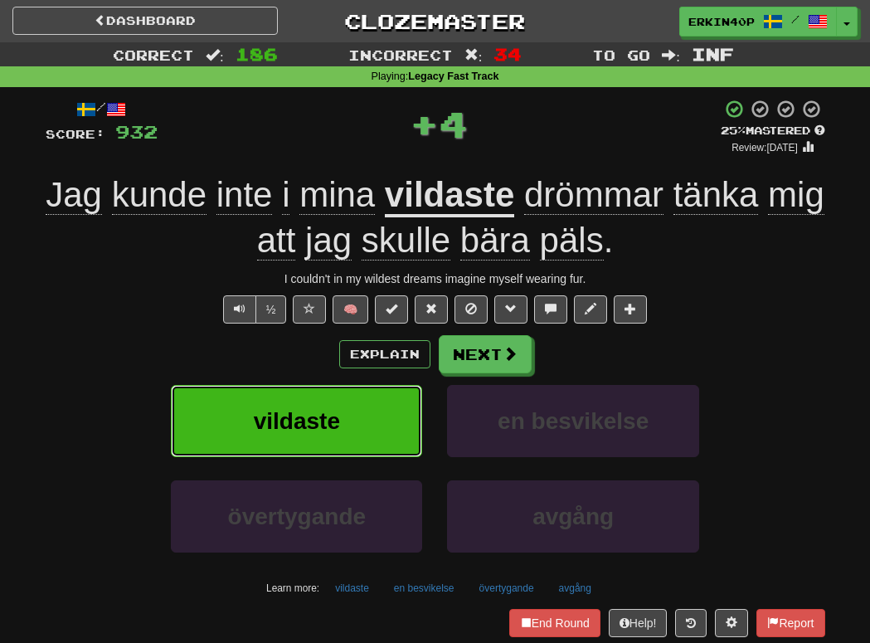
click at [378, 437] on button "vildaste" at bounding box center [296, 421] width 251 height 72
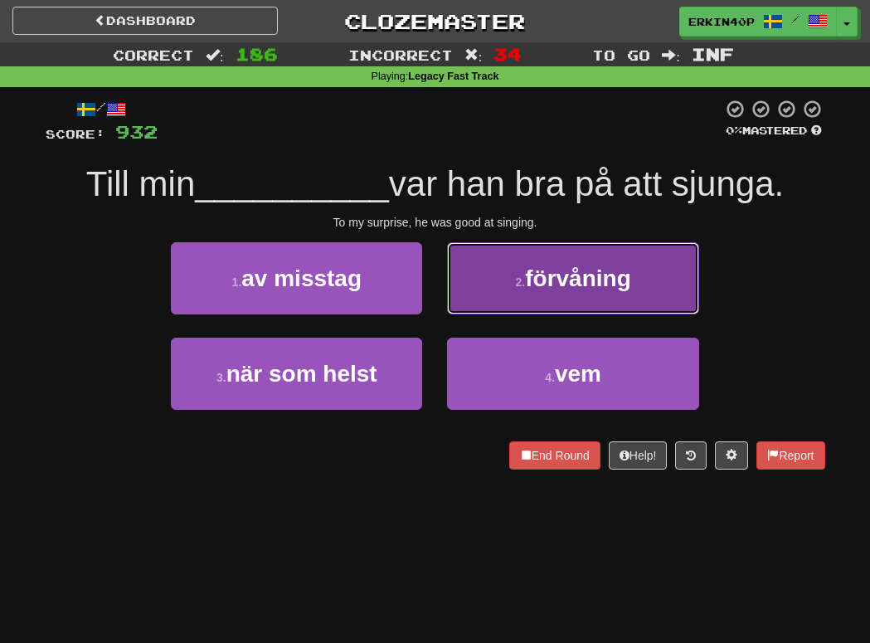
click at [524, 306] on button "2 . förvåning" at bounding box center [572, 278] width 251 height 72
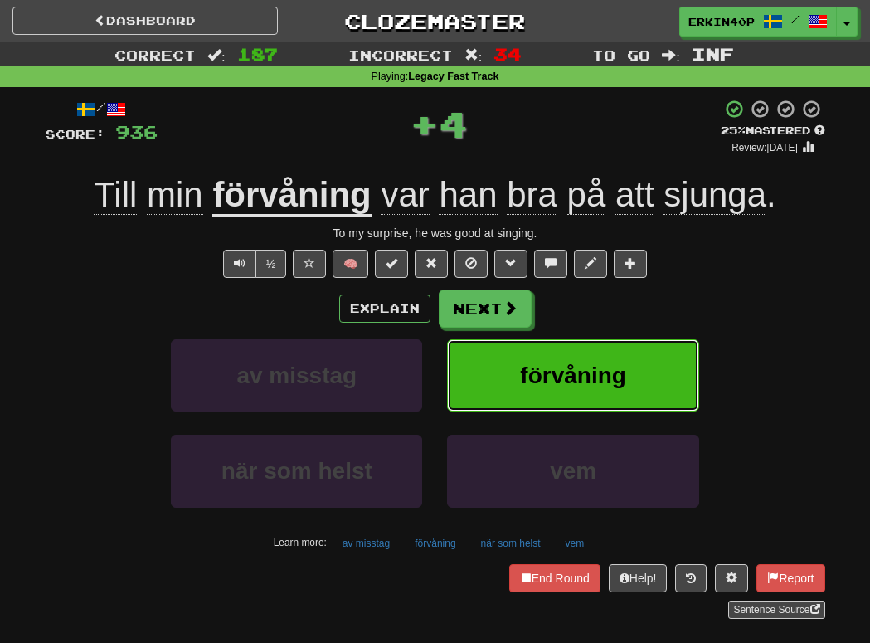
click at [541, 390] on button "förvåning" at bounding box center [572, 375] width 251 height 72
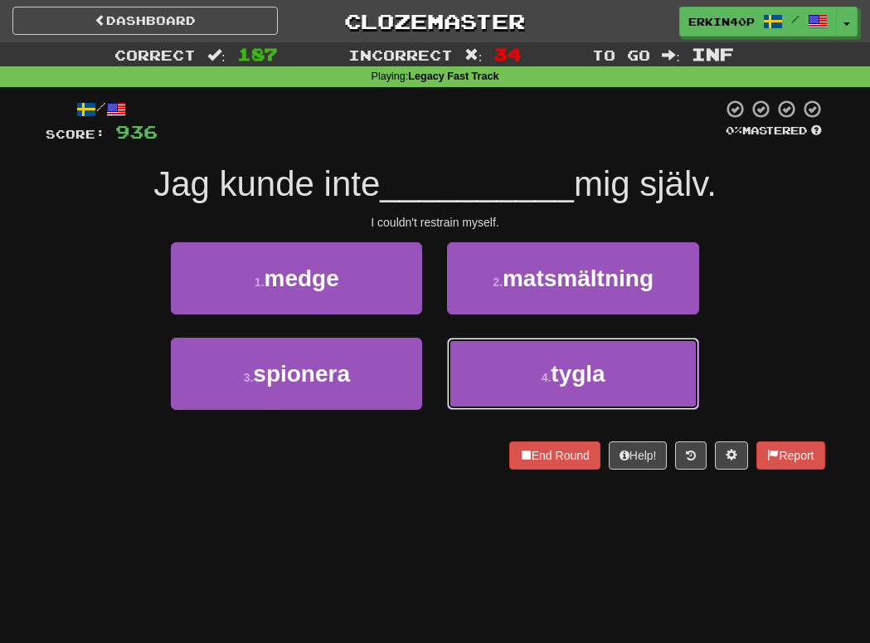
click at [541, 390] on button "4 . tygla" at bounding box center [572, 373] width 251 height 72
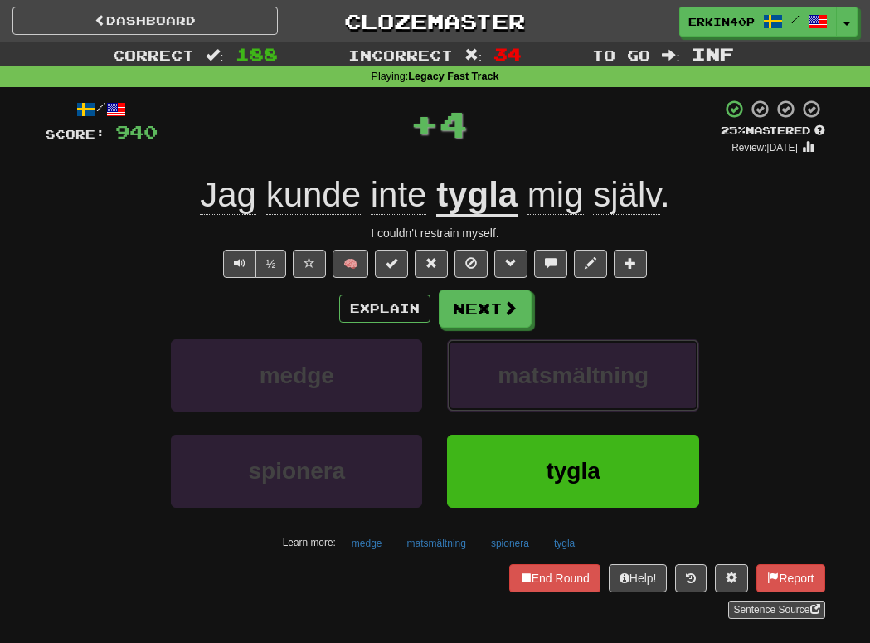
click at [541, 390] on button "matsmältning" at bounding box center [572, 375] width 251 height 72
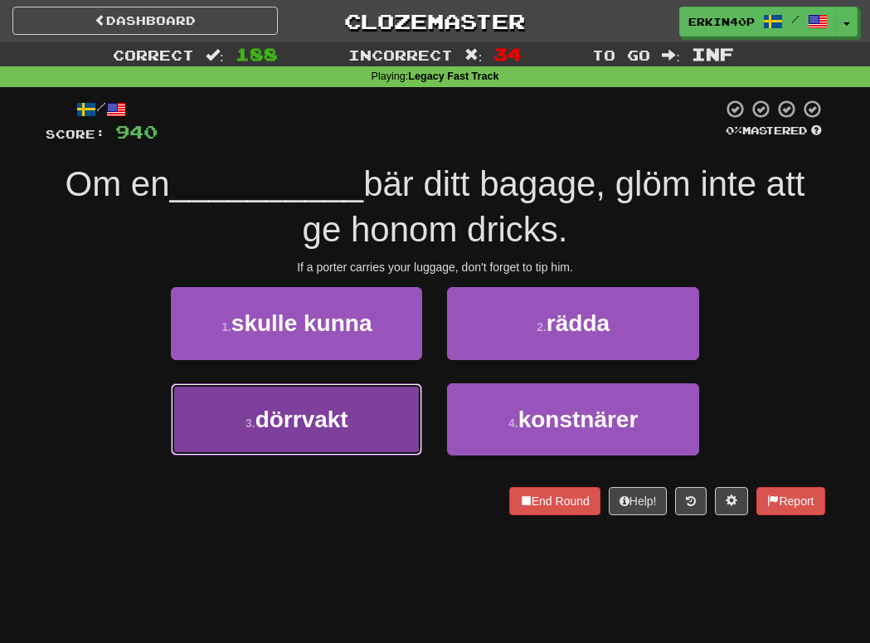
click at [343, 419] on span "dörrvakt" at bounding box center [301, 419] width 93 height 26
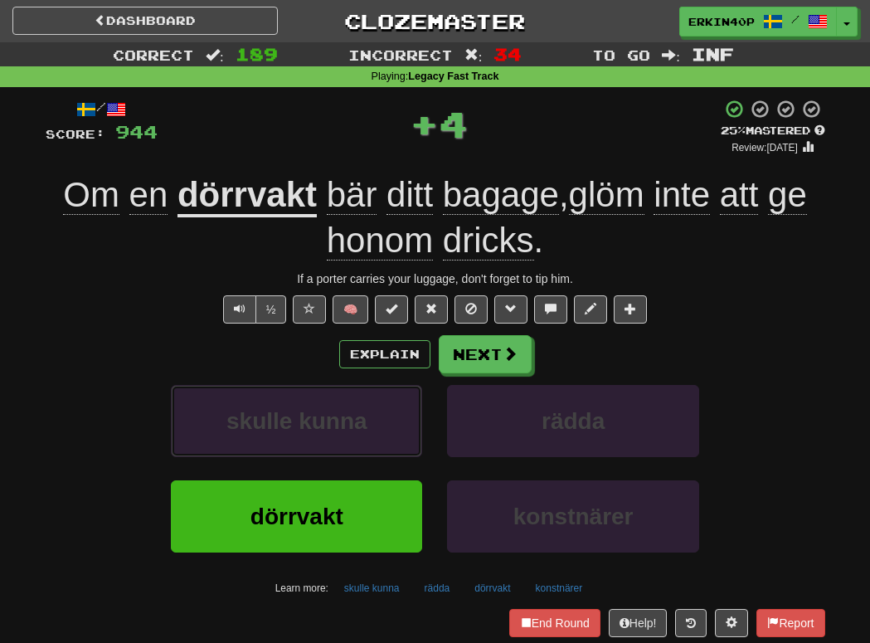
click at [343, 419] on span "skulle kunna" at bounding box center [296, 421] width 141 height 26
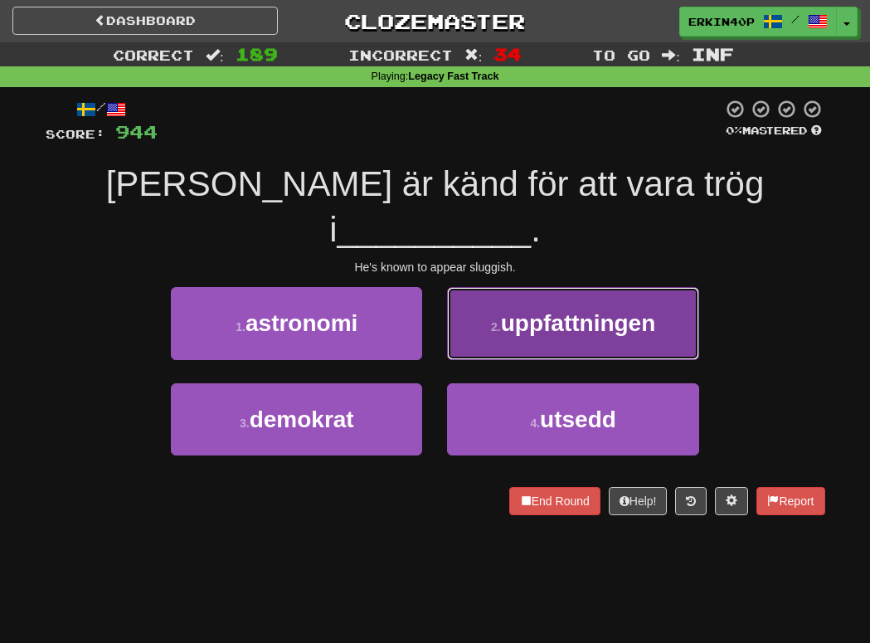
click at [564, 310] on span "uppfattningen" at bounding box center [578, 323] width 155 height 26
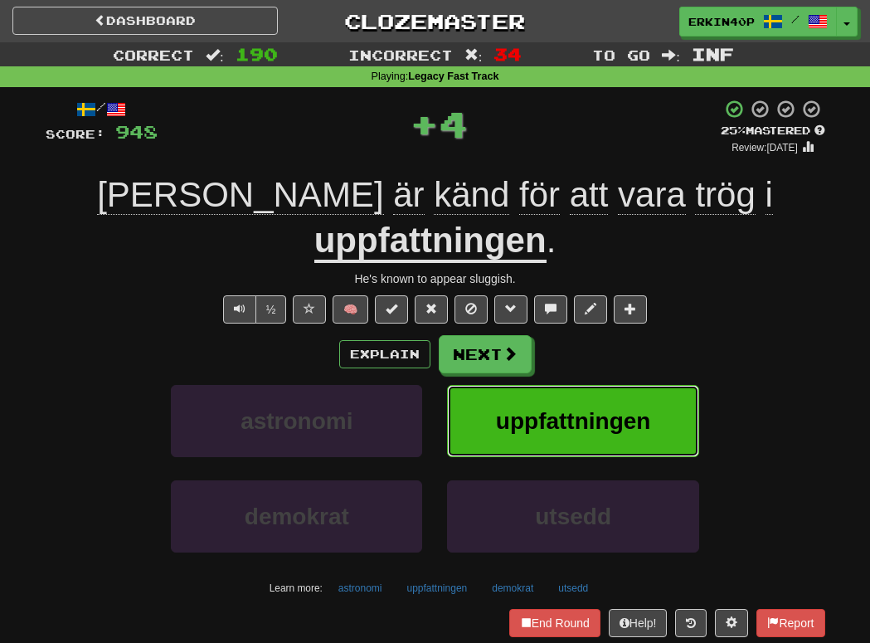
click at [559, 393] on button "uppfattningen" at bounding box center [572, 421] width 251 height 72
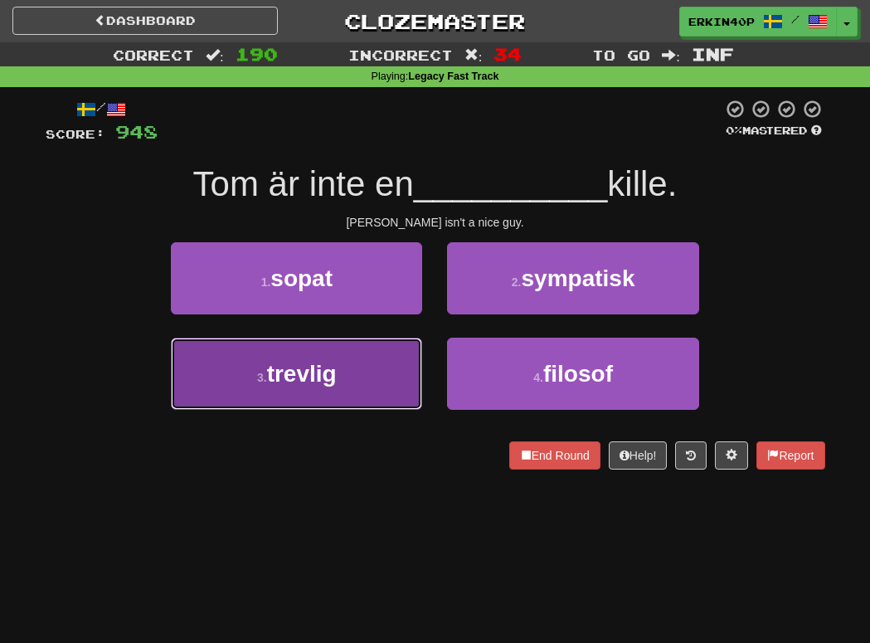
click at [377, 376] on button "3 . trevlig" at bounding box center [296, 373] width 251 height 72
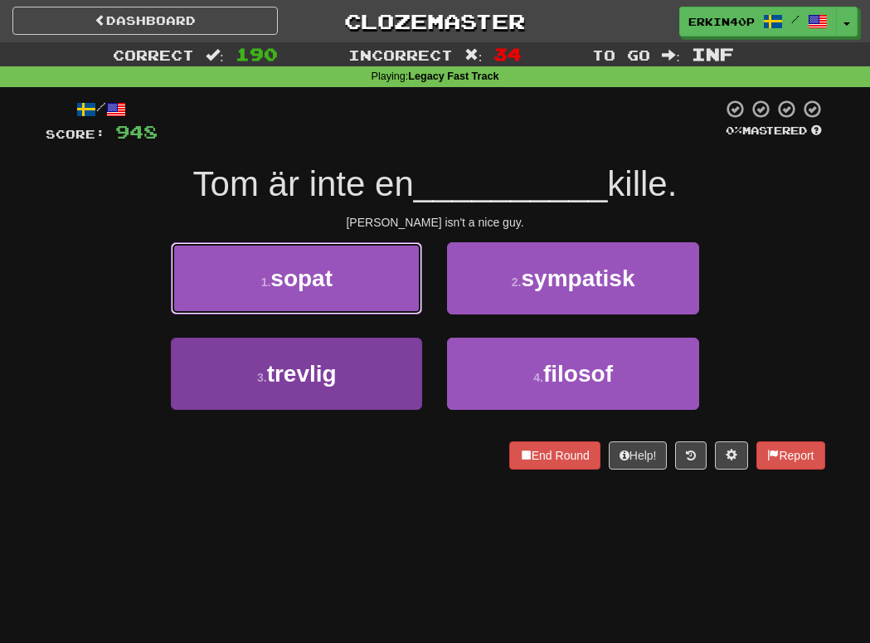
click at [377, 314] on button "1 . sopat" at bounding box center [296, 278] width 251 height 72
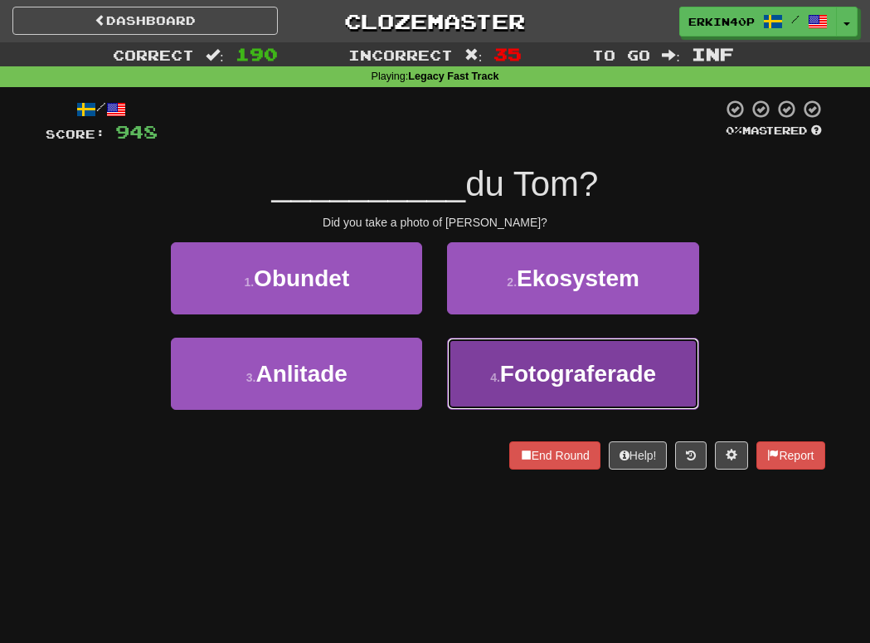
click at [505, 382] on span "Fotograferade" at bounding box center [578, 374] width 156 height 26
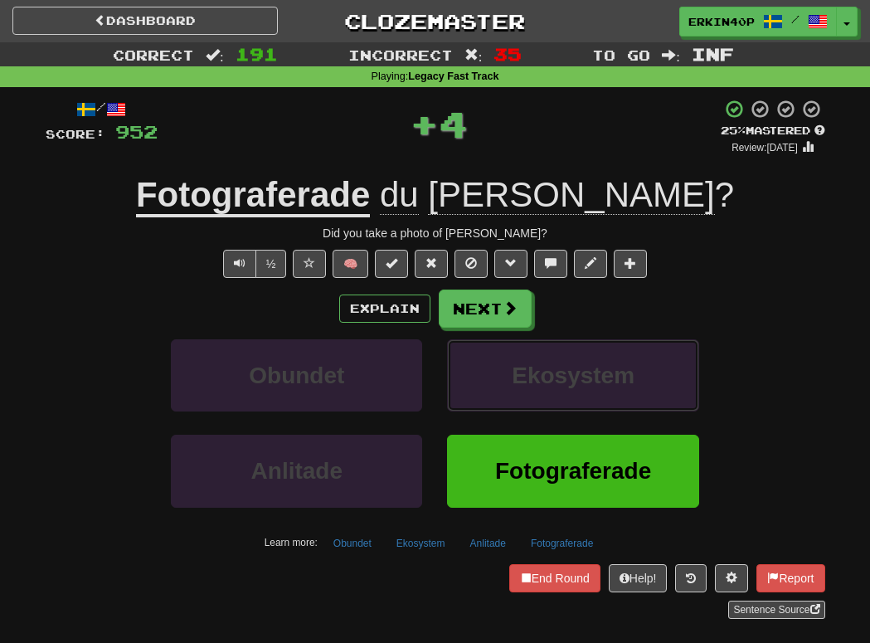
click at [505, 382] on button "Ekosystem" at bounding box center [572, 375] width 251 height 72
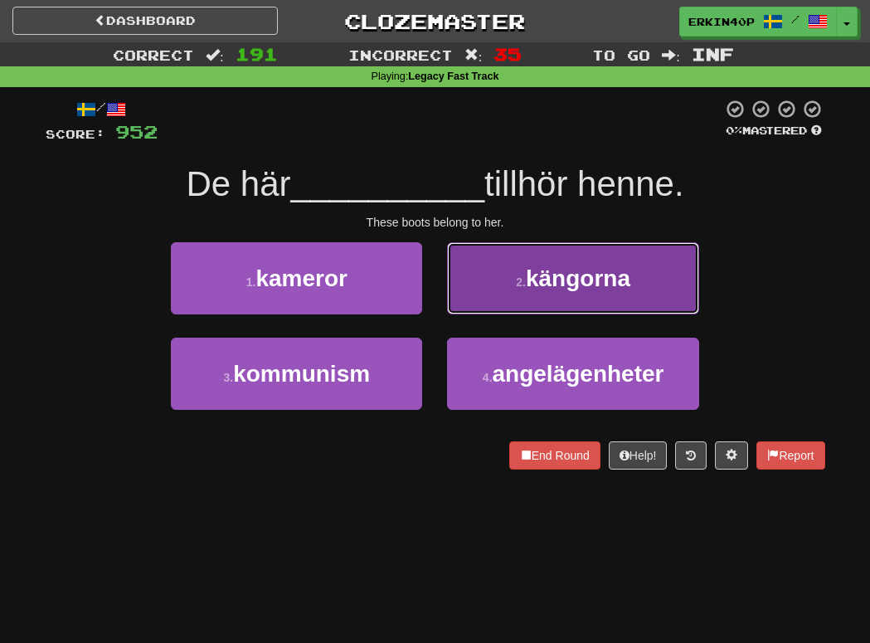
click at [559, 293] on button "2 . kängorna" at bounding box center [572, 278] width 251 height 72
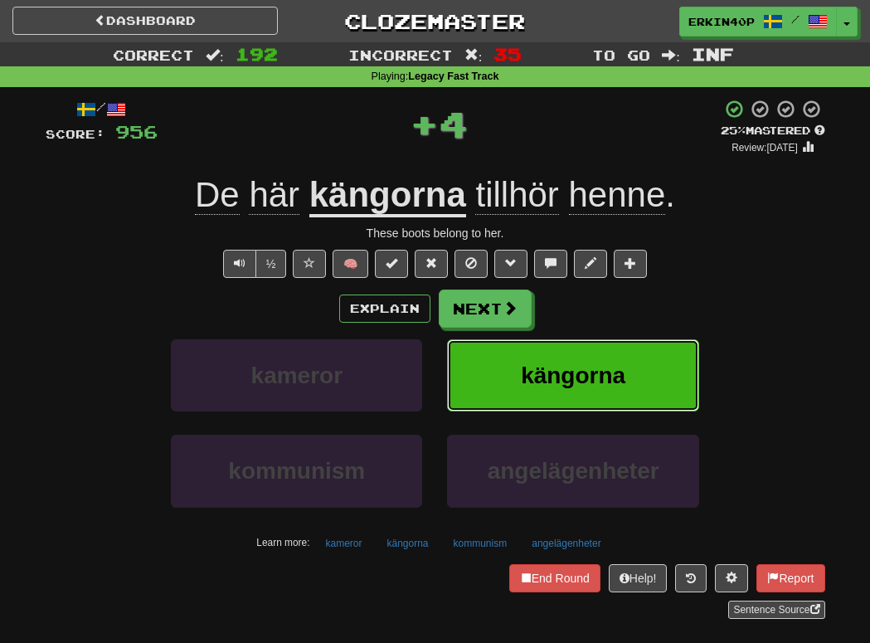
click at [541, 369] on span "kängorna" at bounding box center [573, 375] width 104 height 26
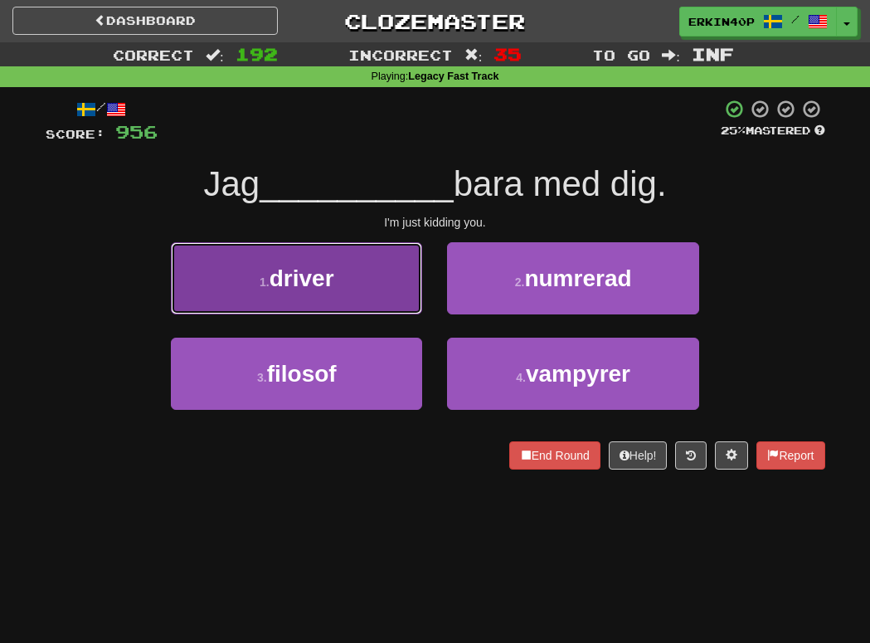
click at [406, 303] on button "1 . driver" at bounding box center [296, 278] width 251 height 72
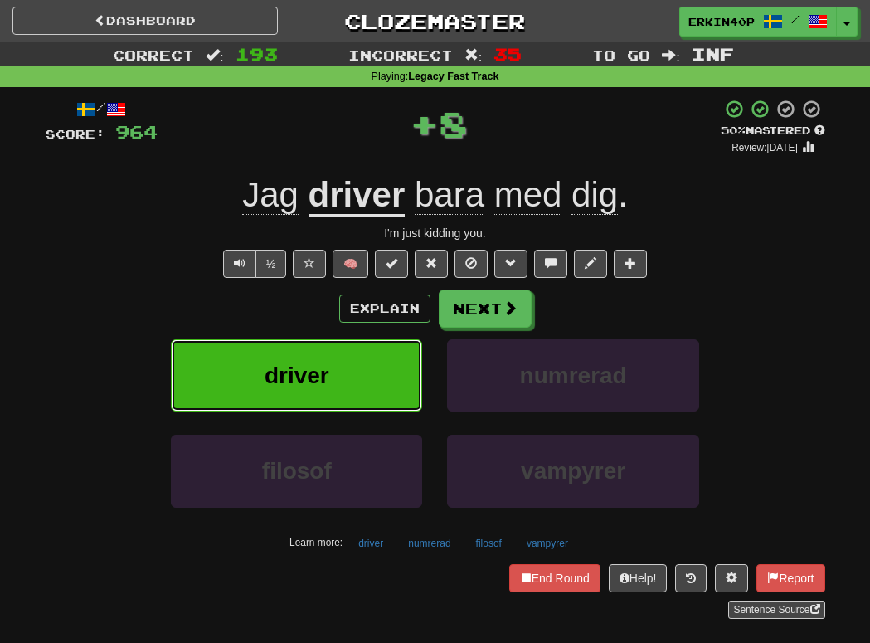
click at [387, 384] on button "driver" at bounding box center [296, 375] width 251 height 72
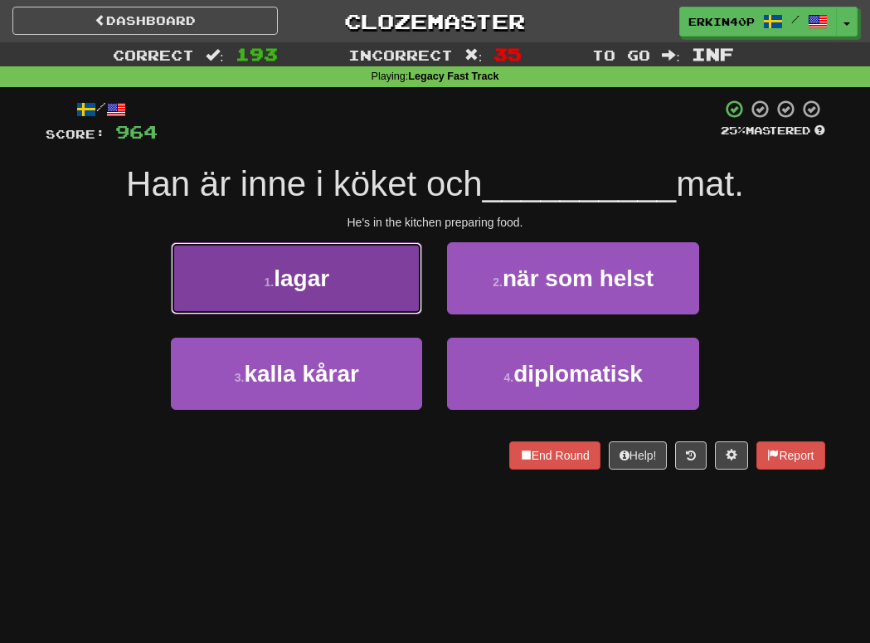
click at [371, 300] on button "1 . lagar" at bounding box center [296, 278] width 251 height 72
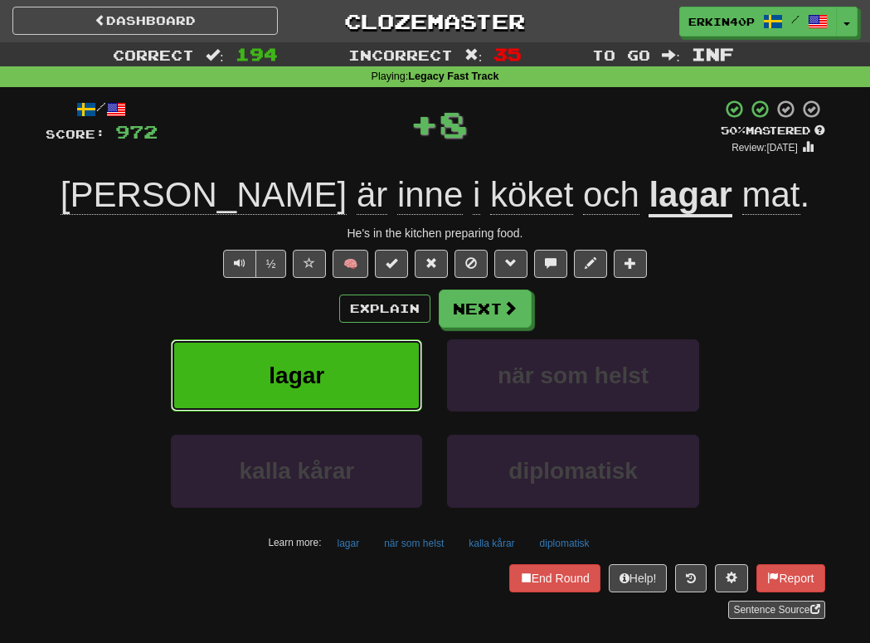
click at [380, 397] on button "lagar" at bounding box center [296, 375] width 251 height 72
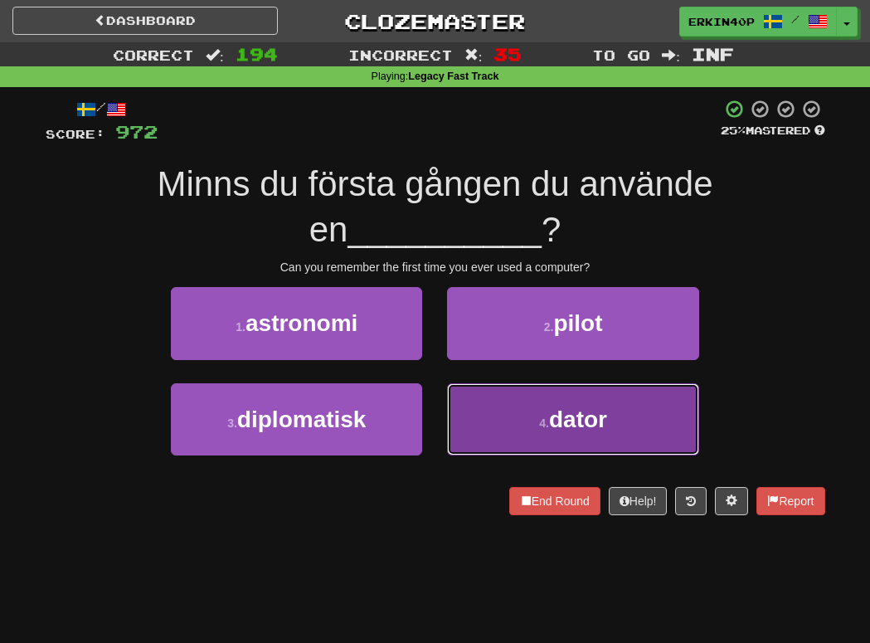
click at [581, 410] on span "dator" at bounding box center [578, 419] width 58 height 26
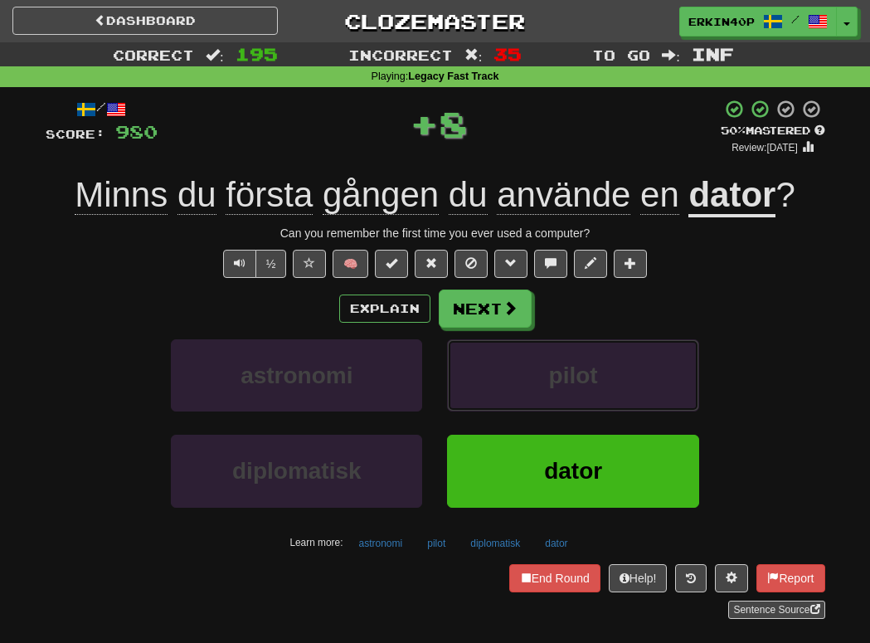
click at [581, 410] on button "pilot" at bounding box center [572, 375] width 251 height 72
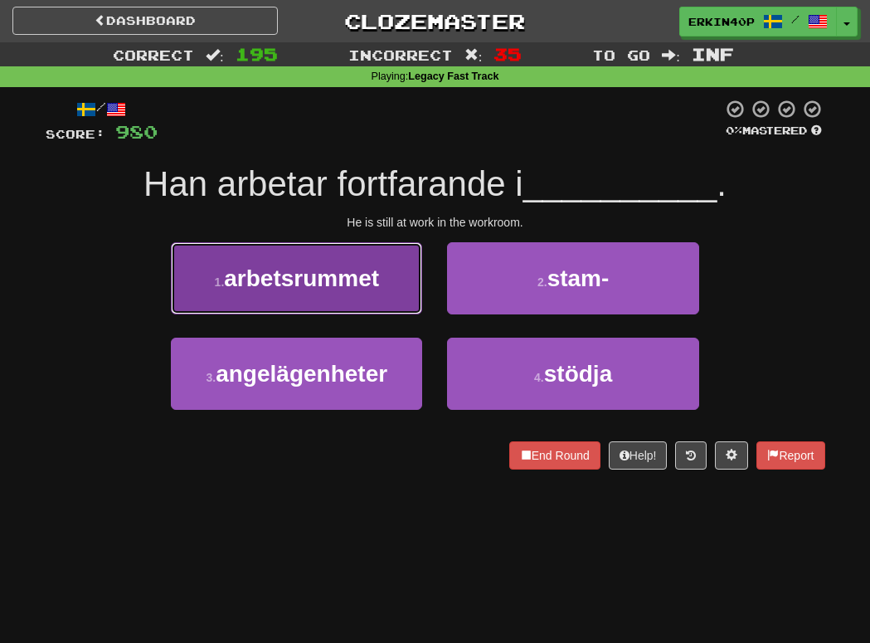
click at [390, 264] on button "1 . arbetsrummet" at bounding box center [296, 278] width 251 height 72
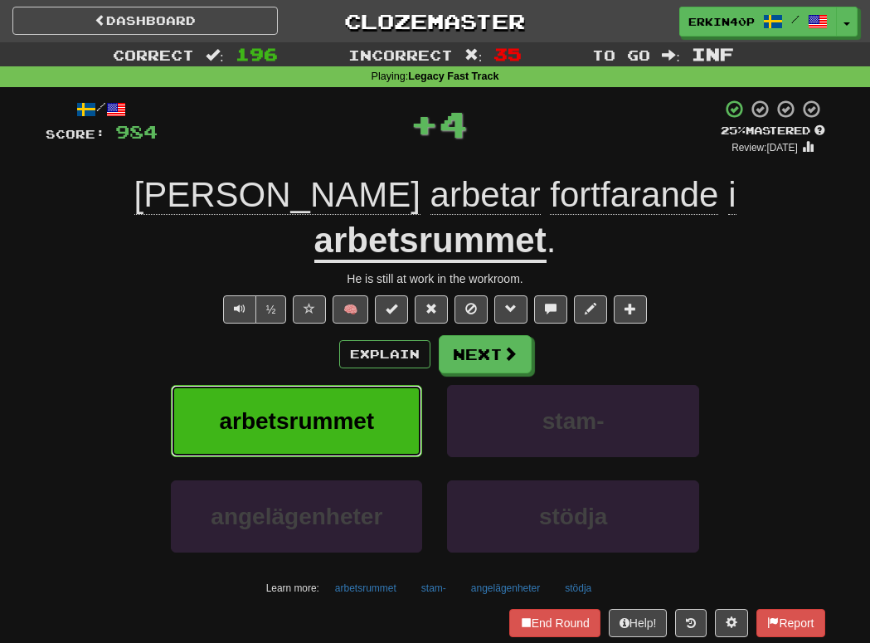
click at [395, 385] on button "arbetsrummet" at bounding box center [296, 421] width 251 height 72
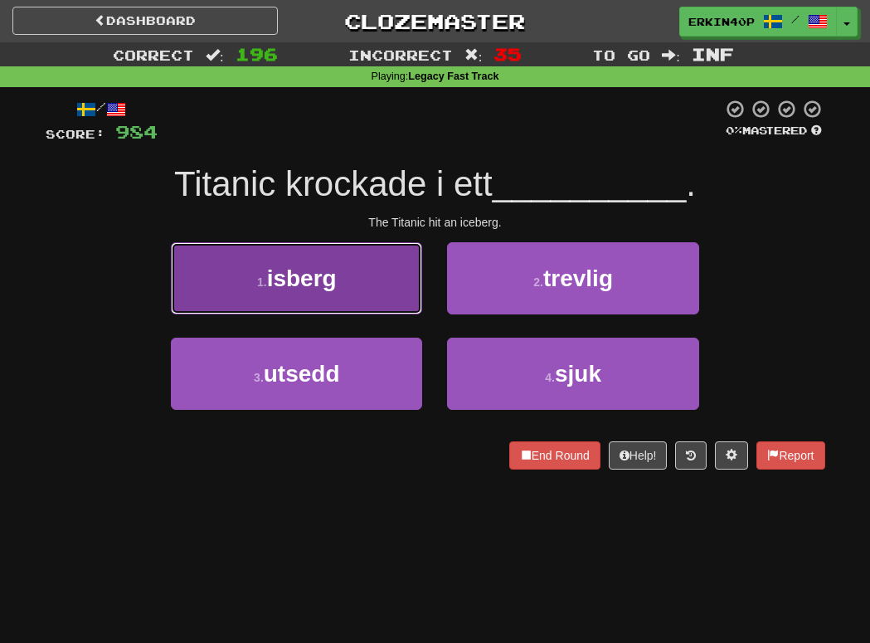
click at [344, 269] on button "1 . isberg" at bounding box center [296, 278] width 251 height 72
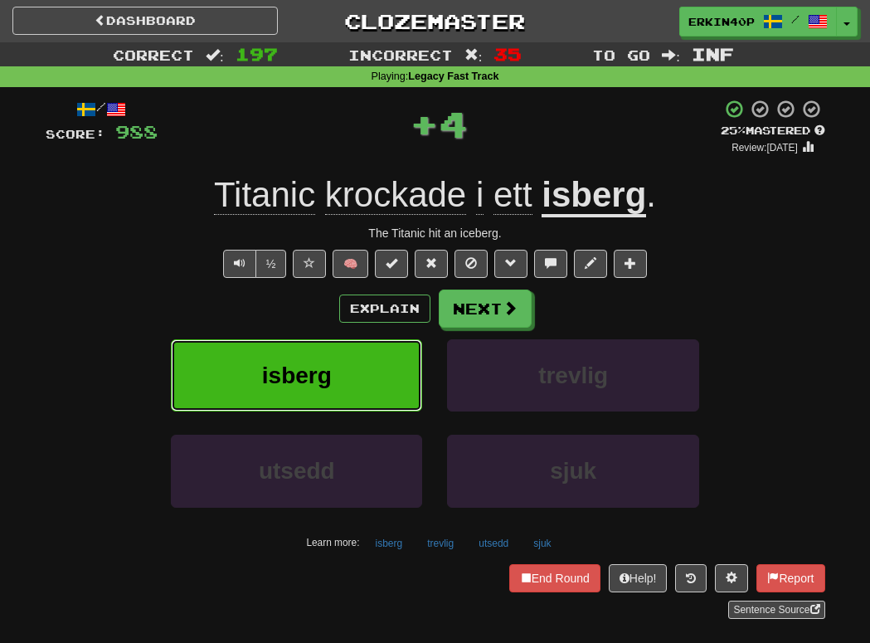
click at [339, 370] on button "isberg" at bounding box center [296, 375] width 251 height 72
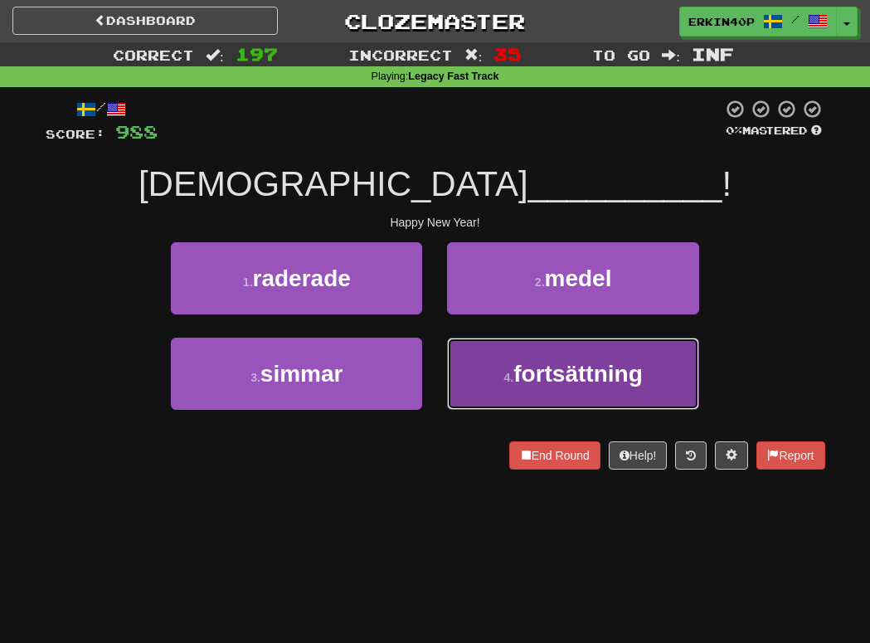
click at [527, 382] on span "fortsättning" at bounding box center [577, 374] width 129 height 26
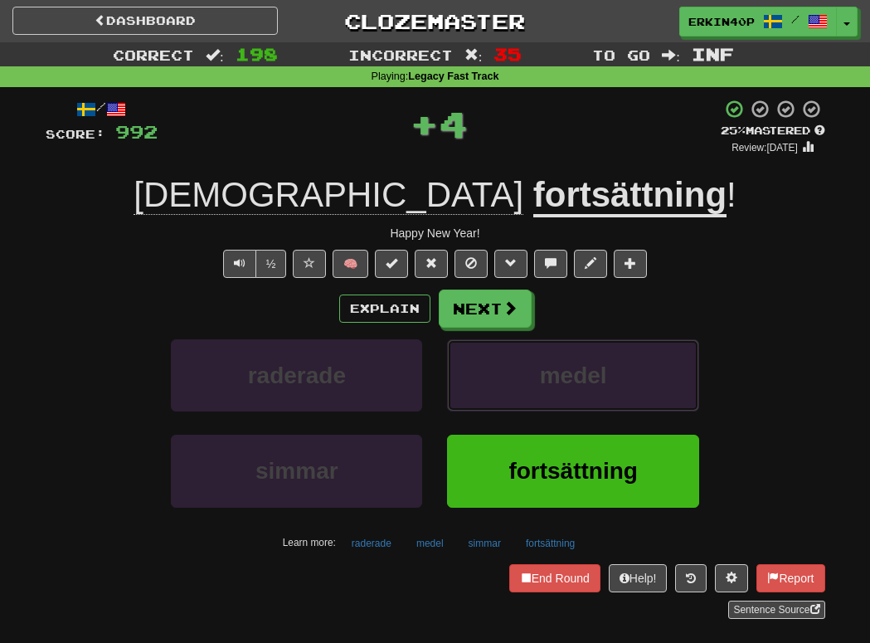
click at [527, 382] on button "medel" at bounding box center [572, 375] width 251 height 72
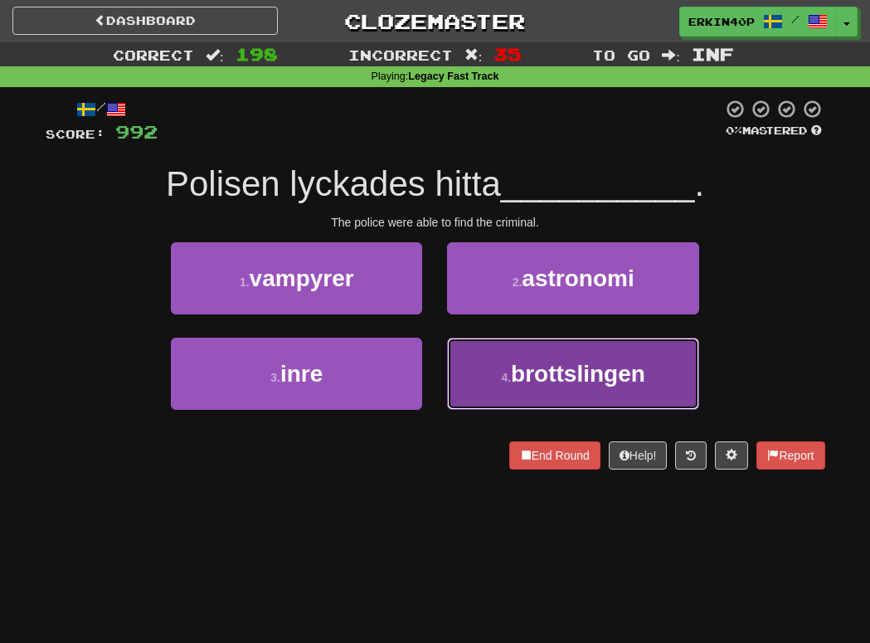
click at [547, 389] on button "4 . brottslingen" at bounding box center [572, 373] width 251 height 72
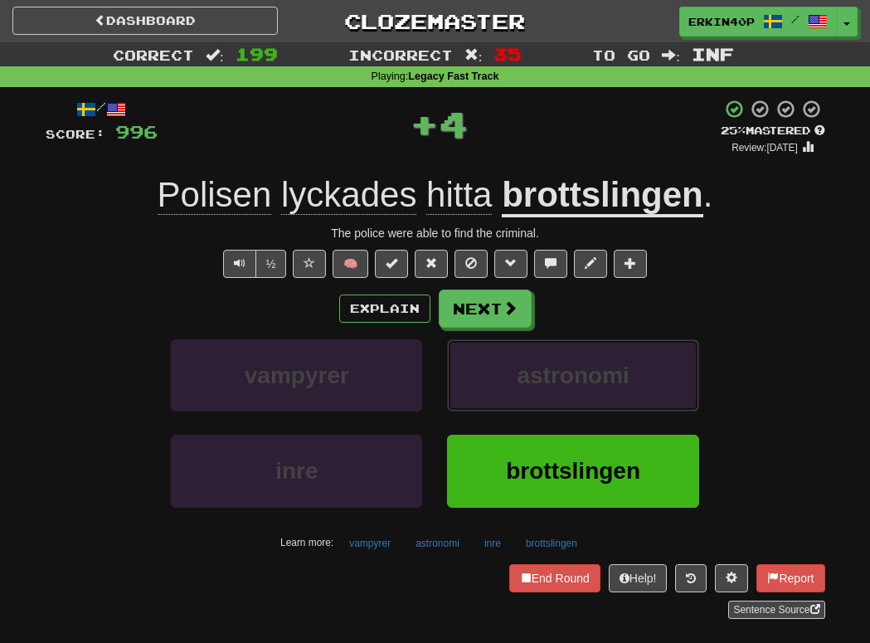
click at [547, 389] on button "astronomi" at bounding box center [572, 375] width 251 height 72
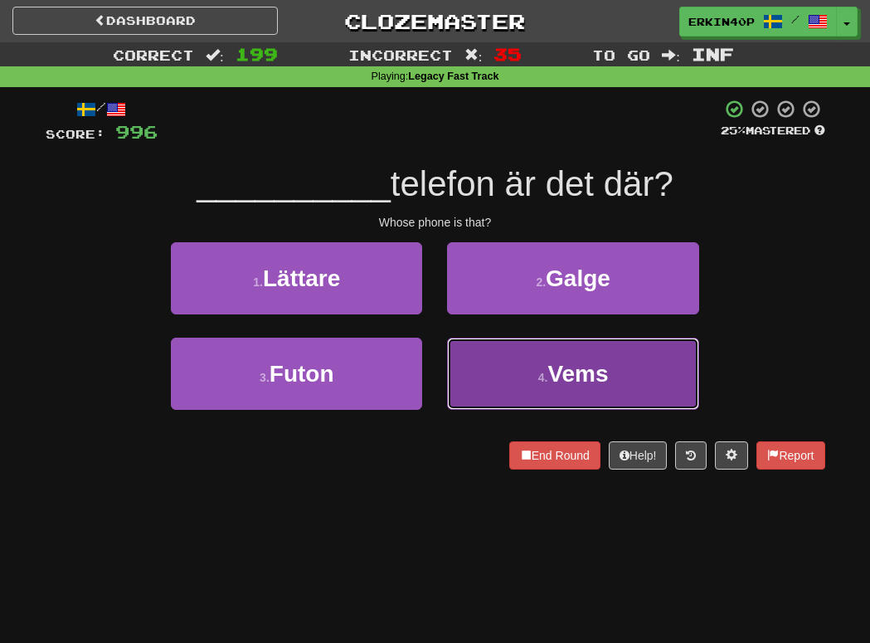
click at [495, 372] on button "4 . Vems" at bounding box center [572, 373] width 251 height 72
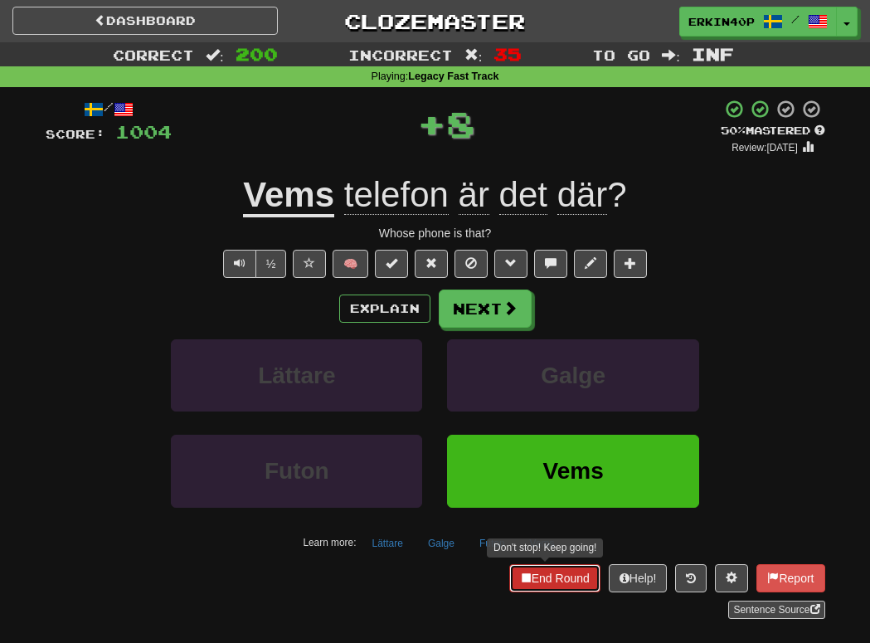
click at [542, 574] on button "End Round" at bounding box center [554, 578] width 91 height 28
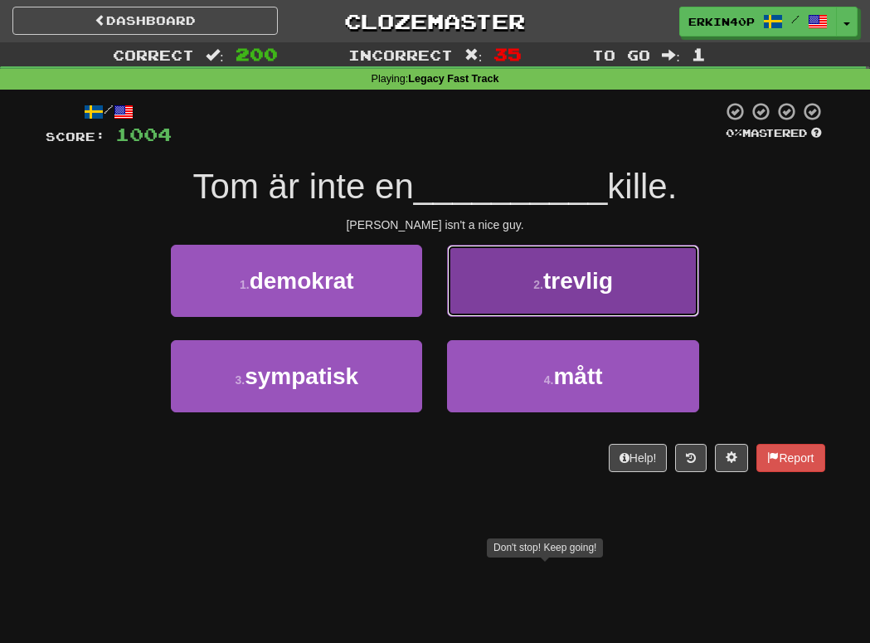
click at [528, 268] on button "2 . trevlig" at bounding box center [572, 281] width 251 height 72
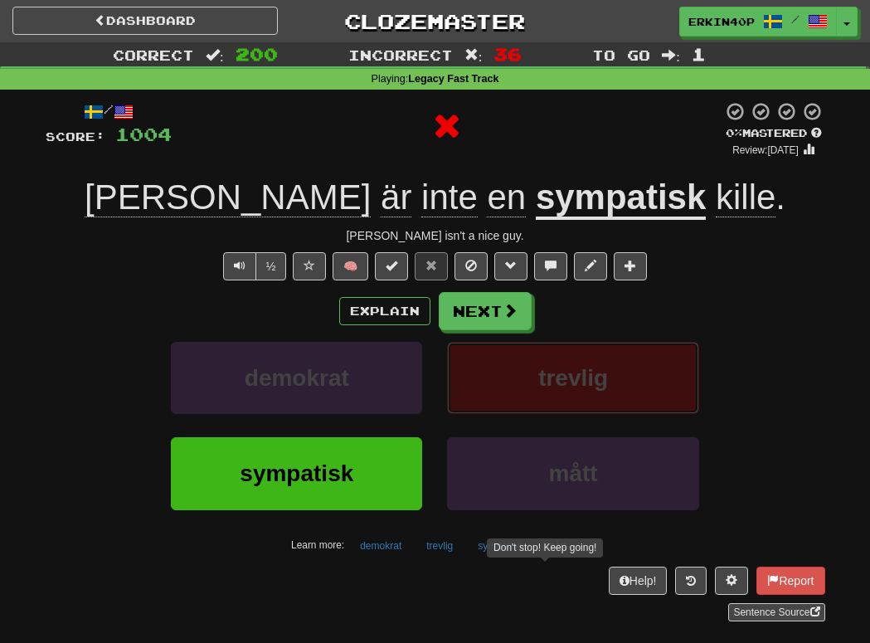
click at [528, 386] on button "trevlig" at bounding box center [572, 378] width 251 height 72
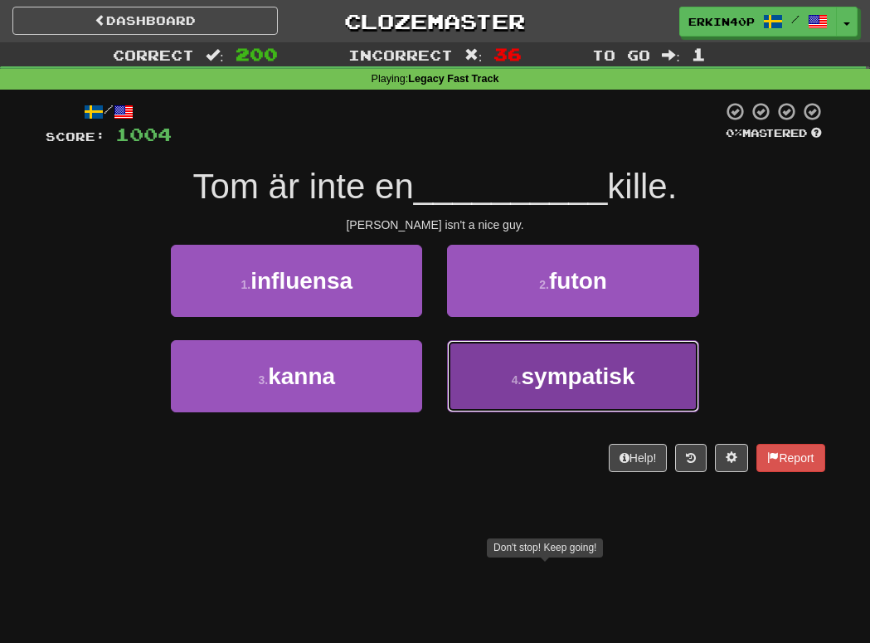
click at [471, 382] on button "4 . sympatisk" at bounding box center [572, 376] width 251 height 72
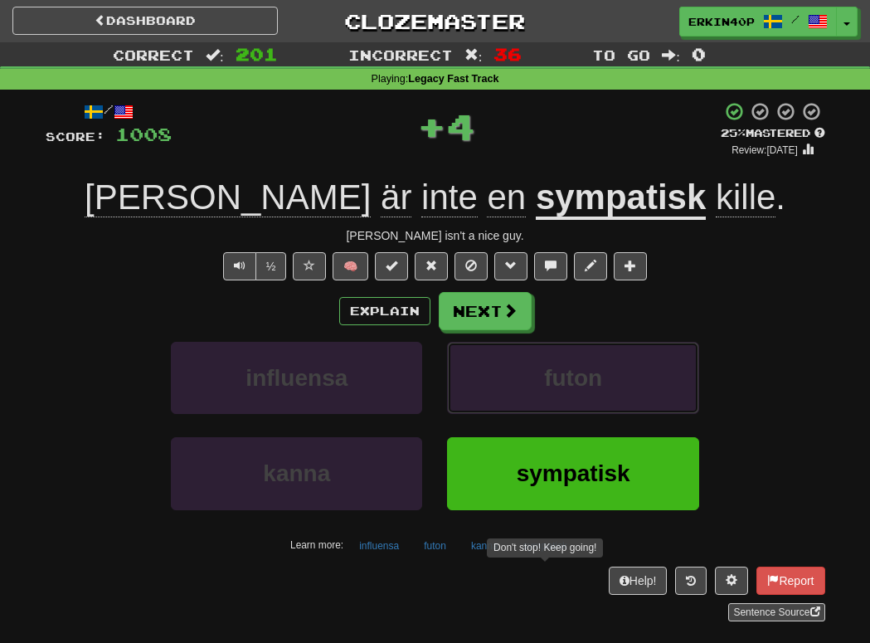
click at [471, 382] on button "futon" at bounding box center [572, 378] width 251 height 72
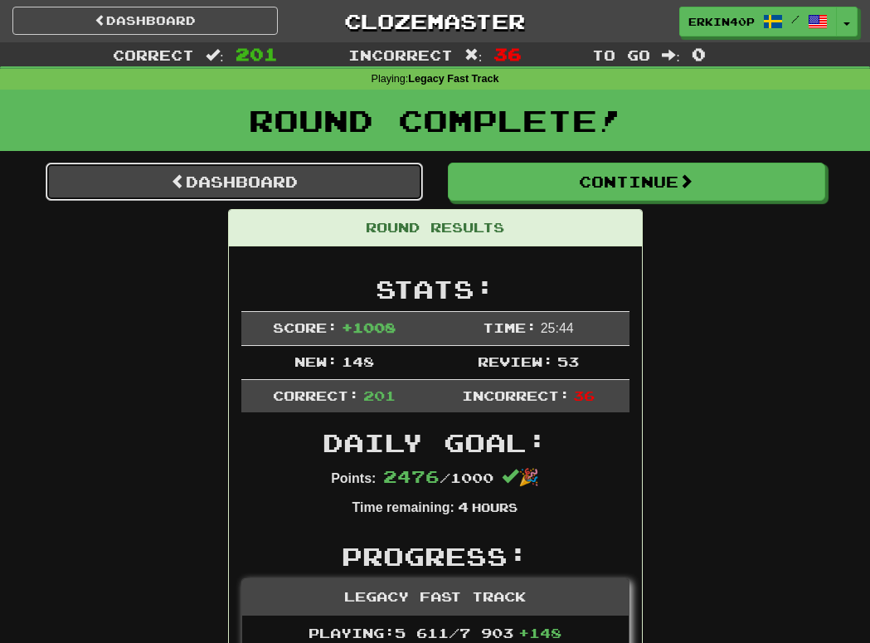
click at [332, 196] on link "Dashboard" at bounding box center [234, 181] width 377 height 38
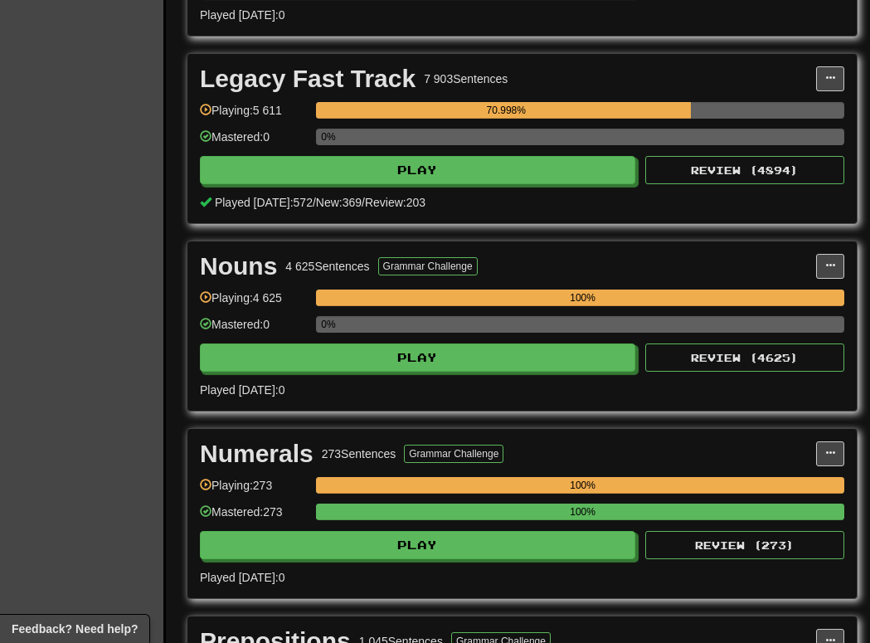
scroll to position [2788, 0]
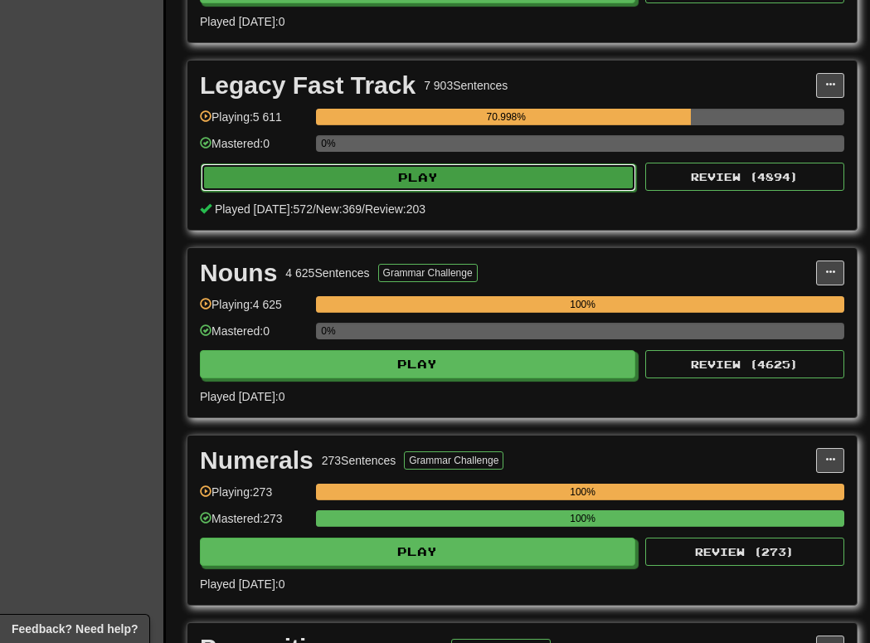
click at [502, 187] on button "Play" at bounding box center [418, 177] width 435 height 28
select select "********"
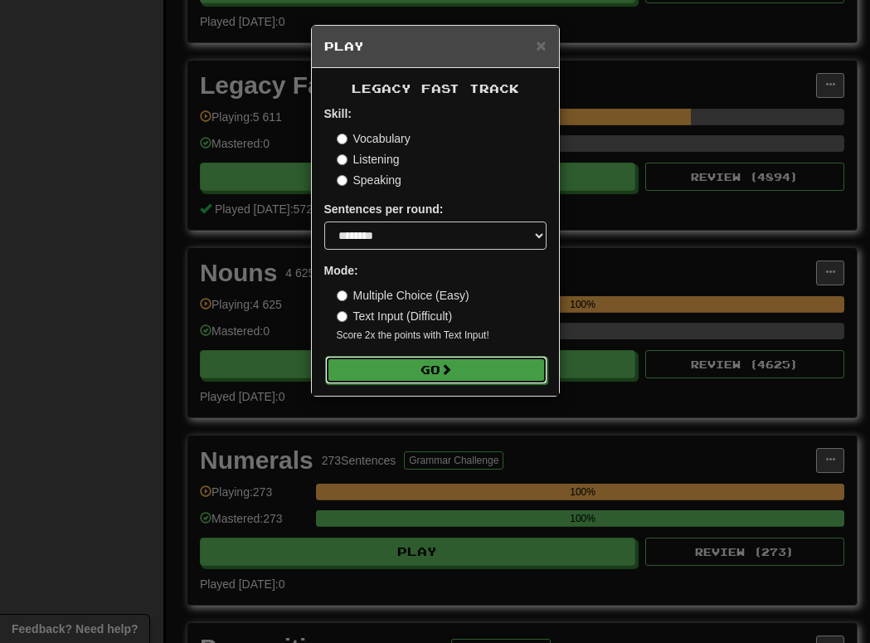
click at [497, 361] on button "Go" at bounding box center [436, 370] width 222 height 28
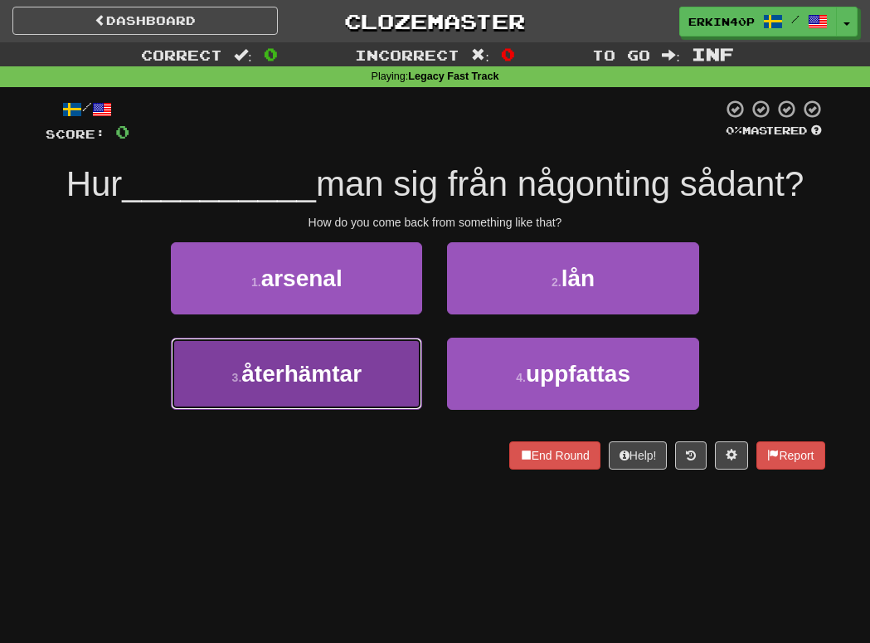
click at [400, 361] on button "3 . återhämtar" at bounding box center [296, 373] width 251 height 72
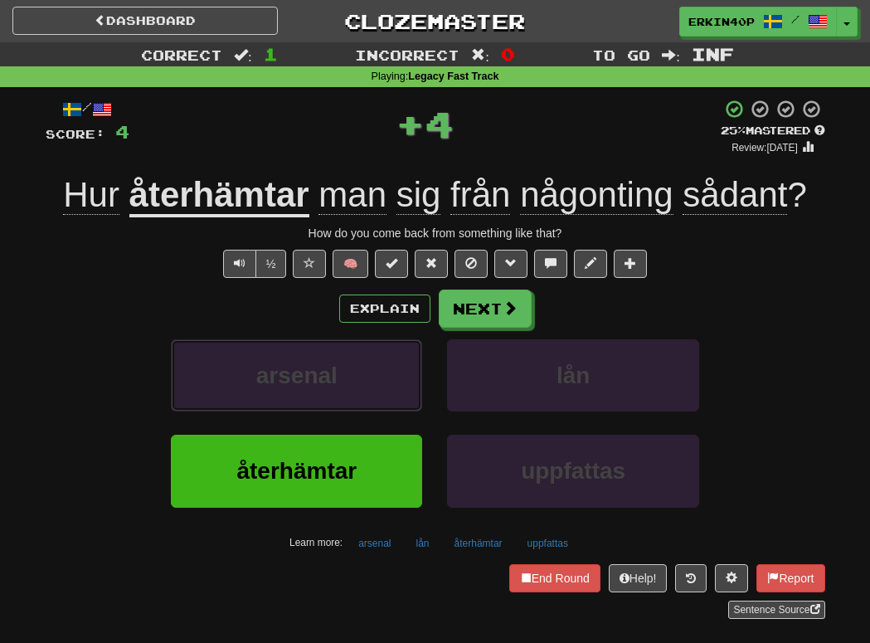
click at [400, 361] on button "arsenal" at bounding box center [296, 375] width 251 height 72
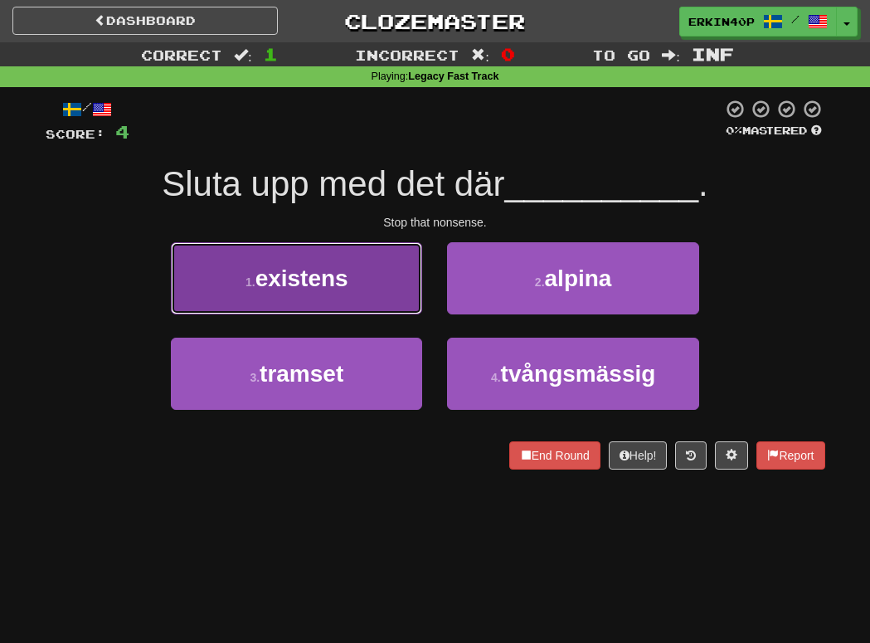
click at [368, 296] on button "1 . existens" at bounding box center [296, 278] width 251 height 72
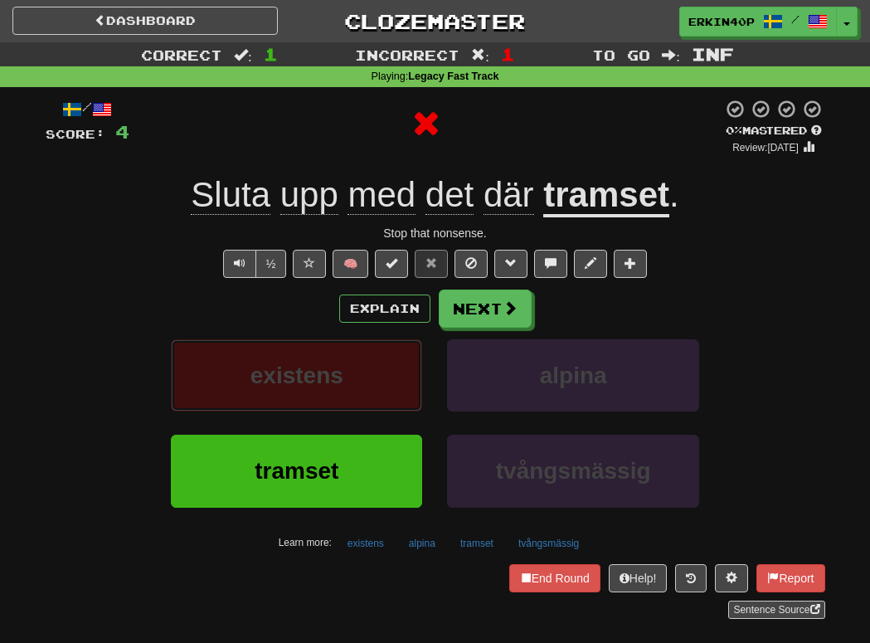
click at [363, 387] on button "existens" at bounding box center [296, 375] width 251 height 72
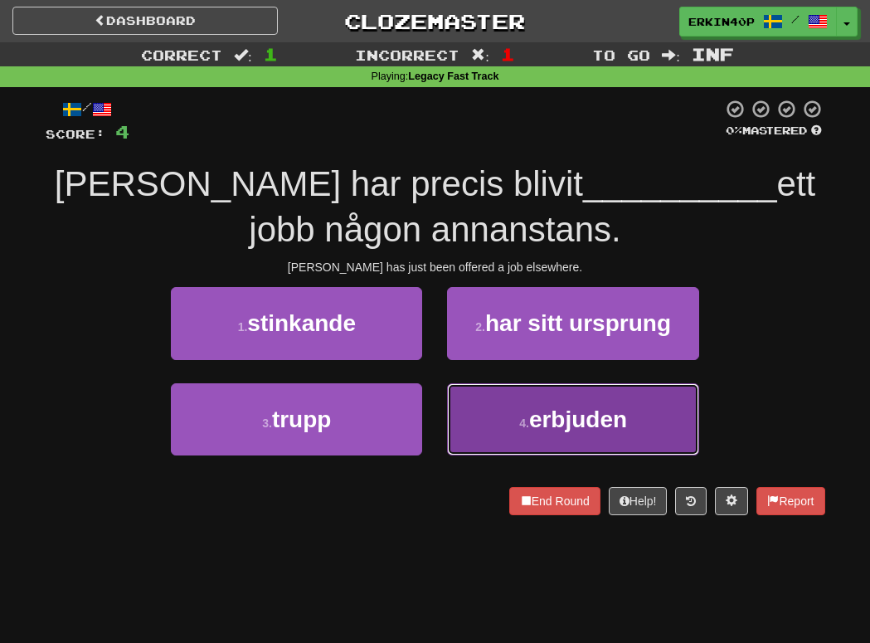
click at [519, 421] on small "4 ." at bounding box center [524, 422] width 10 height 13
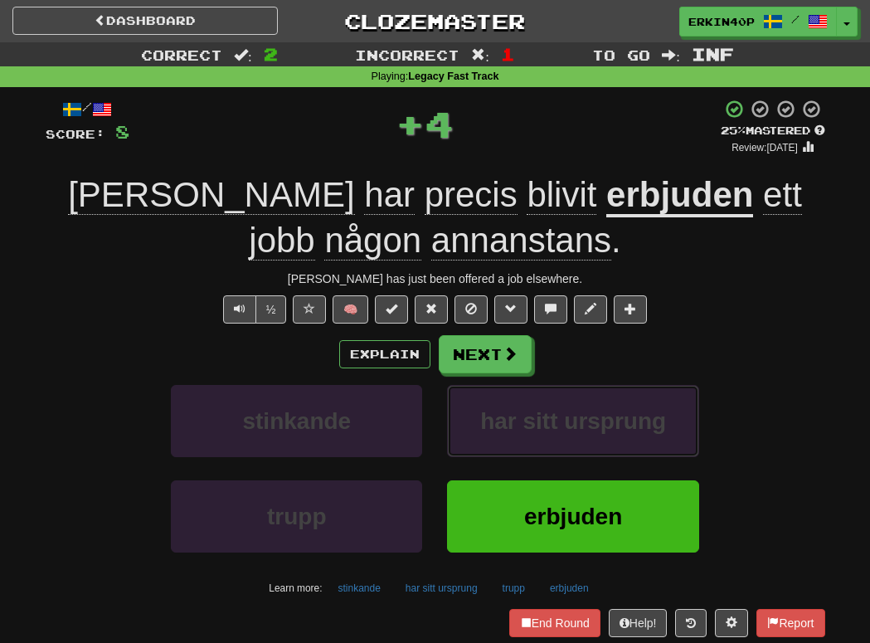
click at [517, 421] on span "har sitt ursprung" at bounding box center [573, 421] width 186 height 26
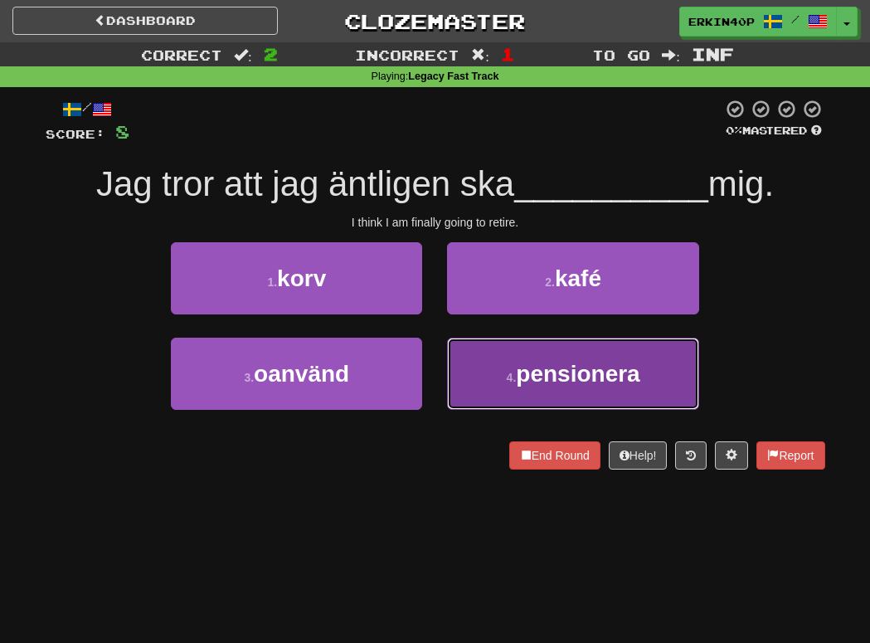
click at [484, 375] on button "4 . pensionera" at bounding box center [572, 373] width 251 height 72
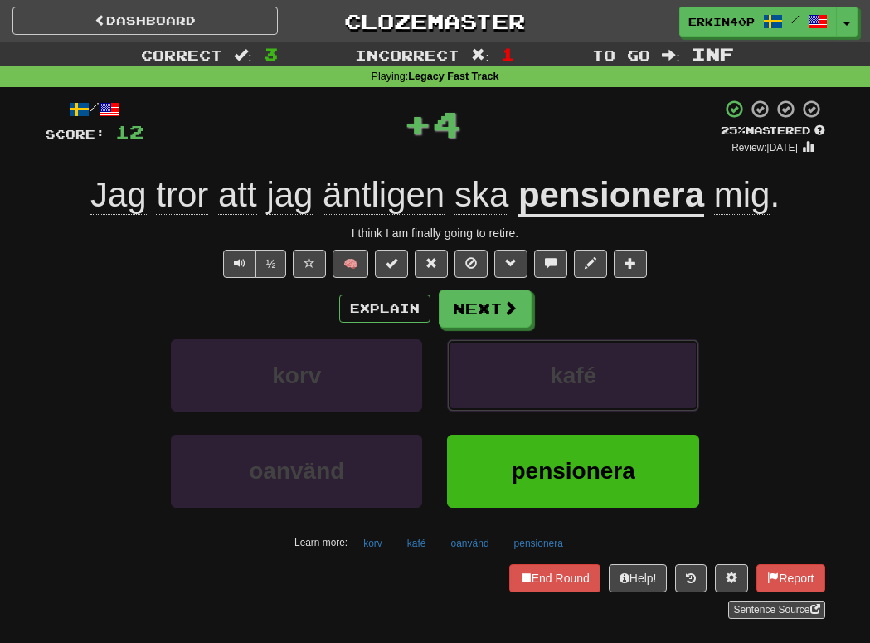
click at [484, 375] on button "kafé" at bounding box center [572, 375] width 251 height 72
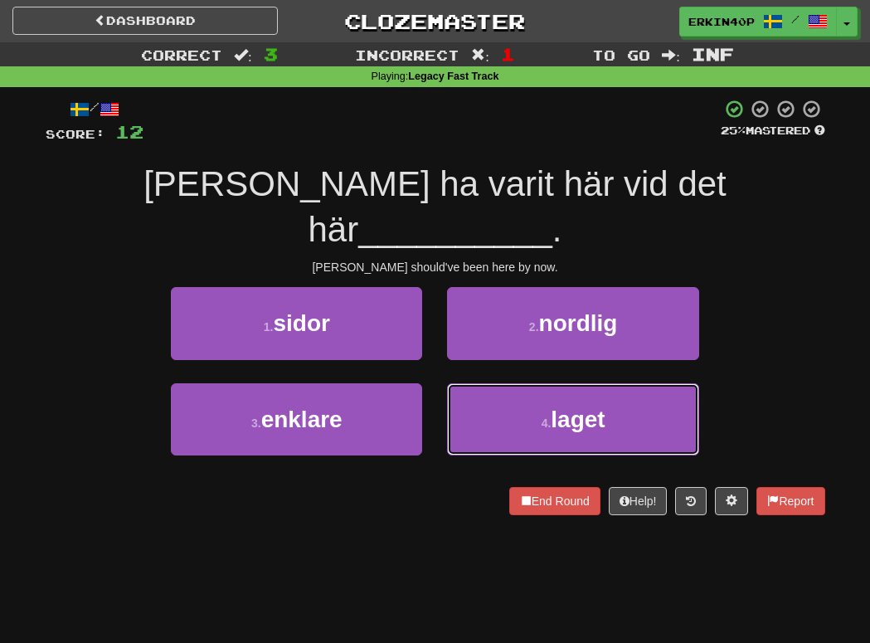
click at [484, 383] on button "4 . laget" at bounding box center [572, 419] width 251 height 72
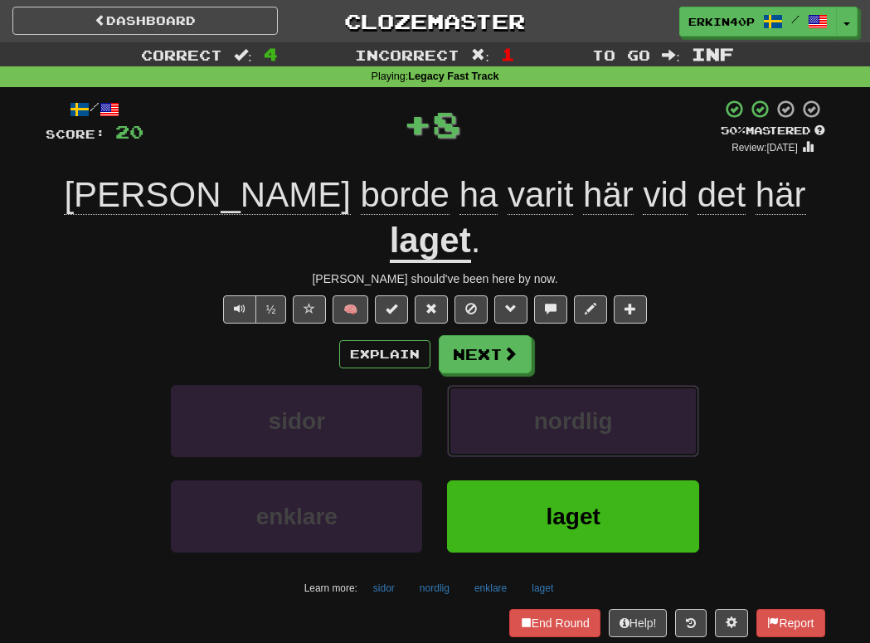
click at [484, 385] on button "nordlig" at bounding box center [572, 421] width 251 height 72
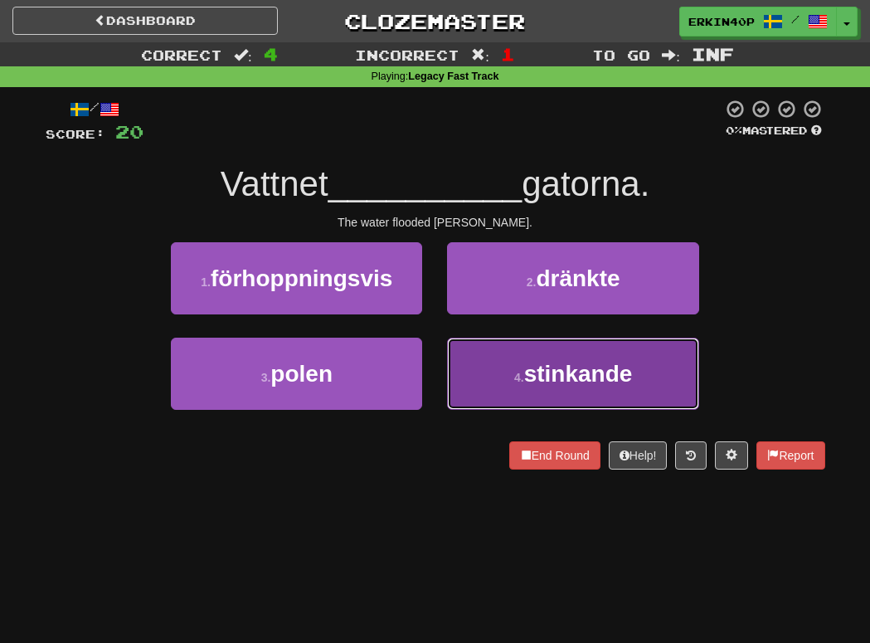
click at [492, 380] on button "4 . stinkande" at bounding box center [572, 373] width 251 height 72
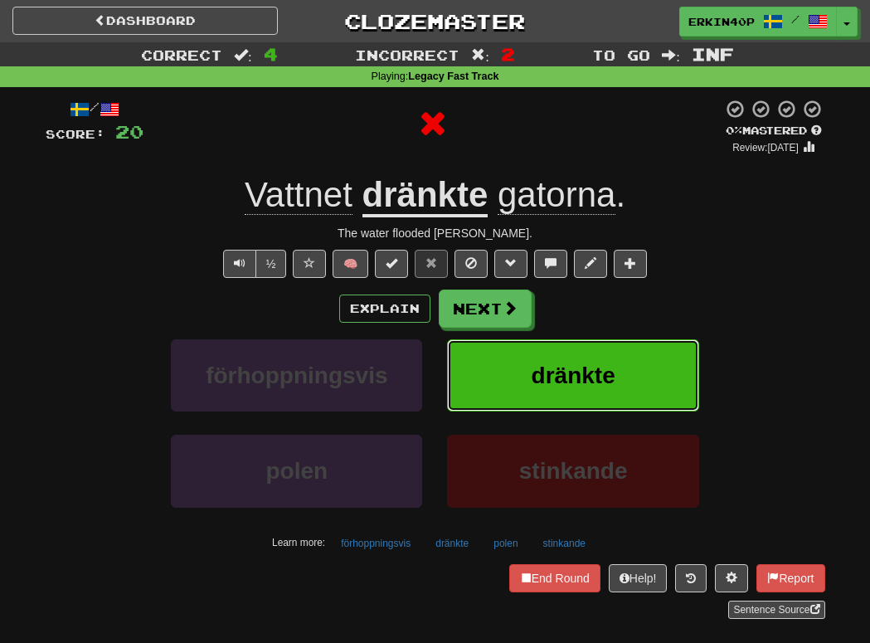
click at [492, 380] on button "dränkte" at bounding box center [572, 375] width 251 height 72
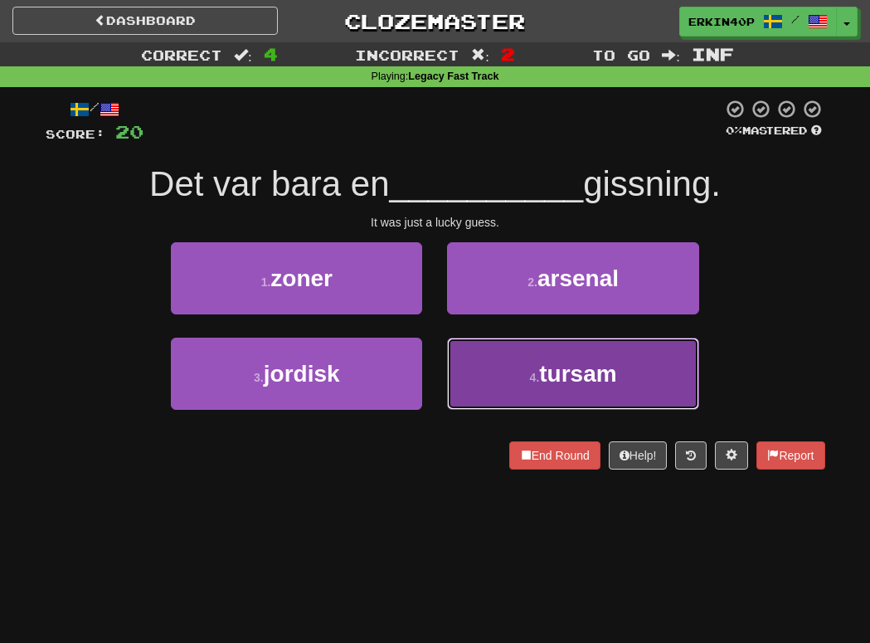
click at [509, 403] on button "4 . tursam" at bounding box center [572, 373] width 251 height 72
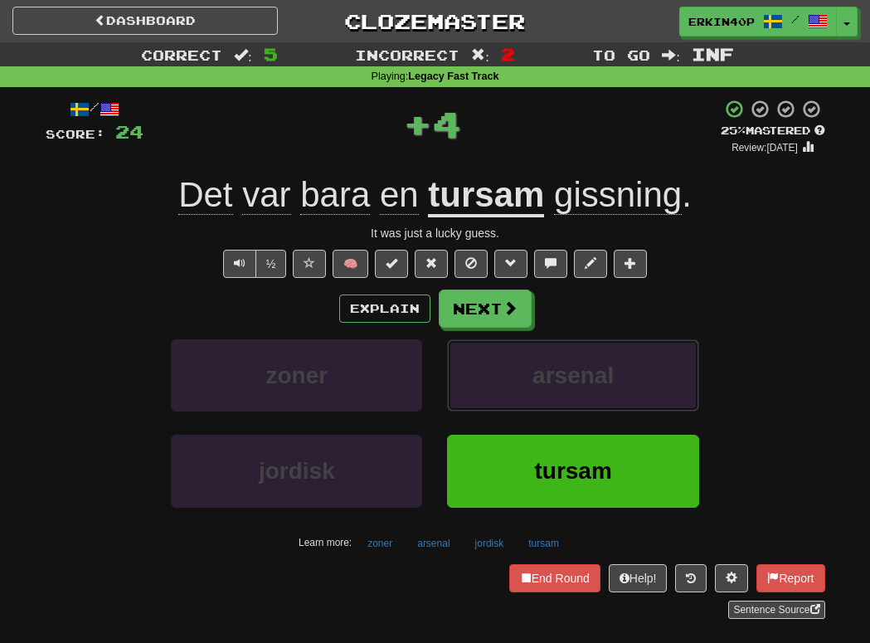
click at [509, 403] on button "arsenal" at bounding box center [572, 375] width 251 height 72
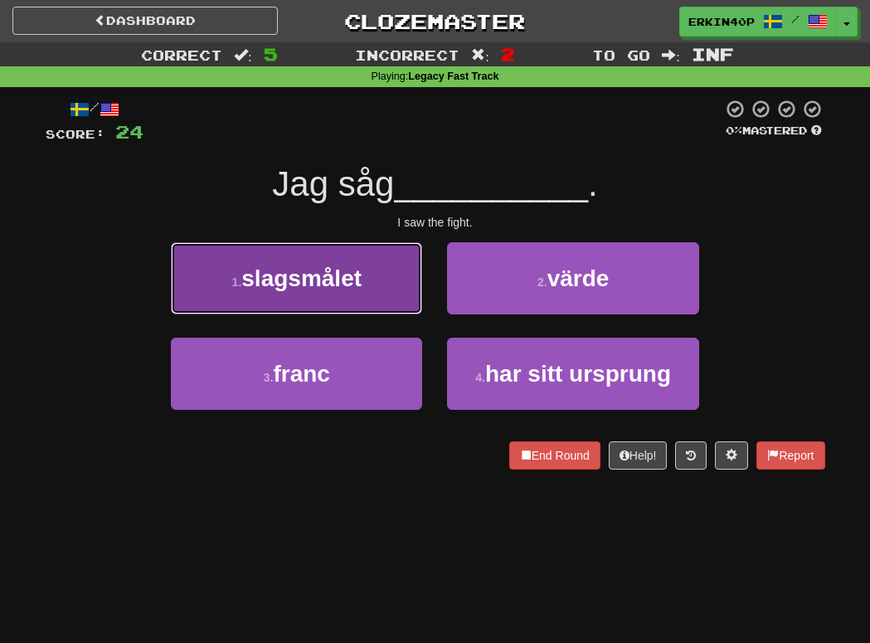
click at [318, 294] on button "1 . slagsmålet" at bounding box center [296, 278] width 251 height 72
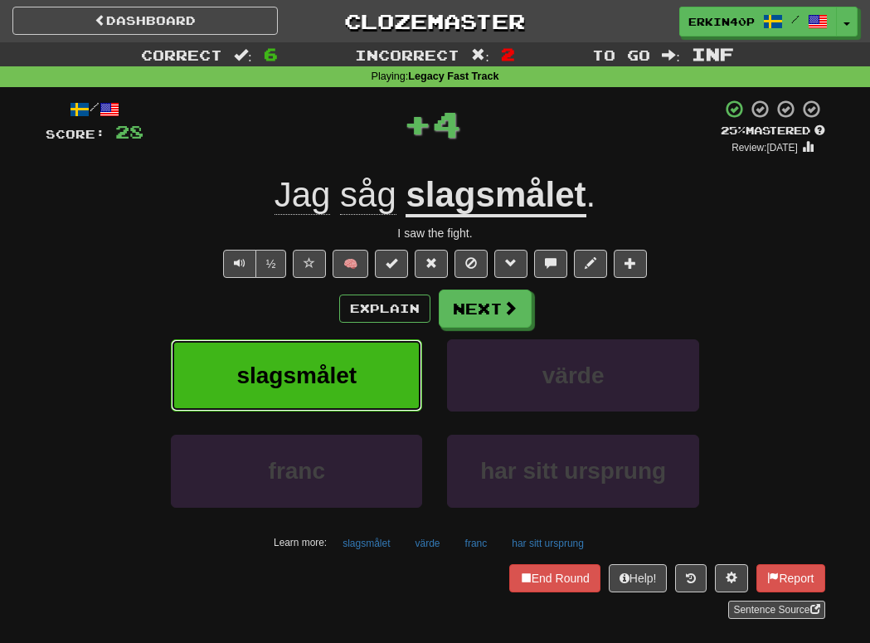
click at [342, 371] on span "slagsmålet" at bounding box center [296, 375] width 120 height 26
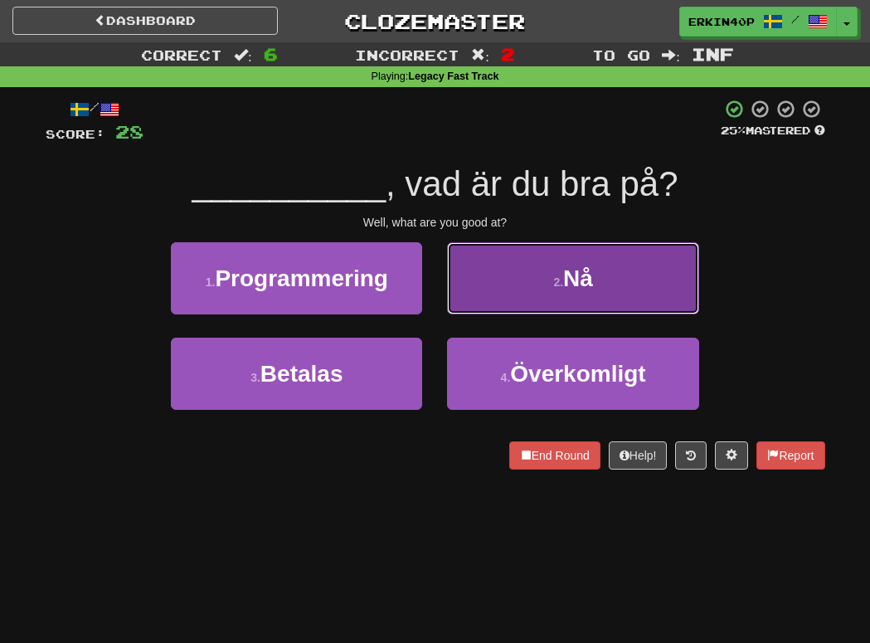
click at [628, 275] on button "2 . Nå" at bounding box center [572, 278] width 251 height 72
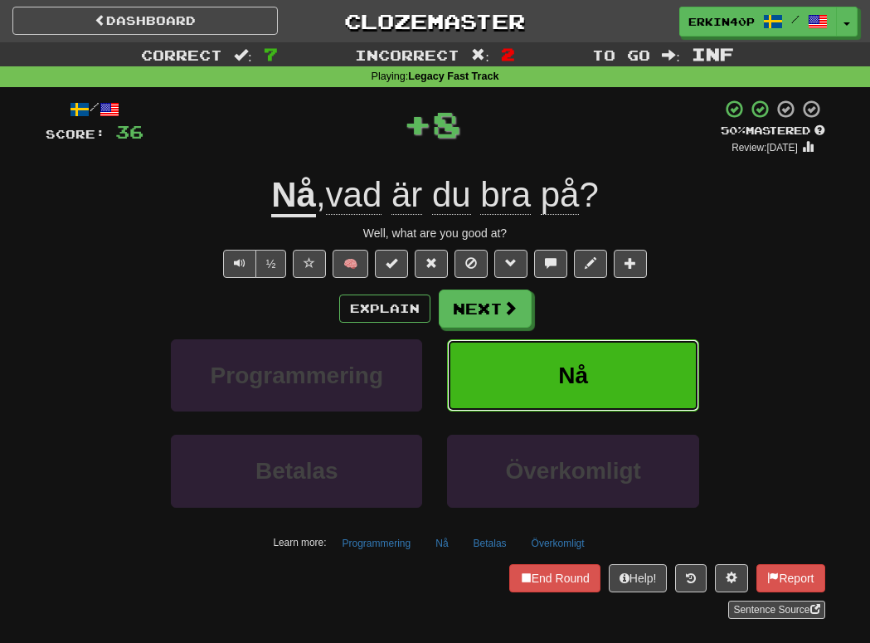
click at [599, 380] on button "Nå" at bounding box center [572, 375] width 251 height 72
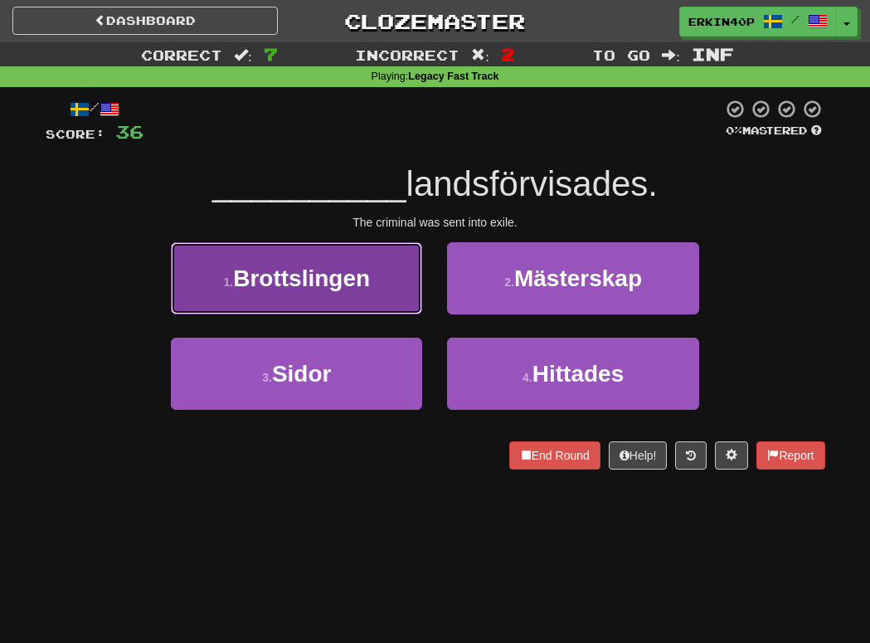
click at [338, 291] on button "1 . Brottslingen" at bounding box center [296, 278] width 251 height 72
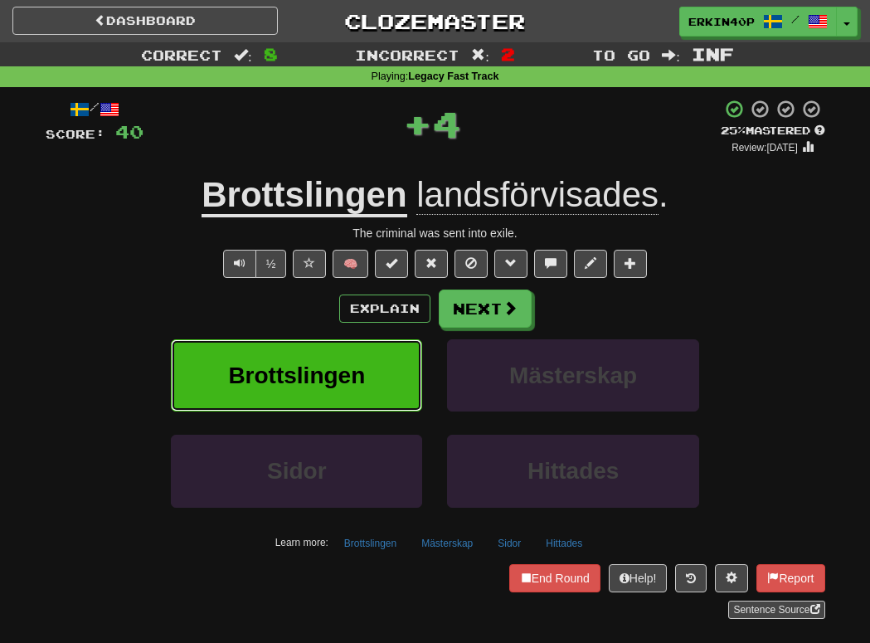
click at [341, 366] on span "Brottslingen" at bounding box center [296, 375] width 137 height 26
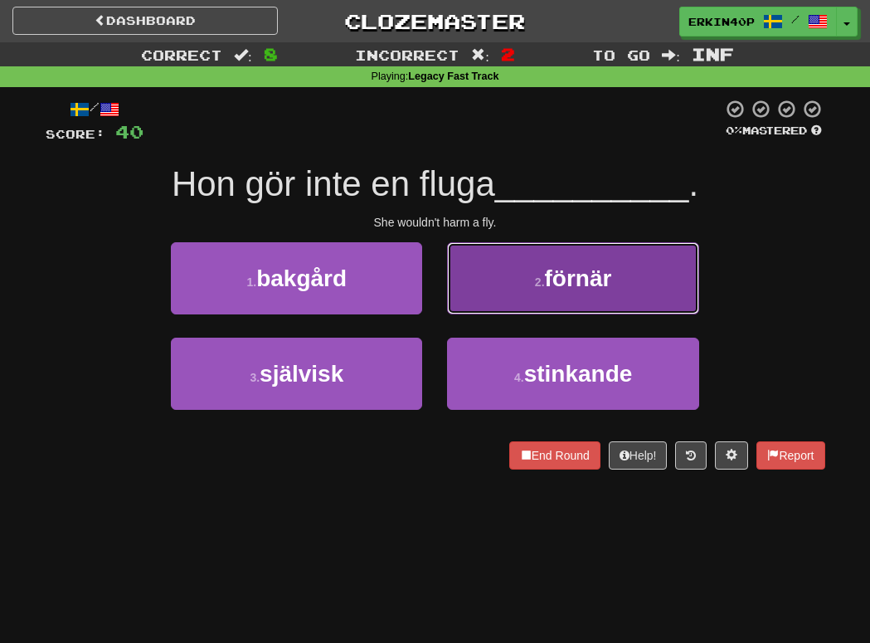
click at [553, 282] on span "förnär" at bounding box center [578, 278] width 67 height 26
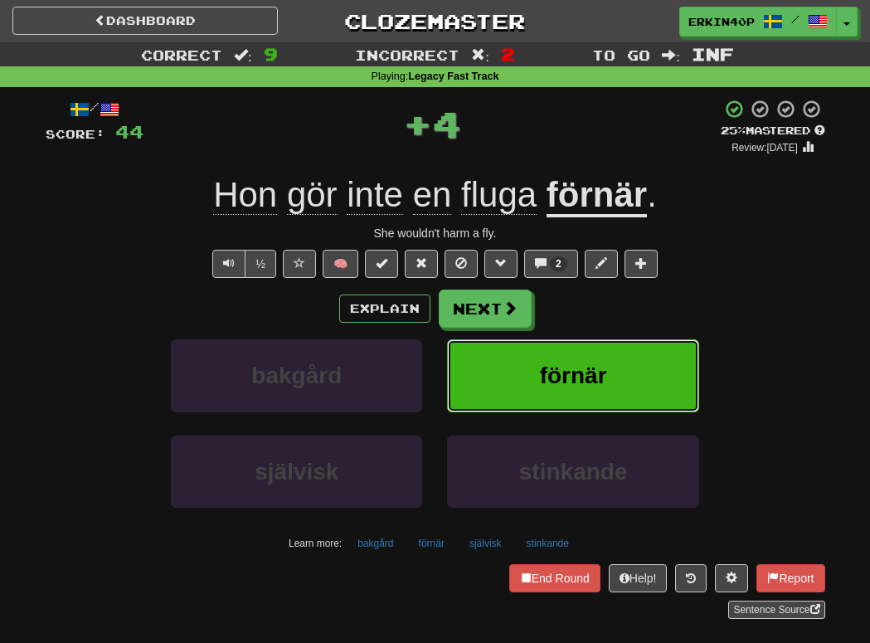
click at [534, 401] on button "förnär" at bounding box center [572, 375] width 251 height 72
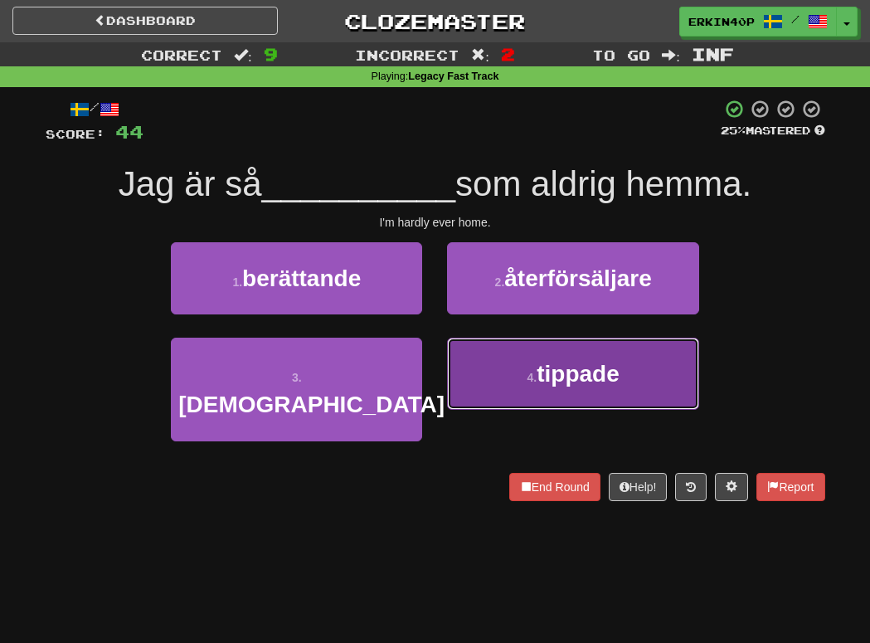
click at [534, 402] on button "4 . tippade" at bounding box center [572, 373] width 251 height 72
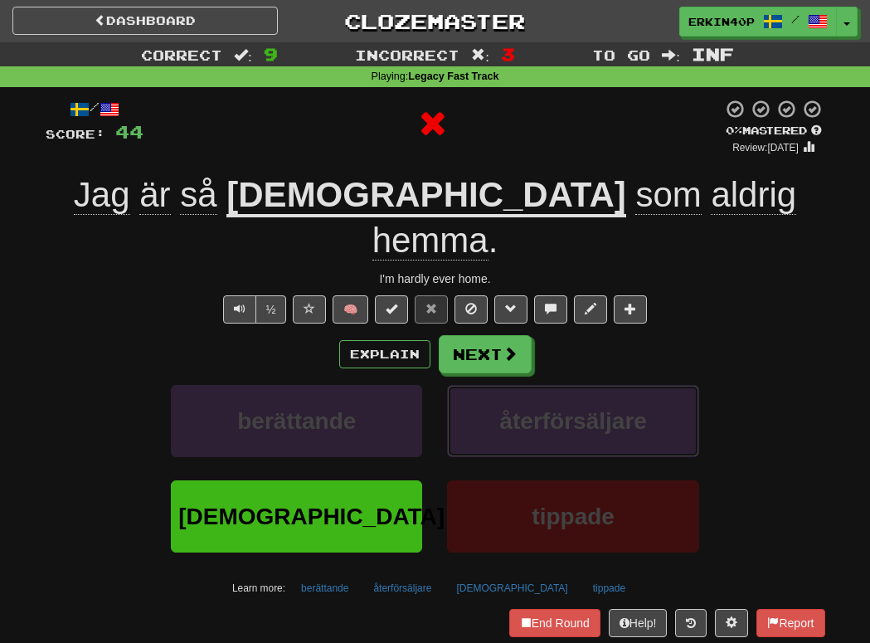
click at [534, 402] on button "återförsäljare" at bounding box center [572, 421] width 251 height 72
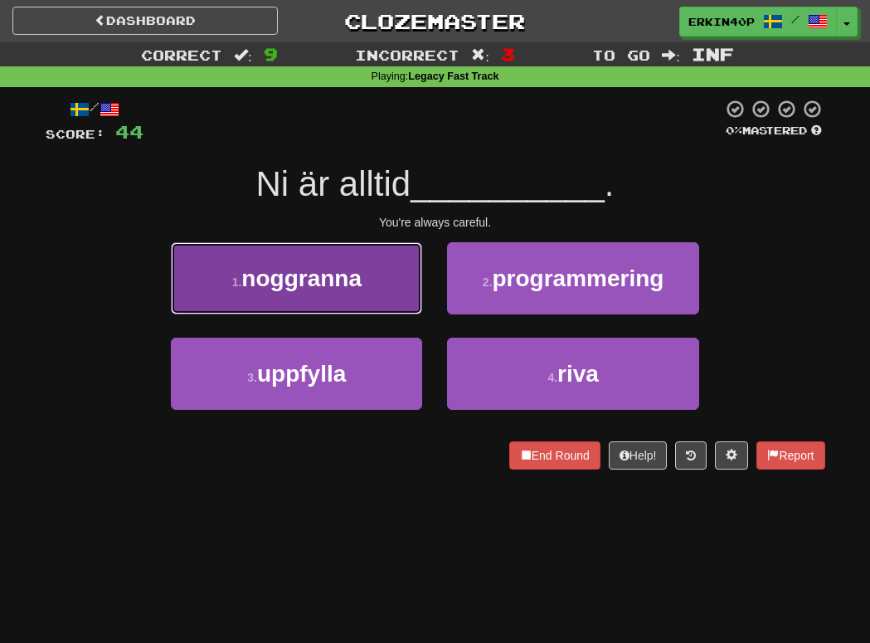
click at [344, 299] on button "1 . noggranna" at bounding box center [296, 278] width 251 height 72
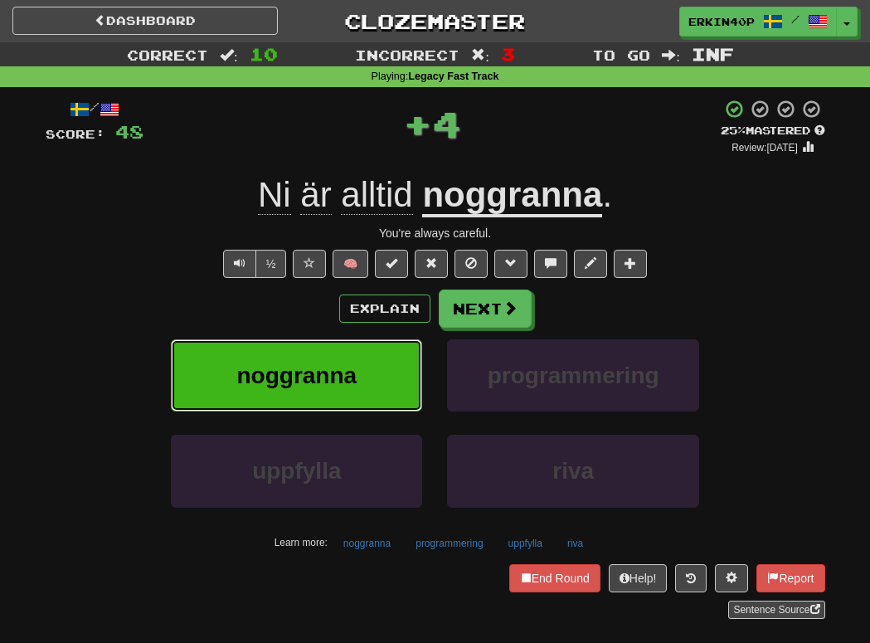
click at [352, 406] on button "noggranna" at bounding box center [296, 375] width 251 height 72
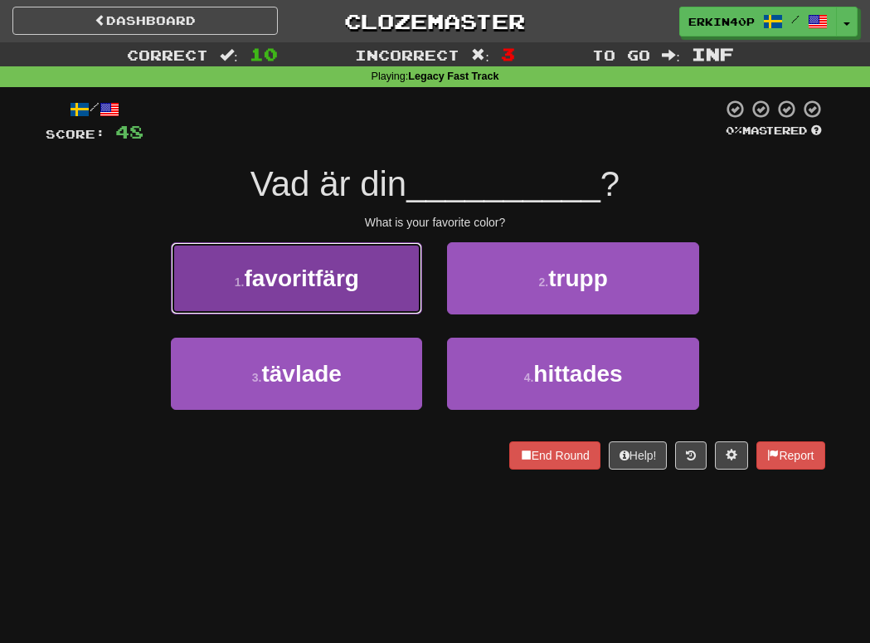
click at [347, 298] on button "1 . favoritfärg" at bounding box center [296, 278] width 251 height 72
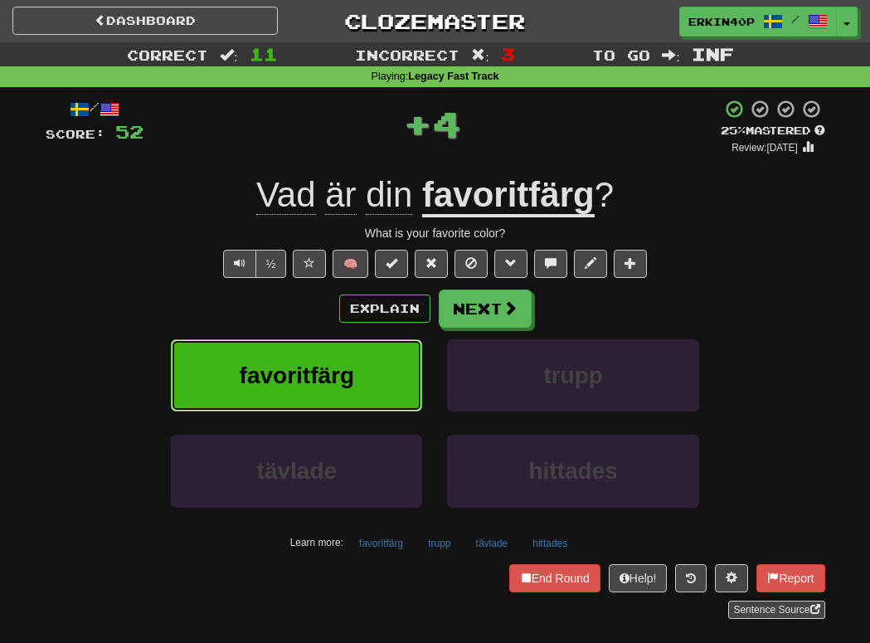
click at [341, 381] on span "favoritfärg" at bounding box center [297, 375] width 114 height 26
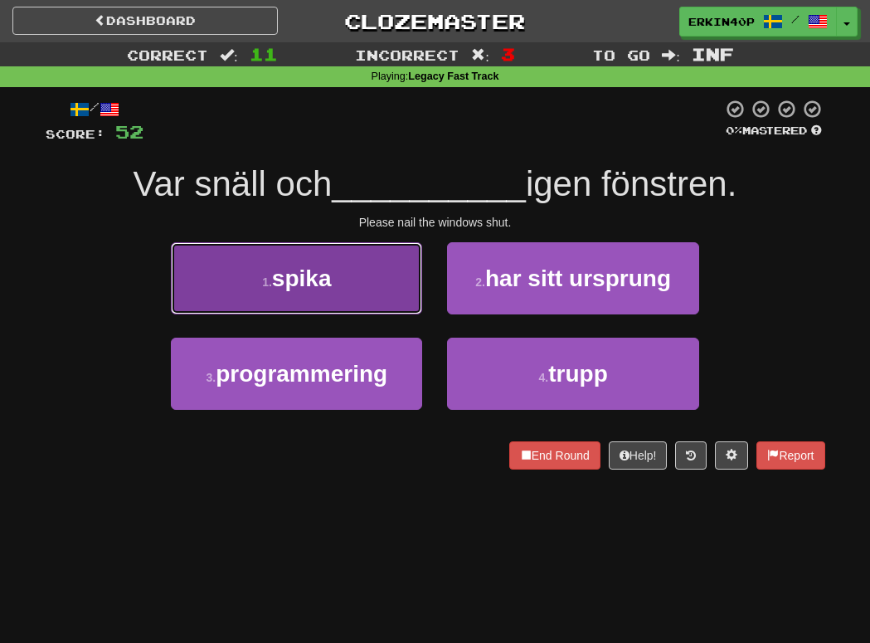
click at [349, 267] on button "1 . spika" at bounding box center [296, 278] width 251 height 72
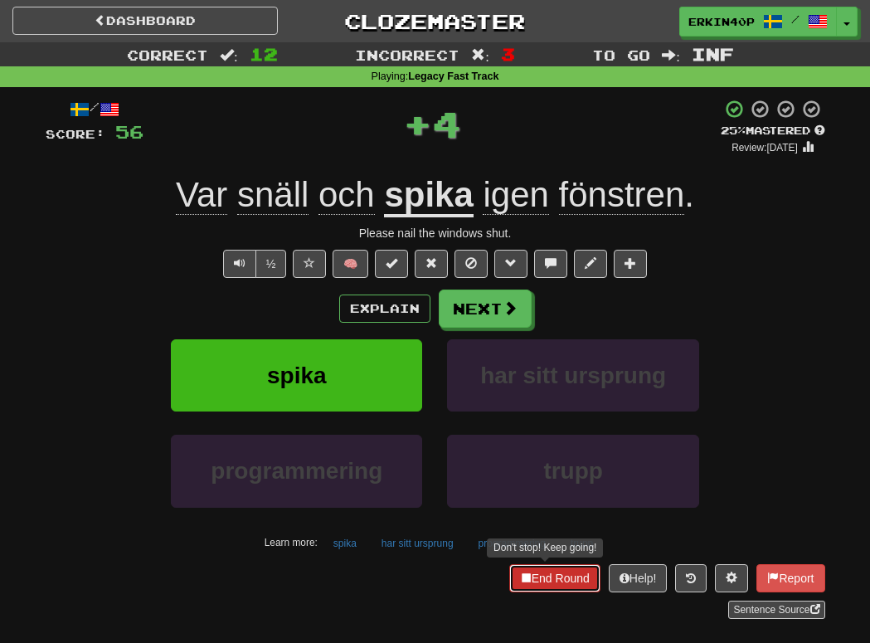
click at [530, 568] on button "End Round" at bounding box center [554, 578] width 91 height 28
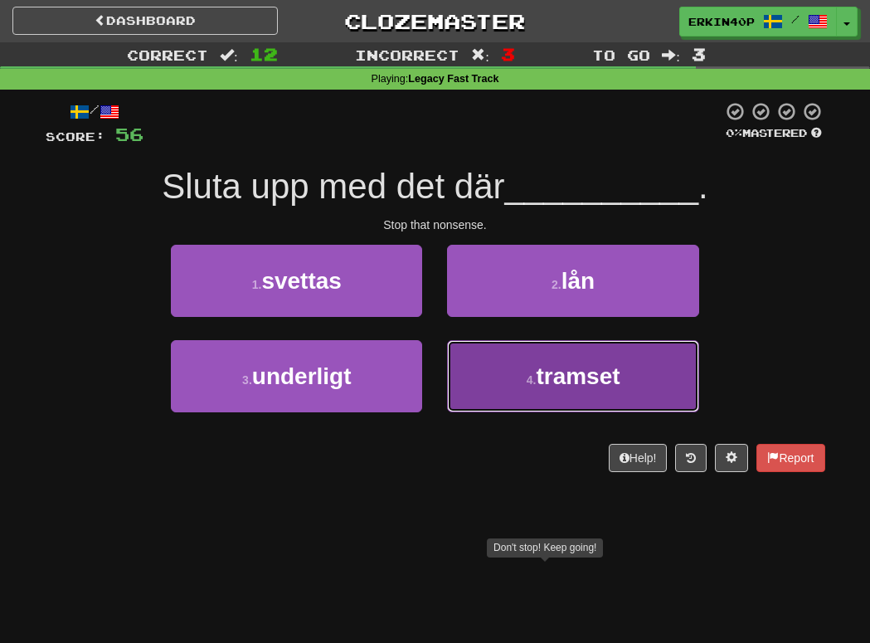
click at [541, 387] on span "tramset" at bounding box center [578, 376] width 84 height 26
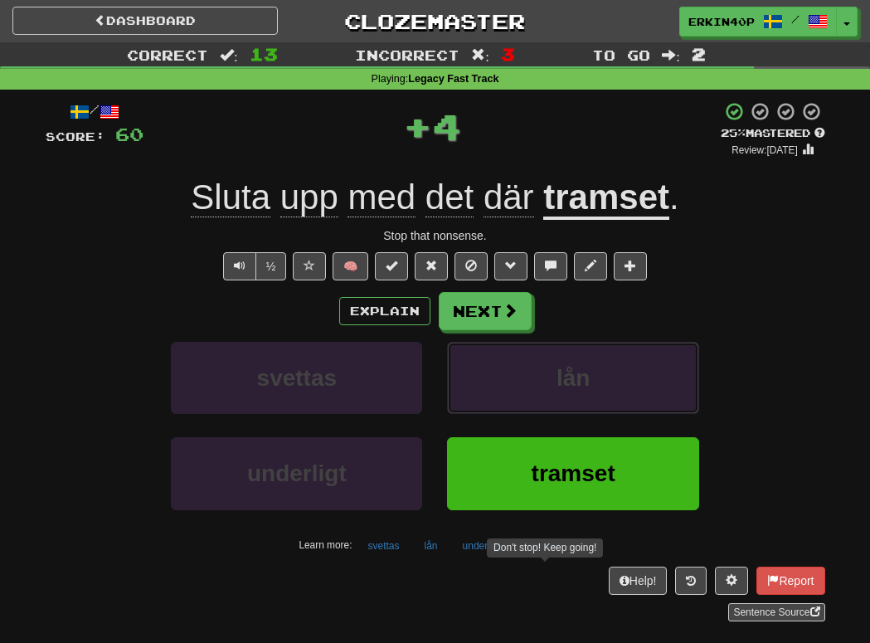
click at [541, 387] on button "lån" at bounding box center [572, 378] width 251 height 72
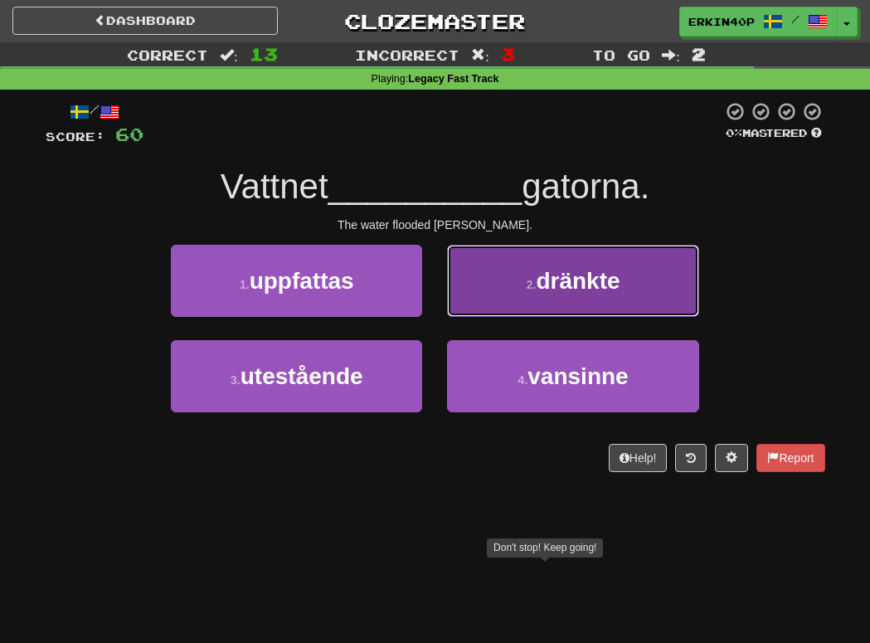
click at [540, 254] on button "2 . dränkte" at bounding box center [572, 281] width 251 height 72
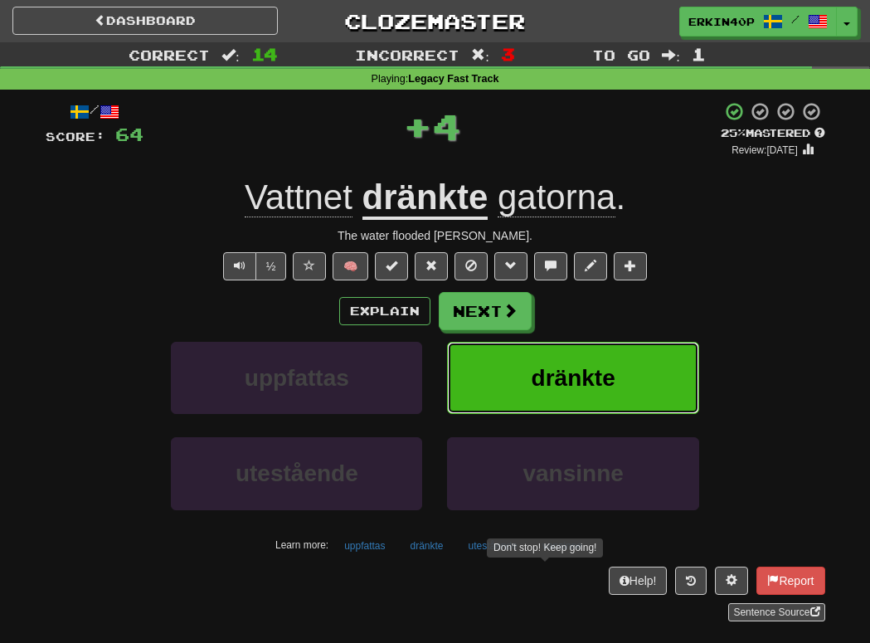
click at [532, 366] on span "dränkte" at bounding box center [573, 378] width 84 height 26
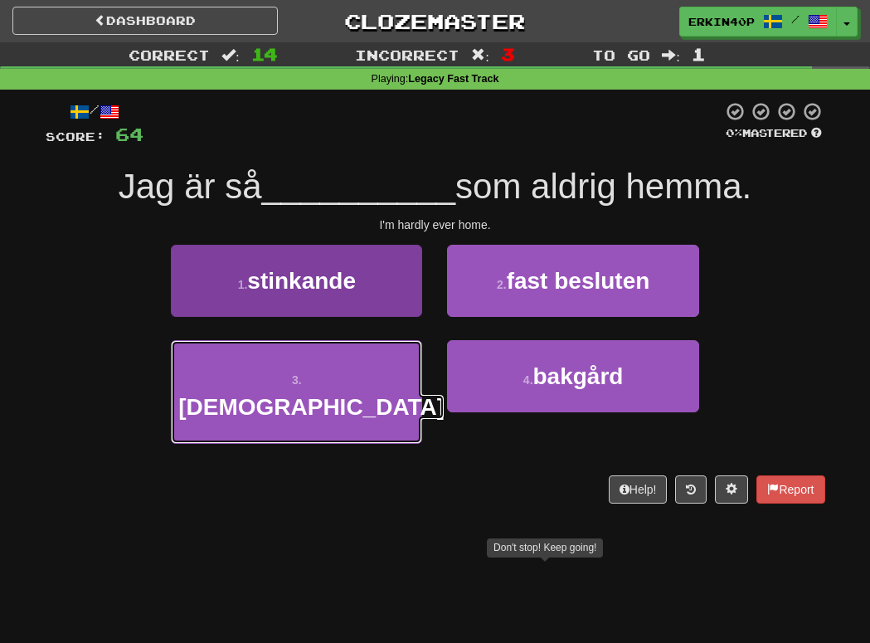
click at [365, 358] on button "3 . gott" at bounding box center [296, 392] width 251 height 104
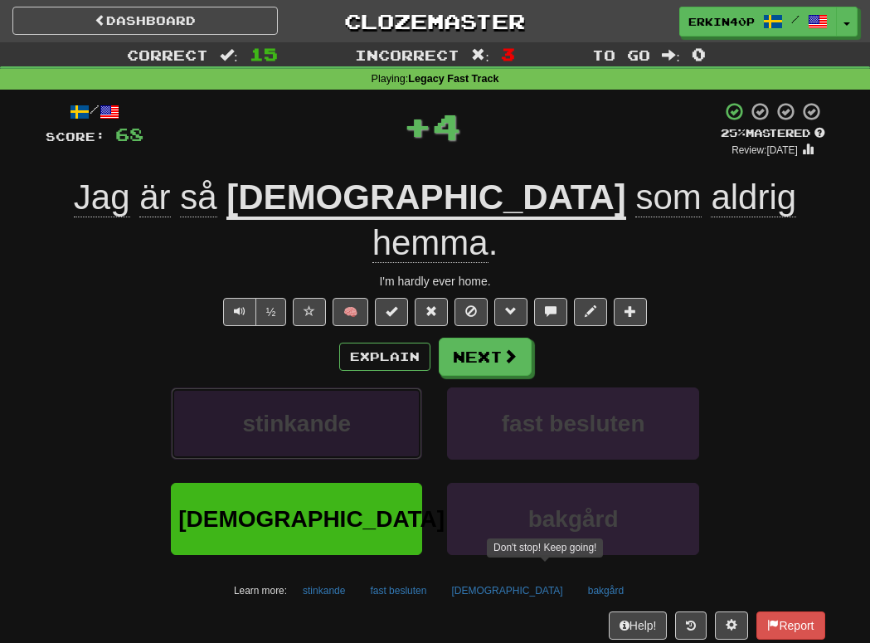
click at [365, 387] on button "stinkande" at bounding box center [296, 423] width 251 height 72
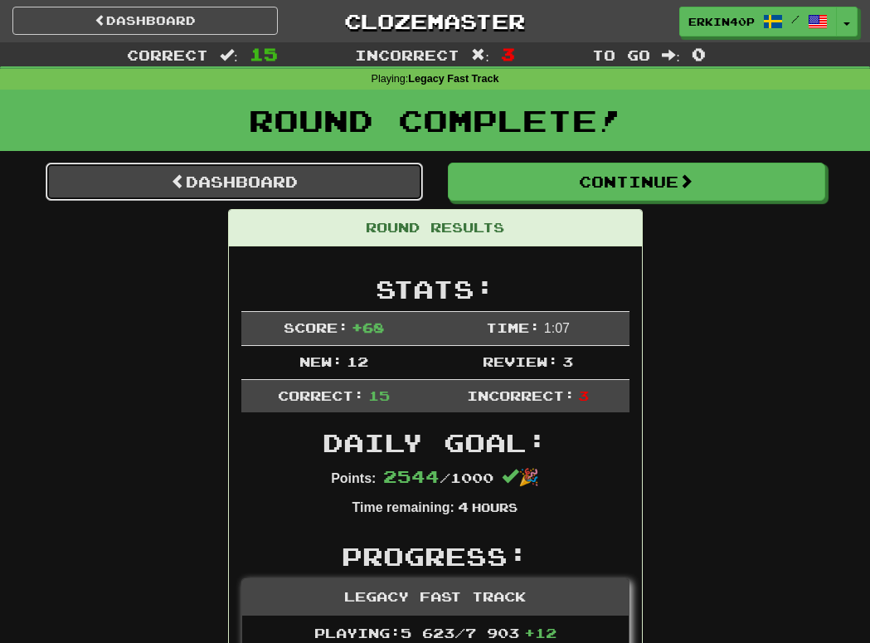
click at [288, 182] on link "Dashboard" at bounding box center [234, 181] width 377 height 38
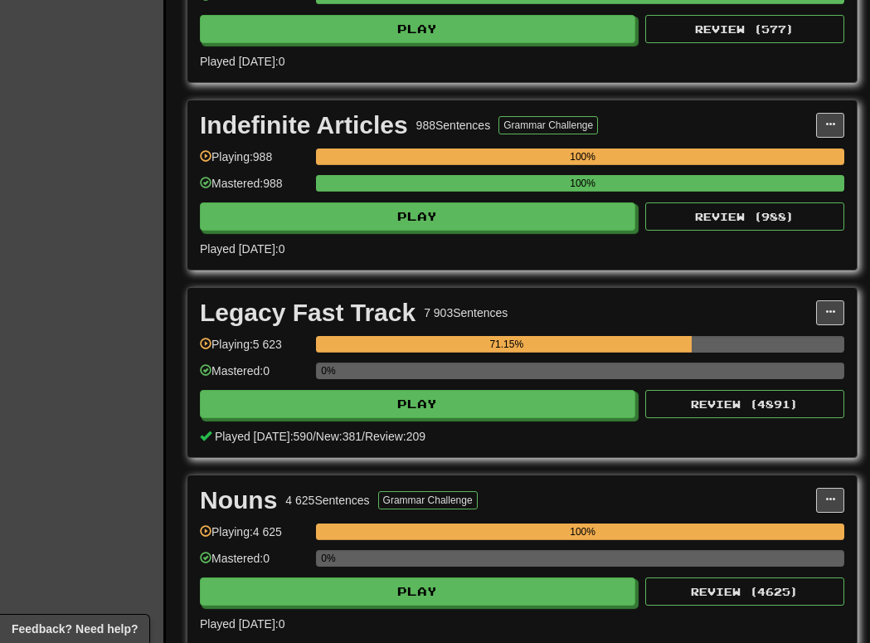
scroll to position [2568, 0]
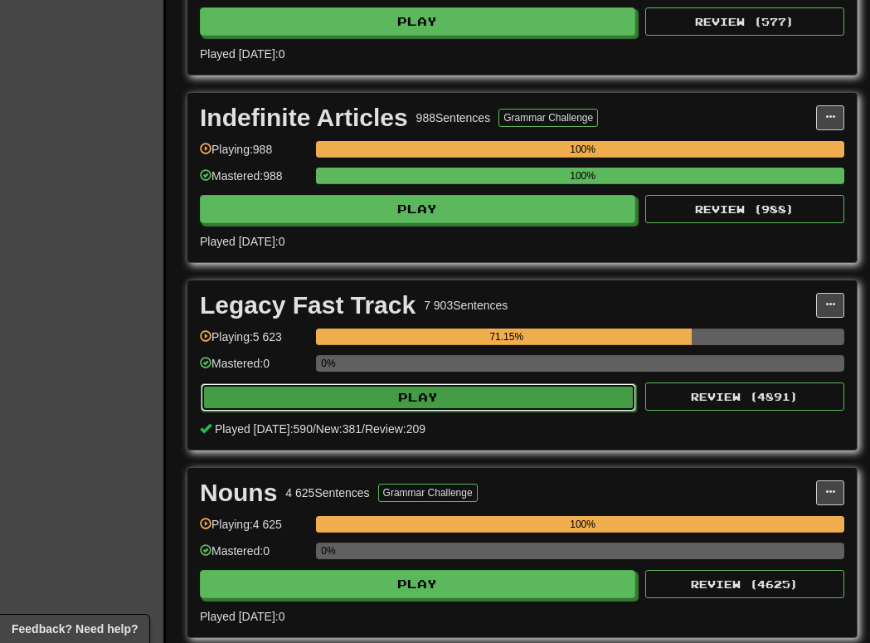
click at [415, 405] on button "Play" at bounding box center [418, 397] width 435 height 28
select select "********"
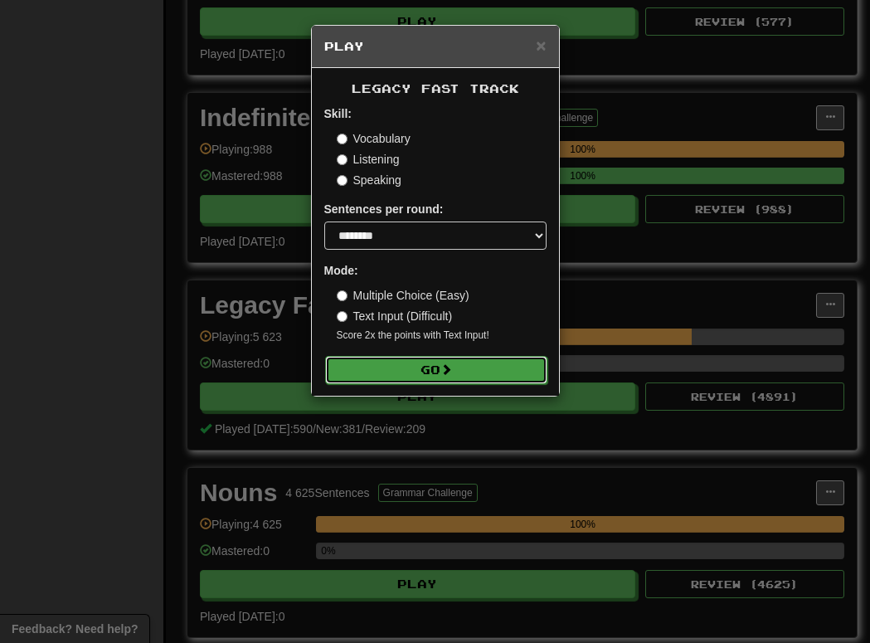
click at [412, 367] on button "Go" at bounding box center [436, 370] width 222 height 28
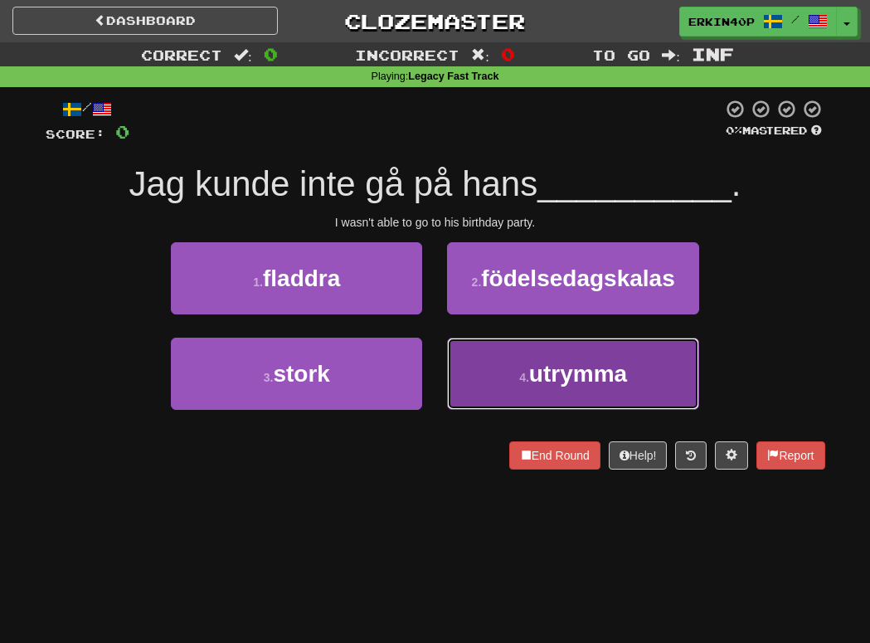
click at [524, 402] on button "4 . utrymma" at bounding box center [572, 373] width 251 height 72
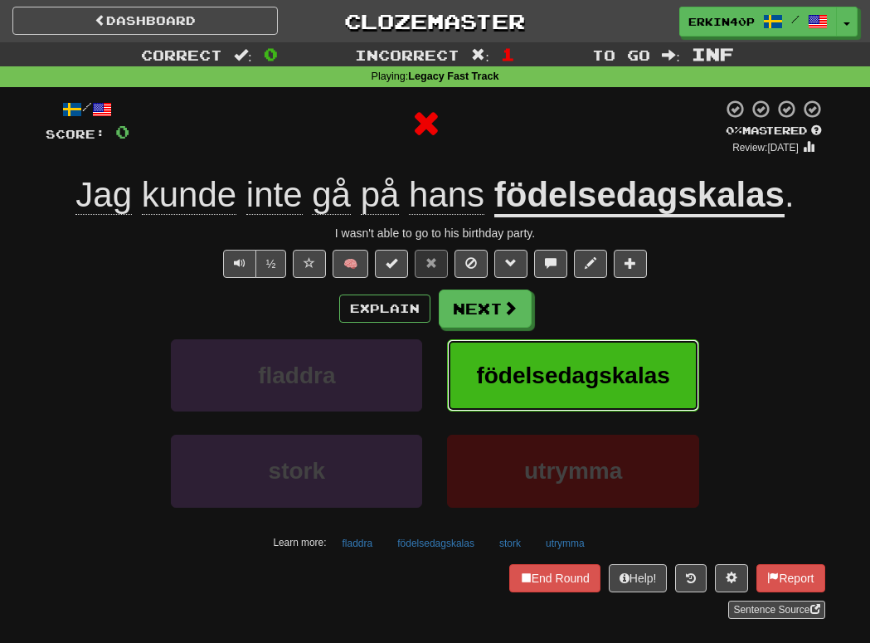
click at [524, 402] on button "födelsedagskalas" at bounding box center [572, 375] width 251 height 72
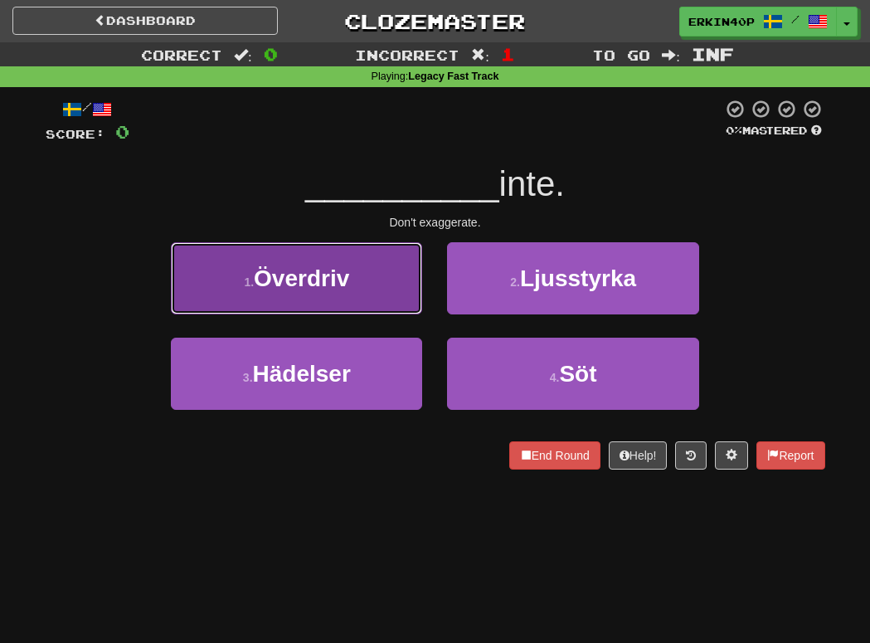
click at [381, 293] on button "1 . [GEOGRAPHIC_DATA]" at bounding box center [296, 278] width 251 height 72
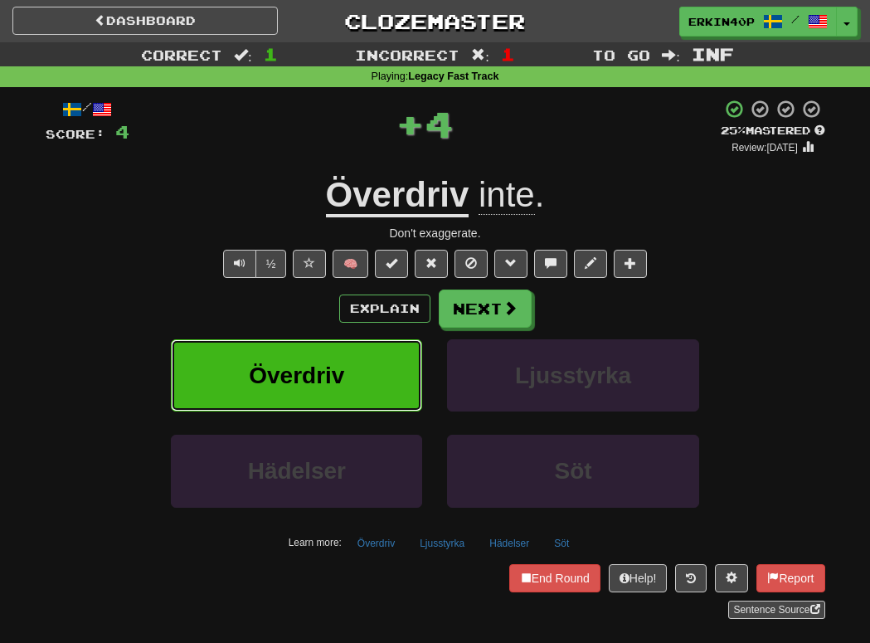
click at [391, 382] on button "Överdriv" at bounding box center [296, 375] width 251 height 72
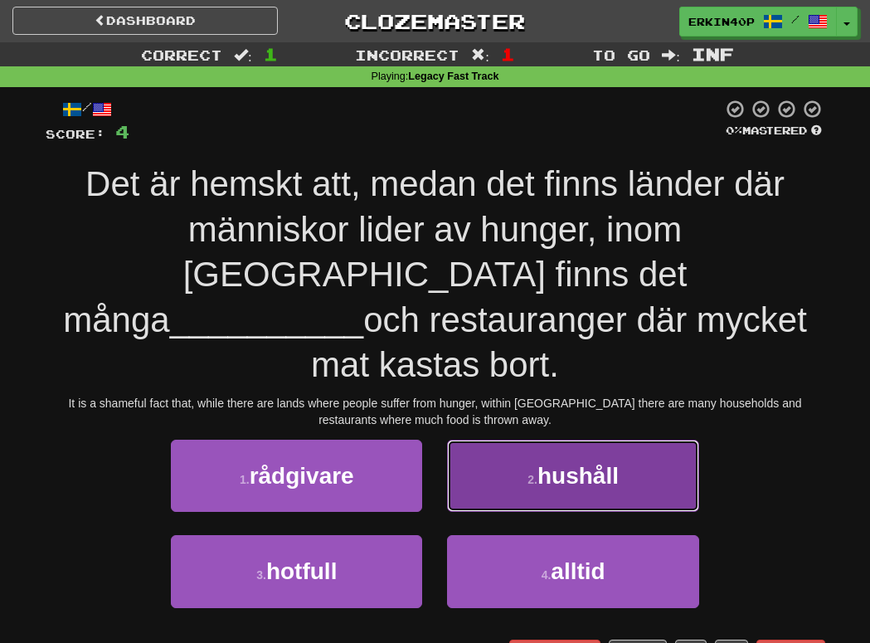
click at [498, 439] on button "2 . hushåll" at bounding box center [572, 475] width 251 height 72
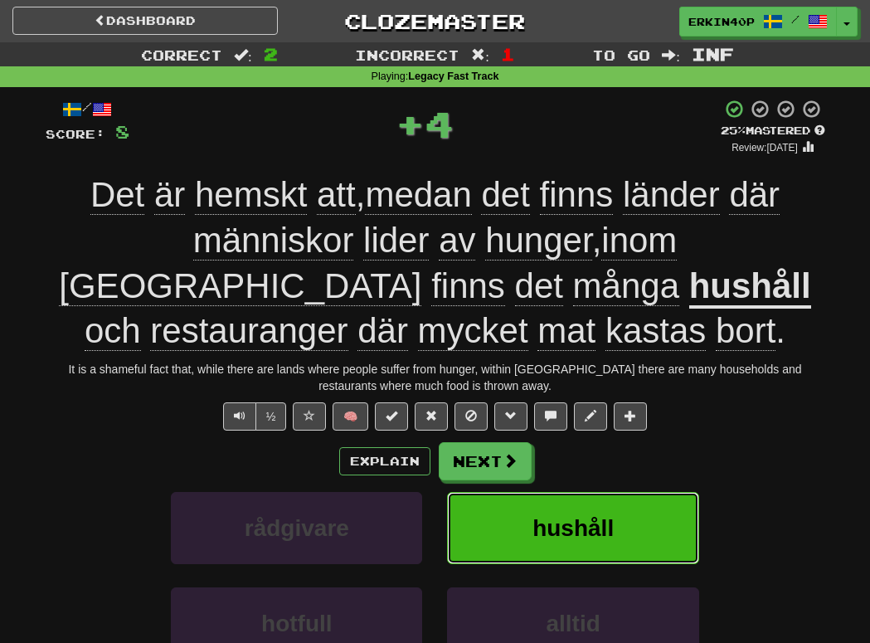
click at [539, 526] on span "hushåll" at bounding box center [572, 528] width 81 height 26
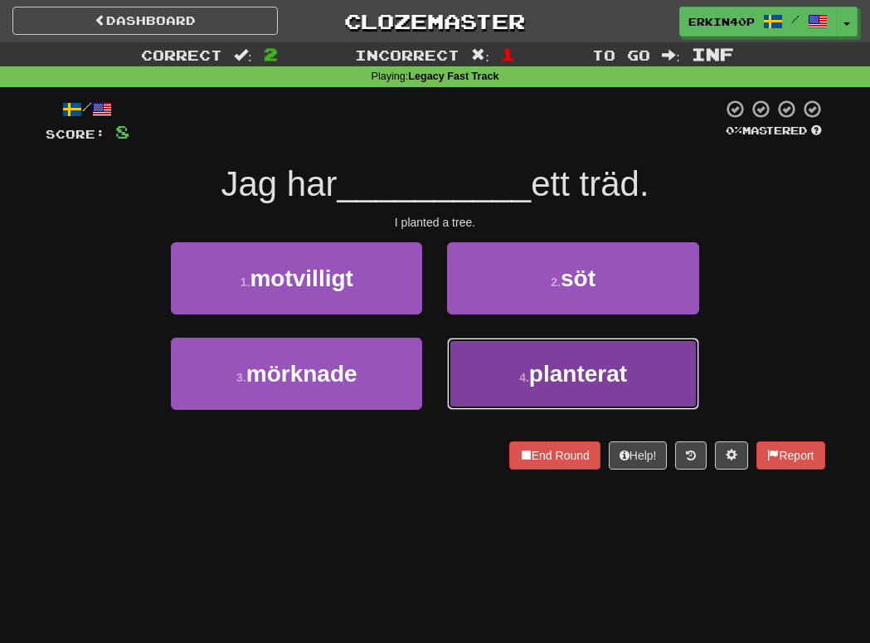
click at [565, 356] on button "4 . planterat" at bounding box center [572, 373] width 251 height 72
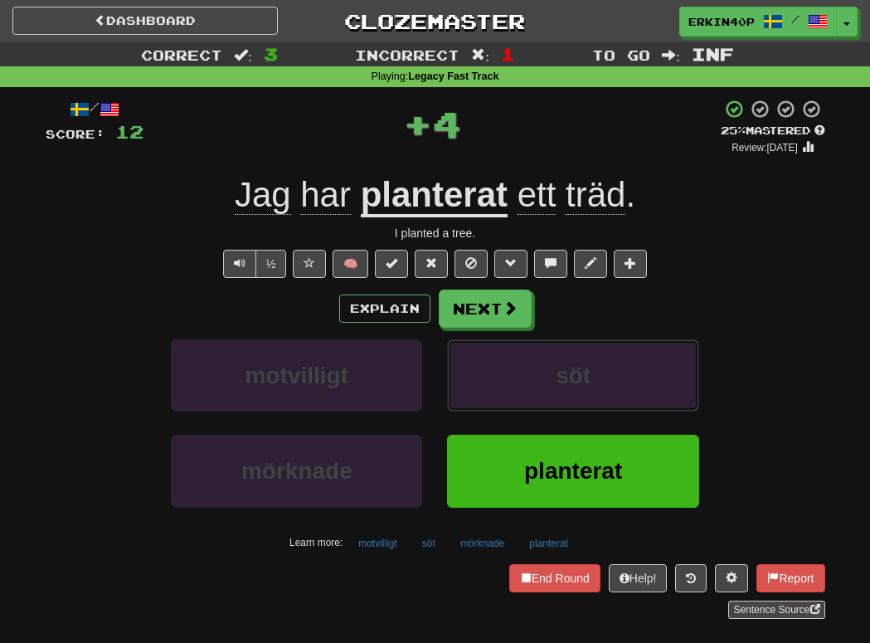
click at [565, 356] on button "söt" at bounding box center [572, 375] width 251 height 72
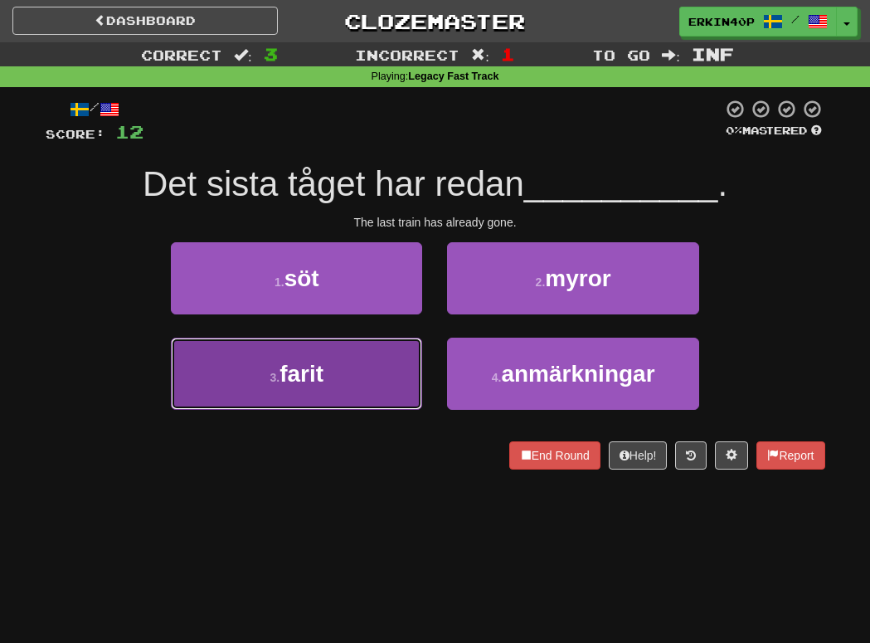
click at [378, 357] on button "3 . farit" at bounding box center [296, 373] width 251 height 72
